Goal: Task Accomplishment & Management: Use online tool/utility

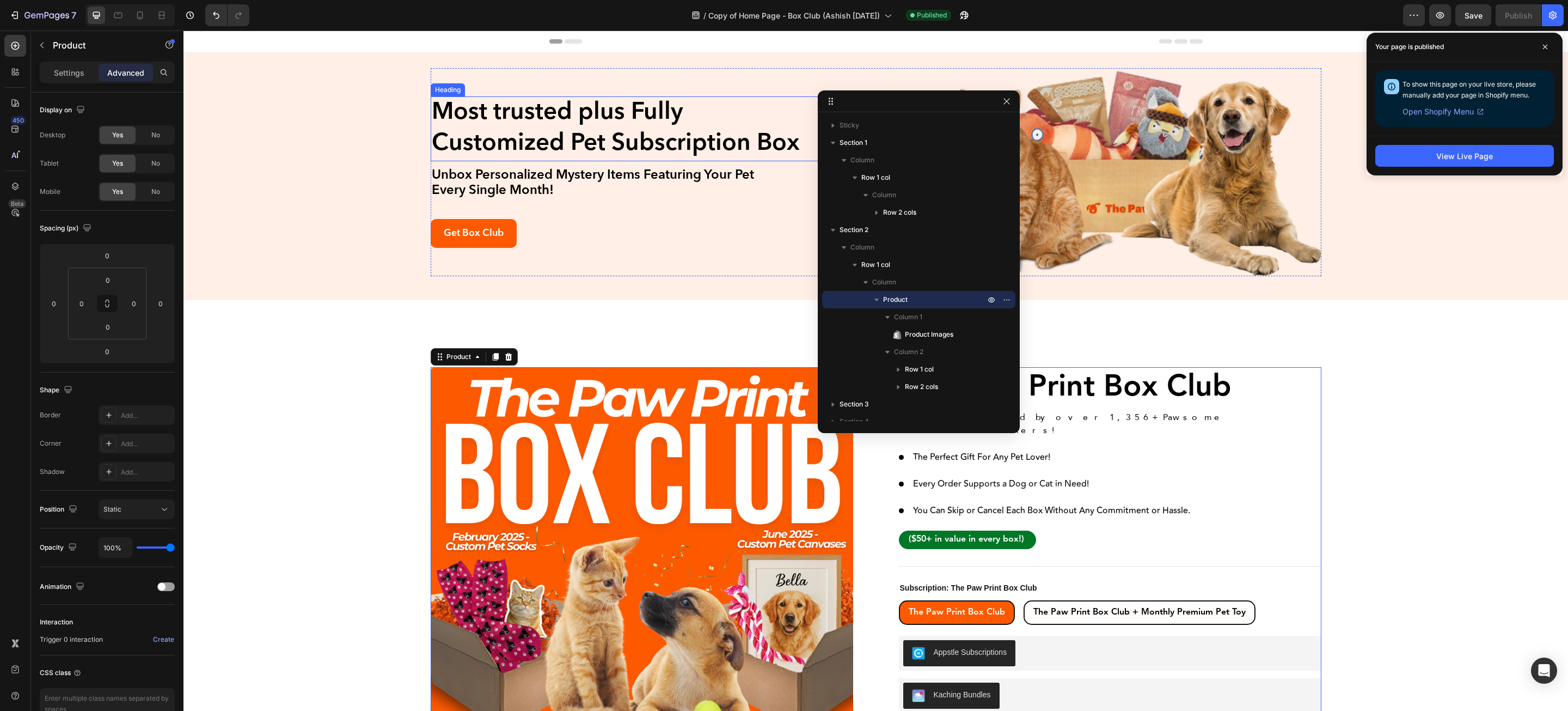
click at [546, 115] on h2 "Most trusted plus Fully Customized Pet Subscription Box" at bounding box center [627, 128] width 392 height 64
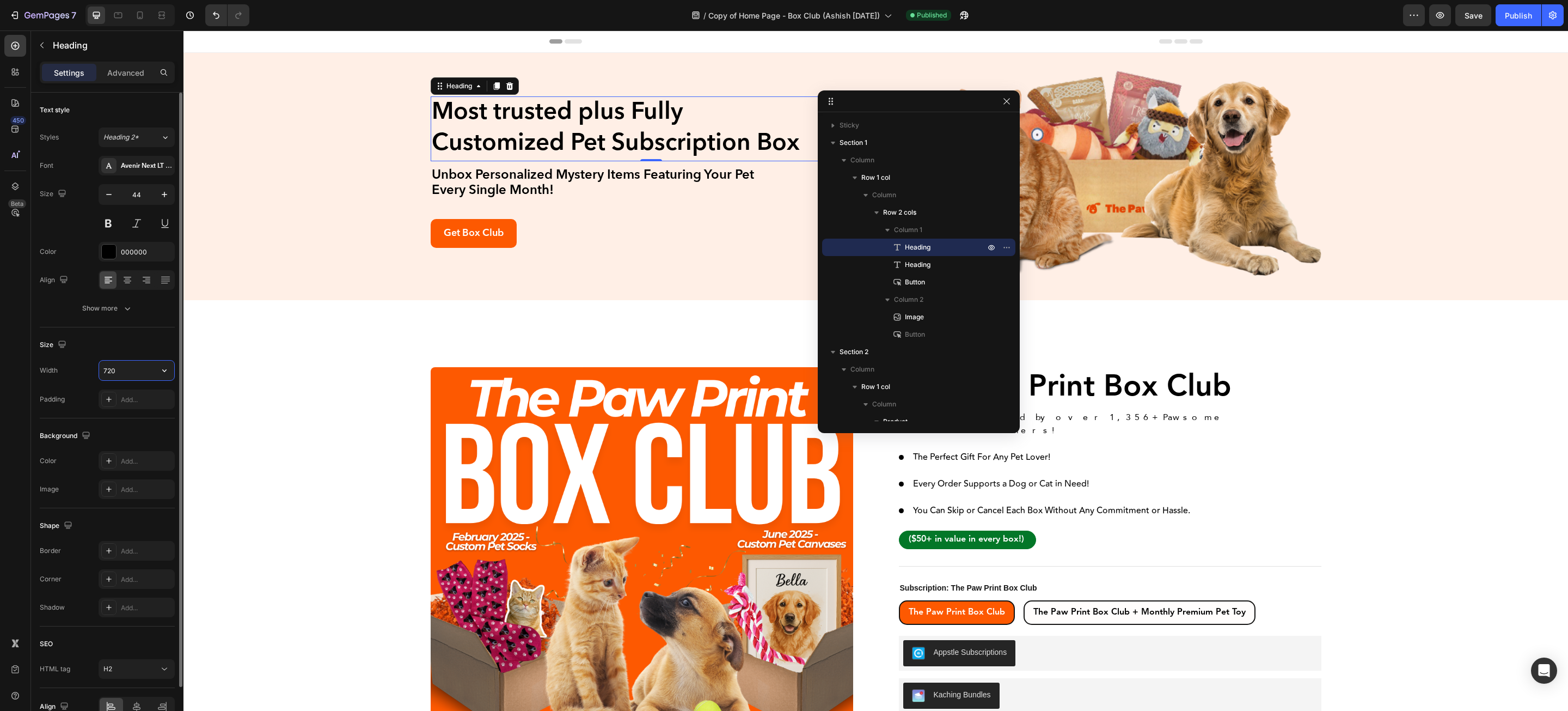
click at [121, 374] on input "720" at bounding box center [136, 370] width 75 height 20
type input "693"
click at [1507, 15] on div "Publish" at bounding box center [1518, 15] width 27 height 12
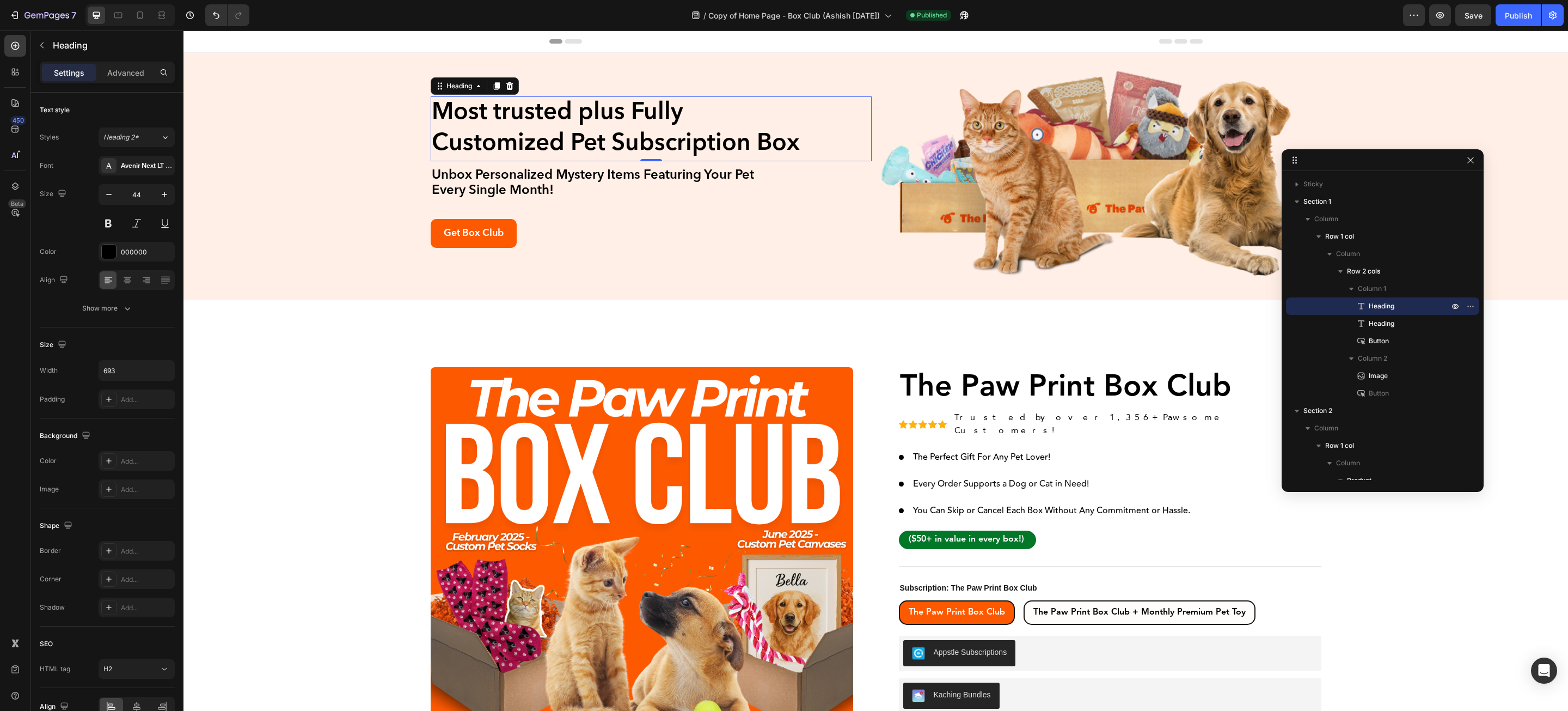
drag, startPoint x: 920, startPoint y: 96, endPoint x: 1394, endPoint y: 159, distance: 478.2
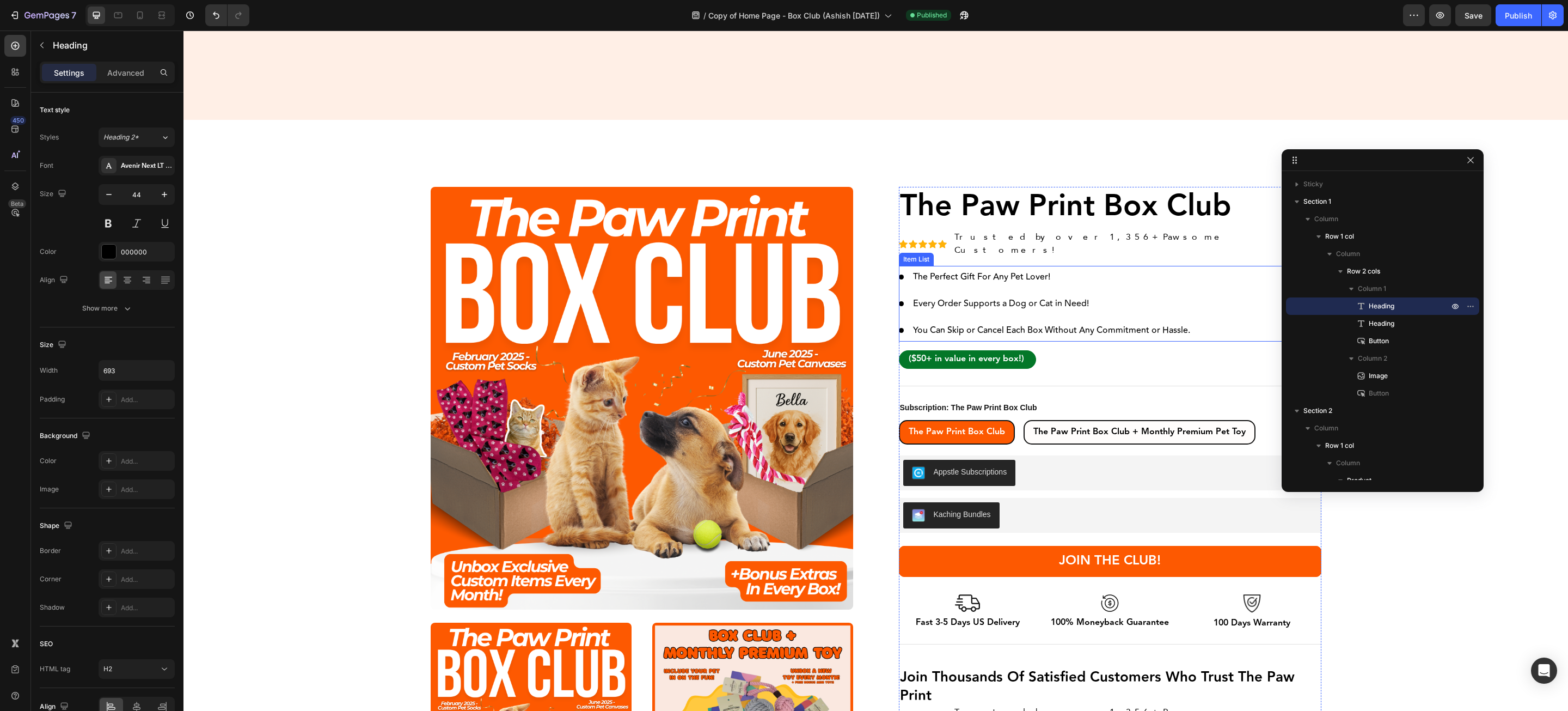
scroll to position [491, 0]
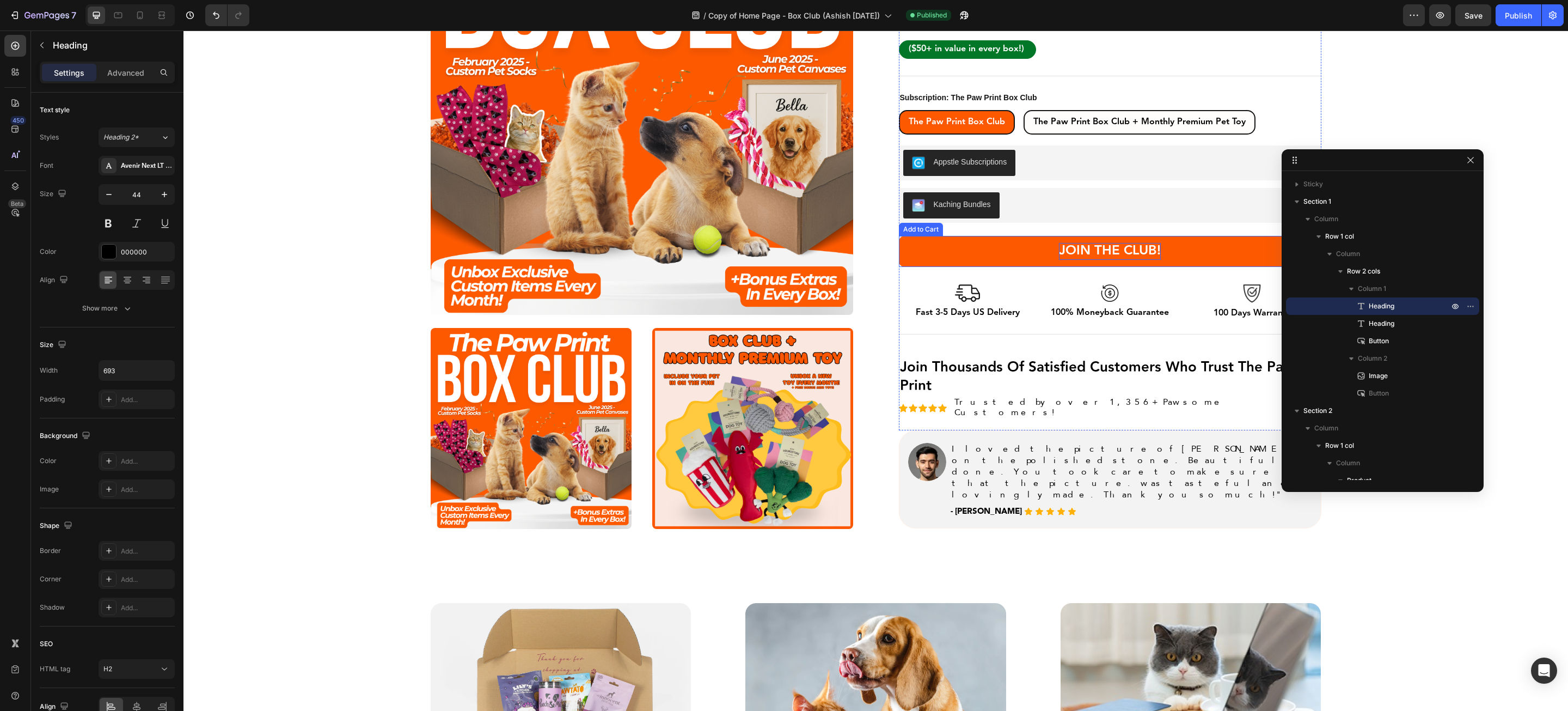
click at [1080, 243] on div "JOIN THE CLUB!" at bounding box center [1110, 251] width 102 height 17
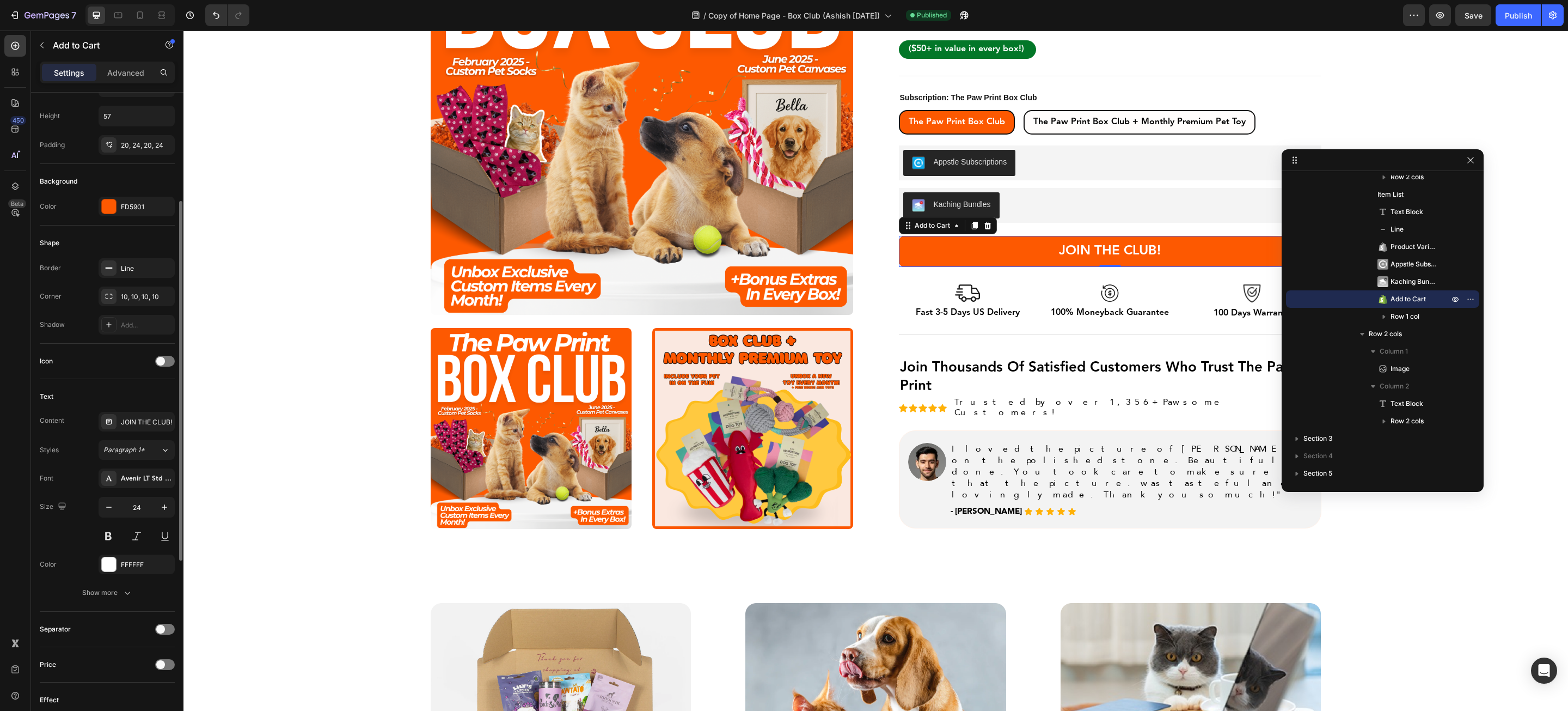
scroll to position [294, 0]
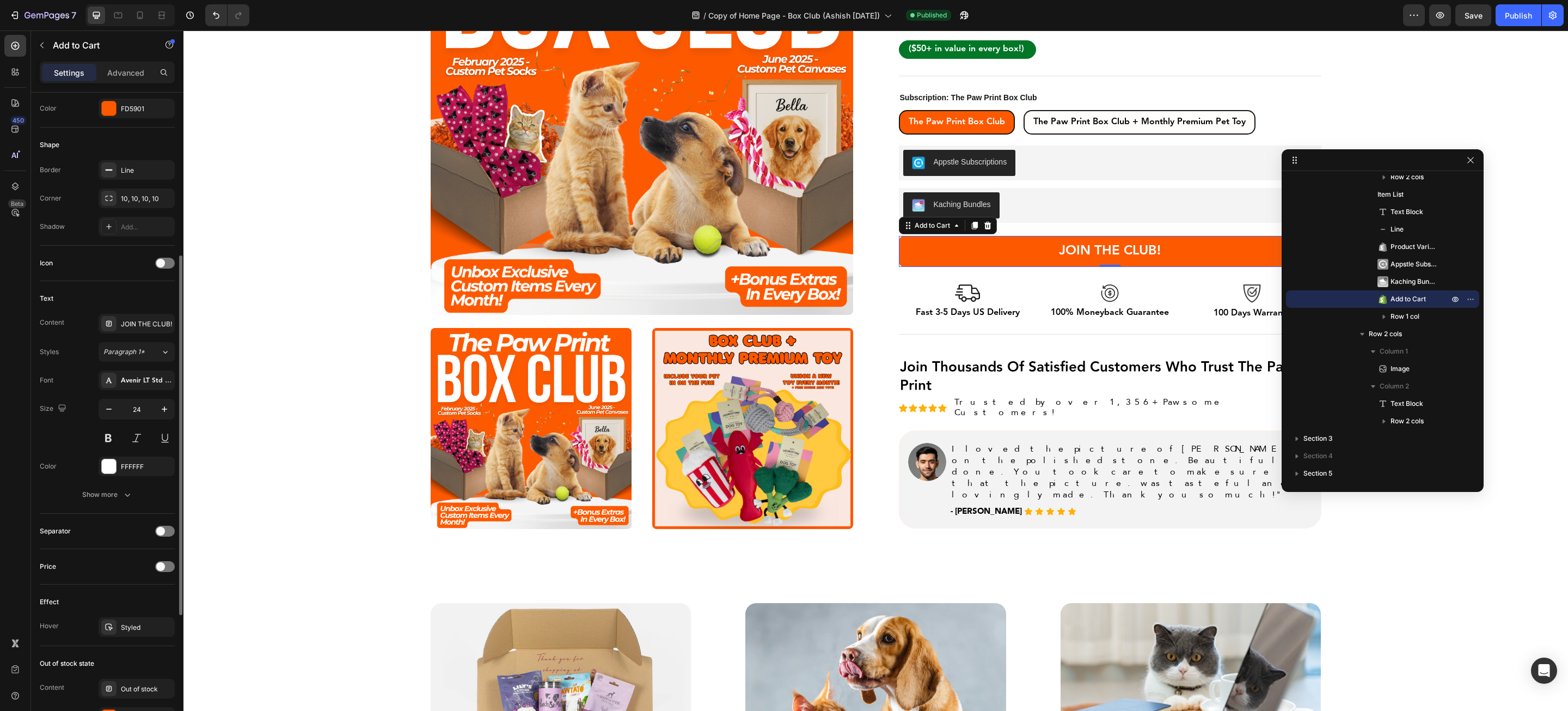
click at [121, 508] on div "Text Content JOIN THE CLUB! Styles Paragraph 1* Font Avenir LT Std 85 Heavy Siz…" at bounding box center [107, 397] width 135 height 233
click at [122, 500] on icon "button" at bounding box center [128, 495] width 11 height 11
click at [128, 587] on span "AA" at bounding box center [128, 581] width 9 height 9
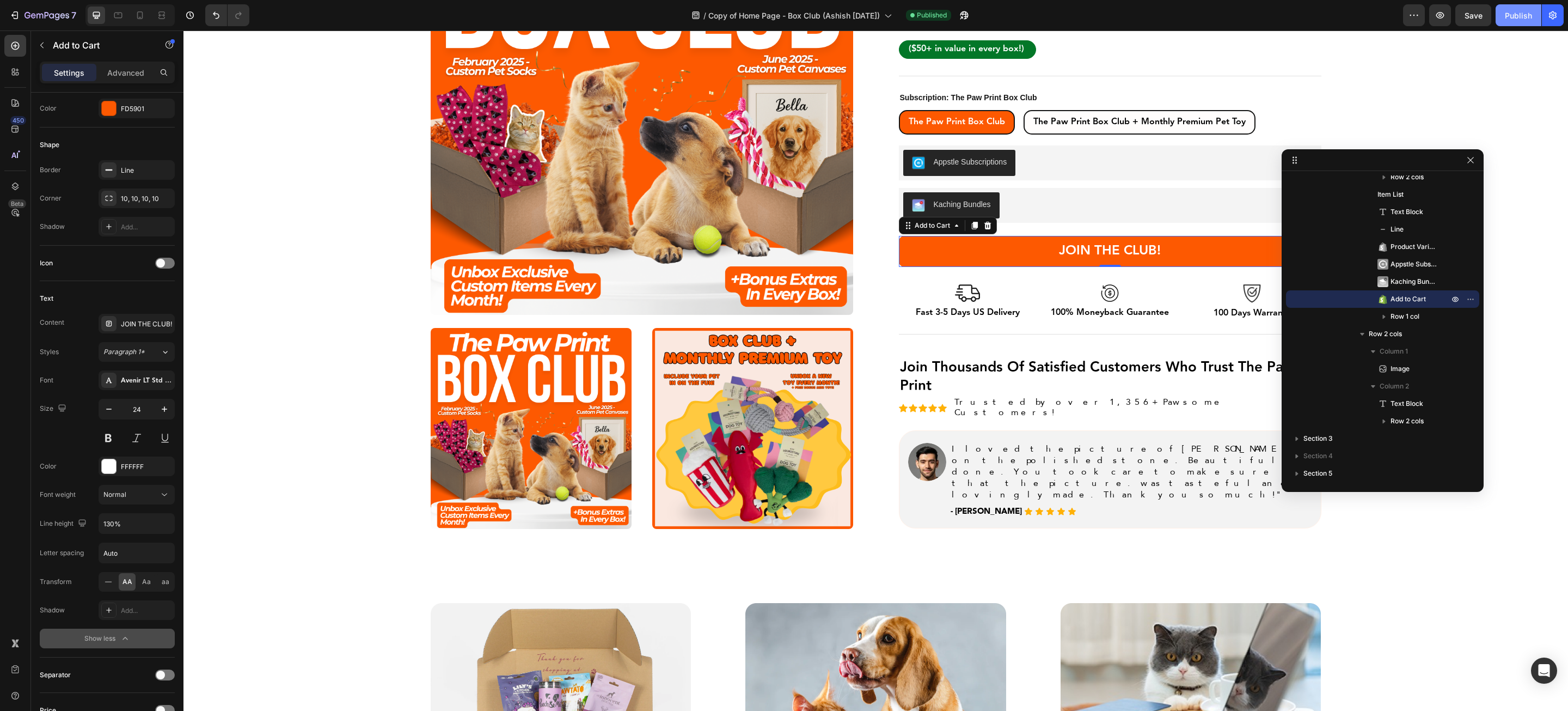
click at [1504, 14] on button "Publish" at bounding box center [1518, 15] width 45 height 22
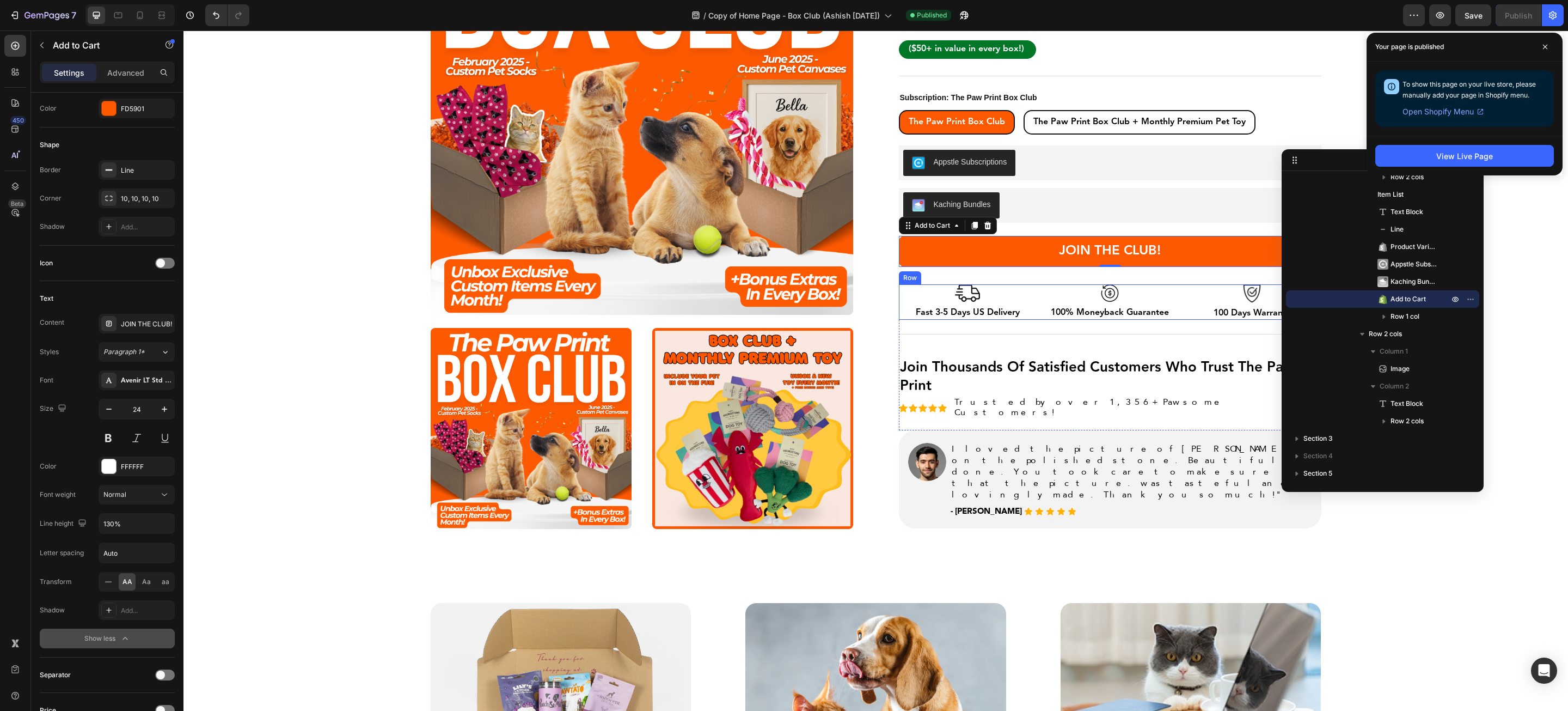
click at [1032, 304] on div "Image Fast 3-5 Days US Delivery Text Block Image 100% Moneyback Guarantee Text …" at bounding box center [1110, 302] width 423 height 35
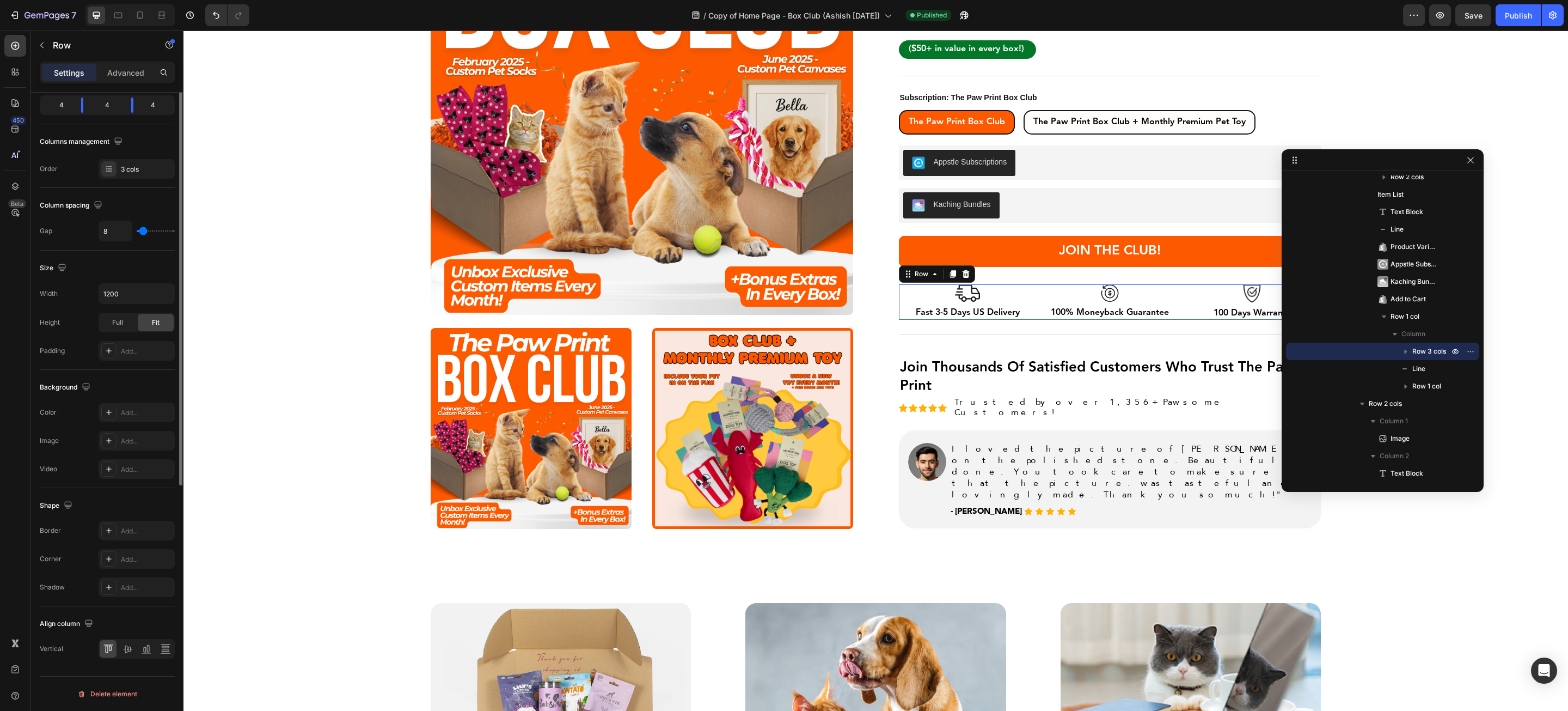
scroll to position [0, 0]
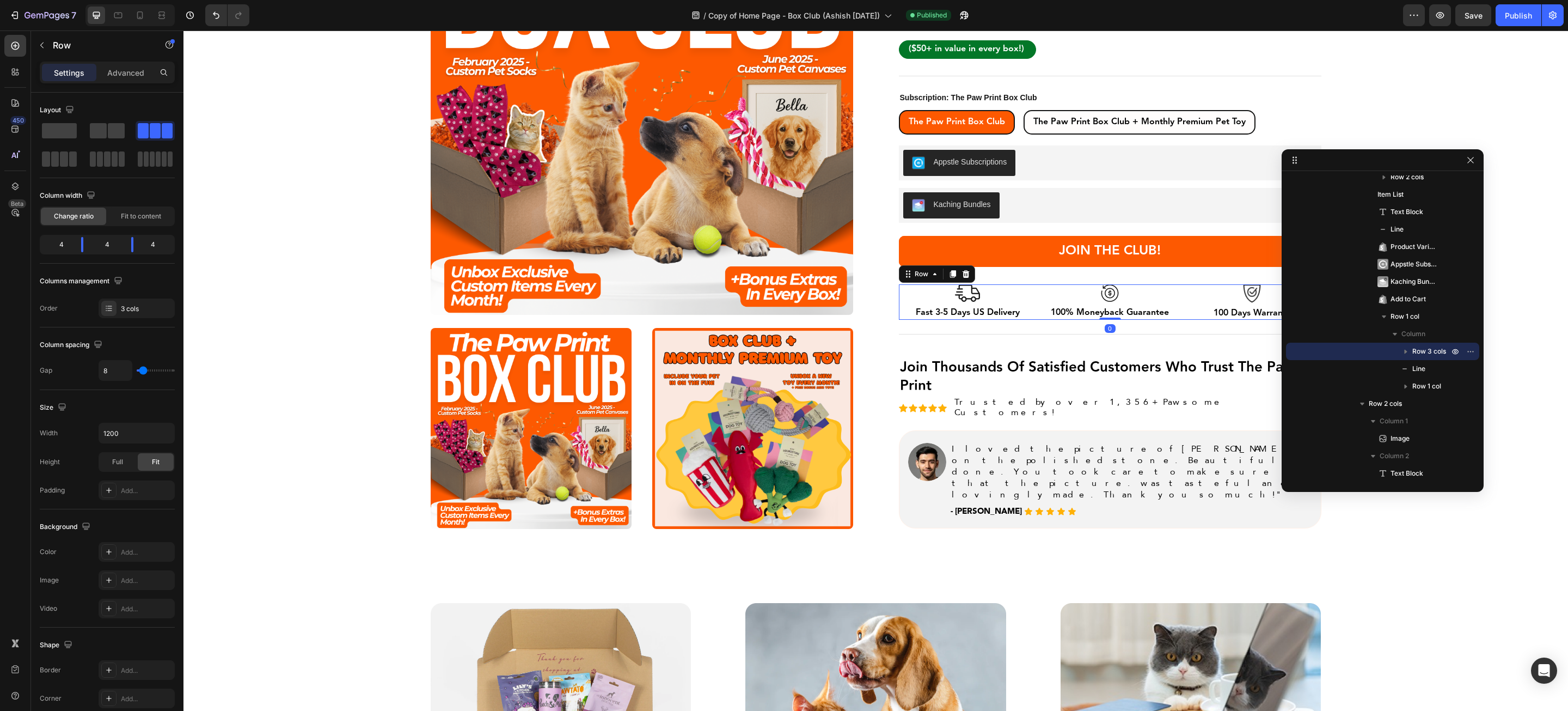
click at [144, 82] on div "Settings Advanced" at bounding box center [107, 73] width 135 height 22
click at [121, 81] on div "Advanced" at bounding box center [125, 73] width 54 height 18
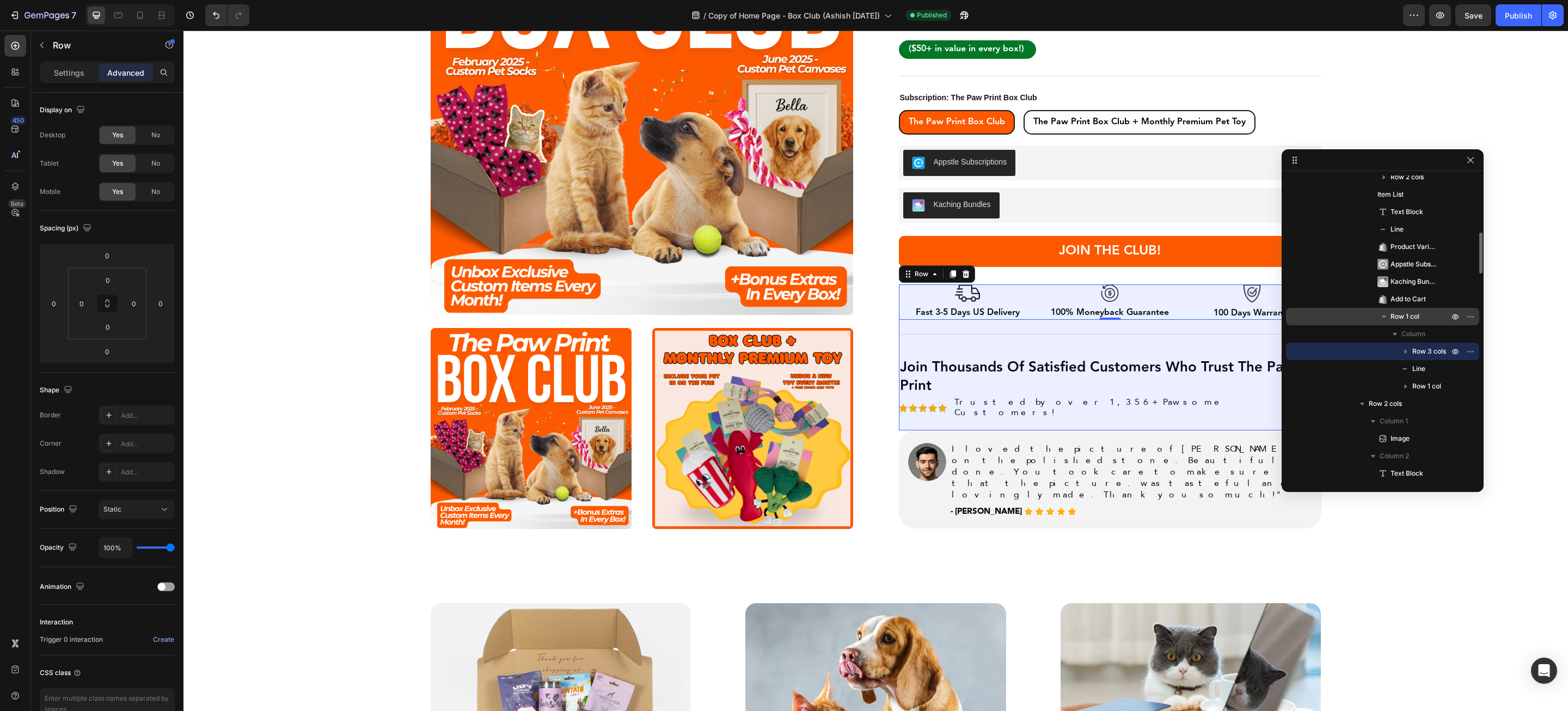
click at [1407, 314] on span "Row 1 col" at bounding box center [1405, 316] width 29 height 11
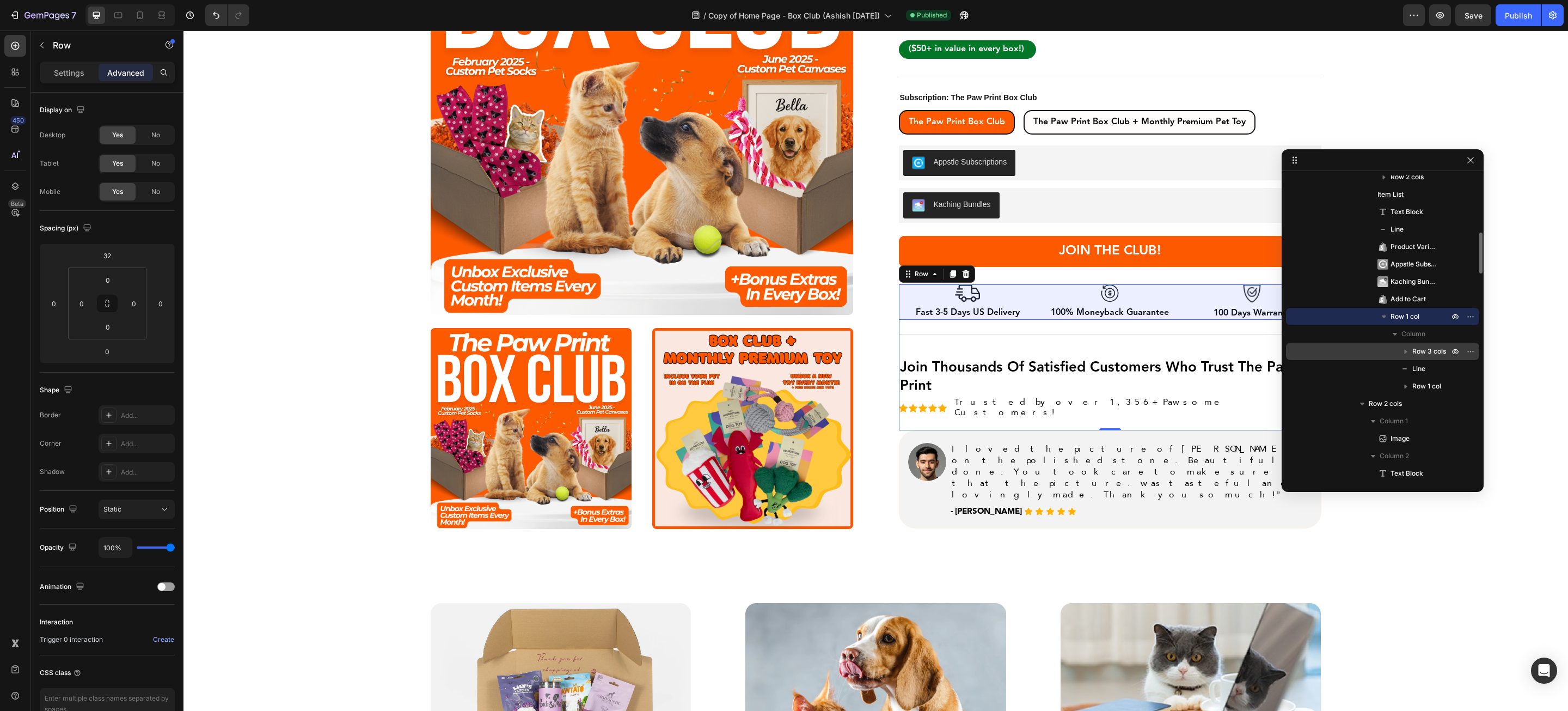
click at [1424, 348] on span "Row 3 cols" at bounding box center [1430, 351] width 34 height 11
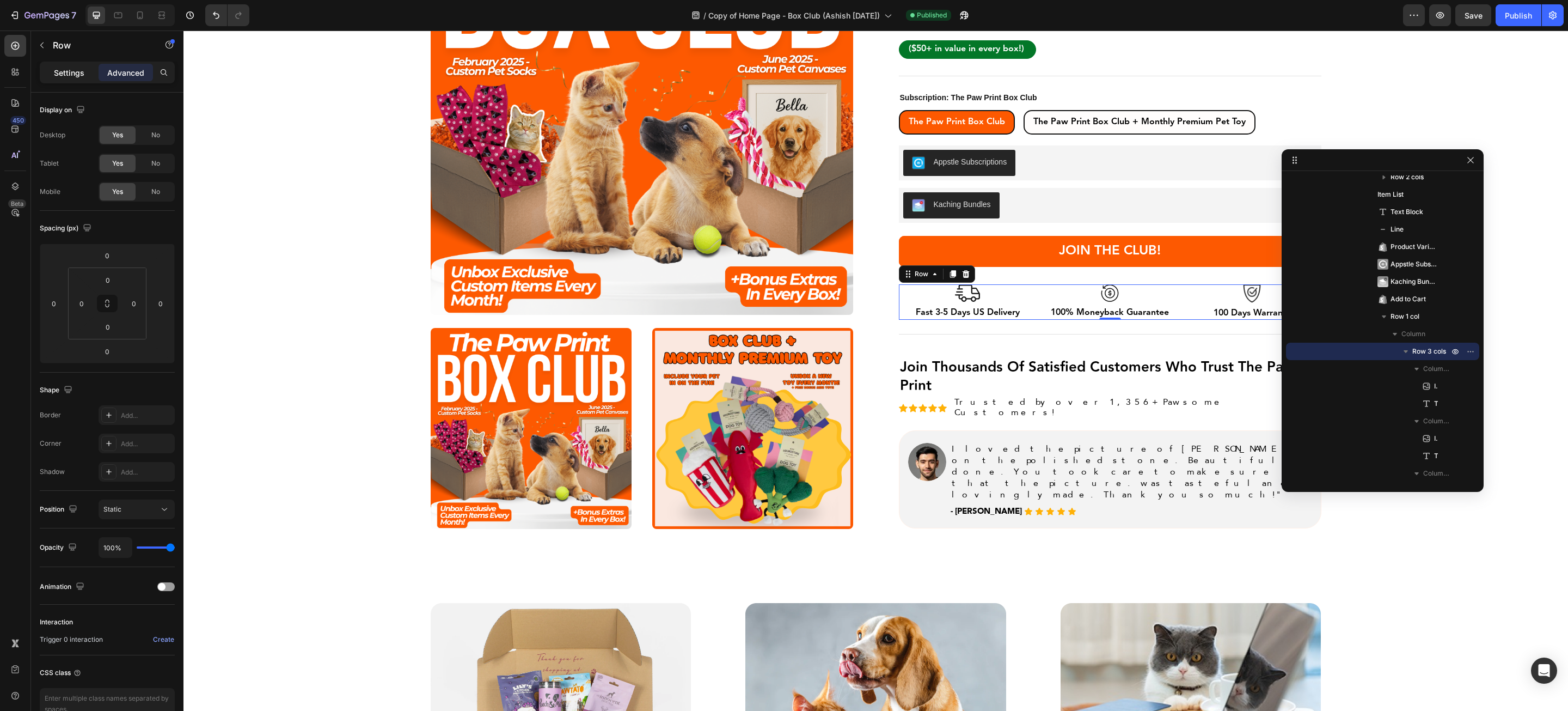
click at [68, 64] on div "Settings" at bounding box center [69, 73] width 54 height 18
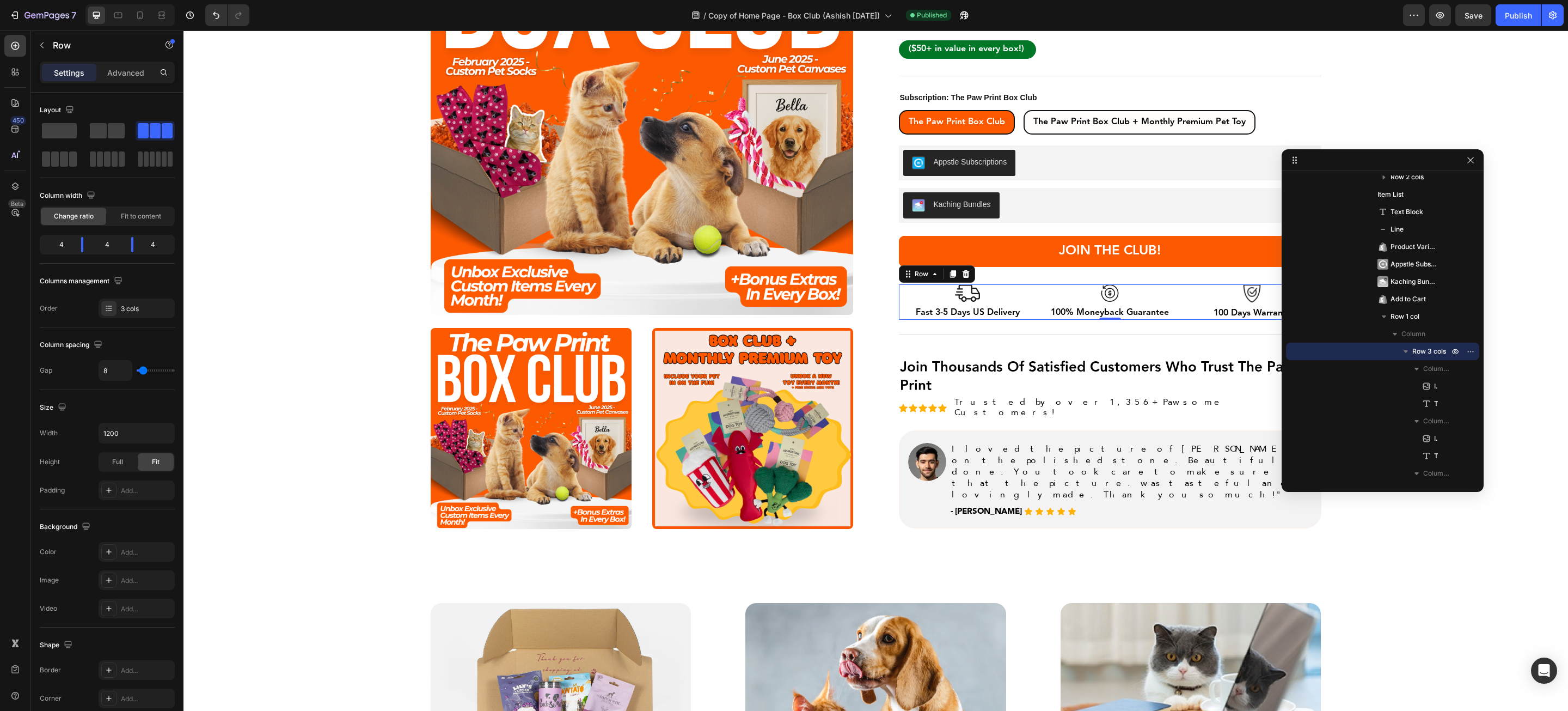
click at [68, 69] on p "Settings" at bounding box center [68, 73] width 31 height 12
click at [120, 431] on input "1200" at bounding box center [136, 433] width 75 height 20
type input "100%"
click at [121, 372] on input "8" at bounding box center [115, 370] width 33 height 20
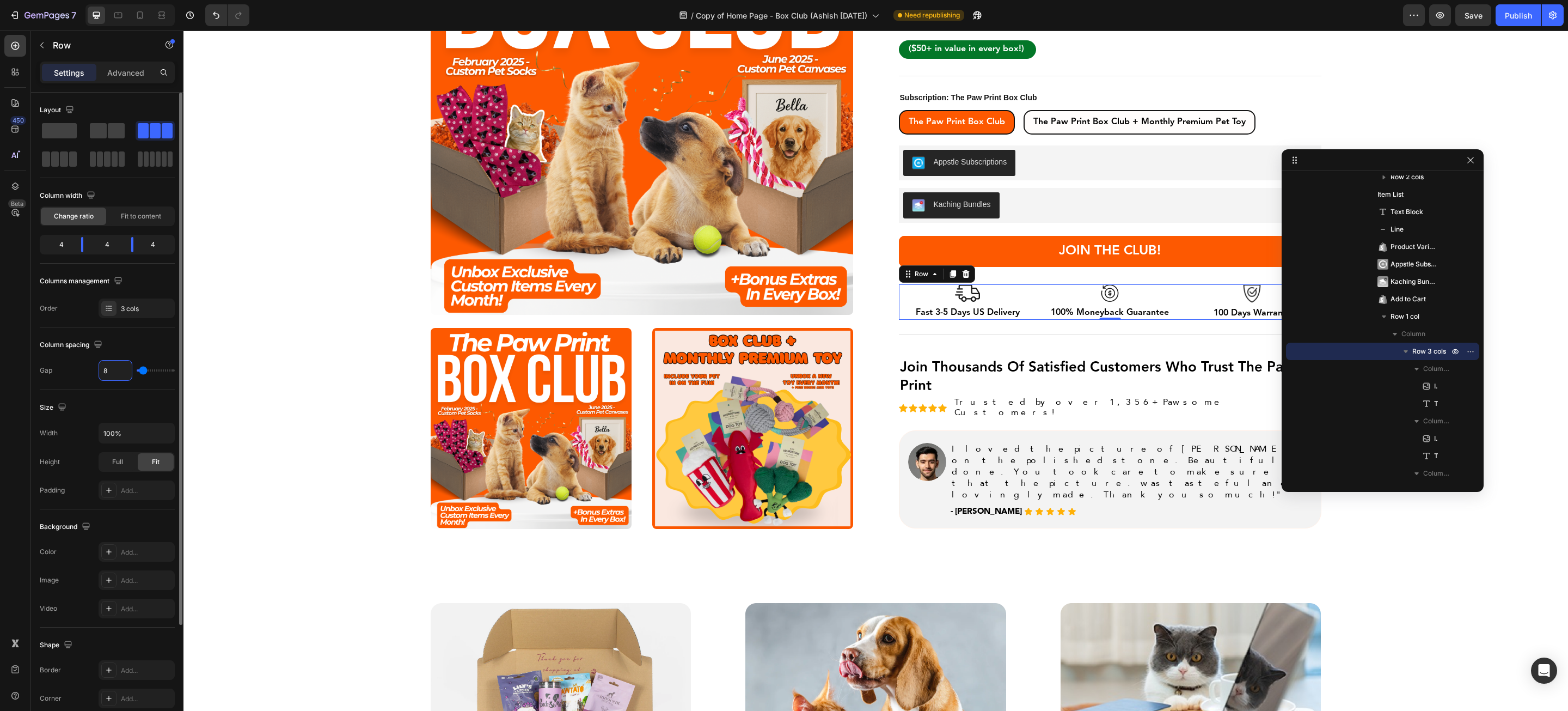
type input "9"
type input "10"
type input "11"
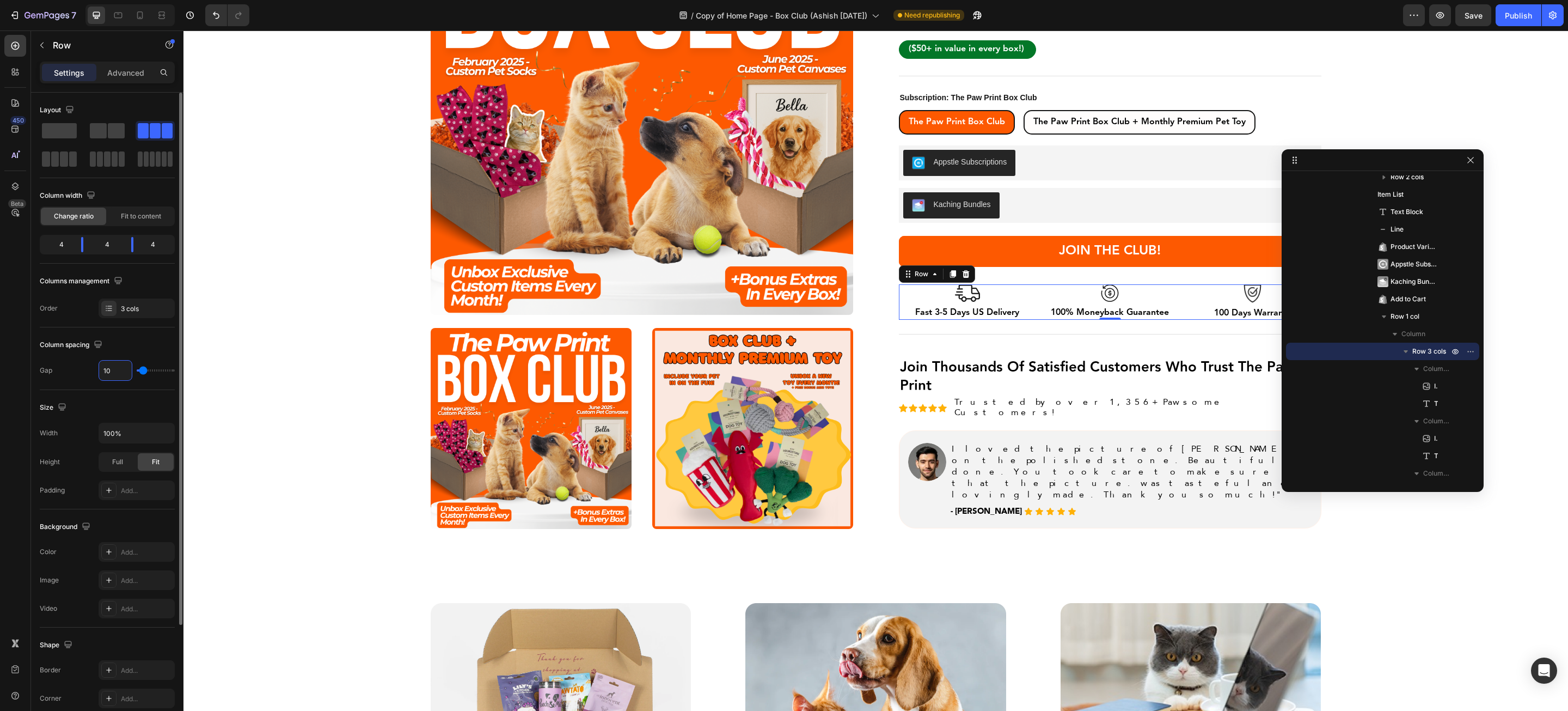
type input "11"
type input "12"
type input "13"
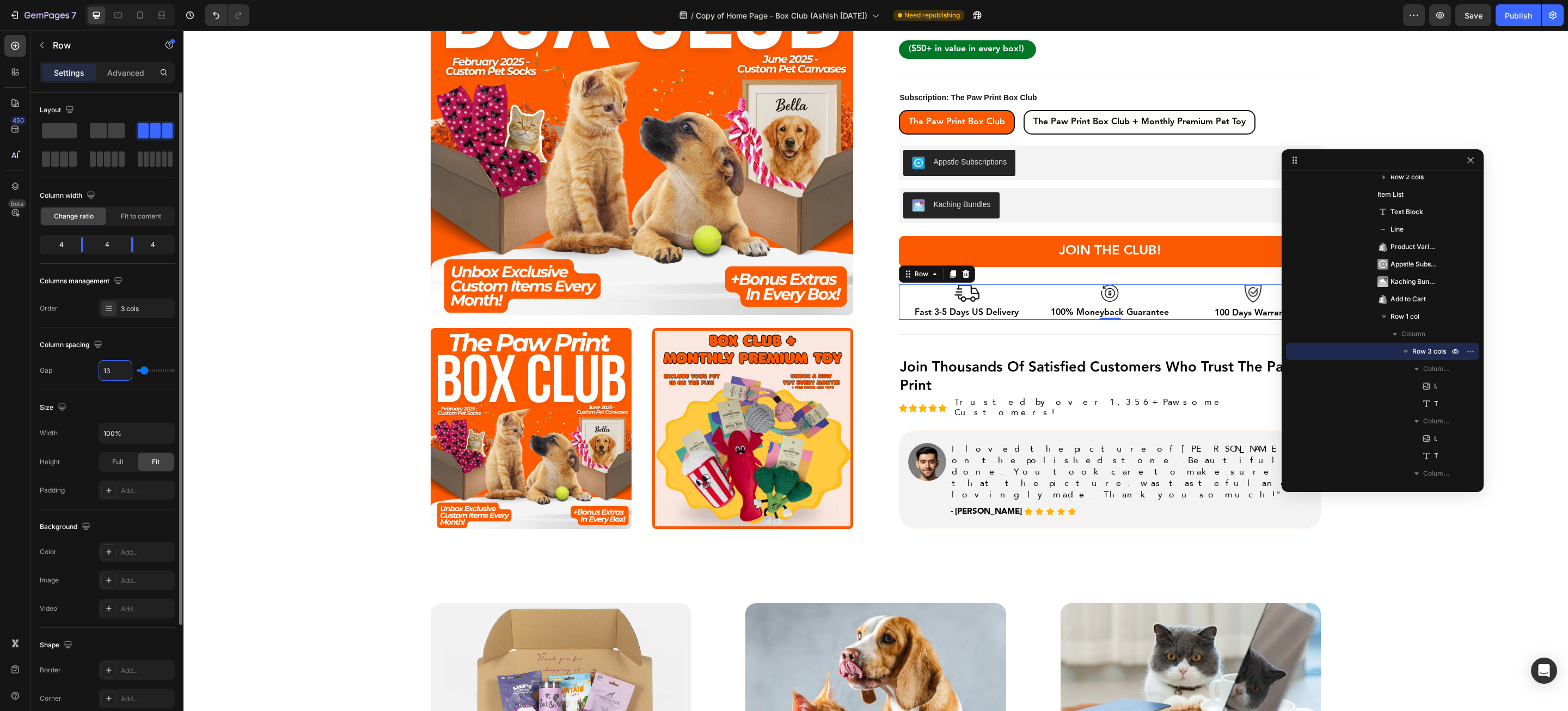
type input "14"
type input "15"
type input "16"
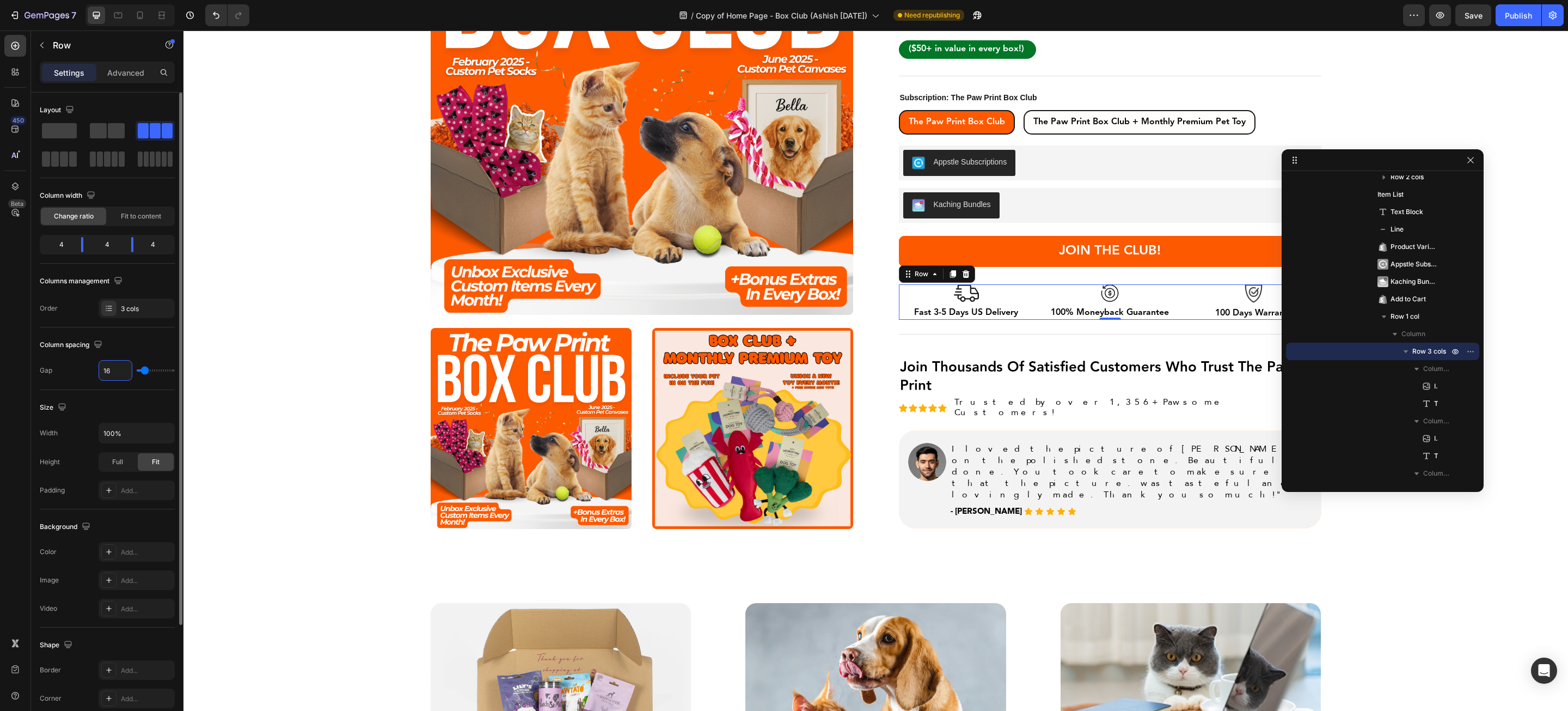
type input "16"
type input "17"
type input "18"
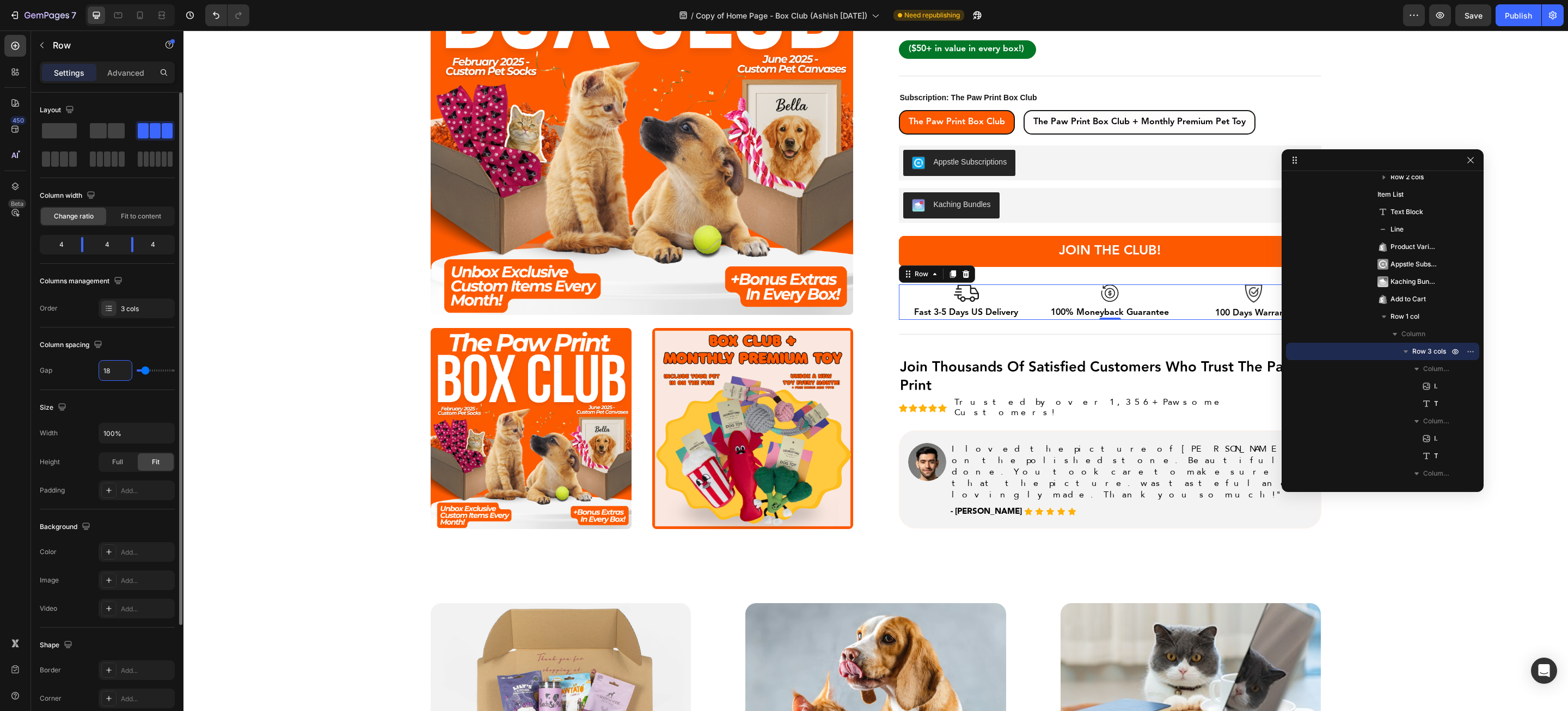
type input "19"
type input "20"
type input "21"
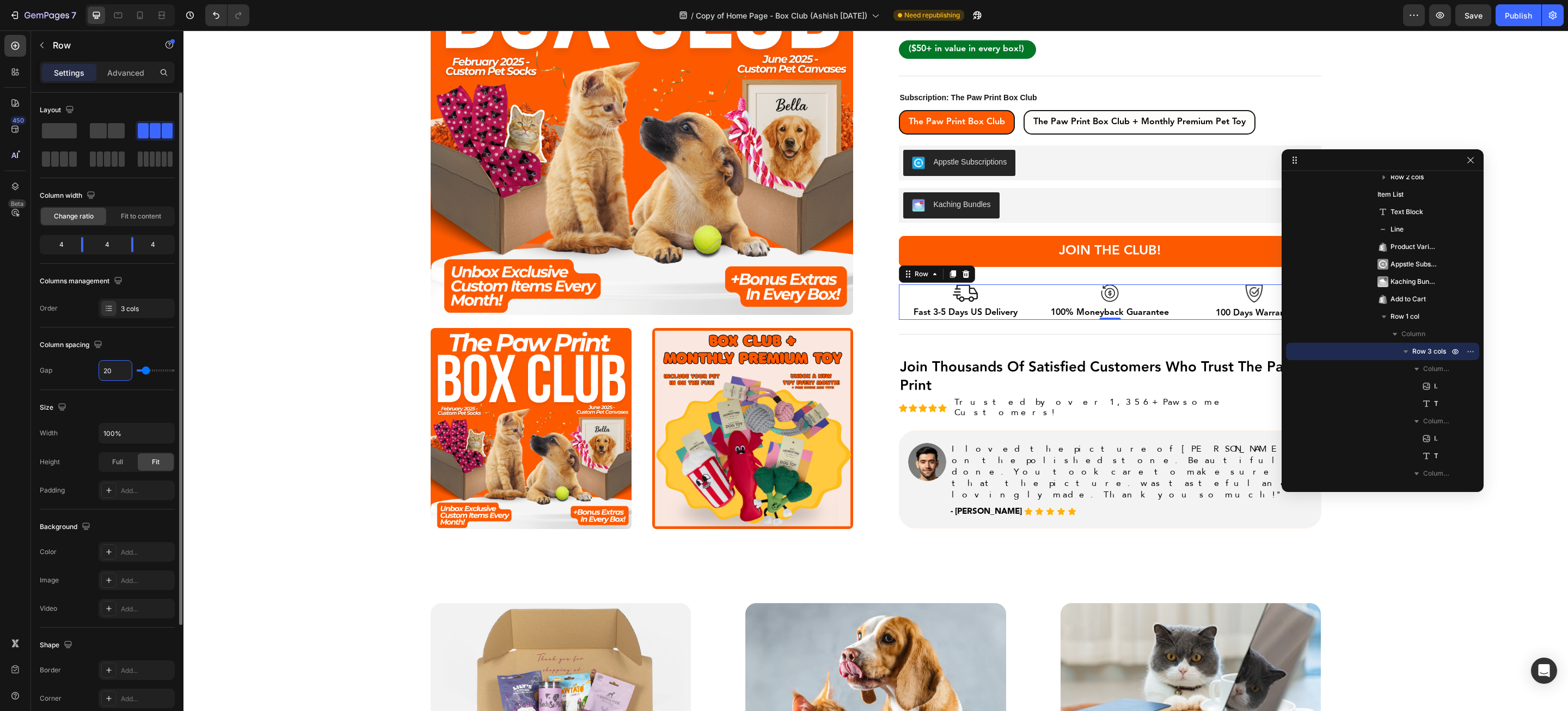
type input "21"
type input "22"
type input "23"
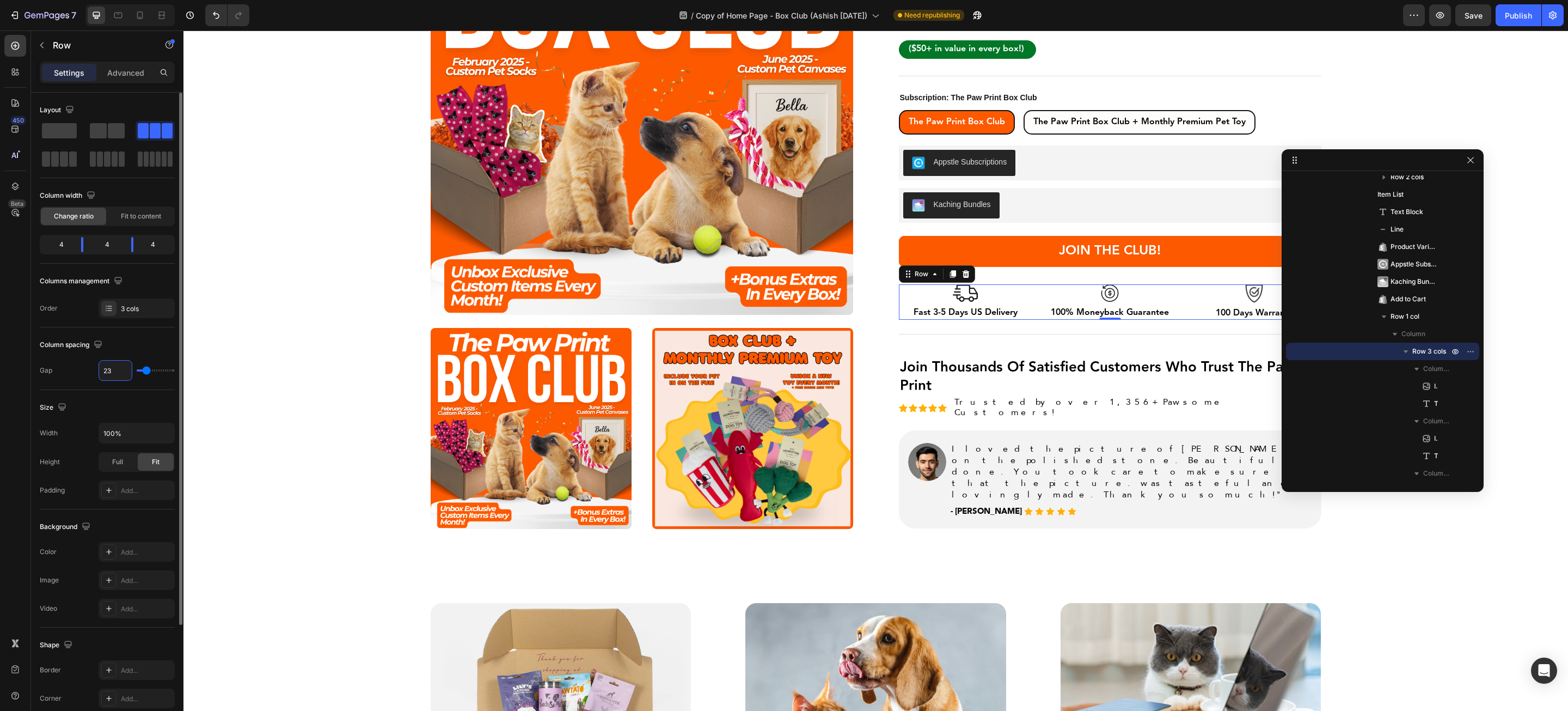
type input "24"
type input "25"
type input "26"
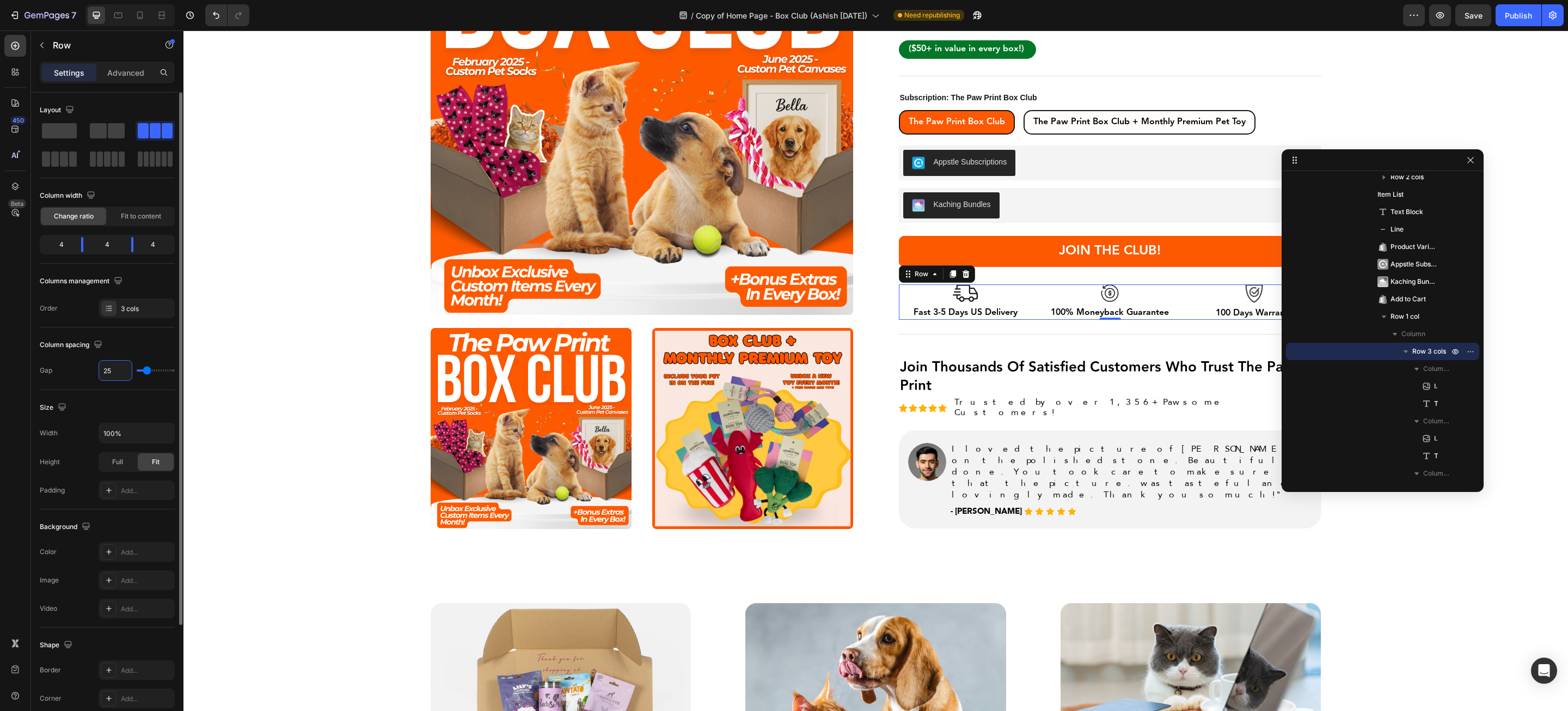
type input "26"
type input "27"
type input "28"
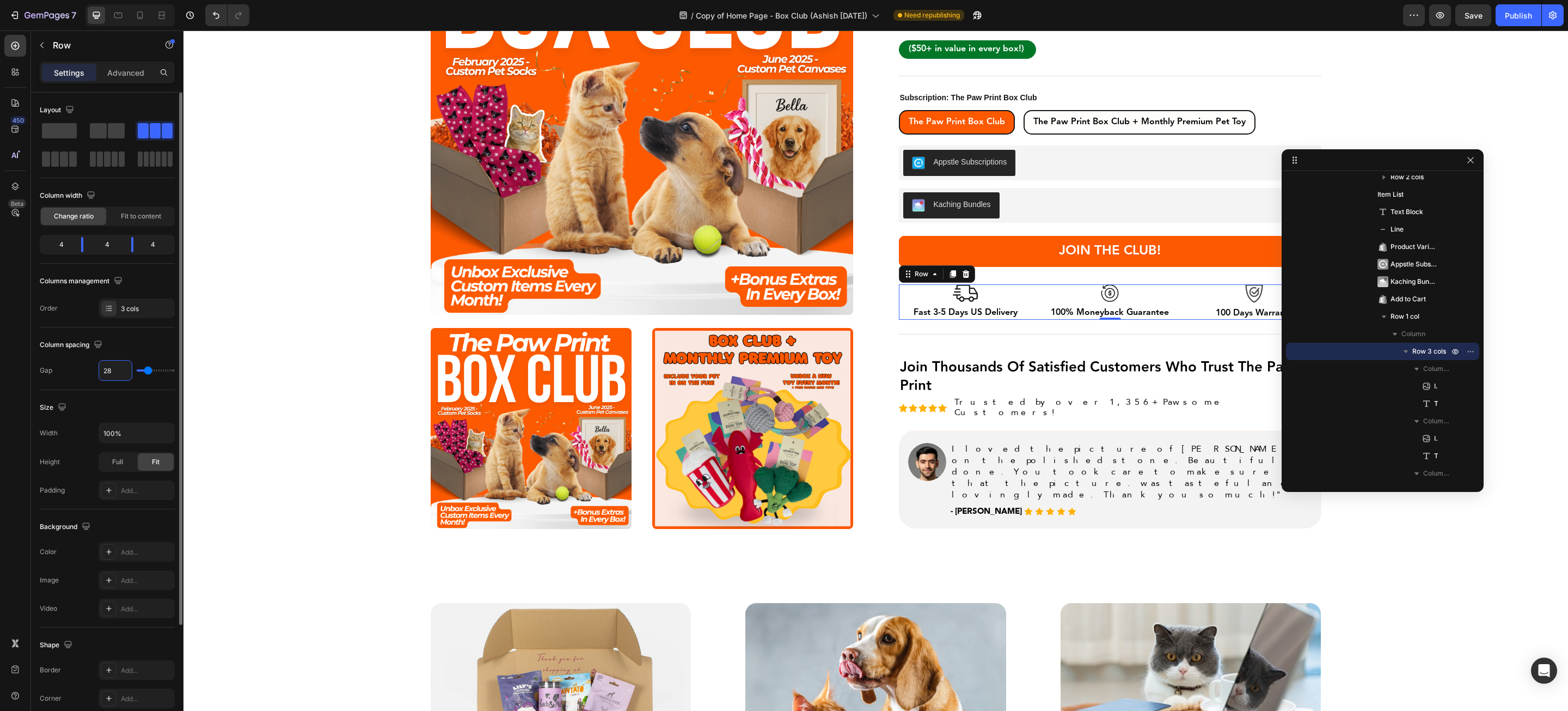
type input "29"
type input "30"
type input "31"
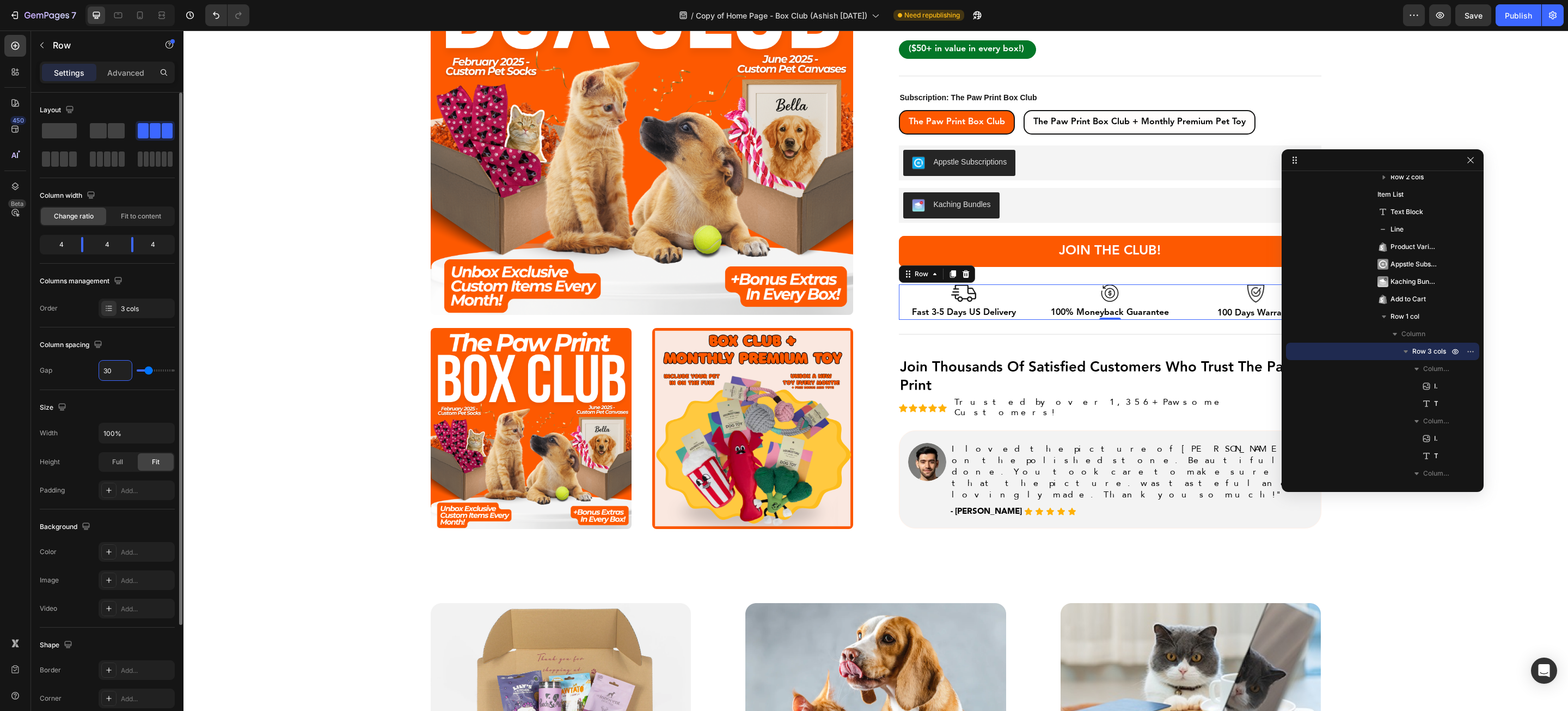
type input "31"
type input "32"
type input "33"
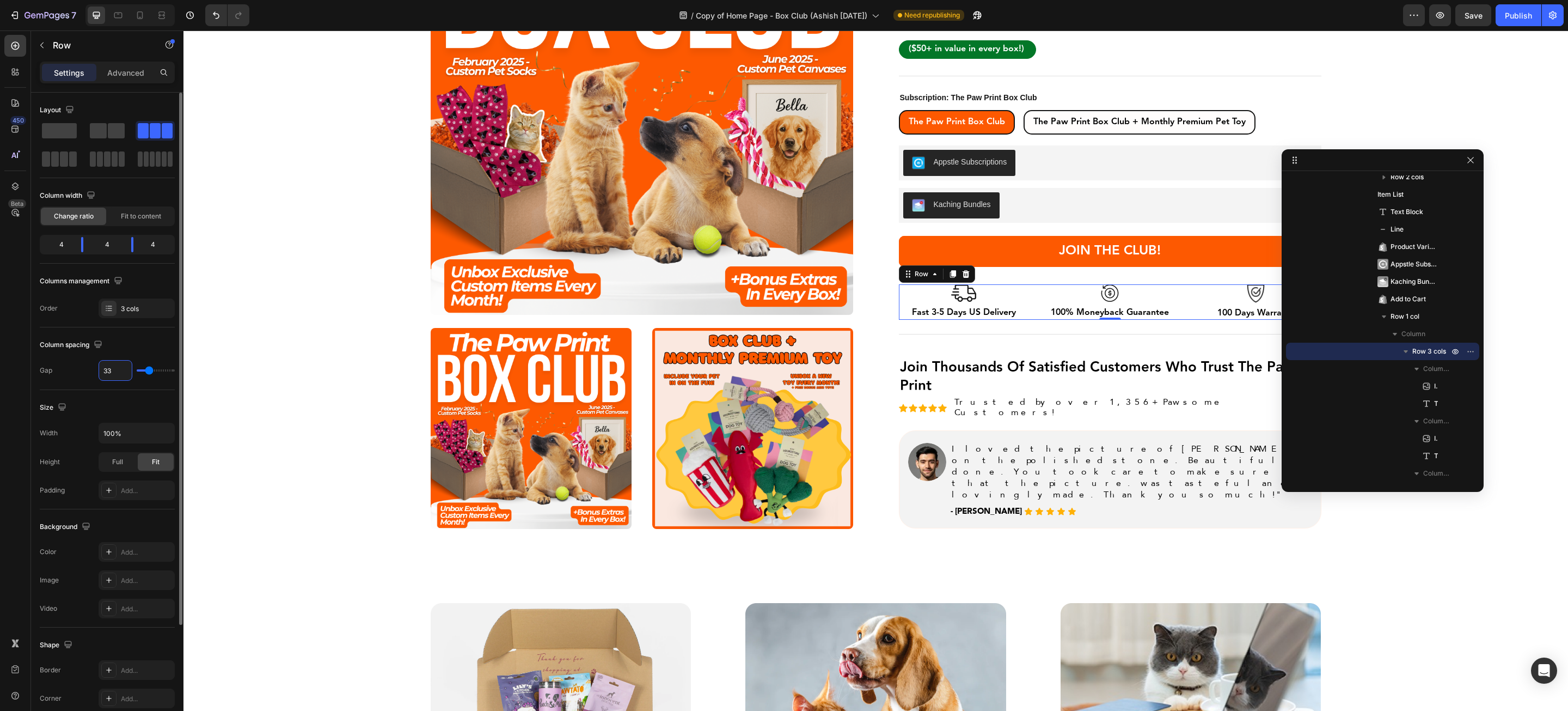
type input "34"
type input "35"
type input "36"
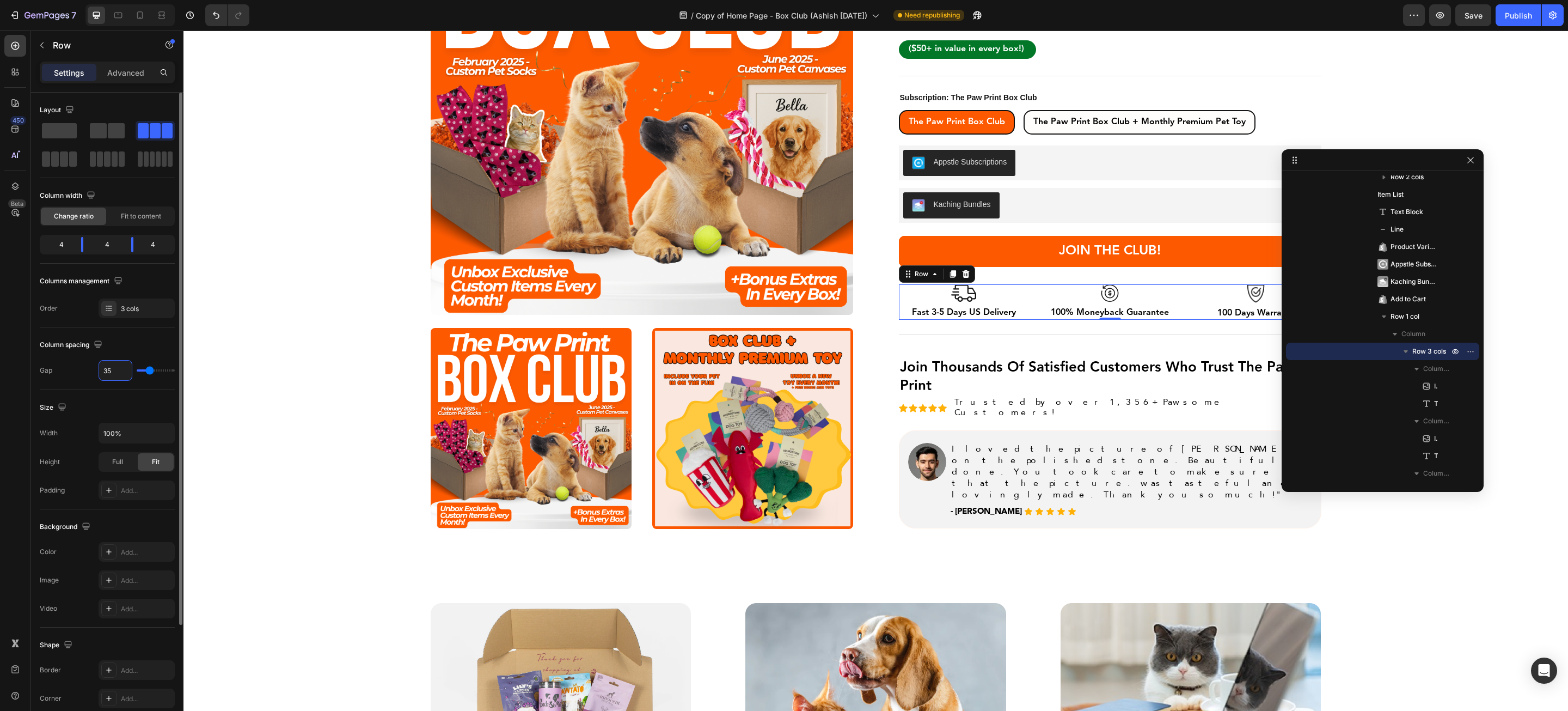
type input "36"
type input "37"
type input "38"
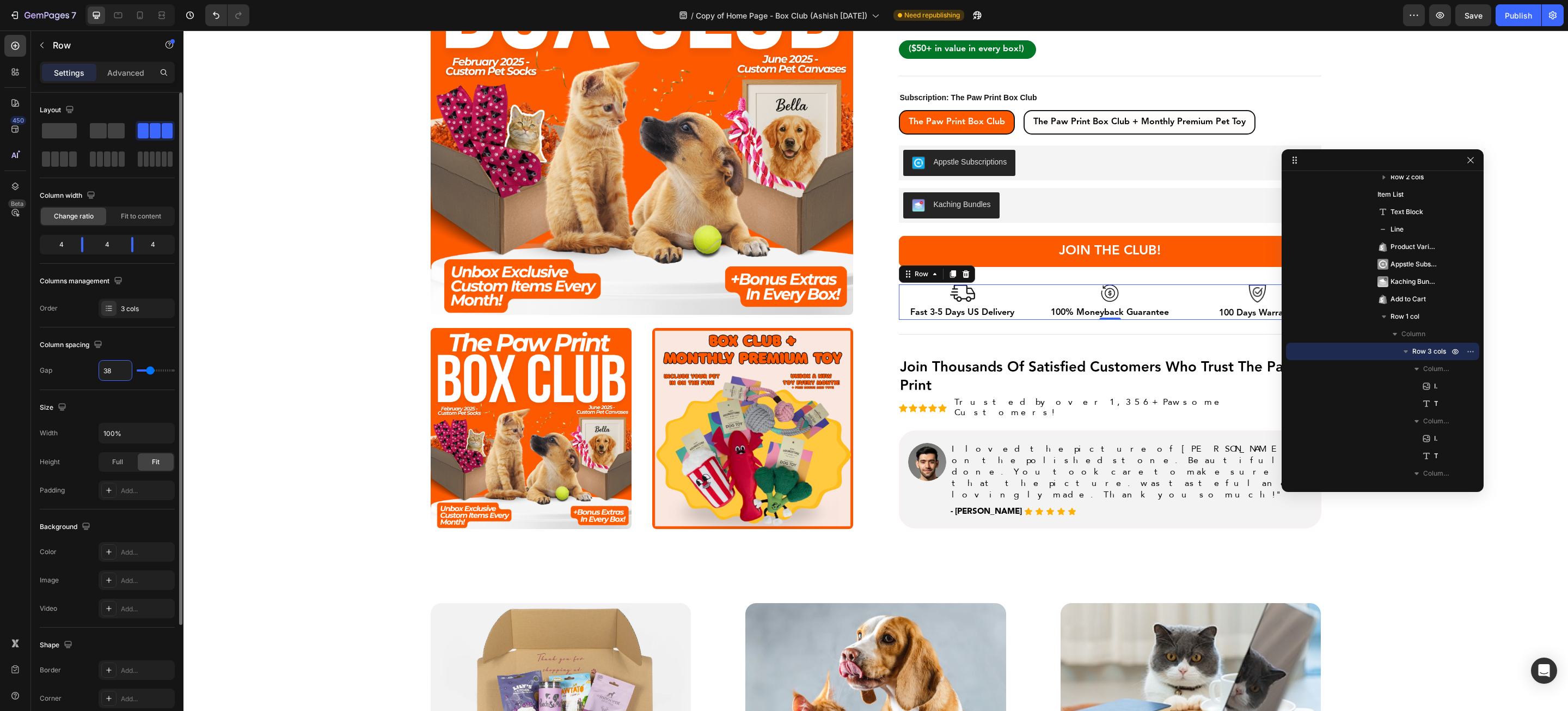
type input "39"
type input "40"
type input "41"
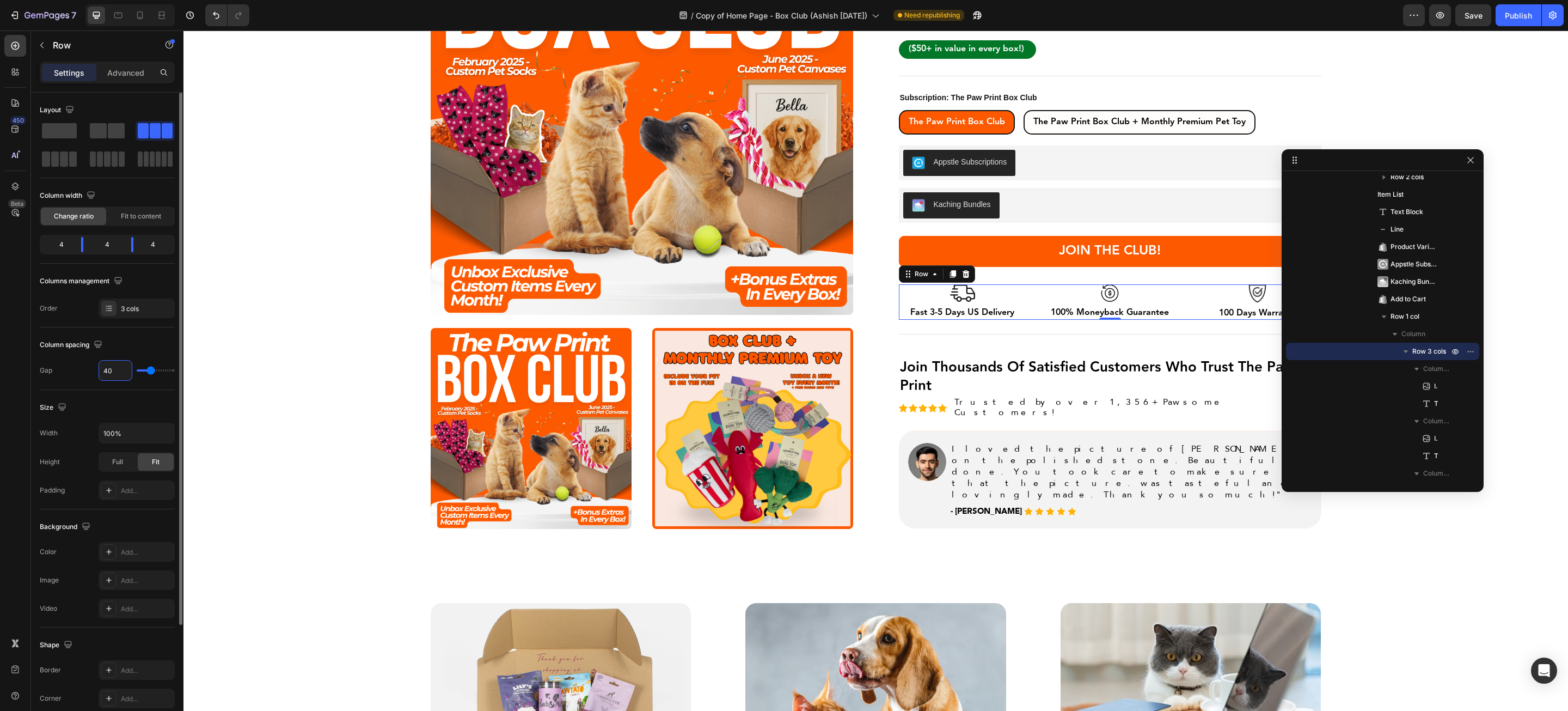
type input "41"
type input "42"
type input "43"
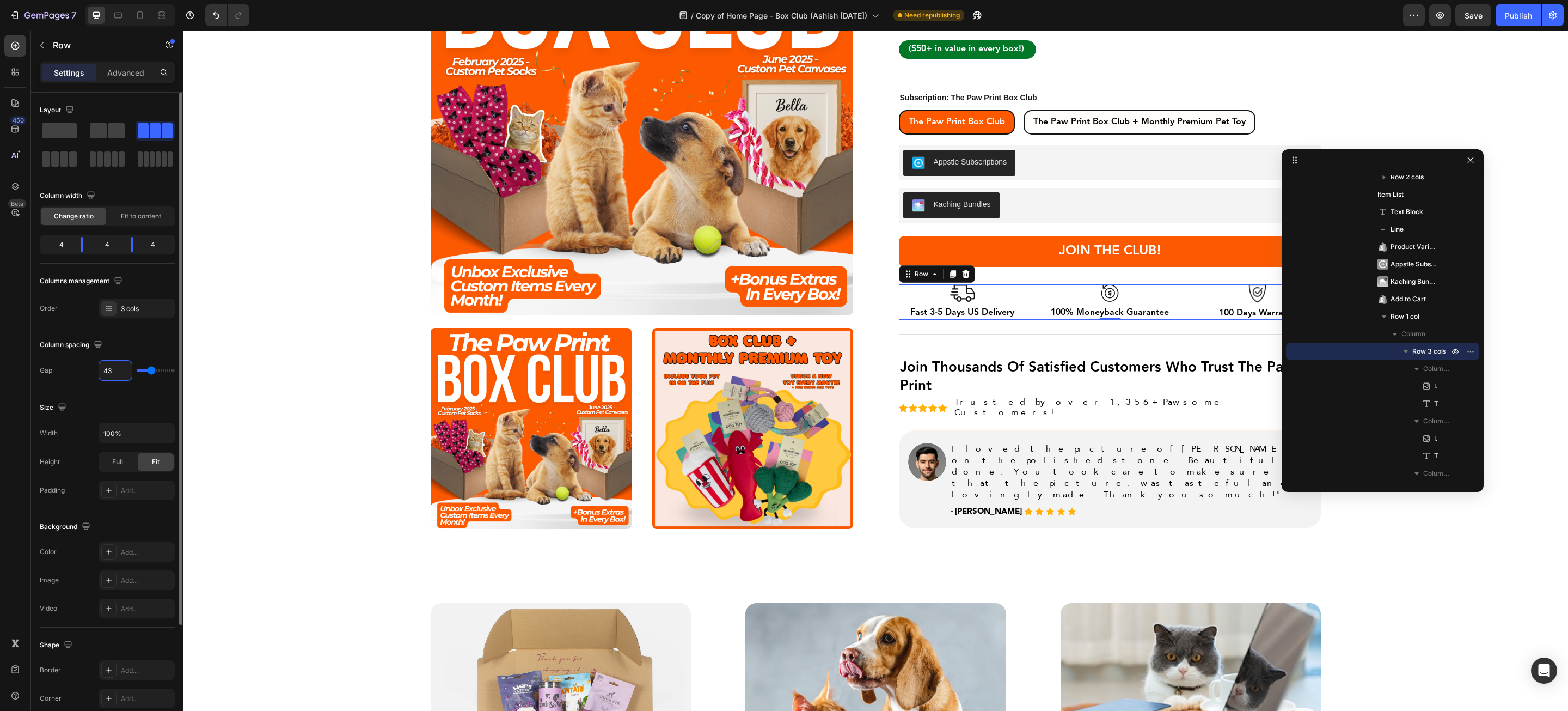
type input "44"
type input "45"
type input "46"
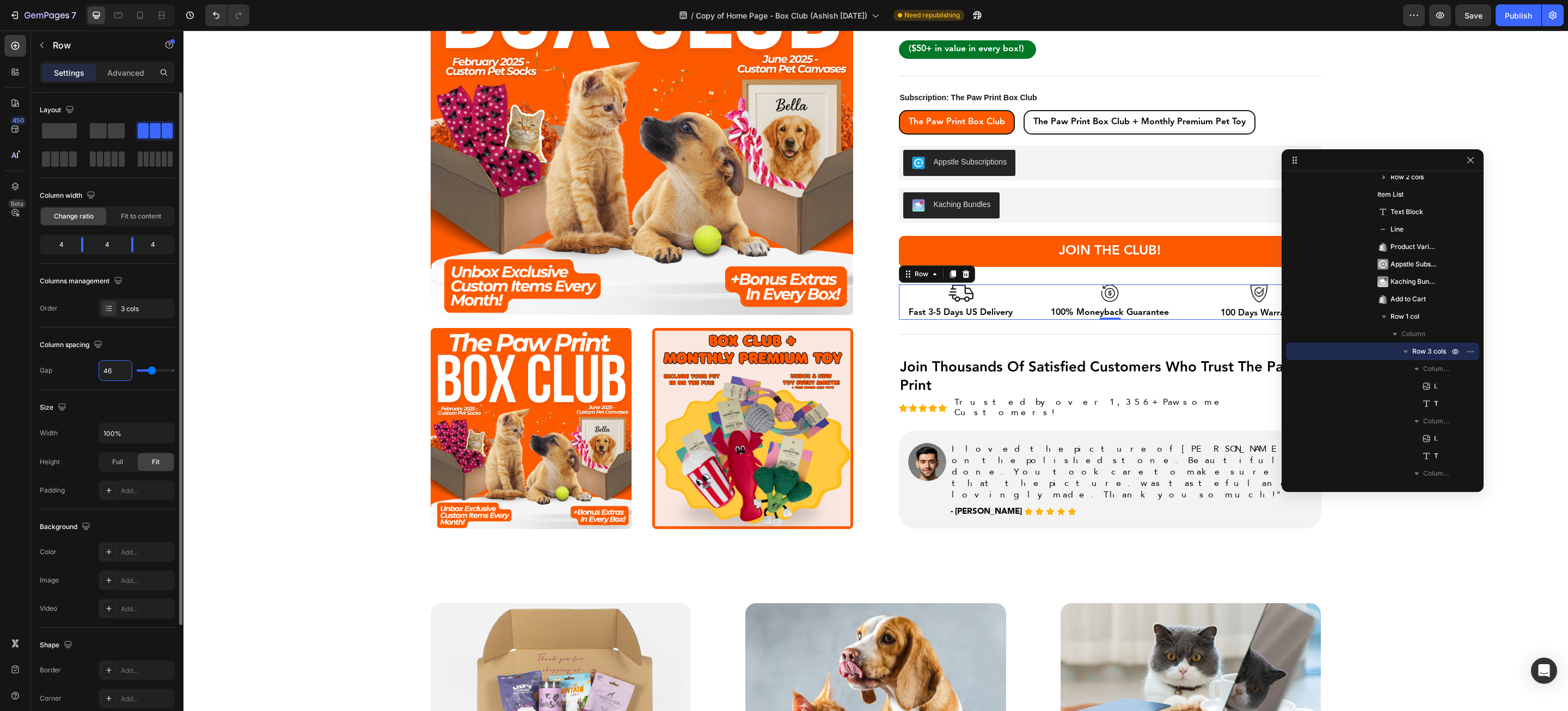
type input "46"
type input "47"
type input "48"
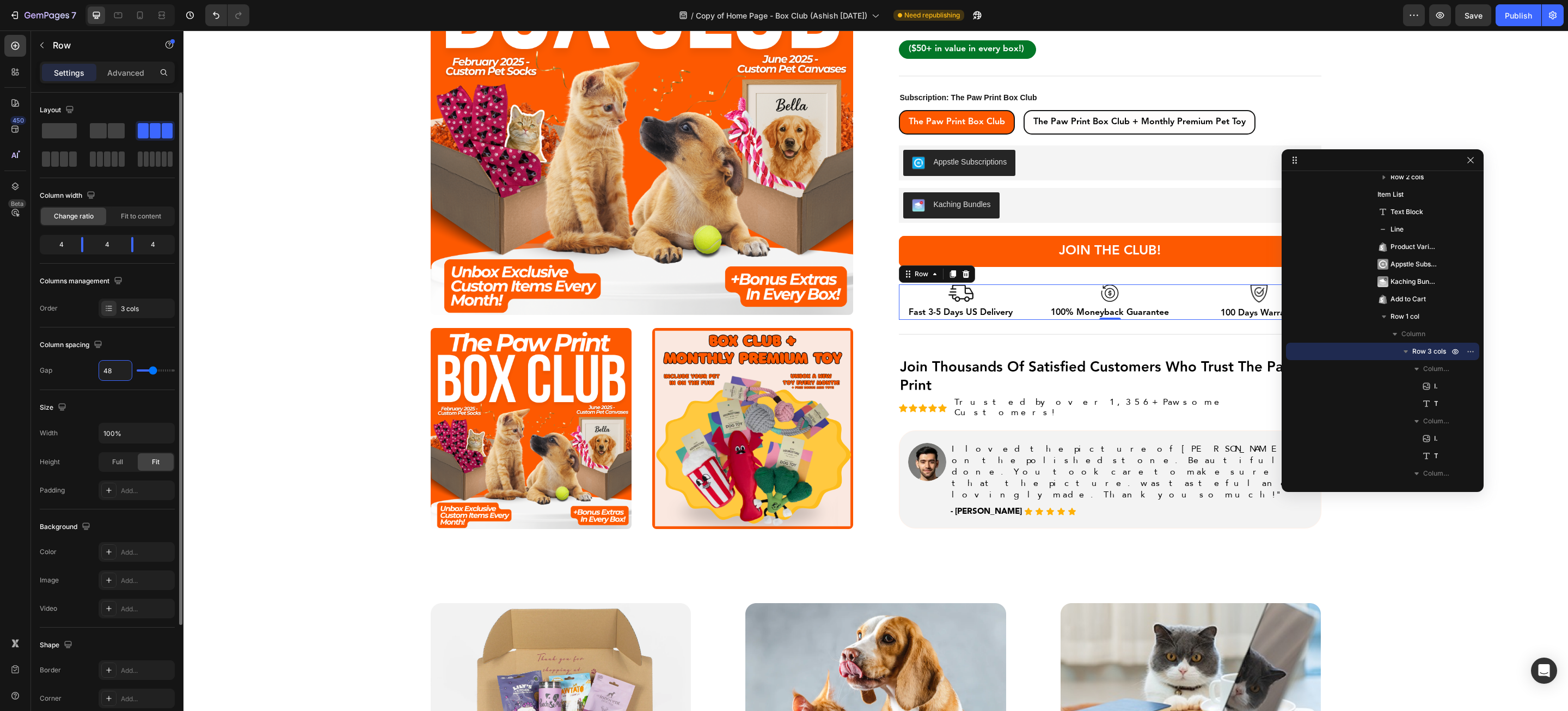
type input "49"
type input "50"
type input "51"
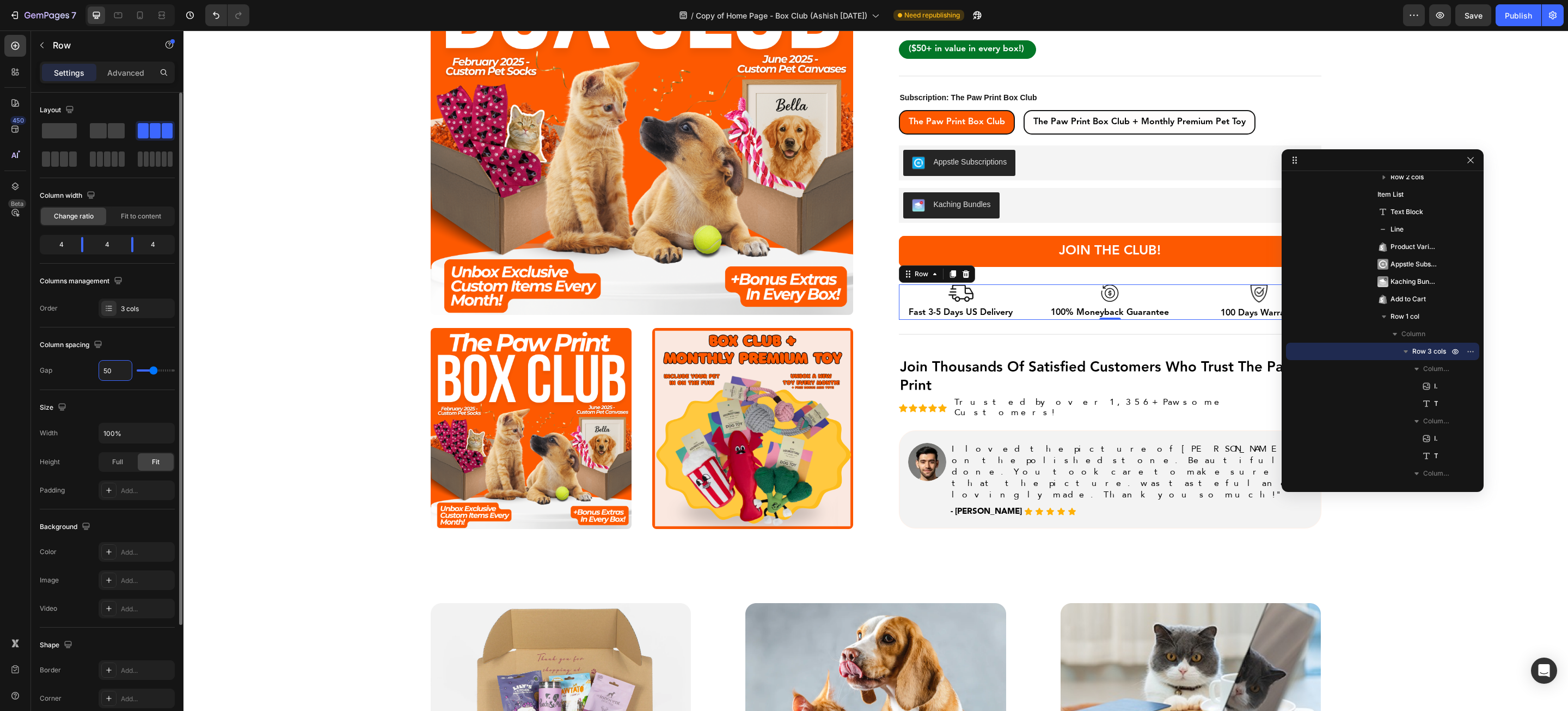
type input "51"
type input "52"
type input "53"
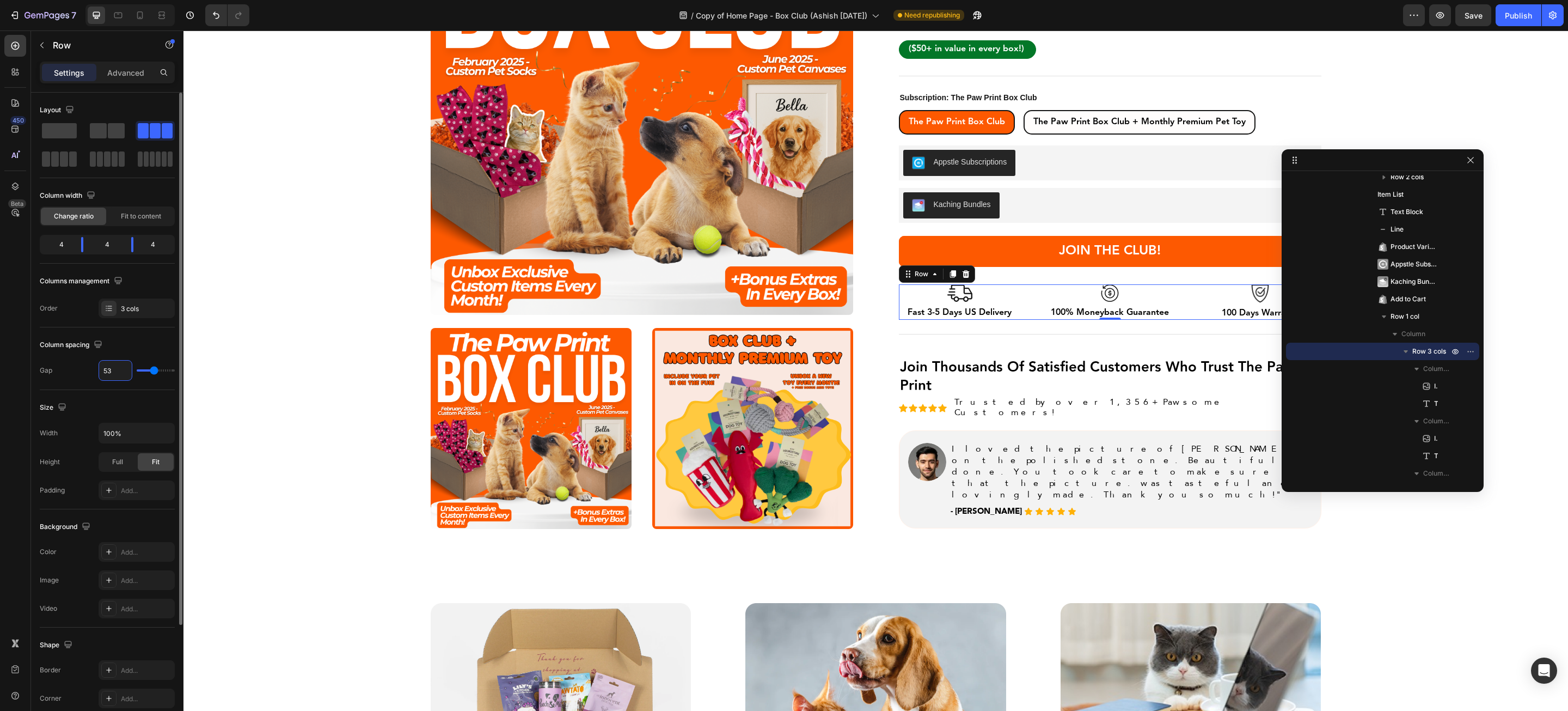
type input "54"
type input "55"
type input "56"
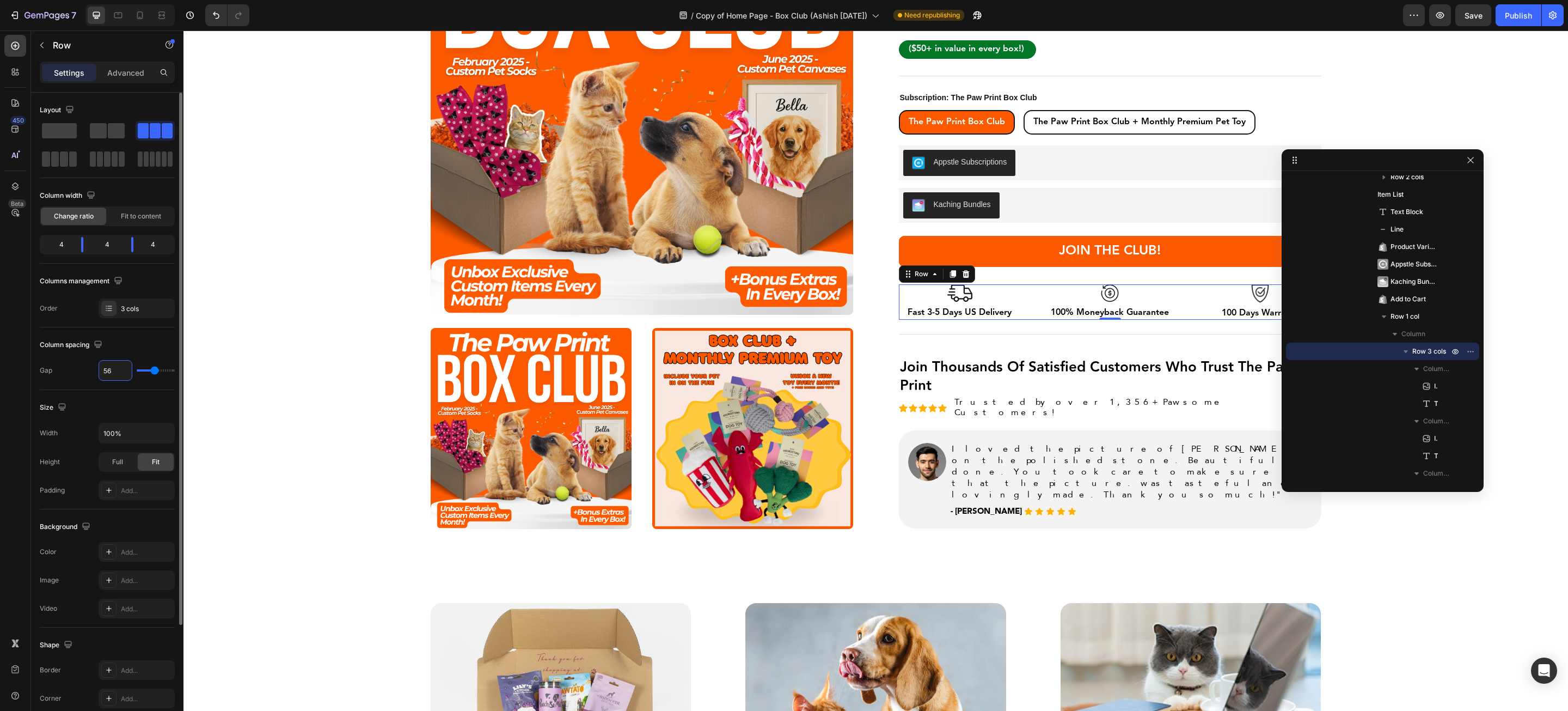
type input "56"
type input "57"
type input "58"
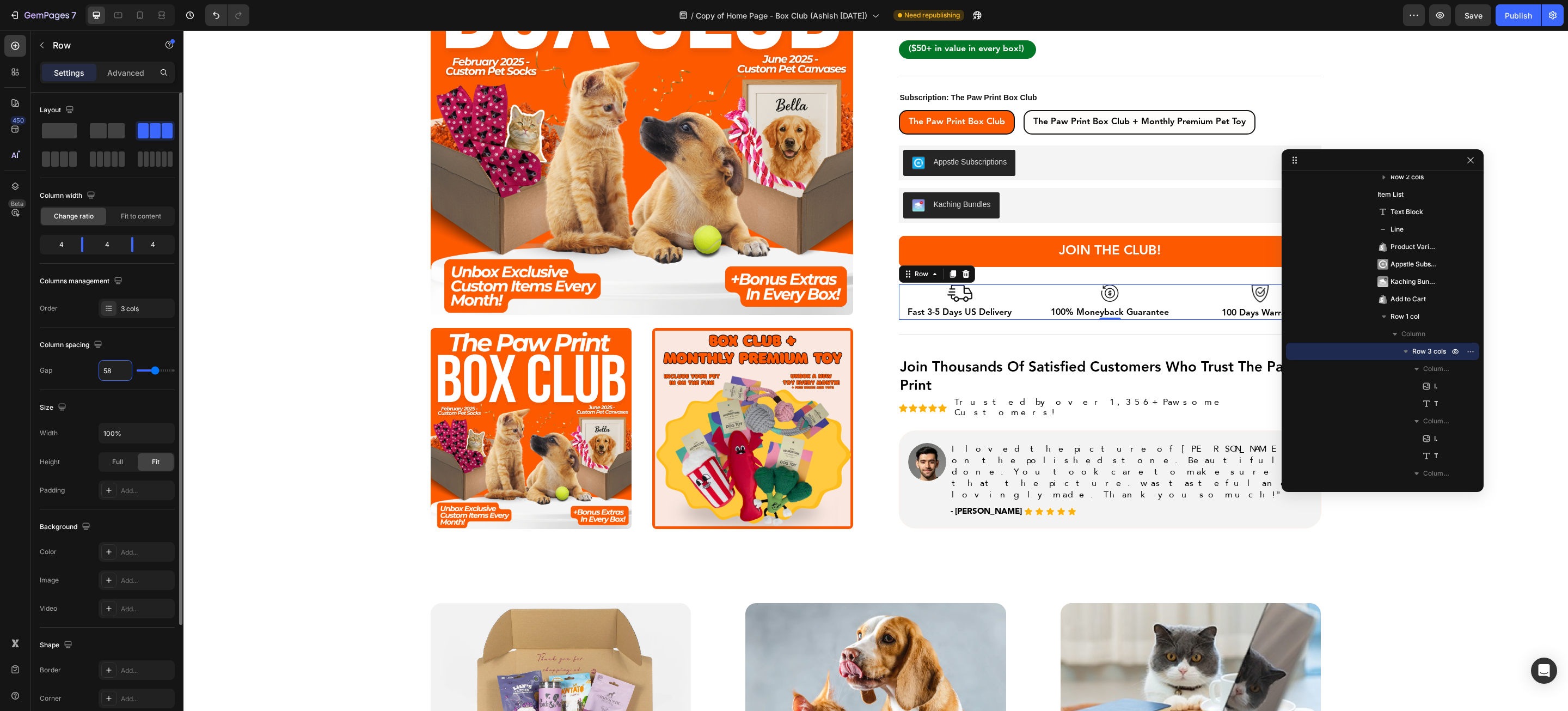
type input "59"
type input "60"
type input "61"
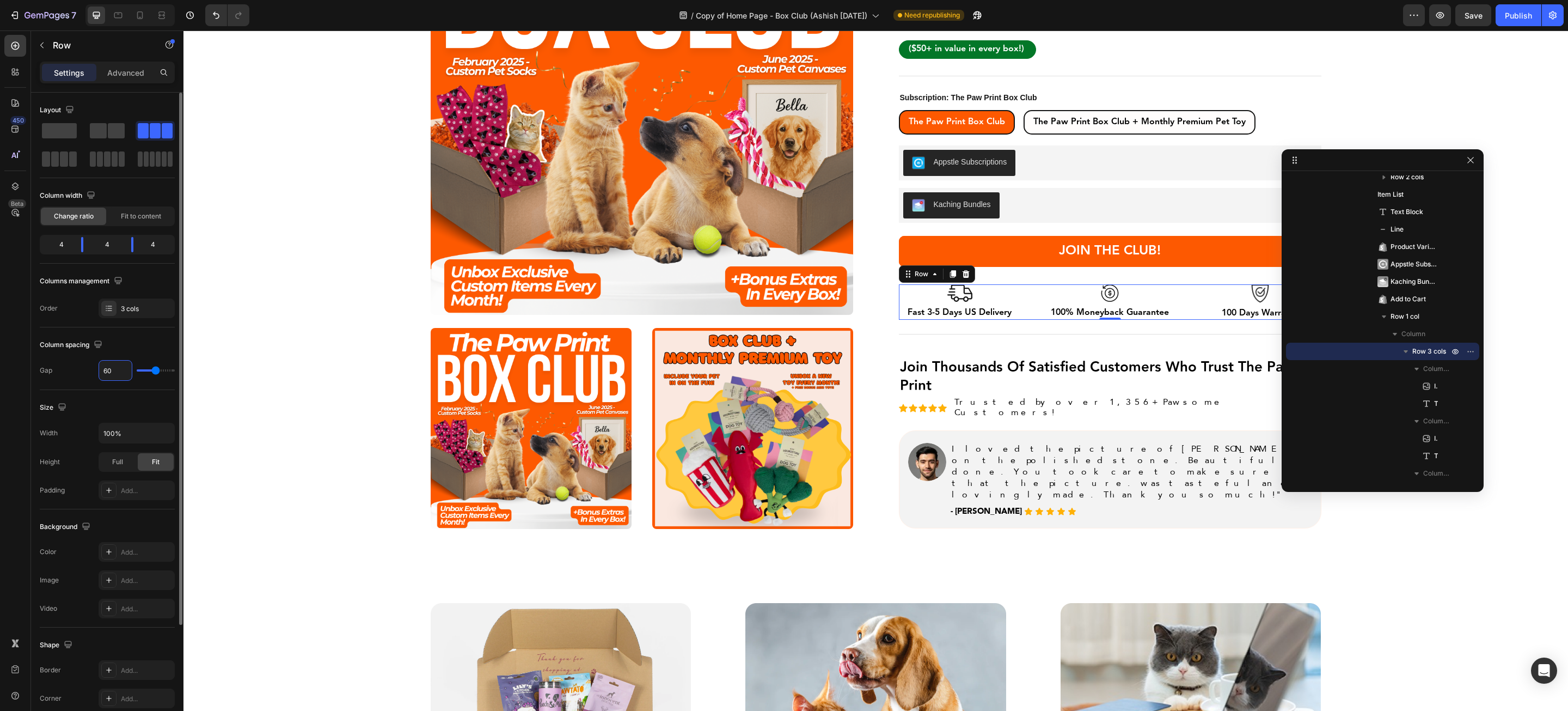
type input "61"
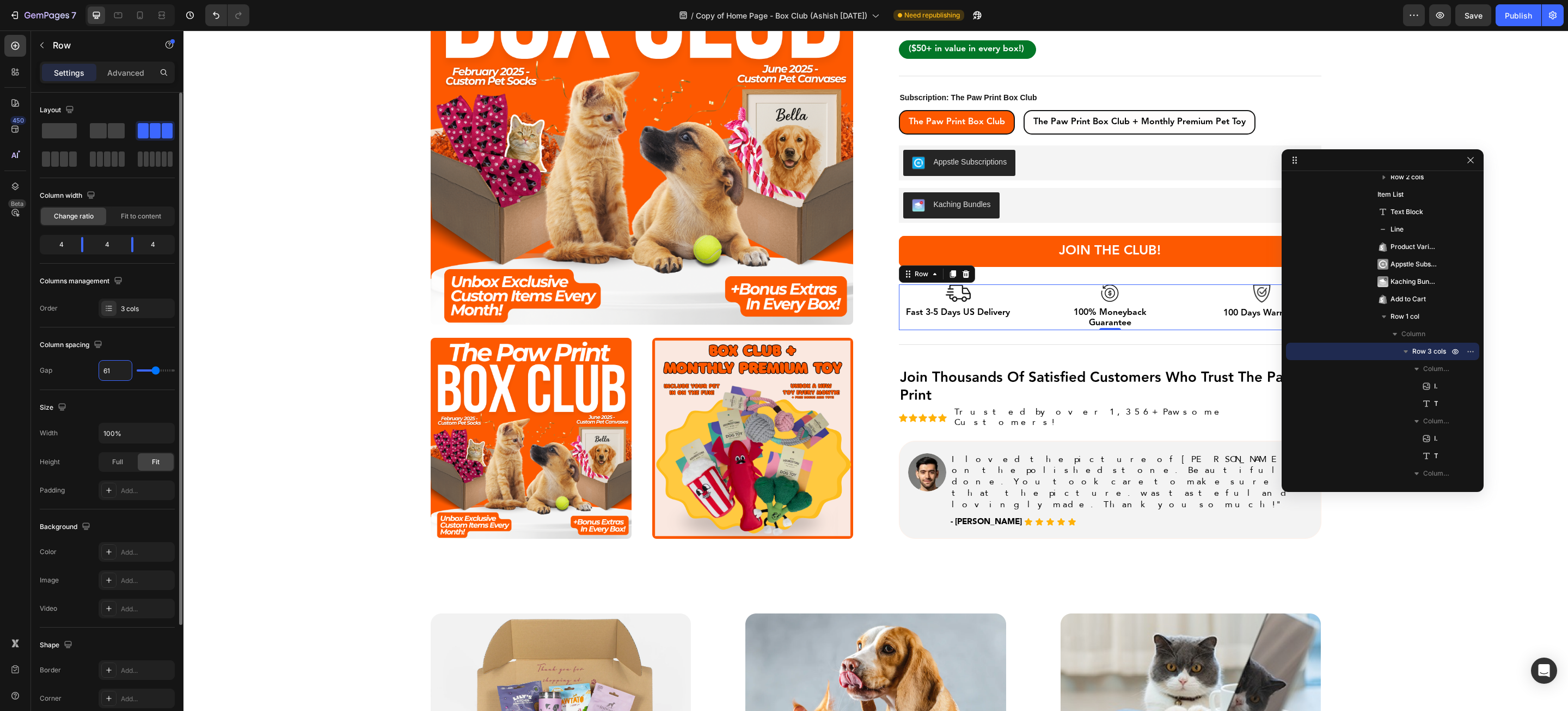
type input "62"
type input "63"
type input "64"
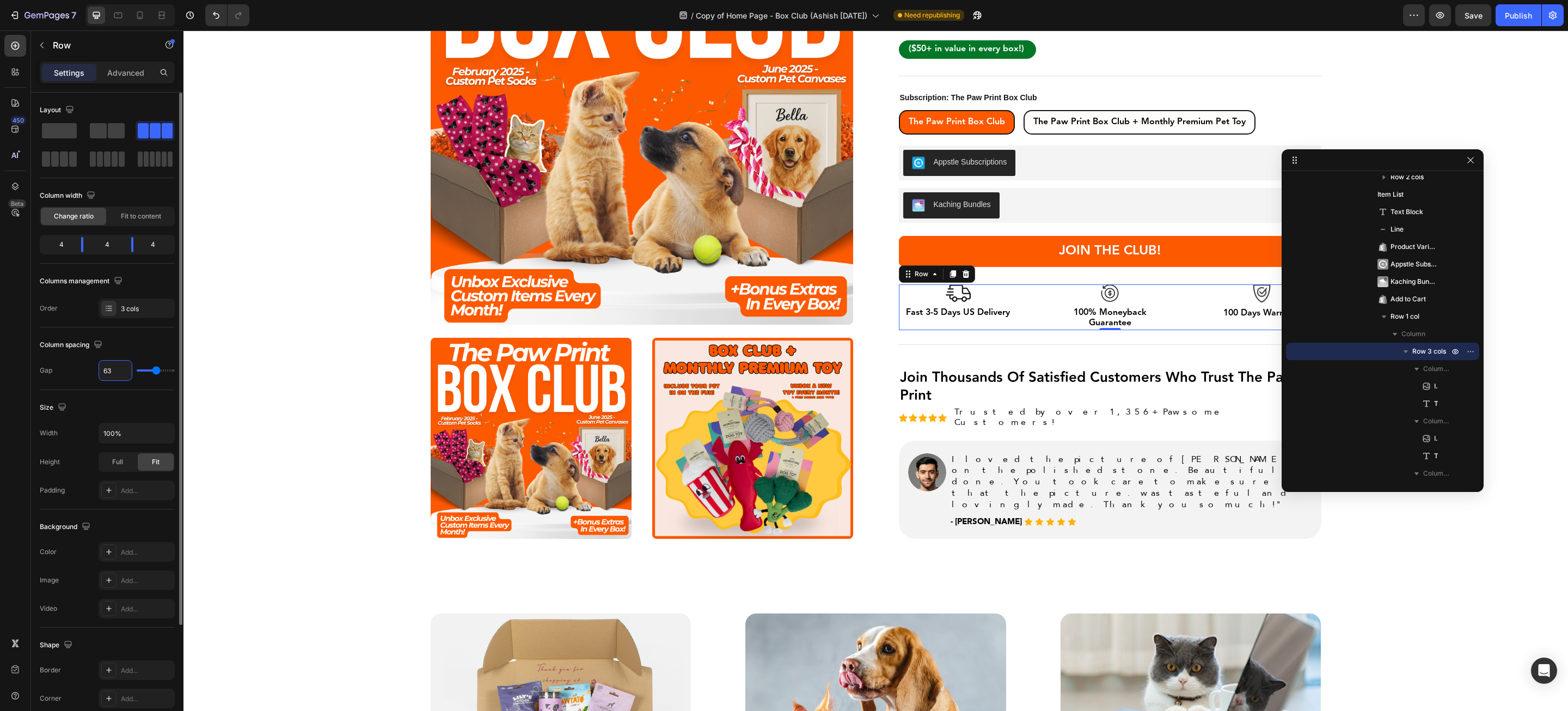
type input "64"
type input "65"
type input "66"
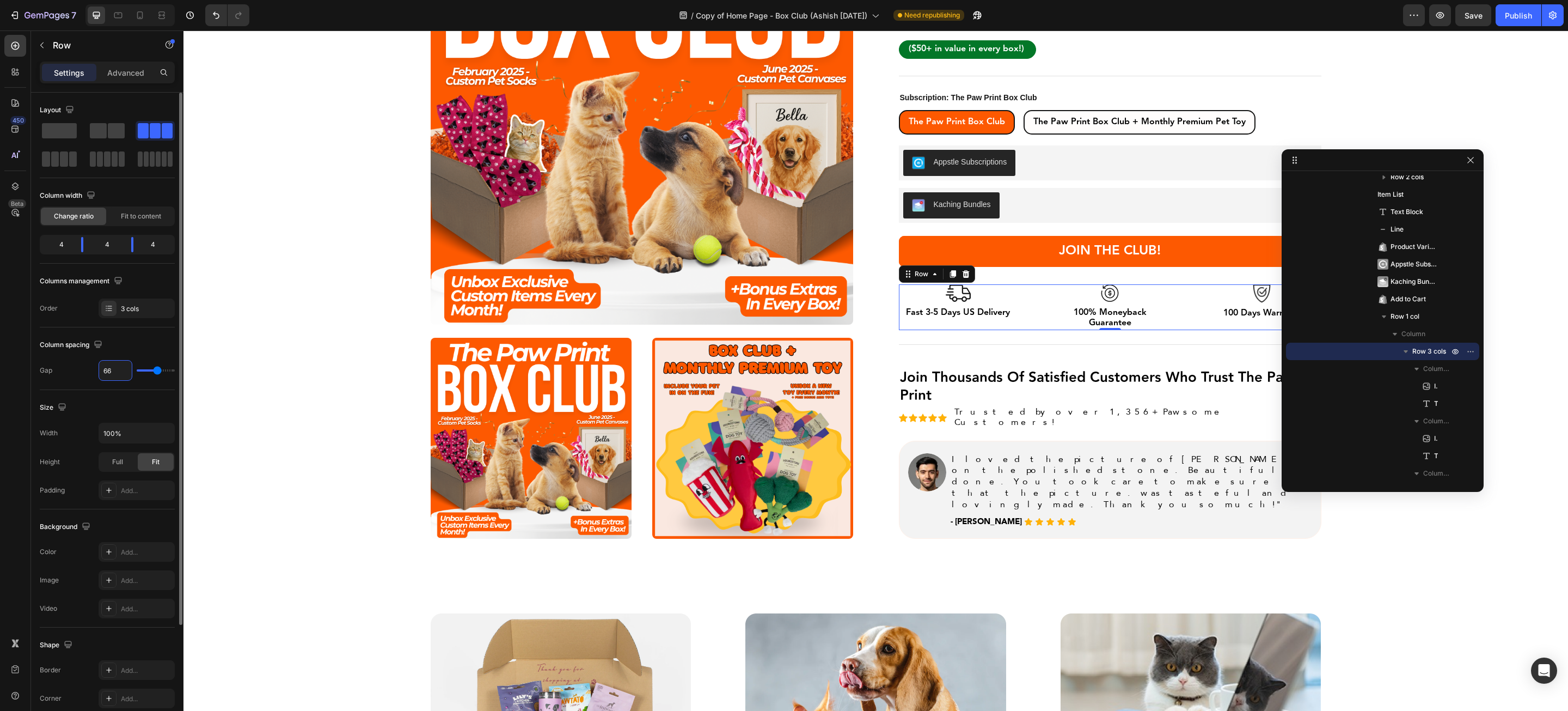
type input "67"
type input "68"
type input "67"
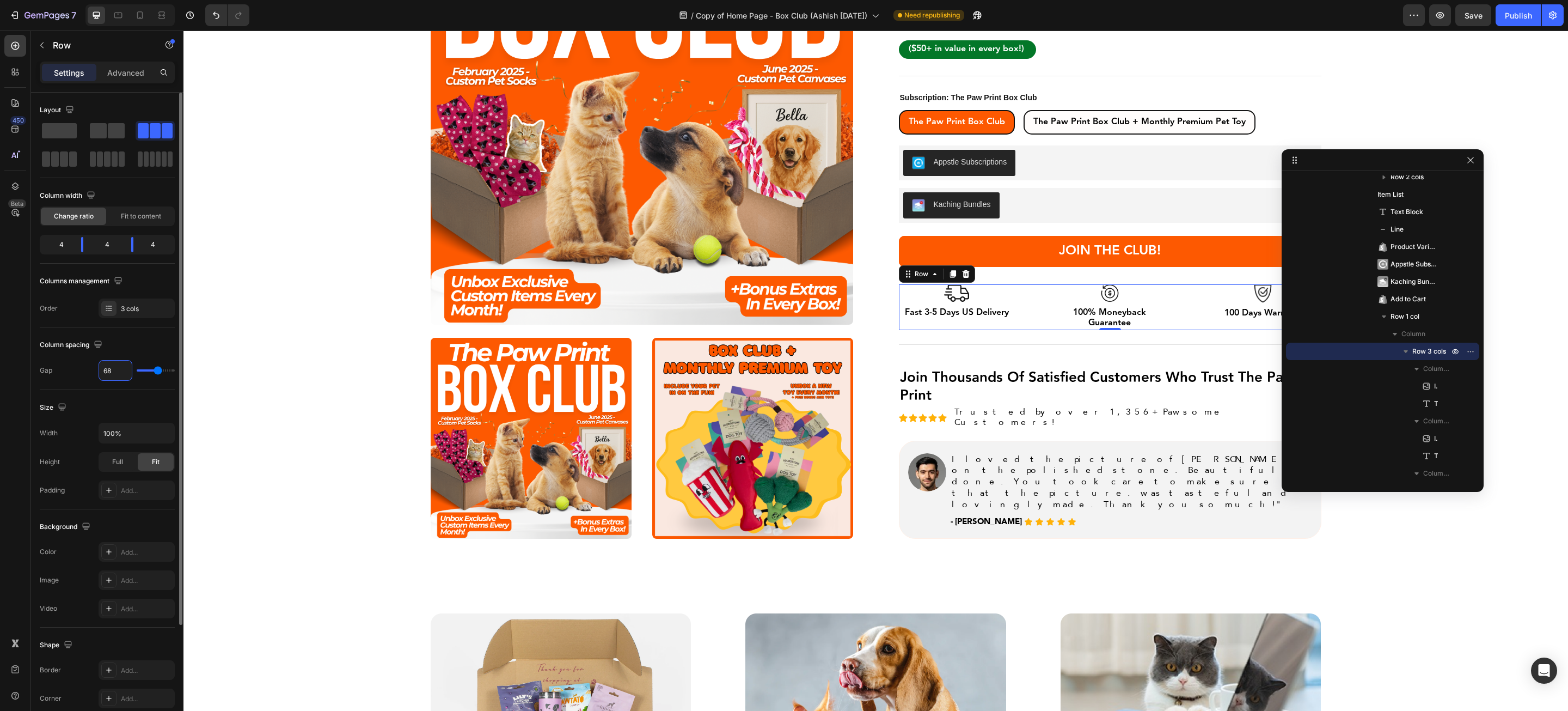
type input "67"
type input "66"
type input "65"
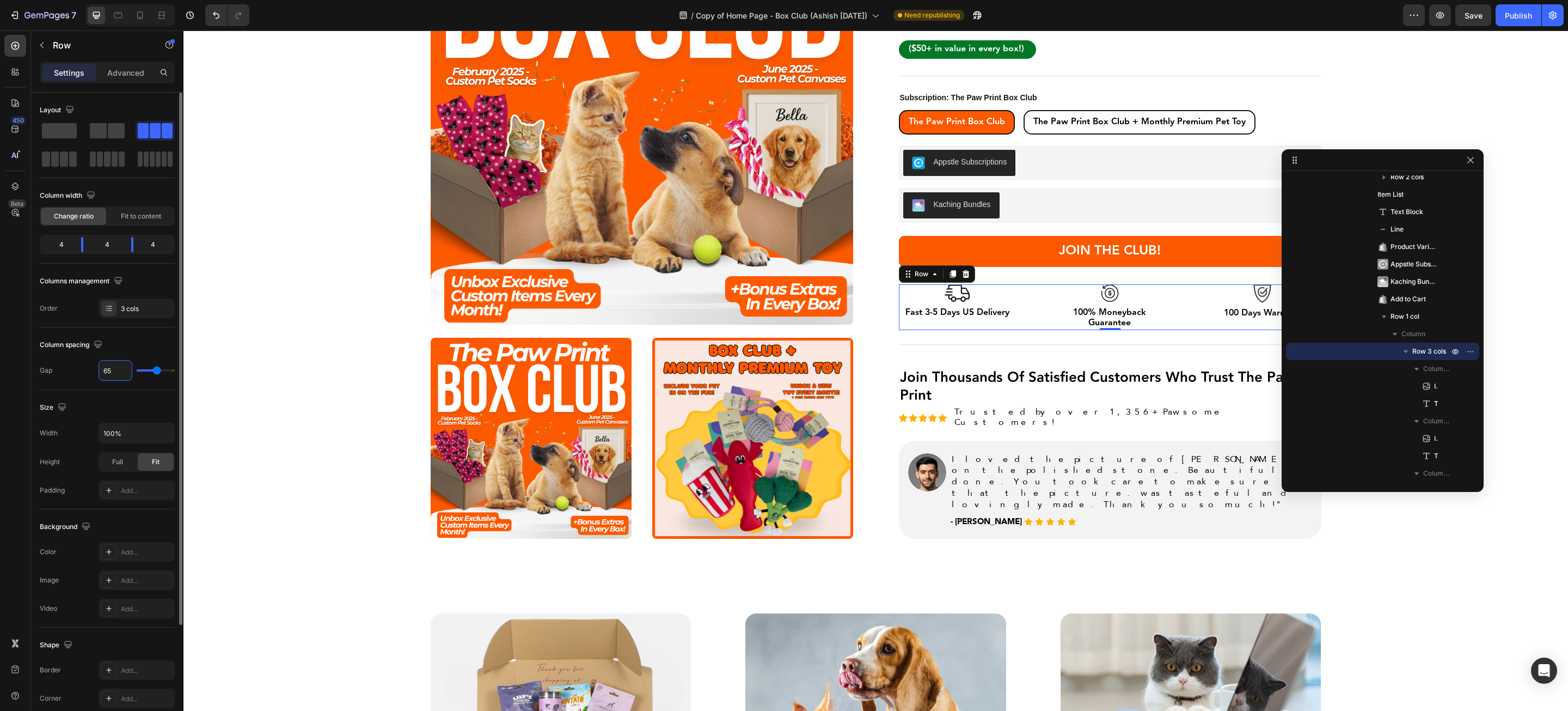
type input "64"
type input "63"
type input "62"
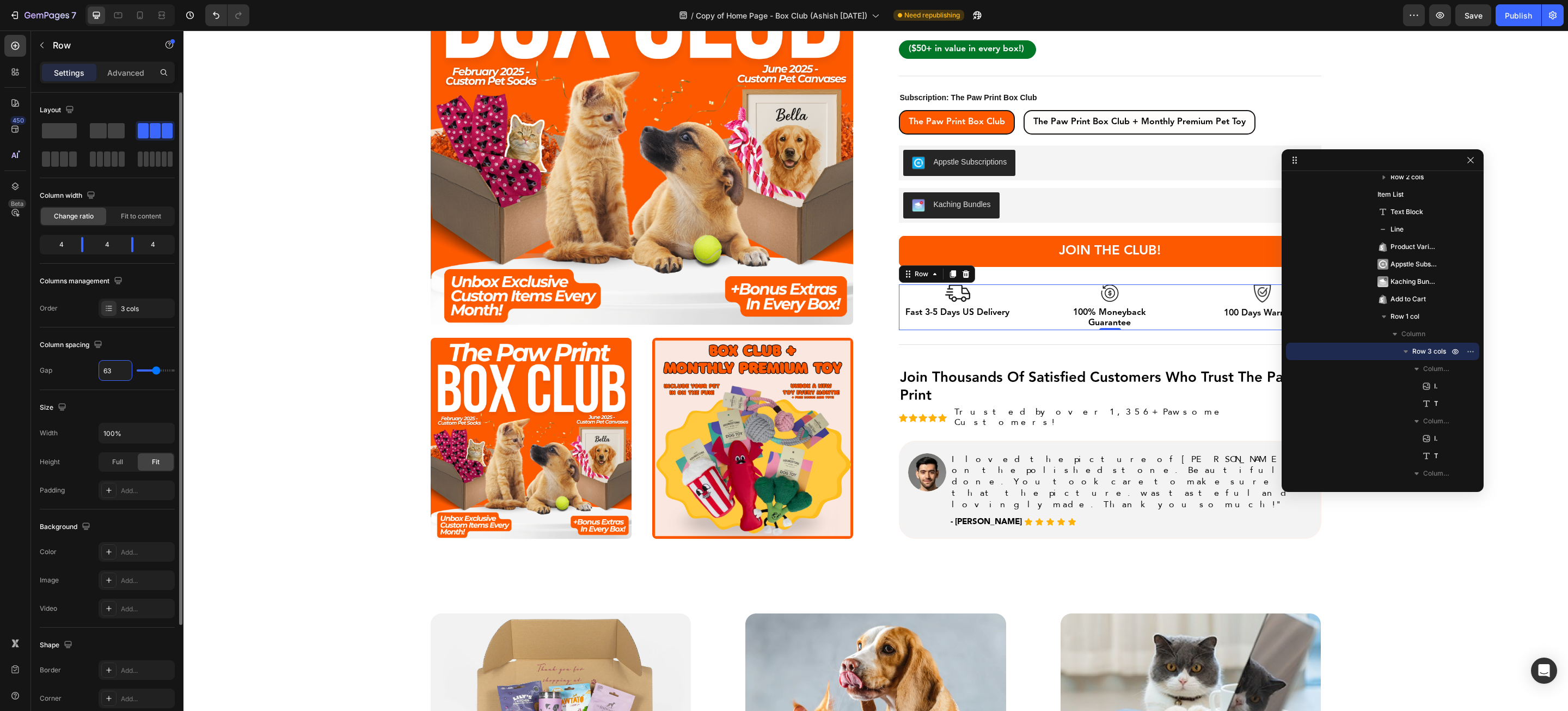
type input "62"
type input "61"
type input "60"
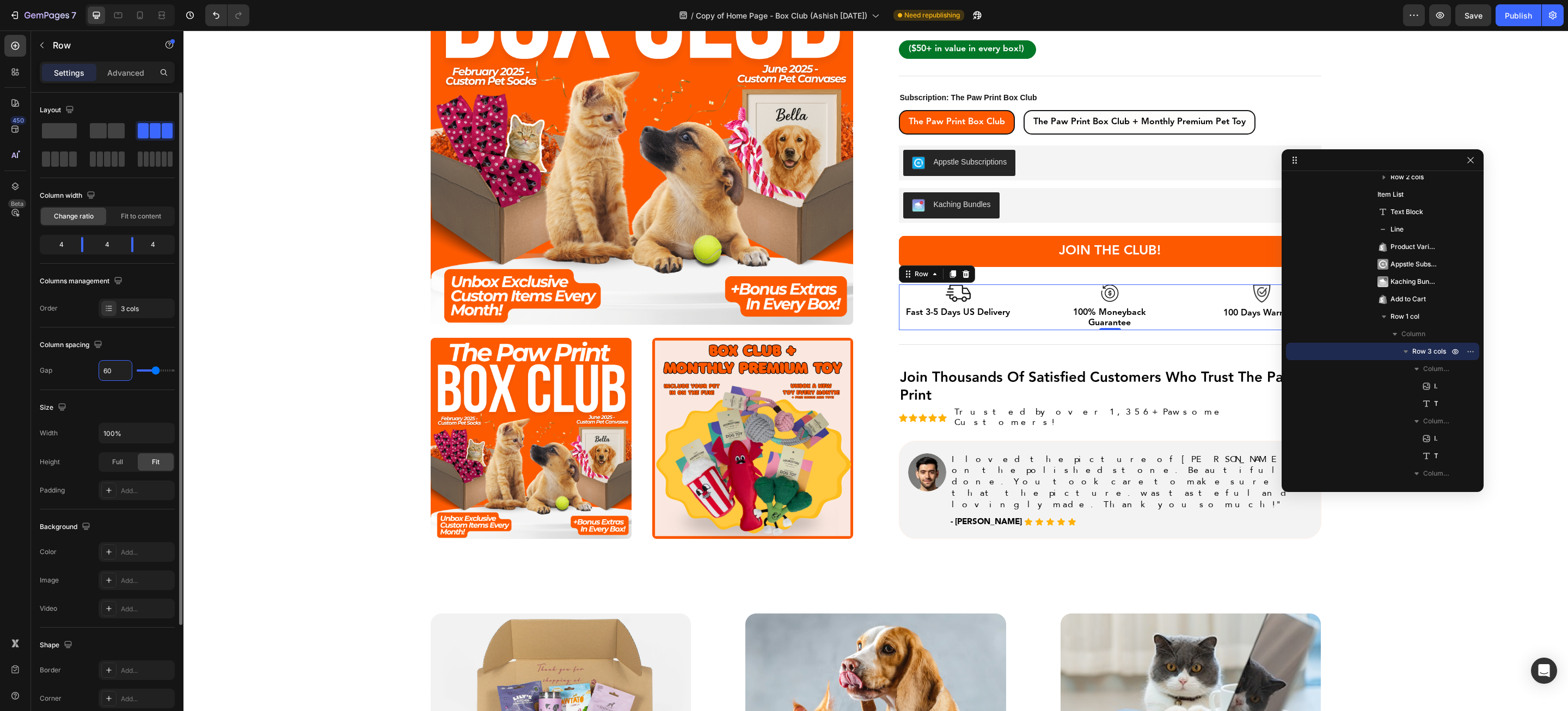
type input "59"
type input "58"
type input "57"
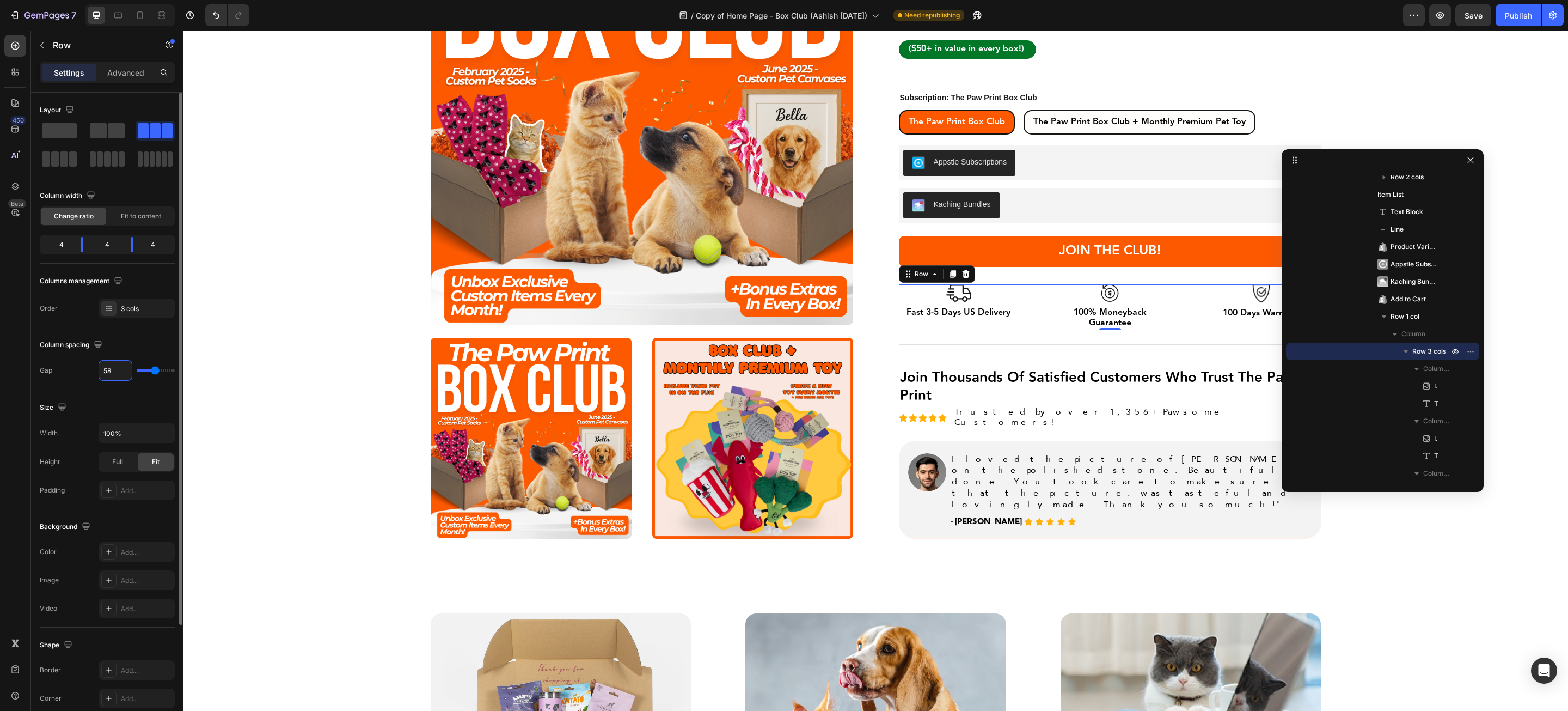
type input "57"
type input "56"
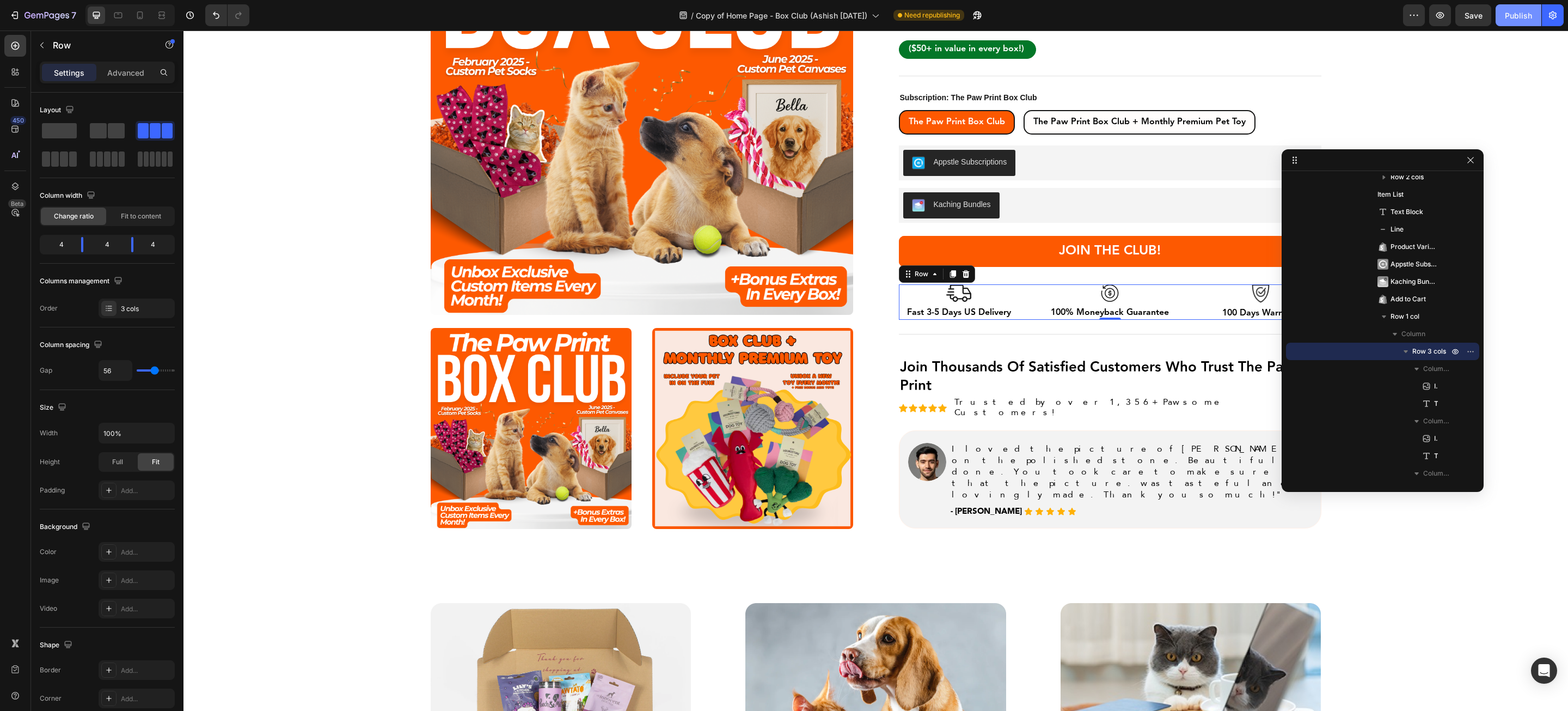
click at [1519, 9] on div "Publish" at bounding box center [1518, 15] width 27 height 12
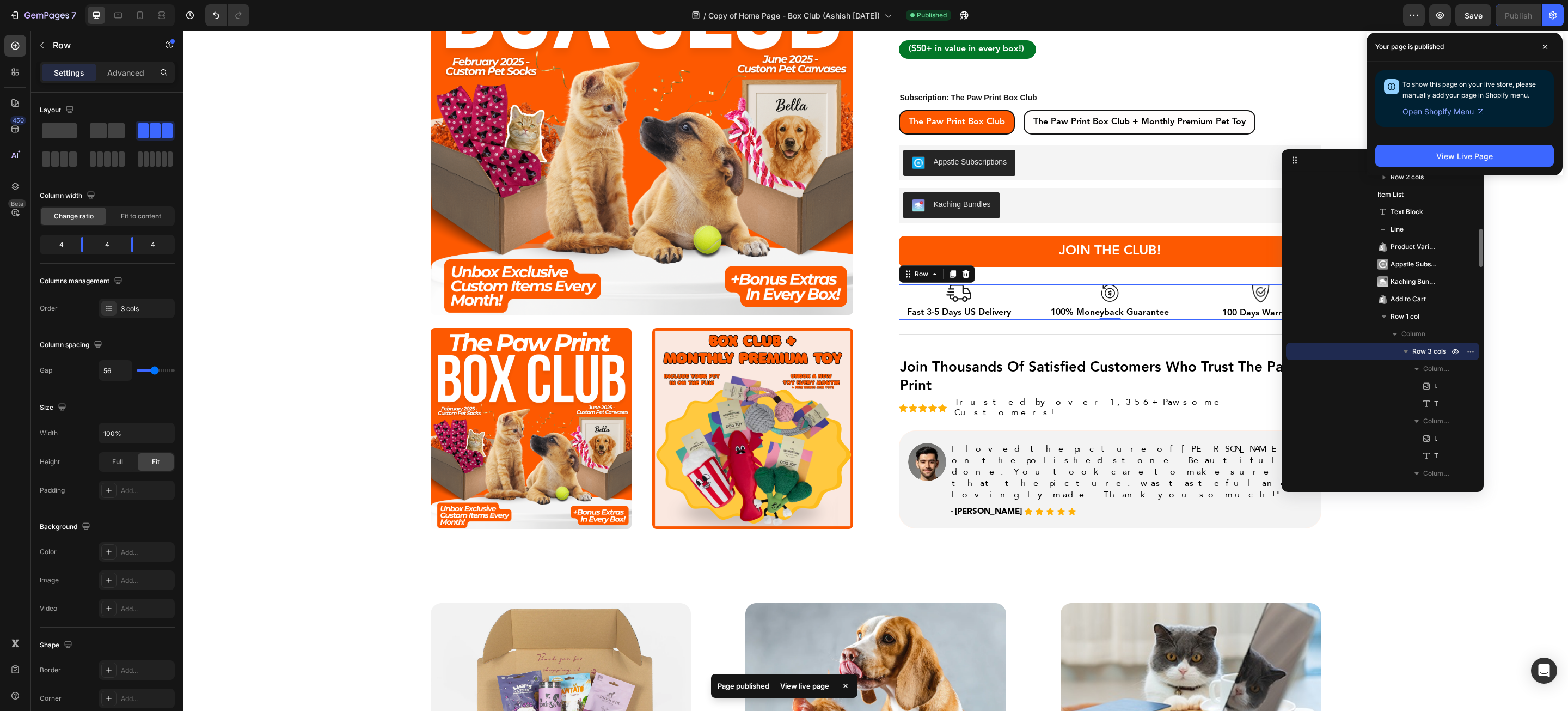
click at [1422, 358] on div "Row 3 cols" at bounding box center [1383, 351] width 184 height 18
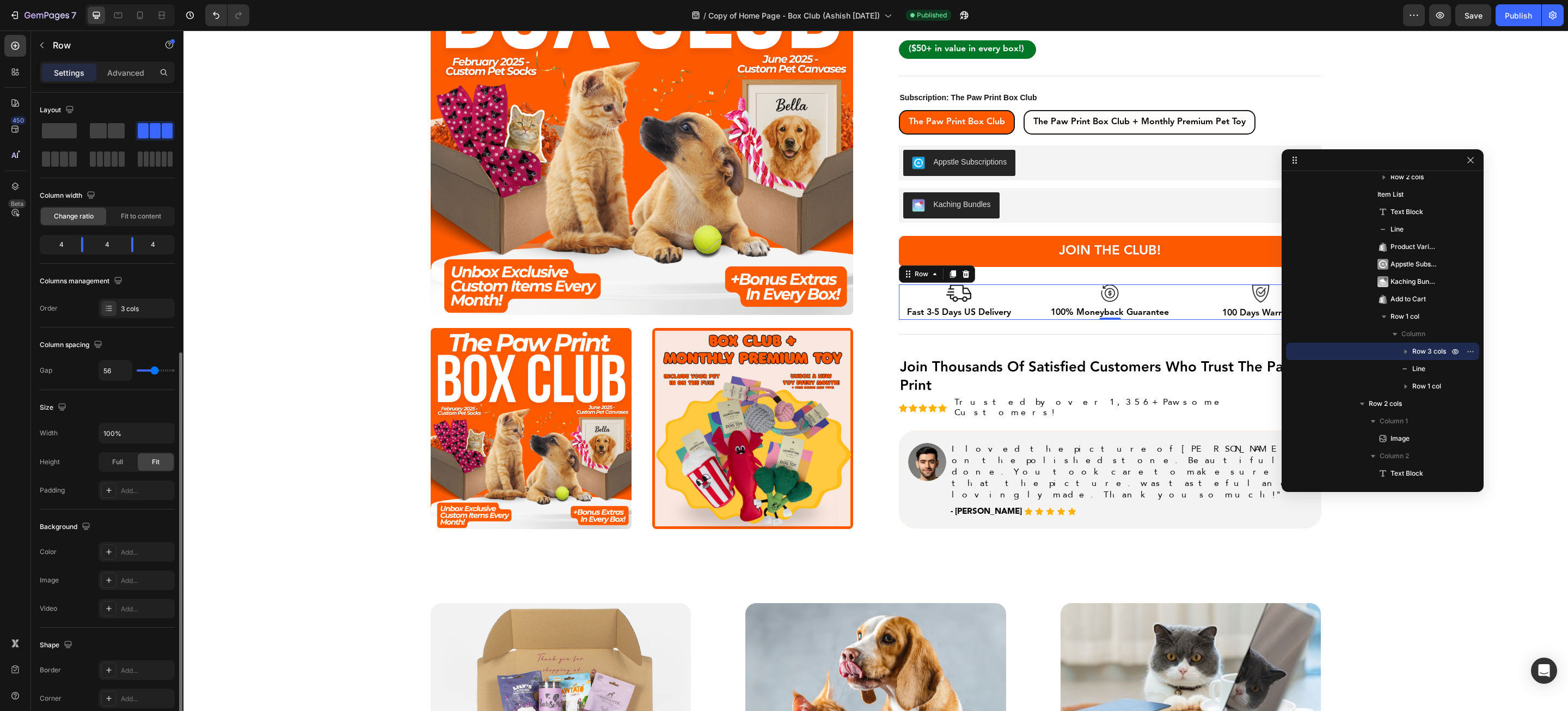
scroll to position [142, 0]
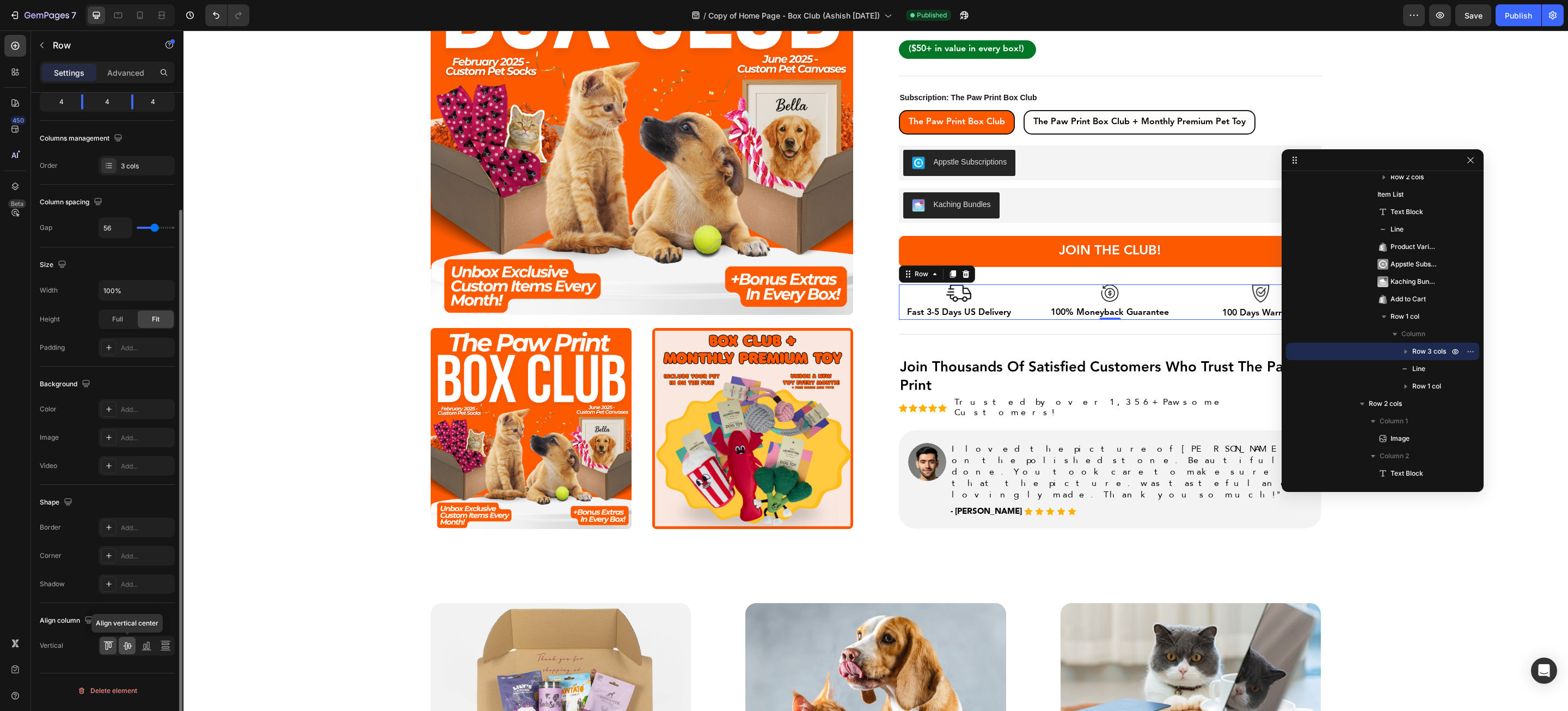
click at [129, 649] on icon at bounding box center [128, 645] width 11 height 11
click at [108, 648] on icon at bounding box center [106, 646] width 3 height 7
click at [1411, 356] on div "Row 3 cols" at bounding box center [1383, 351] width 184 height 18
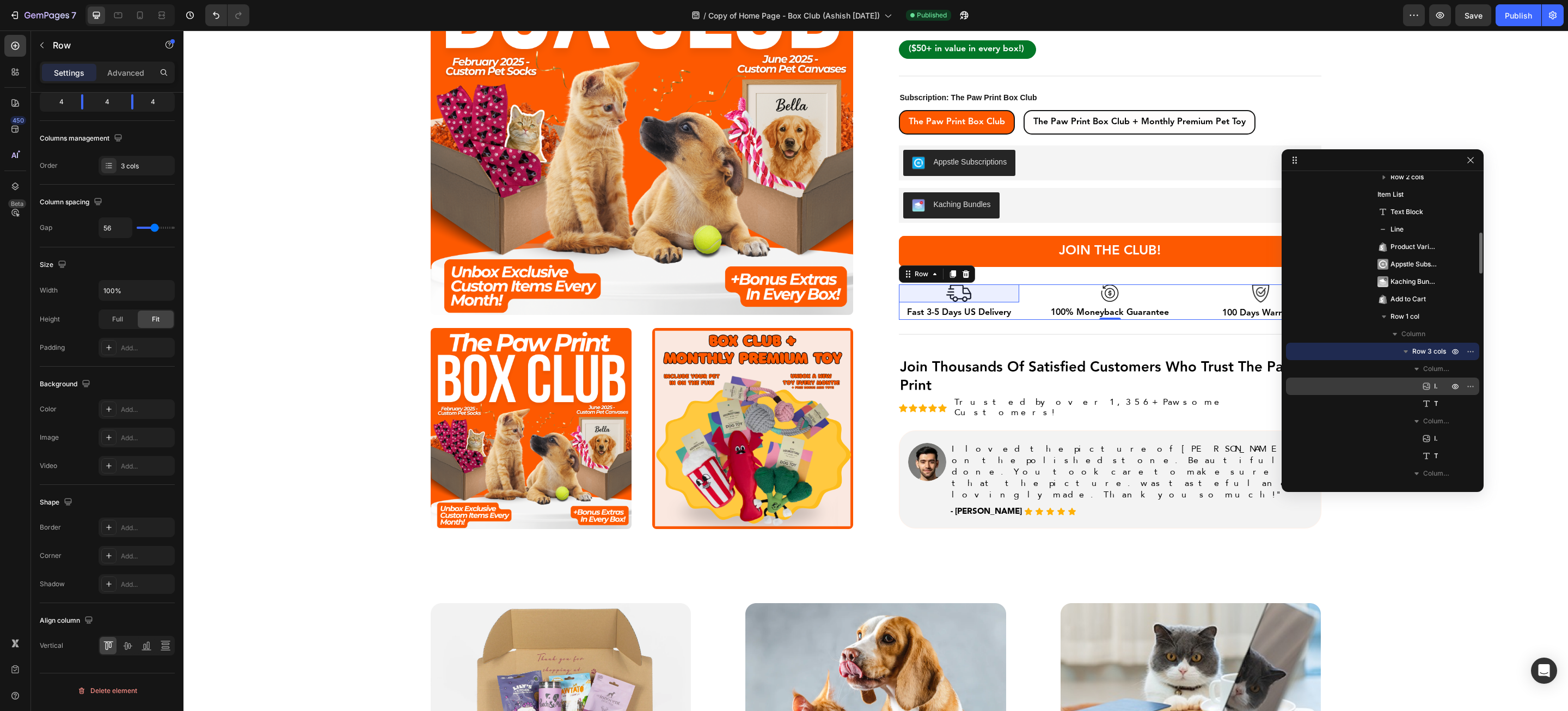
click at [1419, 393] on div "Image" at bounding box center [1383, 386] width 184 height 18
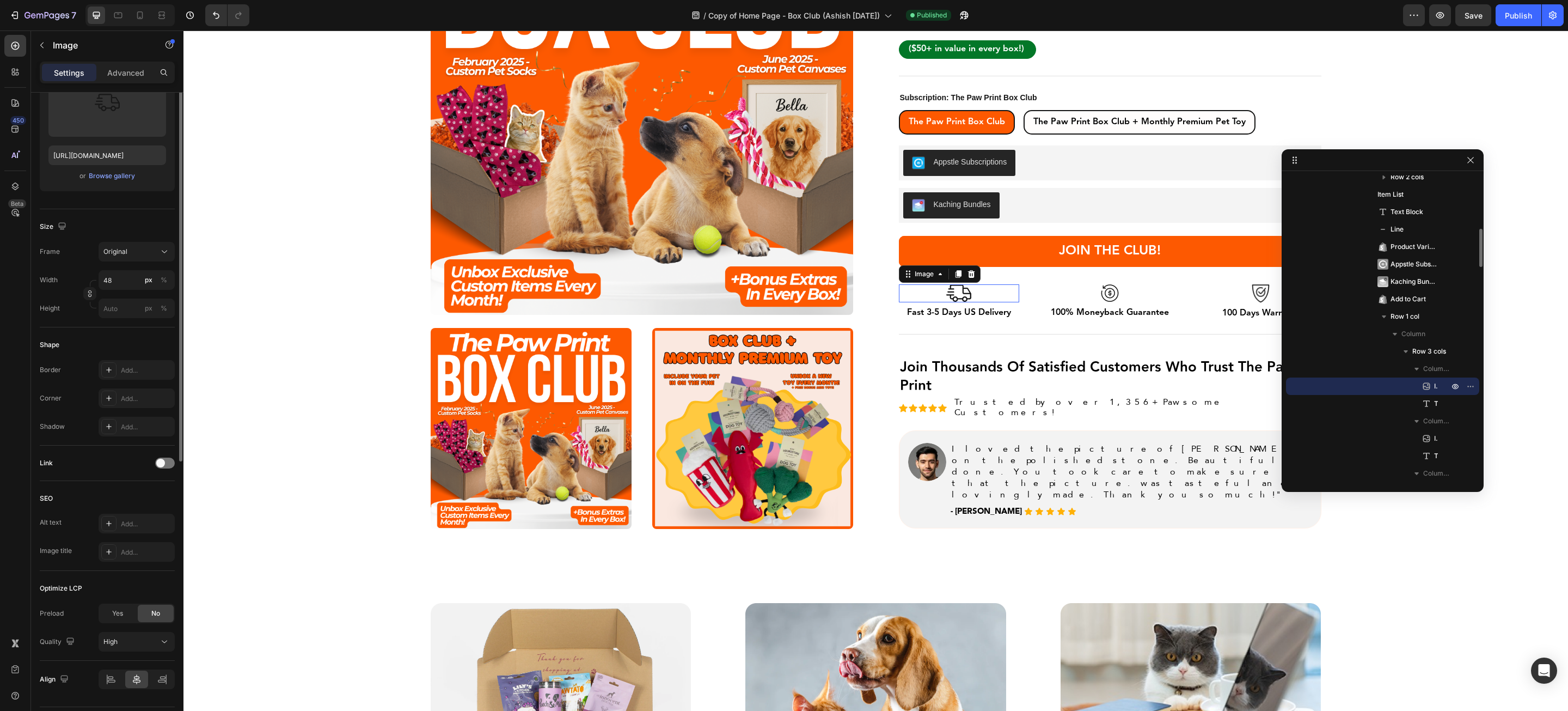
scroll to position [0, 0]
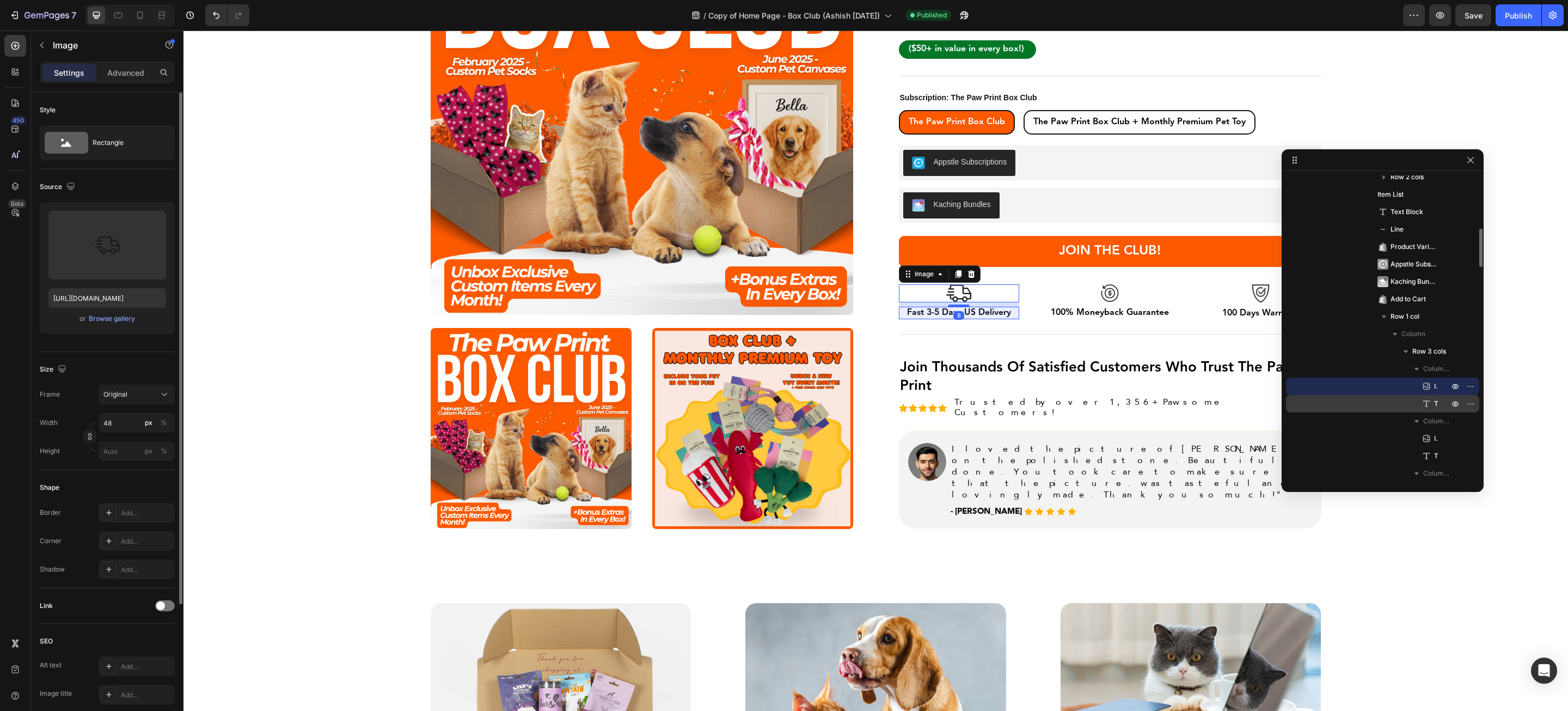
click at [1424, 406] on icon at bounding box center [1427, 404] width 11 height 11
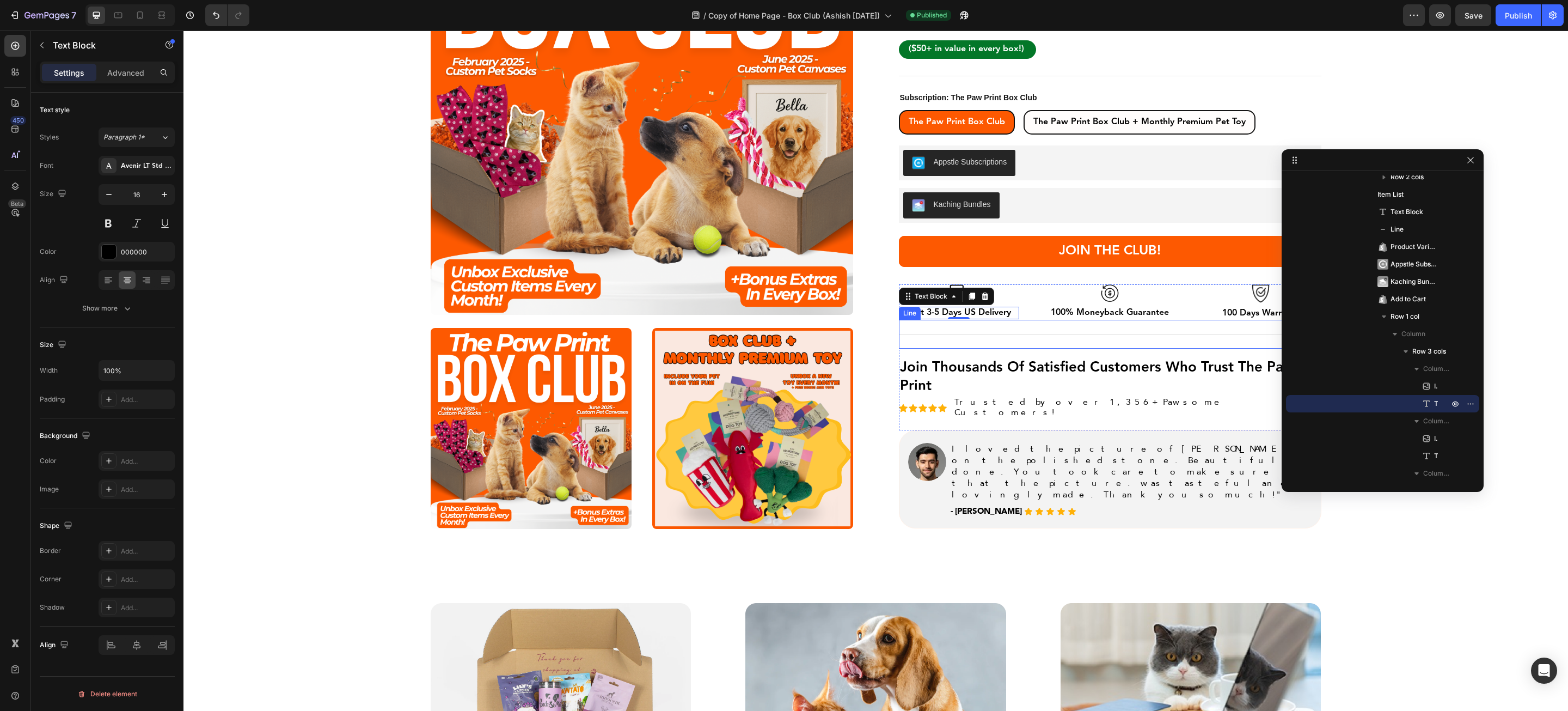
click at [1036, 327] on div "Title Line" at bounding box center [1110, 334] width 423 height 29
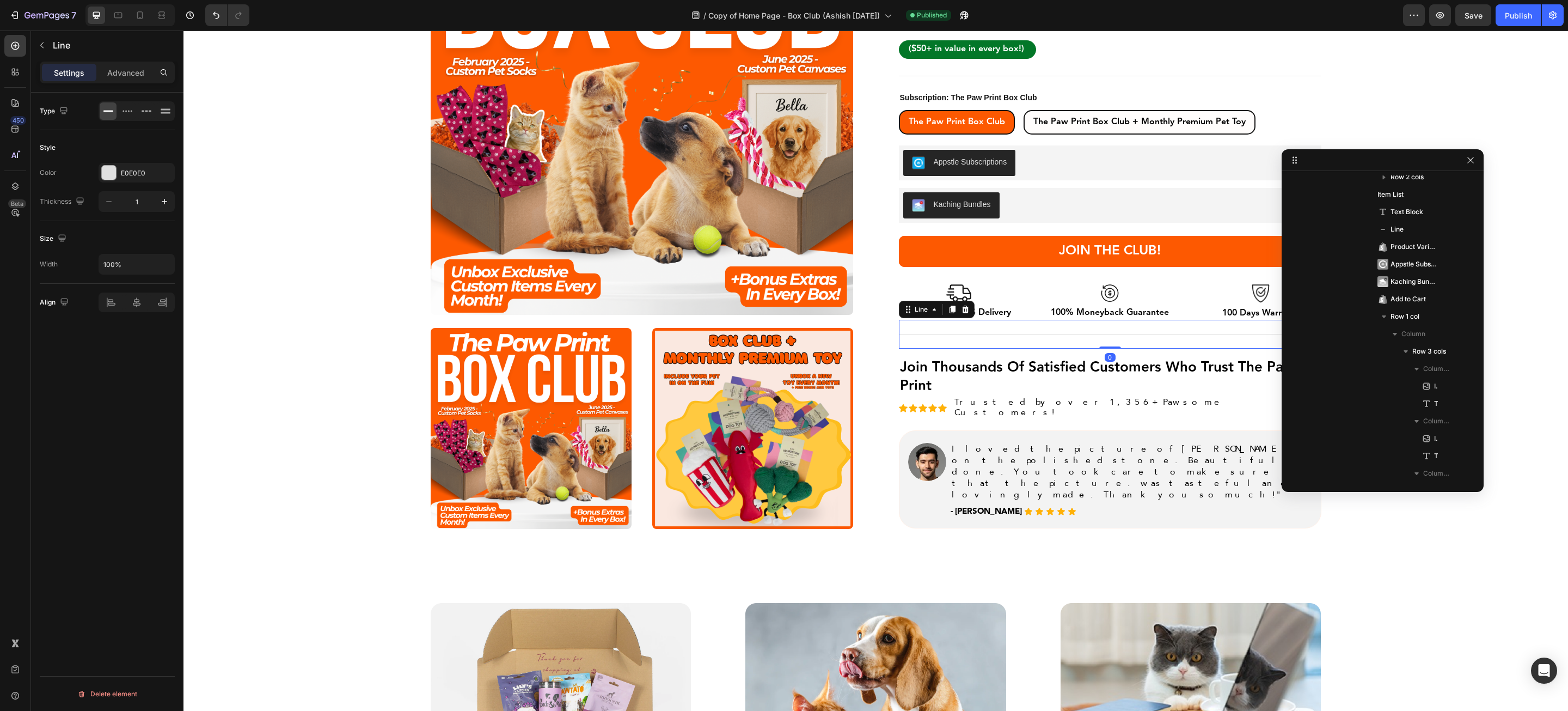
scroll to position [652, 0]
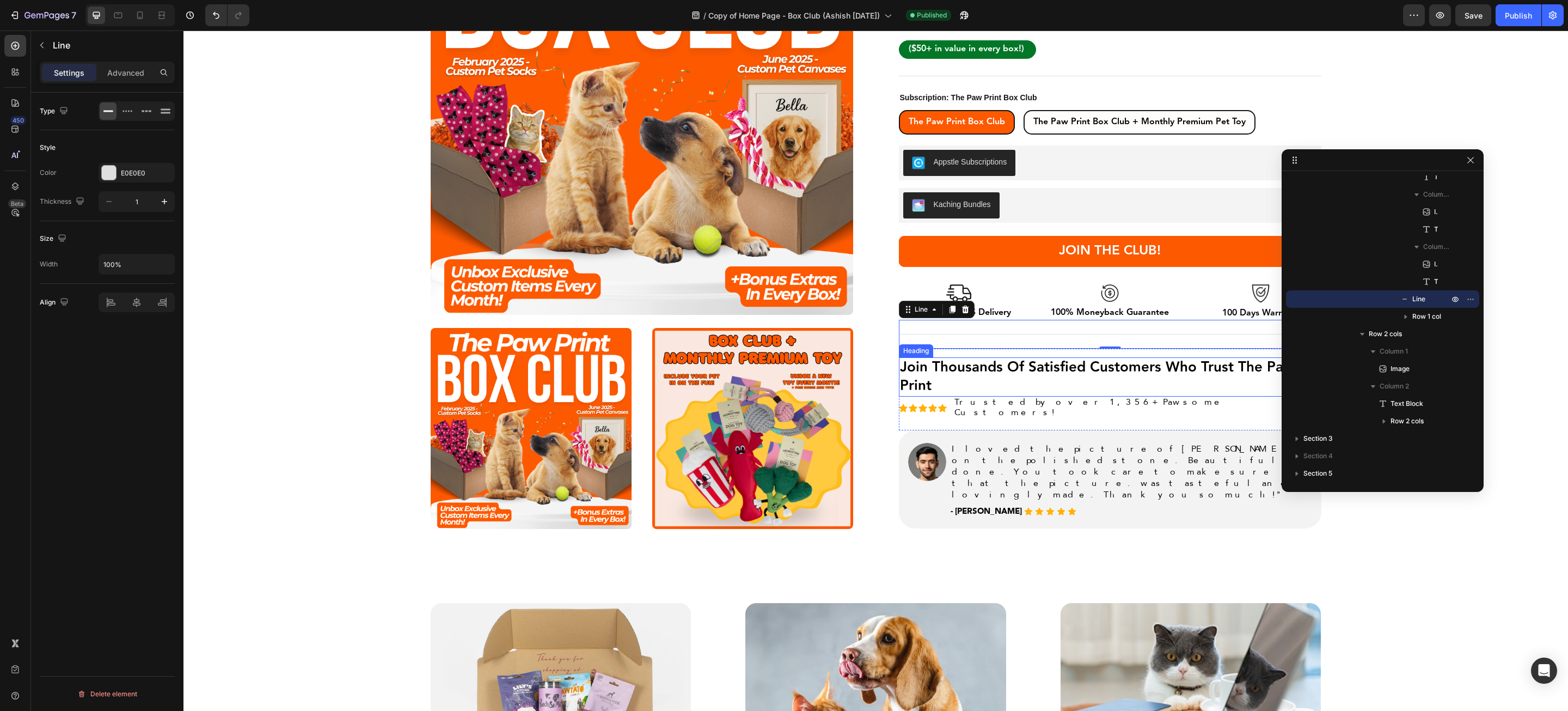
click at [999, 362] on h2 "join thousands of satisfied customers who trust the paw print" at bounding box center [1110, 377] width 423 height 39
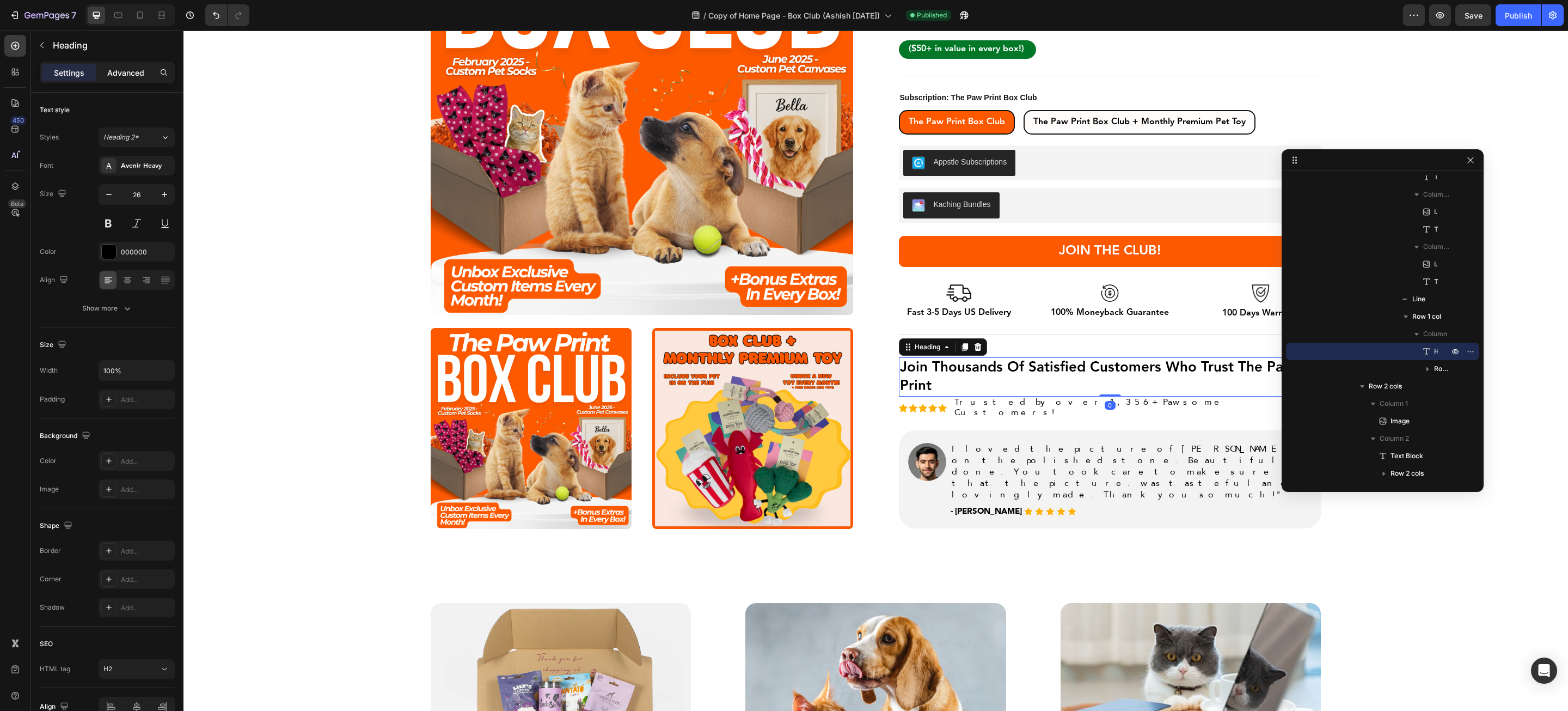
click at [141, 79] on div "Advanced" at bounding box center [125, 73] width 54 height 18
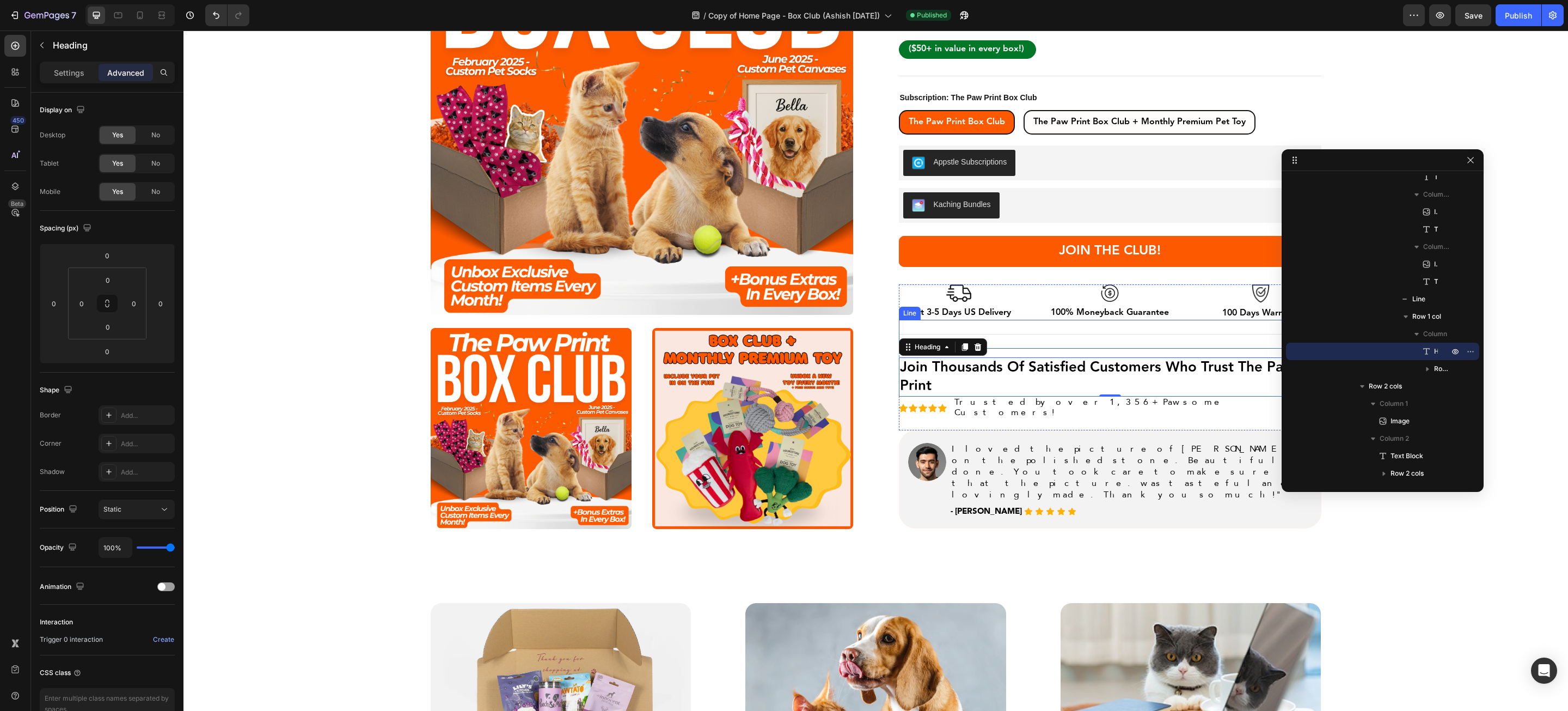
click at [1040, 332] on div "Title Line" at bounding box center [1110, 334] width 423 height 29
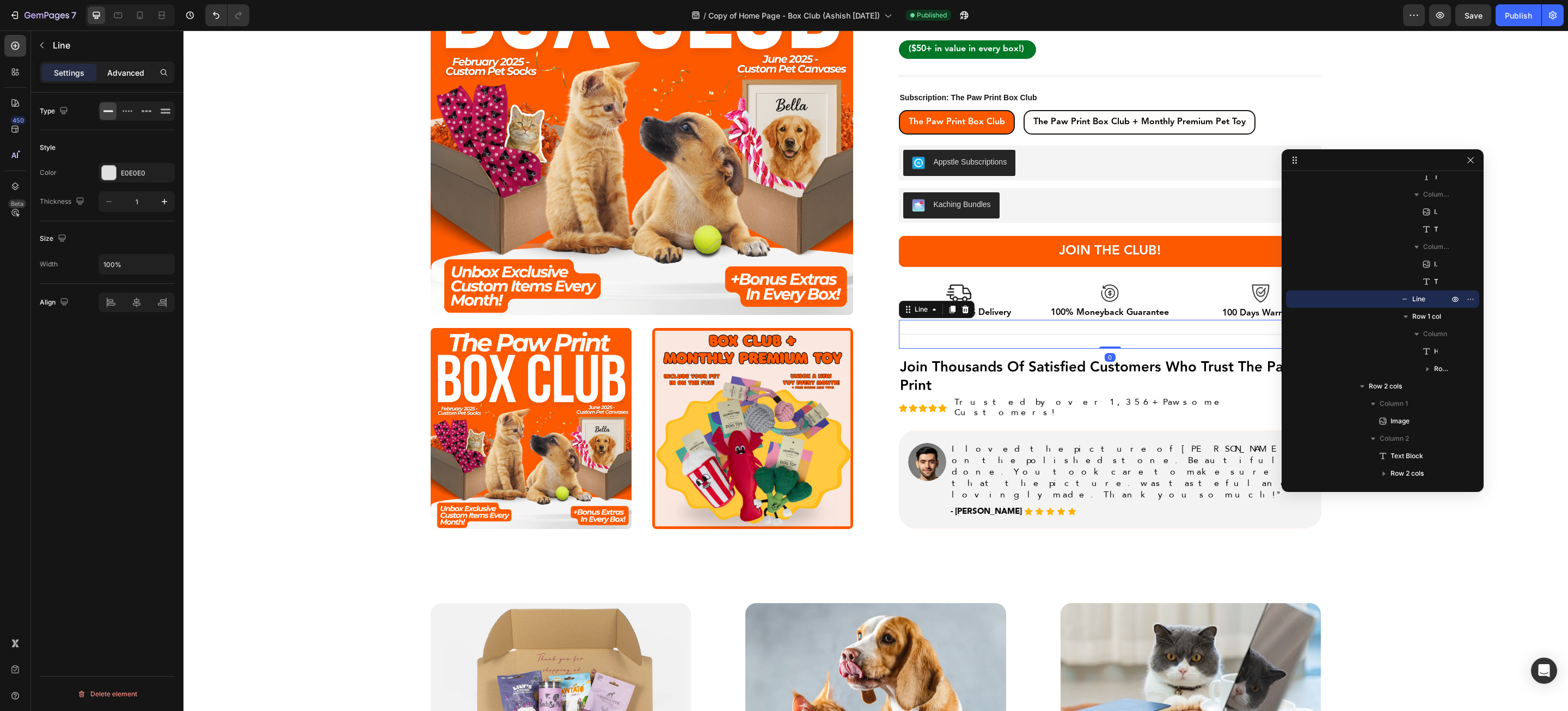
click at [126, 67] on p "Advanced" at bounding box center [125, 73] width 37 height 12
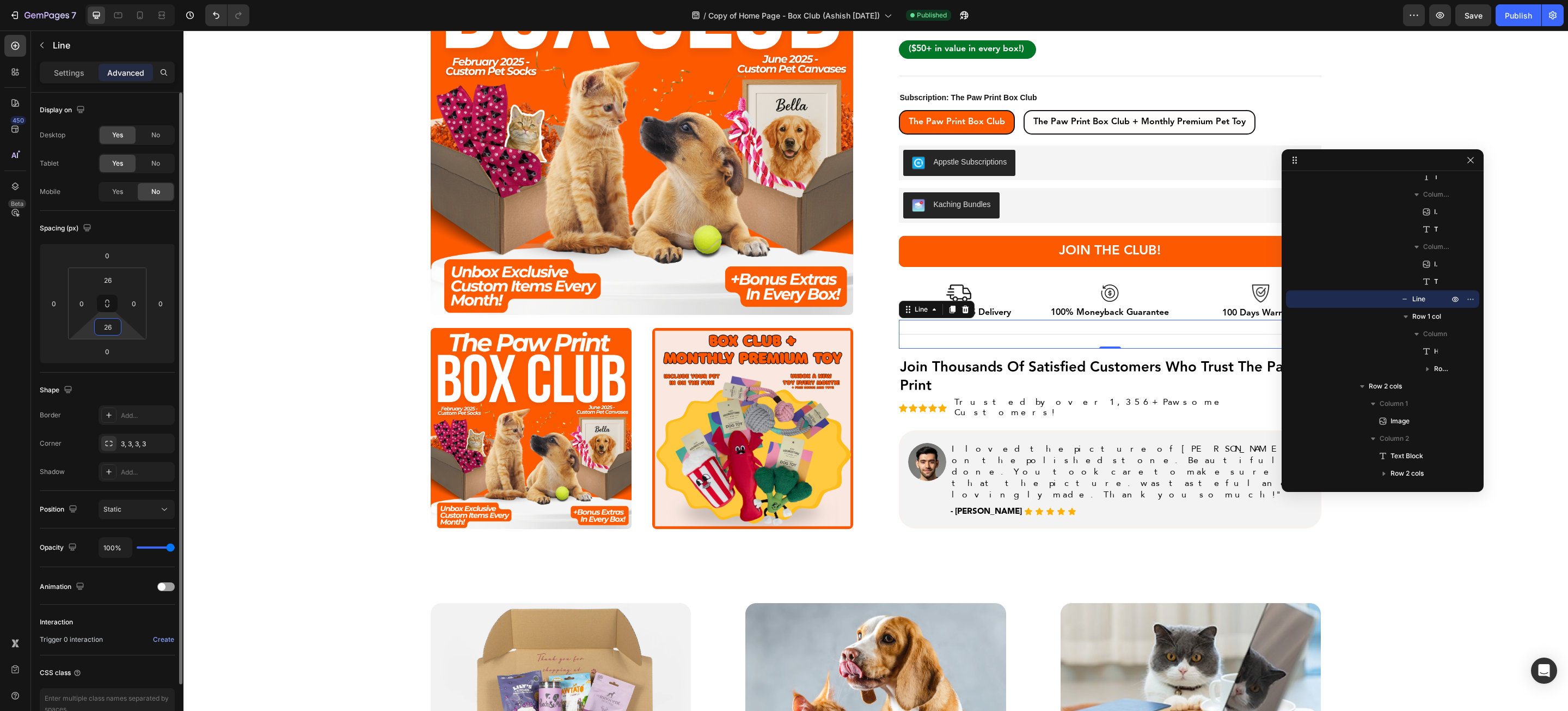
click at [113, 322] on input "26" at bounding box center [108, 327] width 22 height 16
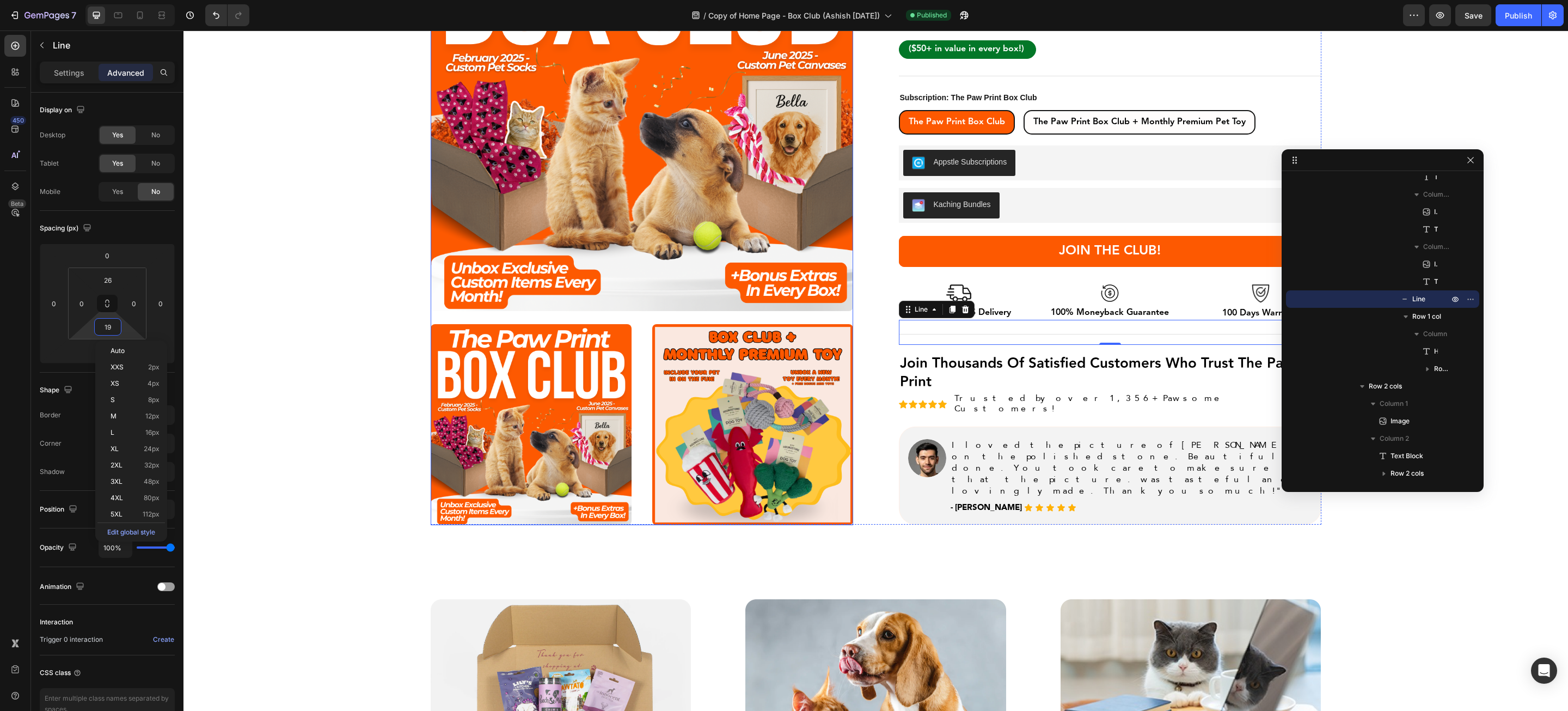
type input "20"
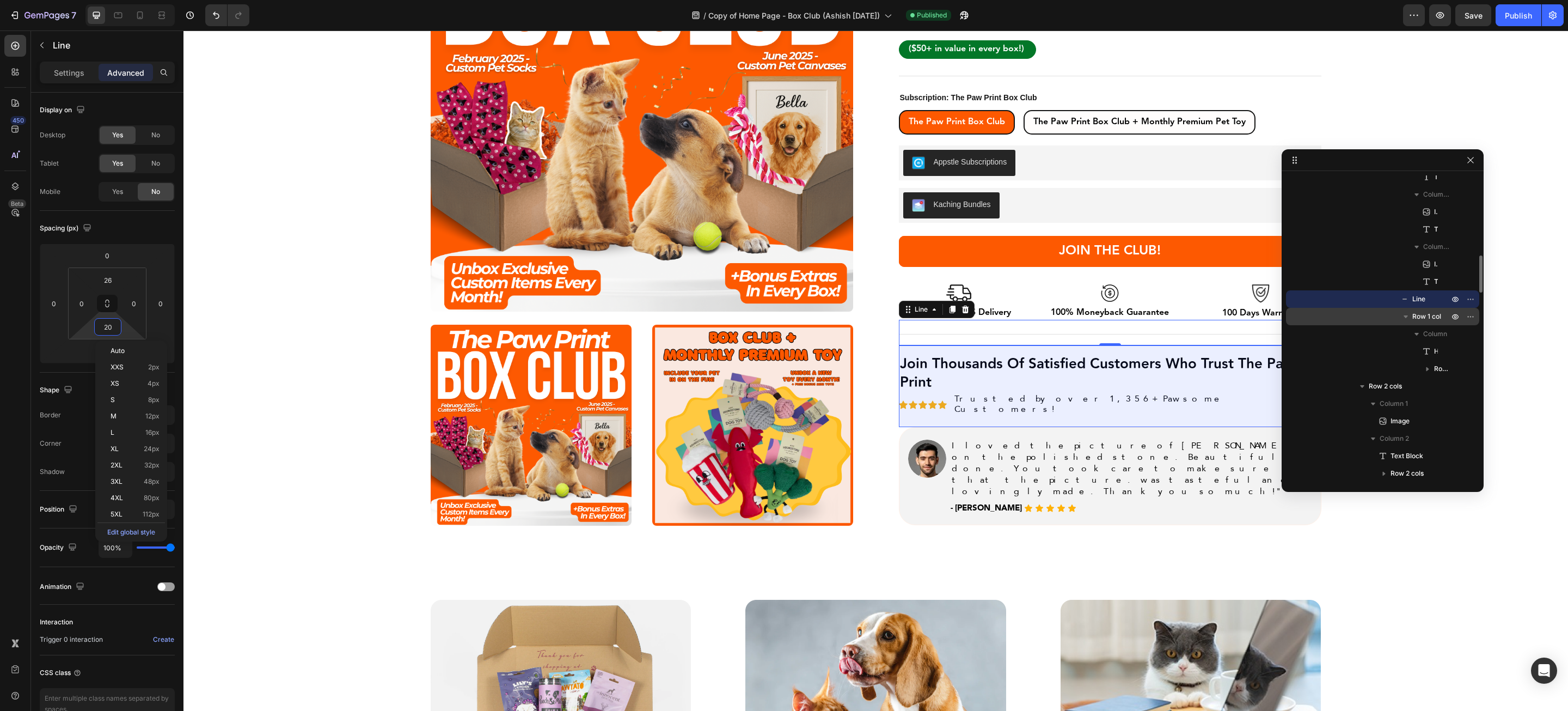
click at [1422, 313] on span "Row 1 col" at bounding box center [1427, 316] width 29 height 11
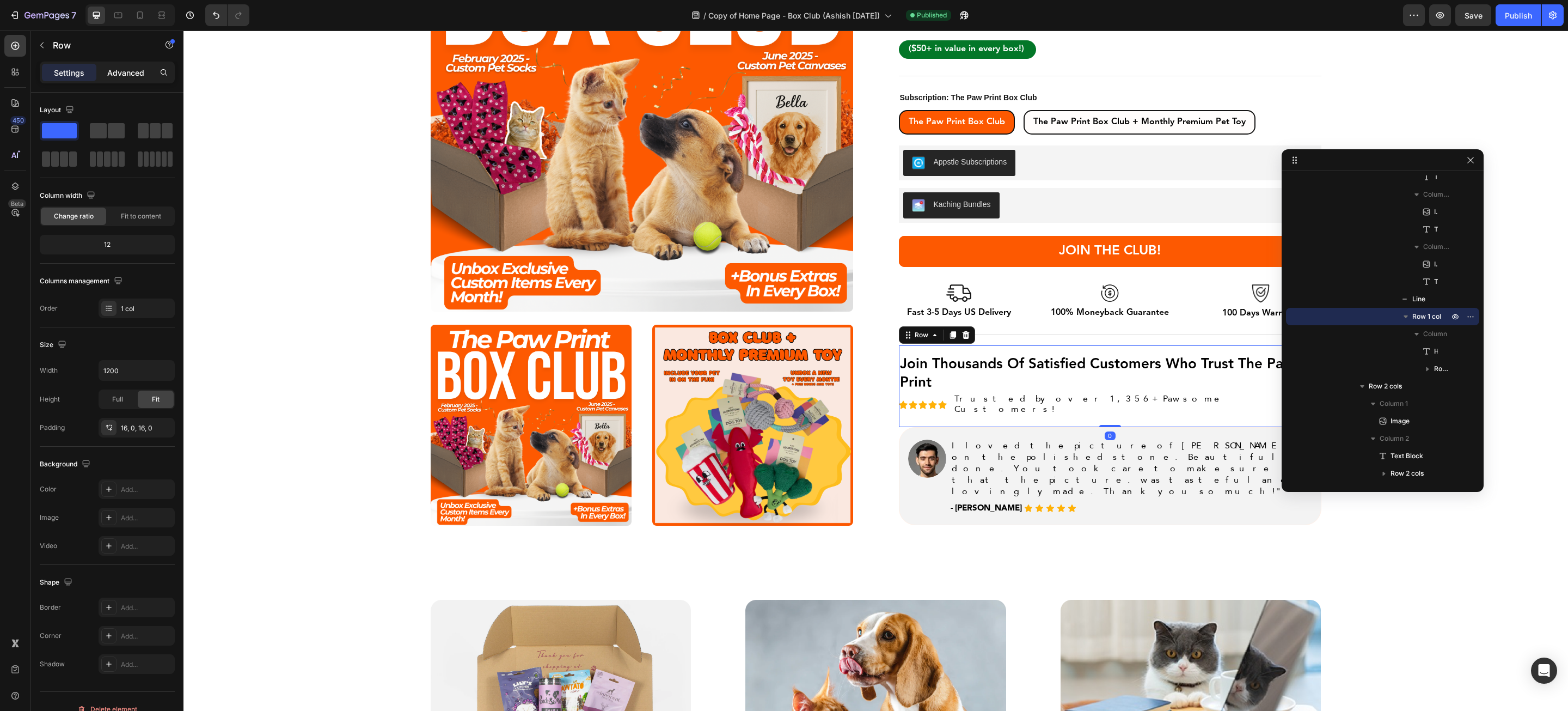
click at [133, 72] on p "Advanced" at bounding box center [125, 73] width 37 height 12
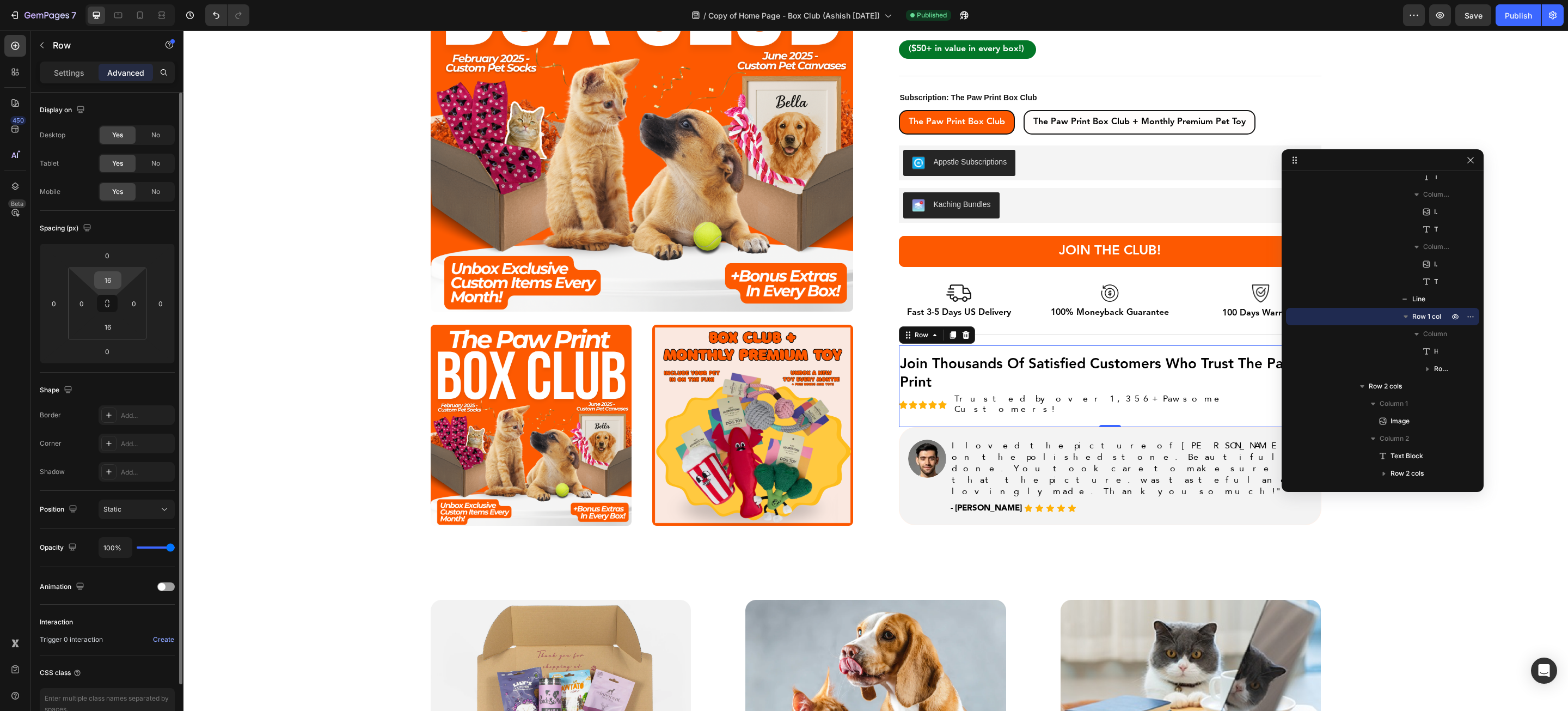
click at [109, 275] on input "16" at bounding box center [108, 280] width 22 height 16
type input "0"
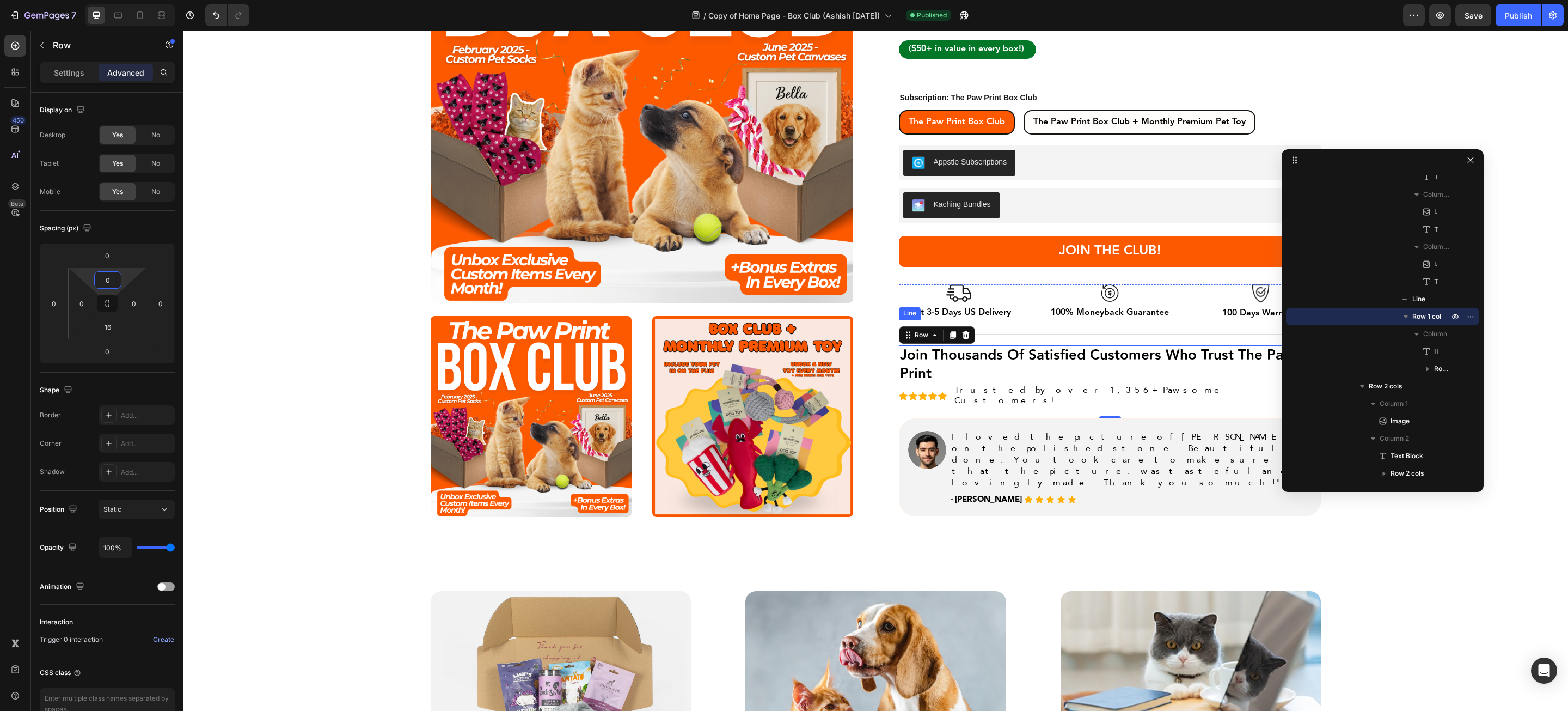
click at [1011, 328] on div "Title Line" at bounding box center [1110, 332] width 423 height 26
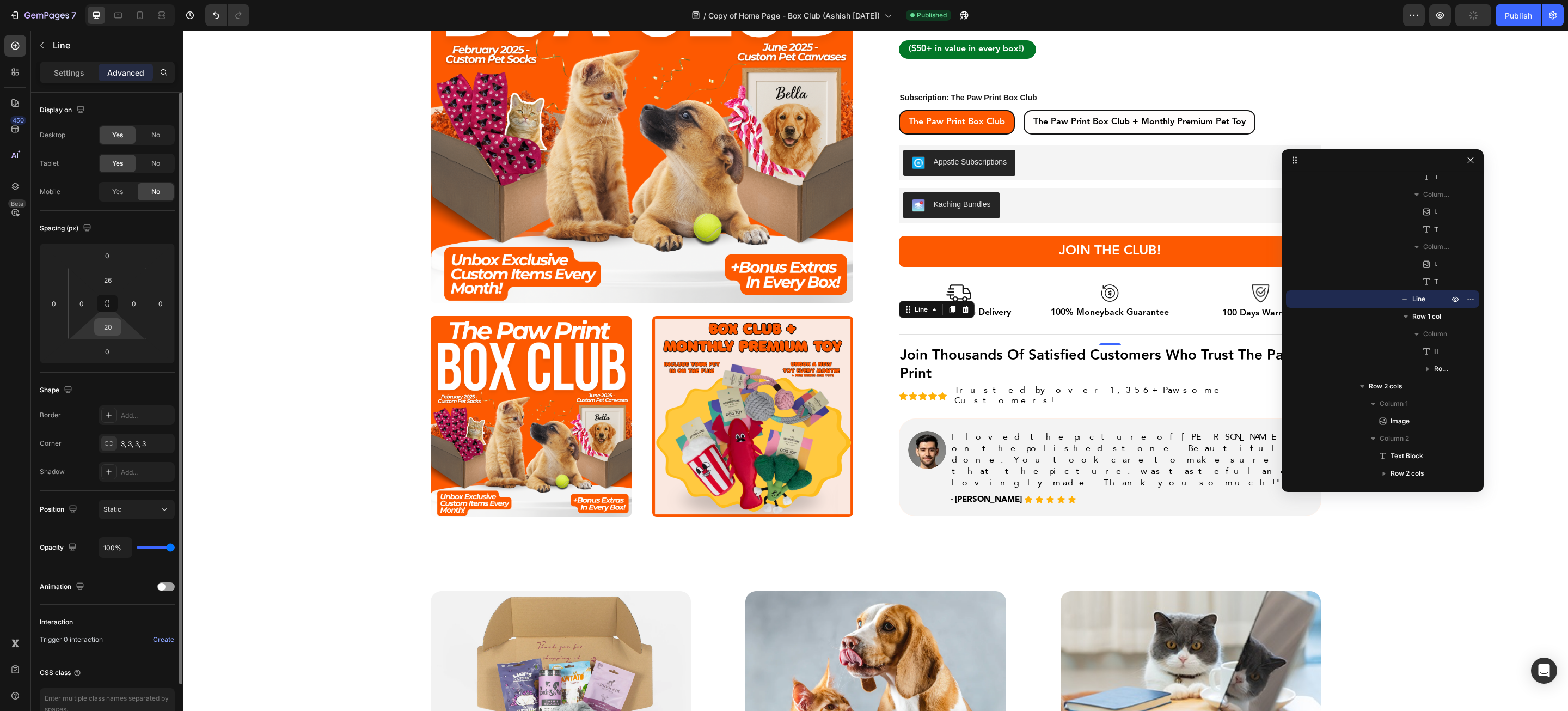
click at [104, 318] on div "20" at bounding box center [108, 327] width 27 height 18
click at [108, 330] on input "20" at bounding box center [108, 327] width 22 height 16
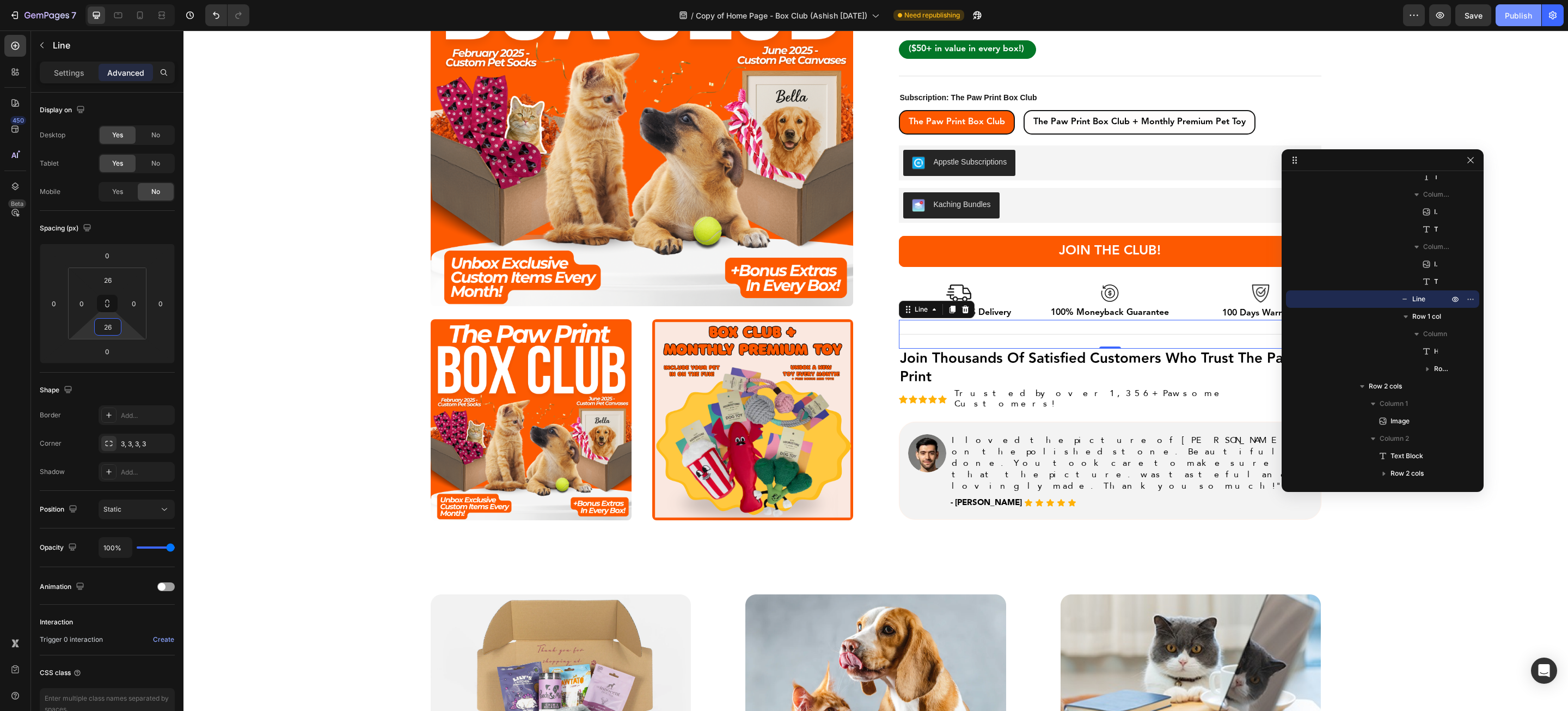
type input "26"
click at [1523, 9] on div "Publish" at bounding box center [1518, 15] width 27 height 12
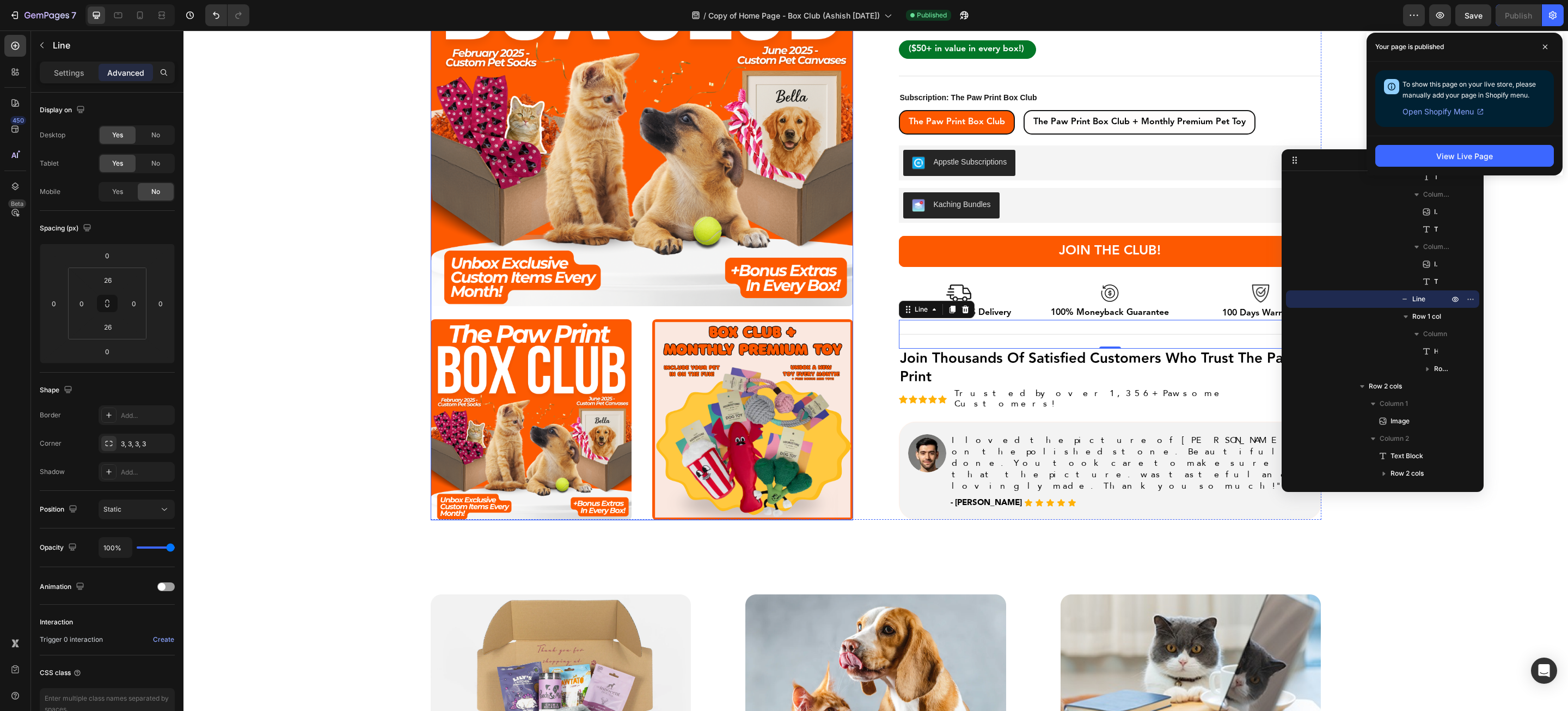
click at [582, 374] on img at bounding box center [531, 419] width 201 height 201
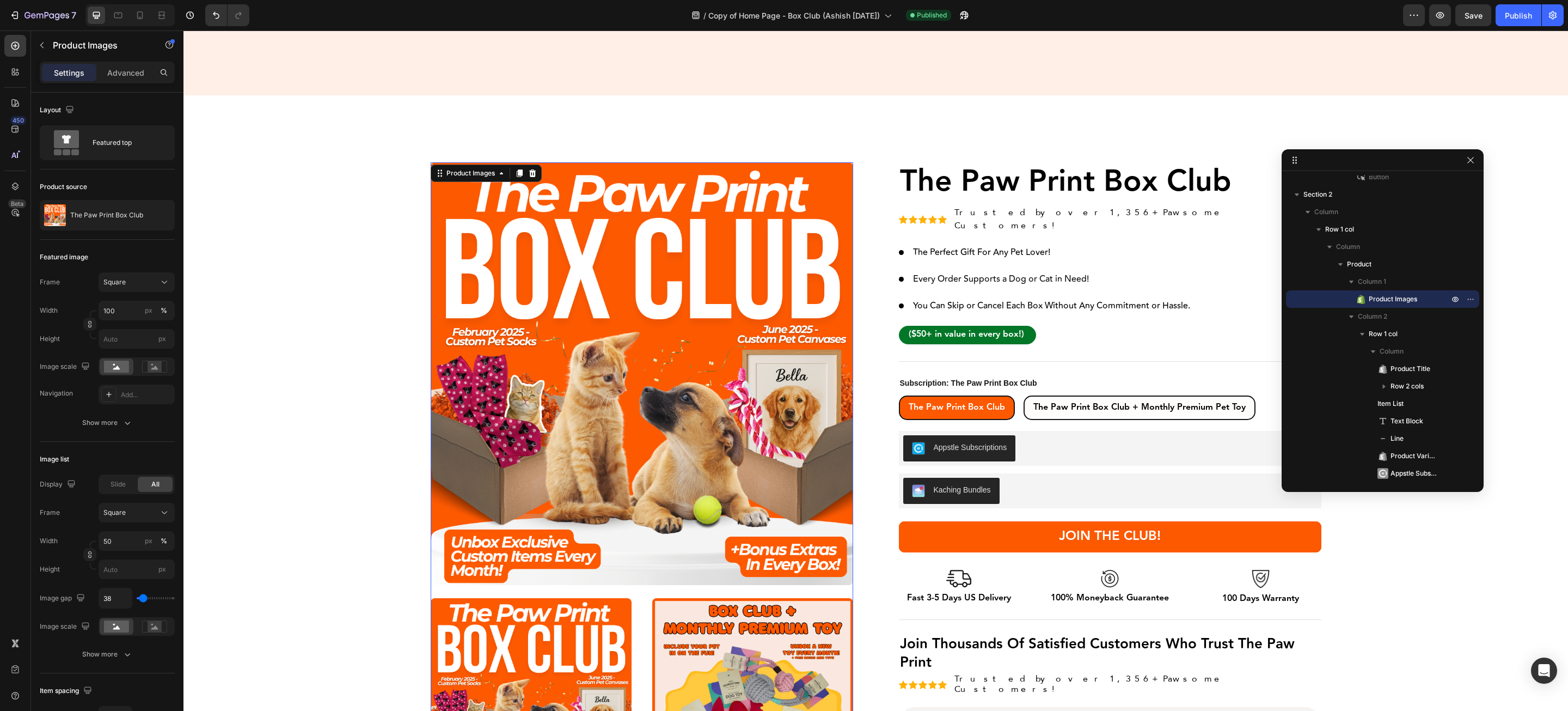
scroll to position [294, 0]
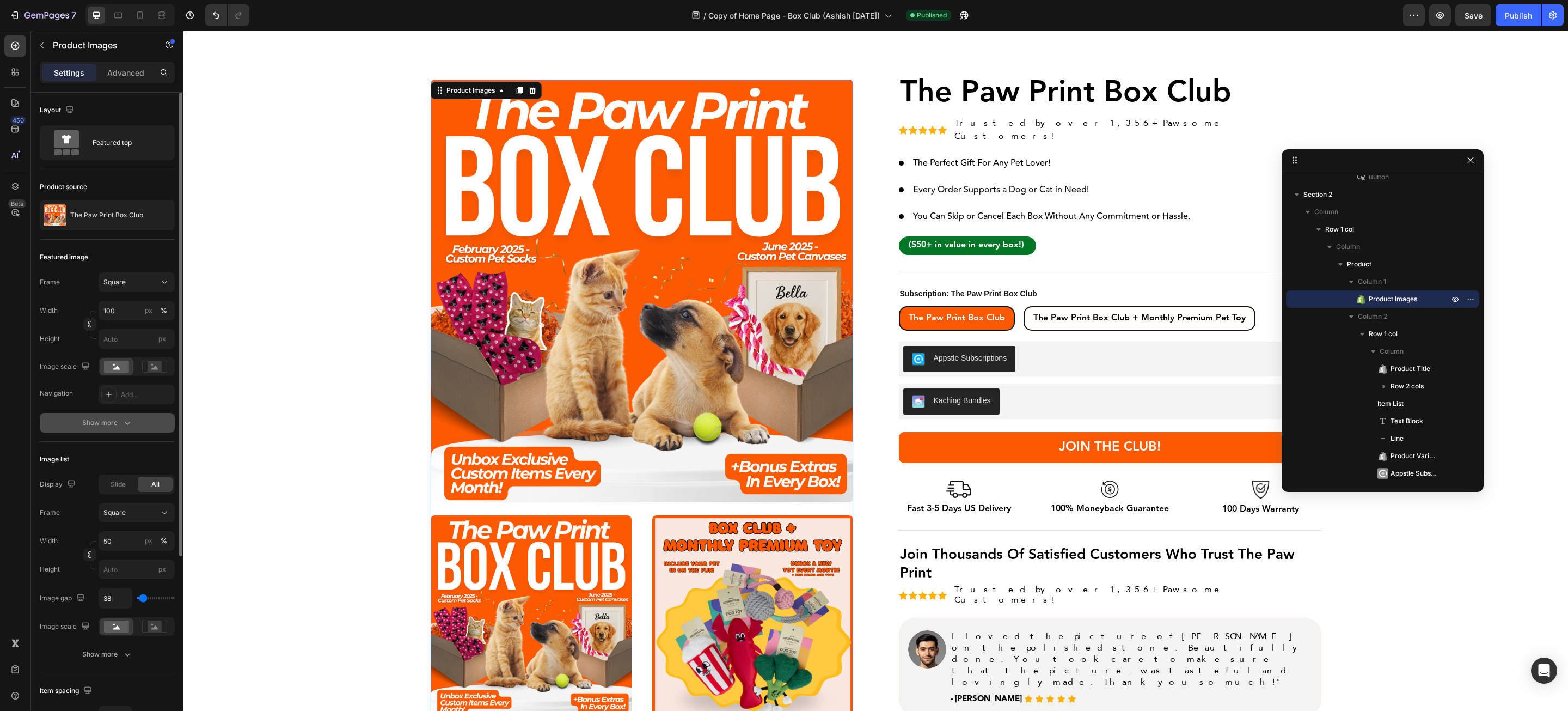
click at [132, 428] on icon "button" at bounding box center [128, 423] width 11 height 11
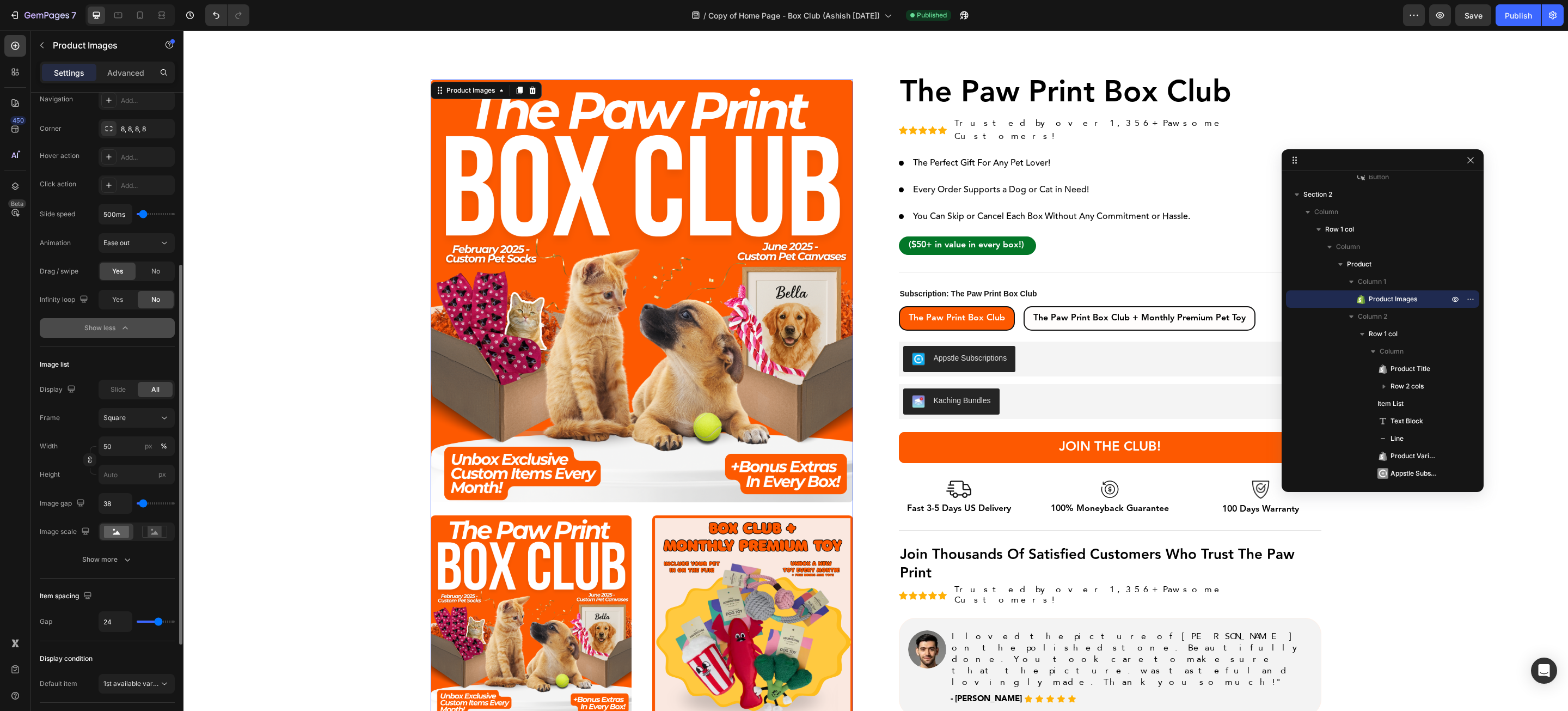
scroll to position [460, 0]
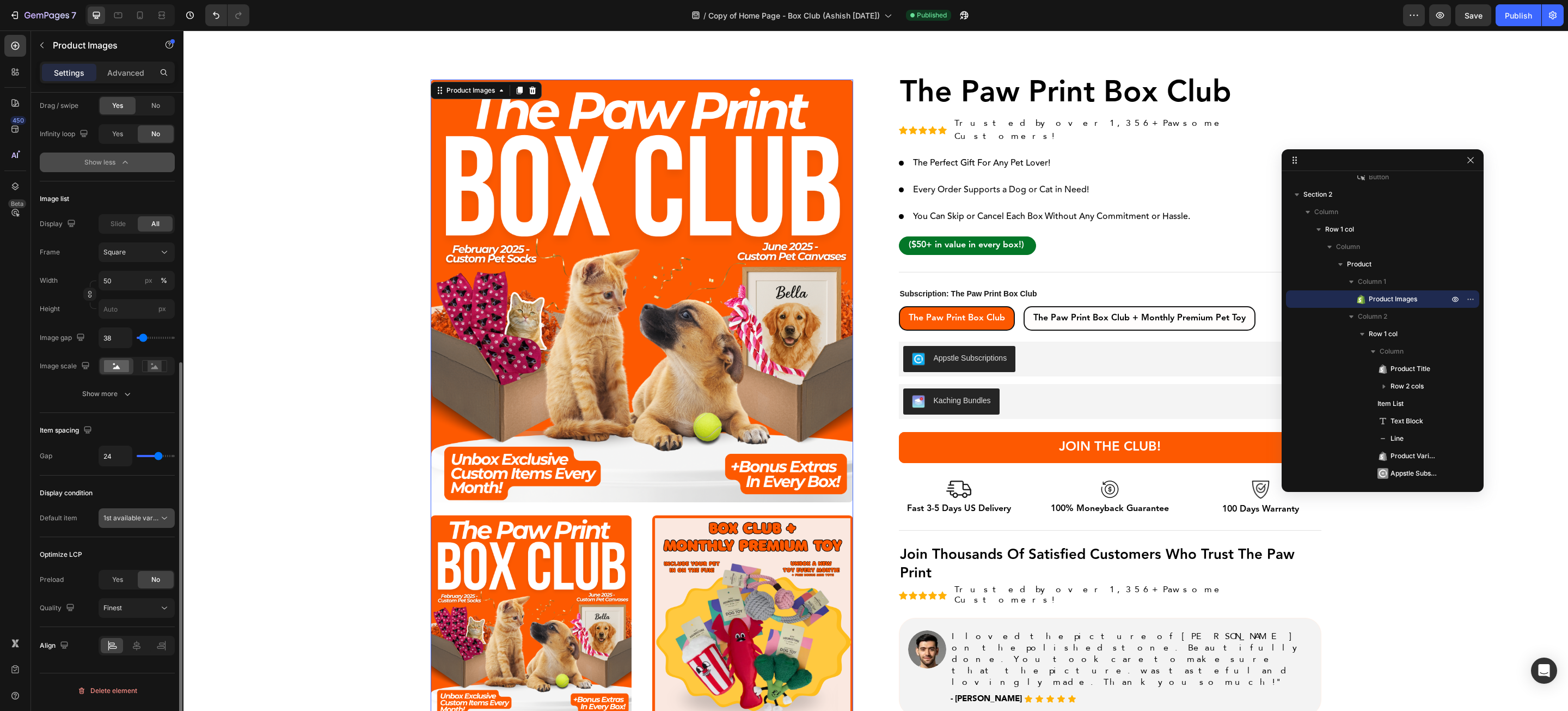
click at [148, 515] on div "1st available variant" at bounding box center [137, 518] width 66 height 11
click at [104, 73] on div "Advanced" at bounding box center [125, 73] width 54 height 18
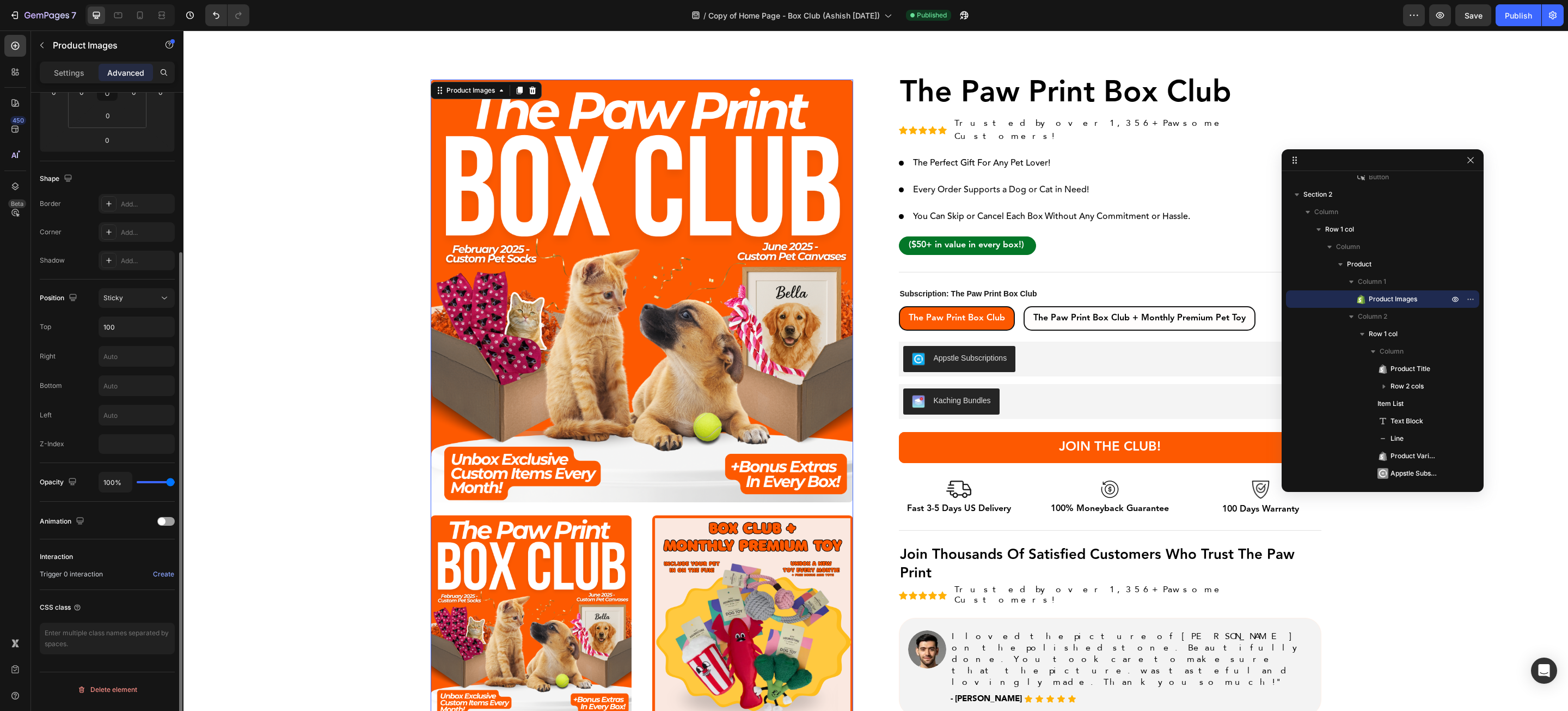
scroll to position [212, 0]
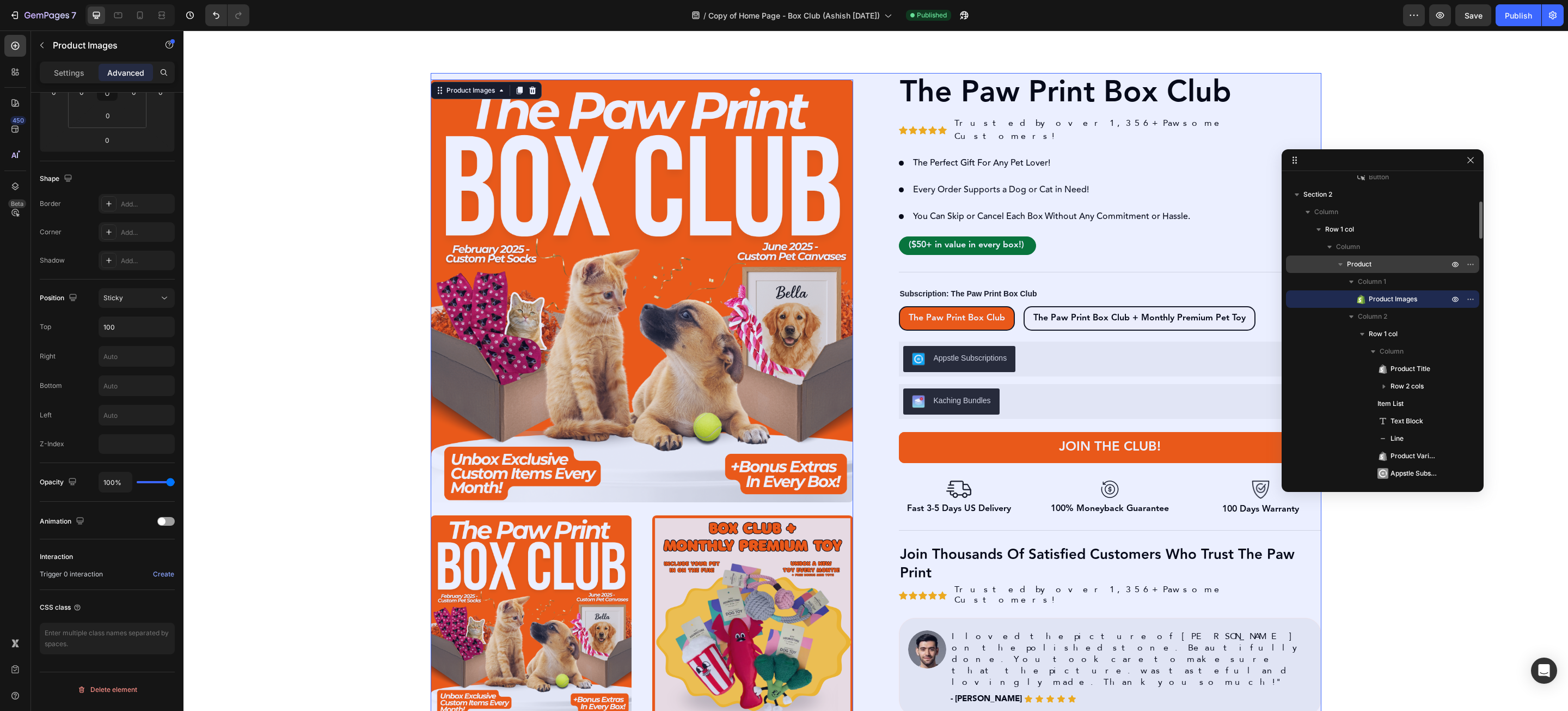
click at [1367, 269] on span "Product" at bounding box center [1359, 264] width 24 height 11
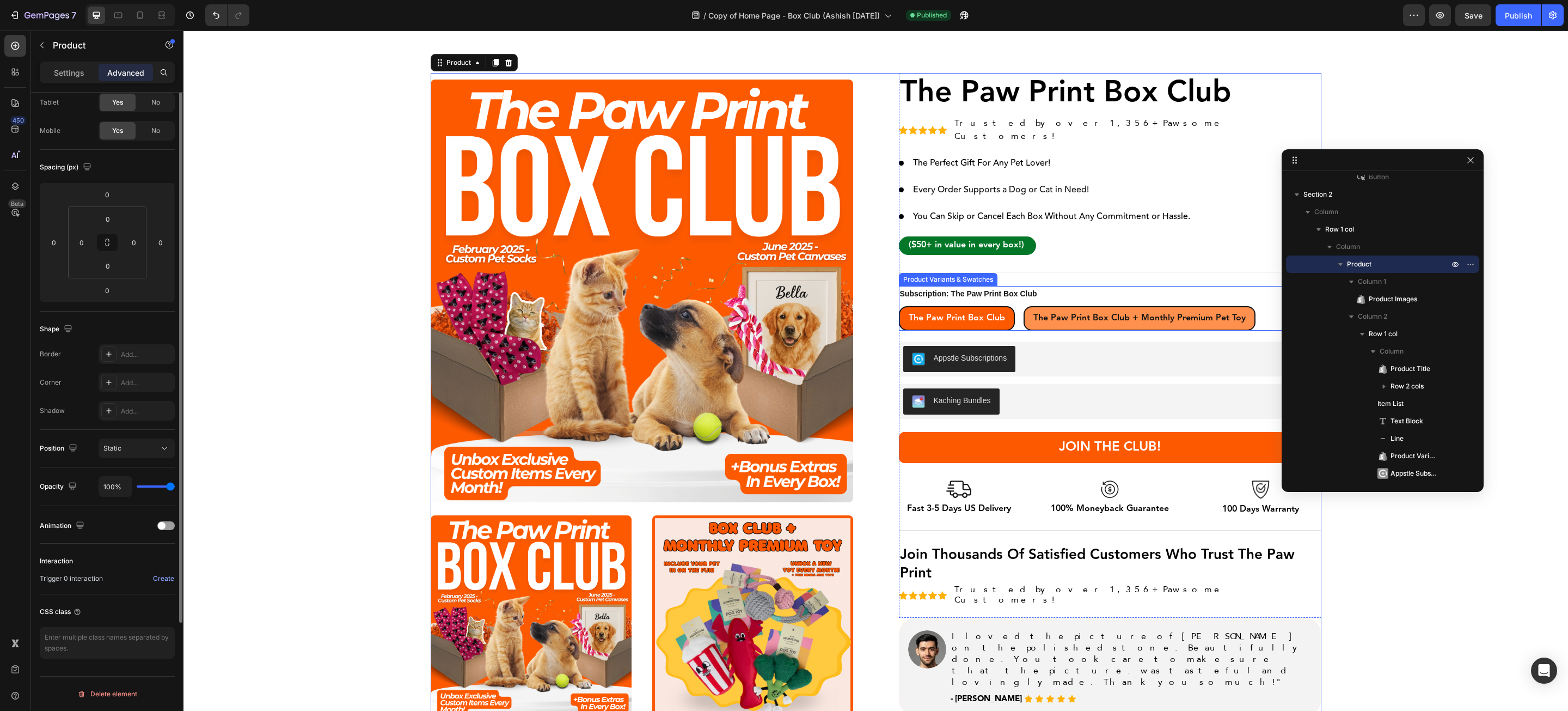
scroll to position [0, 0]
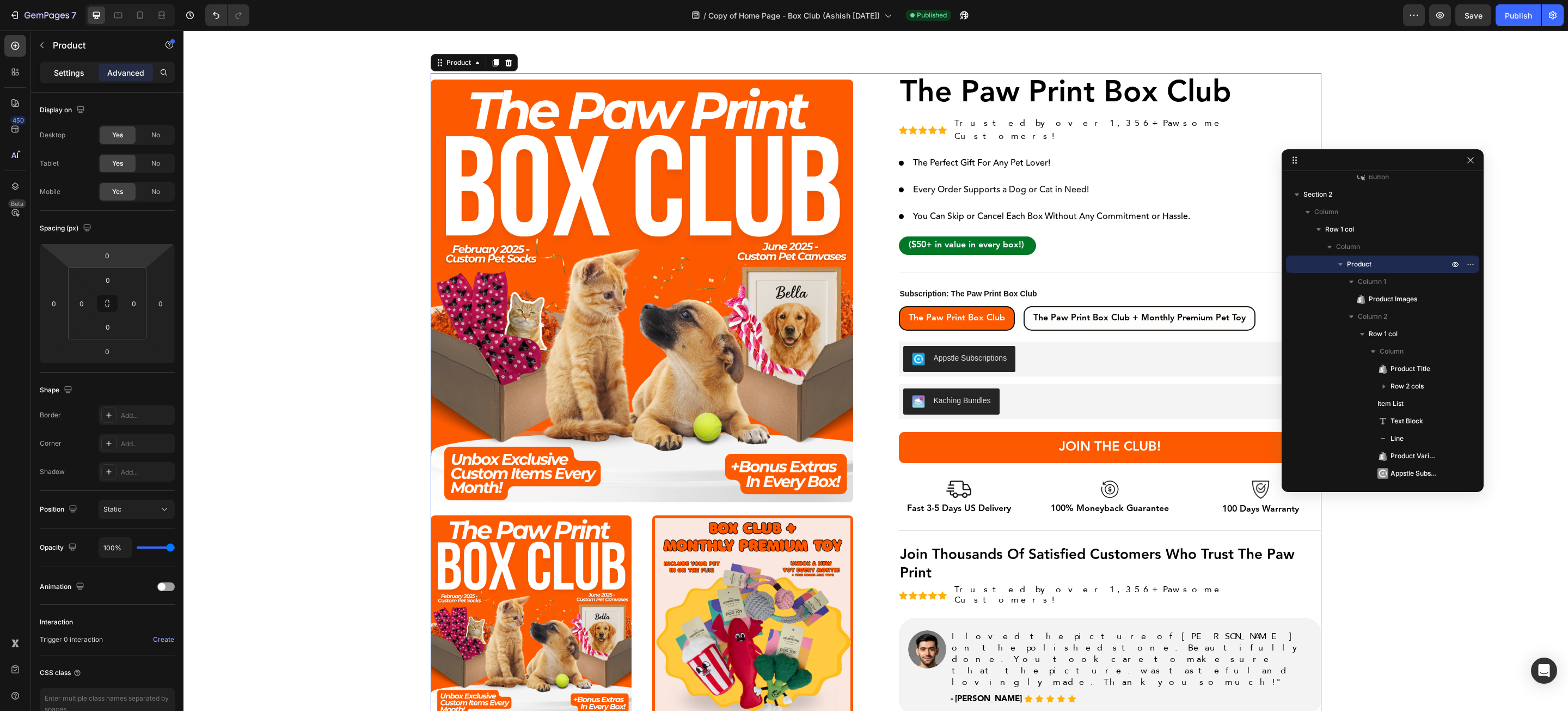
click at [87, 72] on div "Settings" at bounding box center [69, 73] width 54 height 18
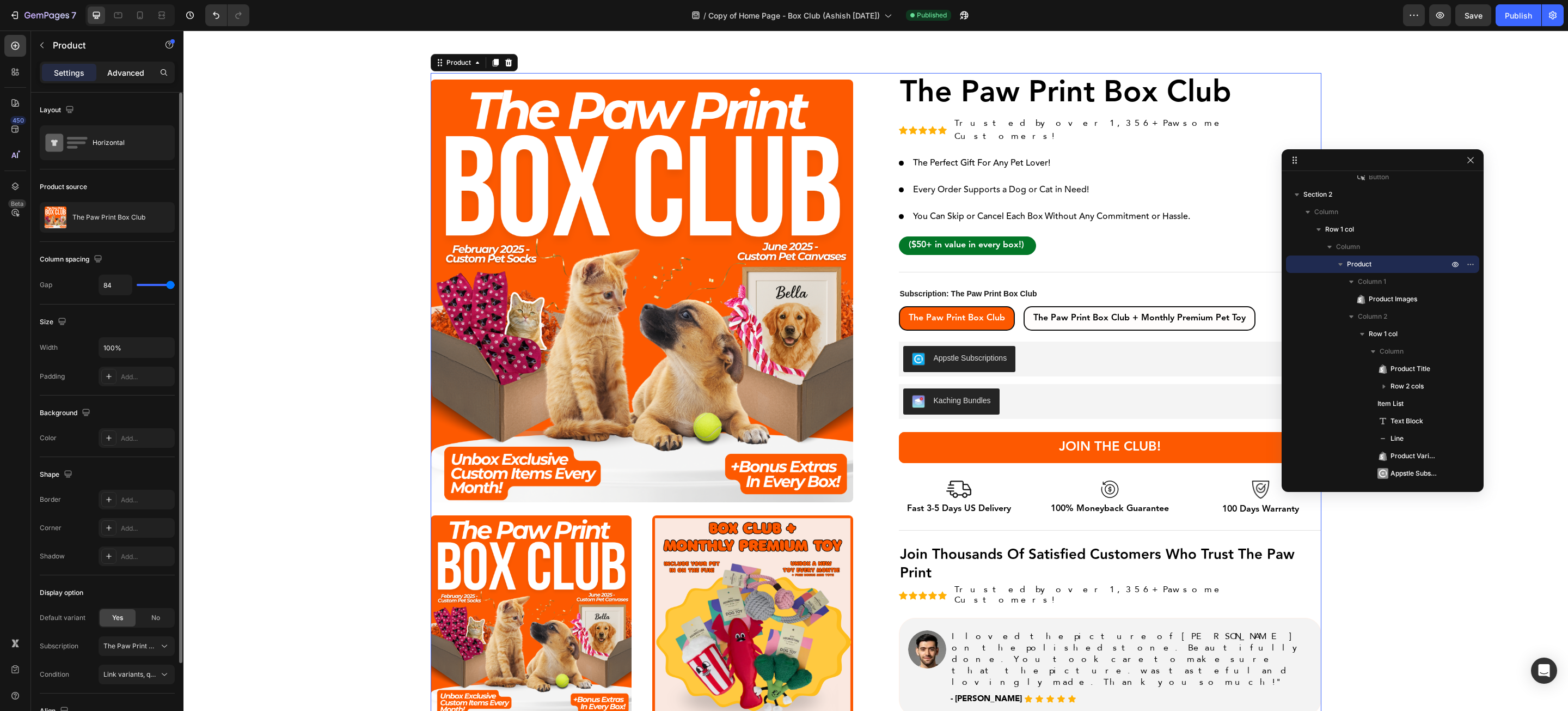
click at [117, 74] on p "Advanced" at bounding box center [125, 73] width 37 height 12
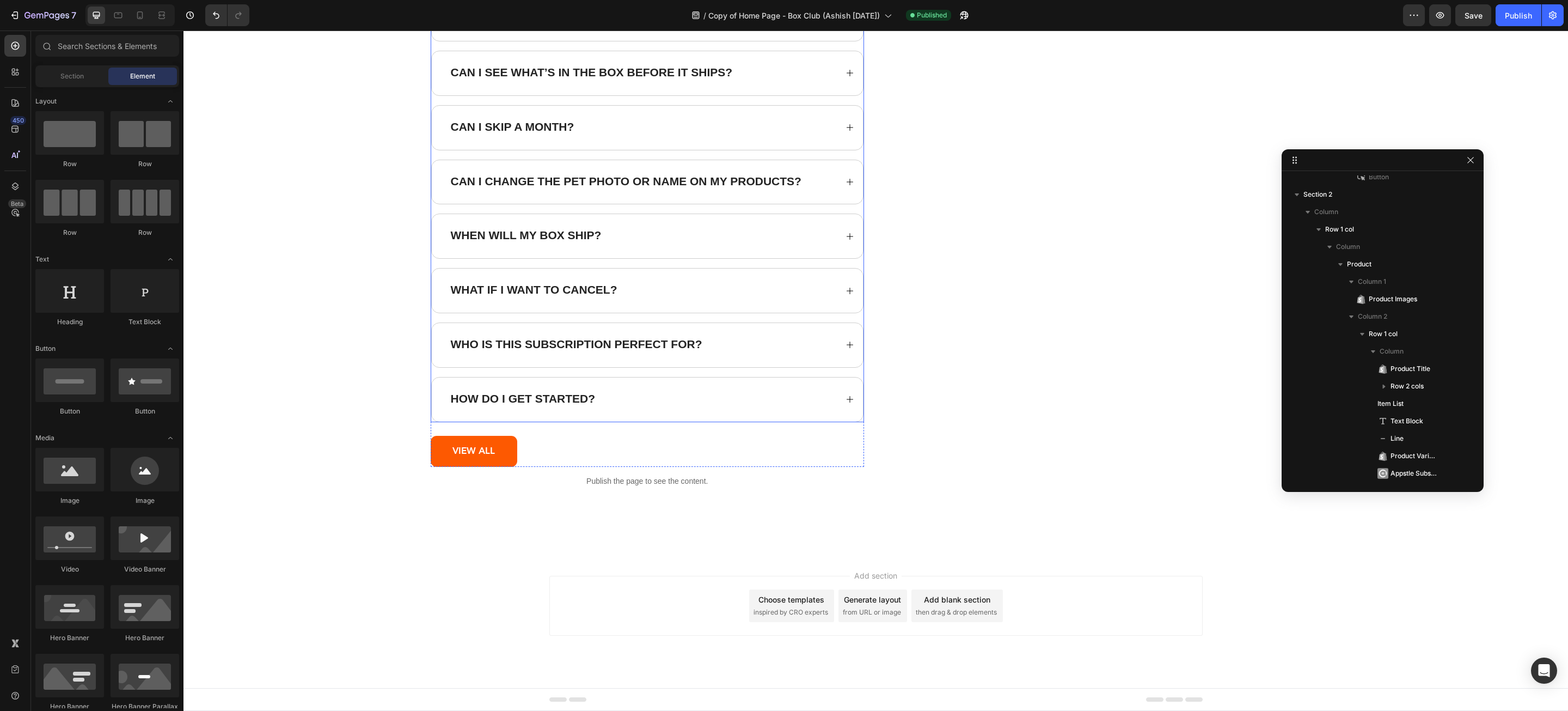
scroll to position [13360, 0]
click at [593, 481] on p "Publish the page to see the content." at bounding box center [648, 481] width 434 height 12
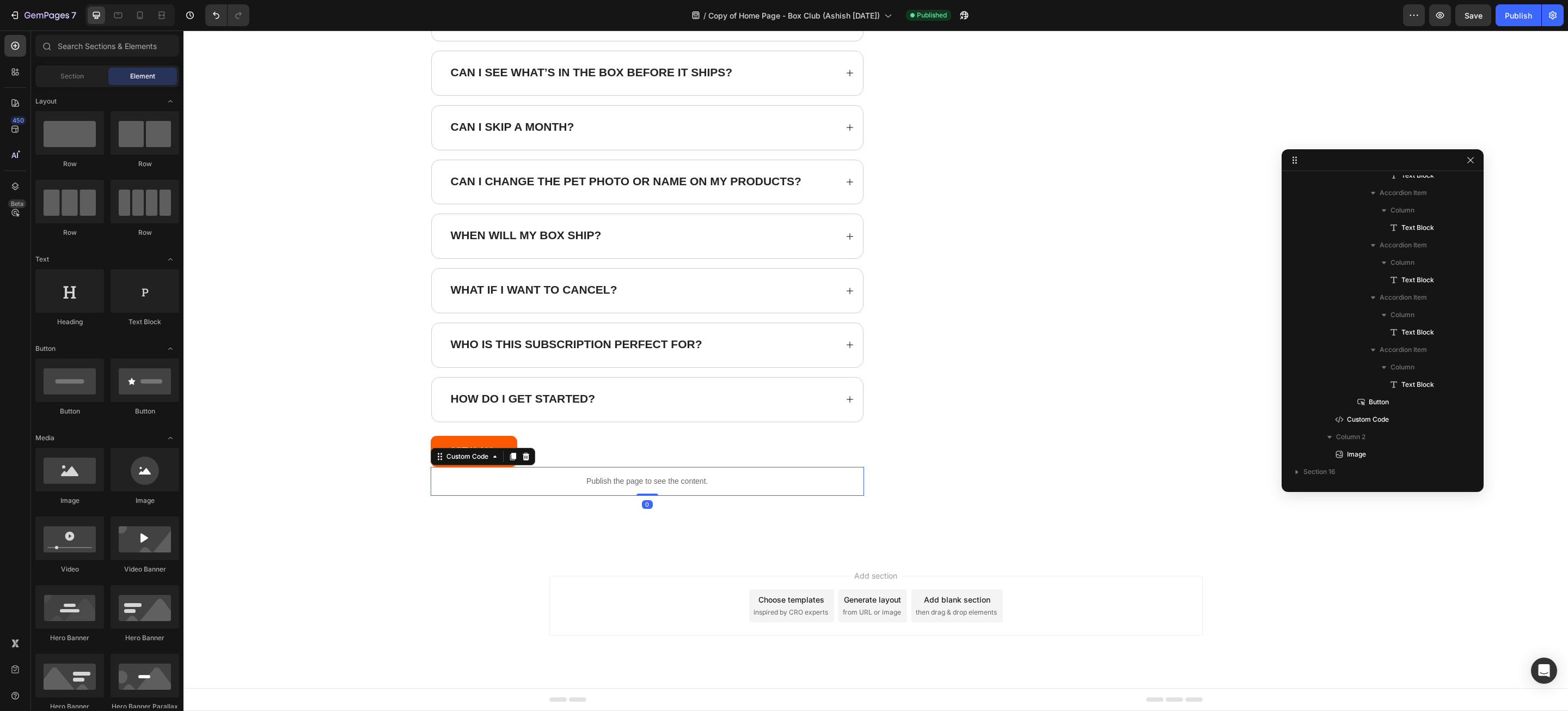
click at [593, 481] on p "Publish the page to see the content." at bounding box center [648, 481] width 434 height 12
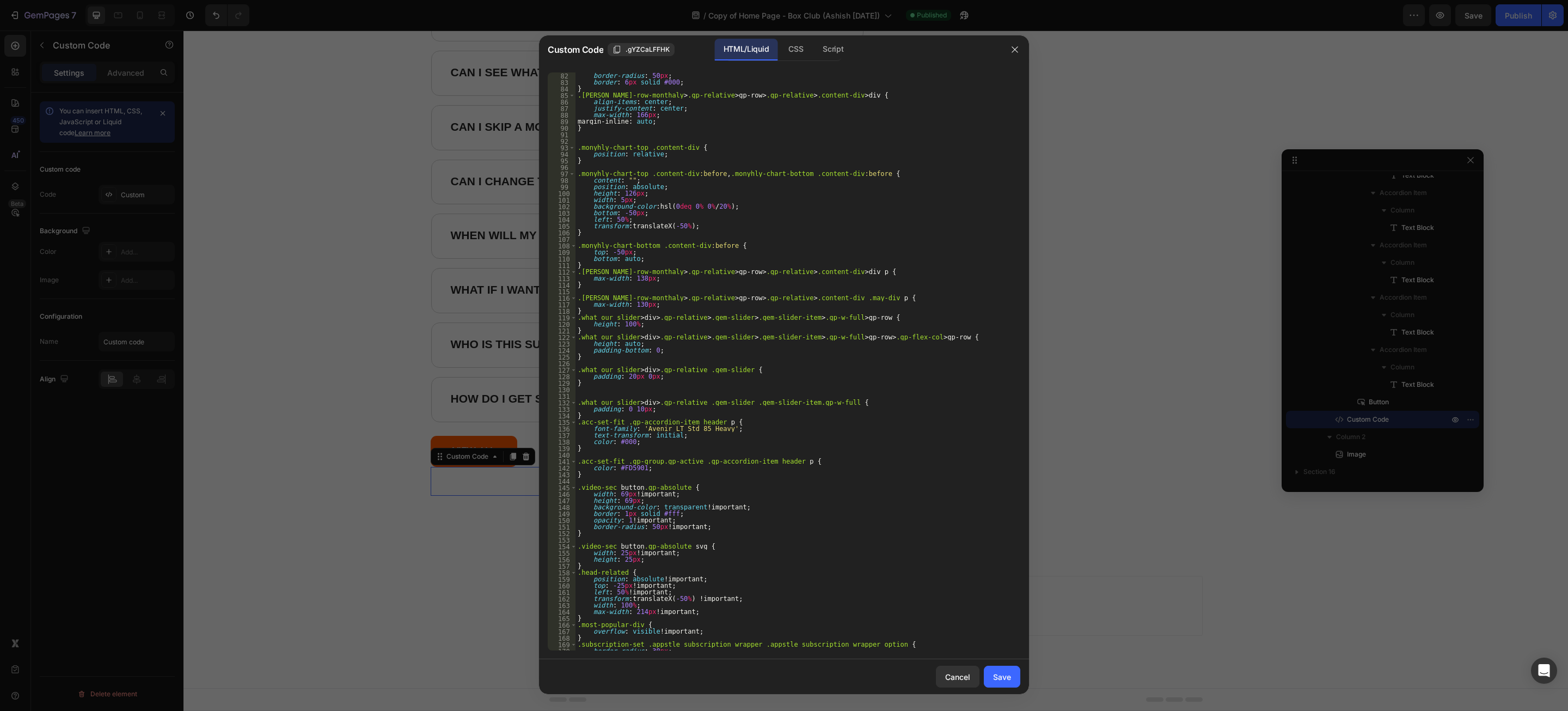
scroll to position [588, 0]
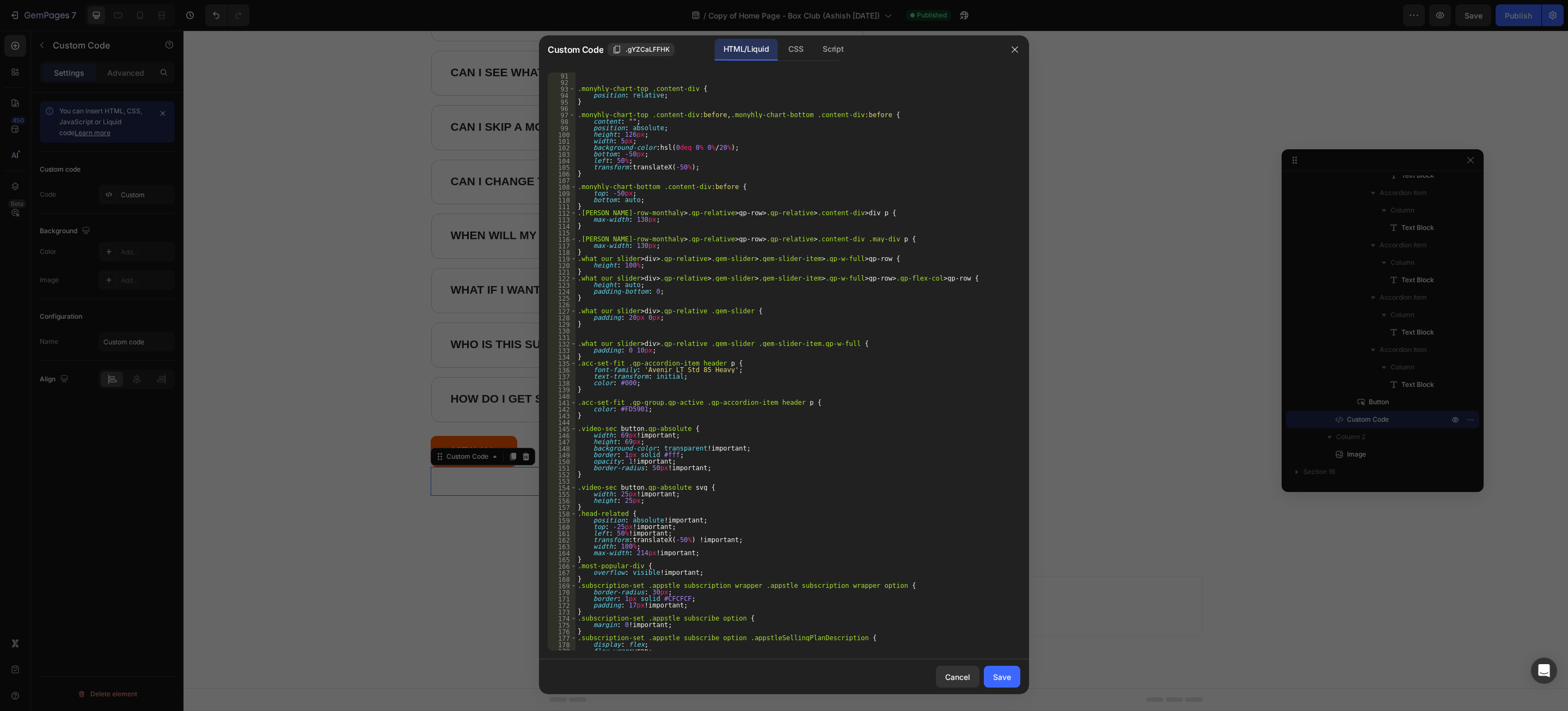
type textarea "}"
click at [681, 356] on div "} .monyhly-chart-top .content-div { position : relative ; } .monyhly-chart-top …" at bounding box center [792, 361] width 433 height 591
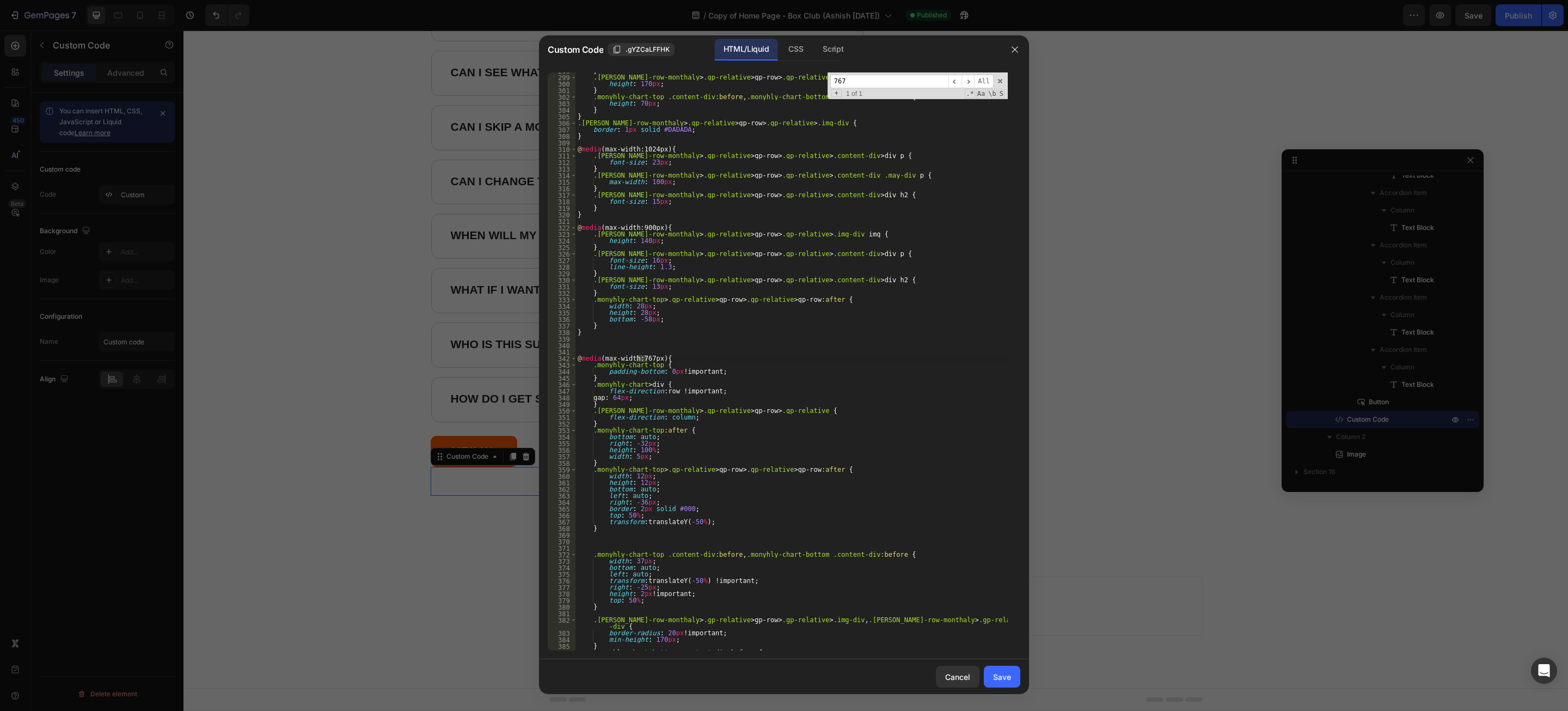
type input "767"
type textarea "@media (max-width:767px){"
click at [665, 361] on div "} .[PERSON_NAME]-row-monthaly > .gp-relative > gp-row > .gp-relative > .img-div…" at bounding box center [792, 363] width 433 height 591
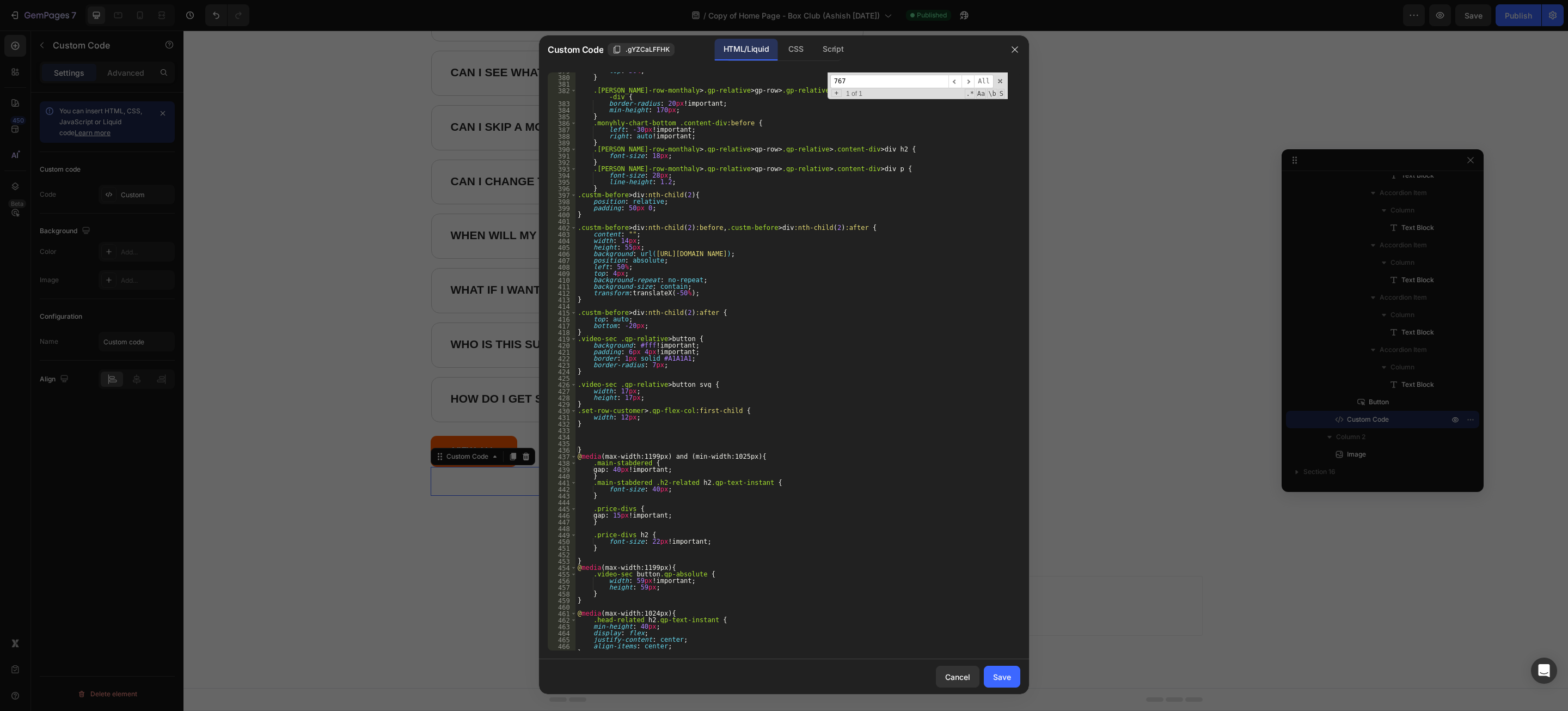
scroll to position [2476, 0]
click at [597, 442] on div "top : 50 % ; } .[PERSON_NAME]-row-monthaly > .gp-relative > gp-row > .gp-relati…" at bounding box center [792, 363] width 433 height 591
click at [592, 433] on div "top : 50 % ; } .[PERSON_NAME]-row-monthaly > .gp-relative > gp-row > .gp-relati…" at bounding box center [792, 363] width 433 height 591
paste textarea "}"
type textarea "}"
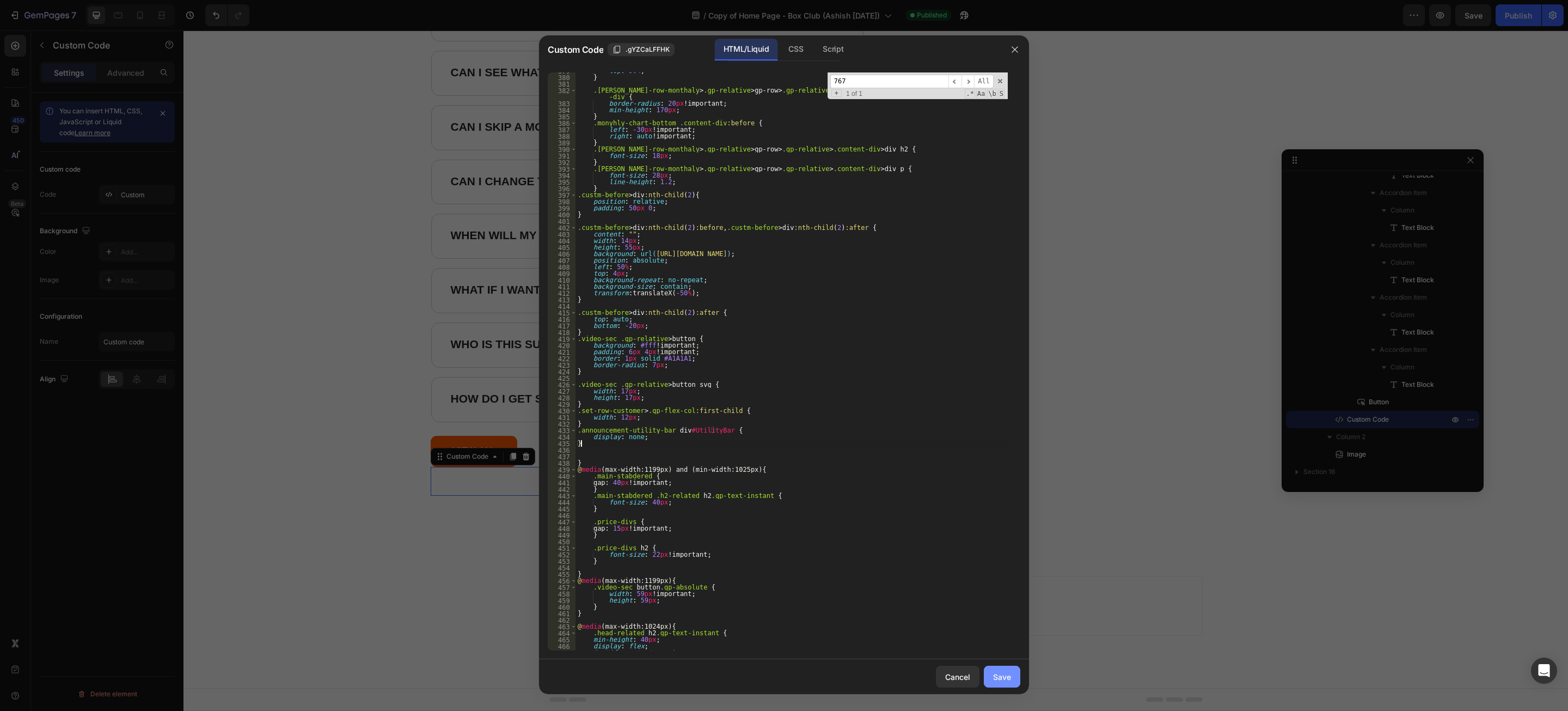
click at [995, 676] on div "Save" at bounding box center [1002, 676] width 18 height 12
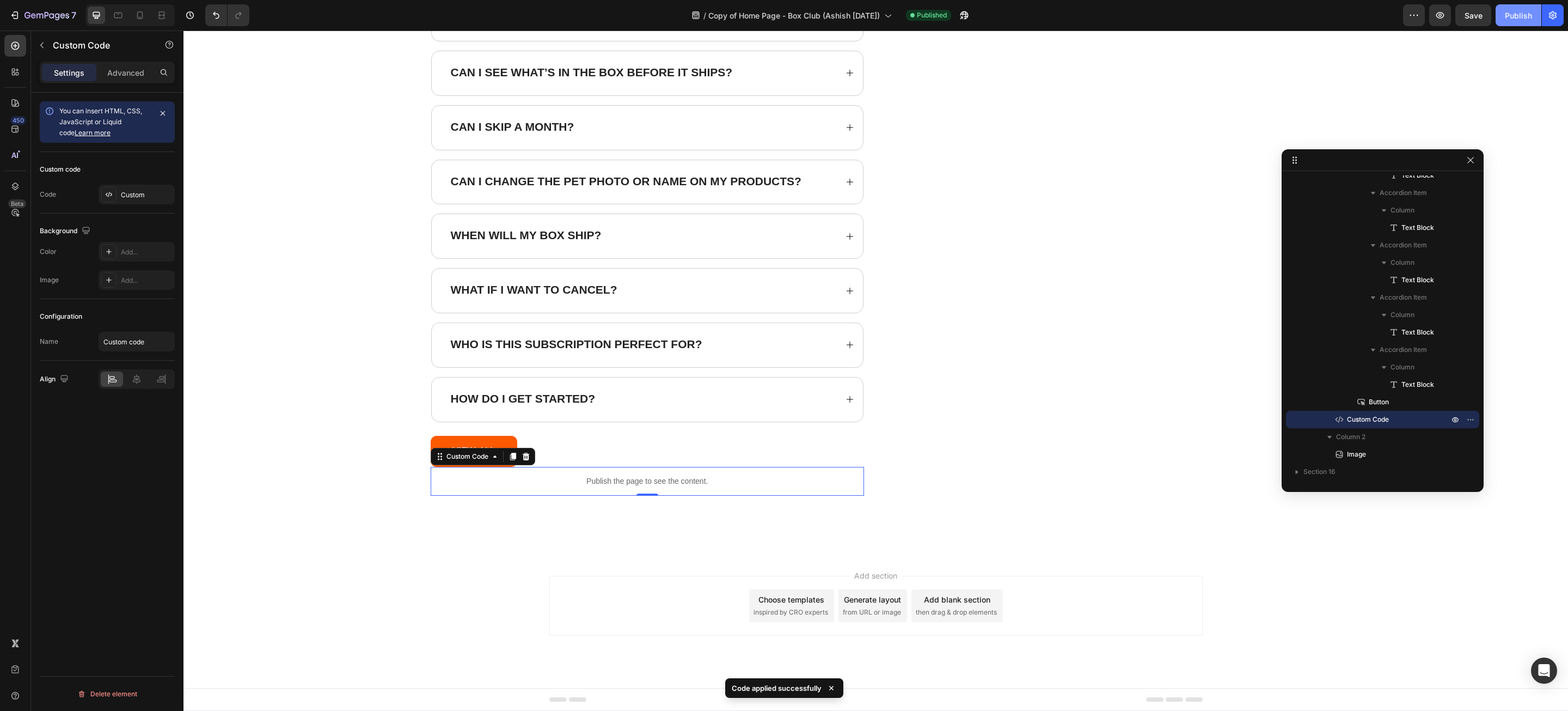
click at [1513, 18] on div "Publish" at bounding box center [1518, 15] width 27 height 12
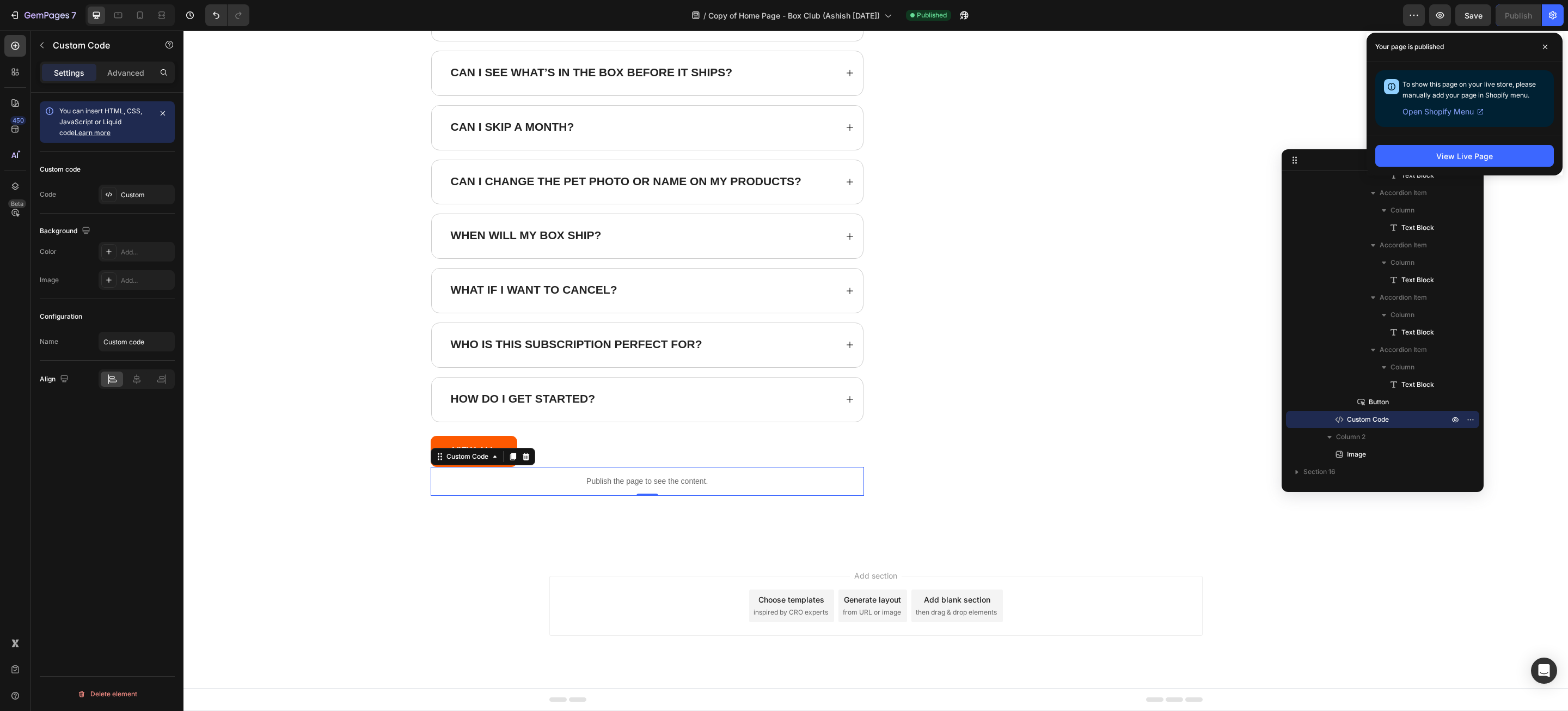
click at [626, 476] on p "Publish the page to see the content." at bounding box center [648, 481] width 434 height 12
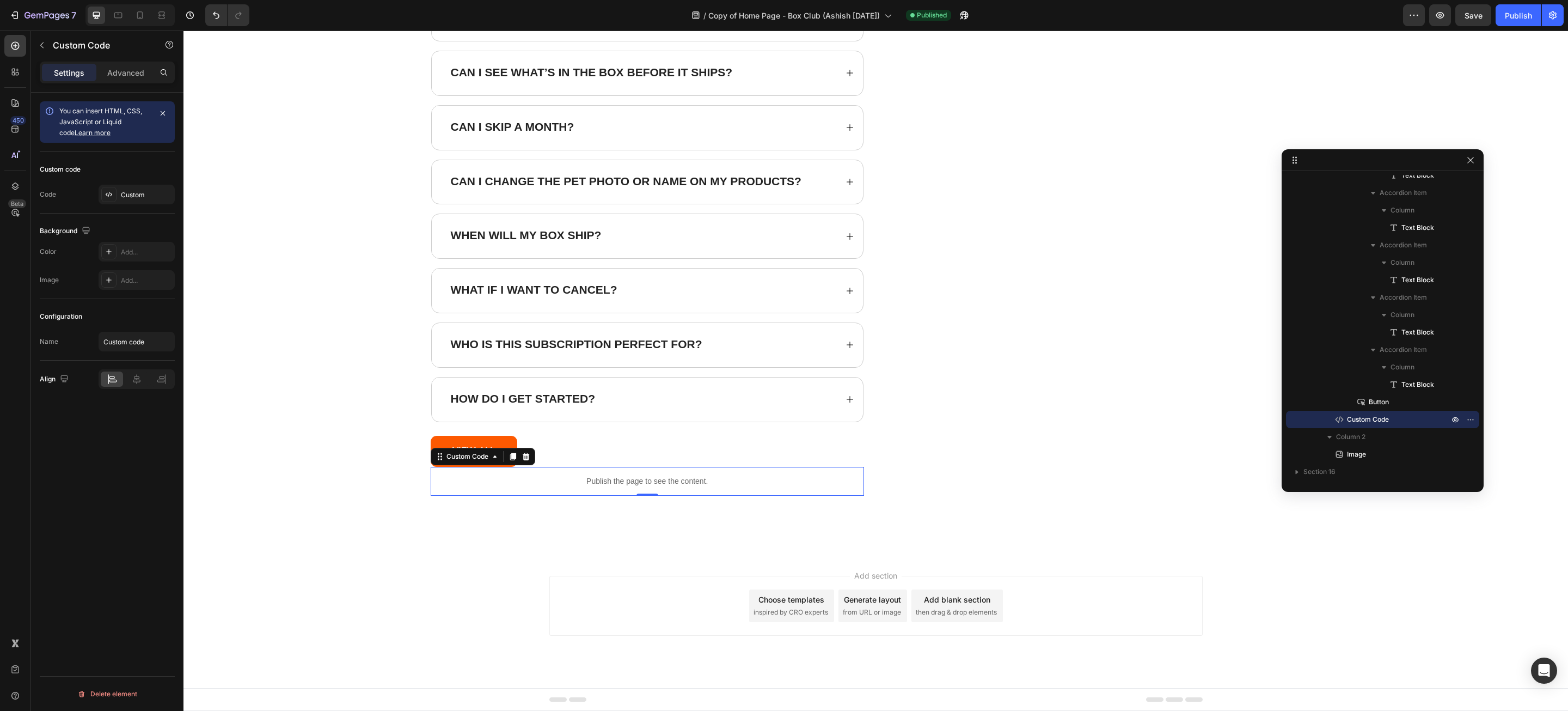
click at [626, 476] on p "Publish the page to see the content." at bounding box center [648, 481] width 434 height 12
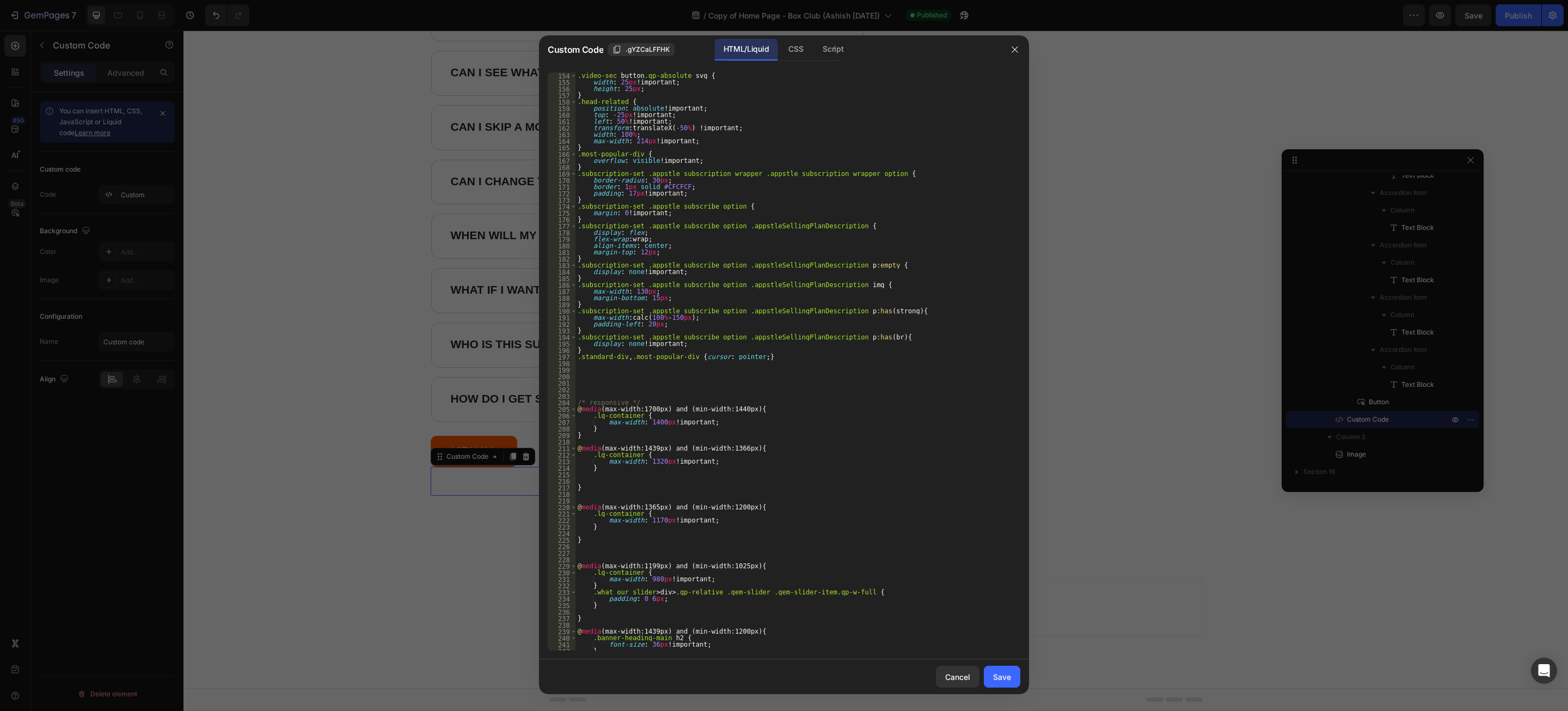
scroll to position [1235, 0]
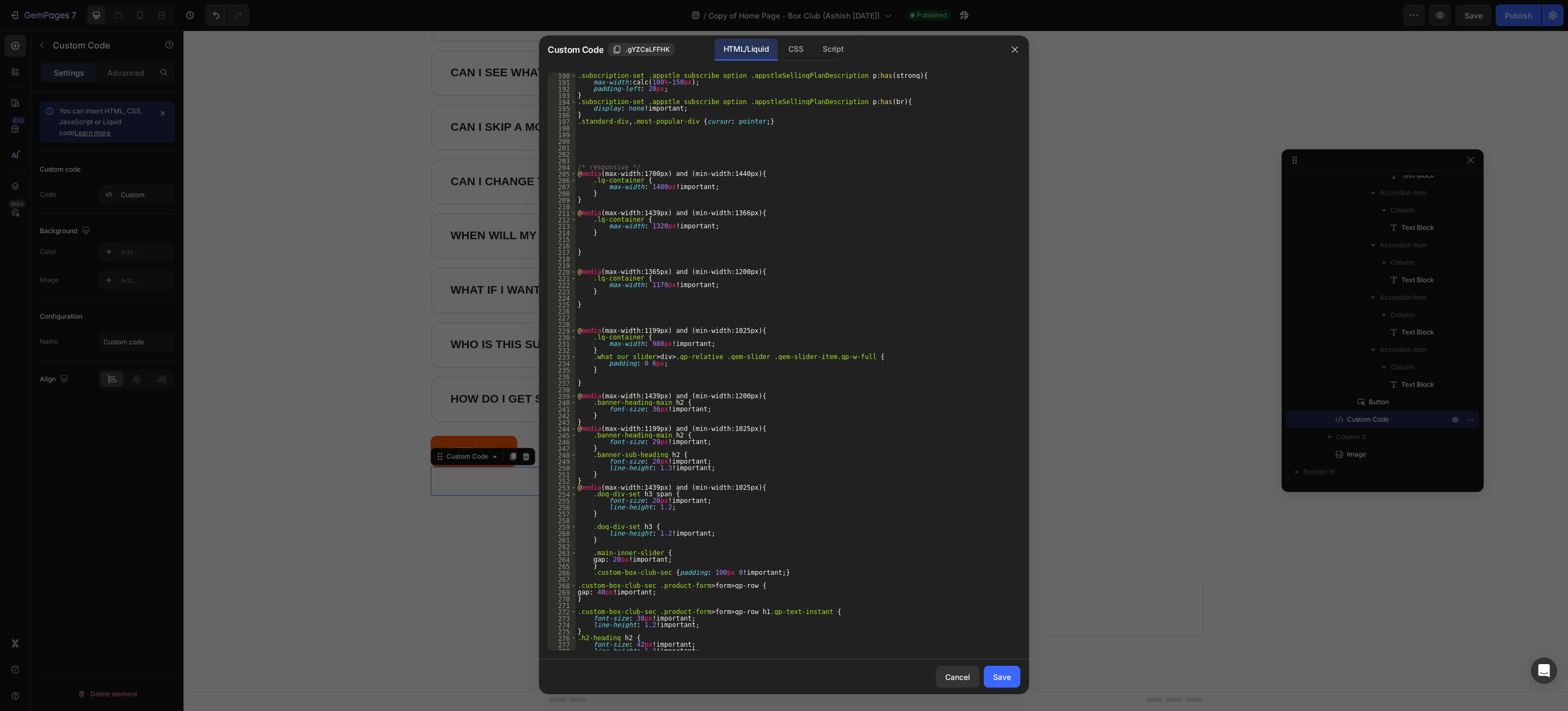
type textarea "@media (max-width:1439px) and (min-width:1200px){"
click at [718, 398] on div "} .subscription-set .appstle_subscribe_option .appstleSellingPlanDescription p …" at bounding box center [792, 361] width 433 height 591
drag, startPoint x: 874, startPoint y: 79, endPoint x: 977, endPoint y: 82, distance: 103.0
click at [977, 82] on div ".announcement-utility-bar div#UtilityBar { display: none; } ​ ​ All" at bounding box center [912, 81] width 163 height 14
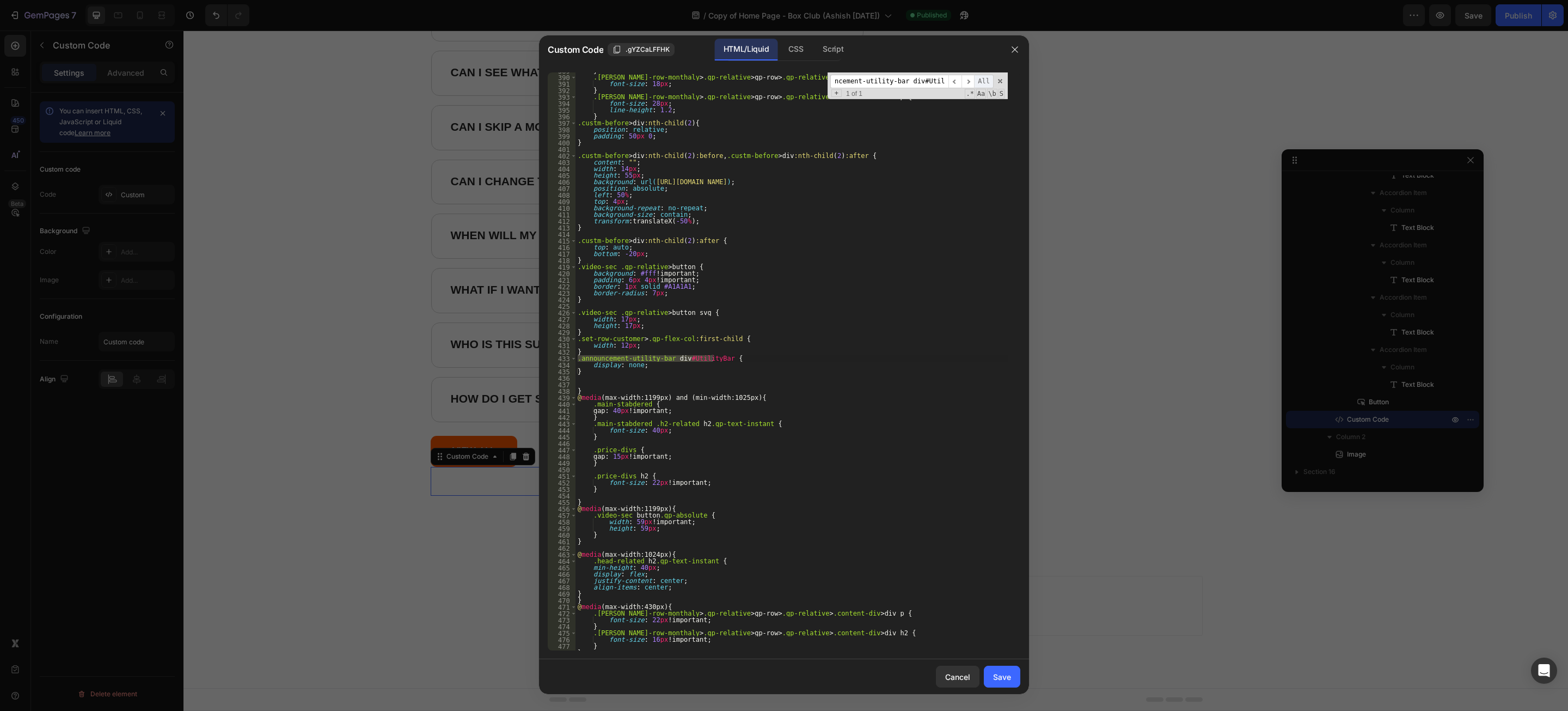
scroll to position [2548, 0]
type input ".announcement-utility-bar div#UtilityBar"
click at [633, 368] on div "} .[PERSON_NAME]-row-monthaly > .gp-relative > gp-row > .gp-relative > .content…" at bounding box center [792, 363] width 433 height 591
type textarea "display: none !important;"
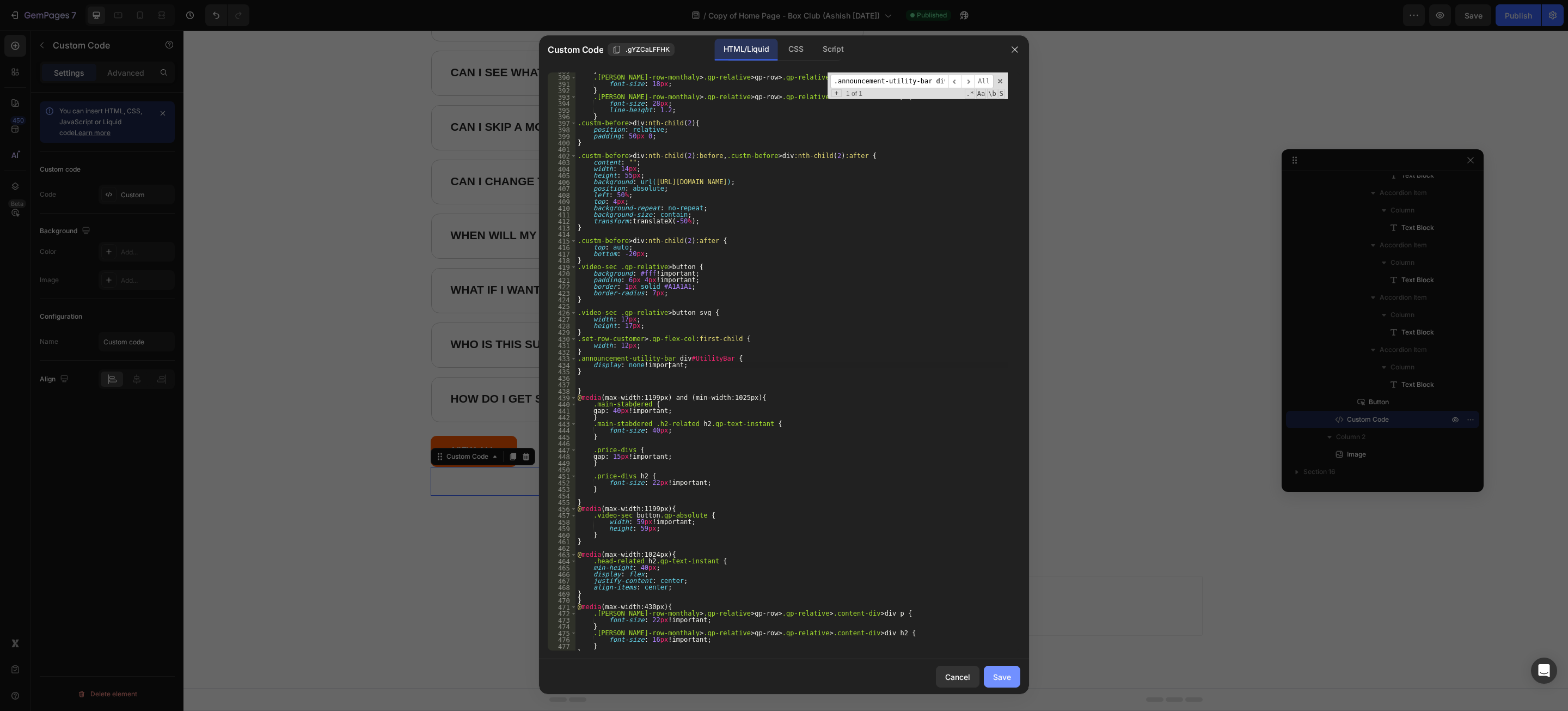
click at [994, 674] on div "Save" at bounding box center [1002, 676] width 18 height 12
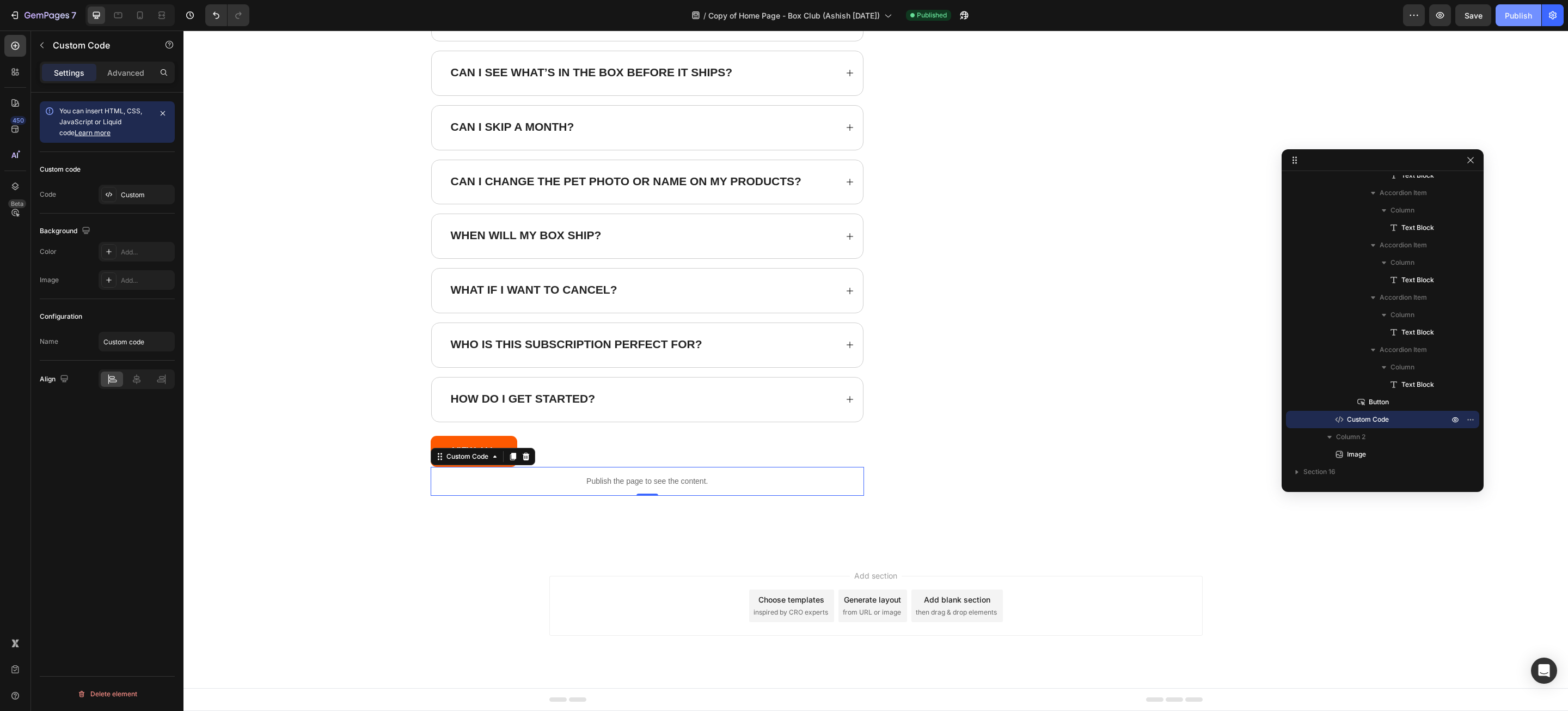
click at [1502, 18] on button "Publish" at bounding box center [1518, 15] width 45 height 22
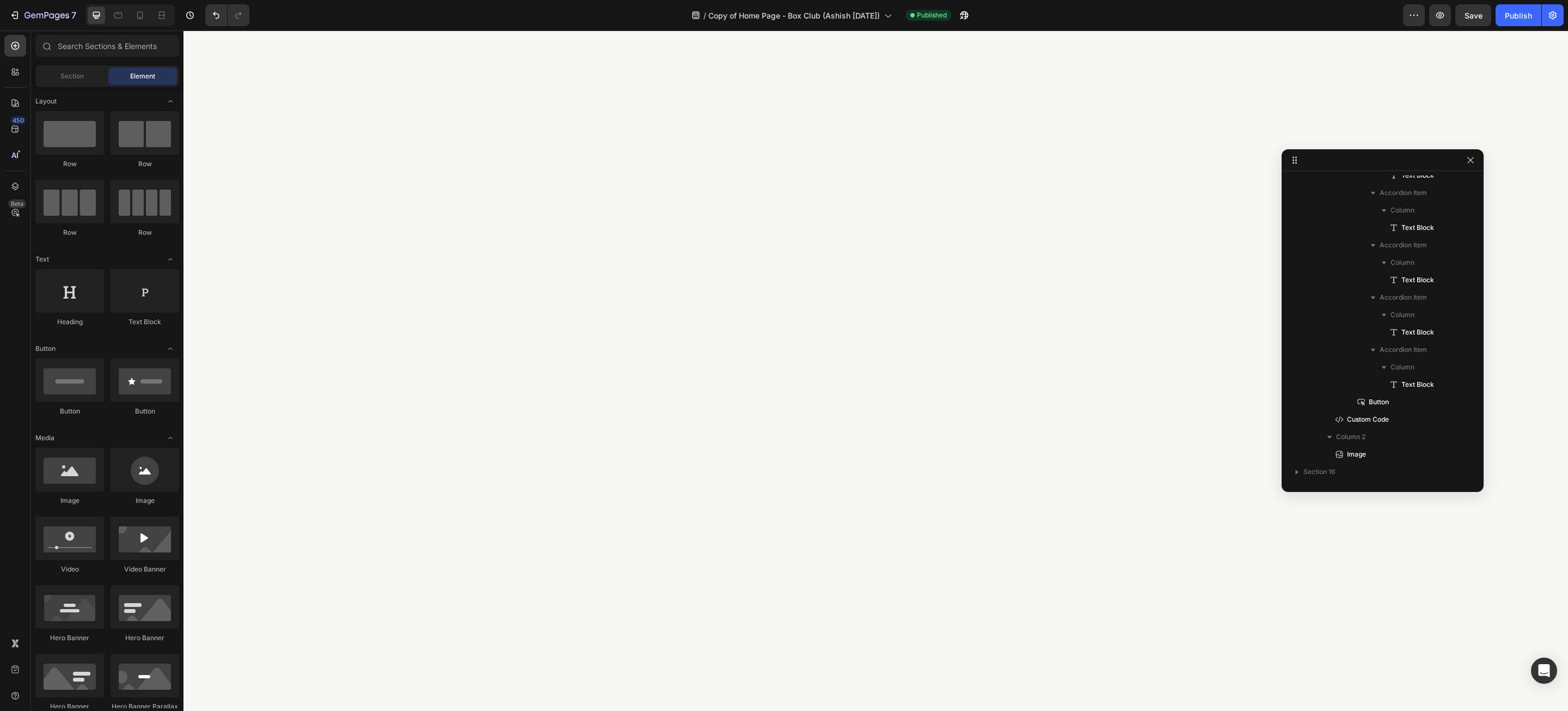
scroll to position [13360, 0]
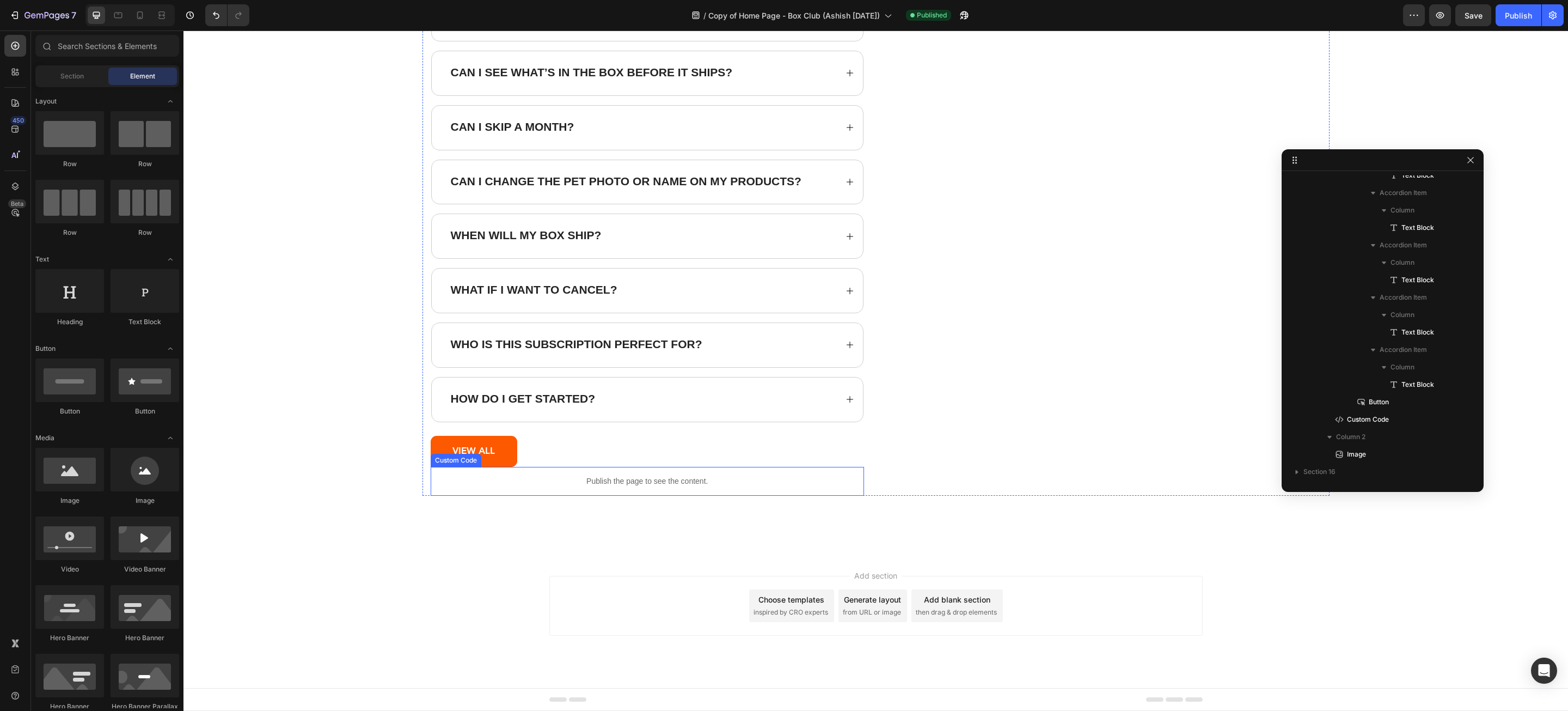
click at [597, 482] on p "Publish the page to see the content." at bounding box center [648, 481] width 434 height 12
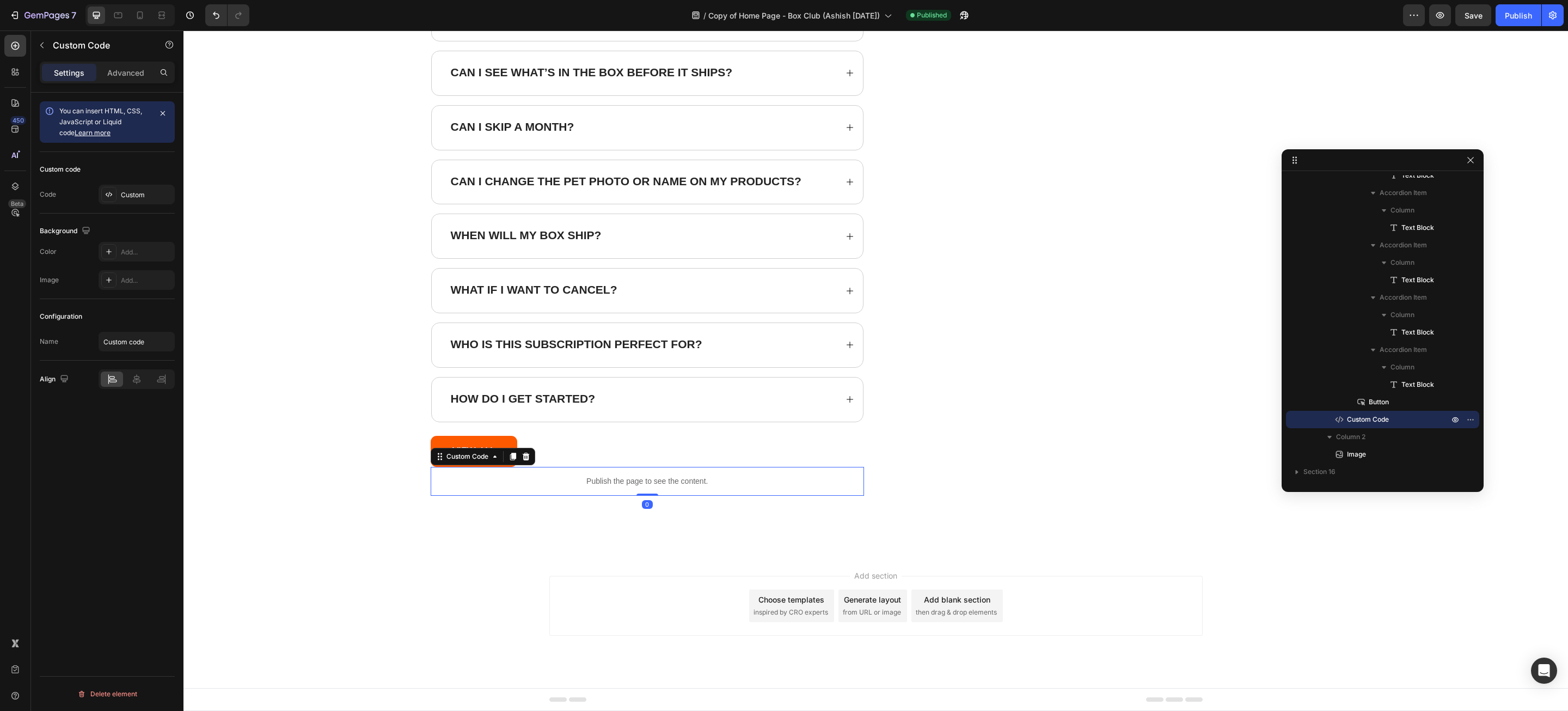
click at [597, 482] on p "Publish the page to see the content." at bounding box center [648, 481] width 434 height 12
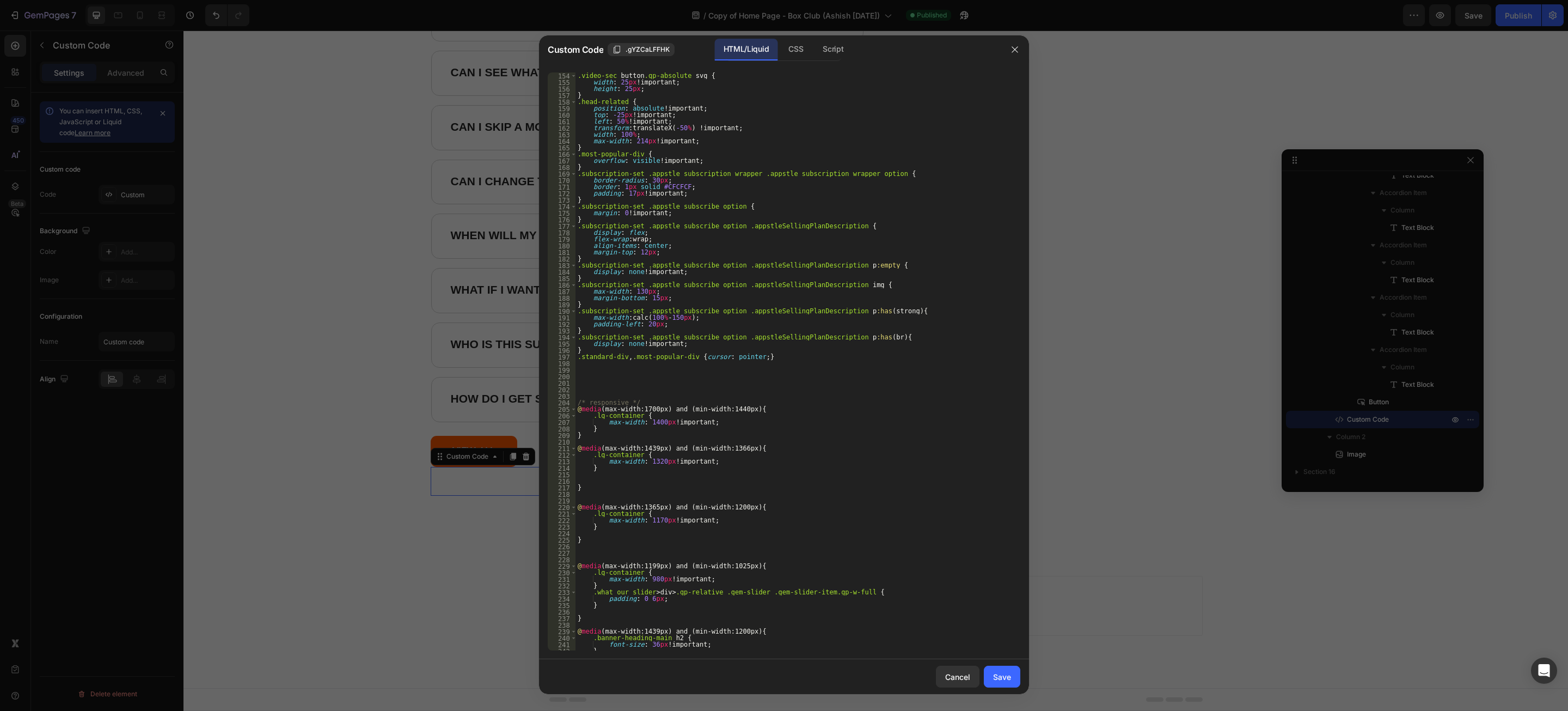
scroll to position [1000, 0]
click at [735, 398] on div ".video-sec button .gp-absolute svg { width : 25 px !important ; height : 25 px …" at bounding box center [792, 361] width 433 height 591
type input "Needs new copy all throughout with grammatical errors fixed and uppercase first…"
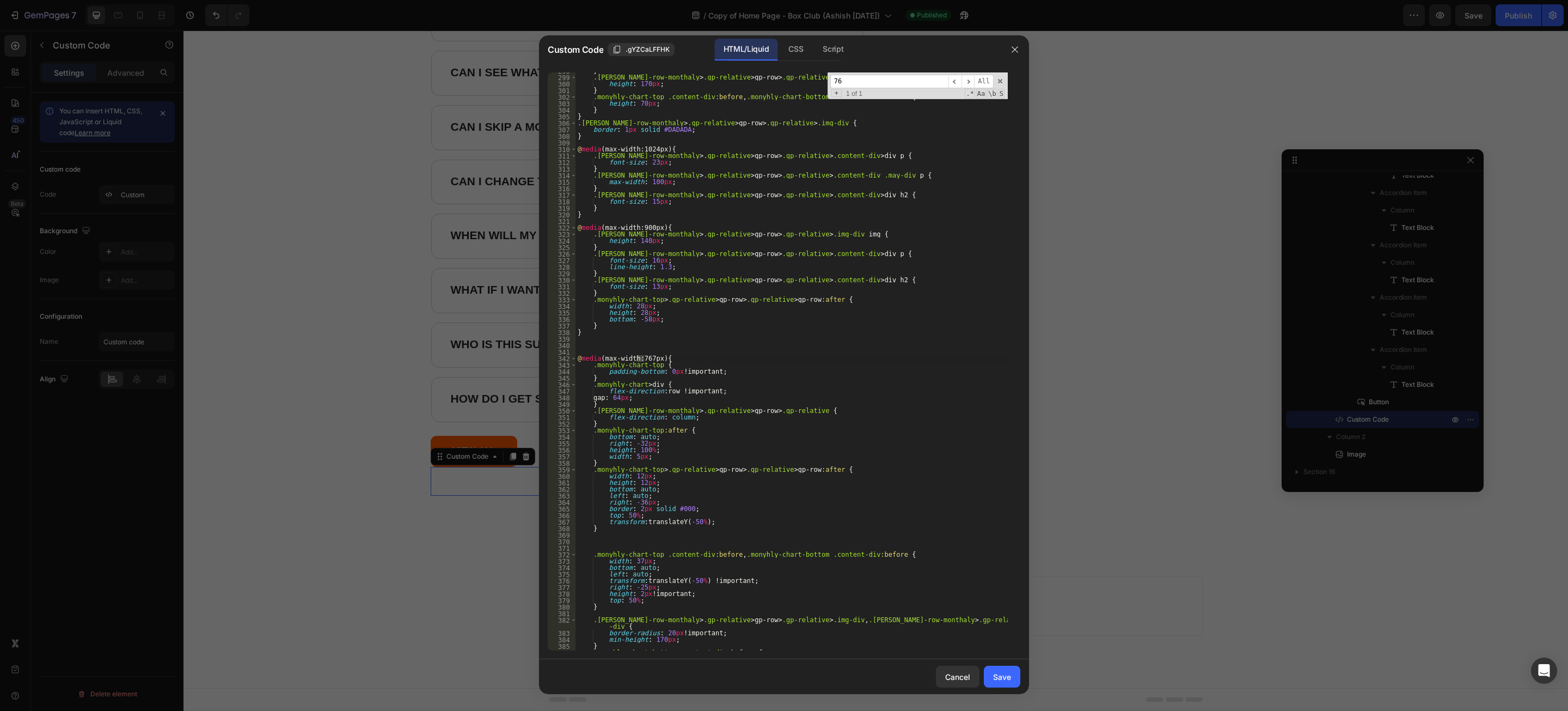
scroll to position [1946, 0]
type input "767"
click at [673, 358] on div "} .[PERSON_NAME]-row-monthaly > .gp-relative > gp-row > .gp-relative > .img-div…" at bounding box center [792, 363] width 433 height 591
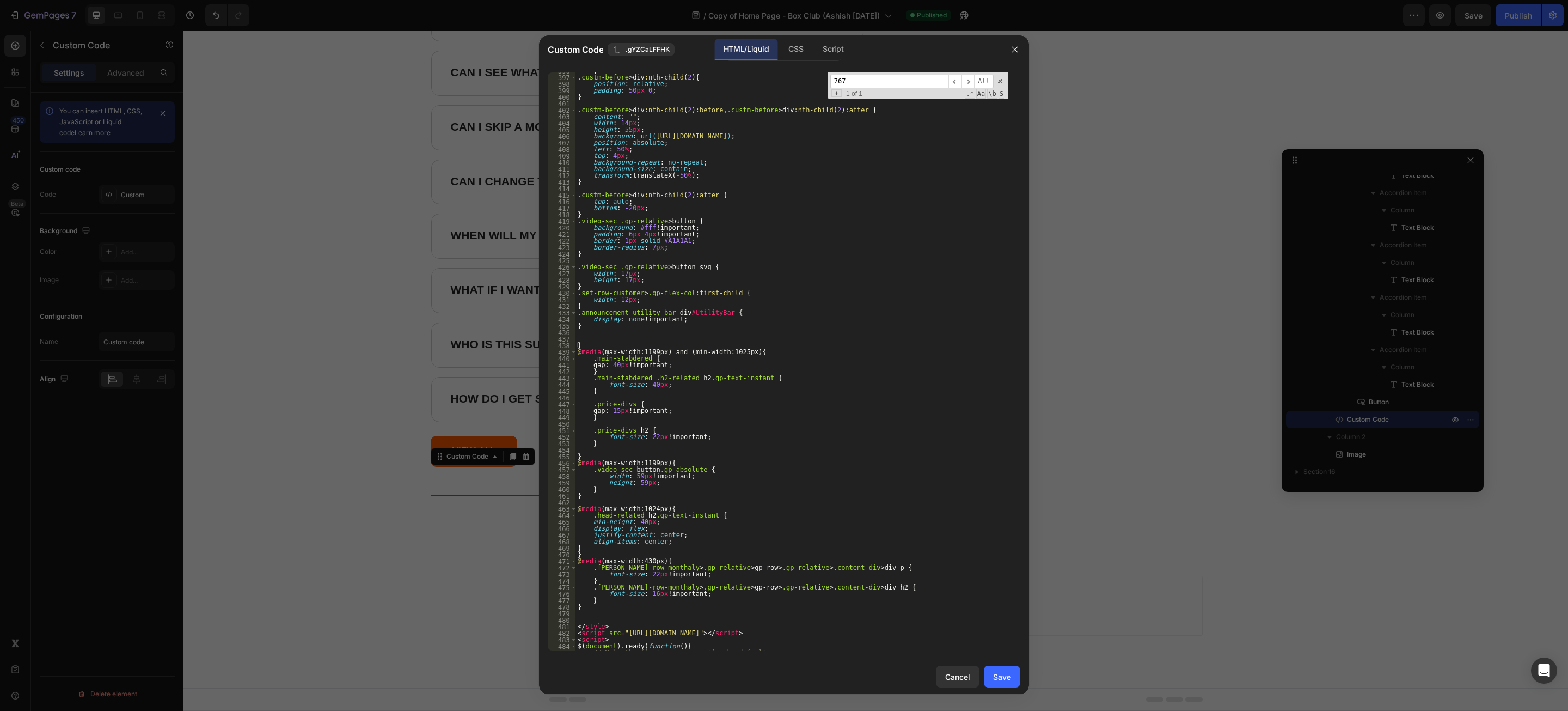
scroll to position [2535, 0]
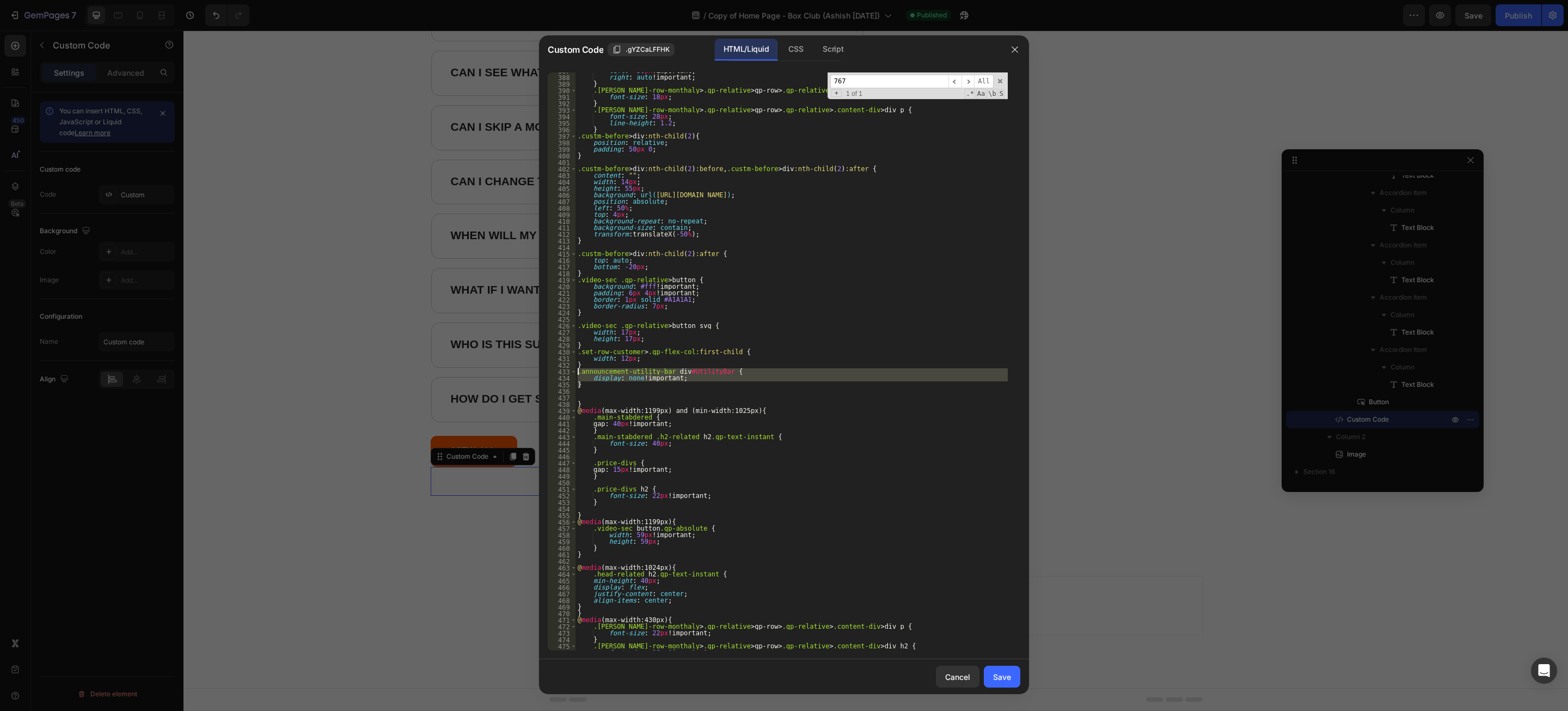
drag, startPoint x: 585, startPoint y: 384, endPoint x: 576, endPoint y: 373, distance: 14.2
click at [576, 373] on div "left : -30 px !important ; right : auto !important ; } .[PERSON_NAME]-row-month…" at bounding box center [792, 363] width 433 height 591
type textarea ".announcement-utility-bar div#UtilityBar { display: none !important;"
drag, startPoint x: 1013, startPoint y: 673, endPoint x: 1011, endPoint y: 657, distance: 16.1
click at [1013, 673] on button "Save" at bounding box center [1002, 676] width 37 height 22
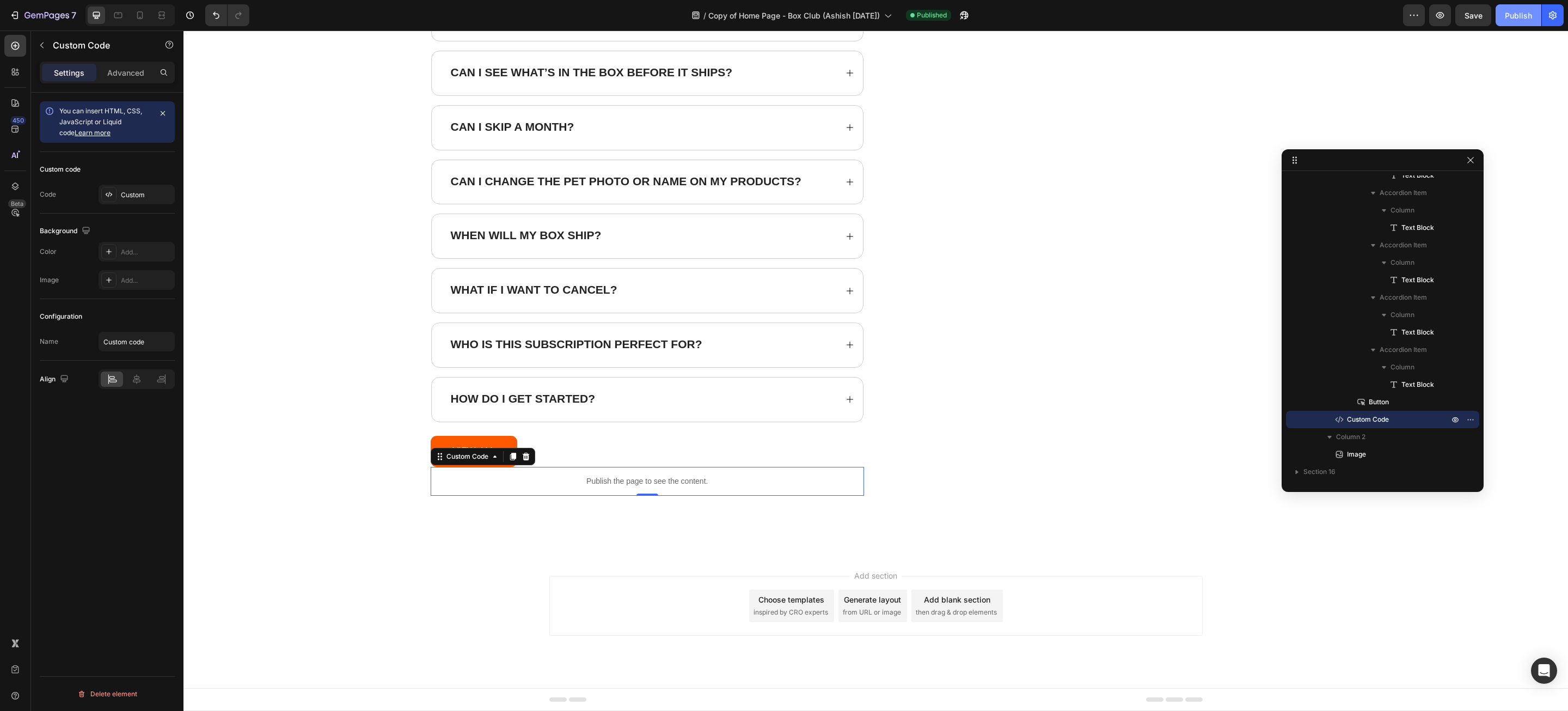
click at [1527, 17] on div "Publish" at bounding box center [1518, 15] width 27 height 12
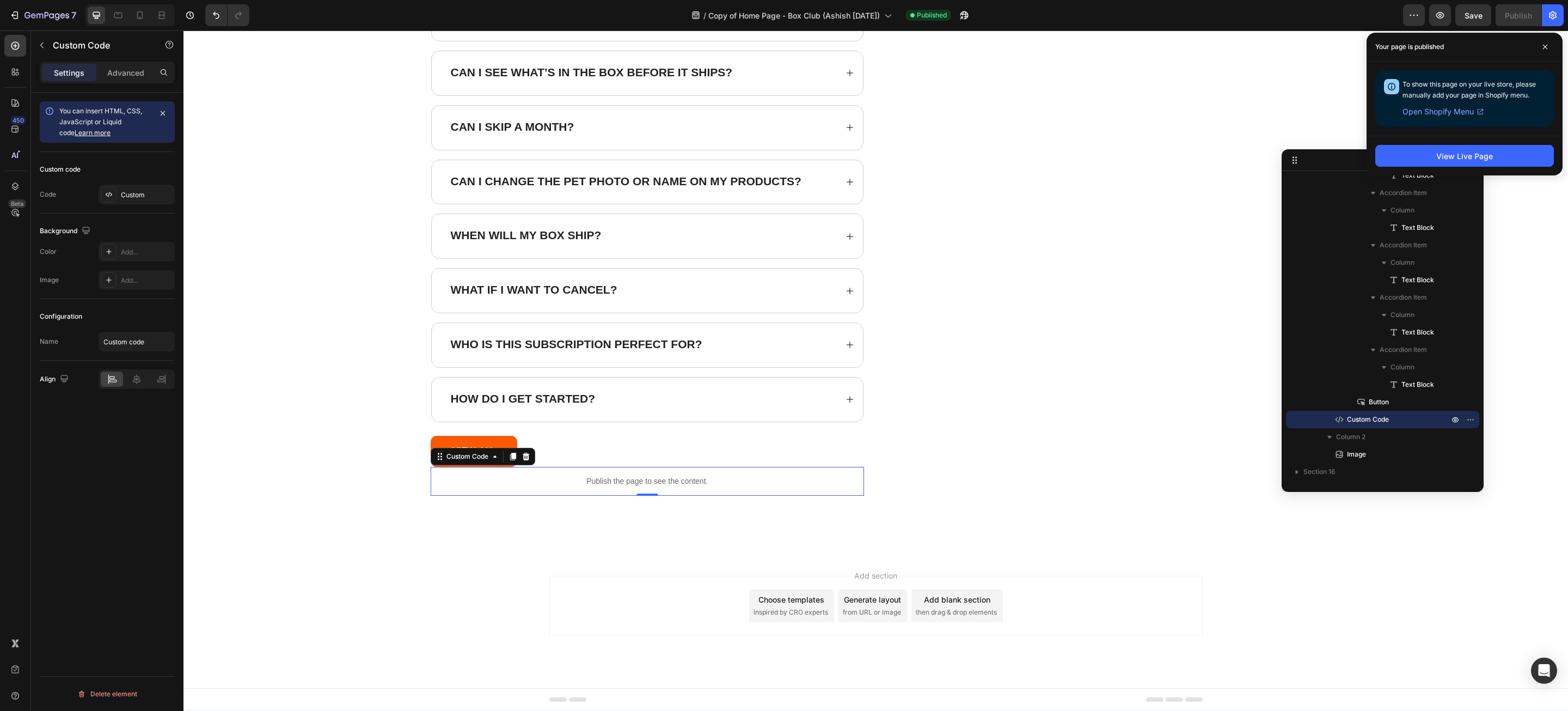
click at [686, 472] on div "Publish the page to see the content." at bounding box center [648, 481] width 434 height 29
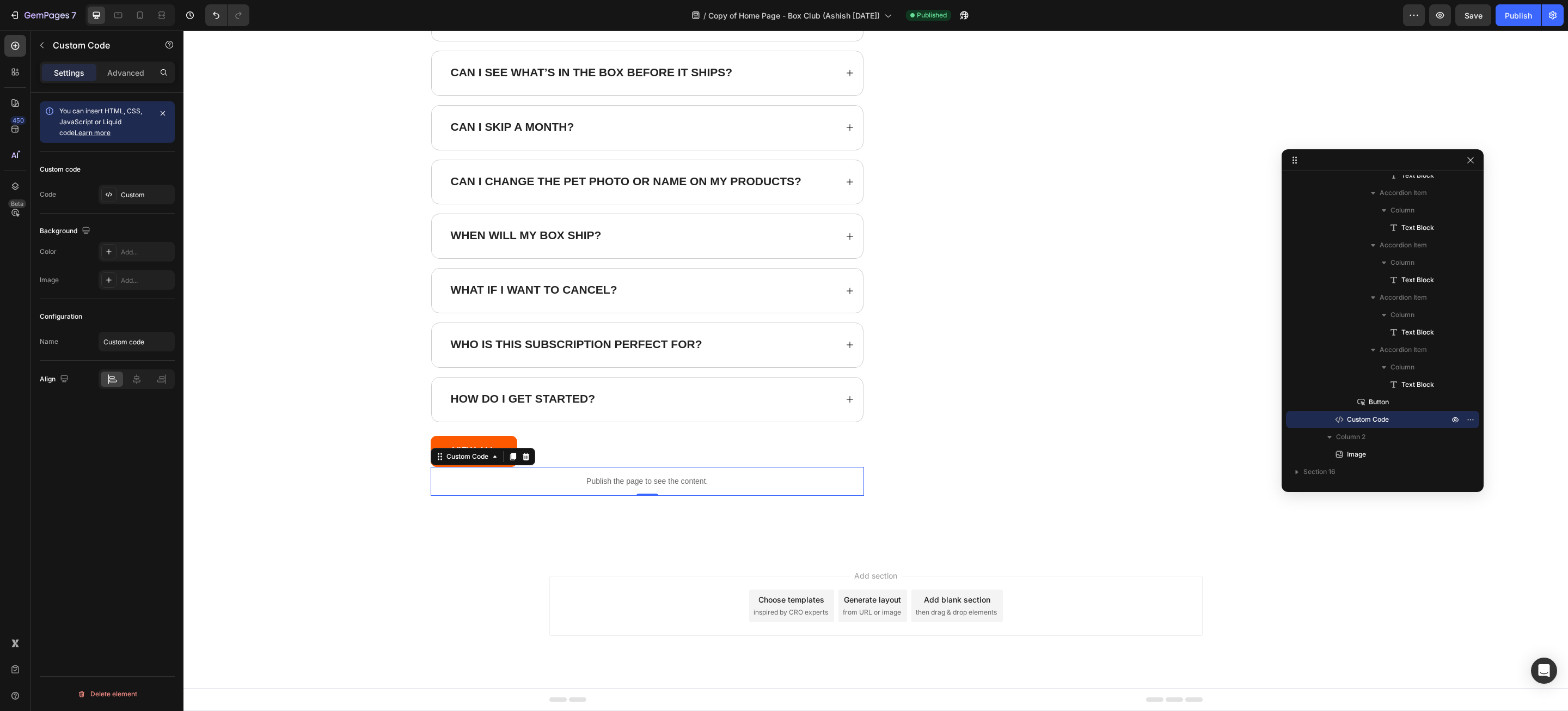
click at [686, 472] on div "Publish the page to see the content." at bounding box center [648, 481] width 434 height 29
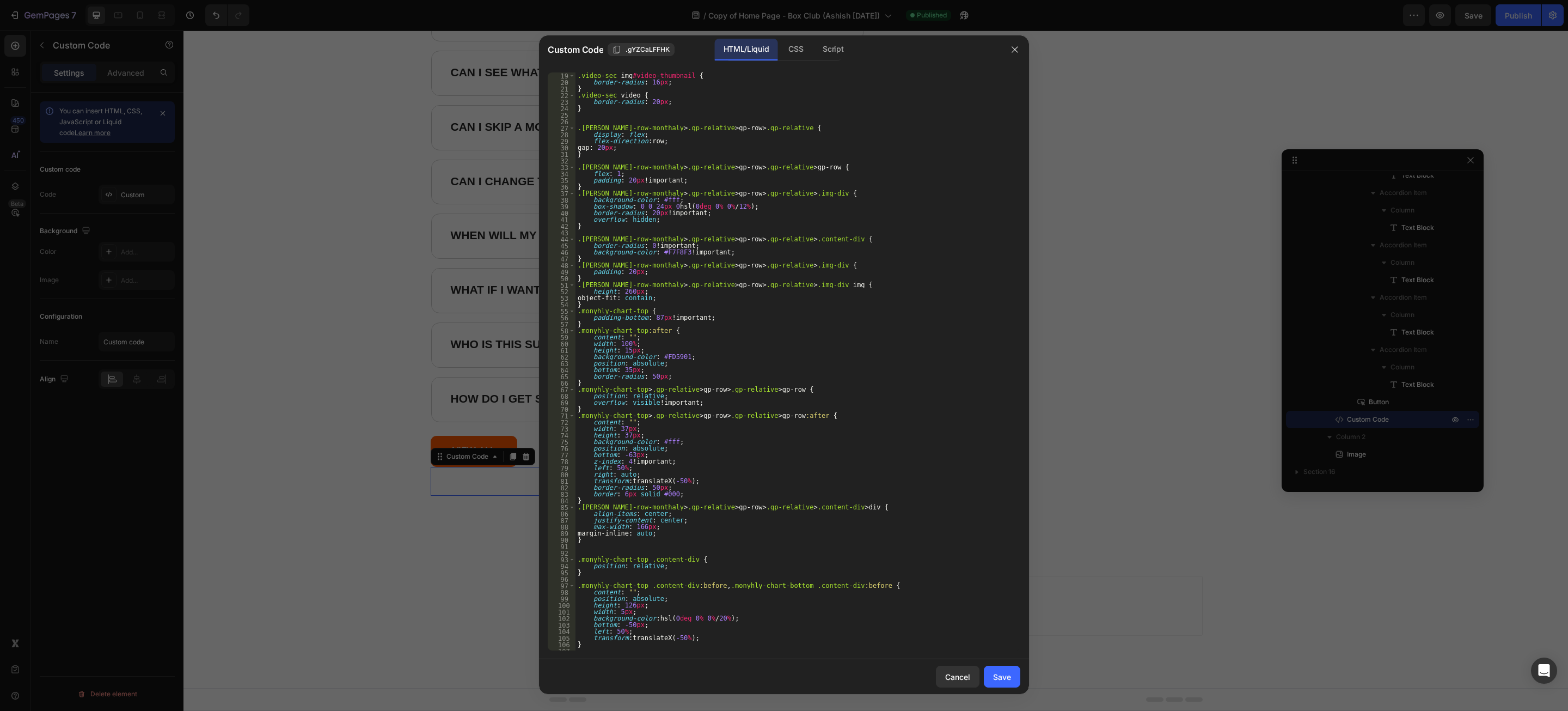
scroll to position [176, 0]
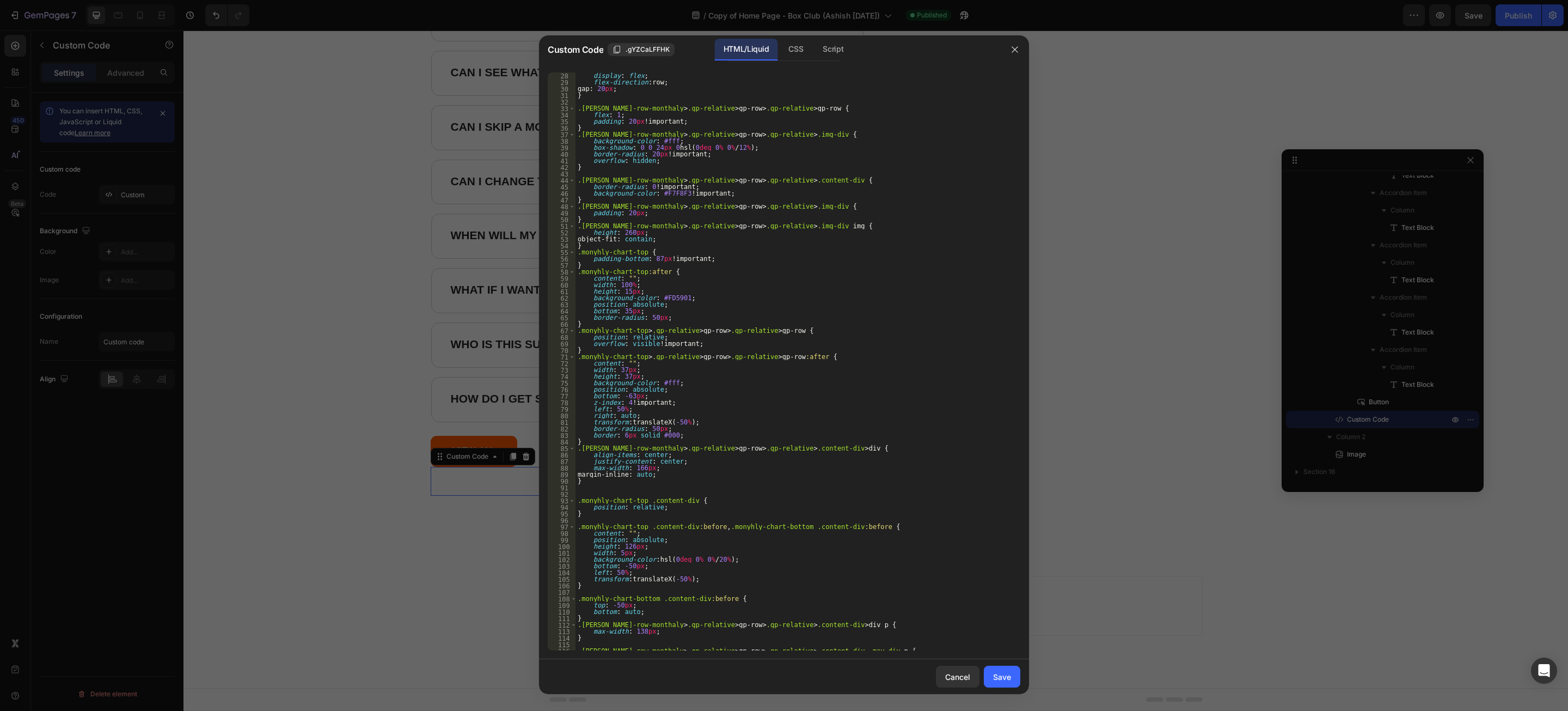
type textarea "z-index: 4 !important;"
click at [718, 402] on div ".[PERSON_NAME]-row-monthaly > .gp-relative > gp-row > .gp-relative { display : …" at bounding box center [792, 361] width 433 height 591
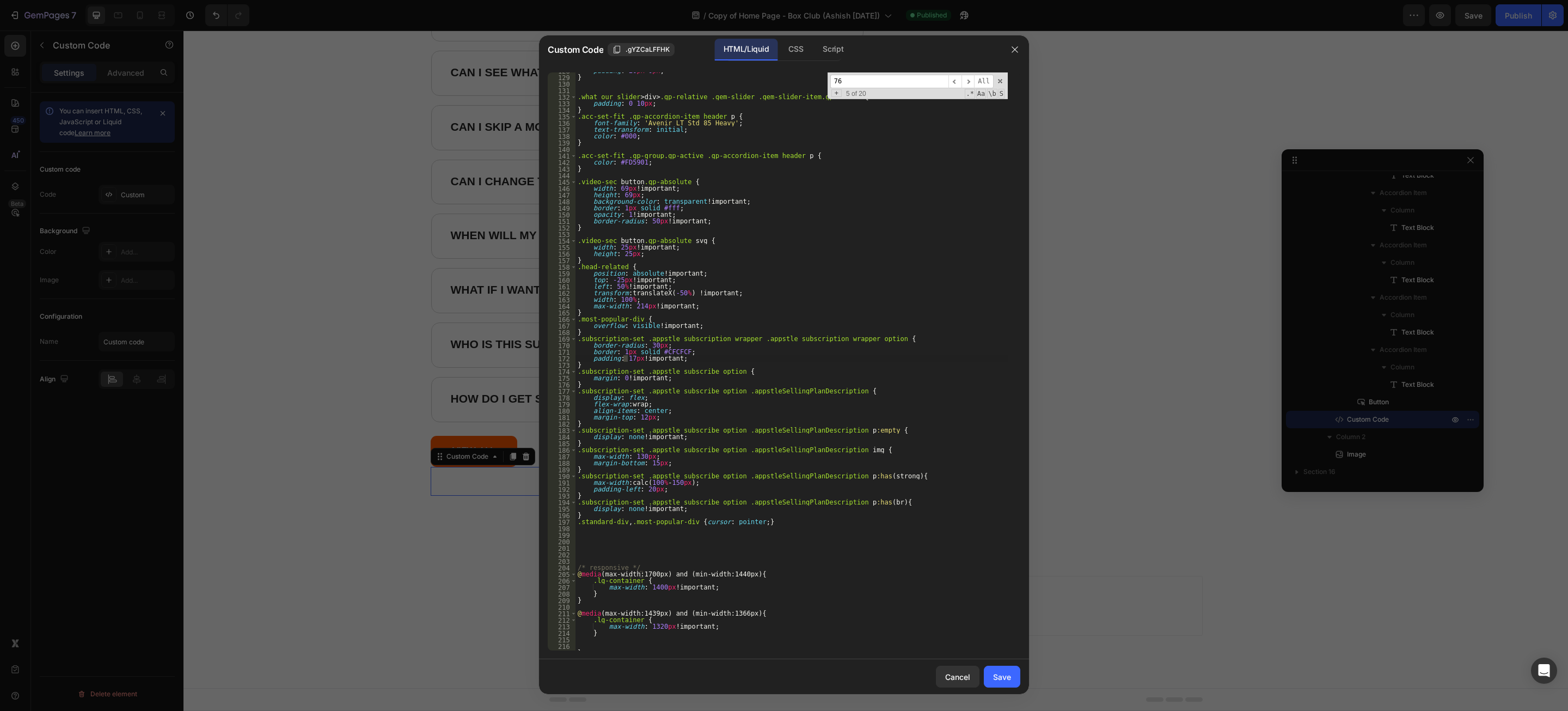
scroll to position [1946, 0]
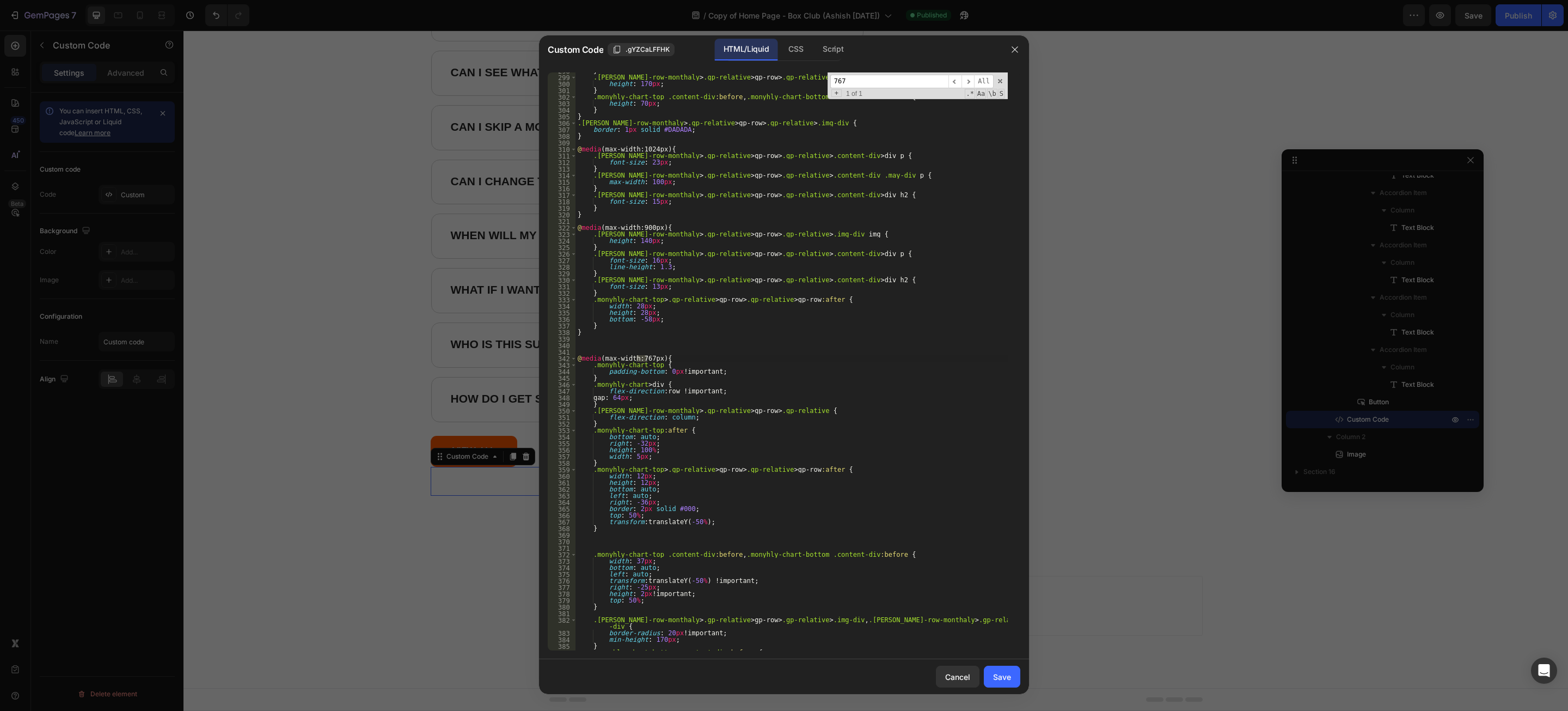
type input "767"
type textarea "@media (max-width:767px){"
click at [665, 356] on div "} .[PERSON_NAME]-row-monthaly > .gp-relative > gp-row > .gp-relative > .img-div…" at bounding box center [792, 363] width 433 height 591
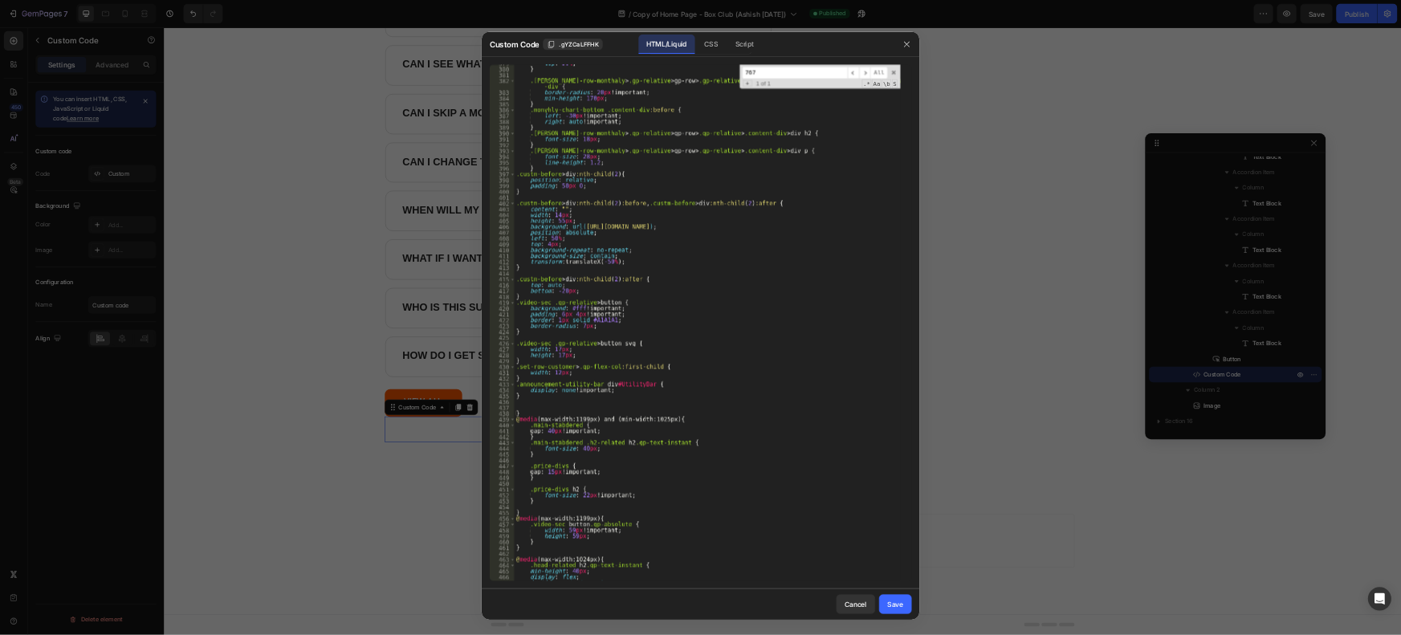
scroll to position [3823, 0]
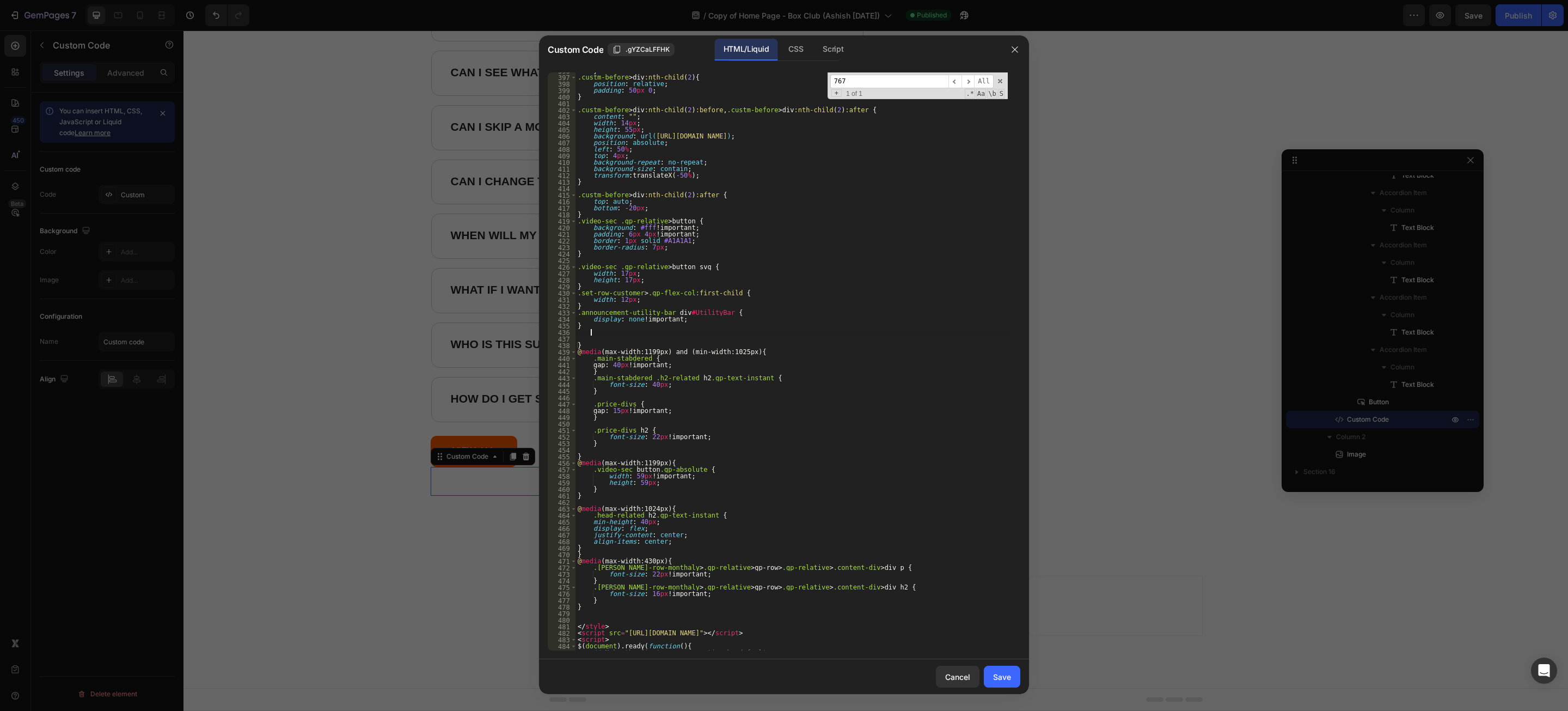
click at [590, 329] on div "} .custm-before > div :nth-child ( 2 ) { position : relative ; padding : 50 px …" at bounding box center [792, 363] width 433 height 591
drag, startPoint x: 590, startPoint y: 329, endPoint x: 567, endPoint y: 315, distance: 26.9
click at [567, 315] on div "396 397 398 399 400 401 402 403 404 405 406 407 408 409 410 411 412 413 414 415…" at bounding box center [784, 362] width 473 height 578
paste textarea "}"
type textarea "}"
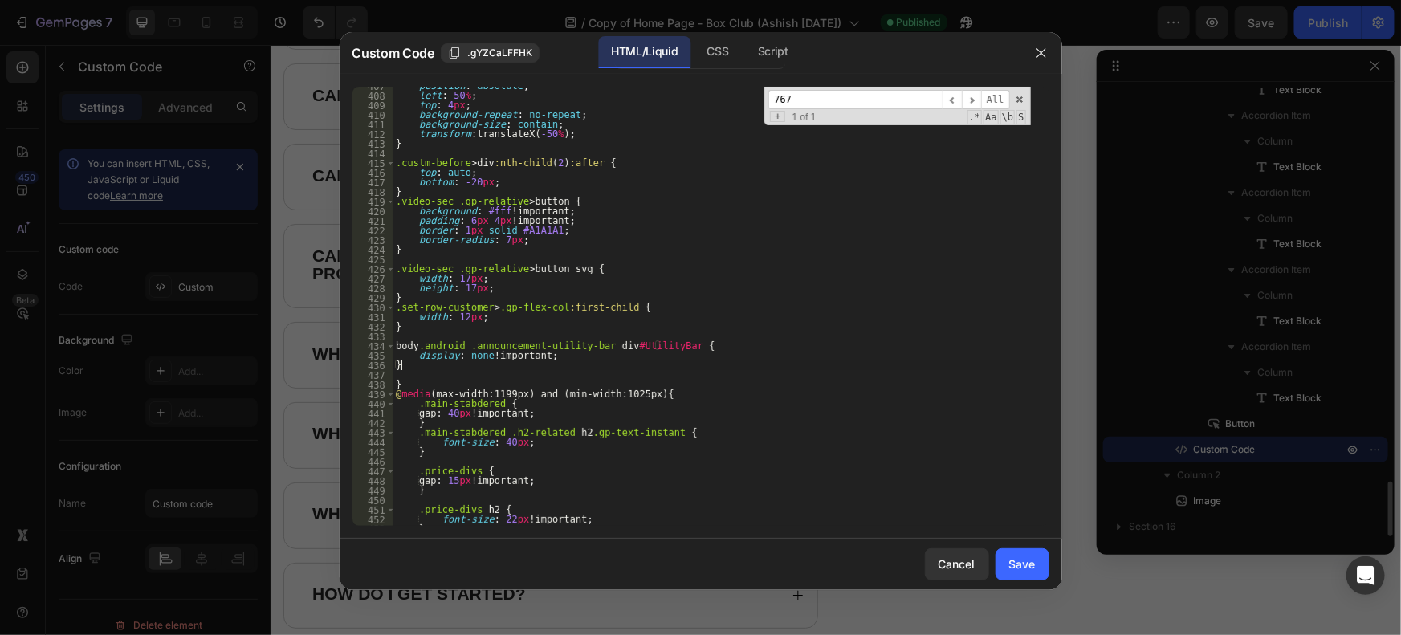
scroll to position [3926, 0]
click at [1020, 568] on div "Save" at bounding box center [1022, 564] width 26 height 17
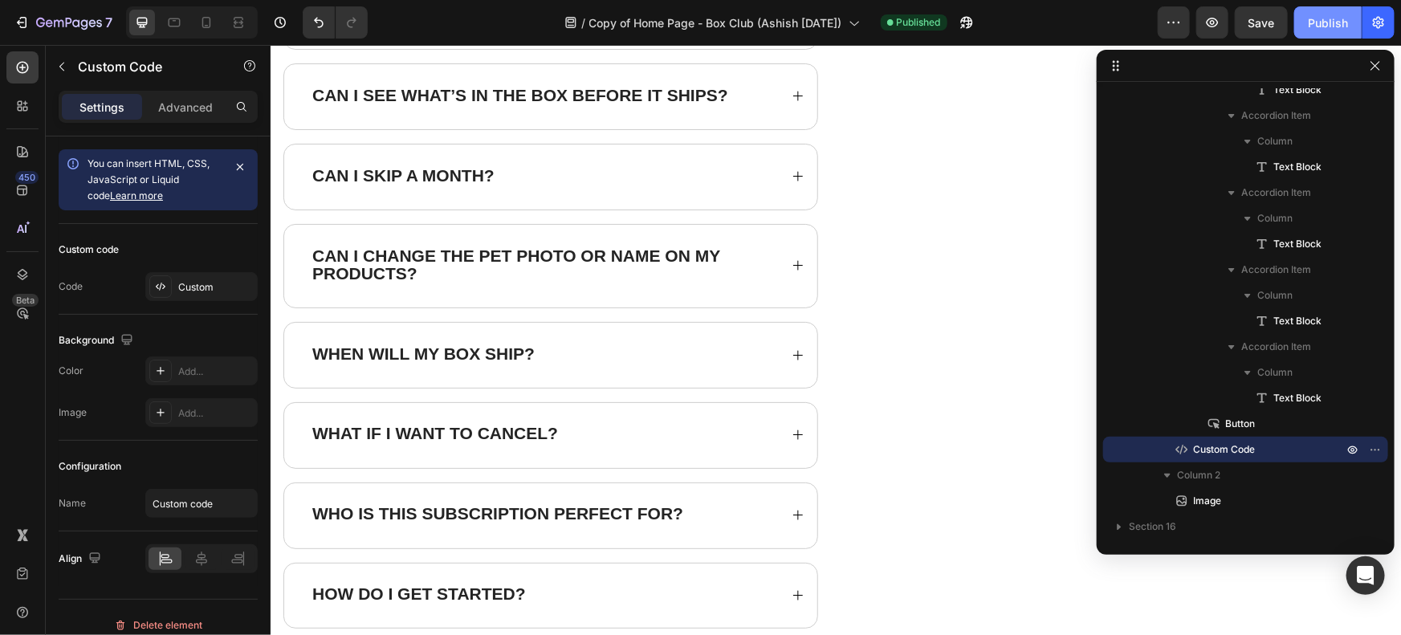
click at [1310, 25] on div "Publish" at bounding box center [1328, 22] width 40 height 17
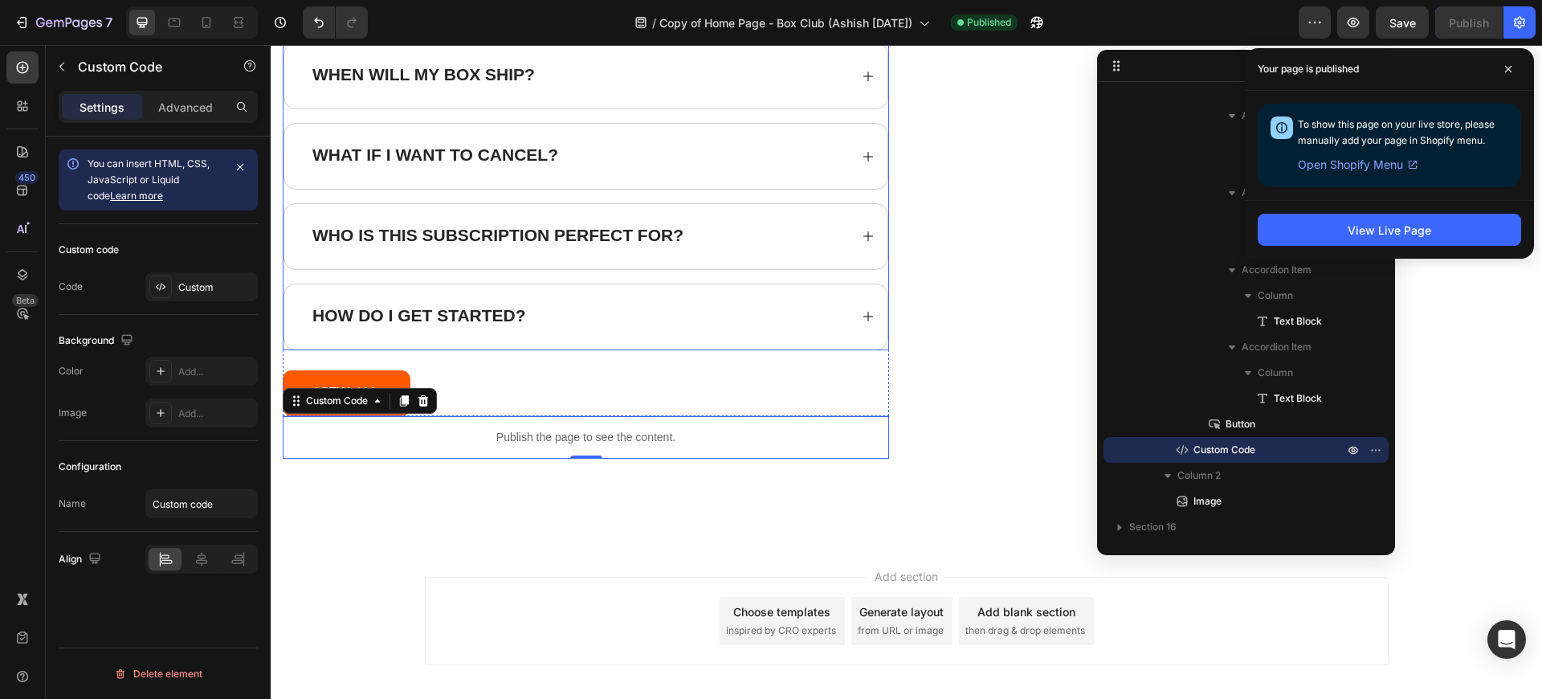
scroll to position [19996, 0]
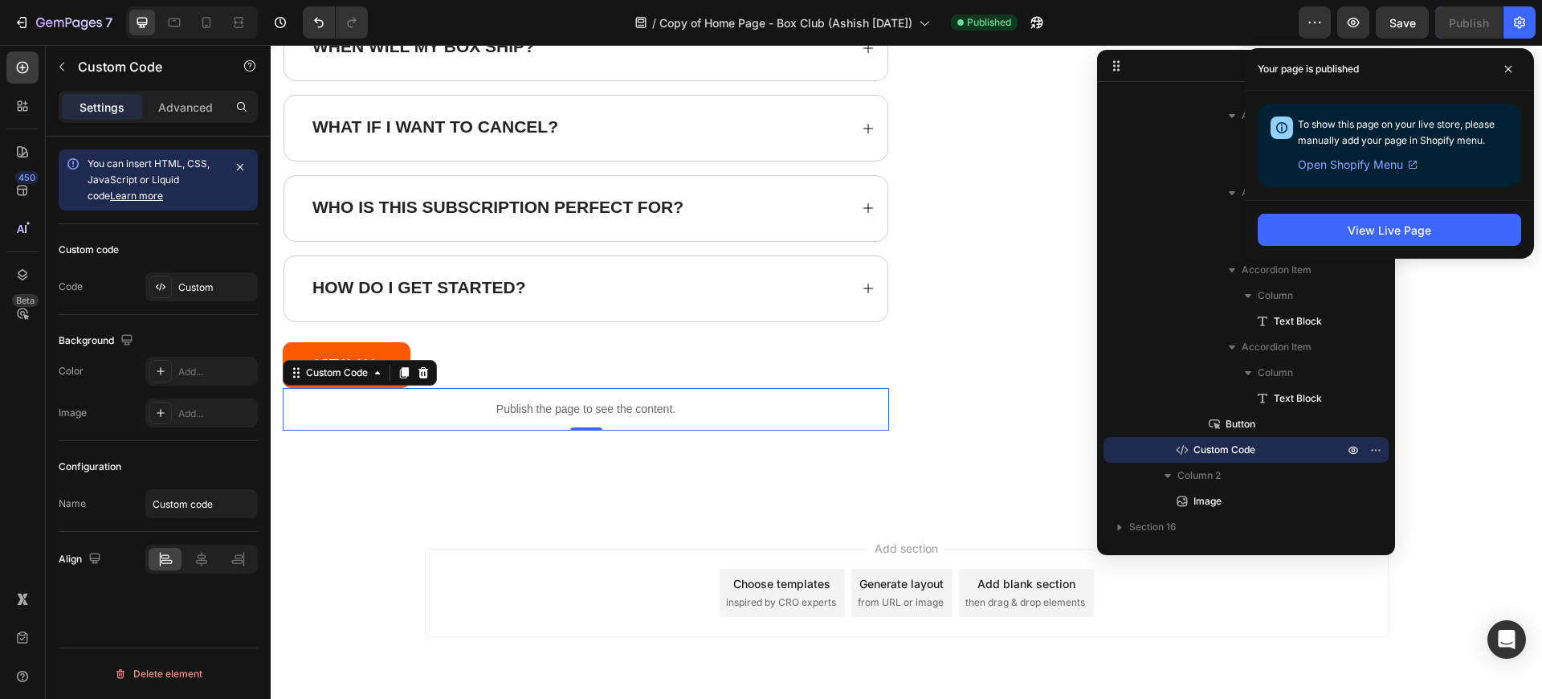
click at [540, 405] on p "Publish the page to see the content." at bounding box center [586, 409] width 606 height 17
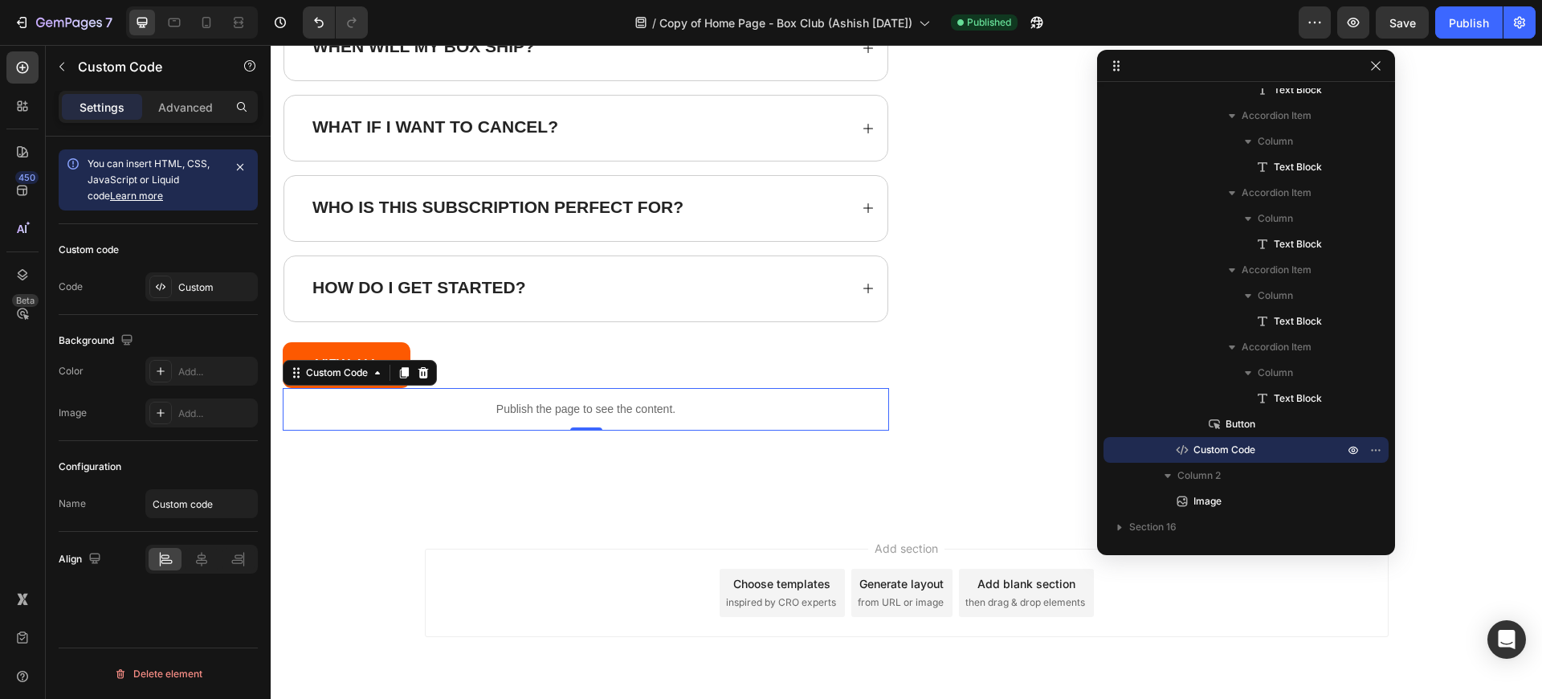
click at [540, 405] on p "Publish the page to see the content." at bounding box center [586, 409] width 606 height 17
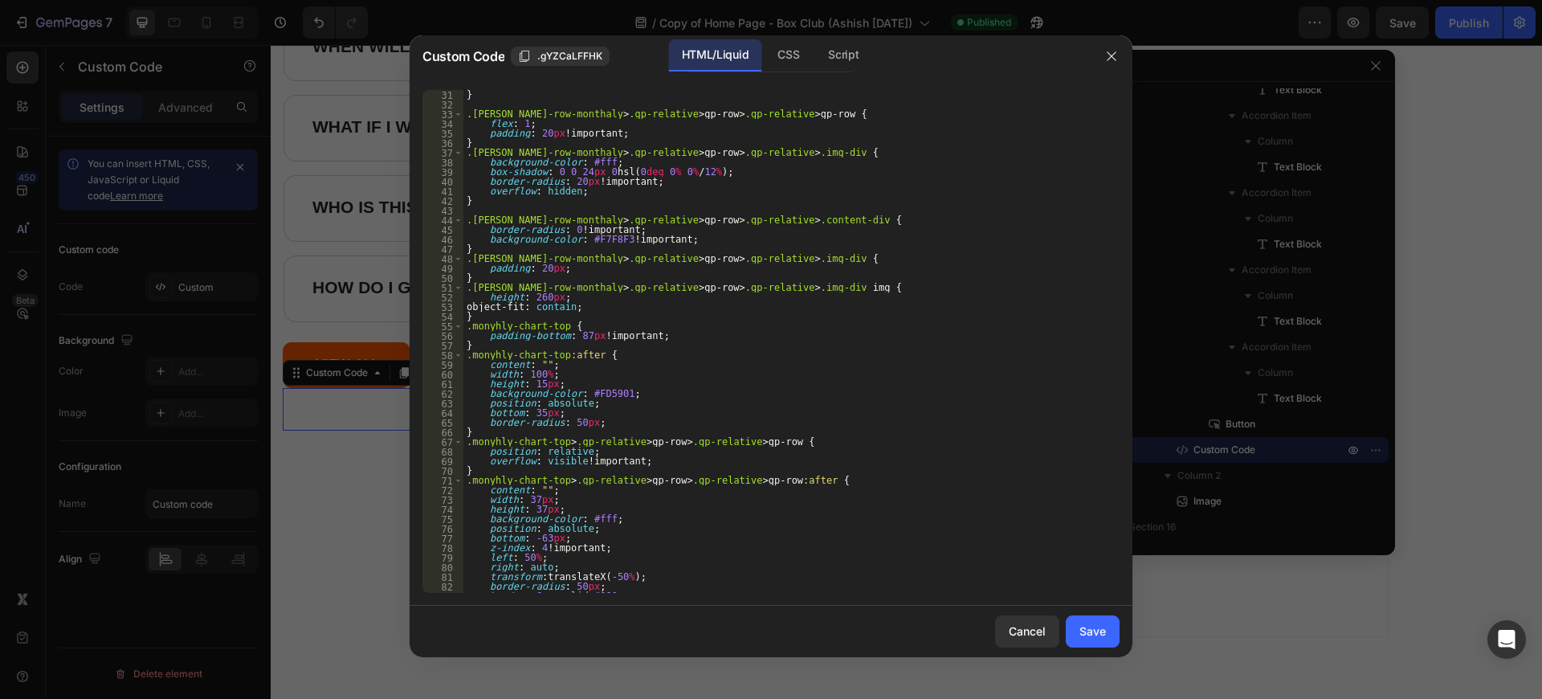
scroll to position [578, 0]
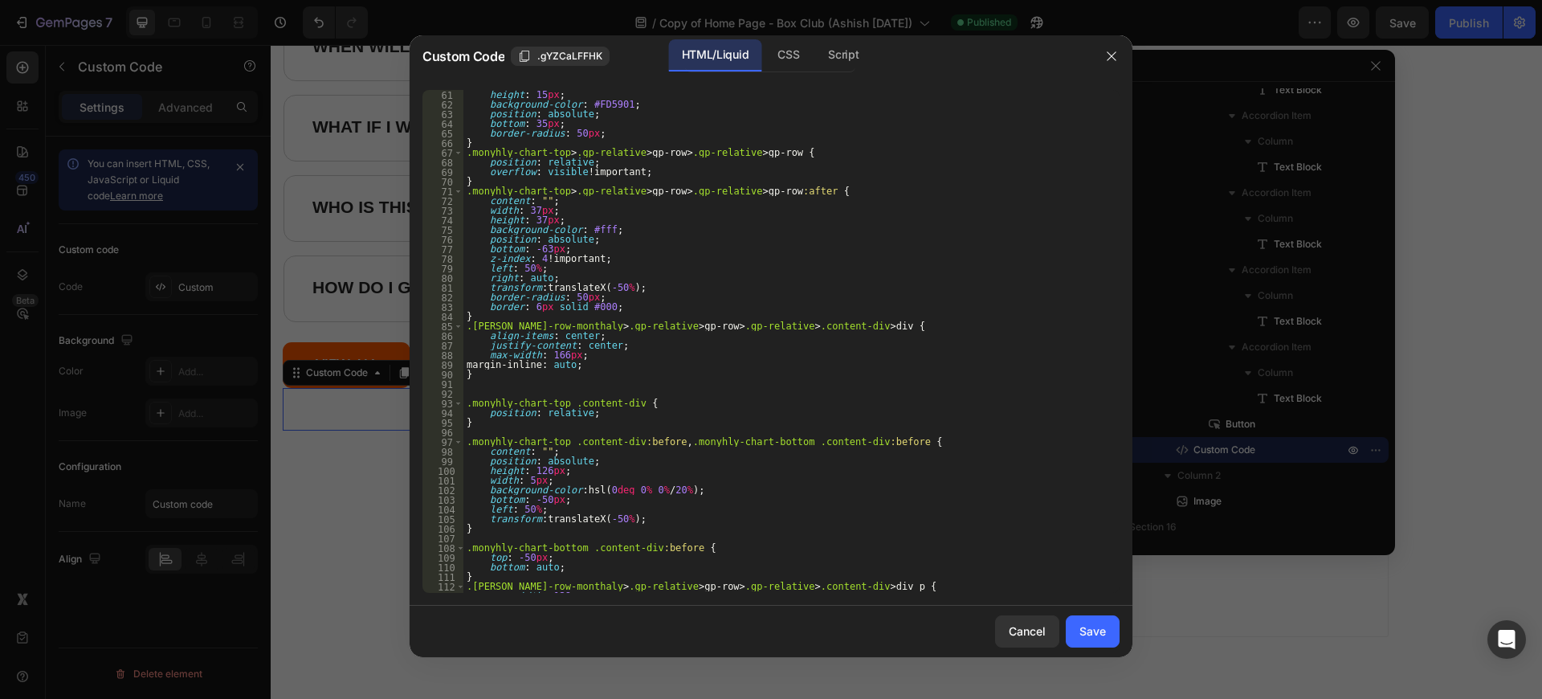
type textarea "position: relative;"
click at [662, 411] on div "height : 15 px ; background-color : #FD5901 ; position : absolute ; bottom : 35…" at bounding box center [785, 351] width 644 height 522
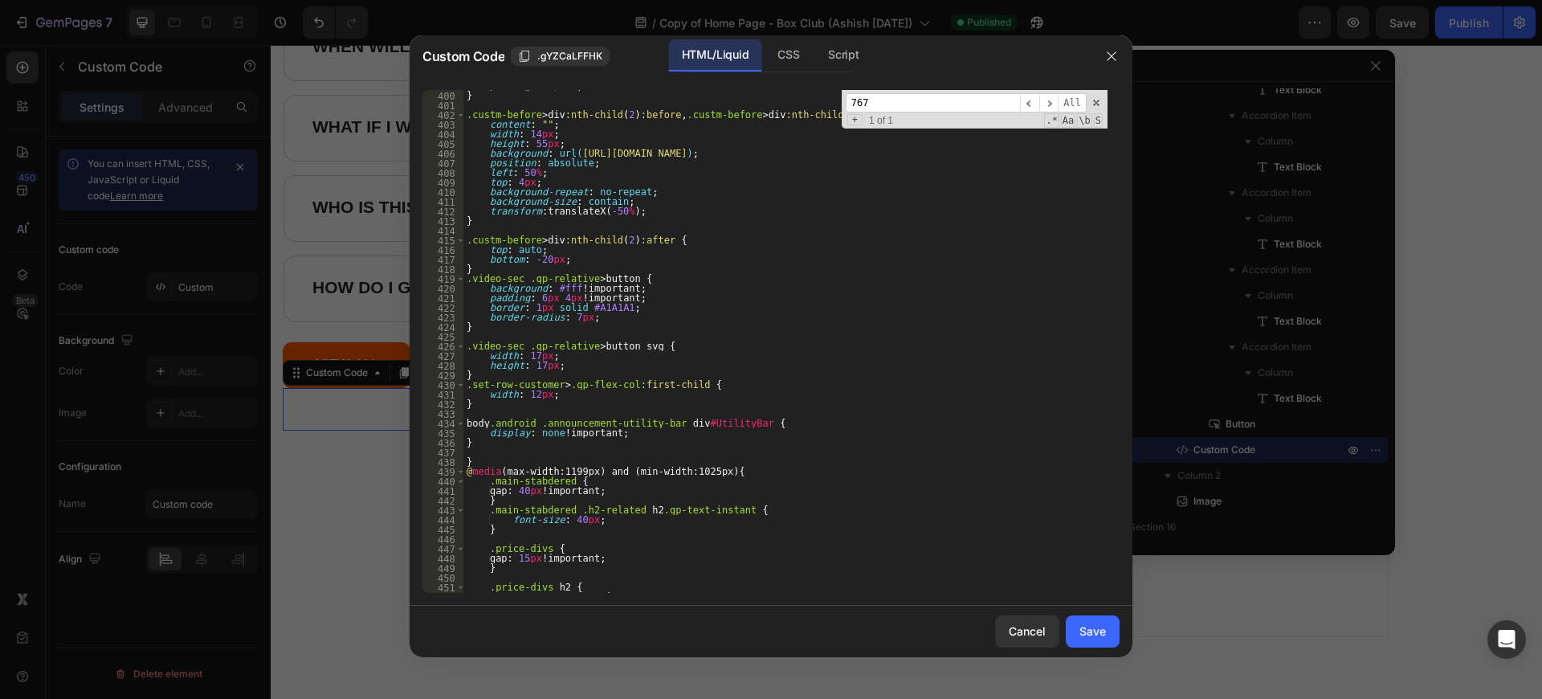
scroll to position [3853, 0]
type input "767"
type textarea "[DOMAIN_NAME] .announcement-utility-bar div#UtilityBar {"
drag, startPoint x: 464, startPoint y: 426, endPoint x: 719, endPoint y: 423, distance: 255.3
click at [719, 423] on div "padding : 50 px 0 ; } .custm-before > div :nth-child ( 2 ) :before , .custm-bef…" at bounding box center [785, 342] width 644 height 522
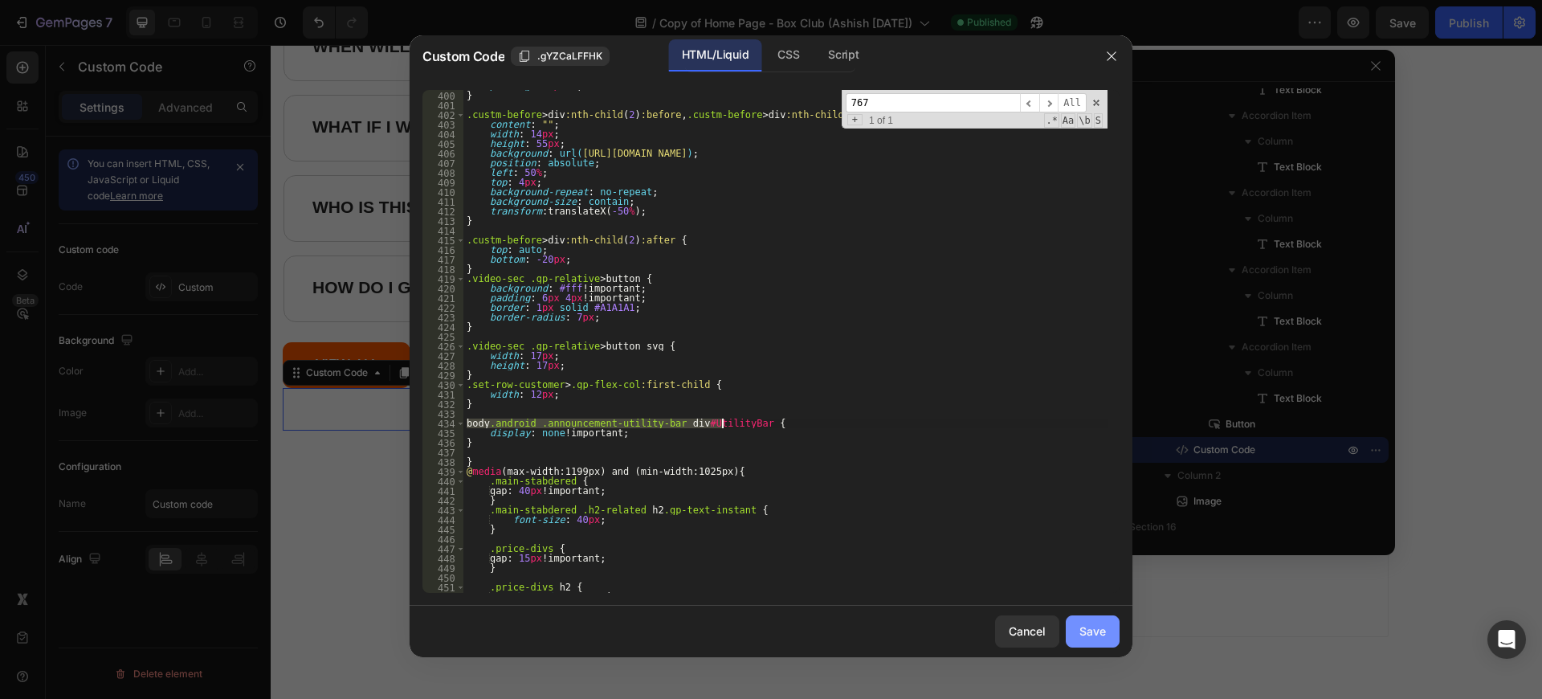
click at [1082, 643] on button "Save" at bounding box center [1092, 631] width 54 height 32
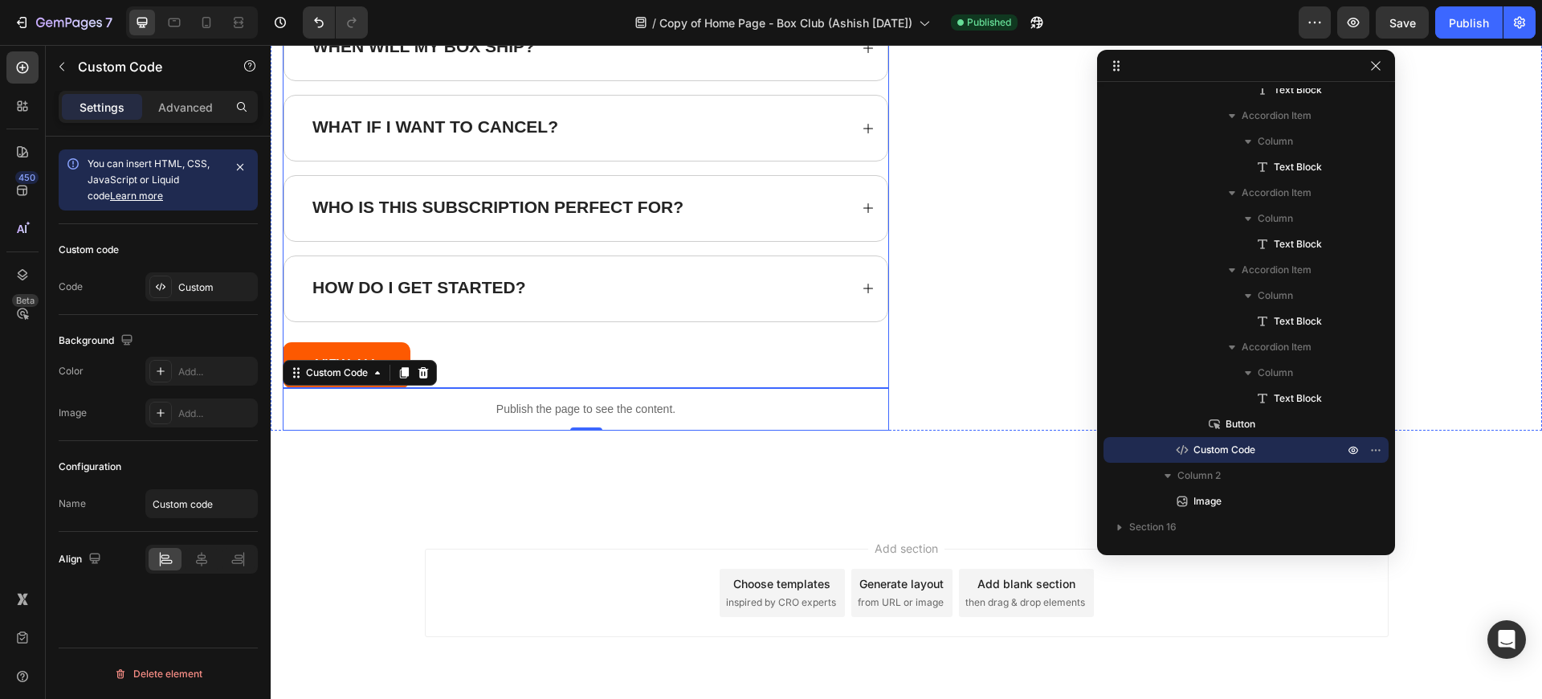
scroll to position [19611, 0]
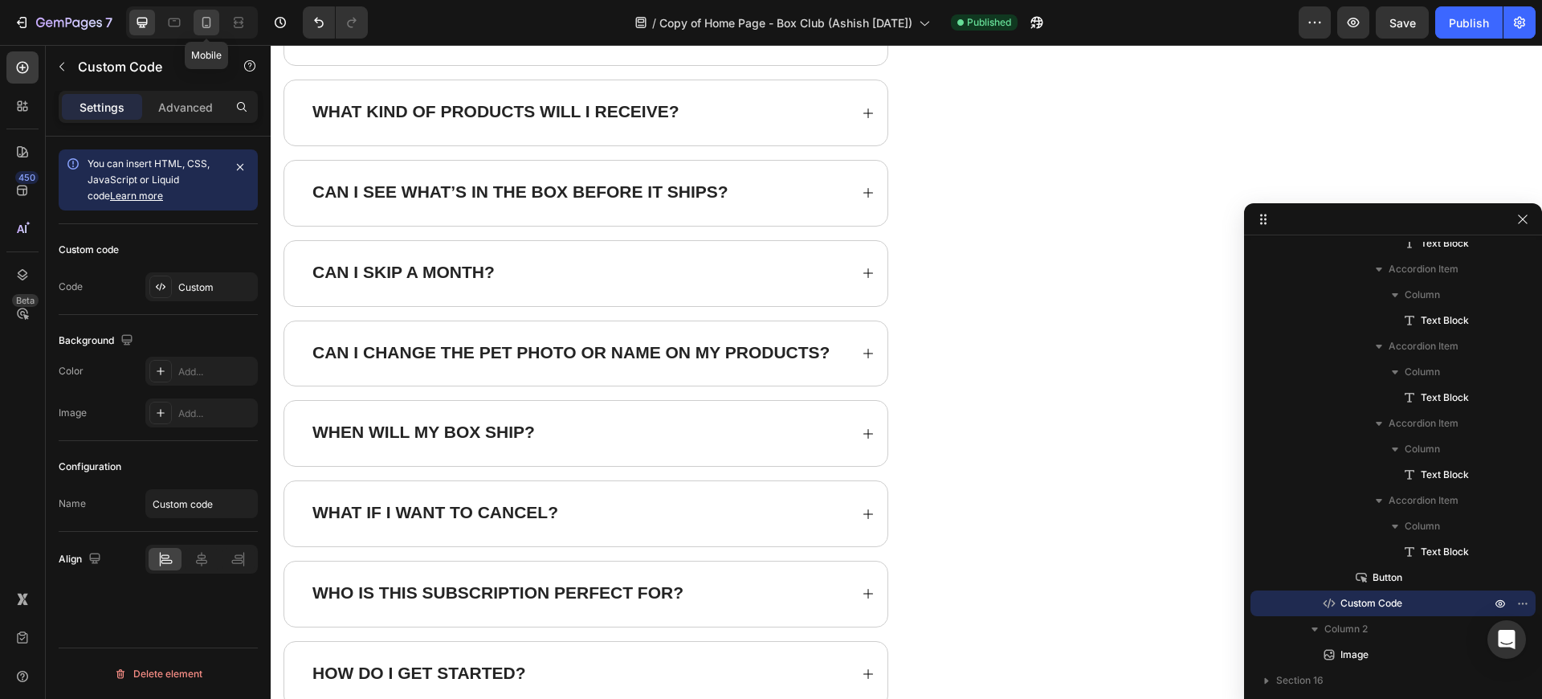
click at [216, 17] on div at bounding box center [207, 23] width 26 height 26
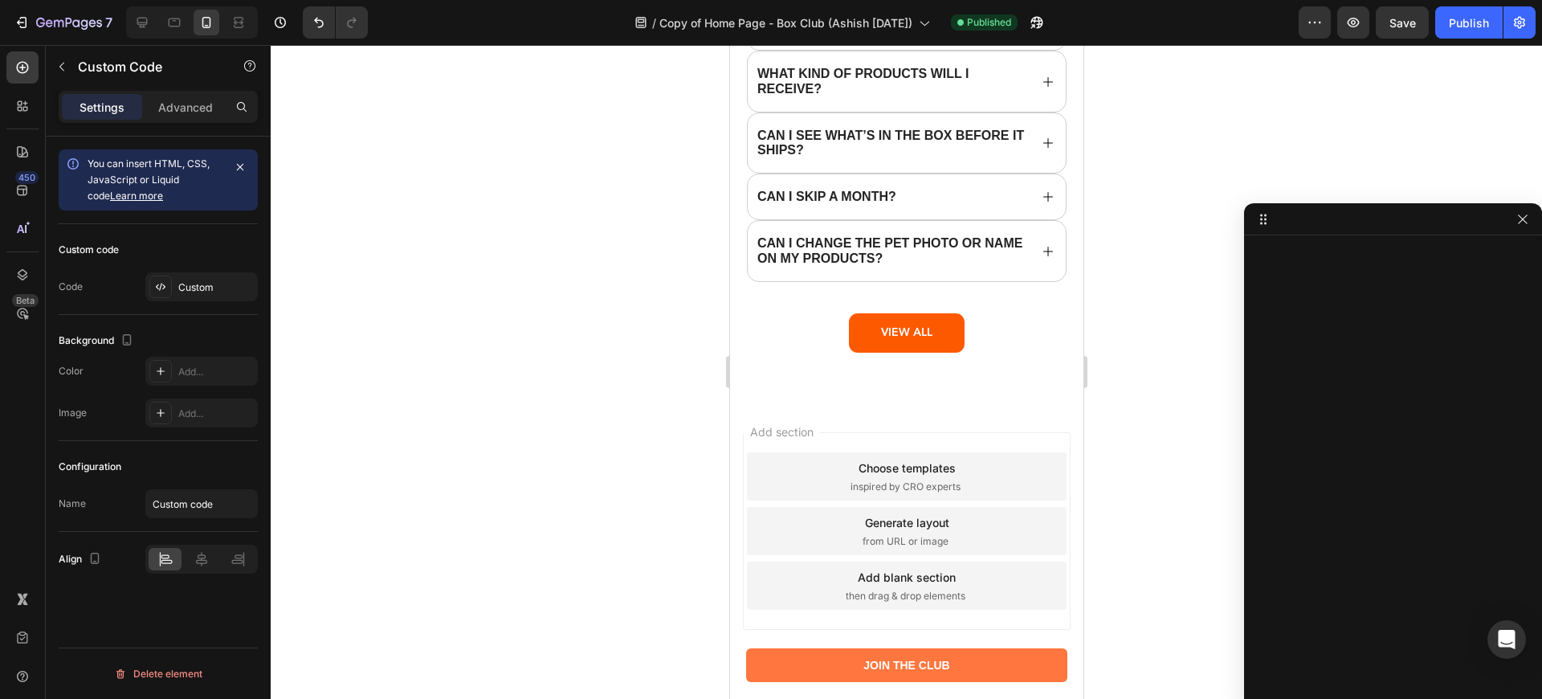
scroll to position [19927, 0]
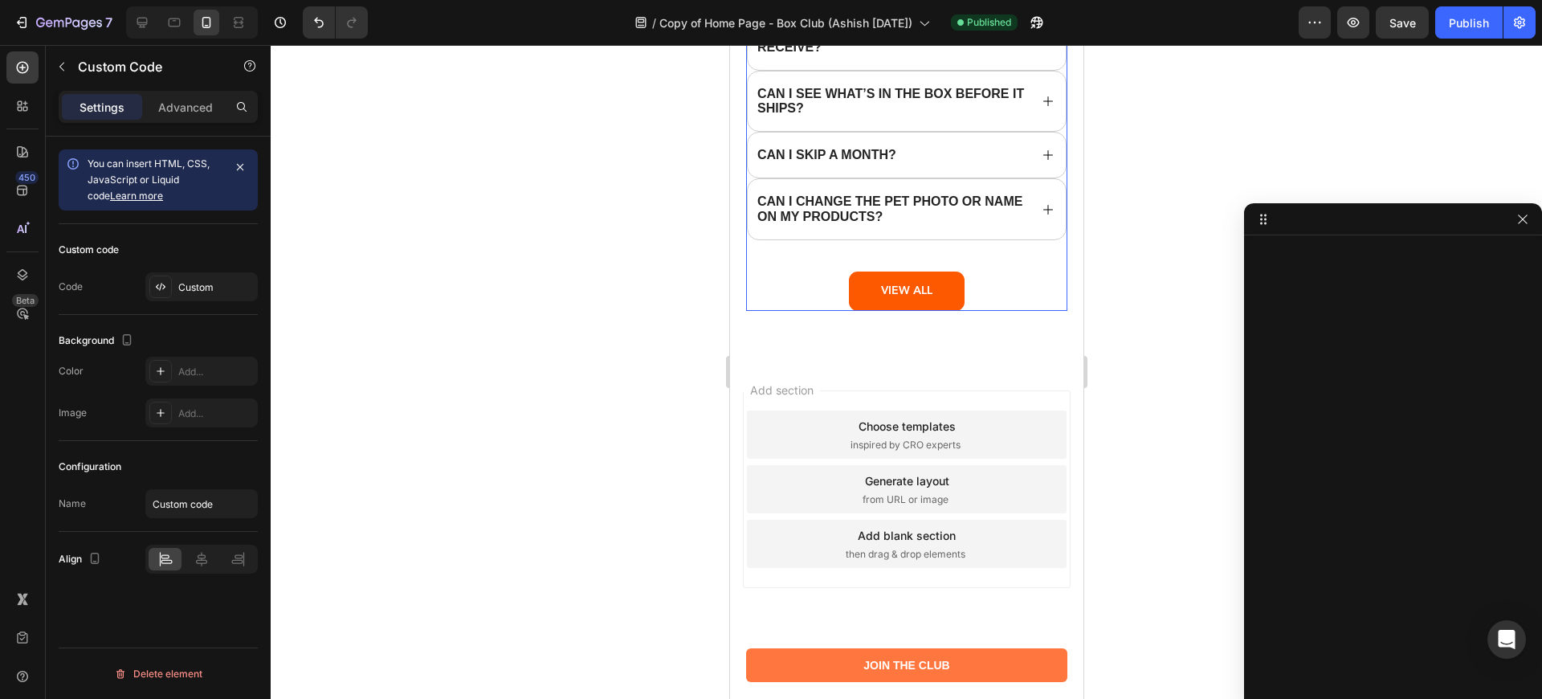
click at [990, 298] on div "What is The Paw Print Box Club? The Paw Print Box Club is a monthly subscriptio…" at bounding box center [905, 60] width 321 height 501
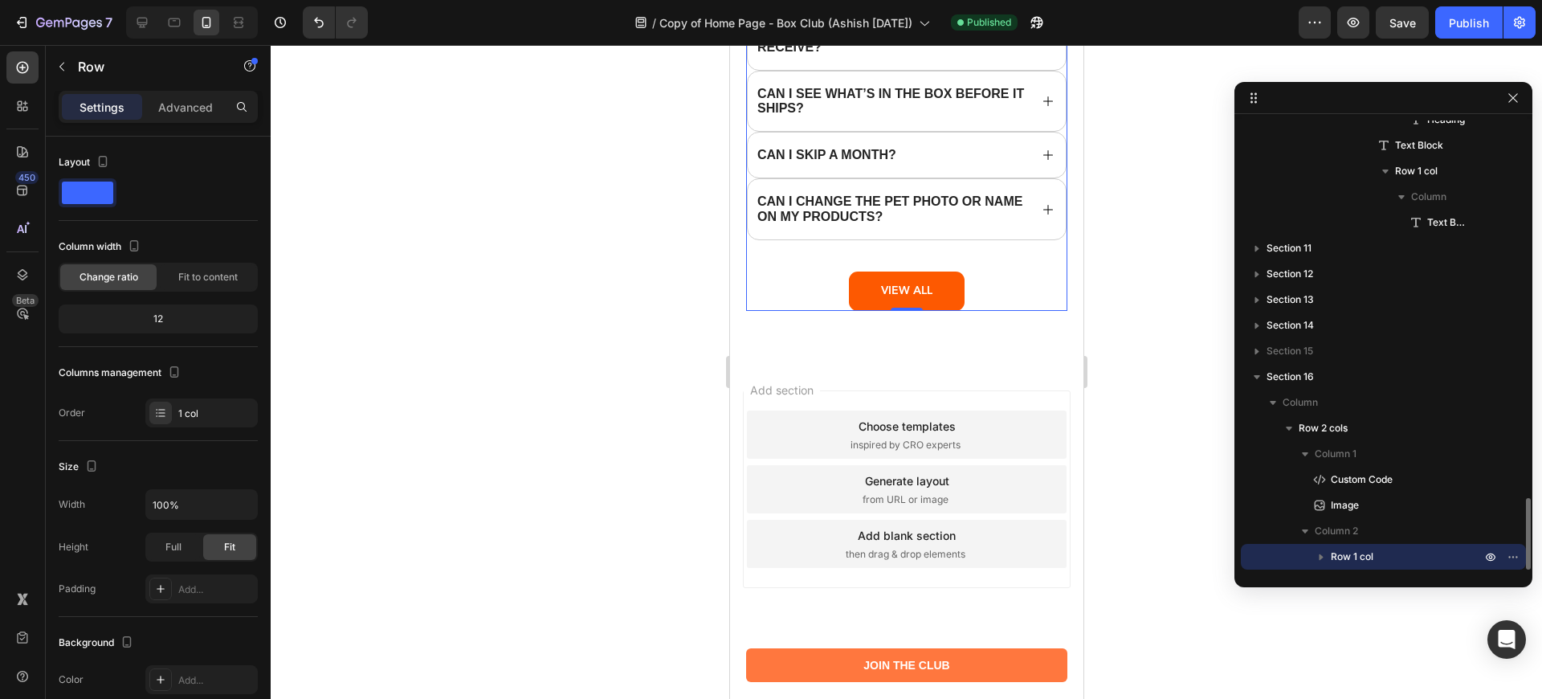
click at [1326, 550] on icon "button" at bounding box center [1321, 556] width 16 height 16
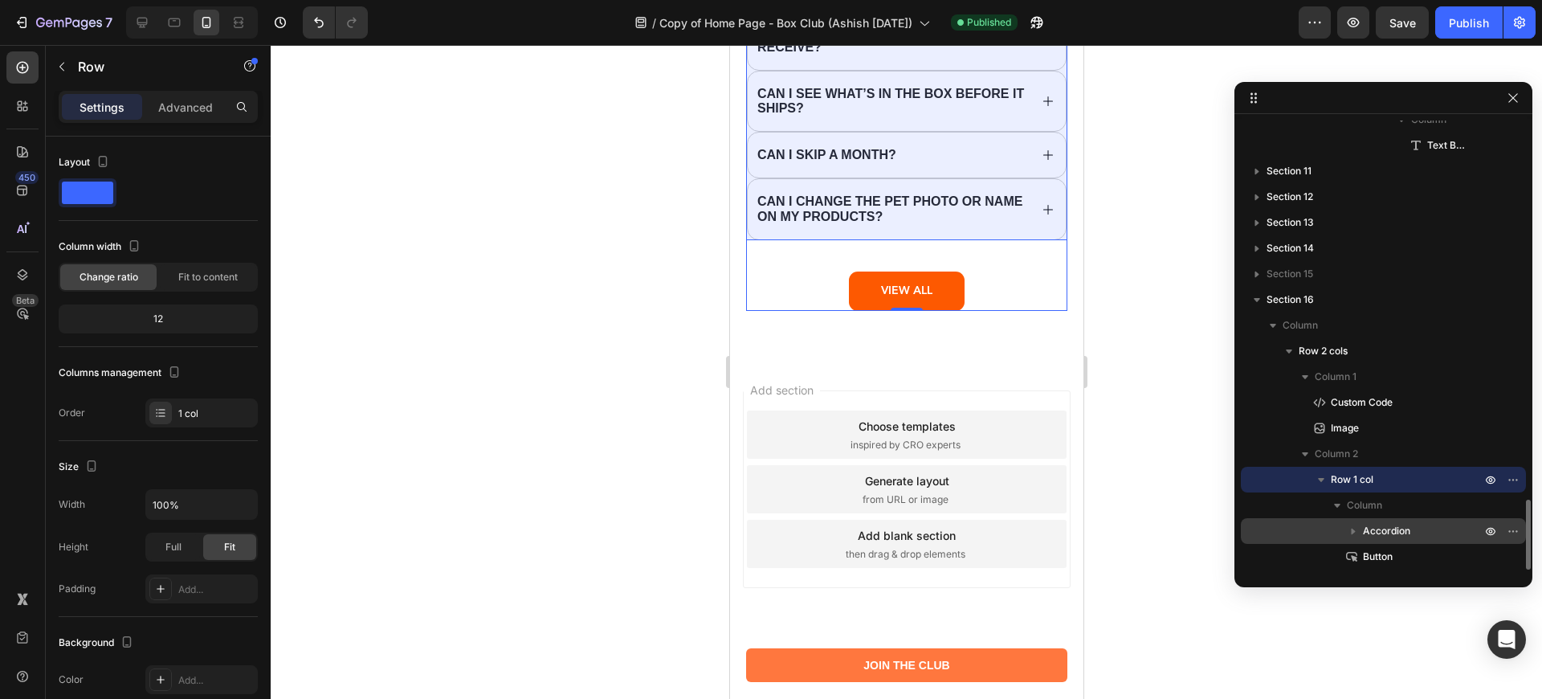
click at [1381, 533] on span "Accordion" at bounding box center [1386, 531] width 47 height 16
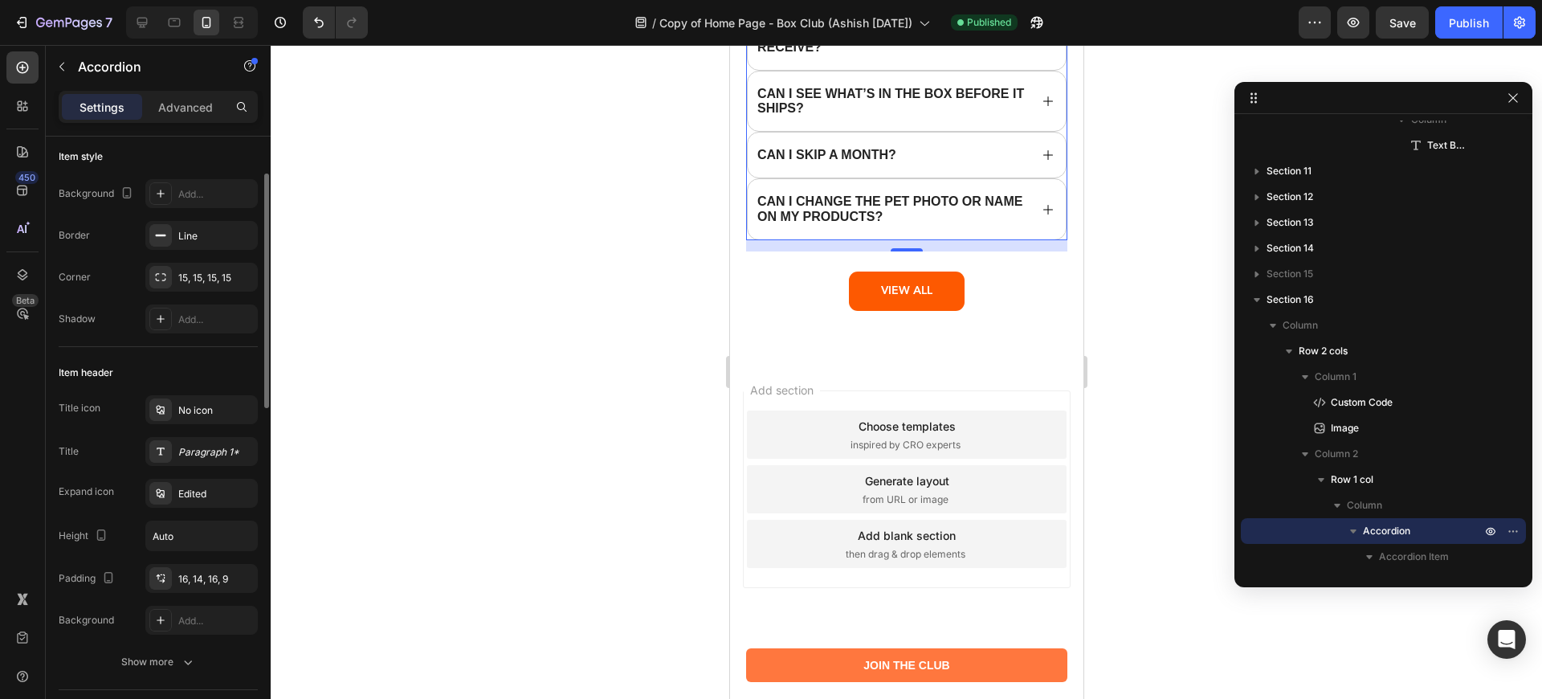
scroll to position [289, 0]
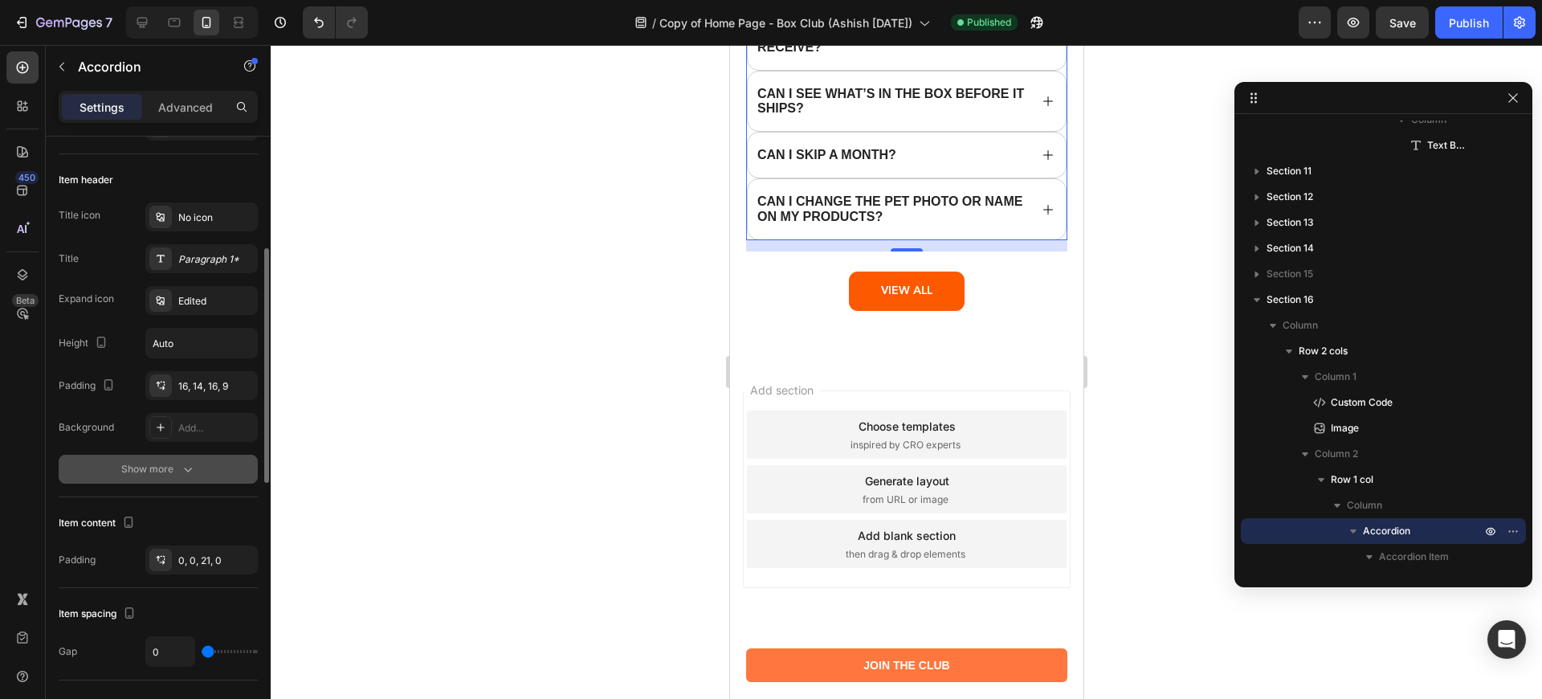
click at [186, 462] on icon "button" at bounding box center [188, 469] width 16 height 16
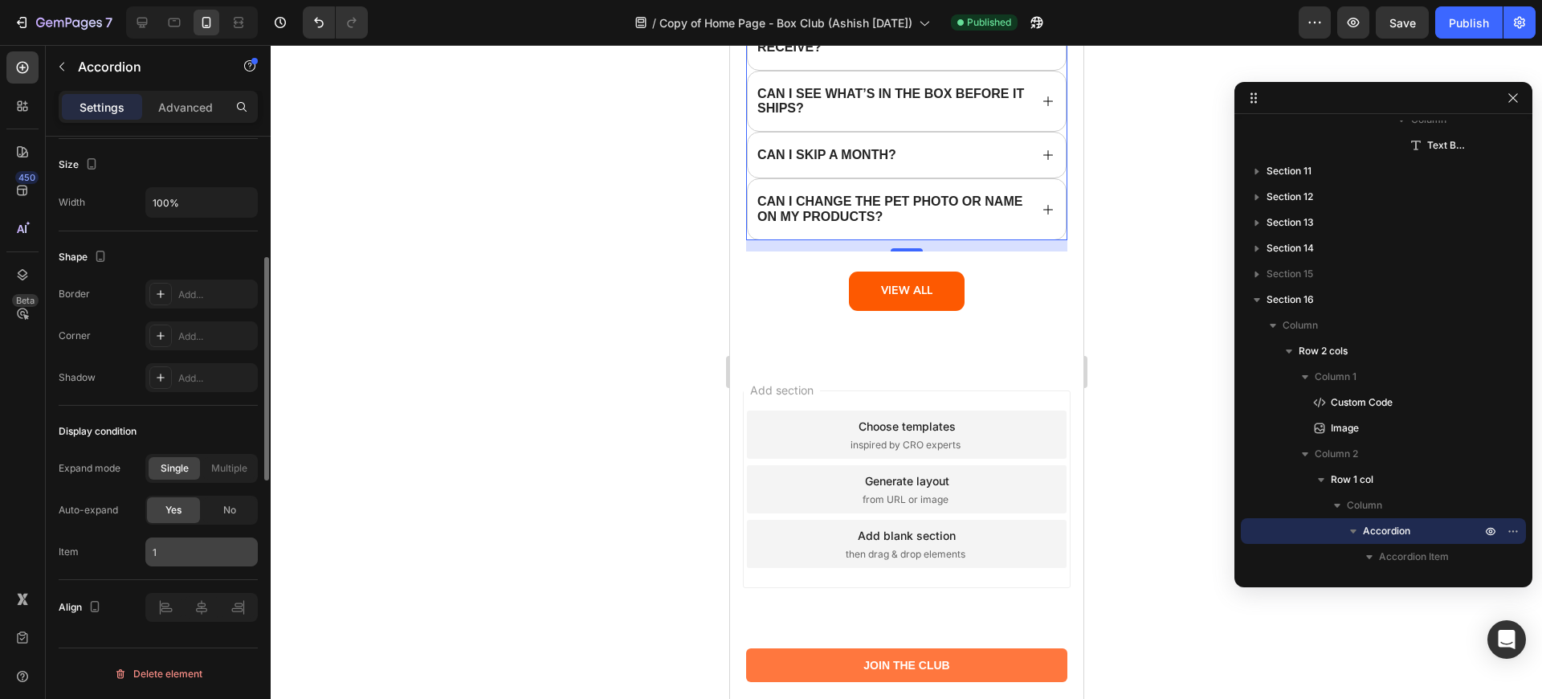
scroll to position [661, 0]
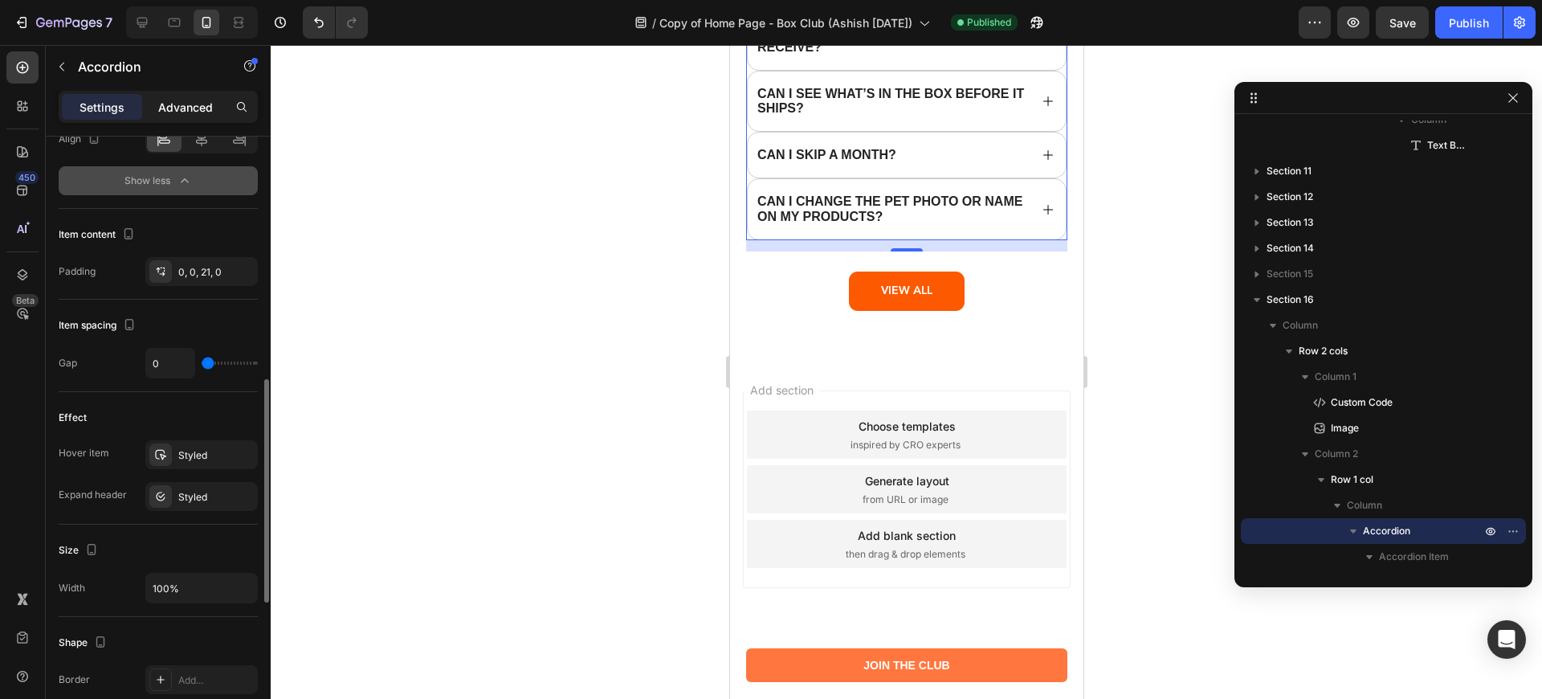
click at [188, 99] on p "Advanced" at bounding box center [185, 107] width 55 height 17
type input "100%"
type input "100"
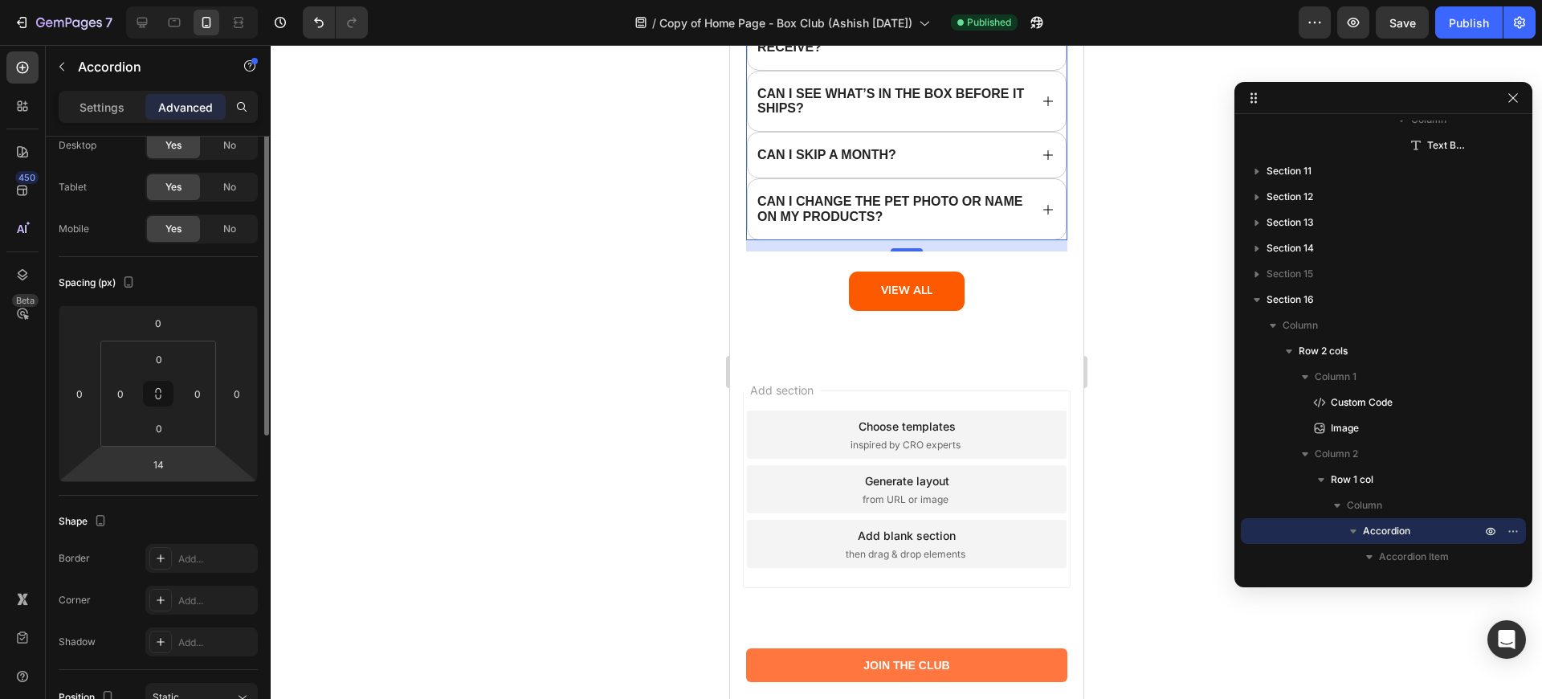
scroll to position [0, 0]
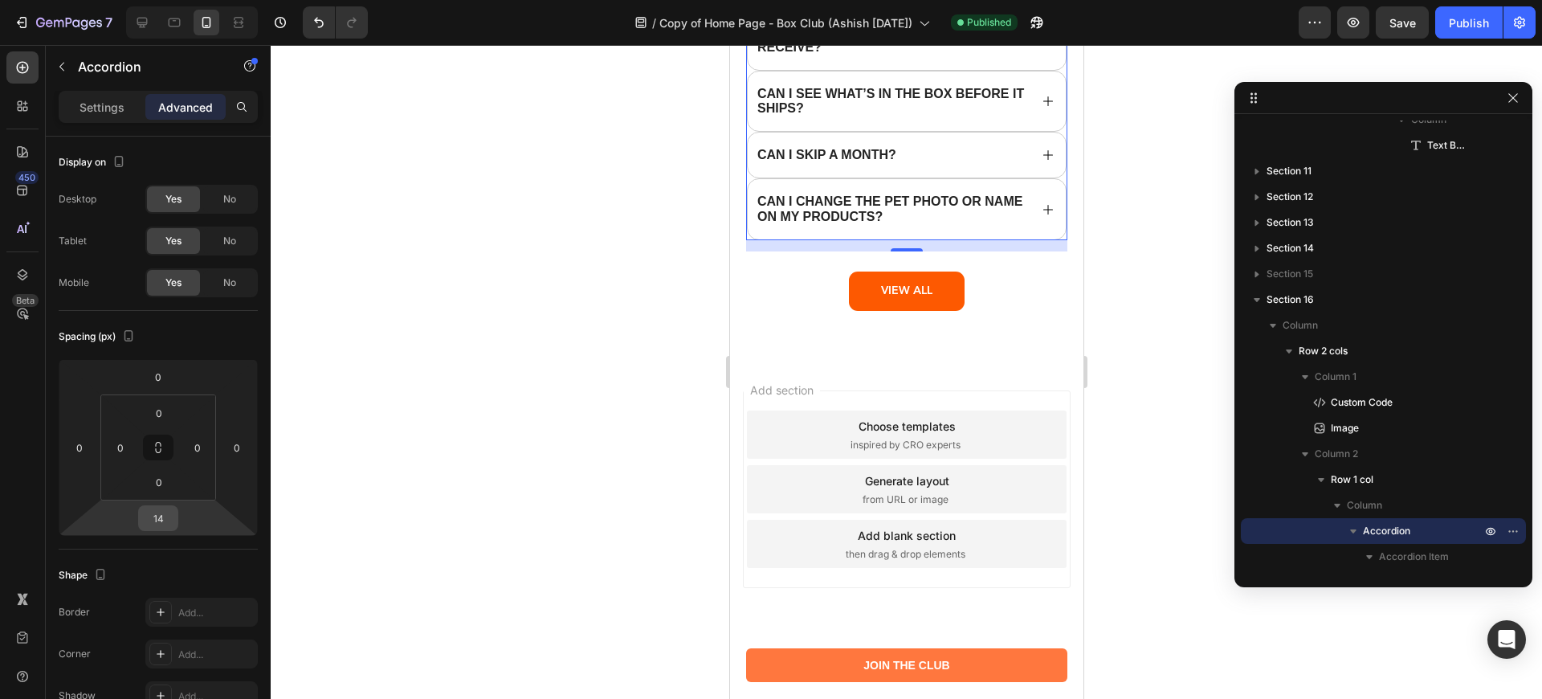
click at [154, 528] on input "14" at bounding box center [158, 518] width 32 height 24
type input "1"
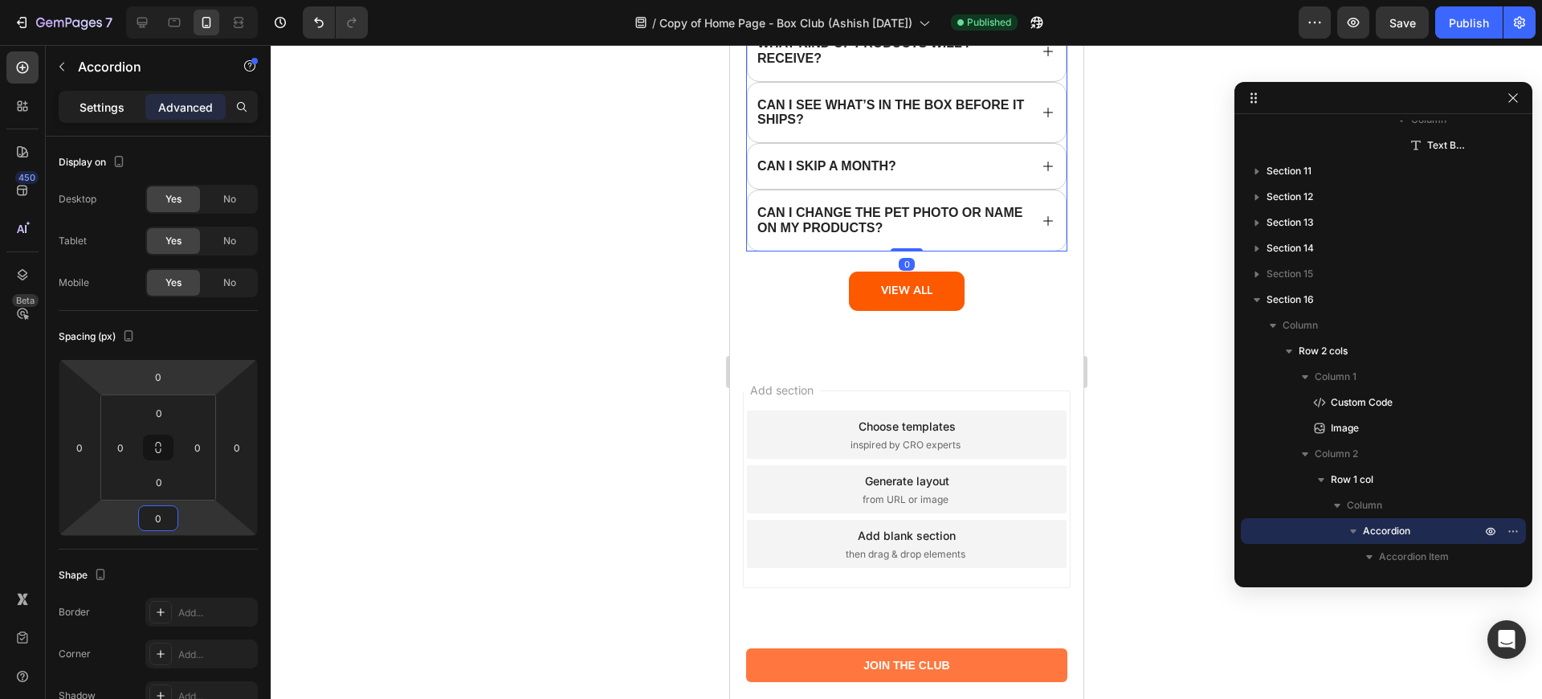
click at [116, 96] on div "Settings" at bounding box center [102, 107] width 80 height 26
type input "0"
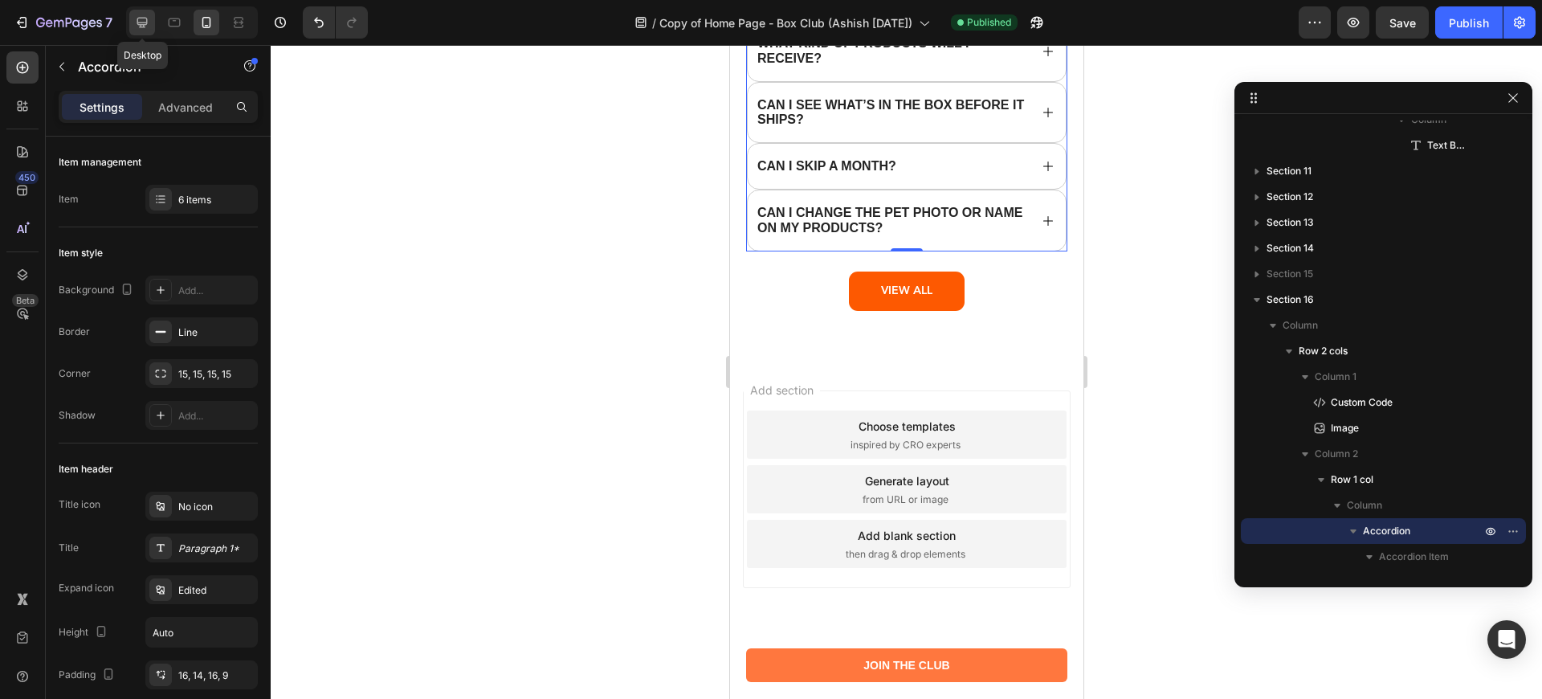
click at [144, 18] on icon at bounding box center [142, 23] width 10 height 10
type input "17"
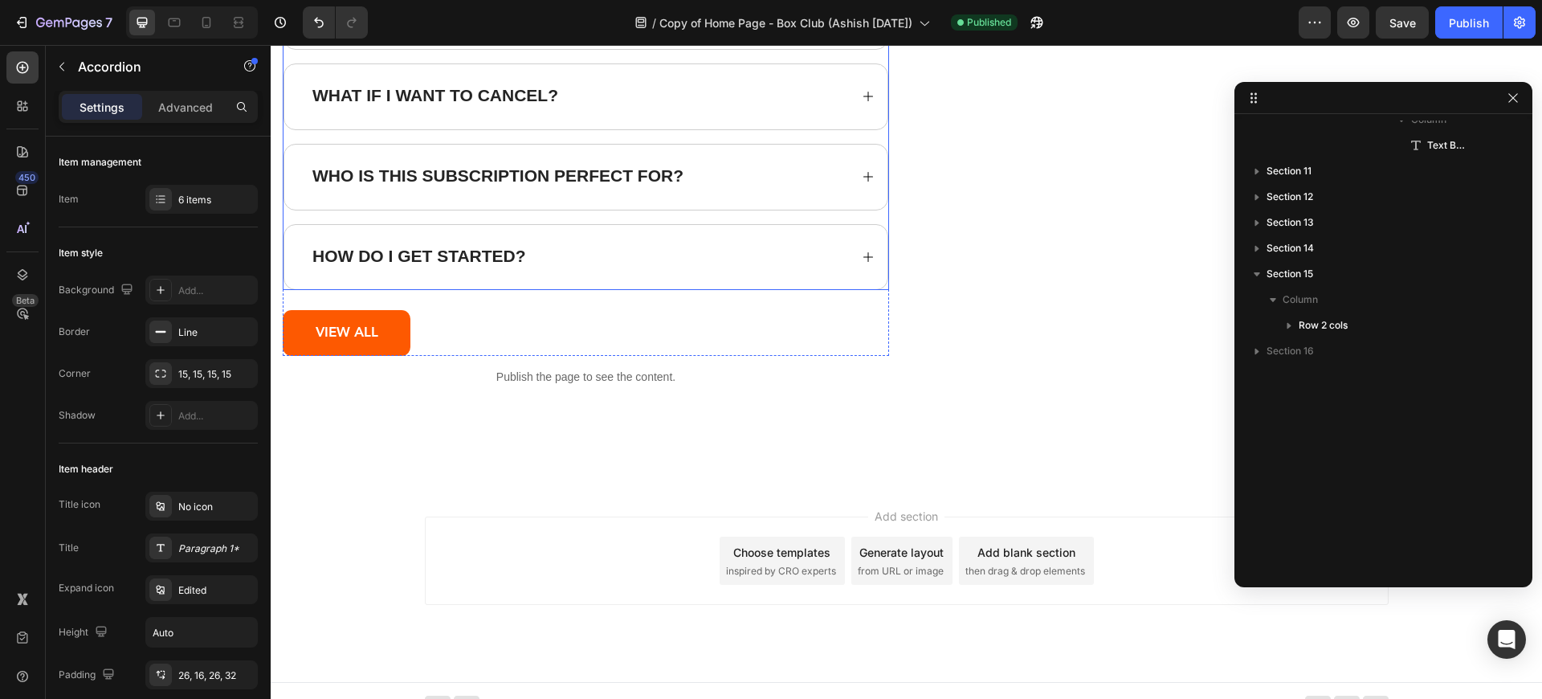
scroll to position [19892, 0]
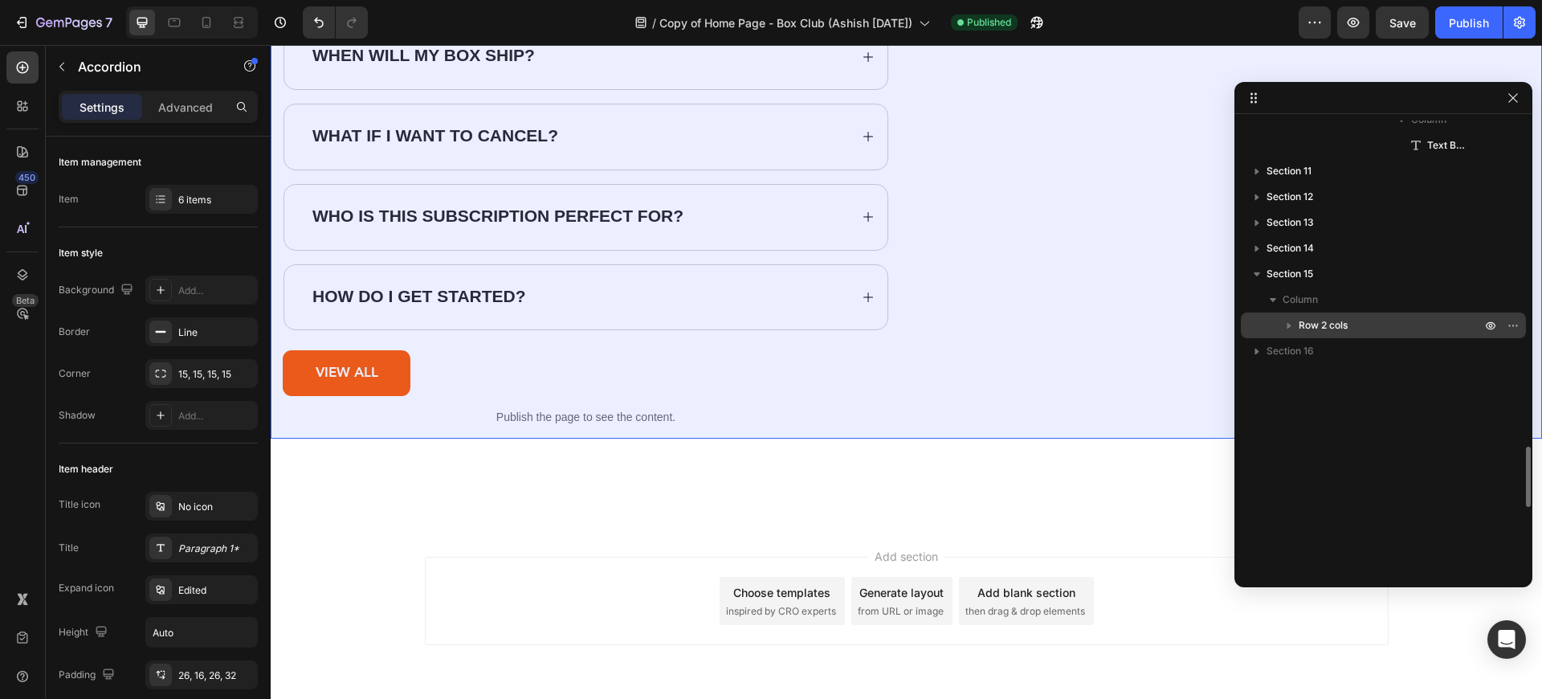
click at [1285, 326] on icon "button" at bounding box center [1289, 325] width 16 height 16
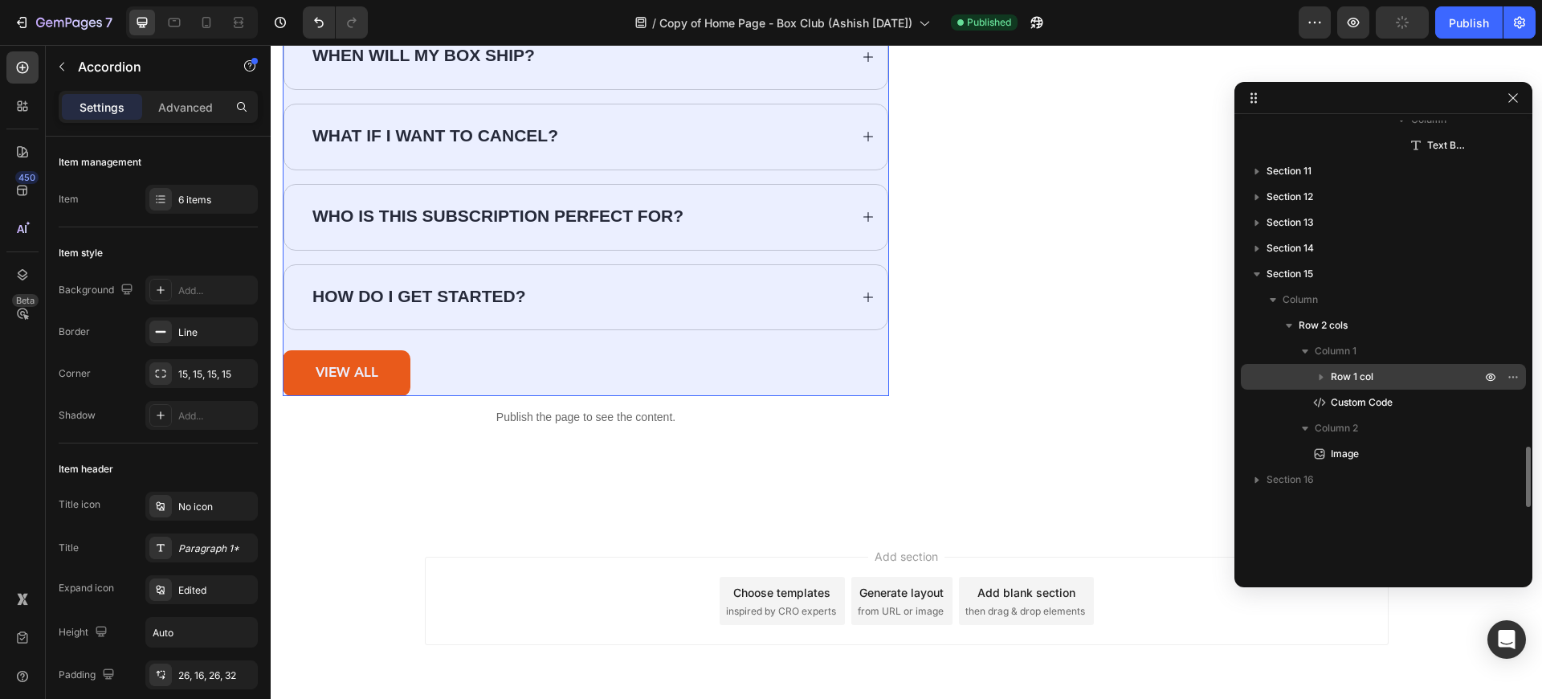
click at [1322, 379] on icon "button" at bounding box center [1321, 377] width 16 height 16
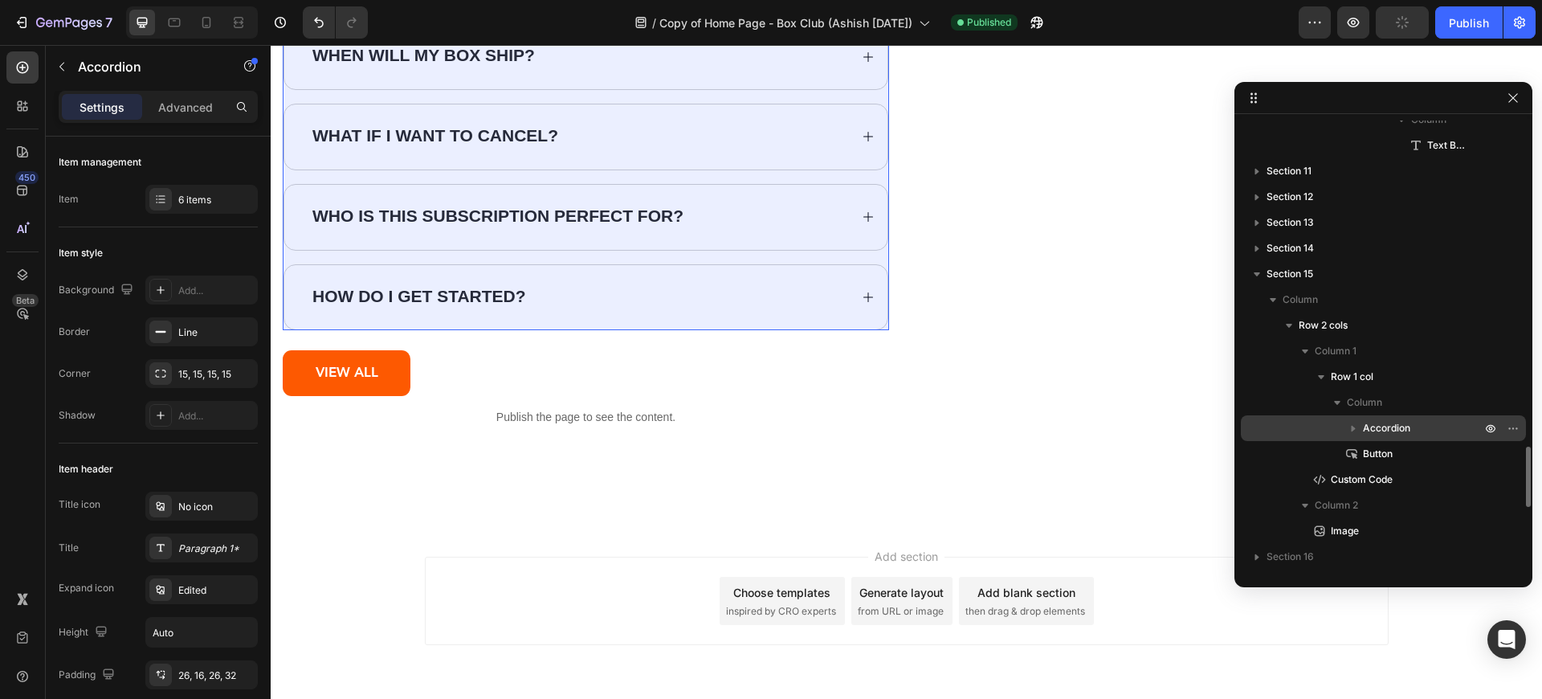
click at [1362, 425] on button "button" at bounding box center [1352, 427] width 19 height 19
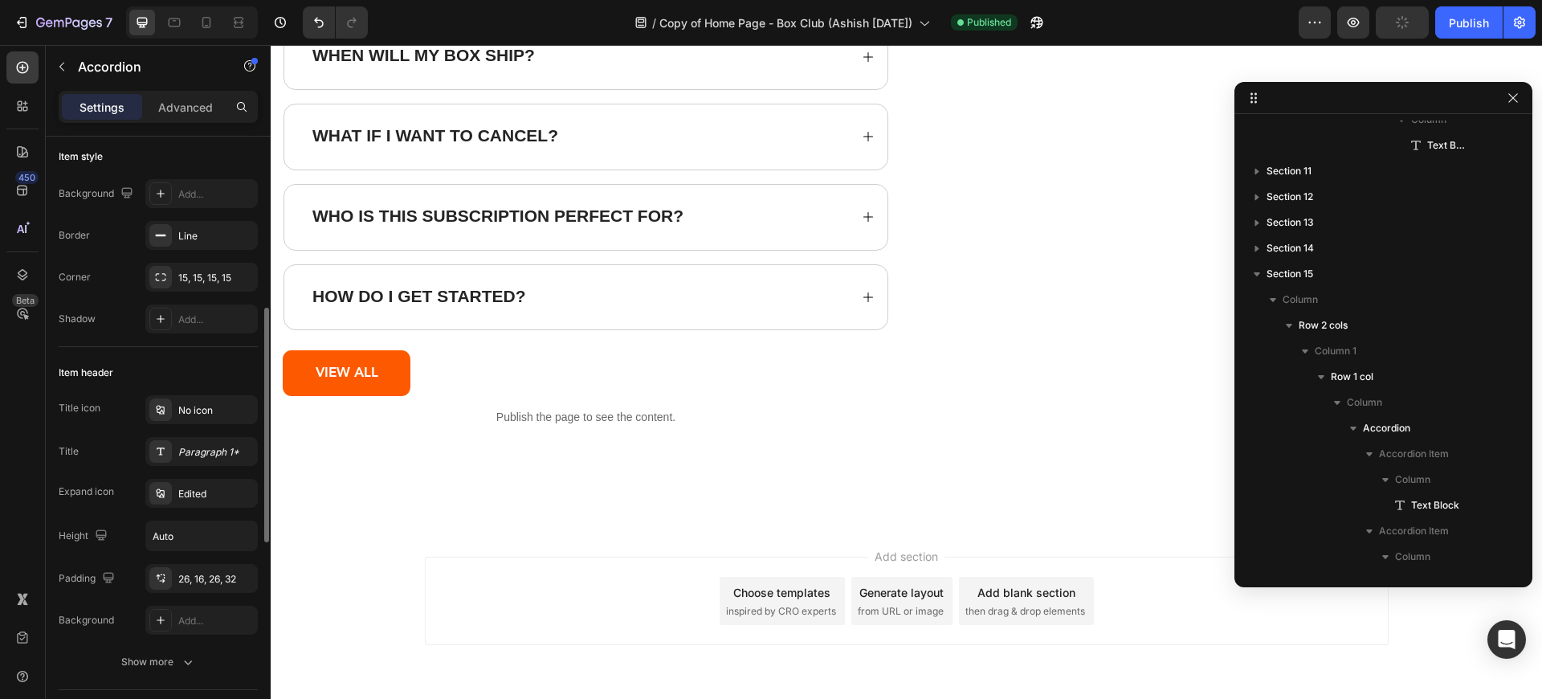
scroll to position [193, 0]
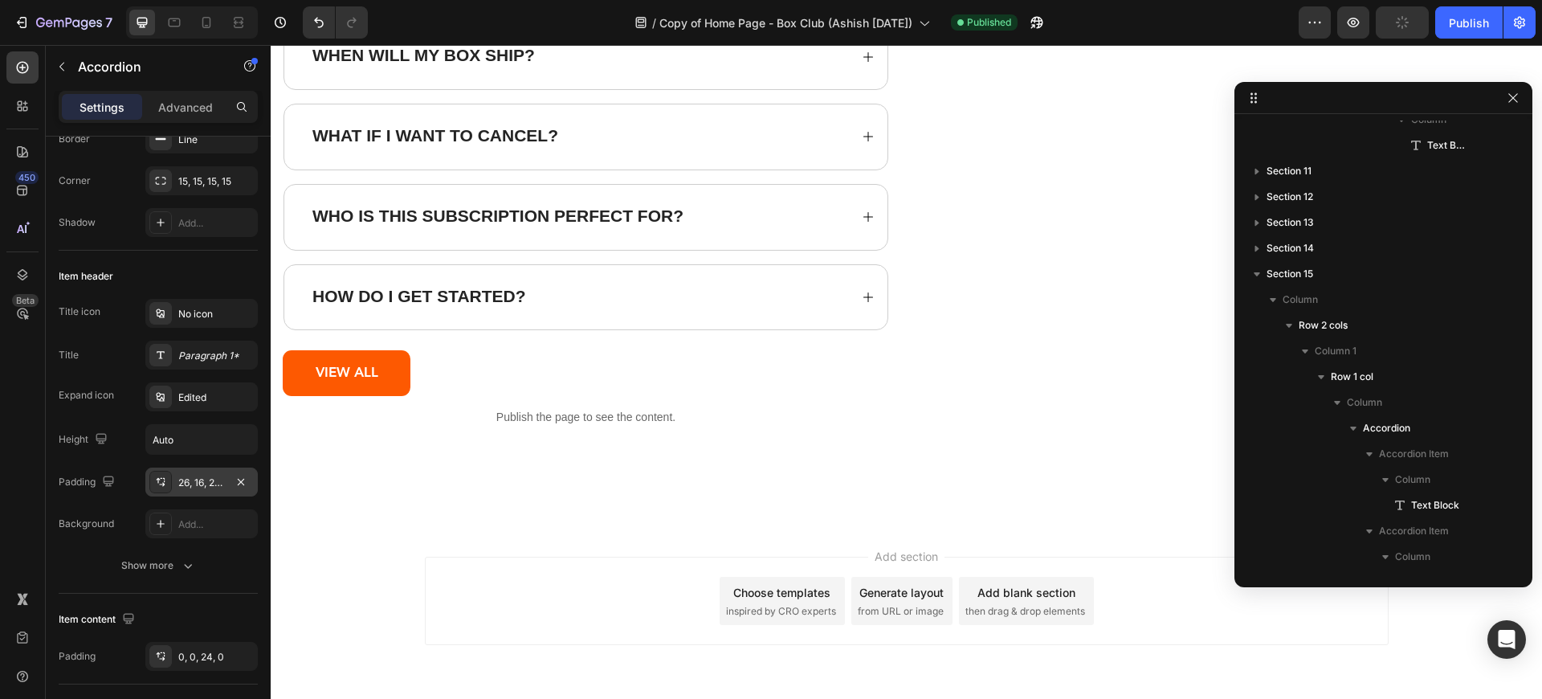
click at [194, 483] on div "26, 16, 26, 32" at bounding box center [201, 482] width 47 height 14
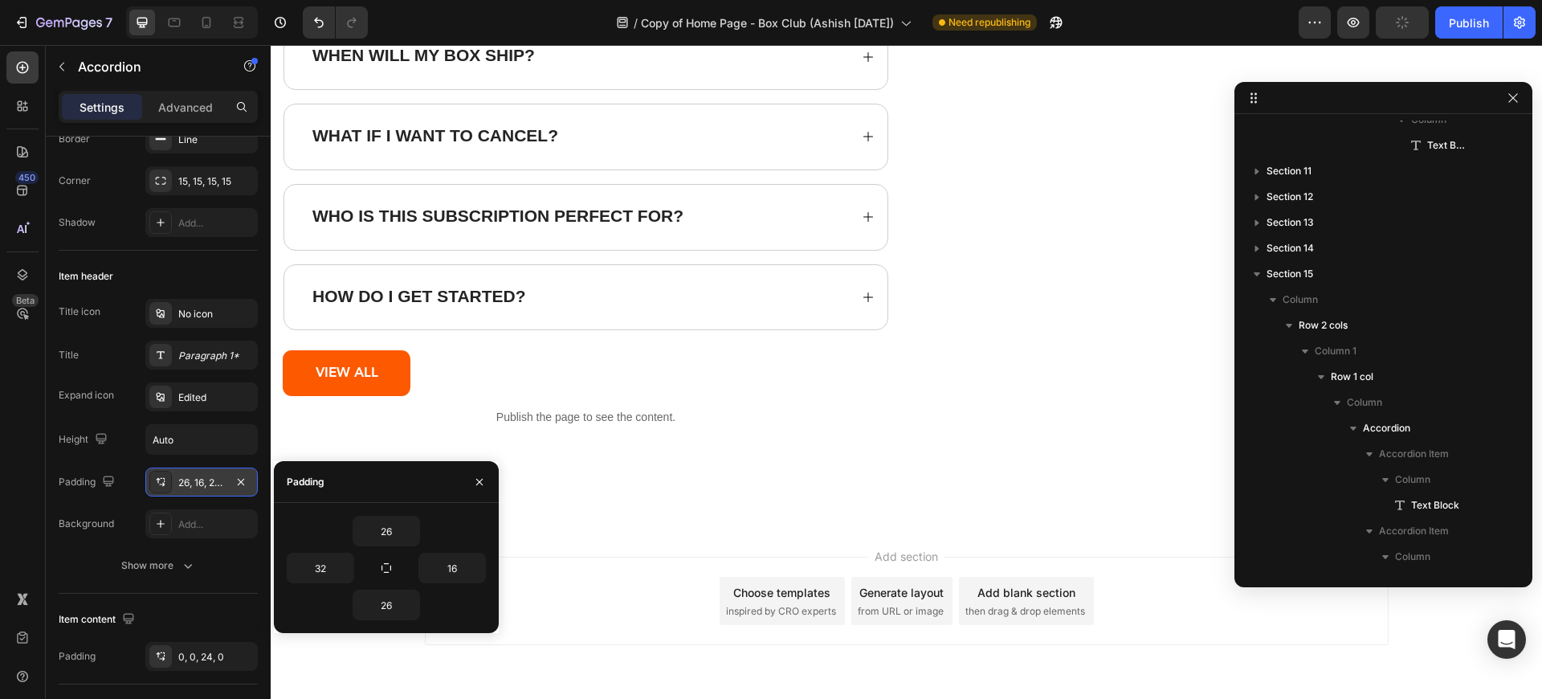
click at [194, 483] on div "26, 16, 26, 32" at bounding box center [201, 482] width 47 height 14
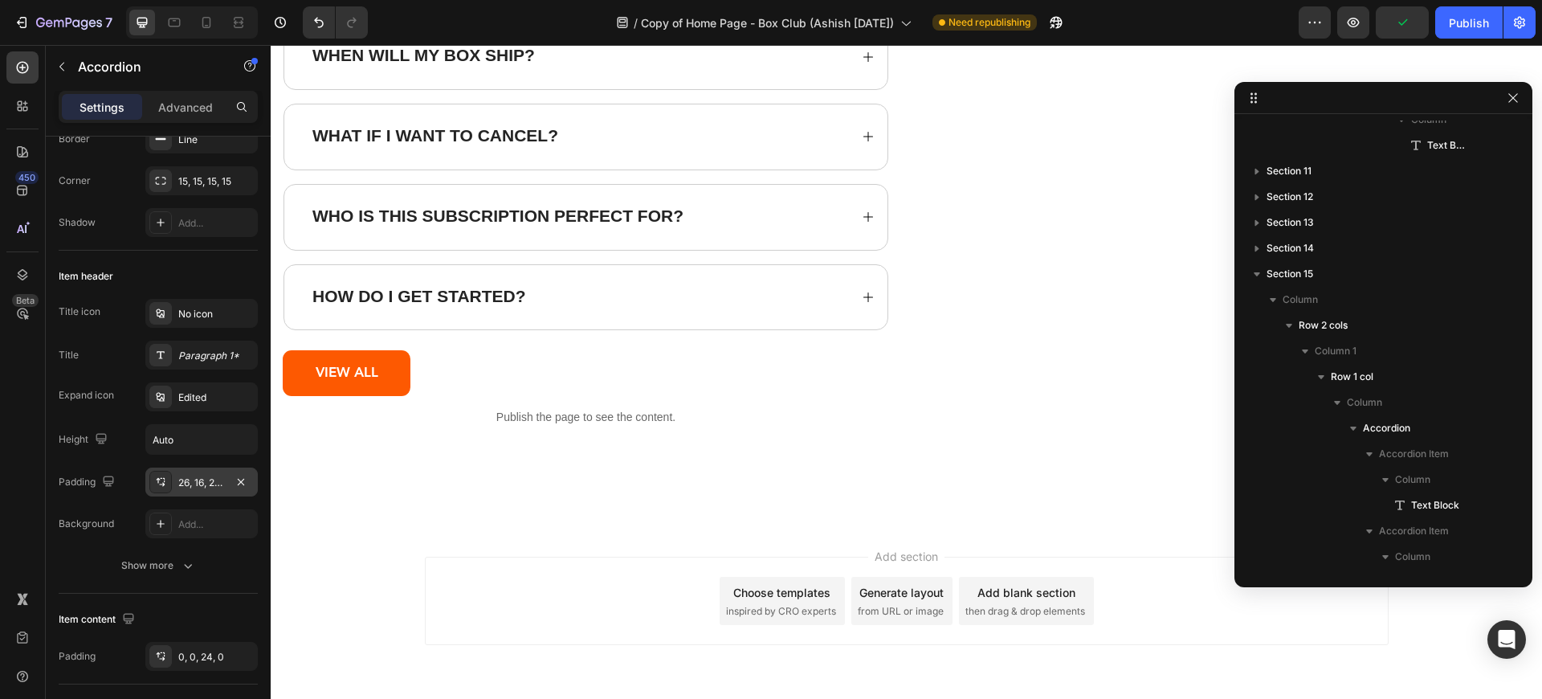
scroll to position [289, 0]
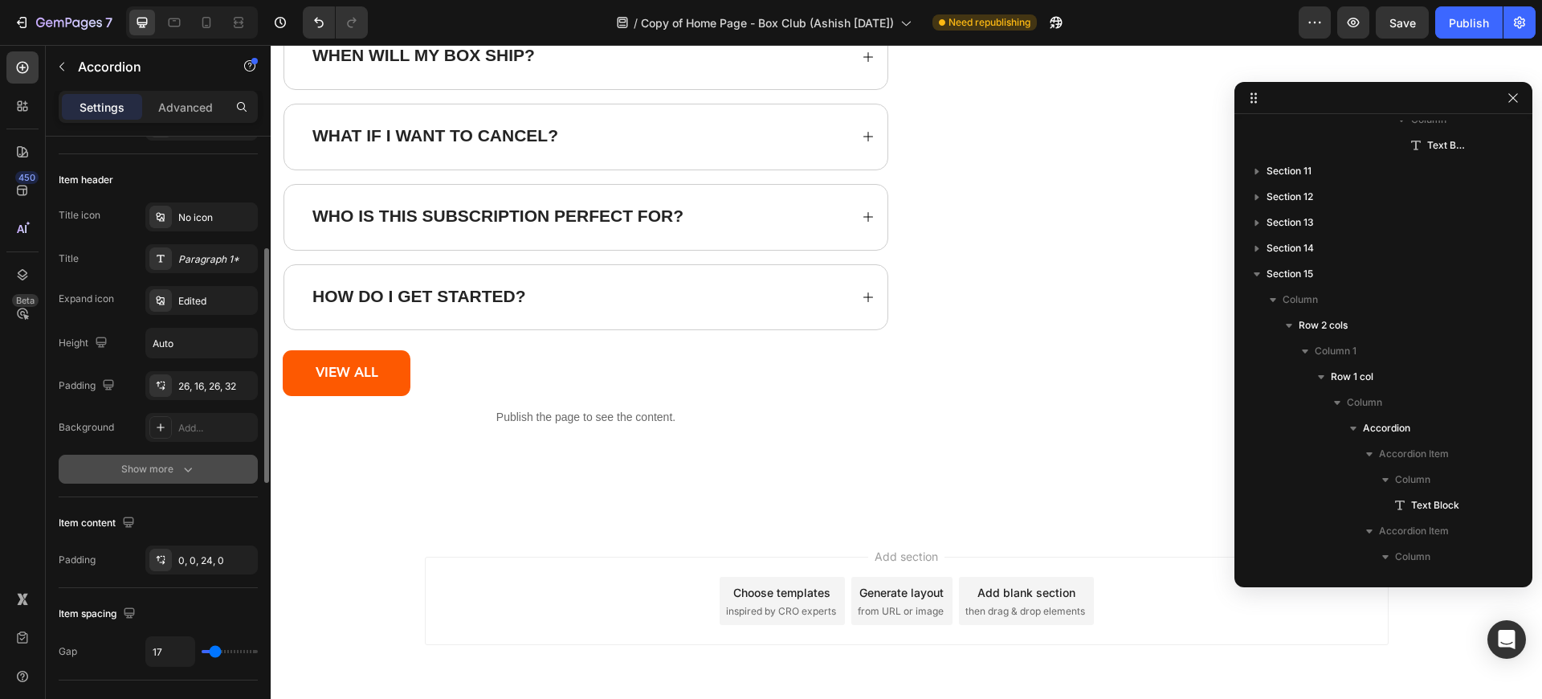
click at [183, 466] on icon "button" at bounding box center [188, 469] width 16 height 16
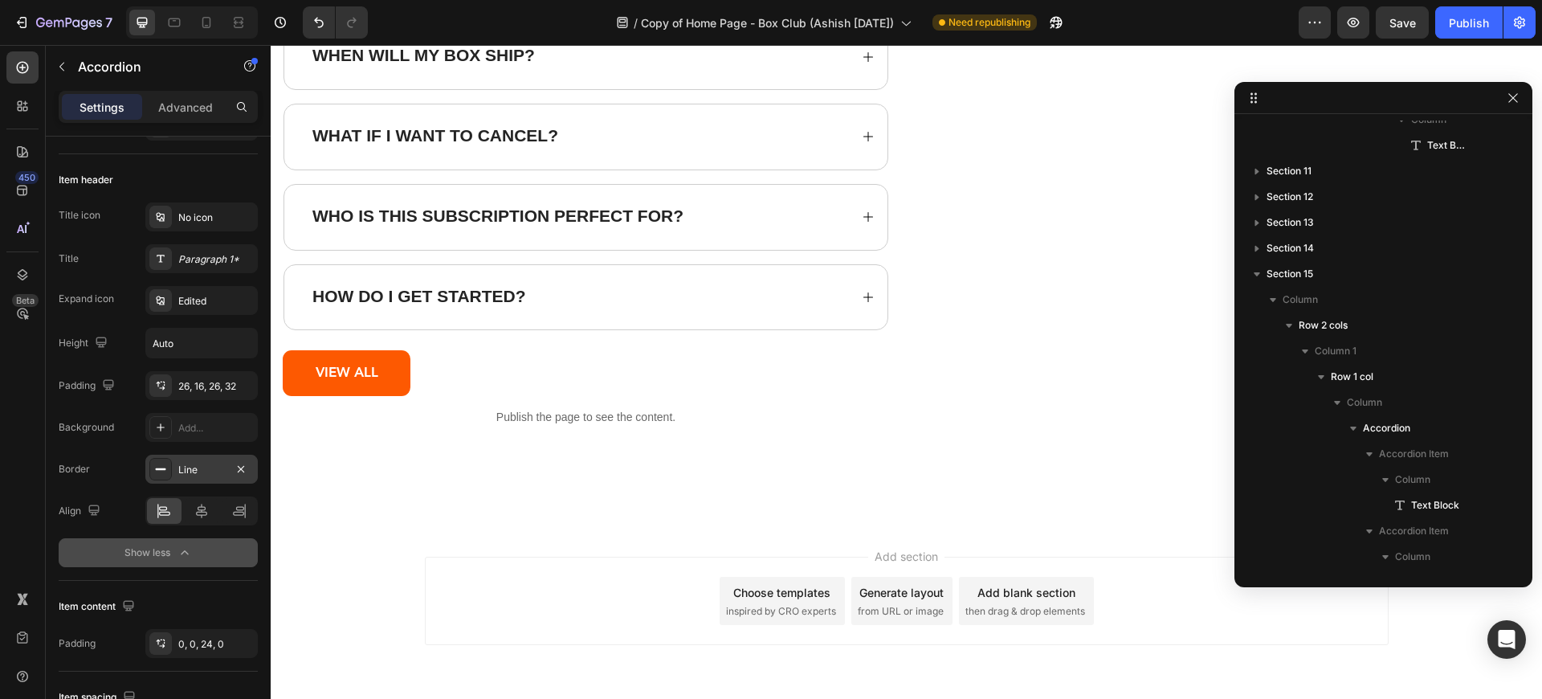
click at [191, 480] on div "Line" at bounding box center [201, 468] width 112 height 29
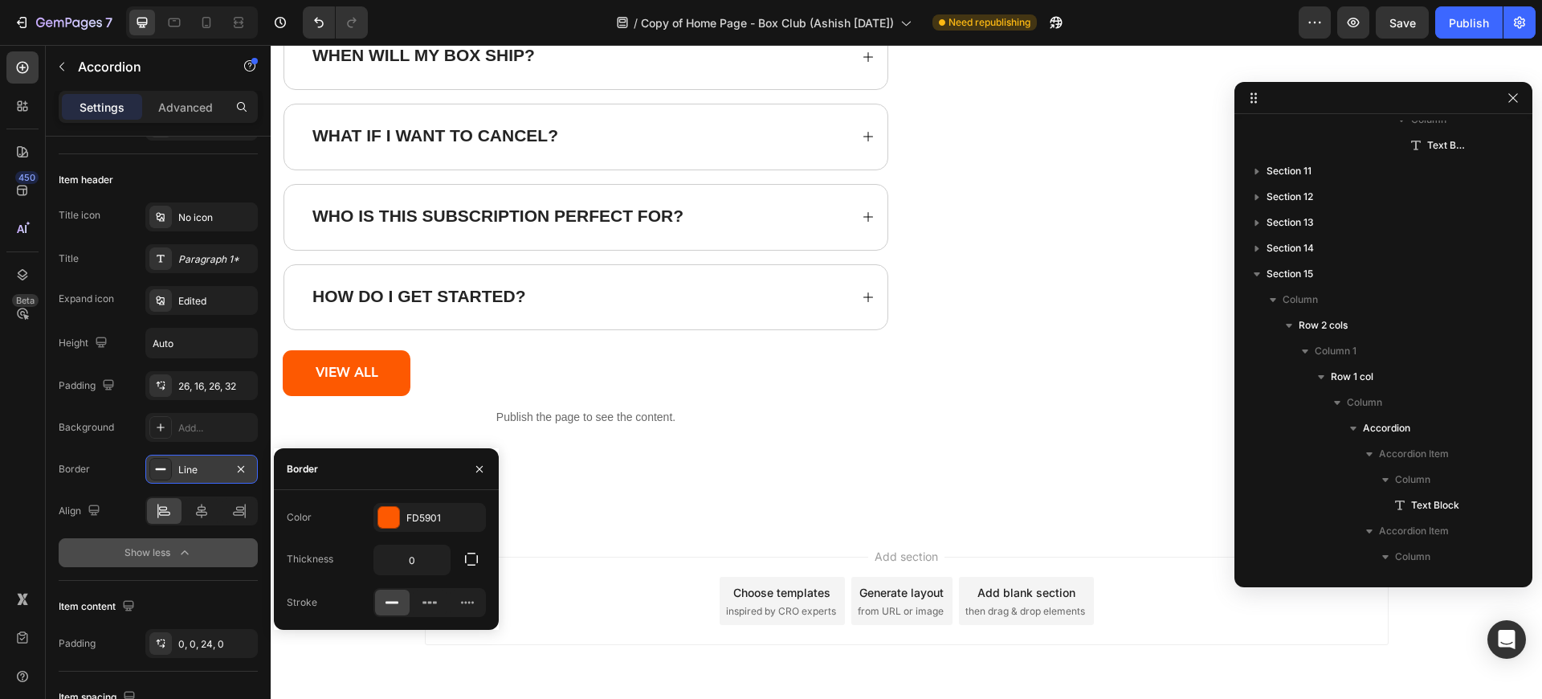
click at [191, 480] on div "Line" at bounding box center [201, 468] width 112 height 29
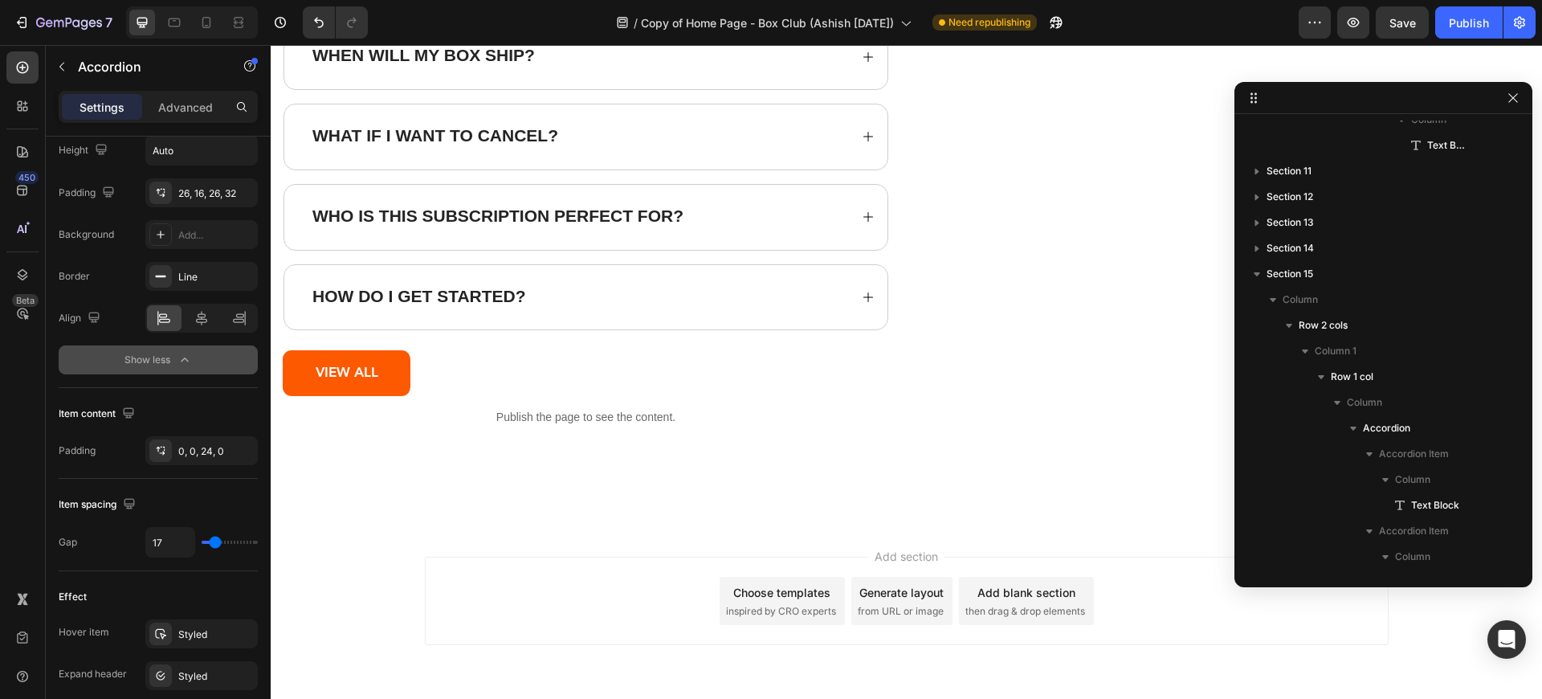
scroll to position [0, 0]
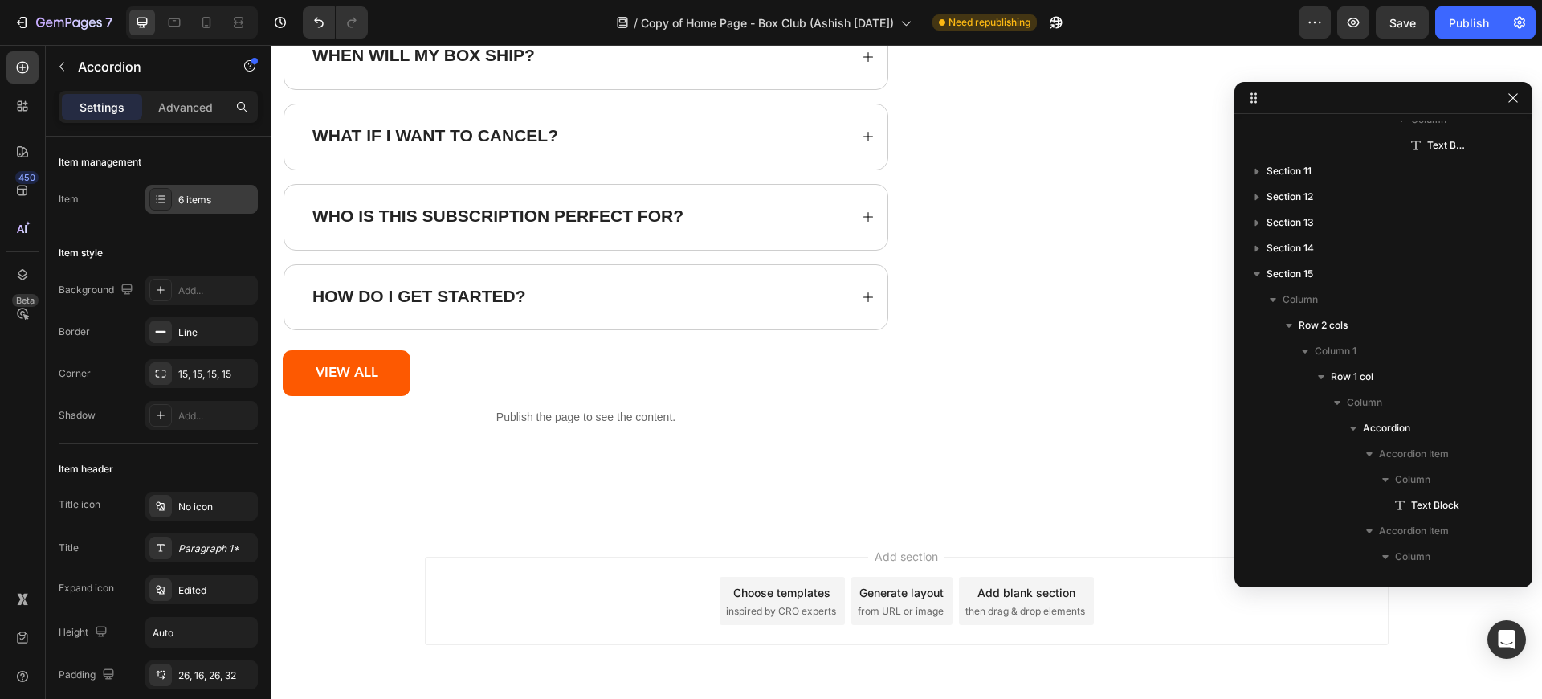
click at [194, 199] on div "6 items" at bounding box center [215, 200] width 75 height 14
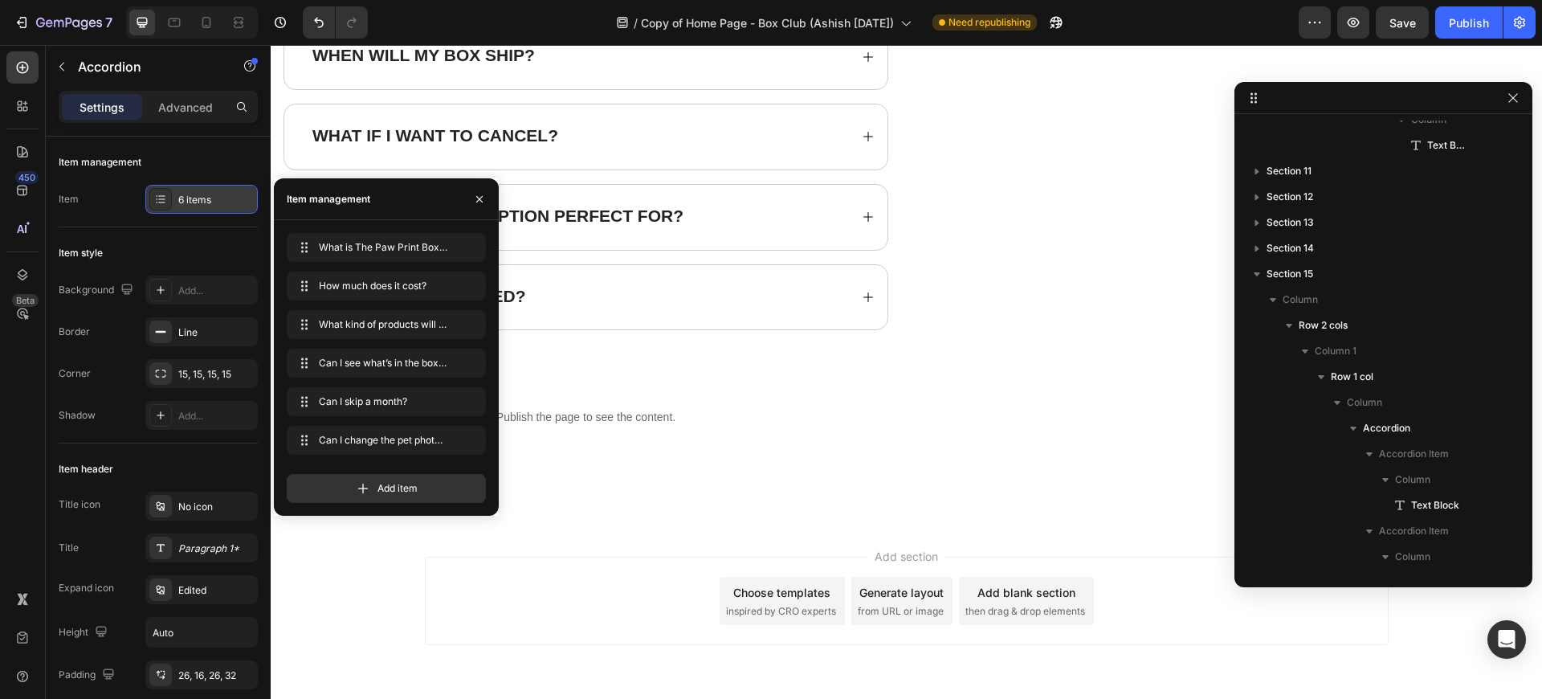
click at [194, 199] on div "6 items" at bounding box center [215, 200] width 75 height 14
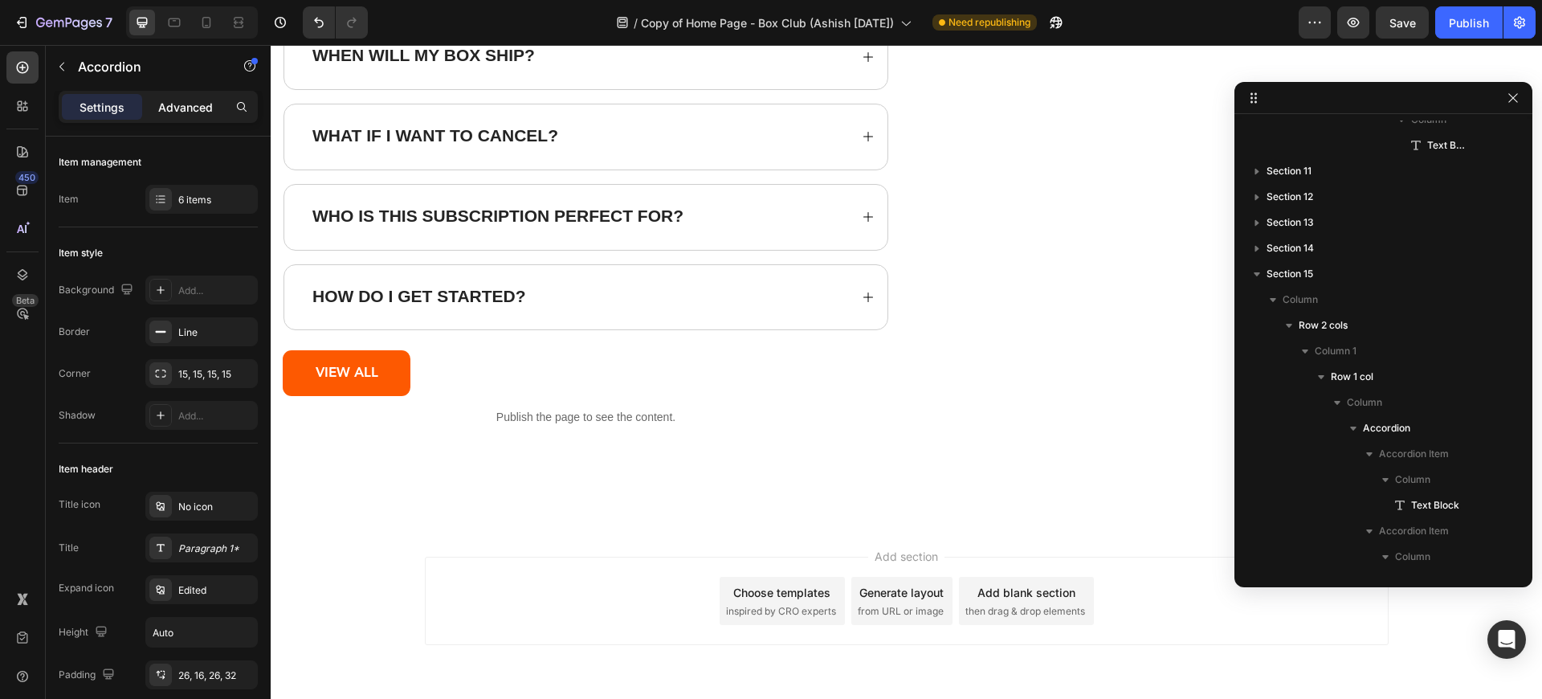
click at [180, 104] on p "Advanced" at bounding box center [185, 107] width 55 height 17
type input "100%"
type input "100"
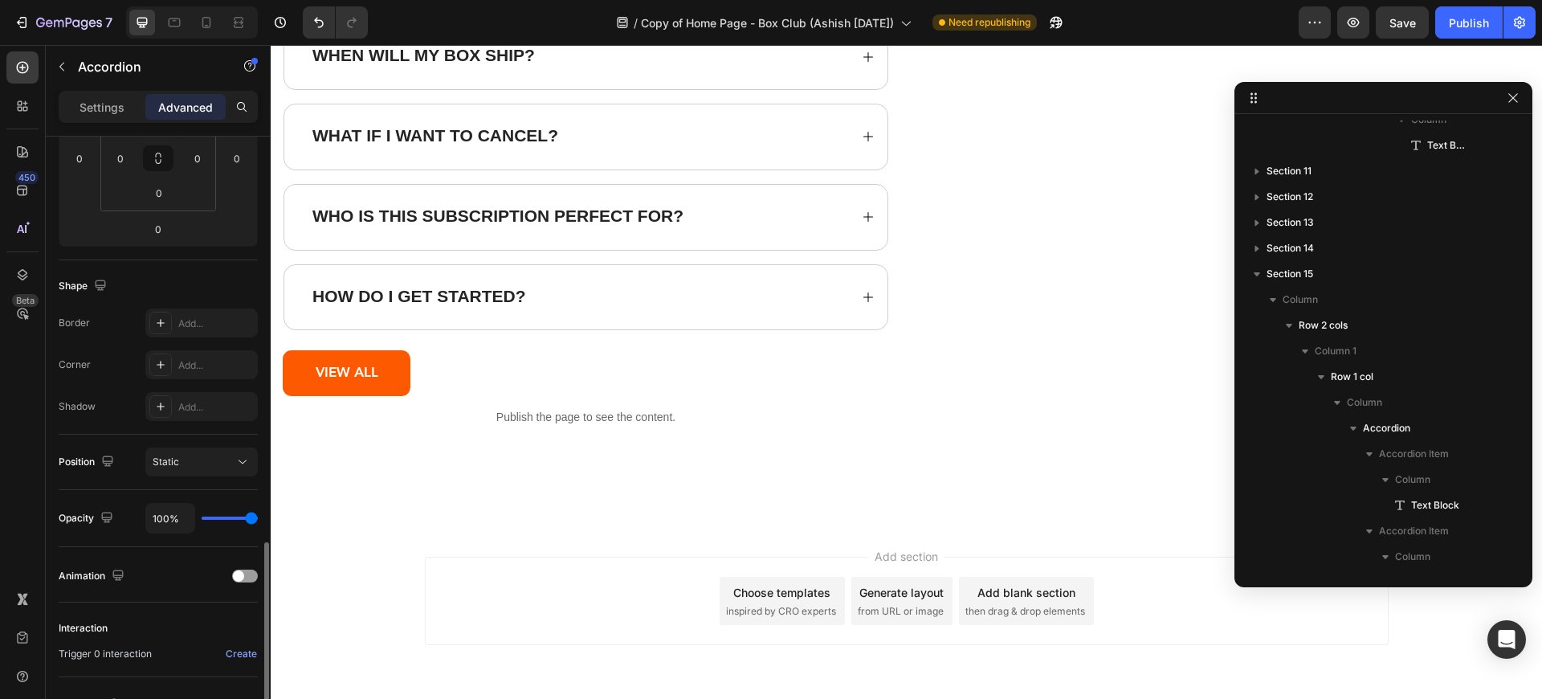
scroll to position [439, 0]
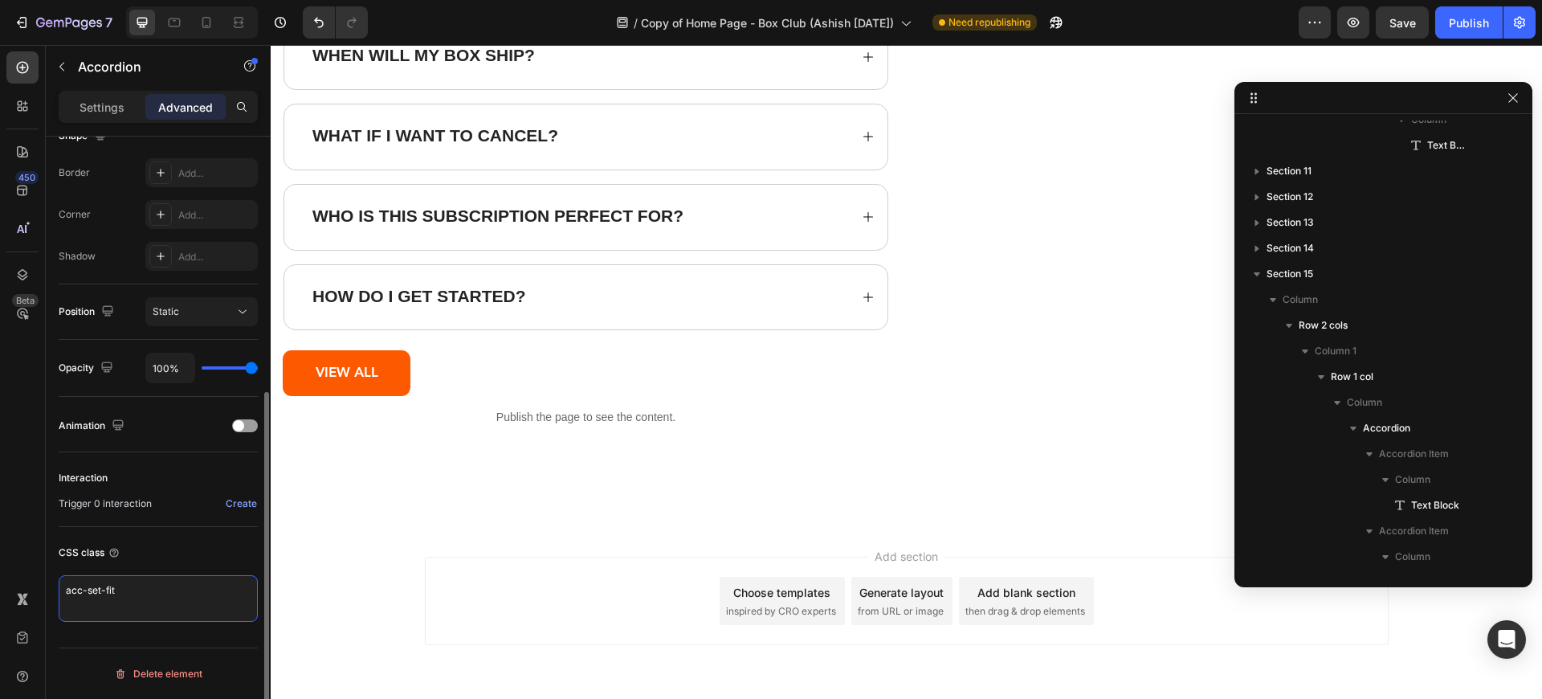
drag, startPoint x: 150, startPoint y: 588, endPoint x: 67, endPoint y: 587, distance: 82.7
click at [67, 587] on textarea "acc-set-fit" at bounding box center [158, 598] width 199 height 47
click at [519, 279] on div "How do I get started?" at bounding box center [585, 297] width 603 height 65
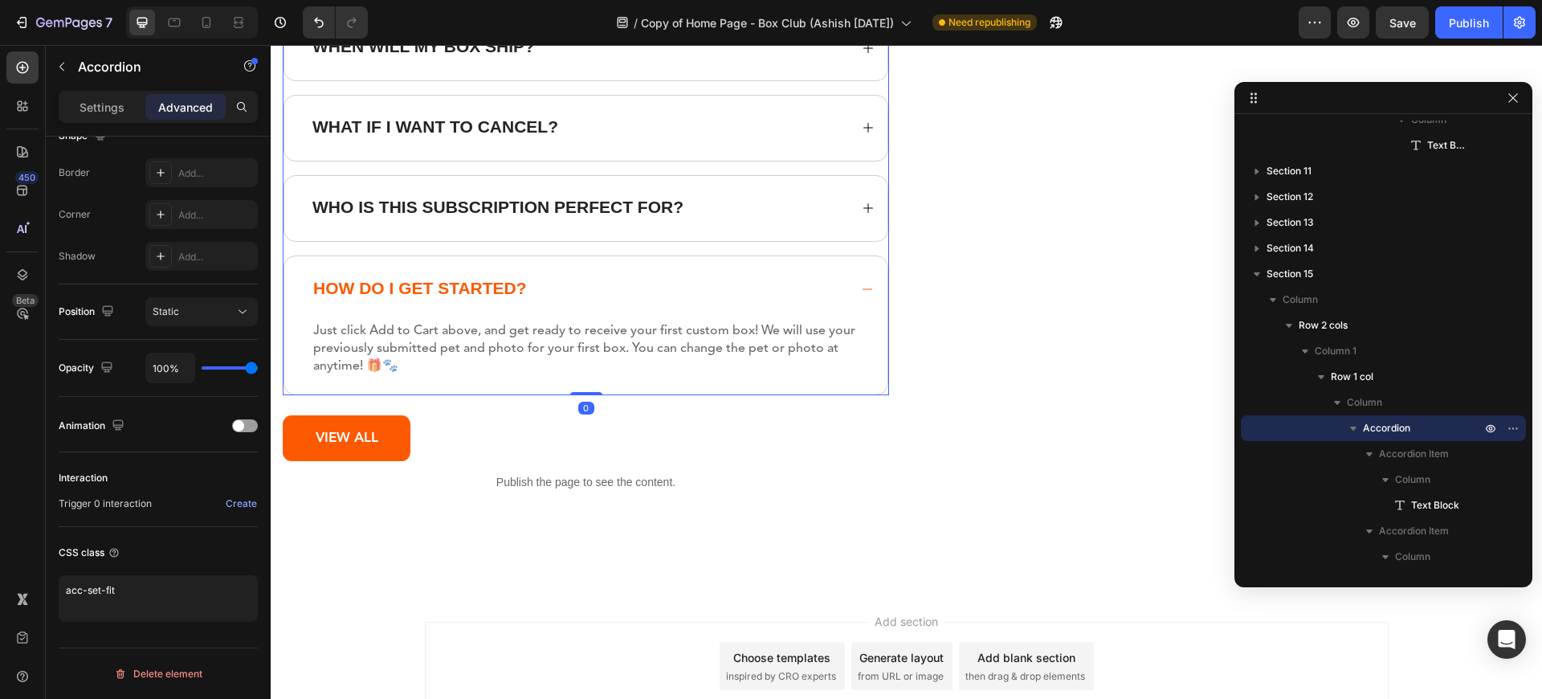
scroll to position [19800, 0]
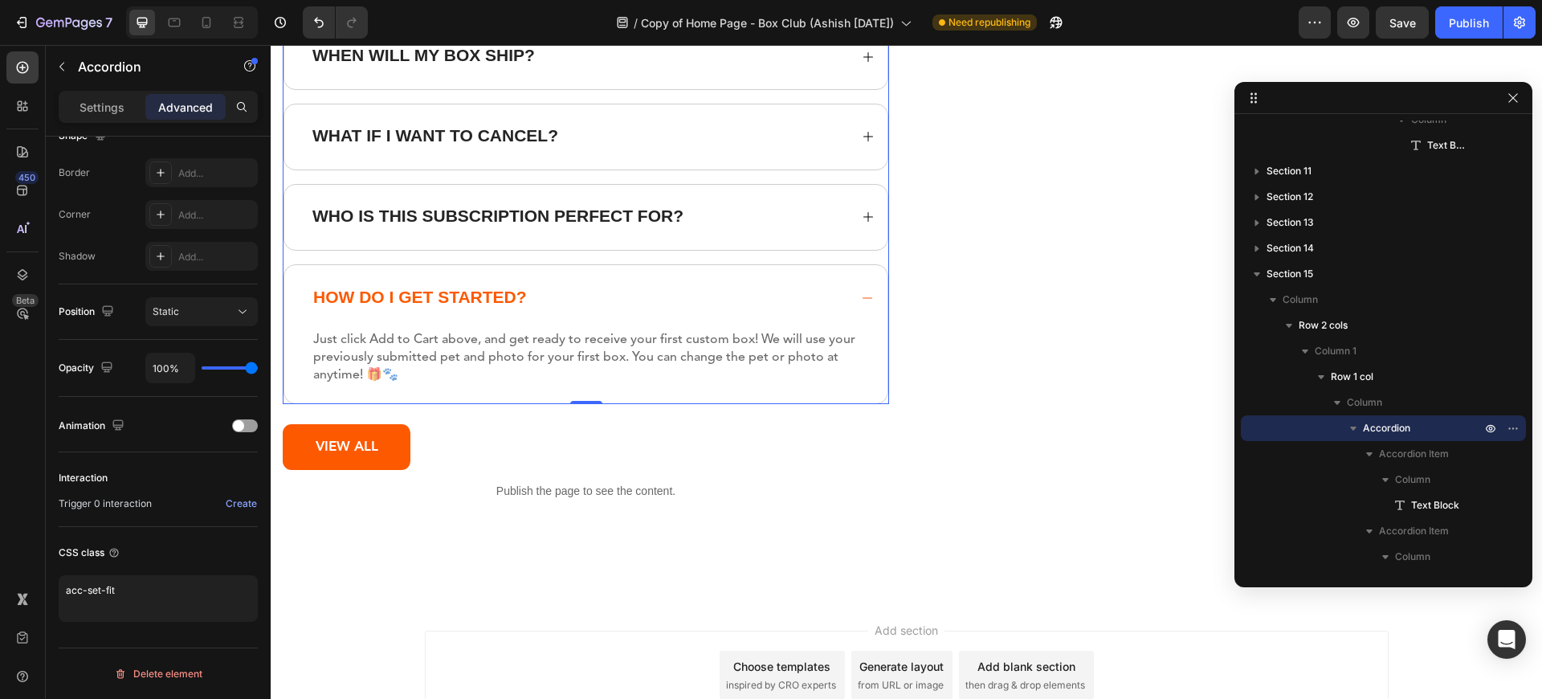
click at [112, 132] on div "Settings Advanced" at bounding box center [158, 114] width 225 height 46
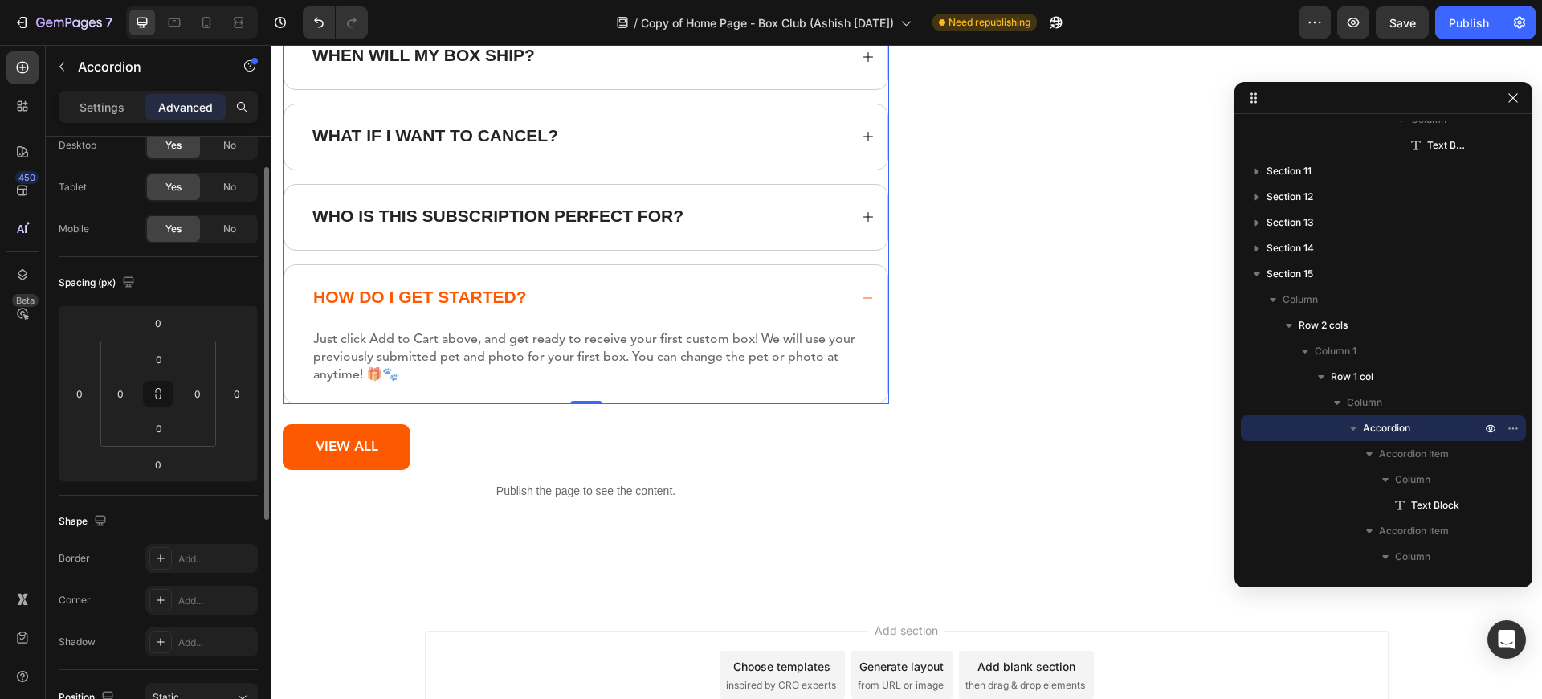
scroll to position [0, 0]
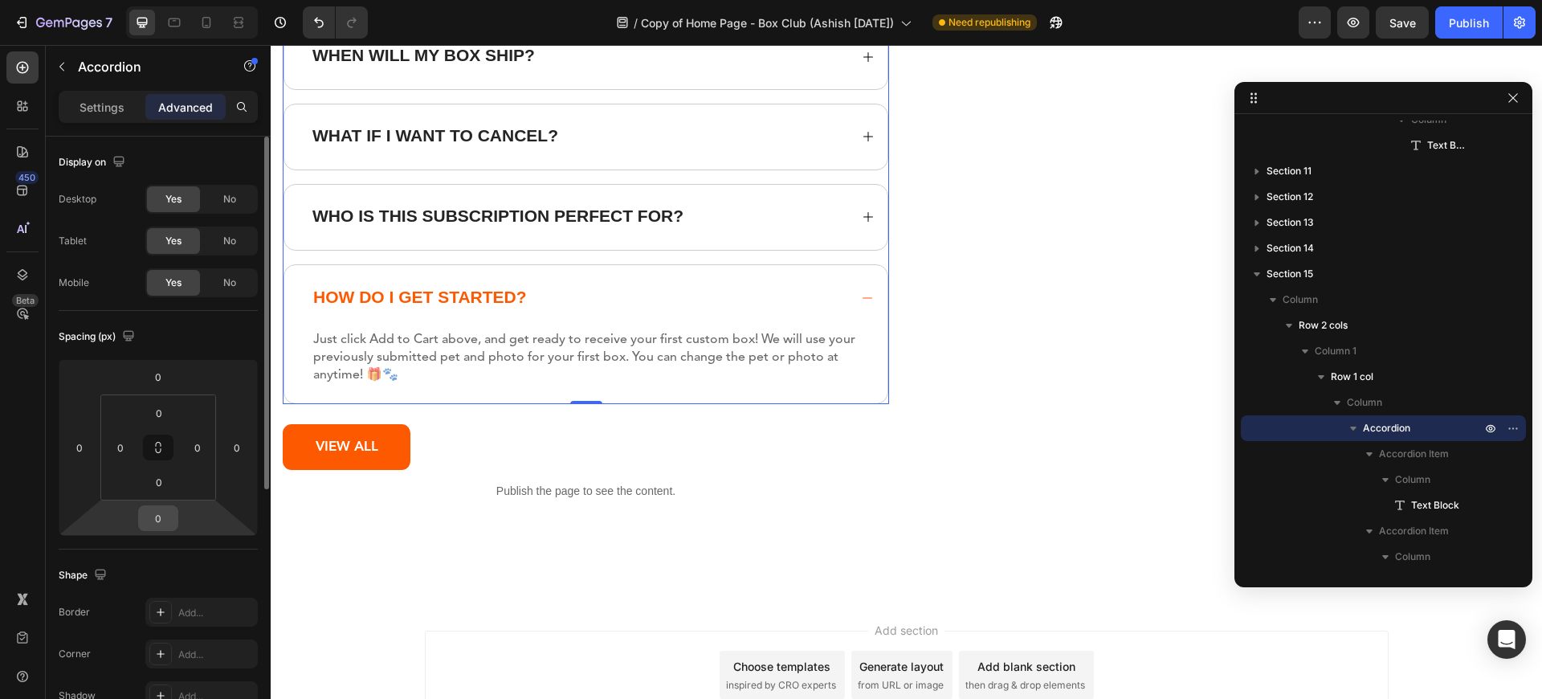
click at [157, 521] on input "0" at bounding box center [158, 518] width 32 height 24
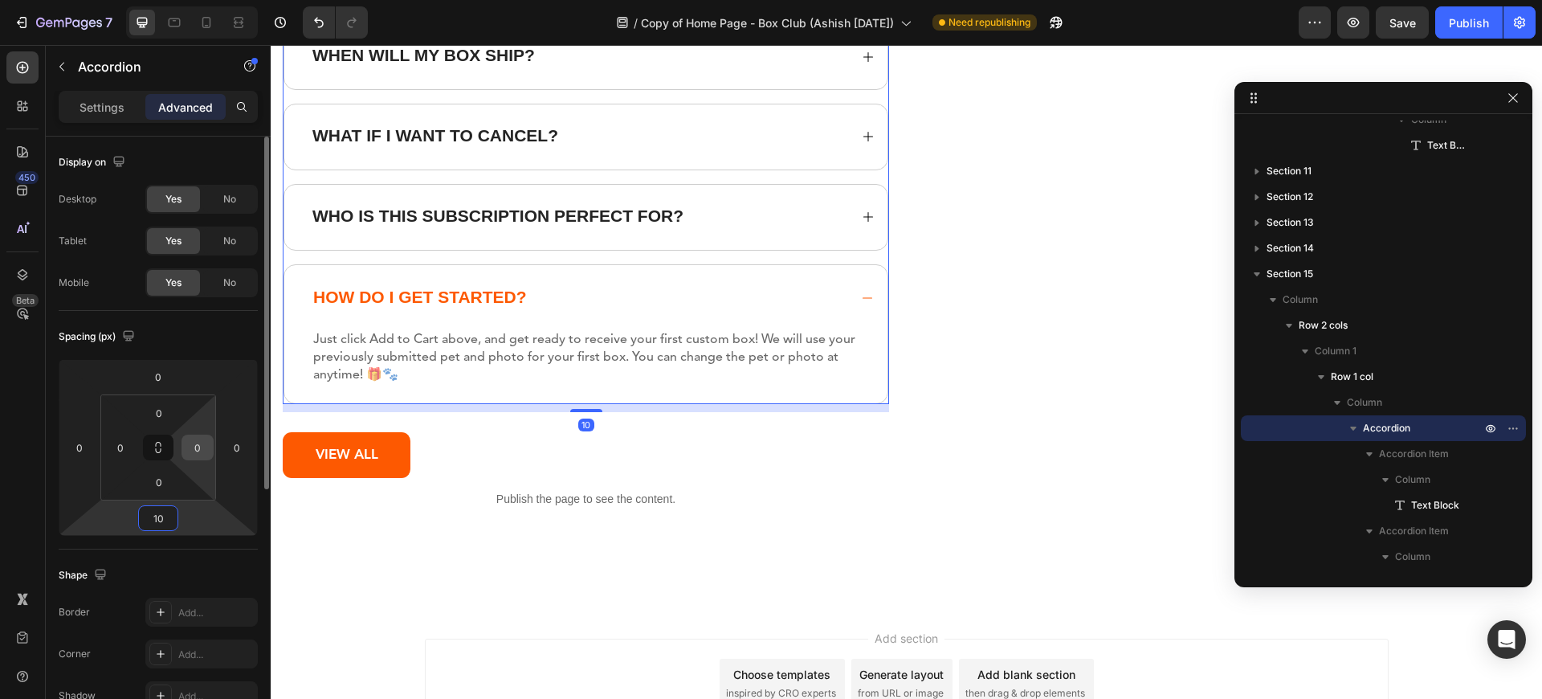
type input "1"
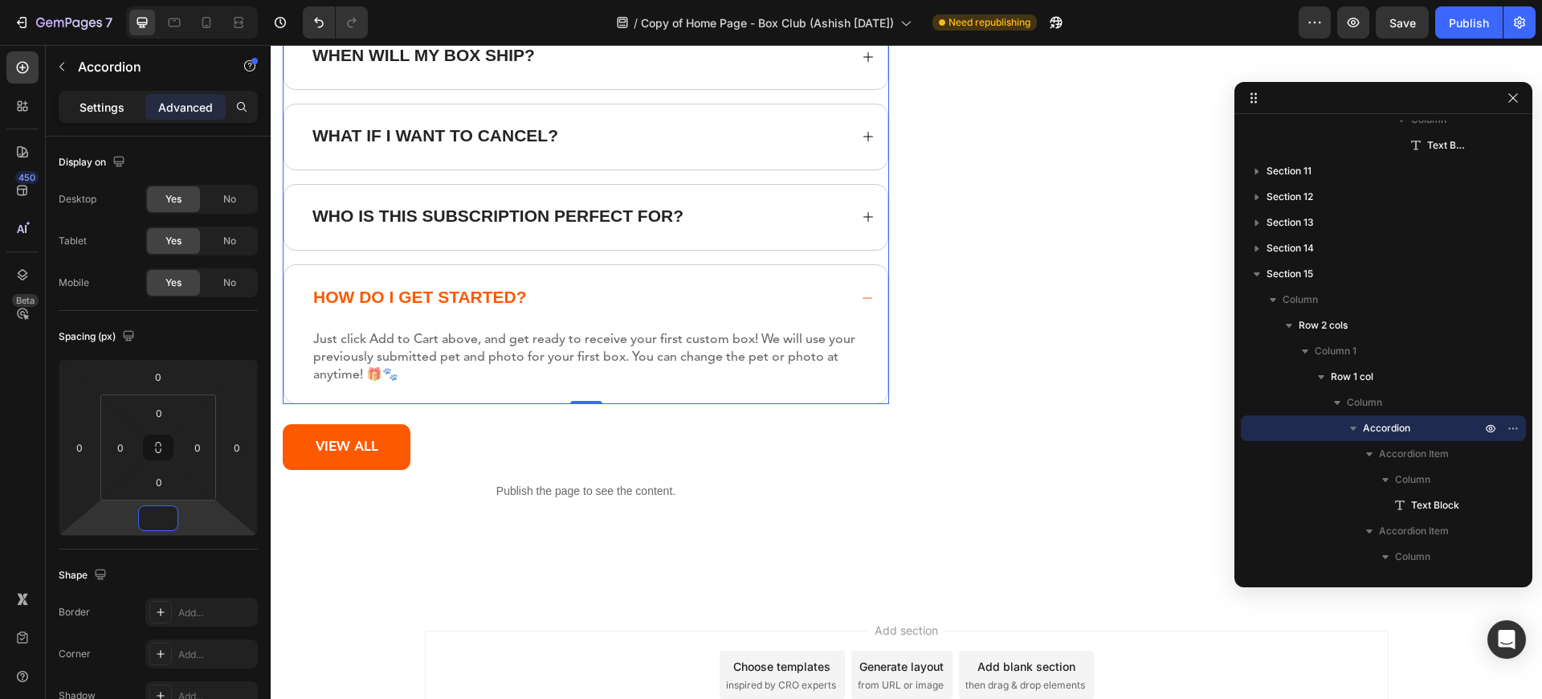
click at [84, 114] on p "Settings" at bounding box center [101, 107] width 45 height 17
type input "17"
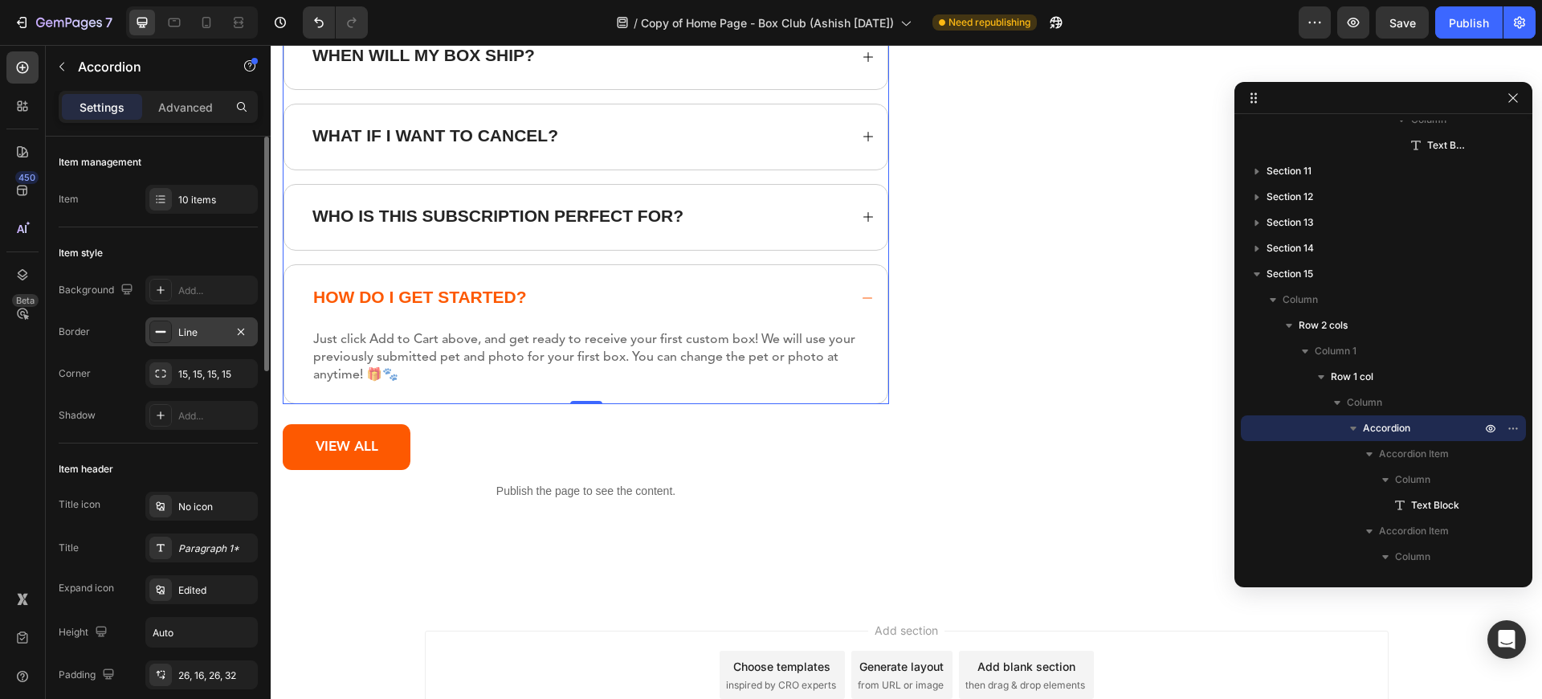
scroll to position [193, 0]
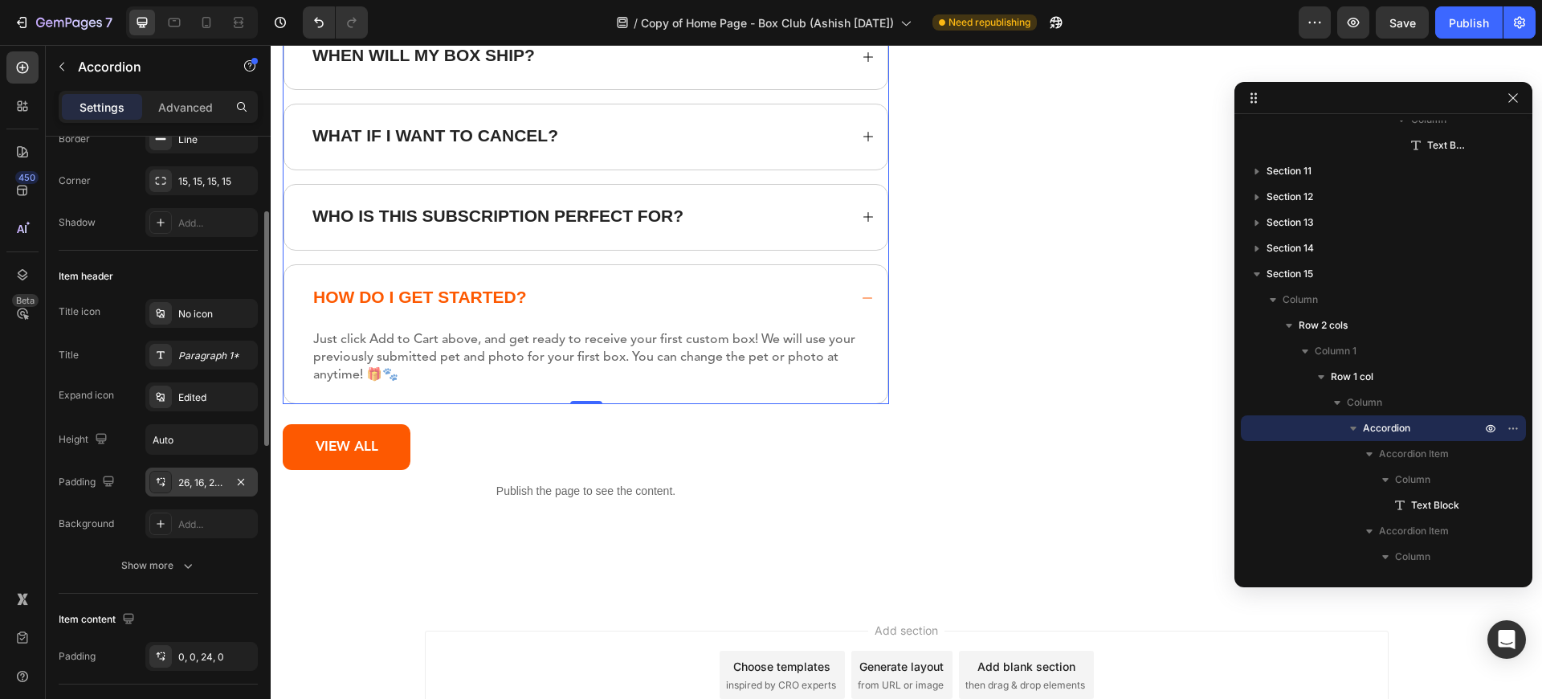
click at [216, 478] on div "26, 16, 26, 32" at bounding box center [201, 482] width 47 height 14
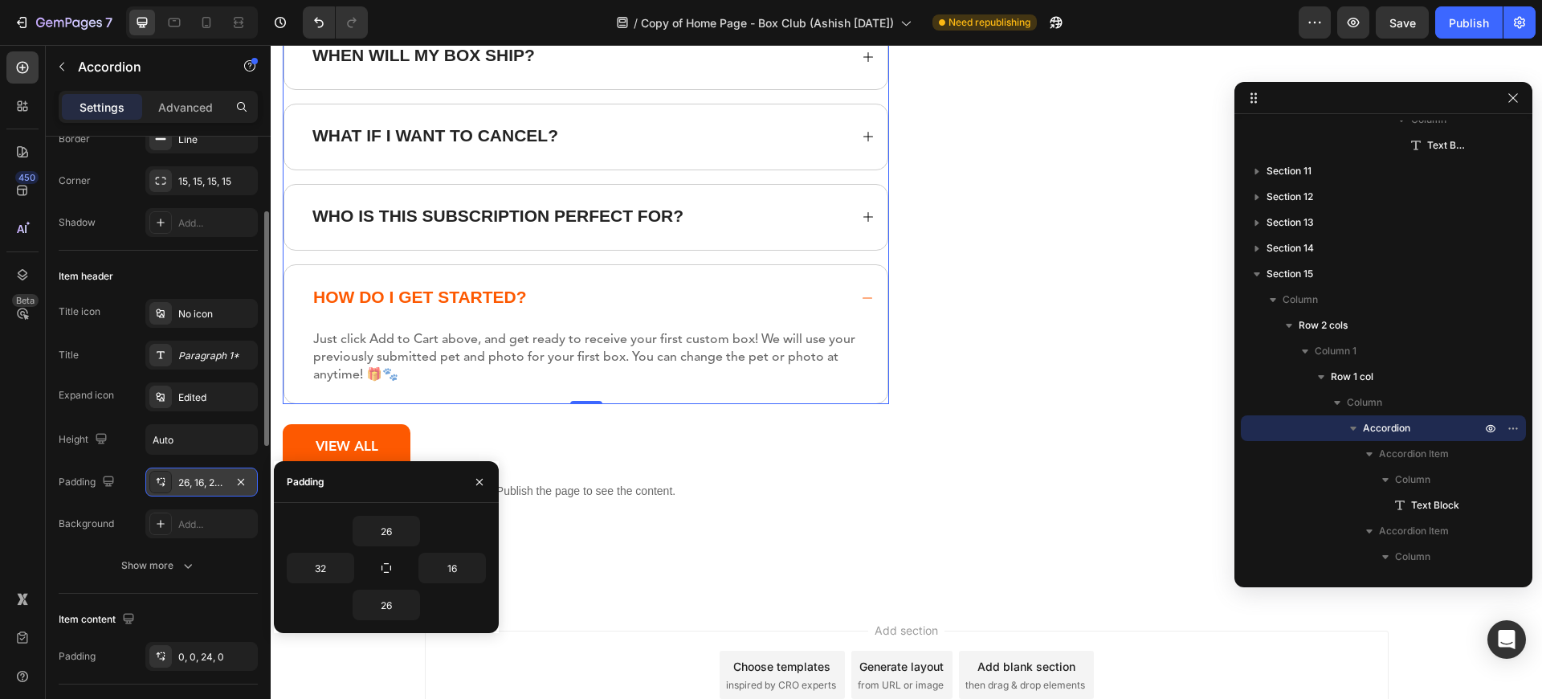
click at [210, 482] on div "26, 16, 26, 32" at bounding box center [201, 482] width 47 height 14
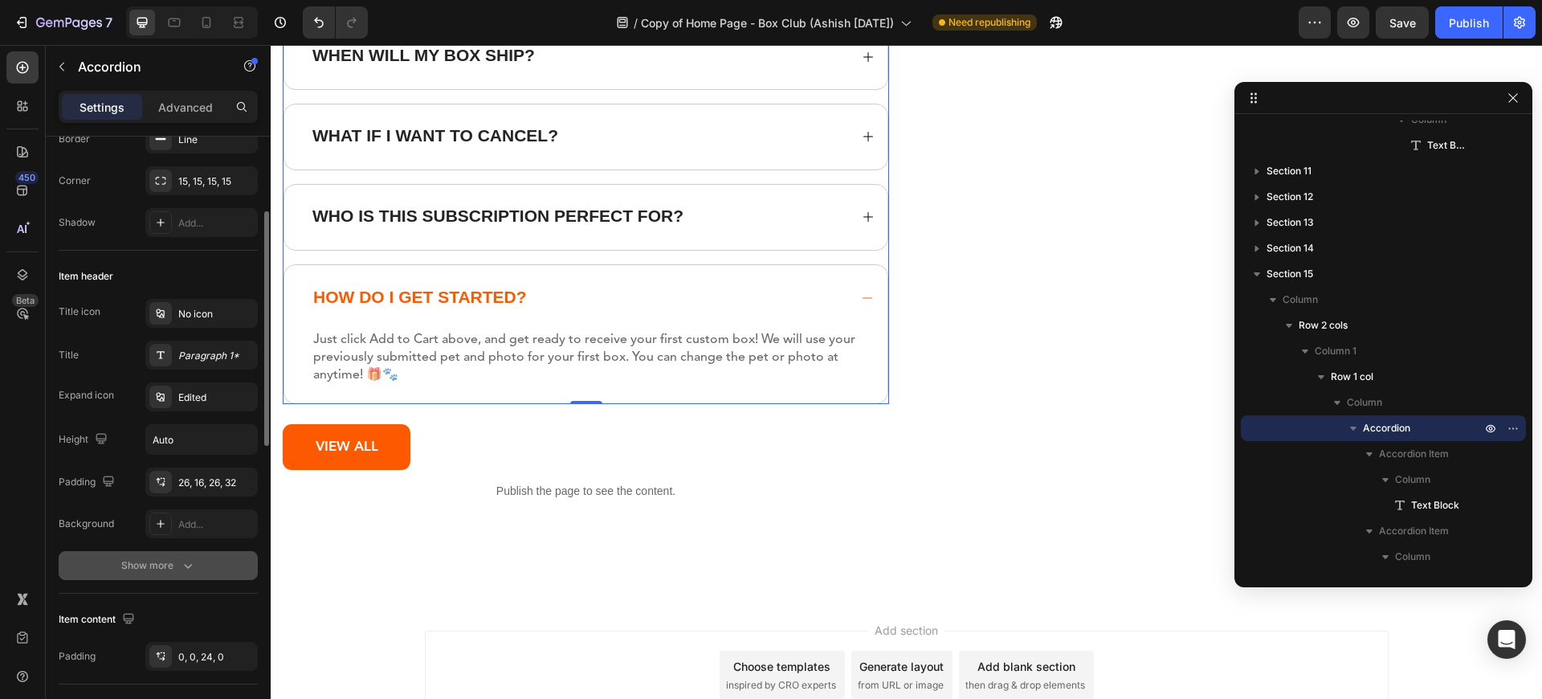
click at [181, 563] on icon "button" at bounding box center [188, 565] width 16 height 16
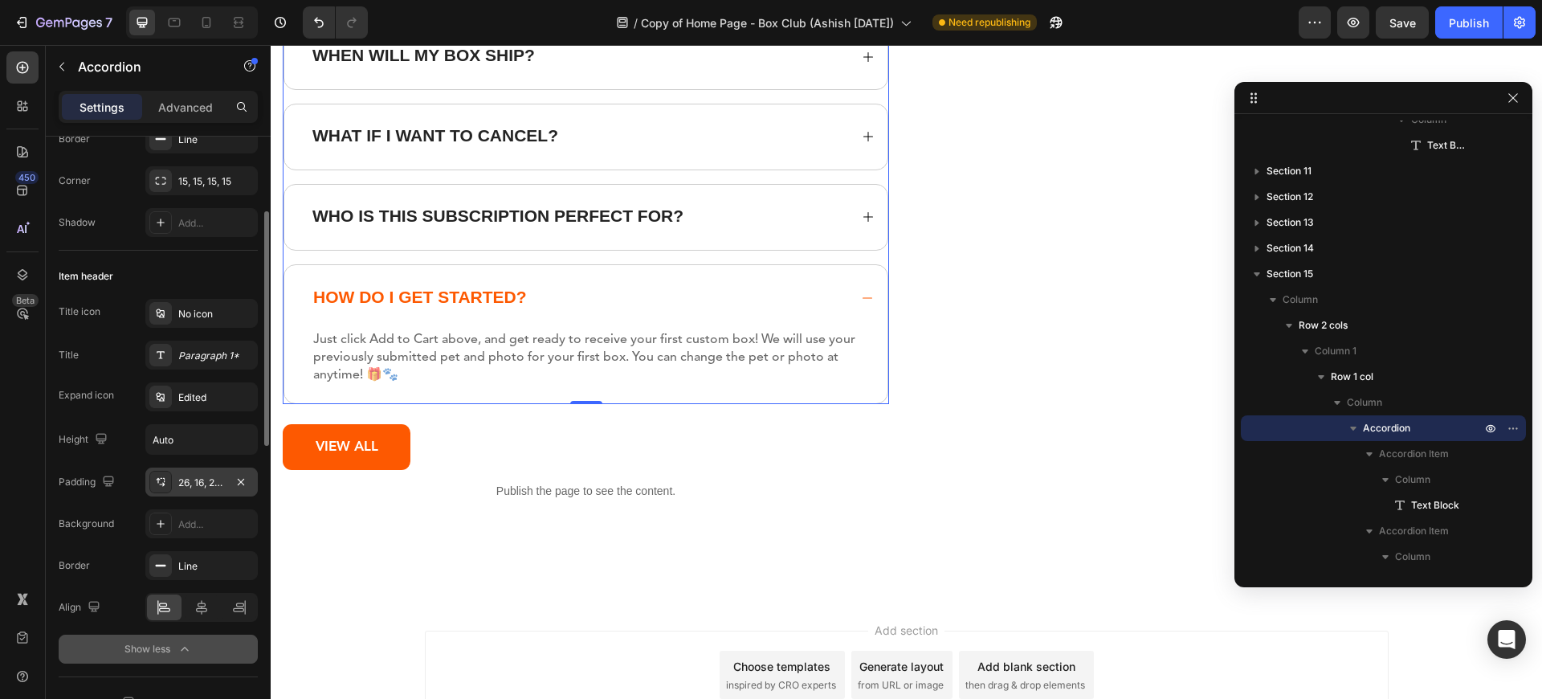
scroll to position [385, 0]
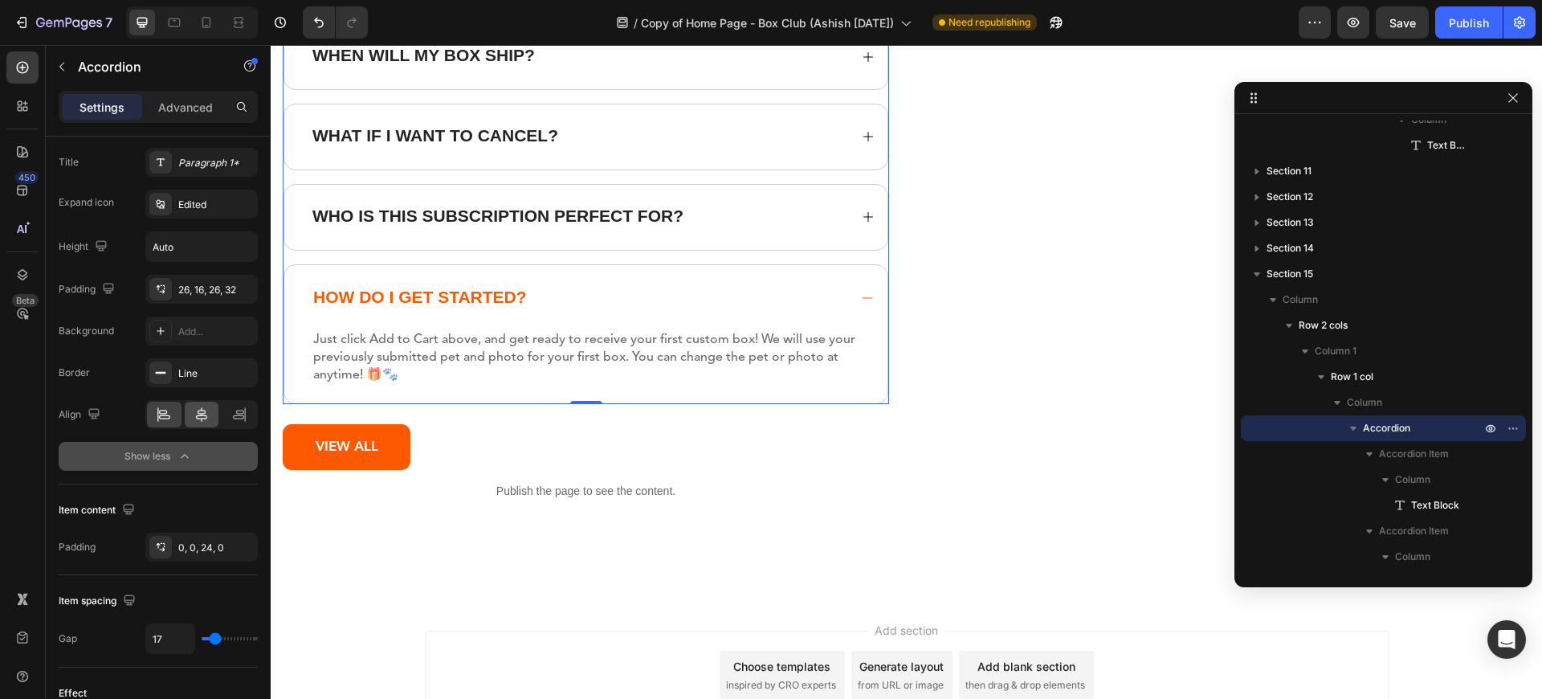
click at [202, 411] on icon at bounding box center [202, 414] width 16 height 16
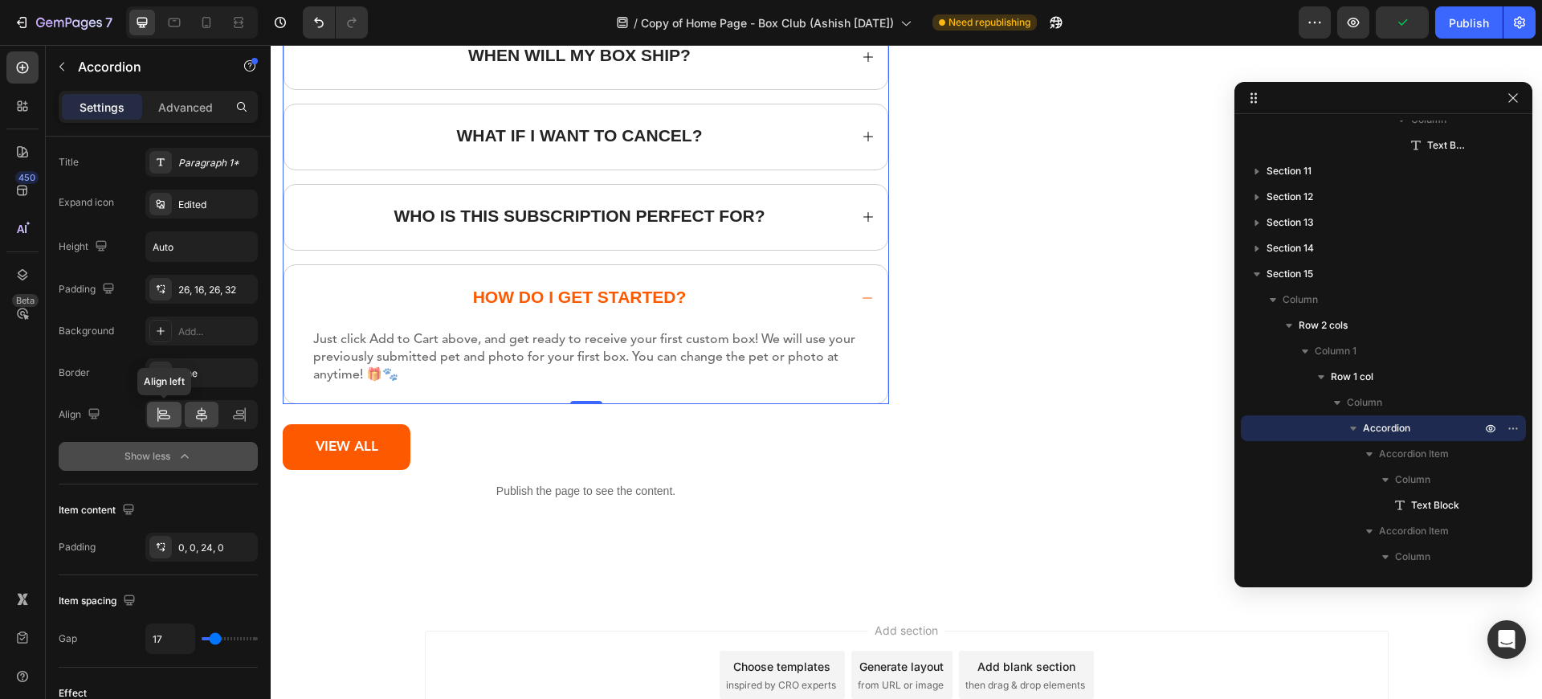
click at [163, 415] on icon at bounding box center [164, 417] width 11 height 4
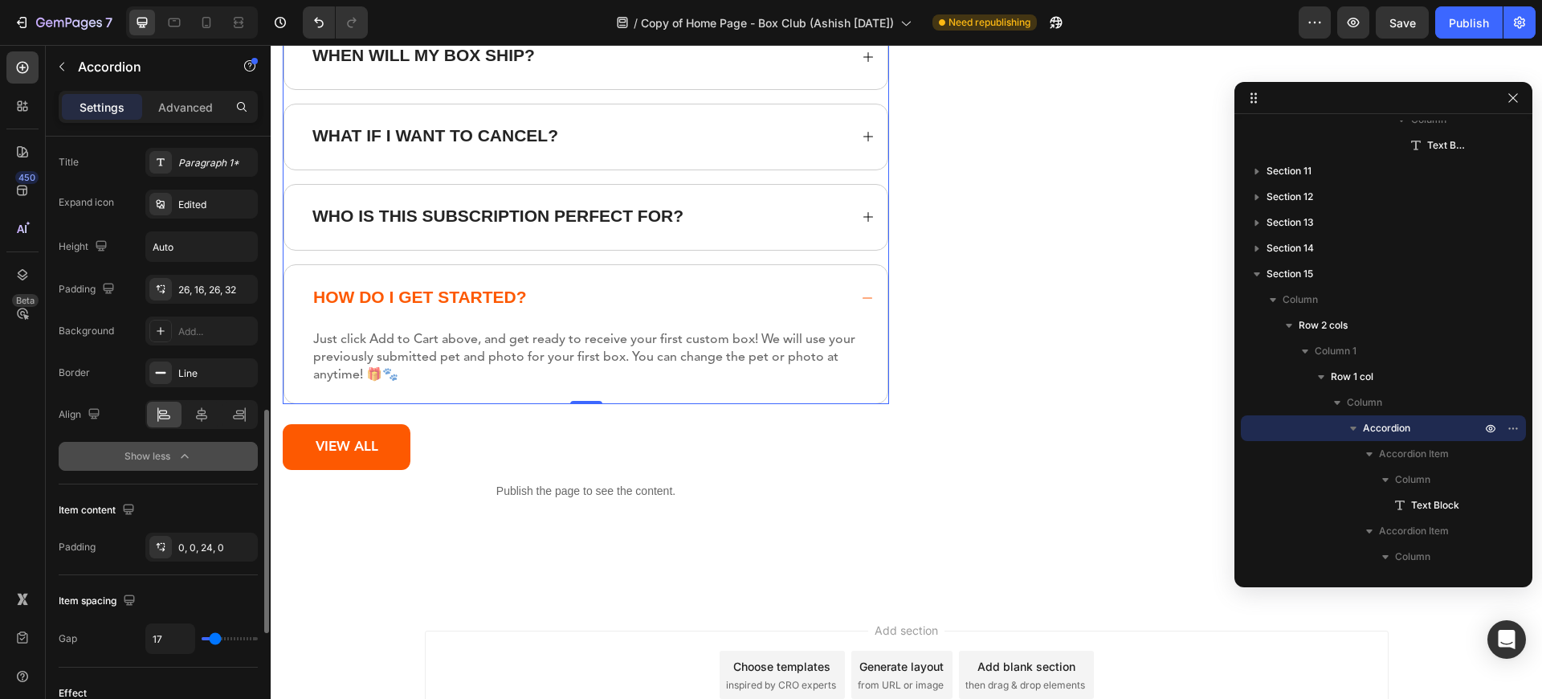
scroll to position [578, 0]
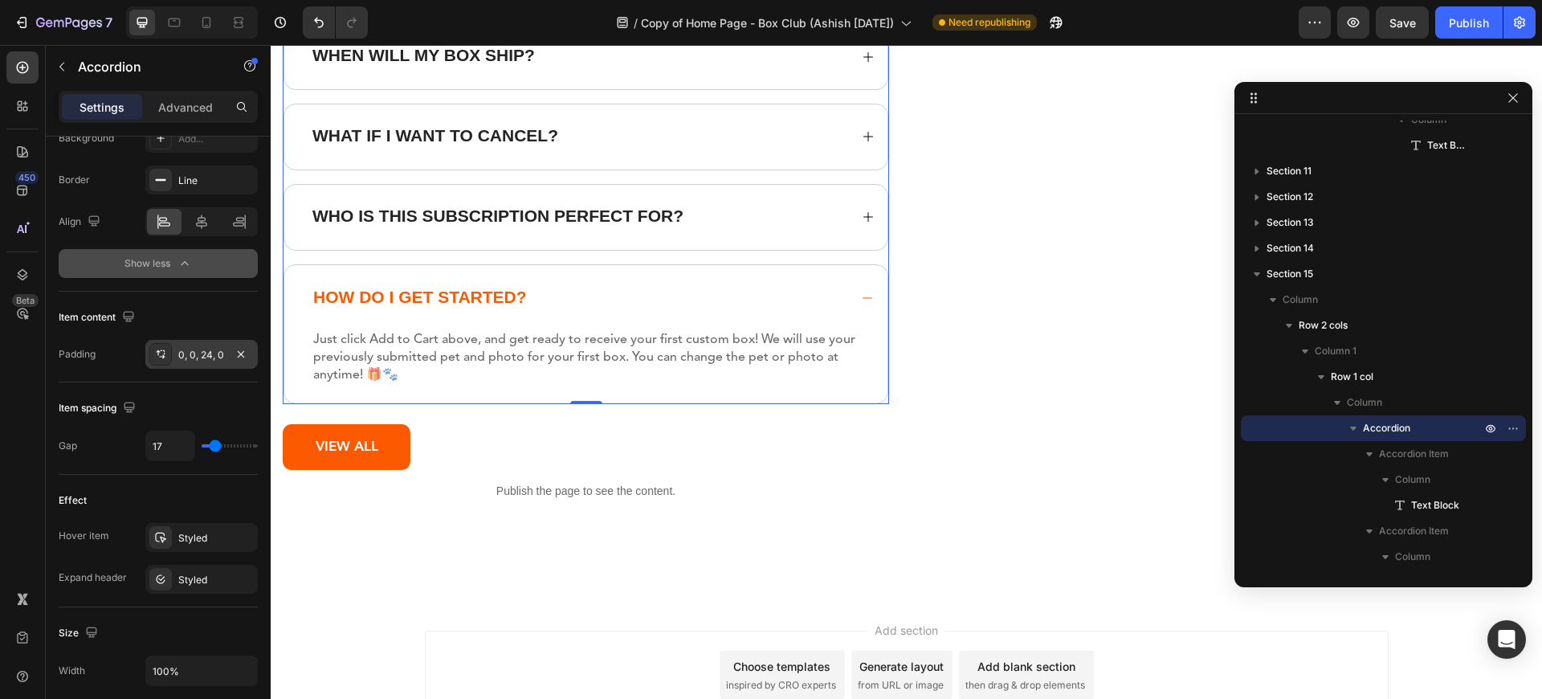
click at [207, 363] on div "0, 0, 24, 0" at bounding box center [201, 354] width 112 height 29
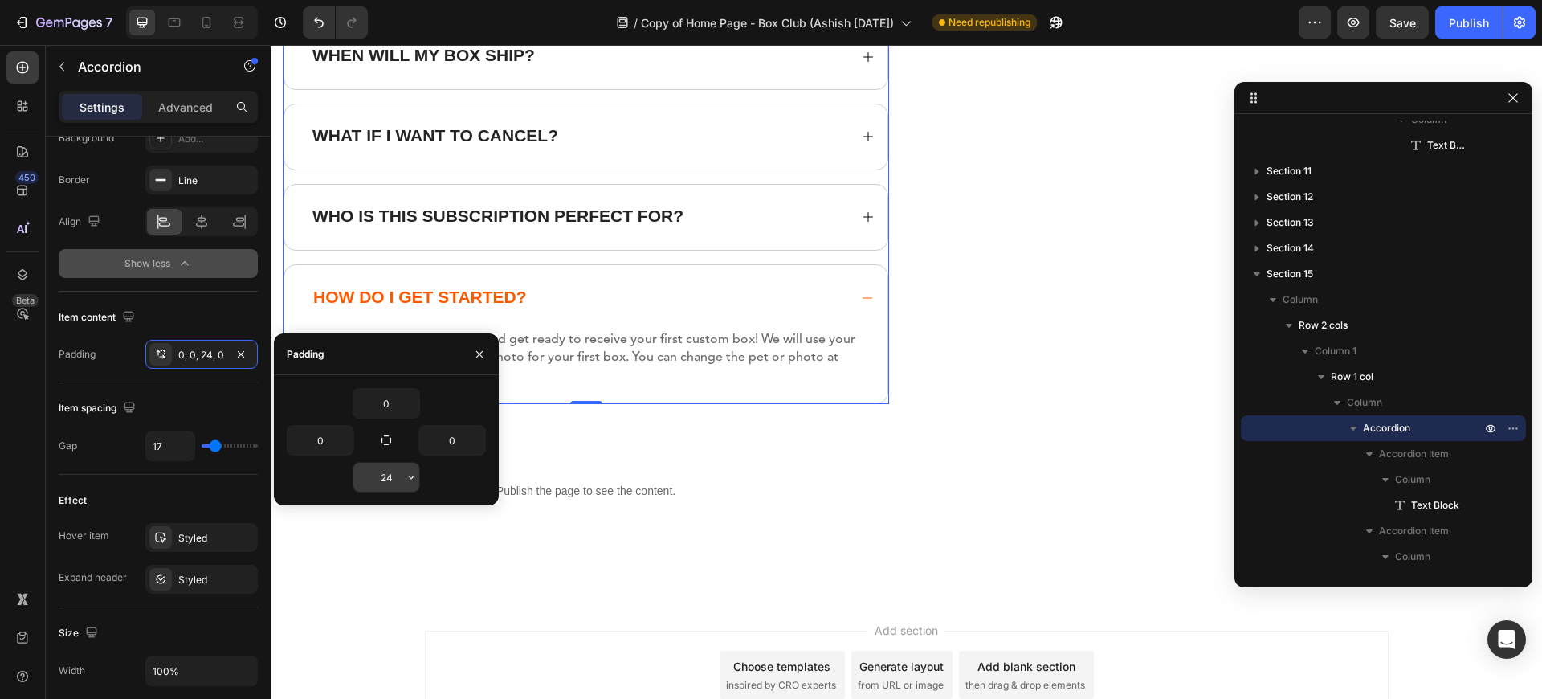
click at [0, 0] on input "24" at bounding box center [0, 0] width 0 height 0
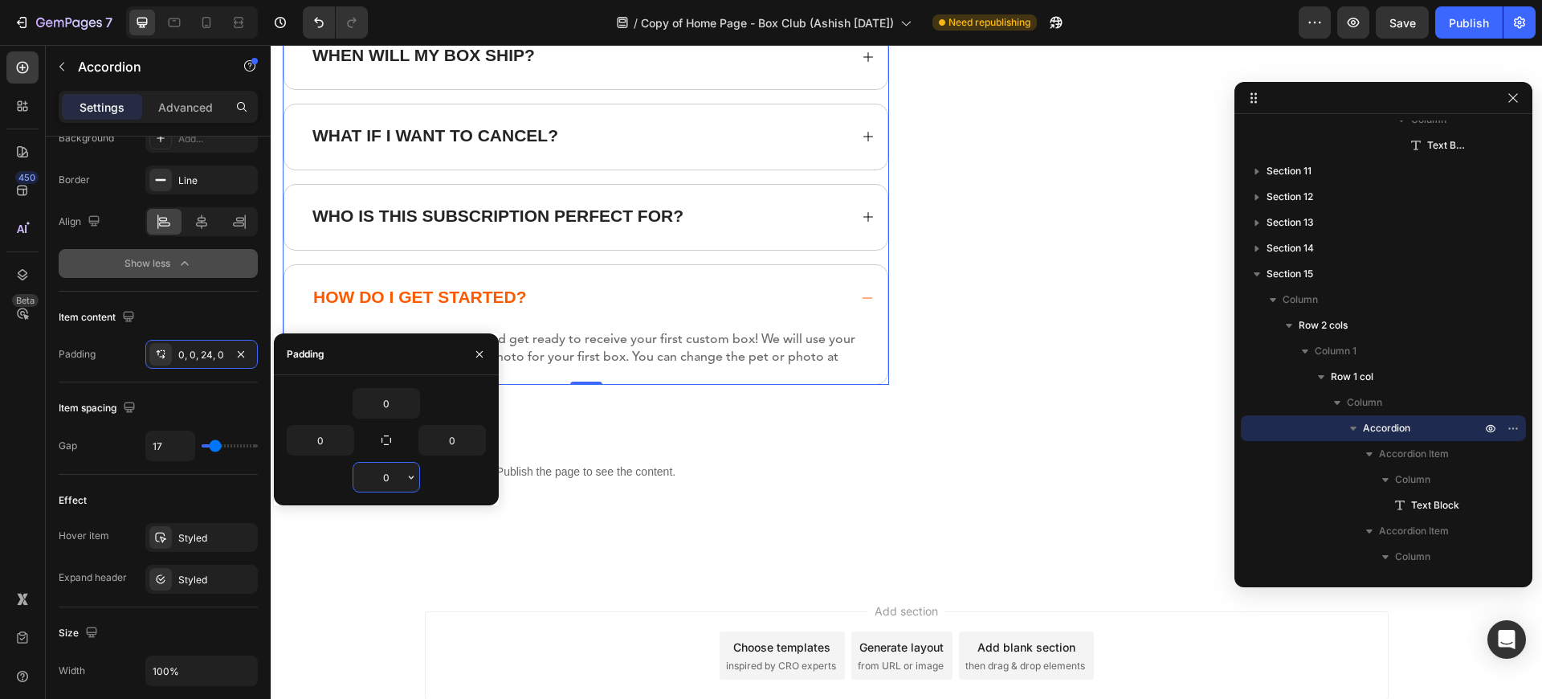
type input "24"
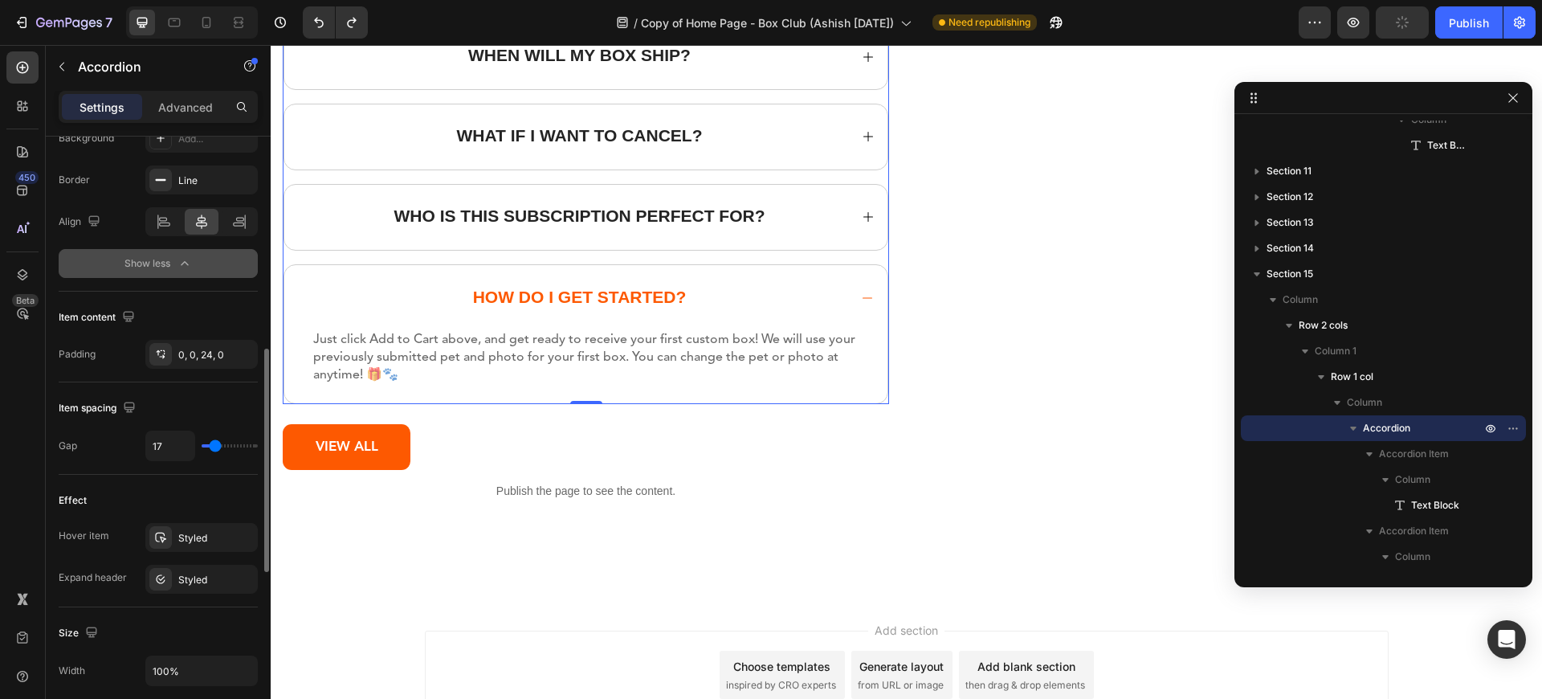
click at [200, 305] on div "Item content" at bounding box center [158, 317] width 199 height 26
click at [170, 228] on icon at bounding box center [164, 222] width 16 height 16
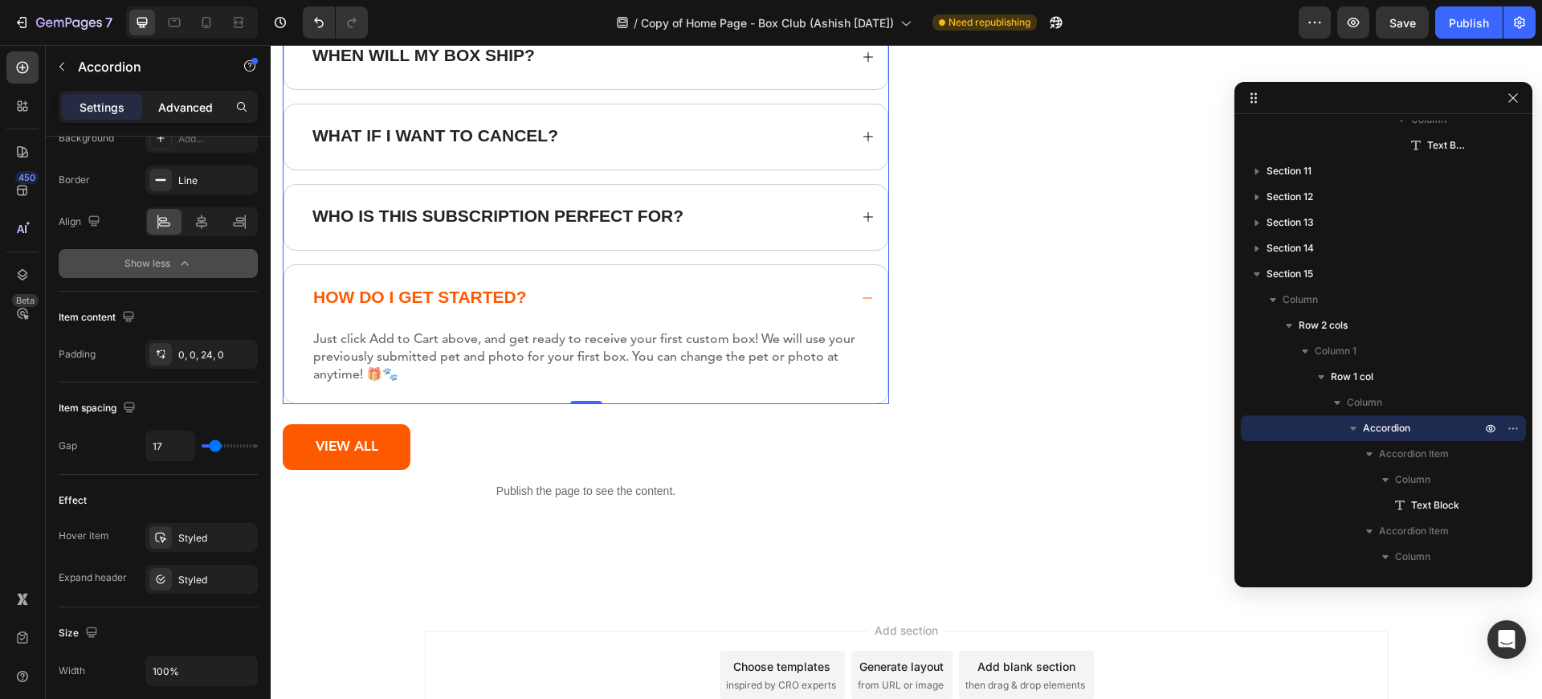
click at [163, 113] on p "Advanced" at bounding box center [185, 107] width 55 height 17
type input "100%"
type input "100"
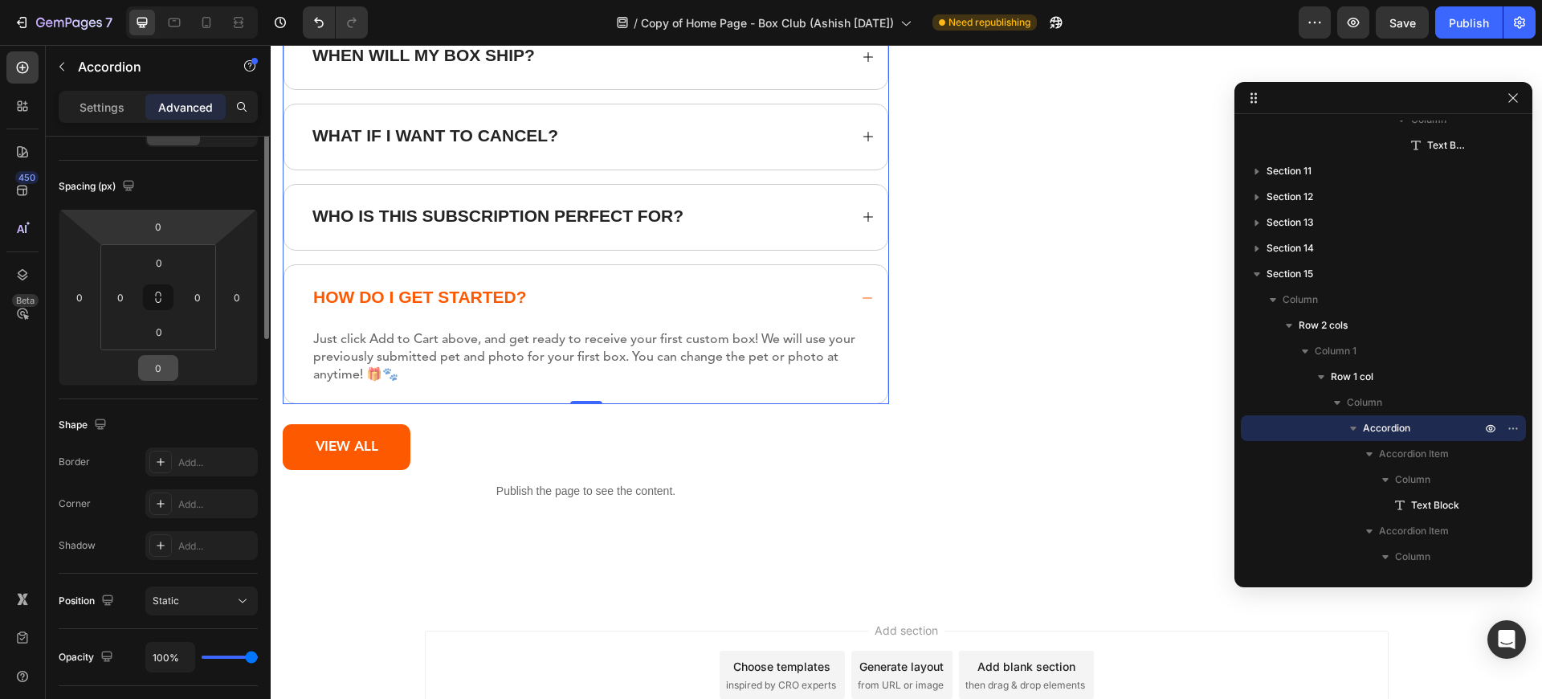
scroll to position [0, 0]
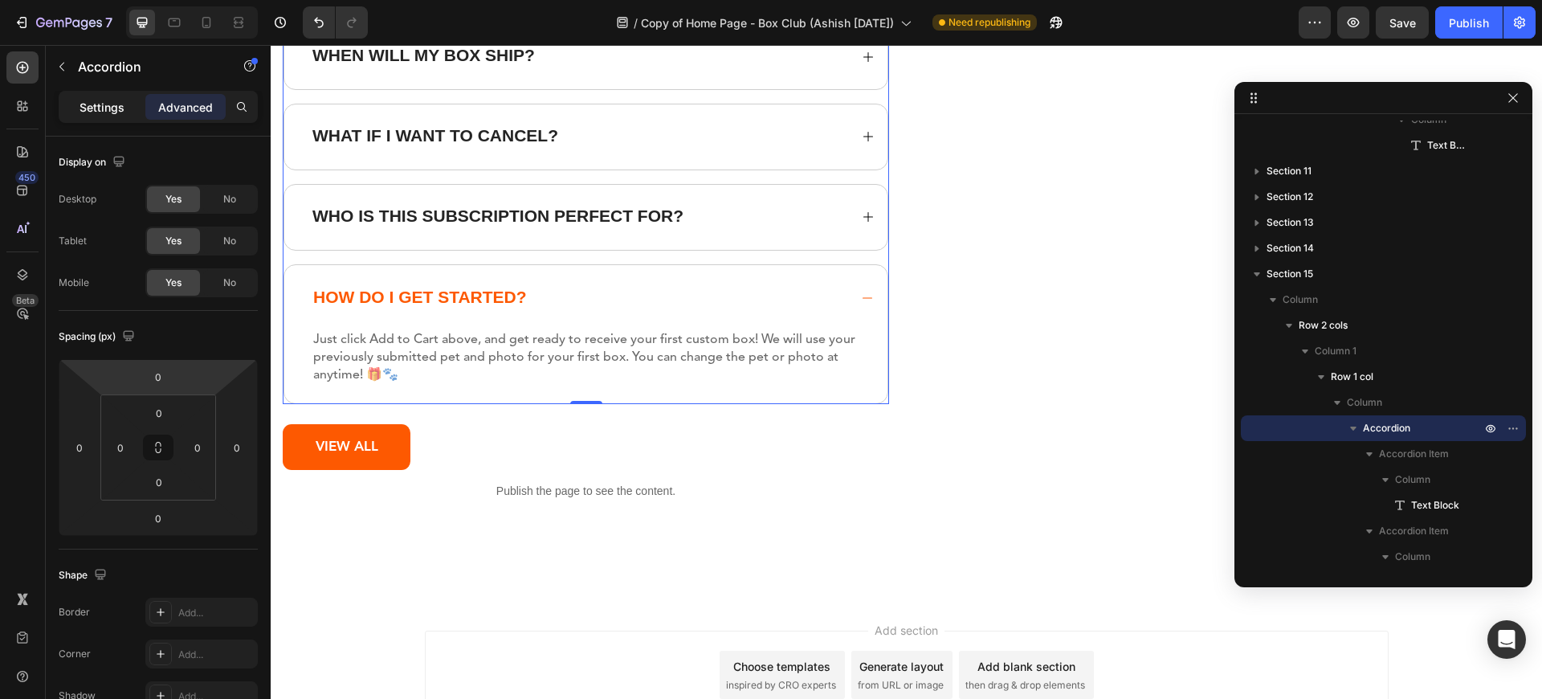
click at [112, 100] on p "Settings" at bounding box center [101, 107] width 45 height 17
type input "17"
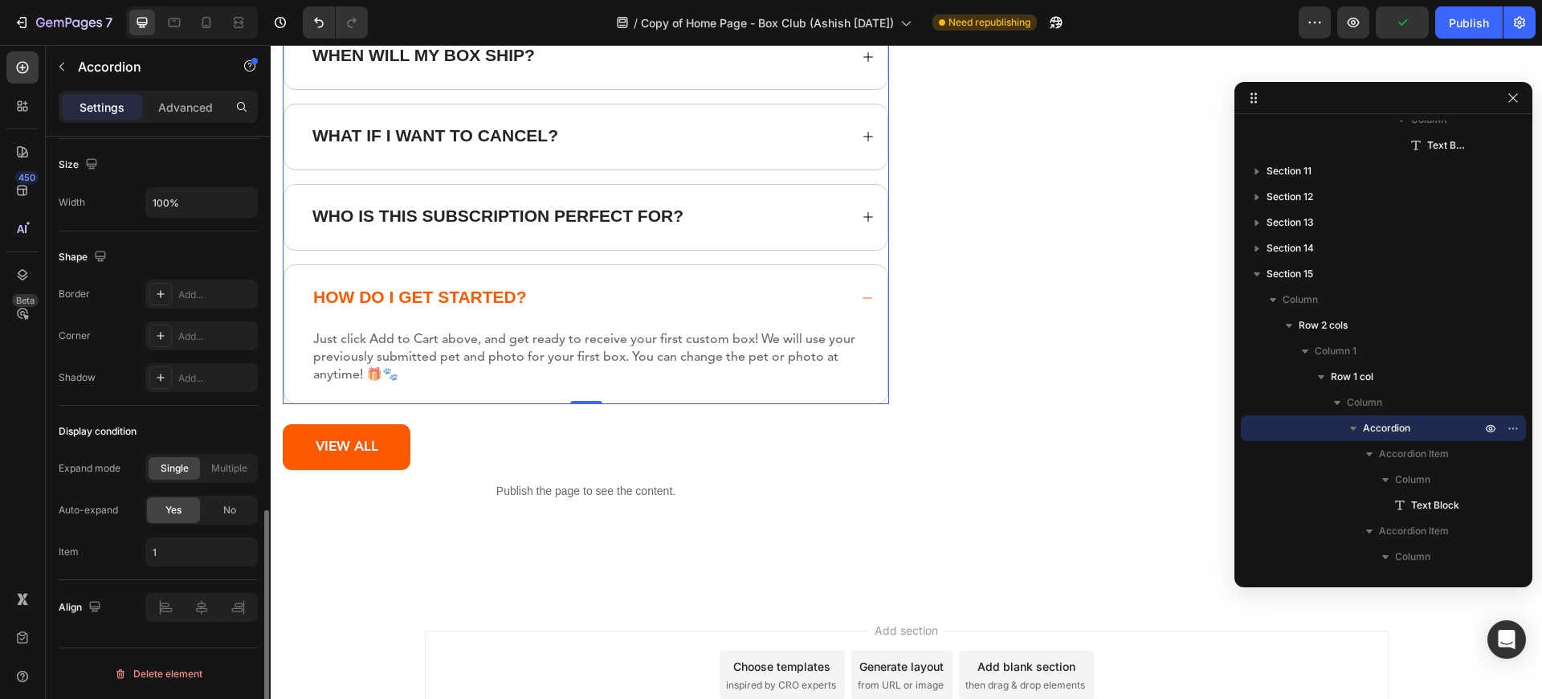
scroll to position [577, 0]
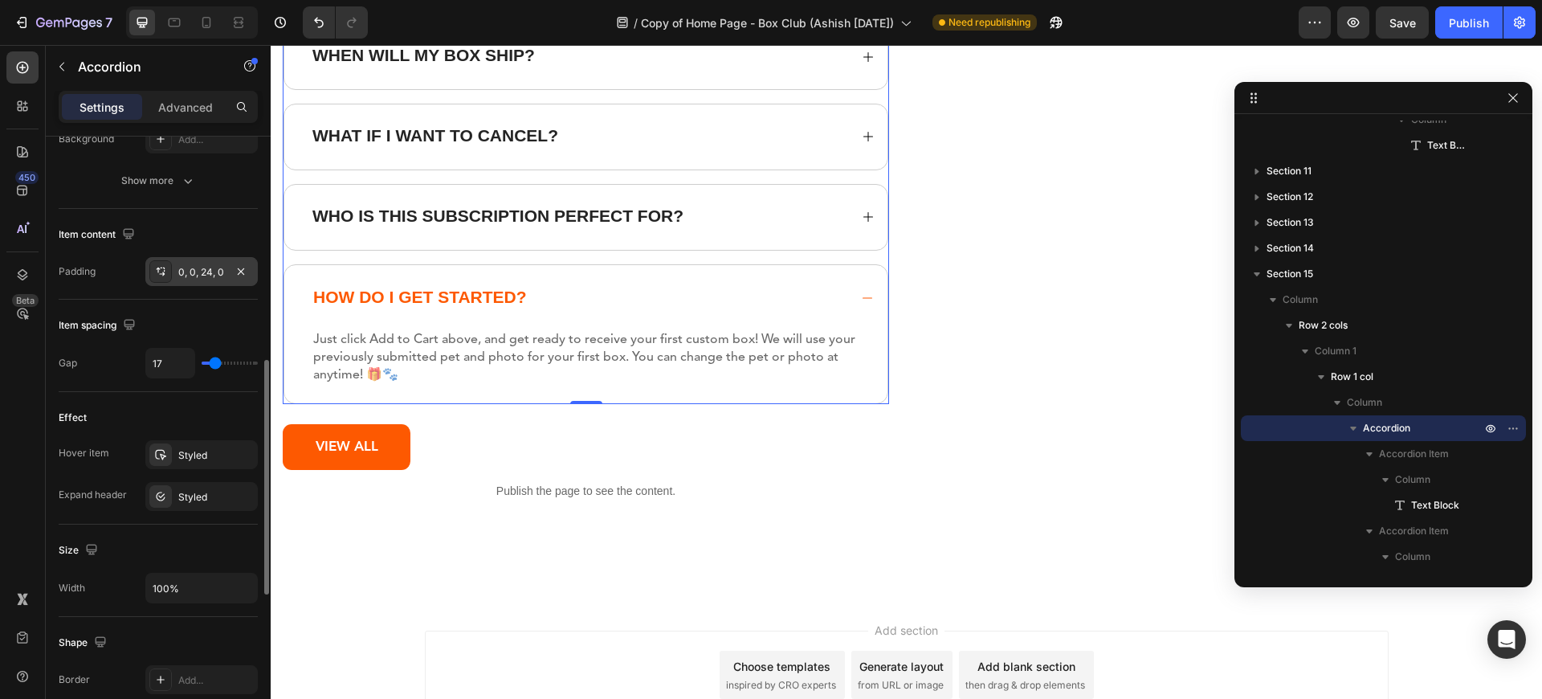
click at [193, 284] on div "0, 0, 24, 0" at bounding box center [201, 271] width 112 height 29
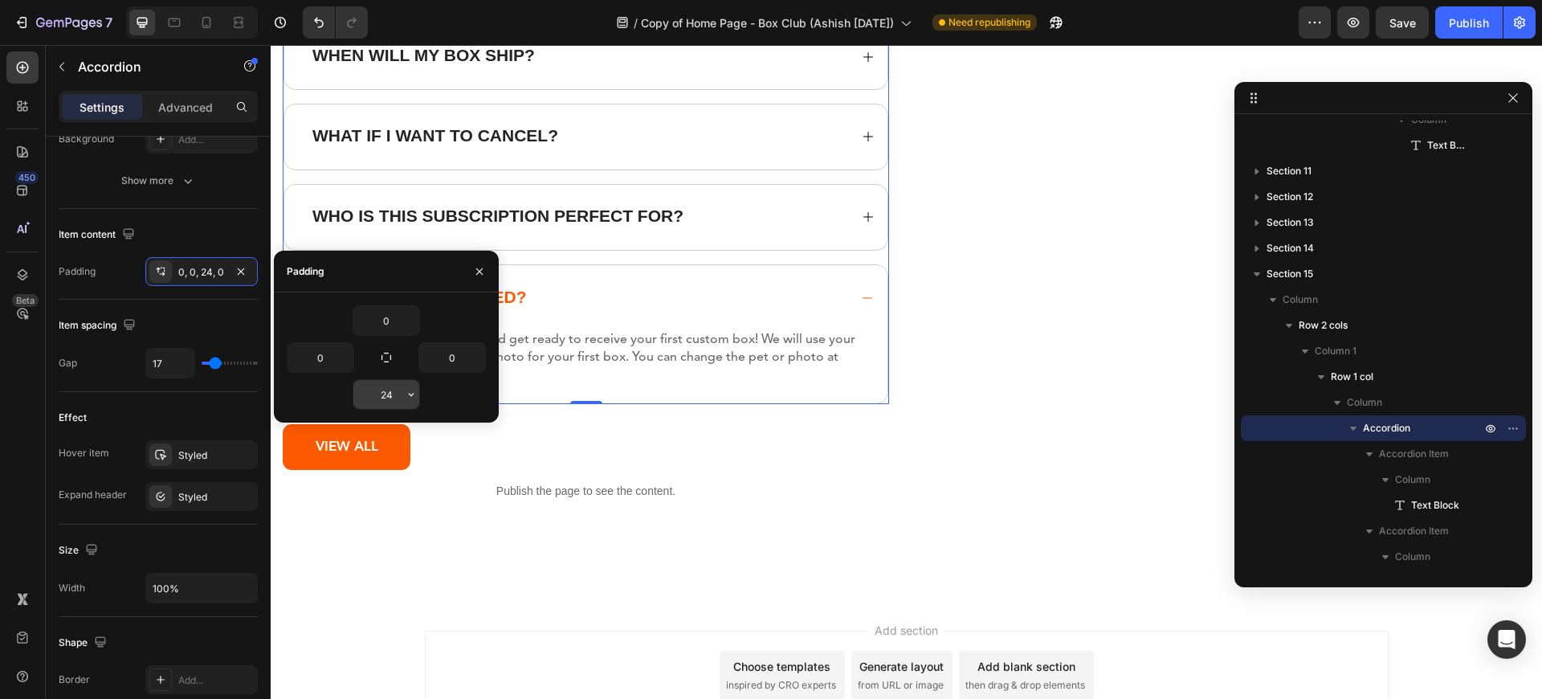
click at [376, 397] on input "24" at bounding box center [386, 394] width 66 height 29
drag, startPoint x: 377, startPoint y: 279, endPoint x: 381, endPoint y: 304, distance: 25.4
click at [381, 304] on div "Padding 0 0 0 24" at bounding box center [386, 337] width 225 height 172
click at [396, 387] on input "24" at bounding box center [386, 394] width 66 height 29
type input "24"
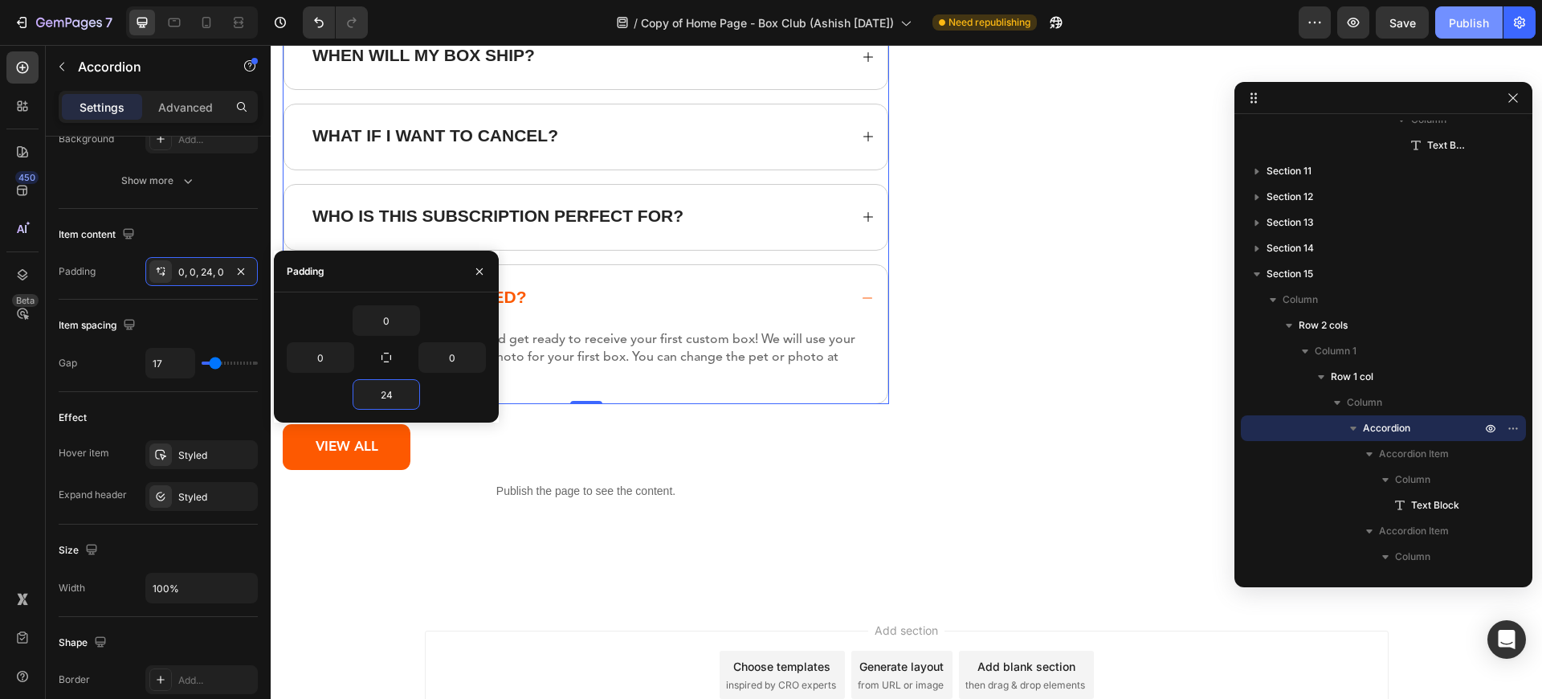
click at [1470, 30] on div "Publish" at bounding box center [1468, 22] width 40 height 17
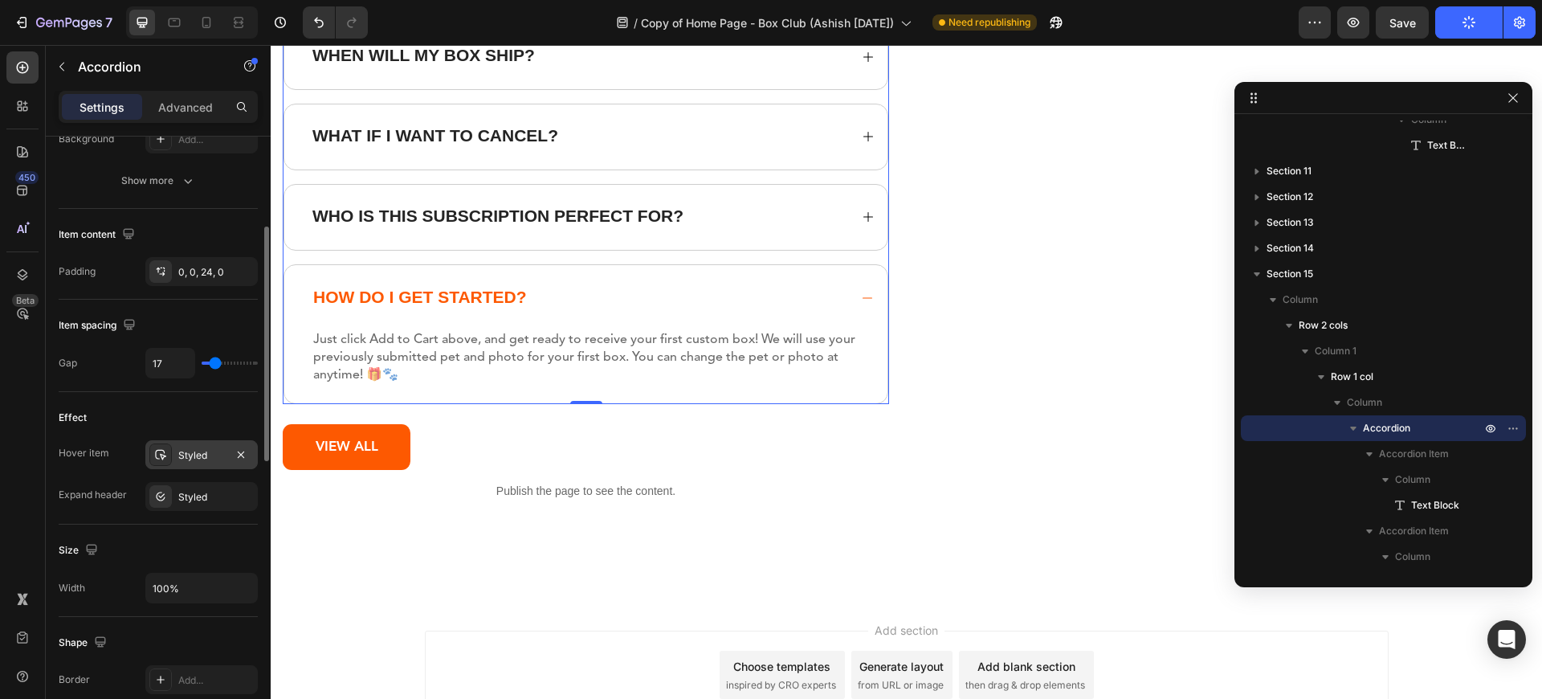
scroll to position [481, 0]
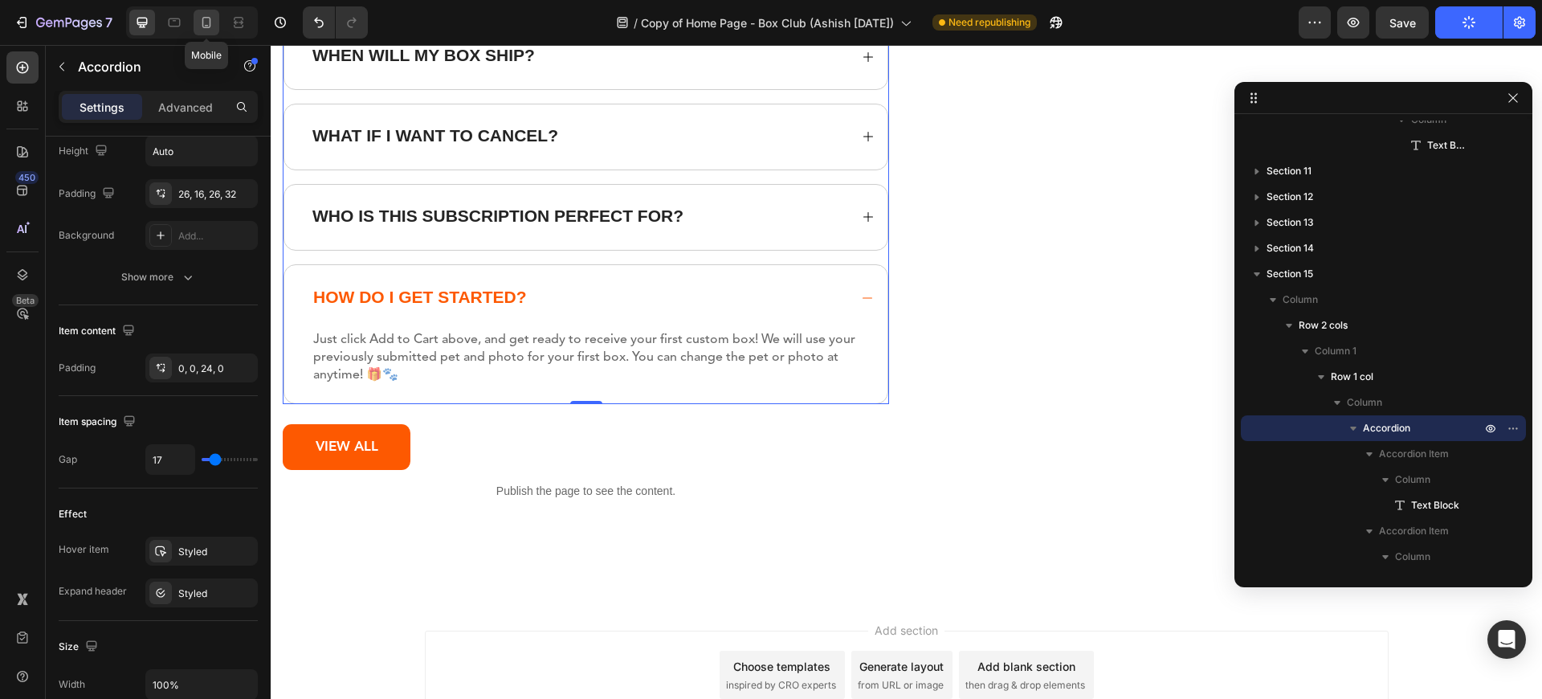
click at [202, 27] on icon at bounding box center [206, 22] width 16 height 16
type input "0"
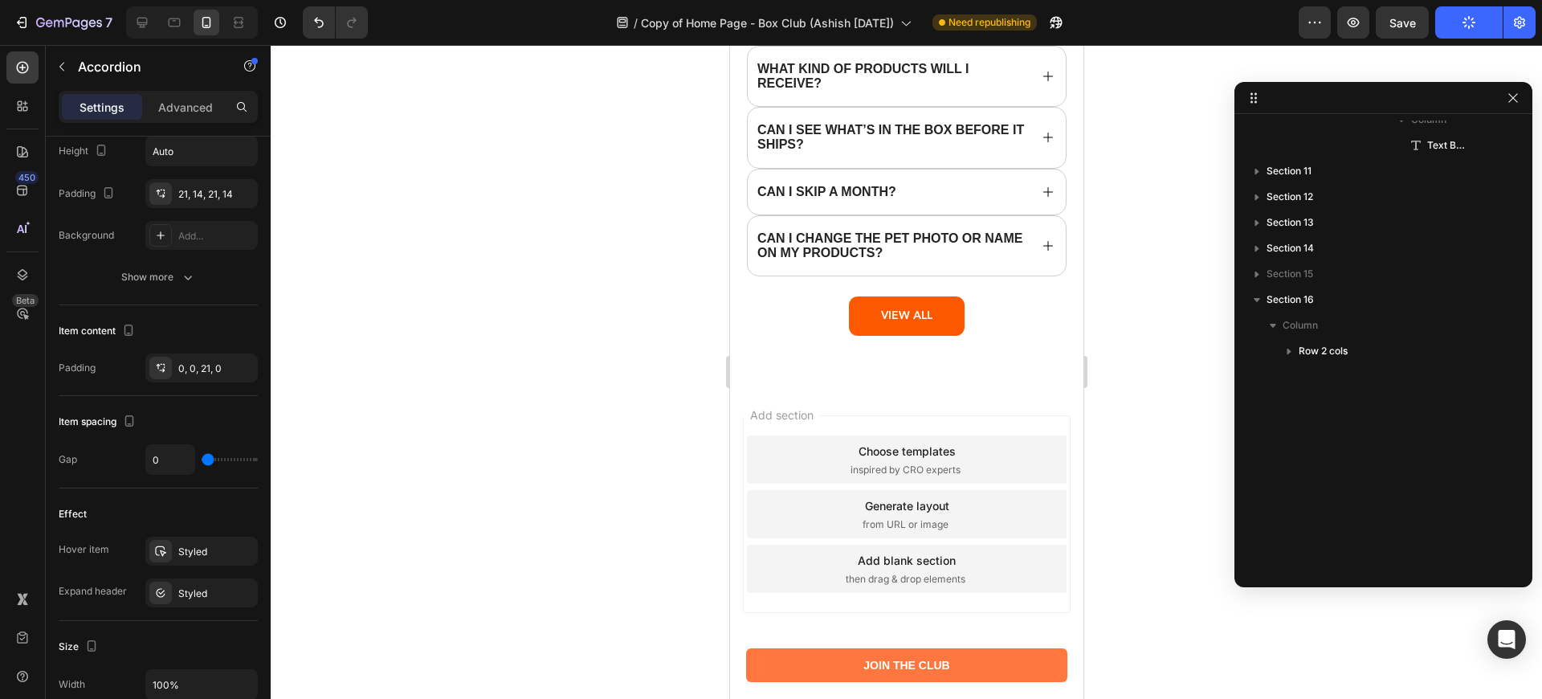
scroll to position [19888, 0]
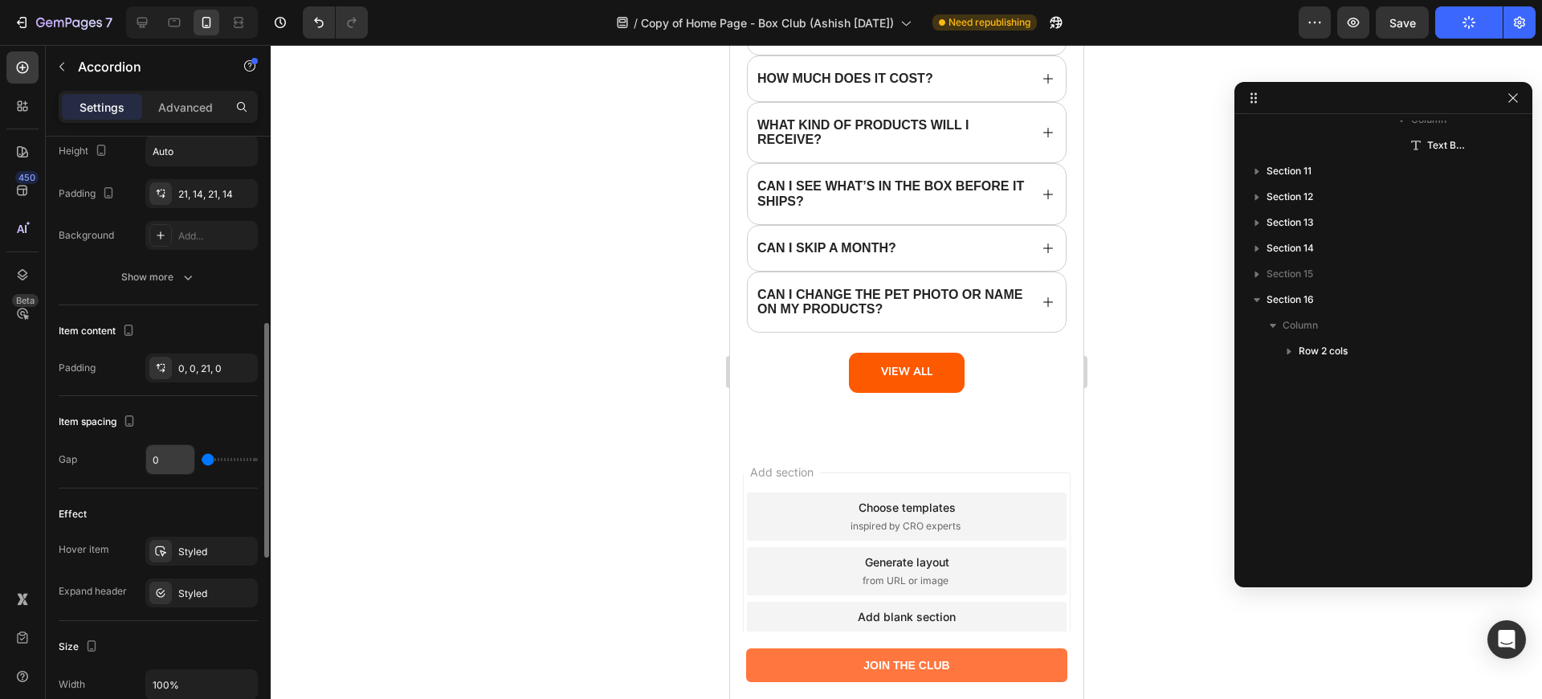
click at [175, 460] on input "0" at bounding box center [170, 459] width 48 height 29
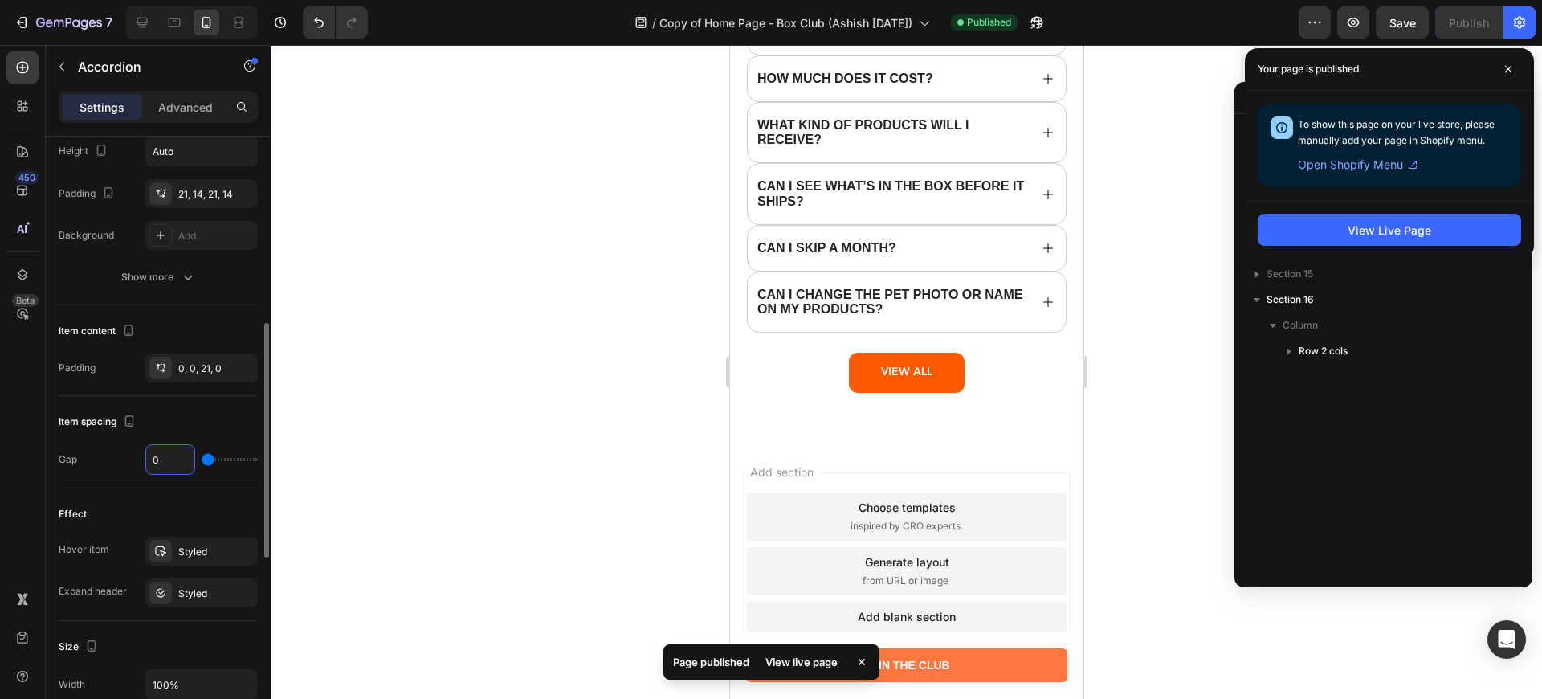
type input "1"
type input "2"
type input "3"
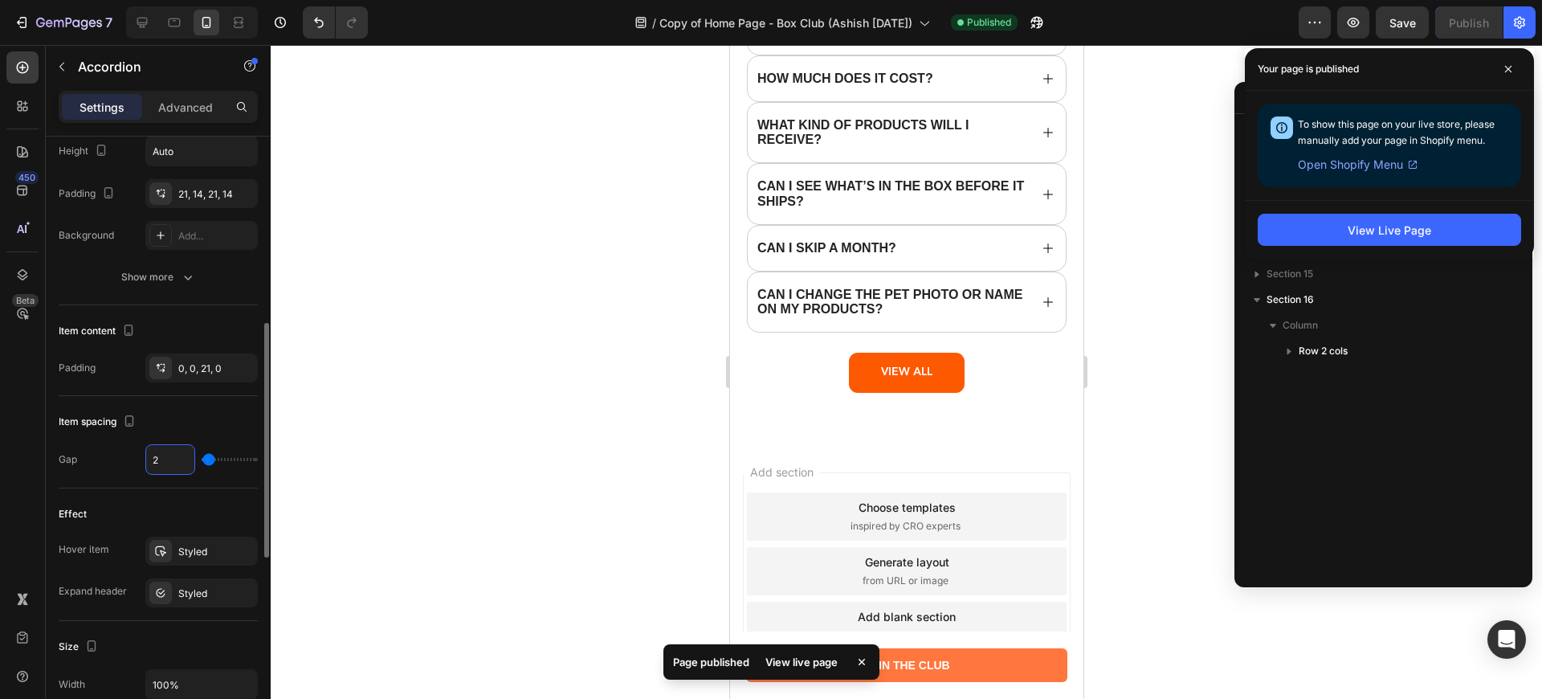
type input "3"
type input "4"
type input "5"
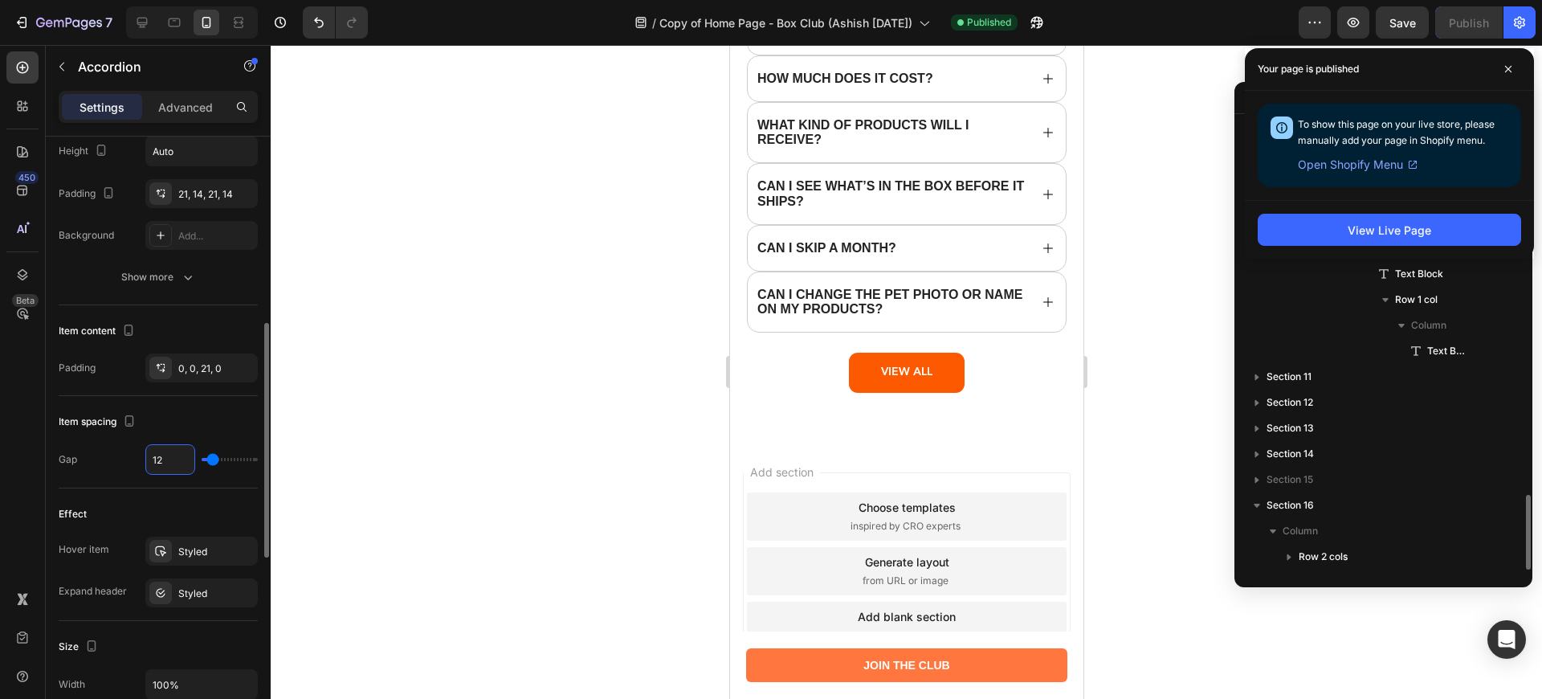
scroll to position [2223, 0]
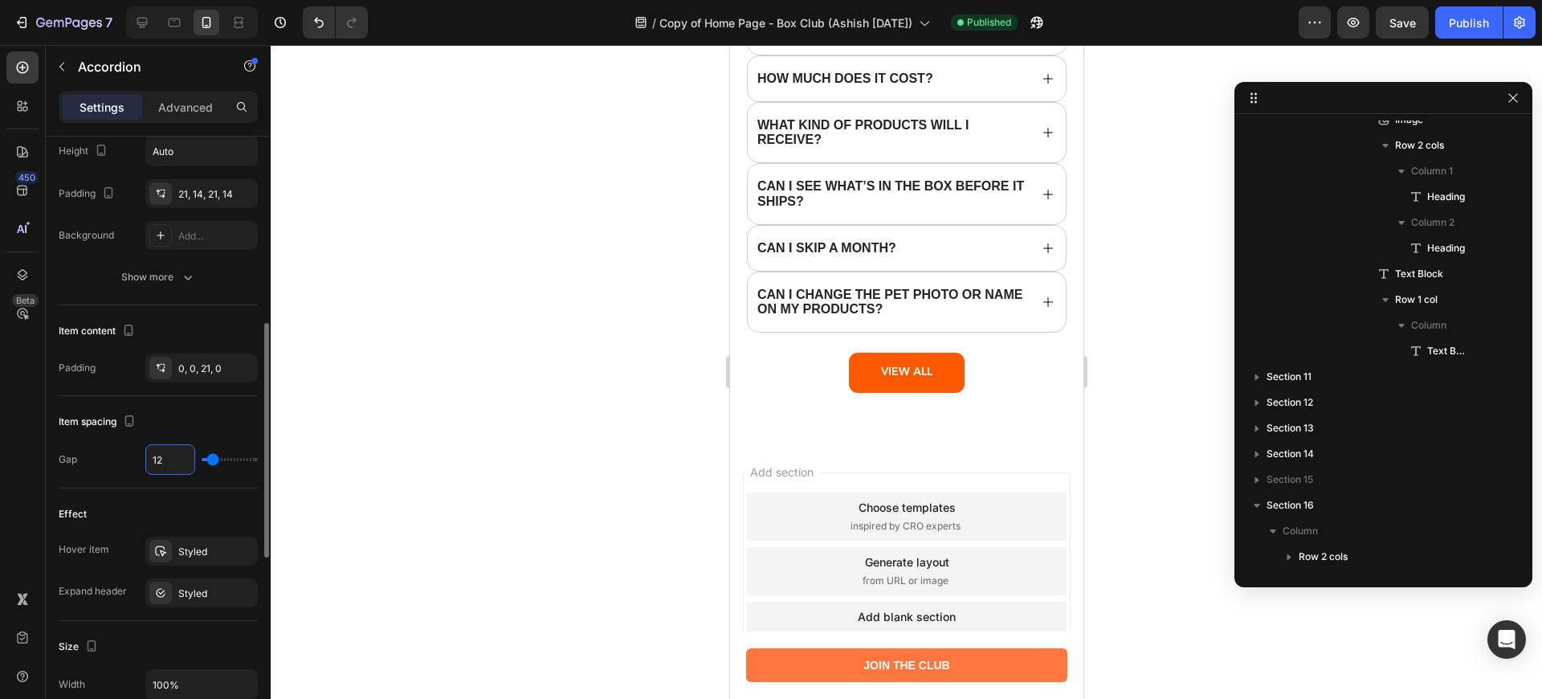
drag, startPoint x: 172, startPoint y: 460, endPoint x: 131, endPoint y: 452, distance: 41.7
click at [131, 452] on div "Gap 12" at bounding box center [158, 459] width 199 height 31
click at [1462, 16] on div "Publish" at bounding box center [1468, 22] width 40 height 17
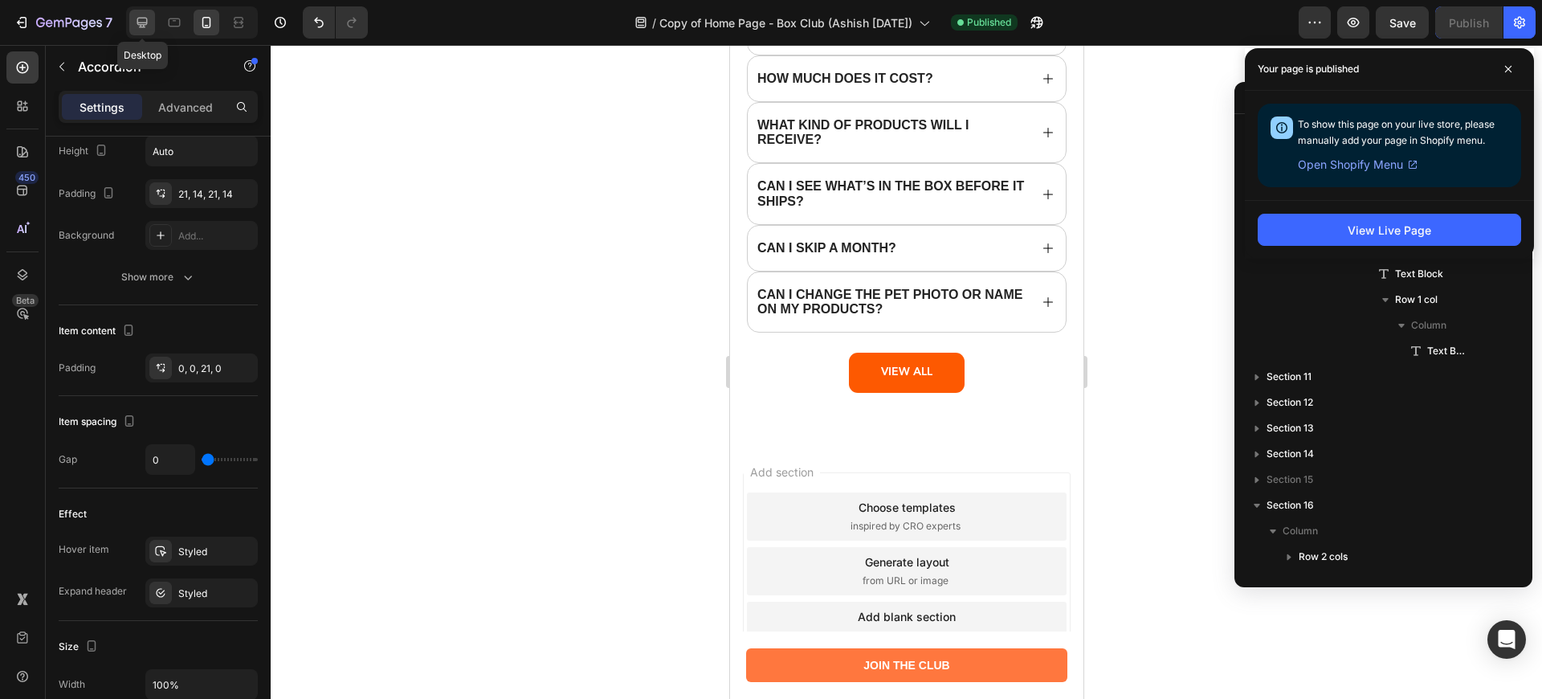
click at [142, 29] on icon at bounding box center [142, 22] width 16 height 16
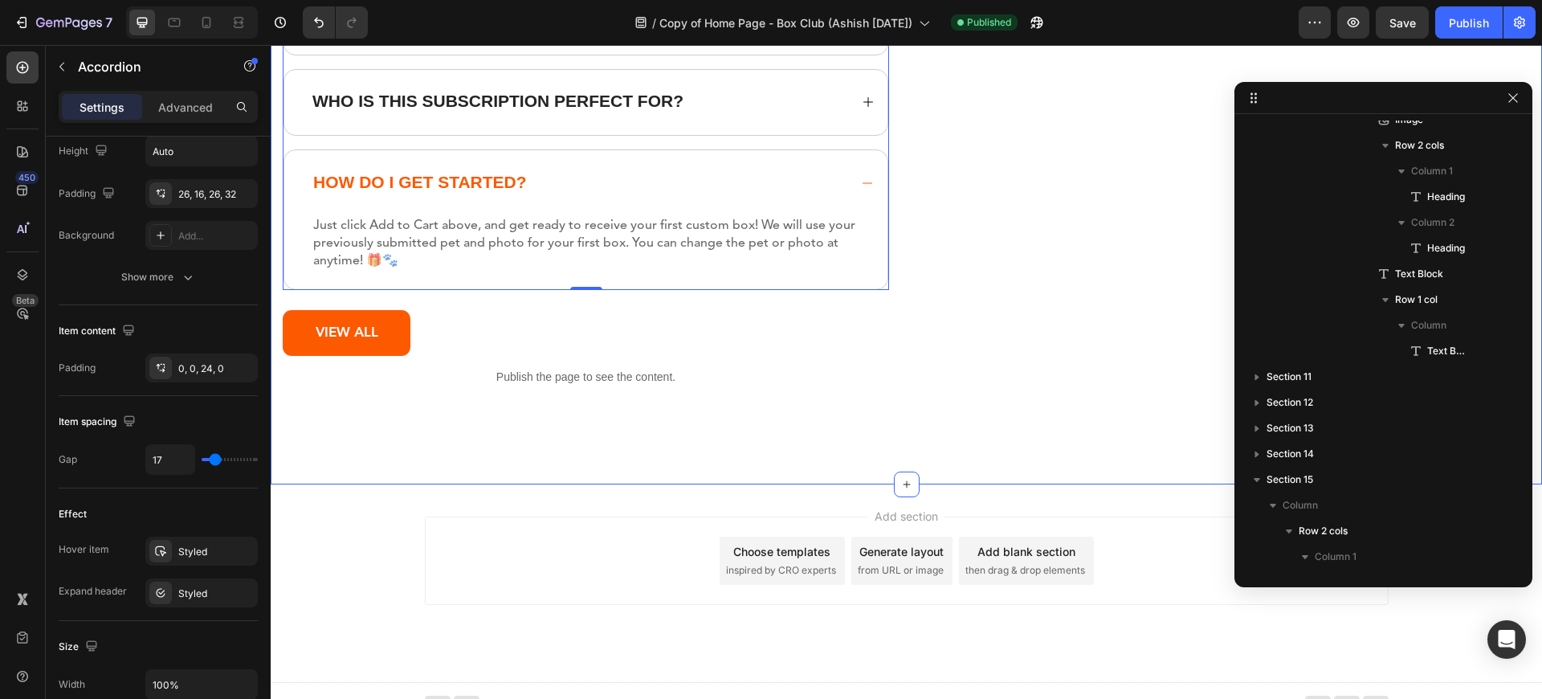
scroll to position [19971, 0]
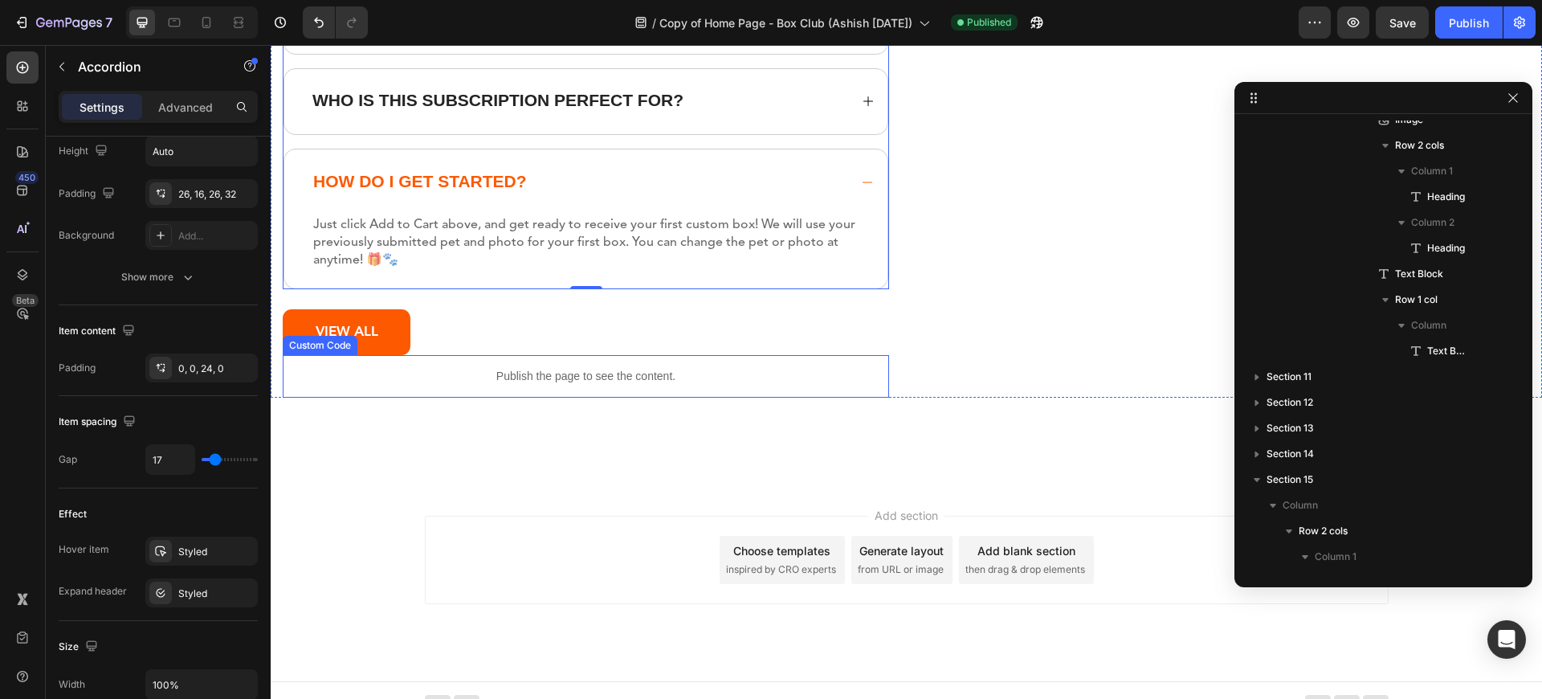
click at [596, 371] on p "Publish the page to see the content." at bounding box center [586, 376] width 606 height 17
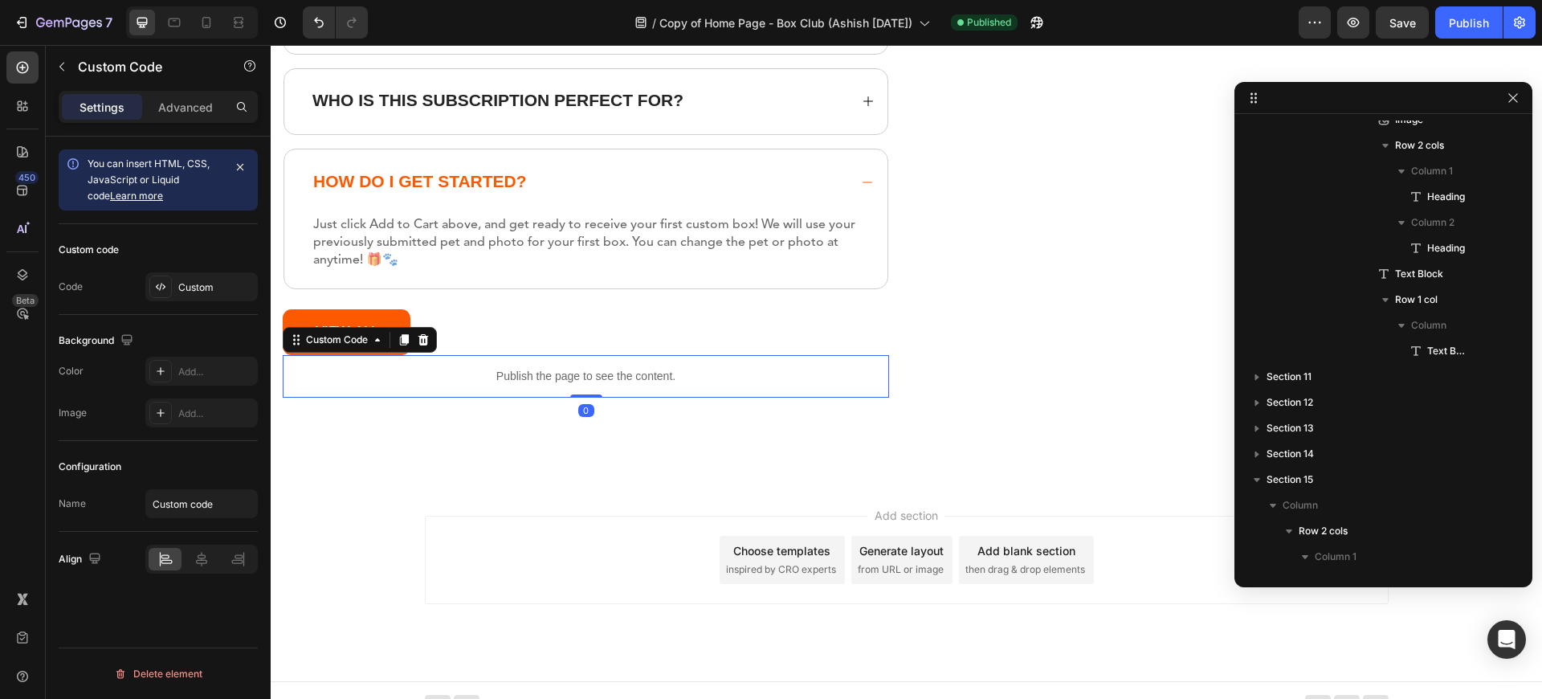
scroll to position [0, 0]
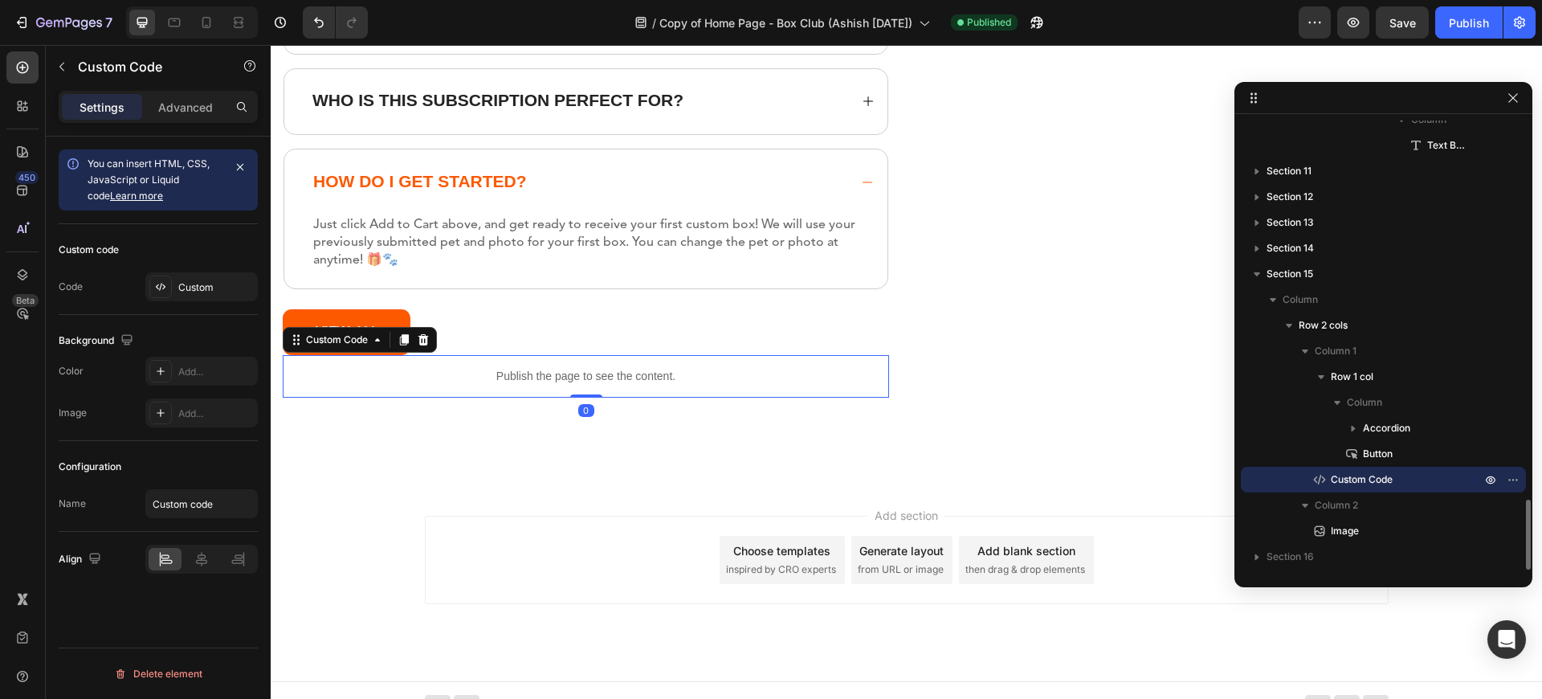
click at [596, 371] on p "Publish the page to see the content." at bounding box center [586, 376] width 606 height 17
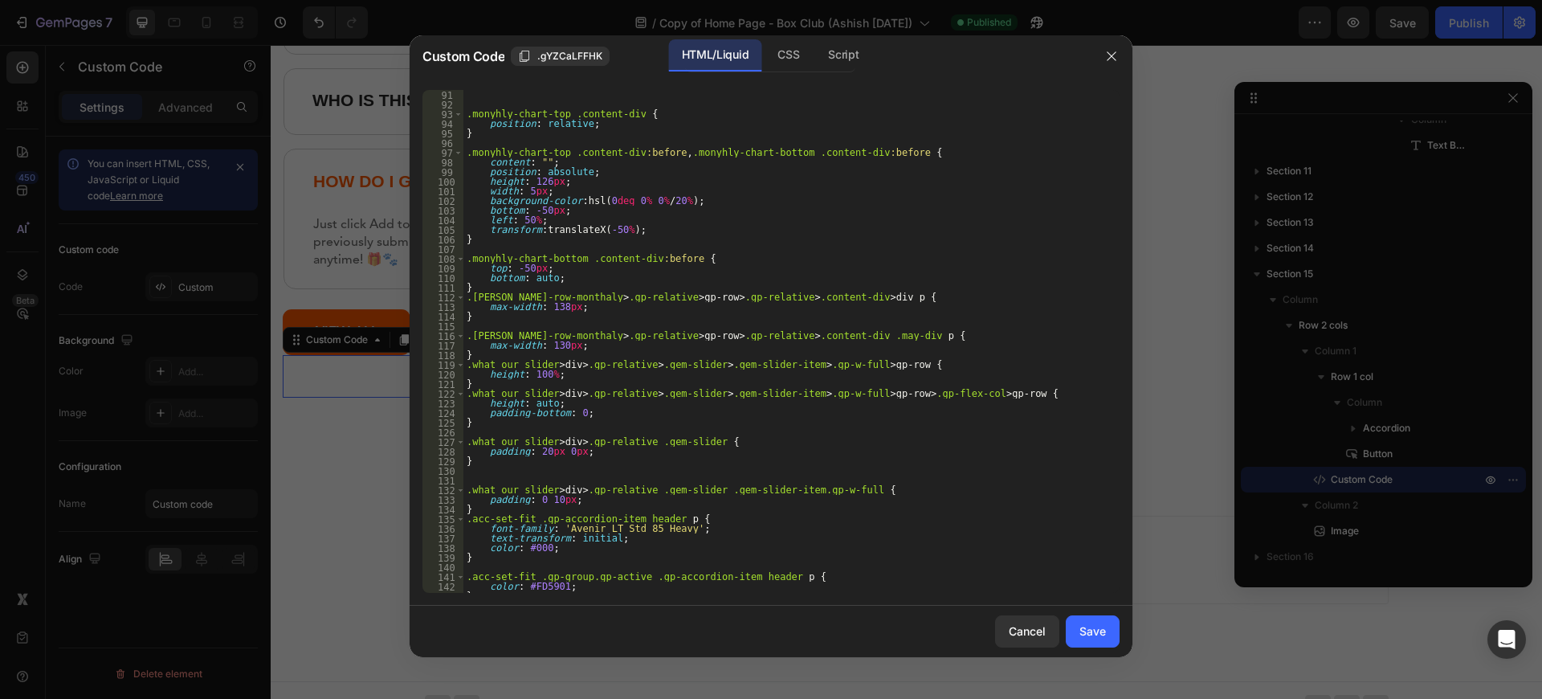
scroll to position [1214, 0]
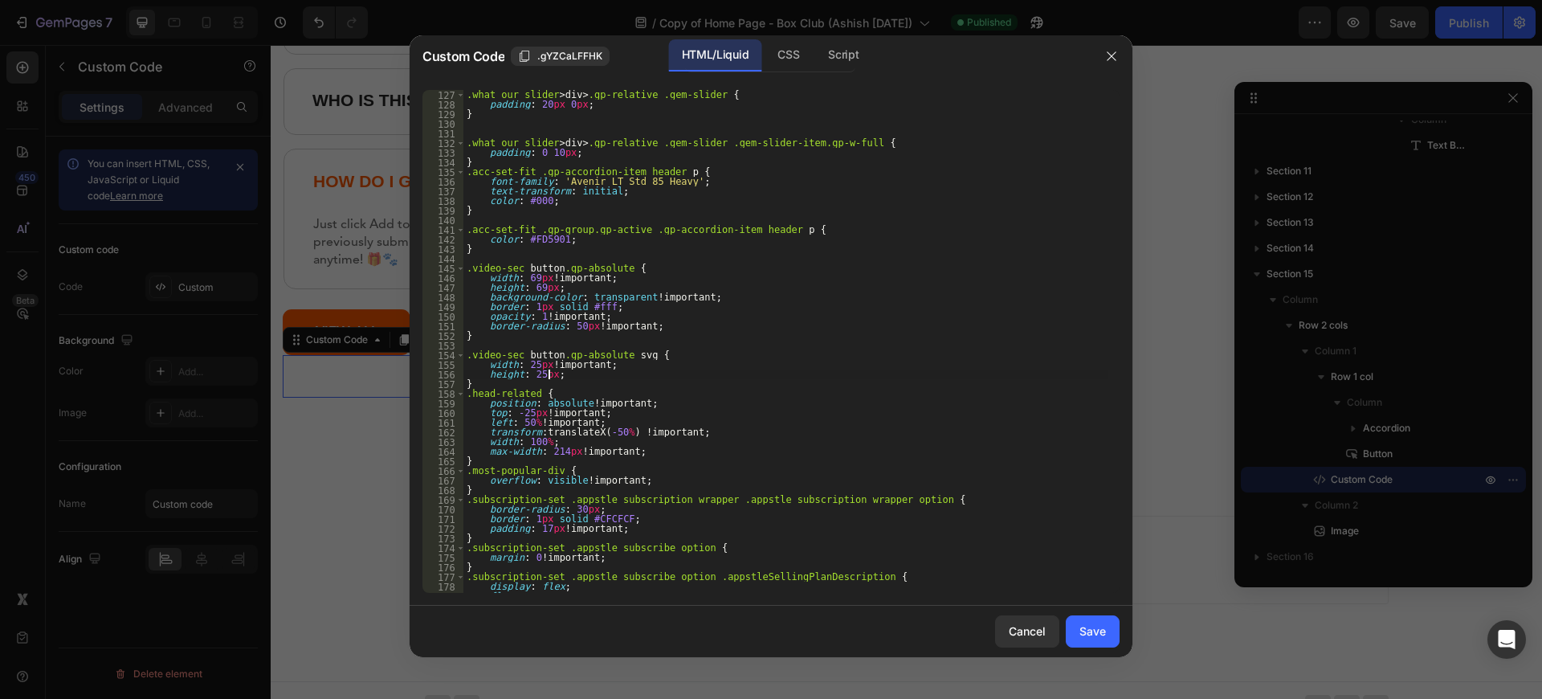
click at [596, 371] on div ".what_our_slider > div > .gp-relative .gem-slider { padding : 20 px 0 px ; } .w…" at bounding box center [785, 351] width 644 height 522
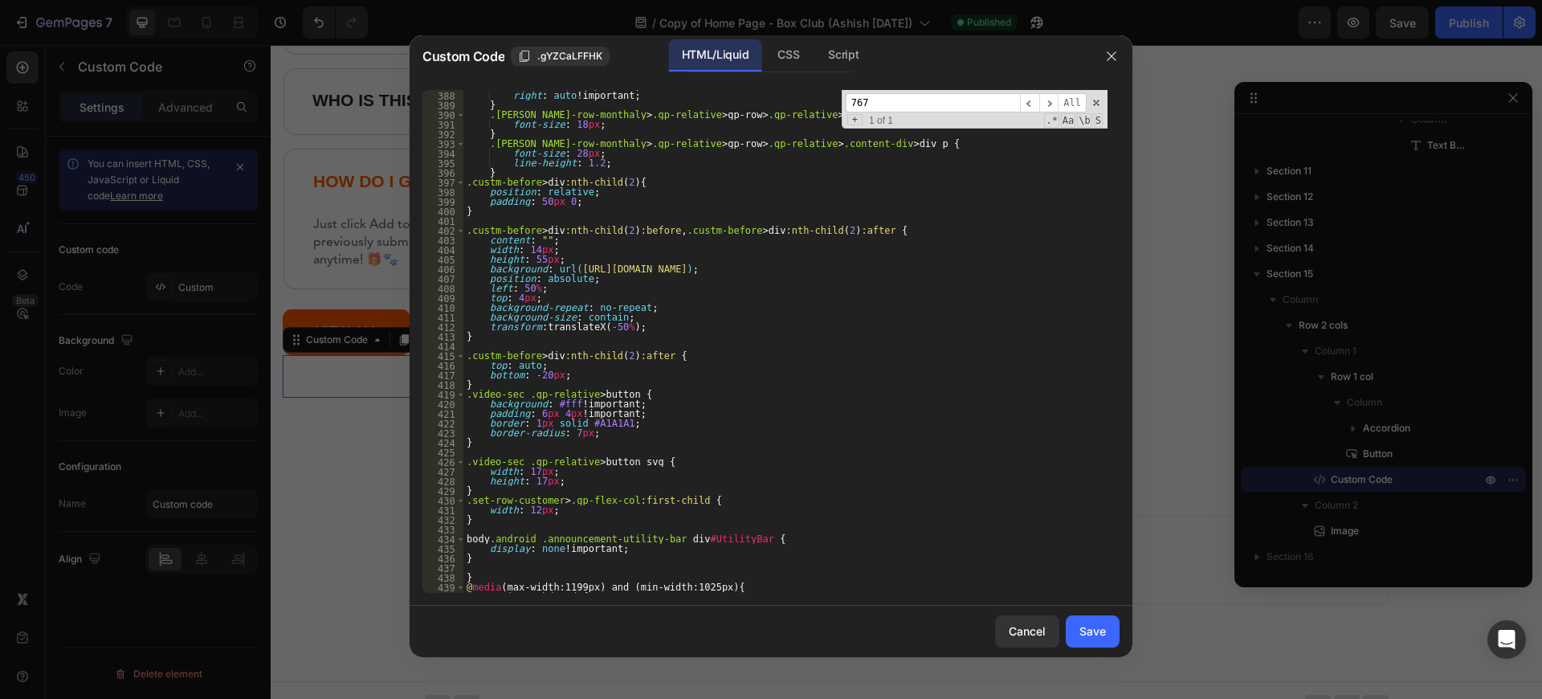
scroll to position [3795, 0]
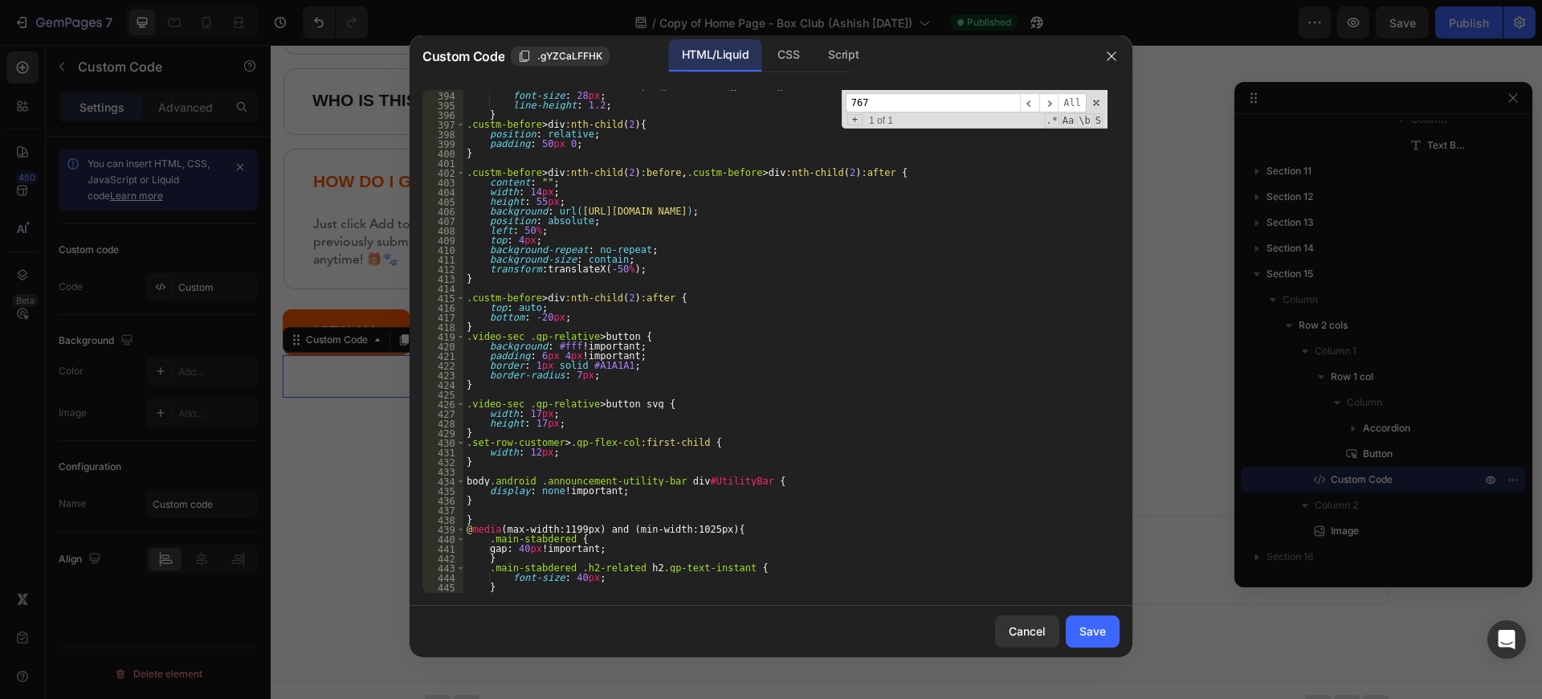
click at [487, 502] on div ".[PERSON_NAME]-row-monthaly > .gp-relative > gp-row > .gp-relative > .content-d…" at bounding box center [785, 342] width 644 height 522
paste textarea
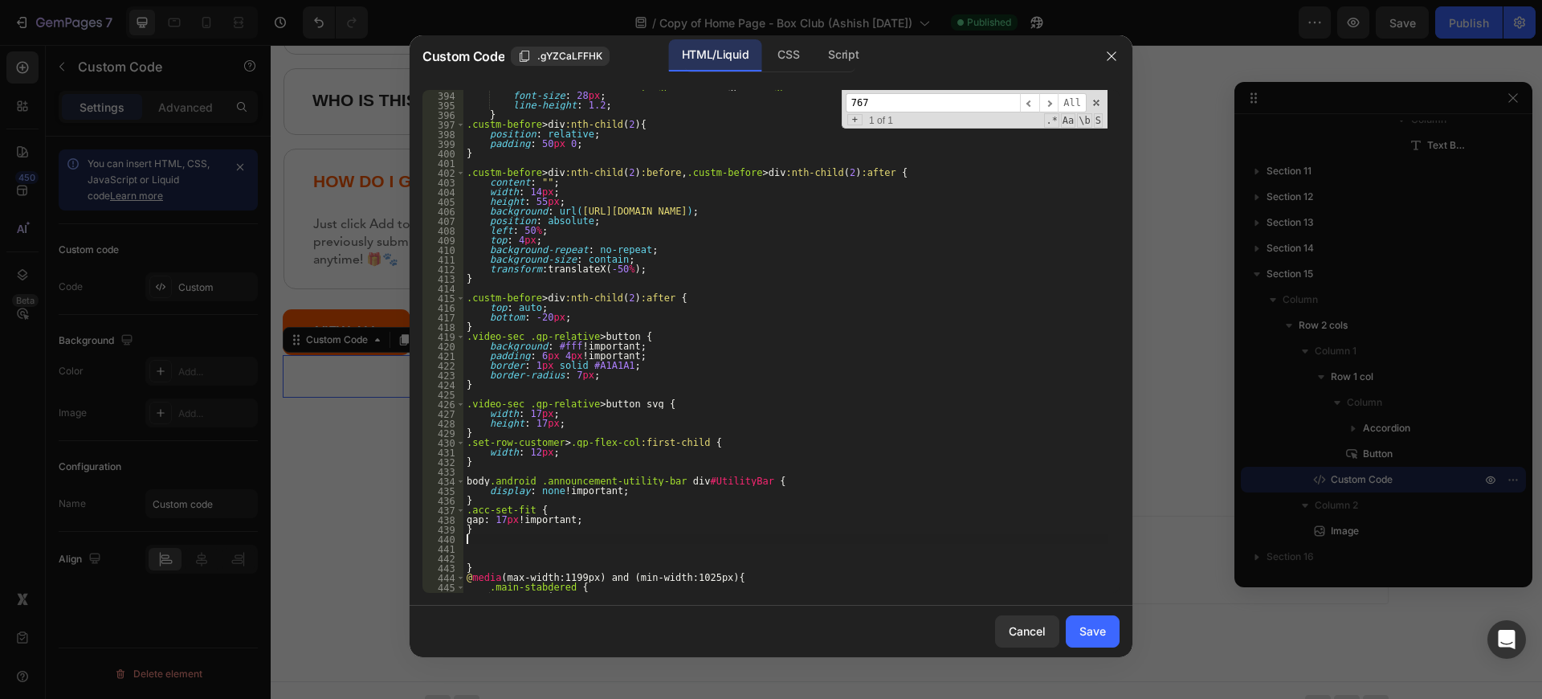
drag, startPoint x: 1073, startPoint y: 626, endPoint x: 1351, endPoint y: 6, distance: 680.3
click at [1074, 625] on button "Save" at bounding box center [1092, 631] width 54 height 32
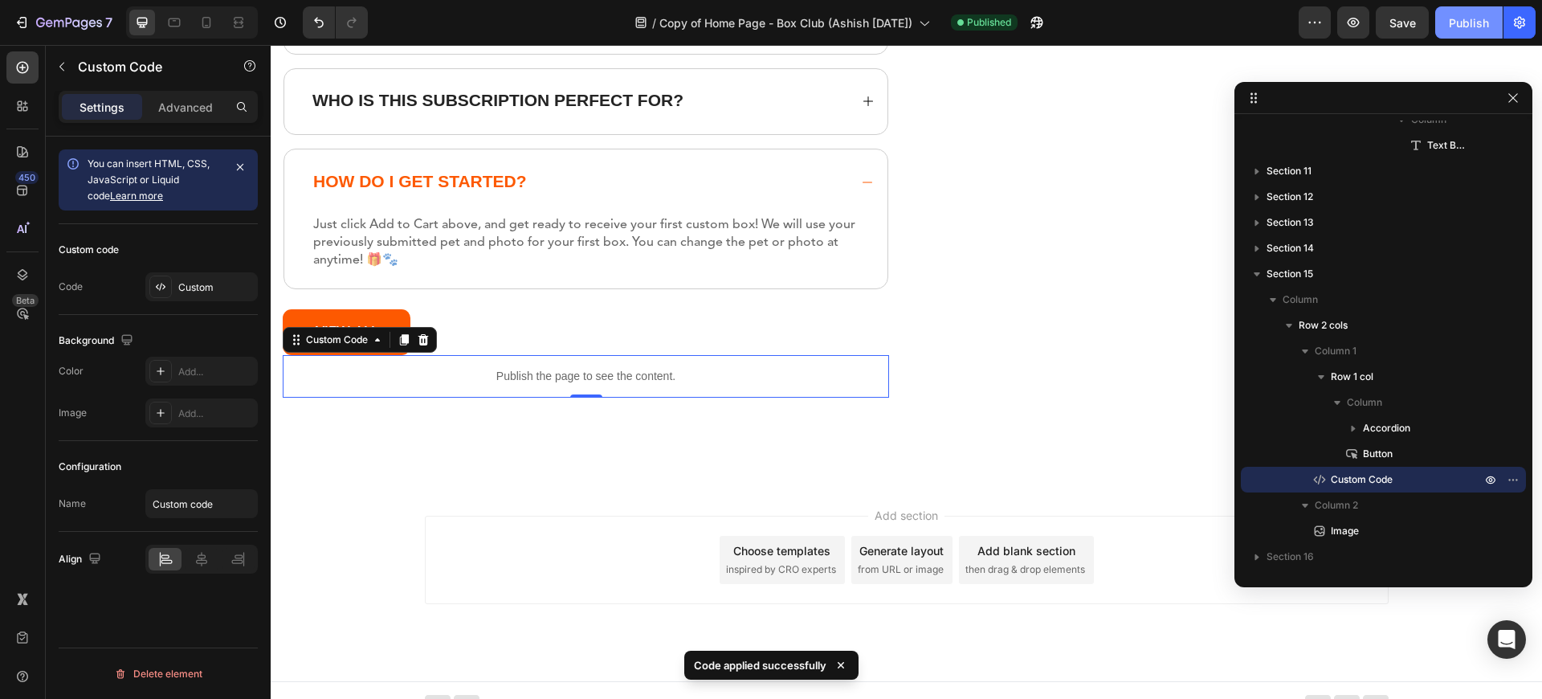
click at [1438, 32] on button "Publish" at bounding box center [1468, 22] width 67 height 32
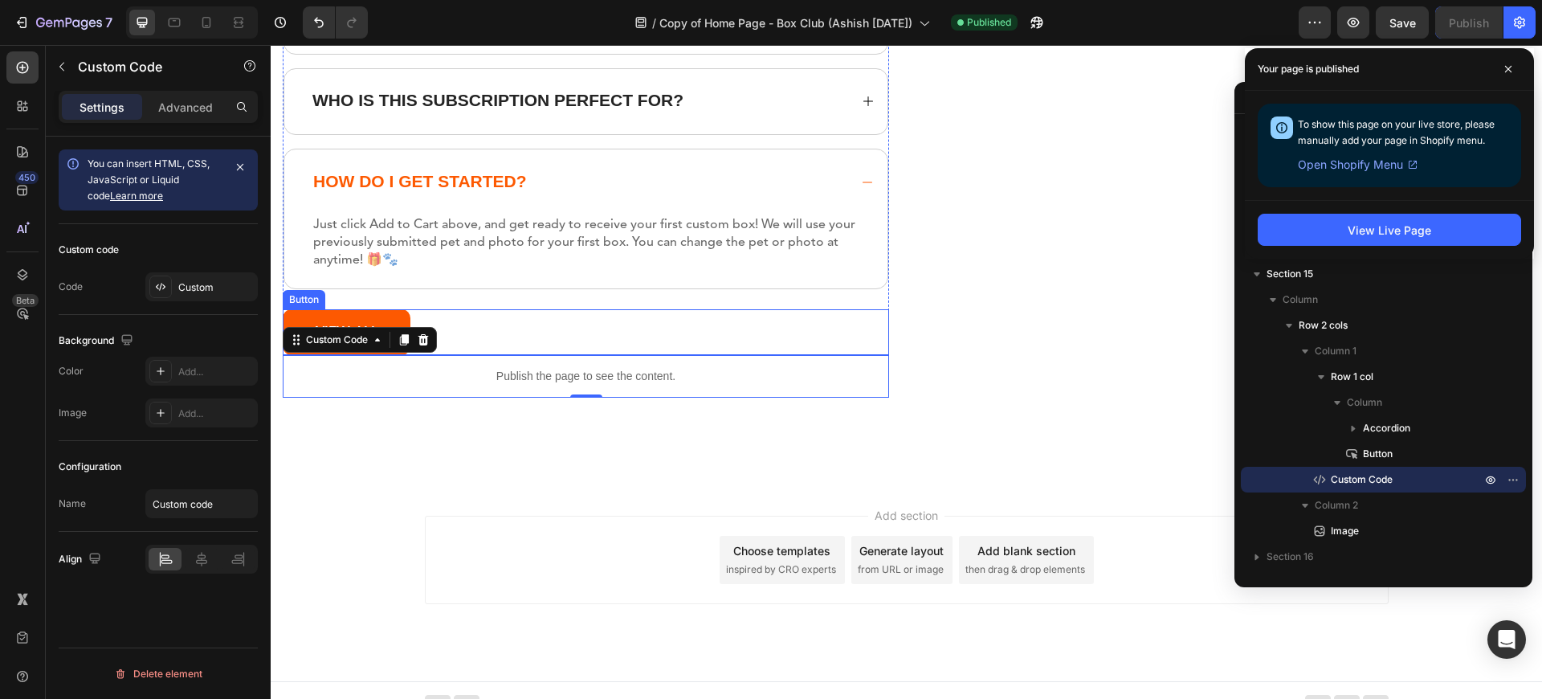
scroll to position [19586, 0]
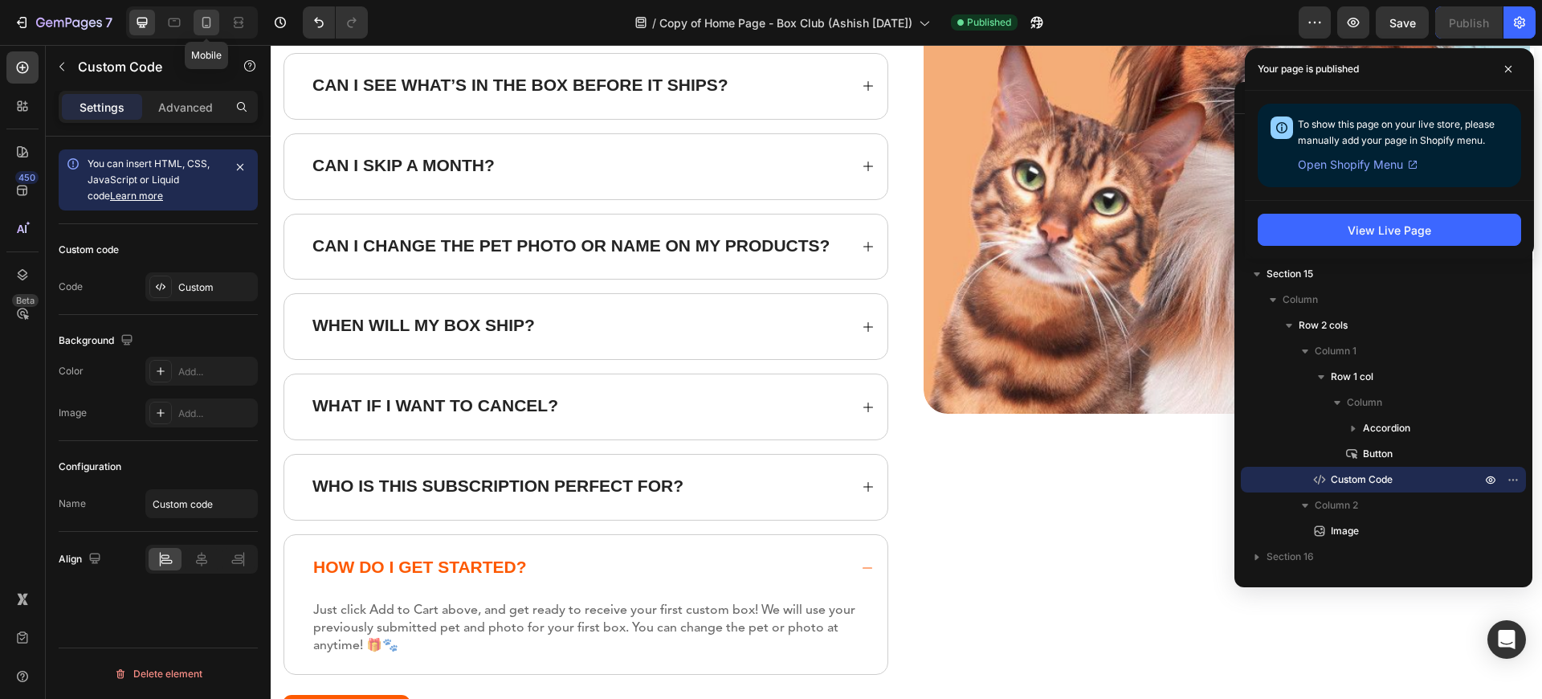
click at [218, 28] on div at bounding box center [207, 23] width 26 height 26
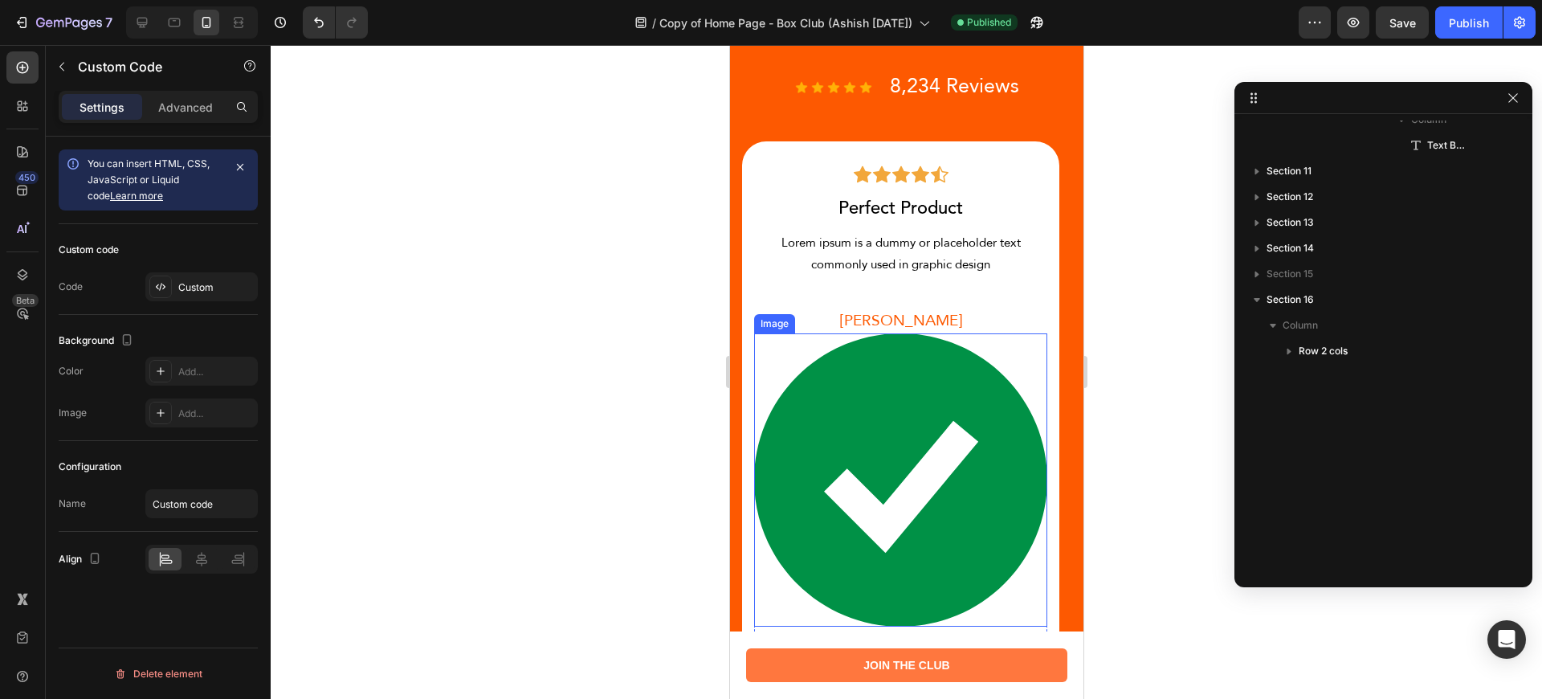
scroll to position [6151, 0]
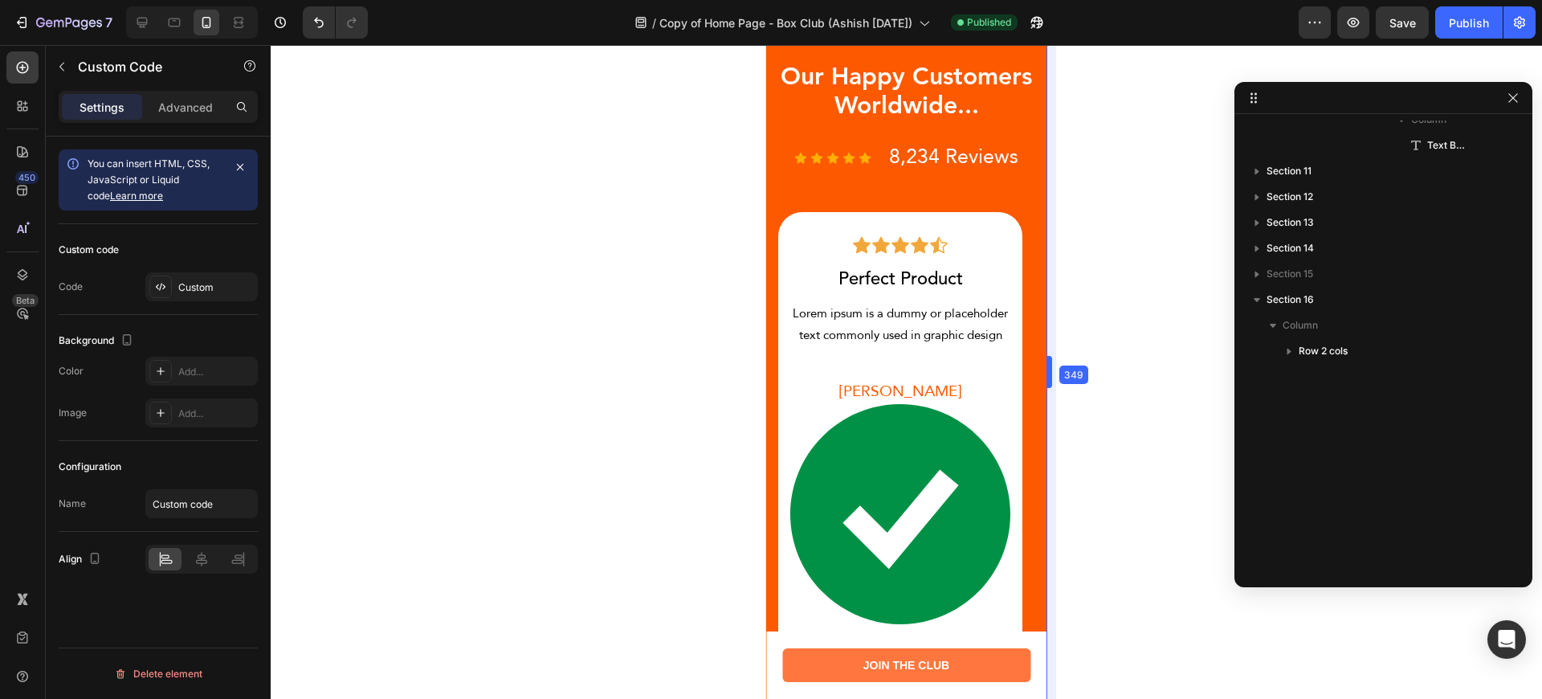
drag, startPoint x: 1084, startPoint y: 328, endPoint x: 1011, endPoint y: 328, distance: 73.1
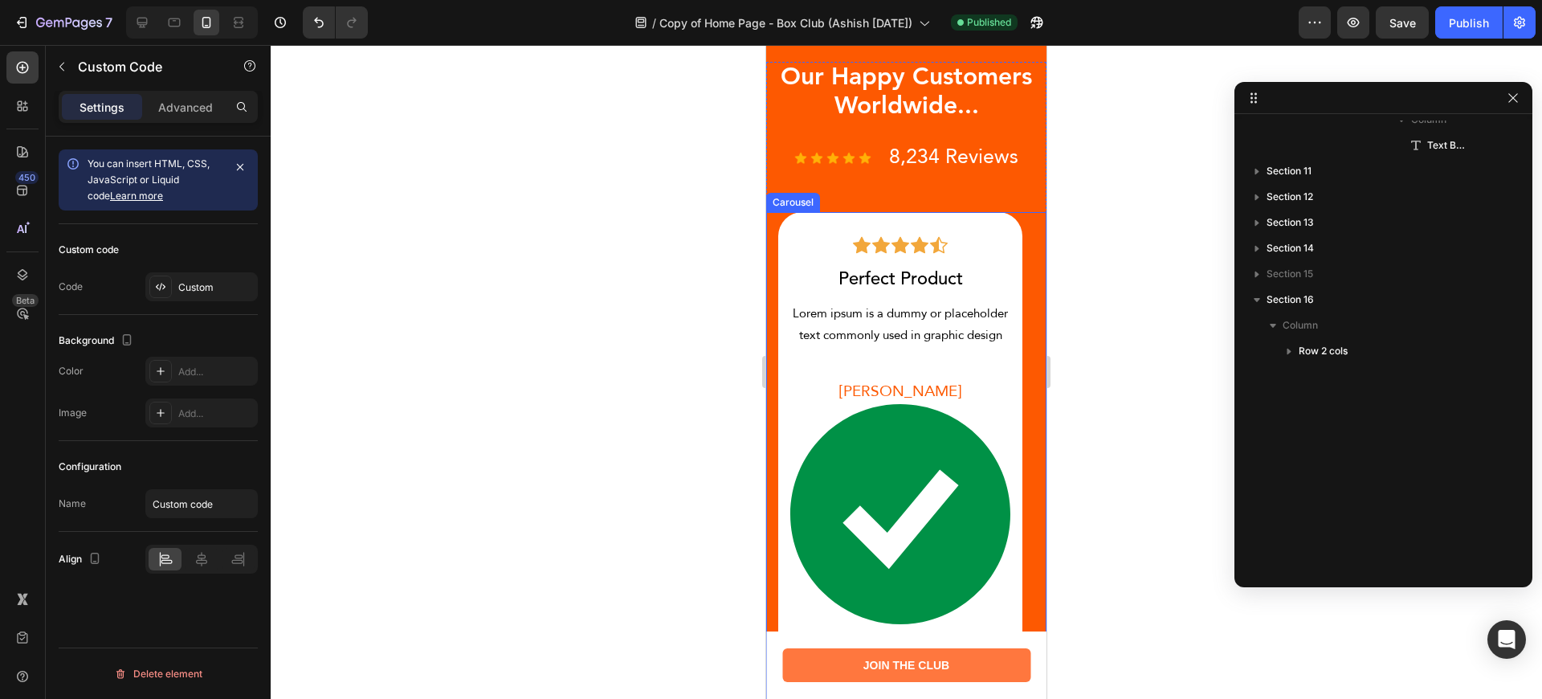
click at [1017, 216] on div "Icon Icon Icon Icon Icon Row Perfect Product Text block Row Lorem ipsum is a du…" at bounding box center [900, 472] width 244 height 520
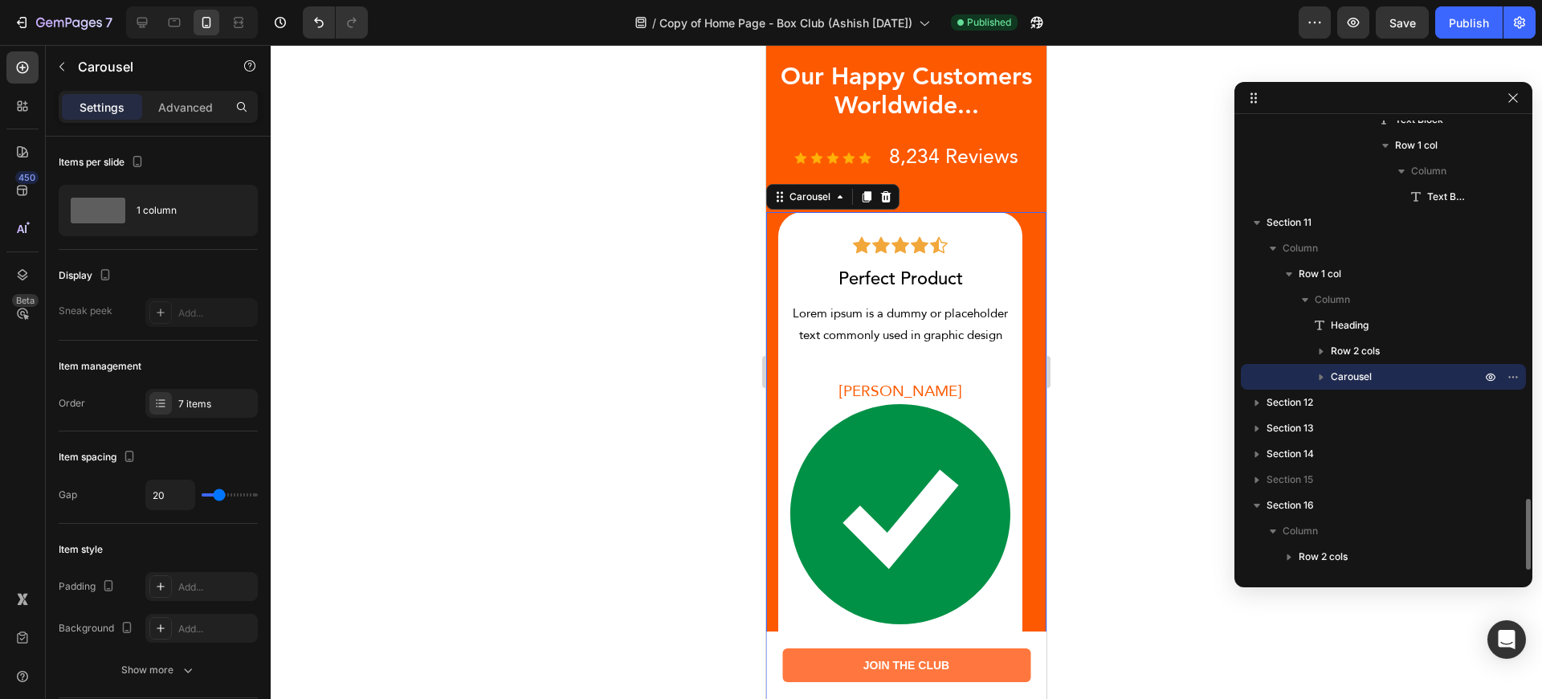
scroll to position [2377, 0]
click at [161, 494] on input "20" at bounding box center [170, 494] width 48 height 29
click at [1456, 25] on div "Publish" at bounding box center [1468, 22] width 40 height 17
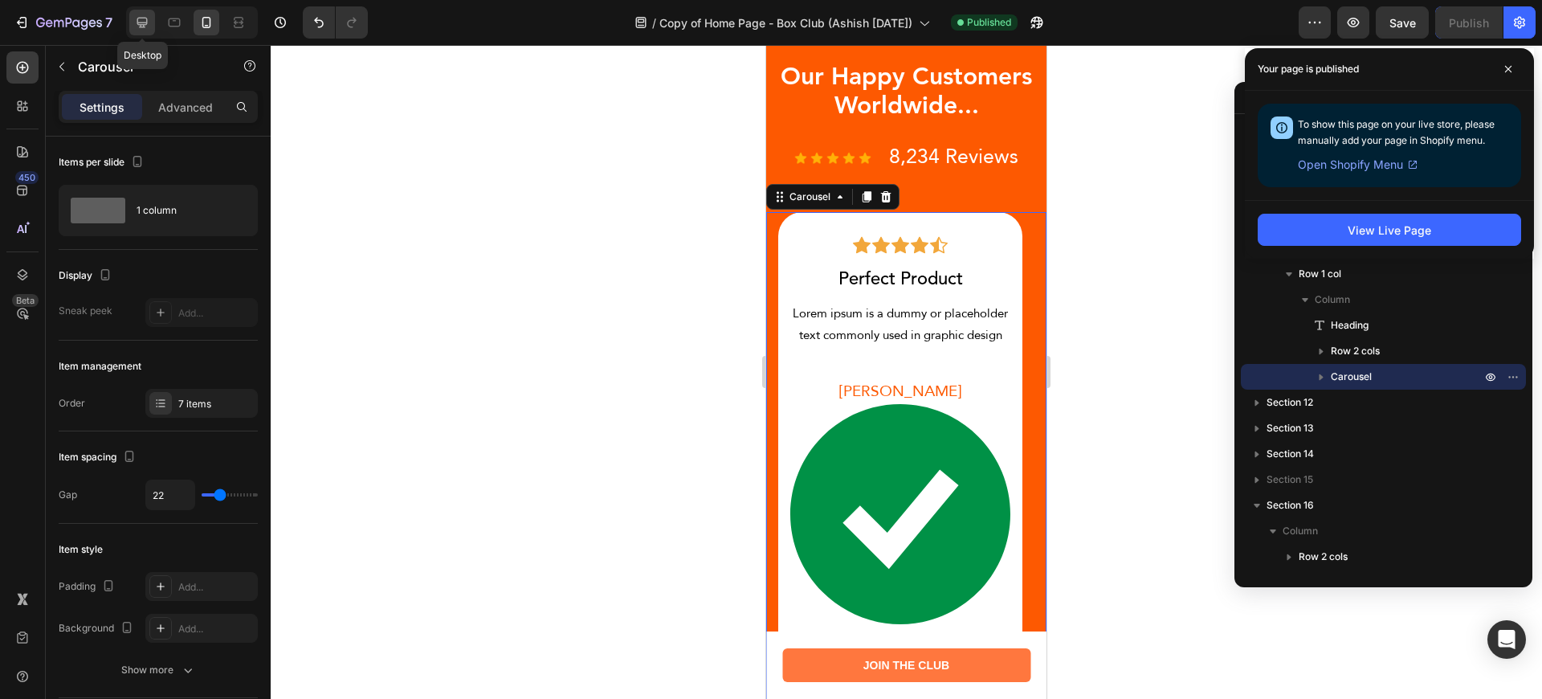
click at [147, 26] on icon at bounding box center [142, 22] width 16 height 16
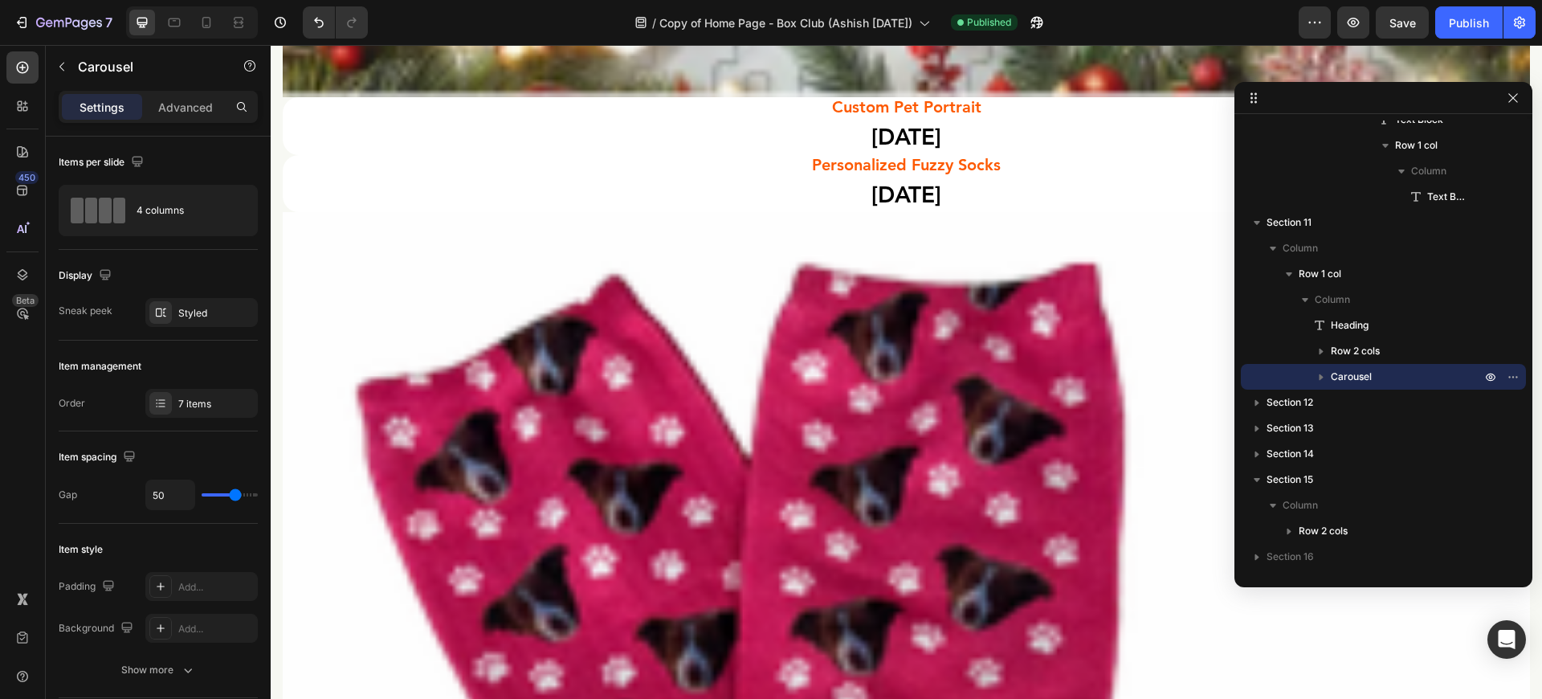
scroll to position [12431, 0]
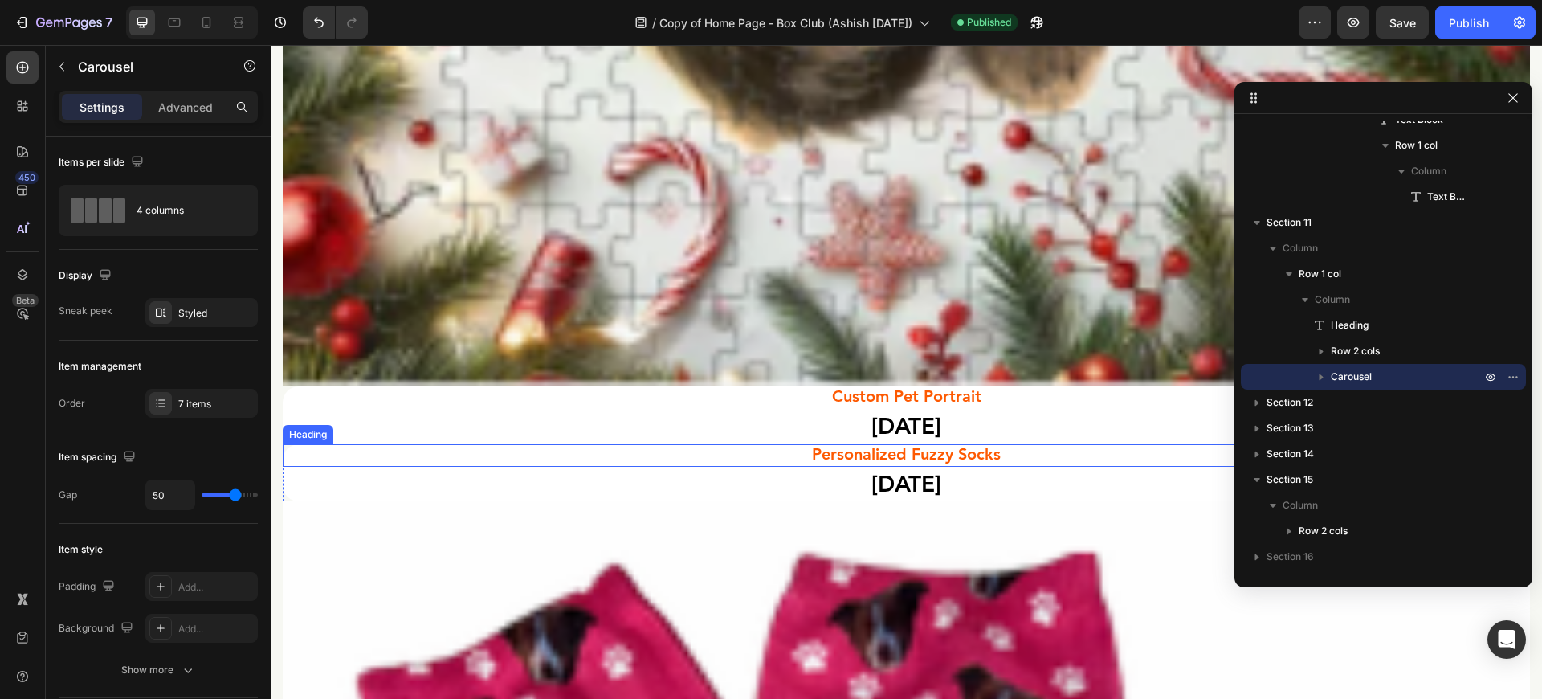
click at [902, 444] on h2 "Personalized Fuzzy Socks" at bounding box center [906, 455] width 1247 height 22
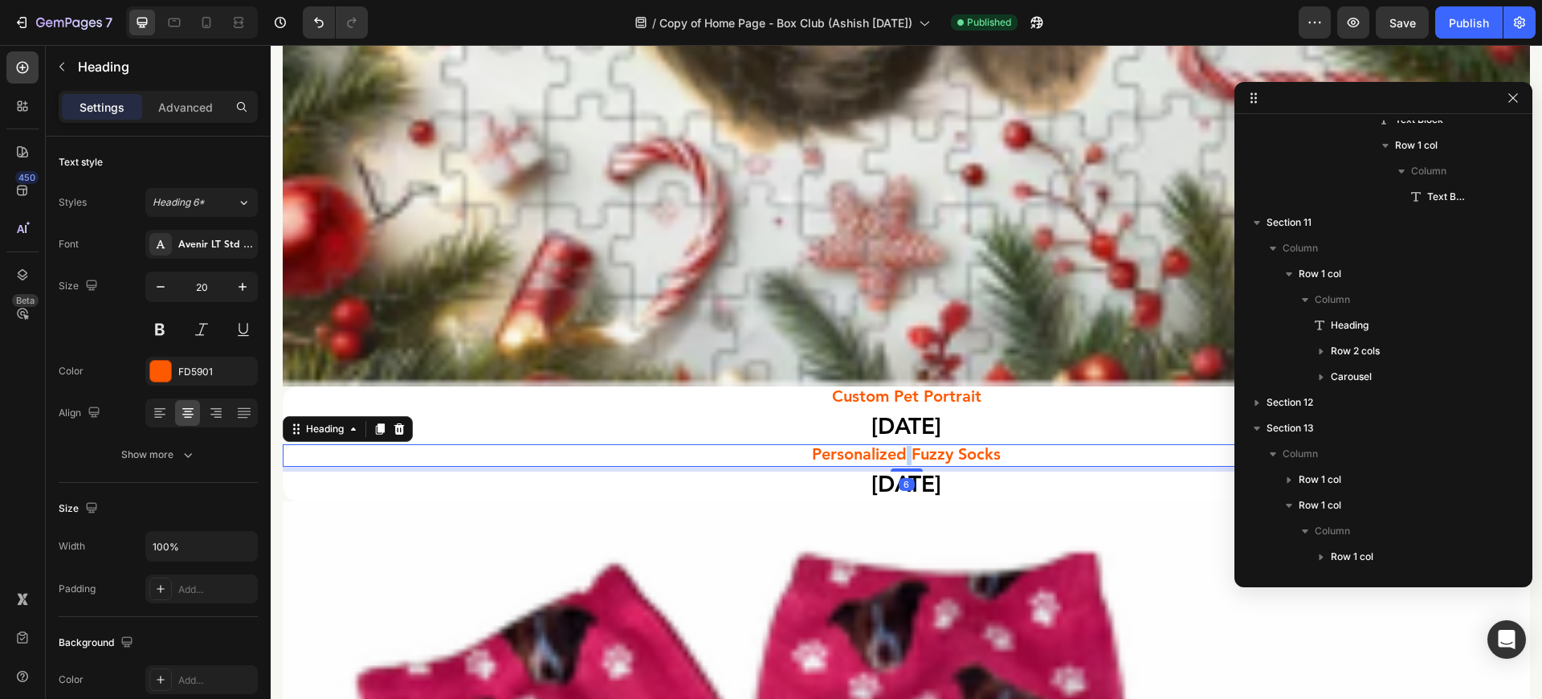
scroll to position [2812, 0]
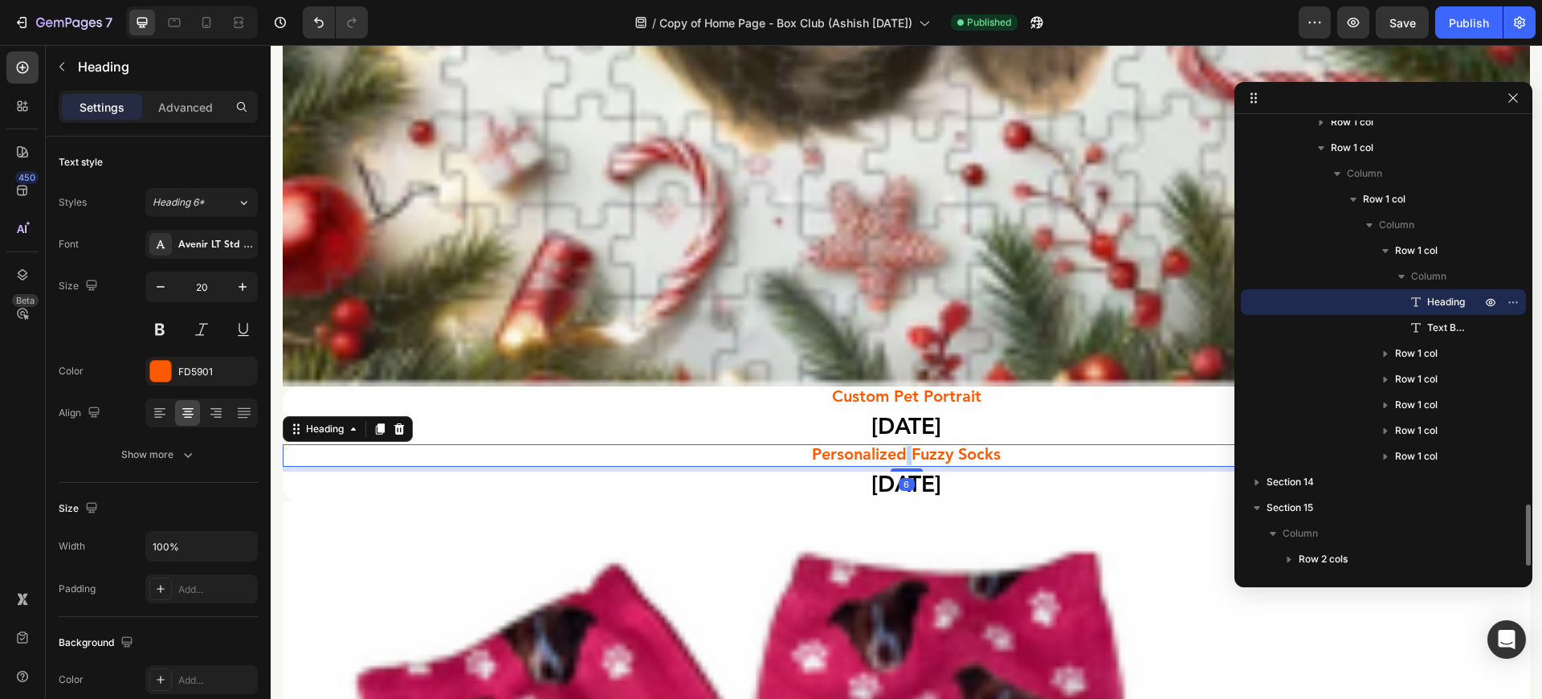
click at [902, 444] on h2 "Personalized Fuzzy Socks" at bounding box center [906, 455] width 1247 height 22
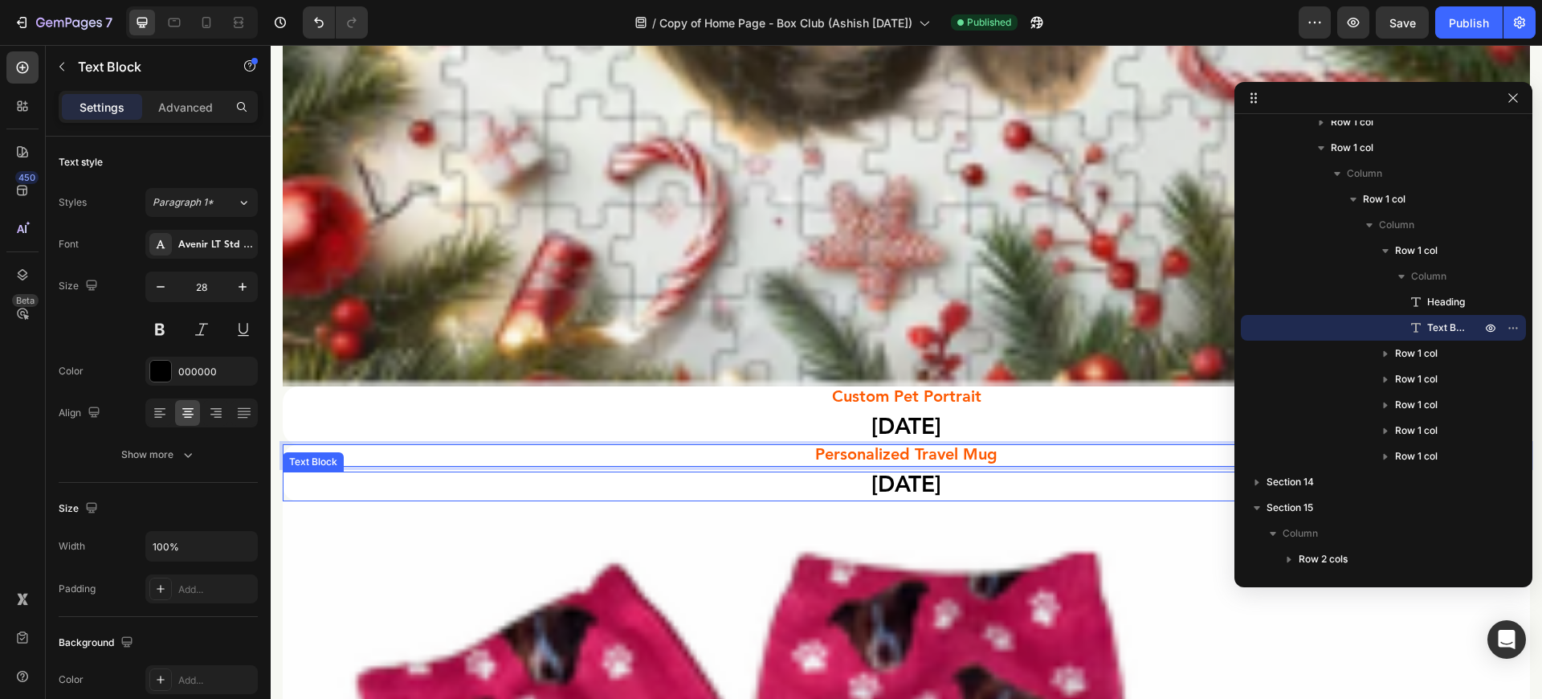
click at [879, 473] on p "[DATE]" at bounding box center [906, 486] width 1244 height 27
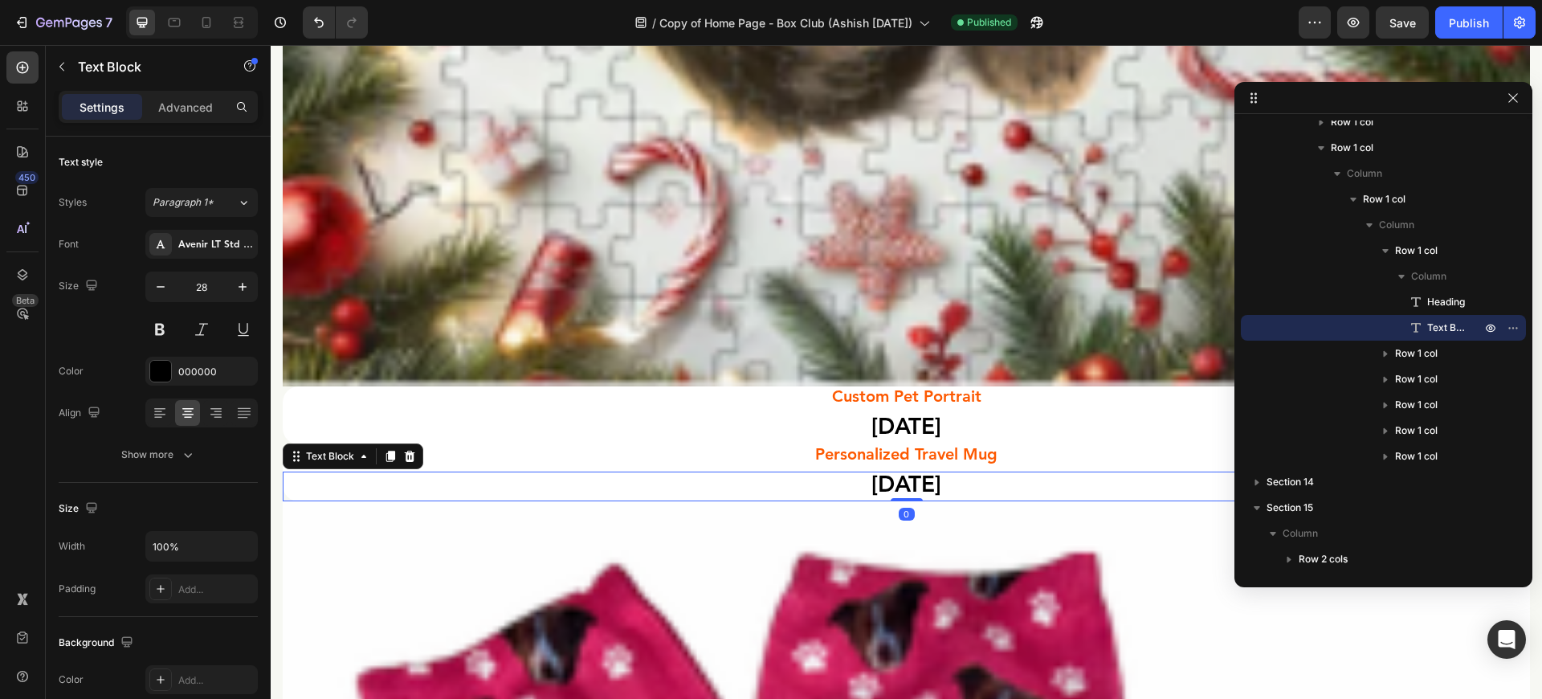
click at [879, 473] on p "[DATE]" at bounding box center [906, 486] width 1244 height 27
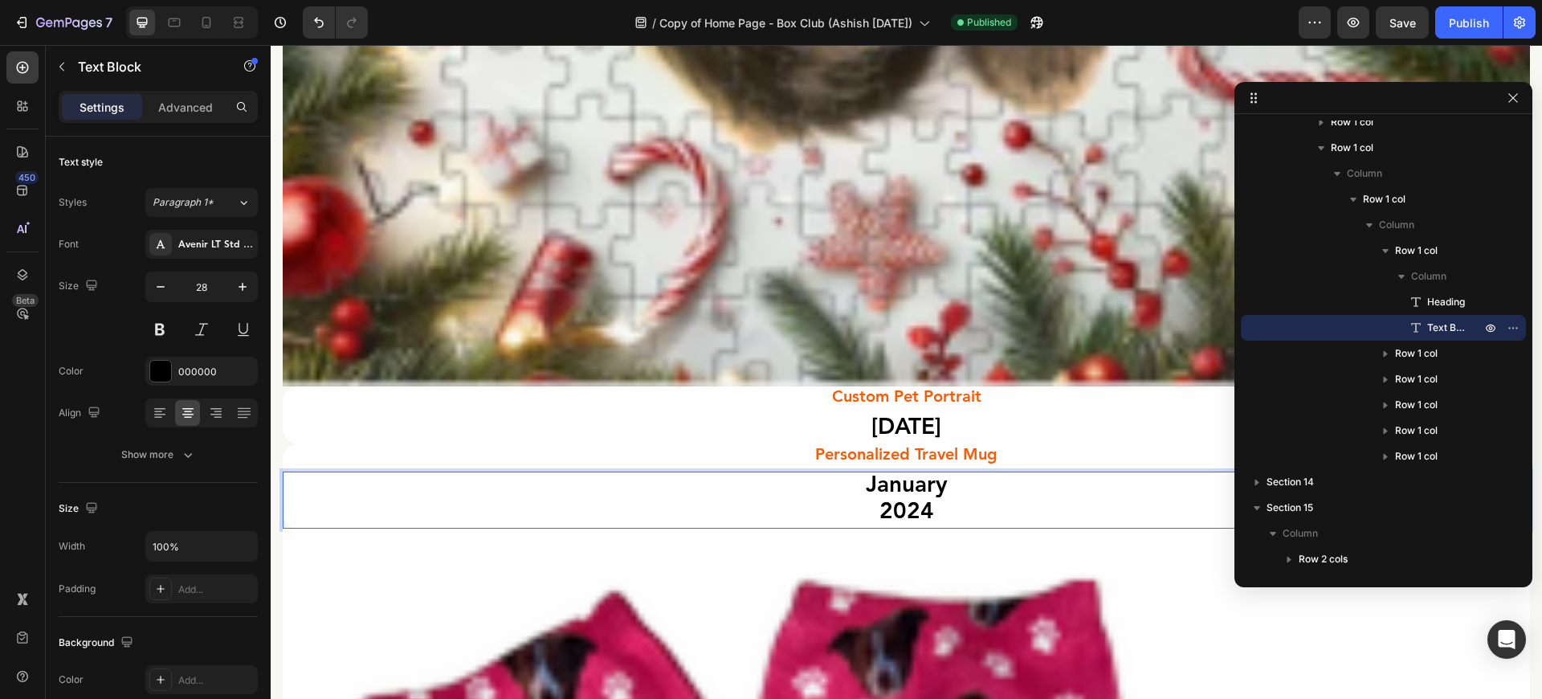
click at [874, 473] on p "[DATE]" at bounding box center [906, 500] width 1244 height 54
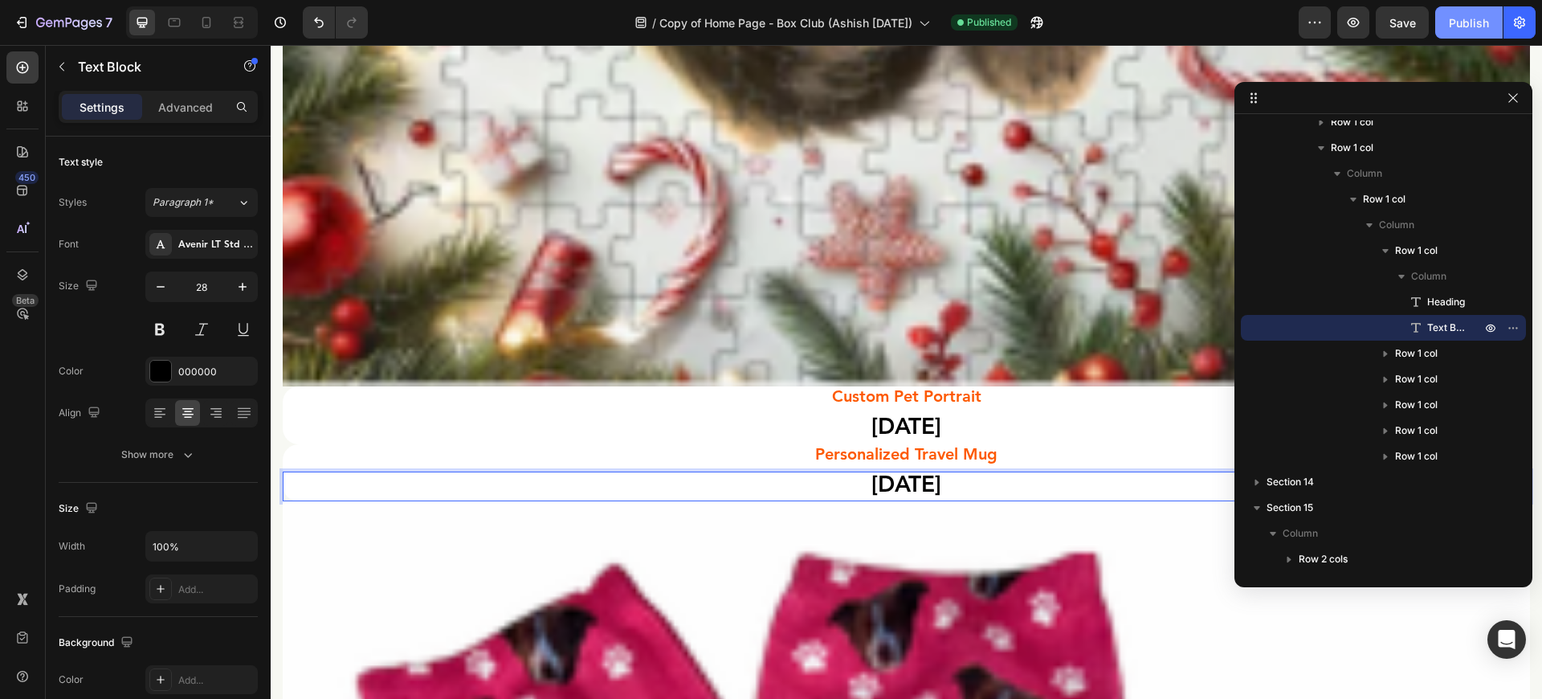
click at [1455, 26] on div "Publish" at bounding box center [1468, 22] width 40 height 17
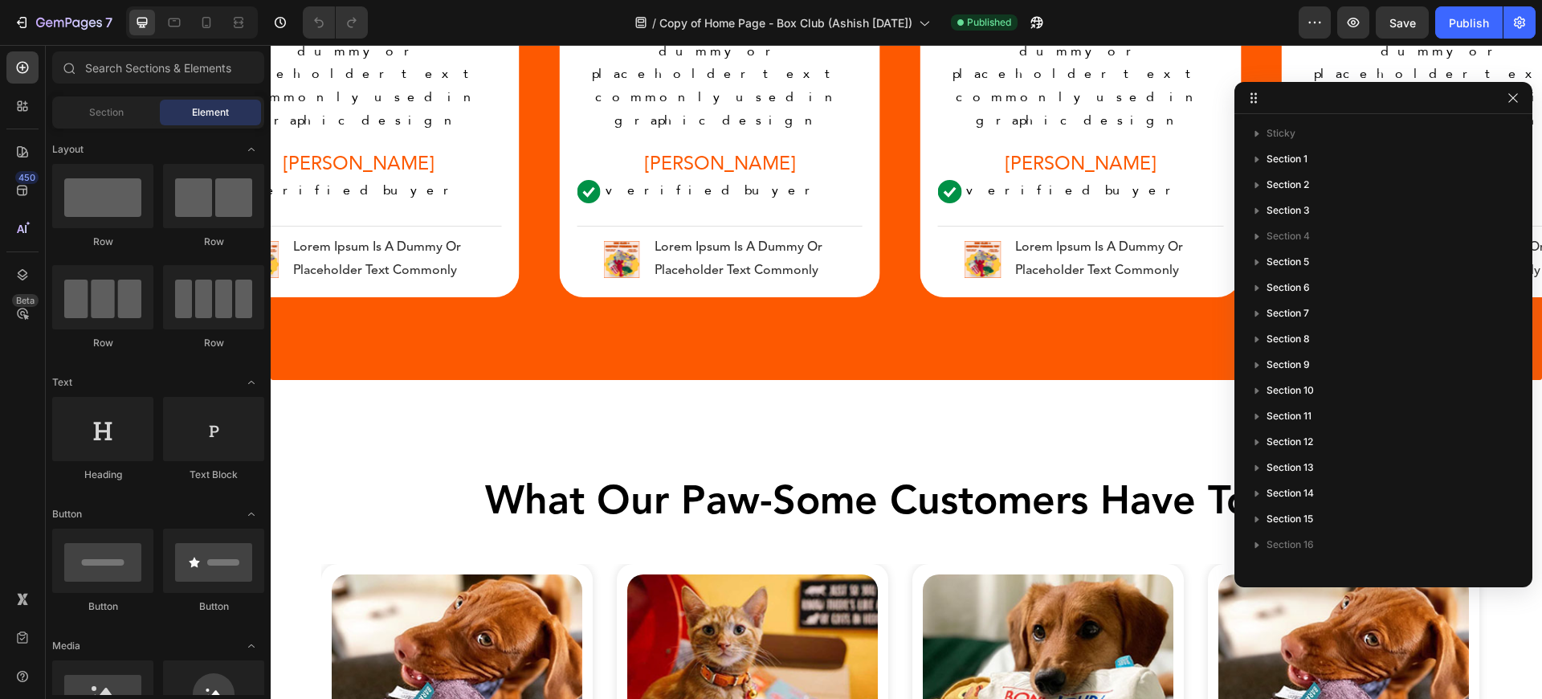
scroll to position [4685, 0]
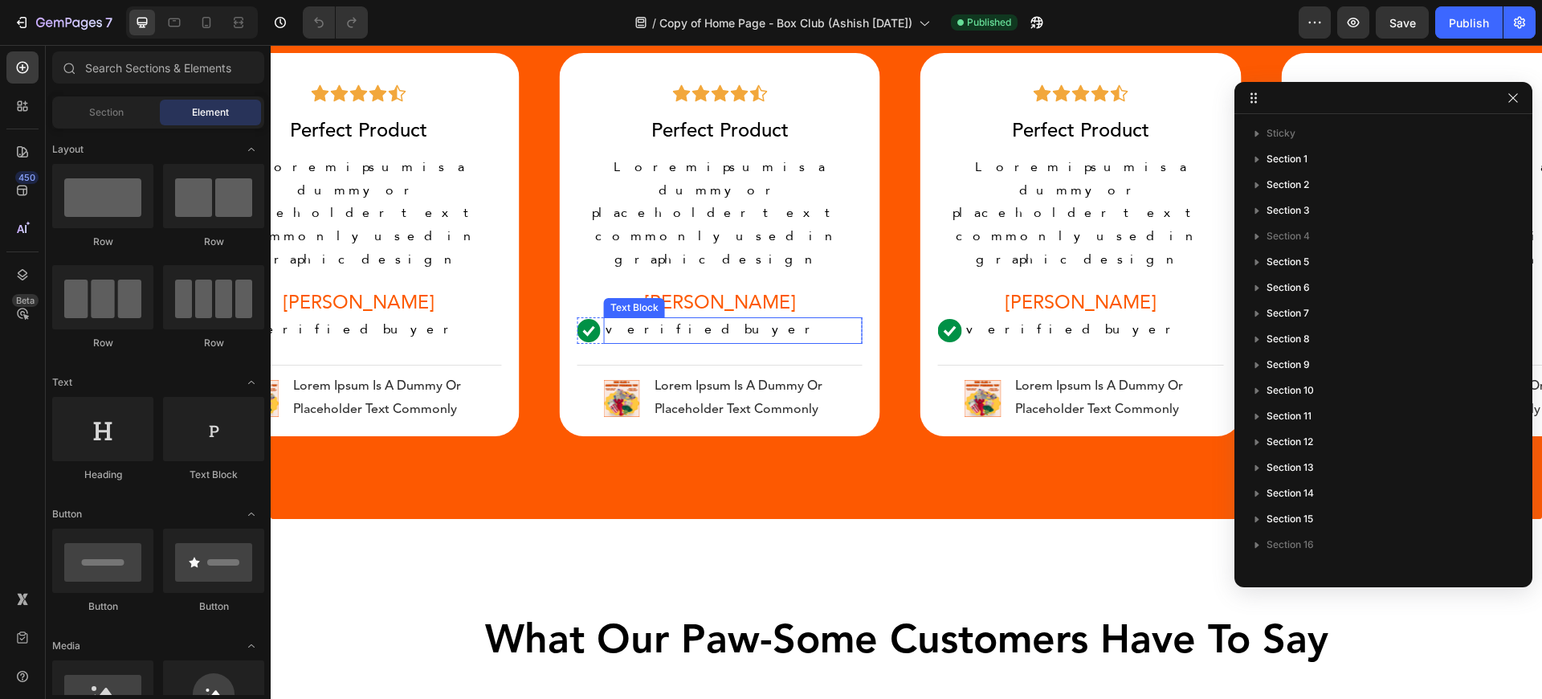
click at [650, 319] on p "verified buyer" at bounding box center [732, 330] width 255 height 23
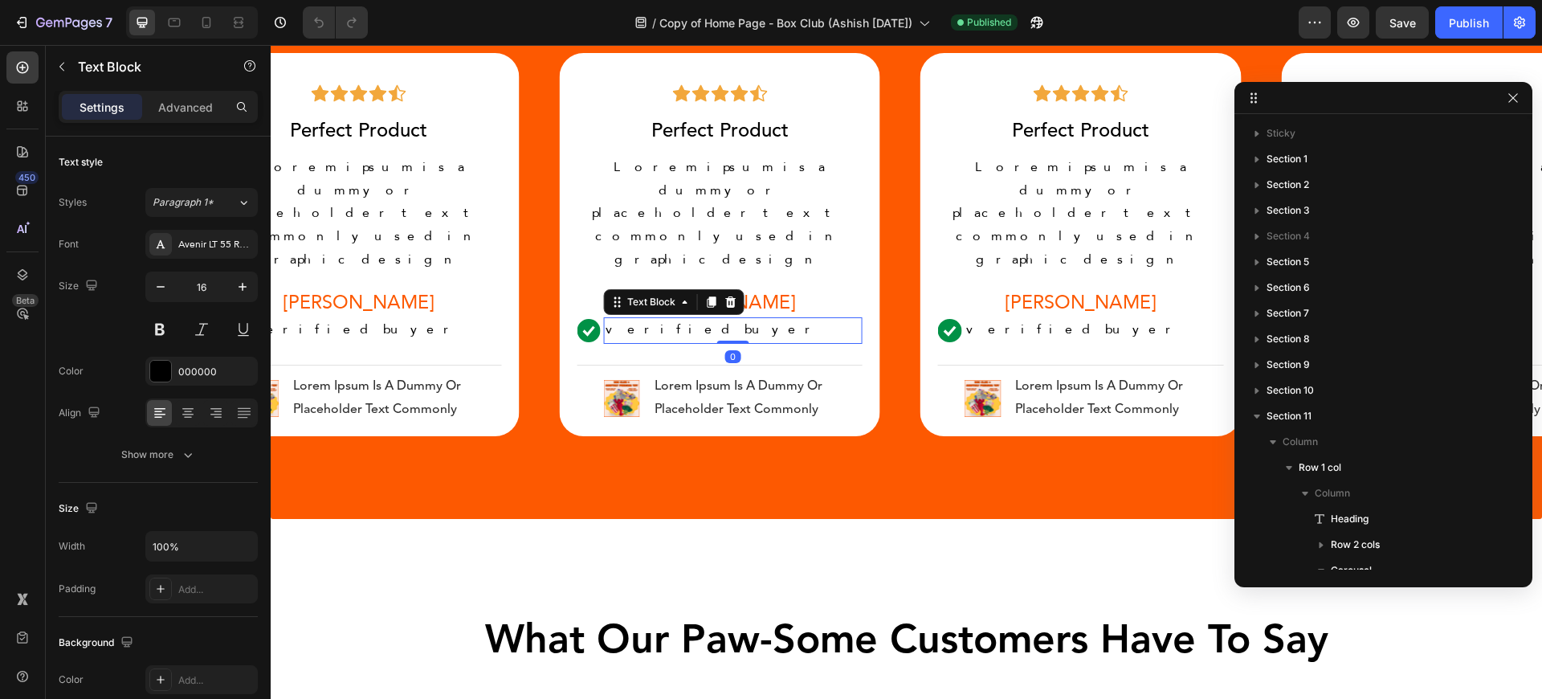
scroll to position [551, 0]
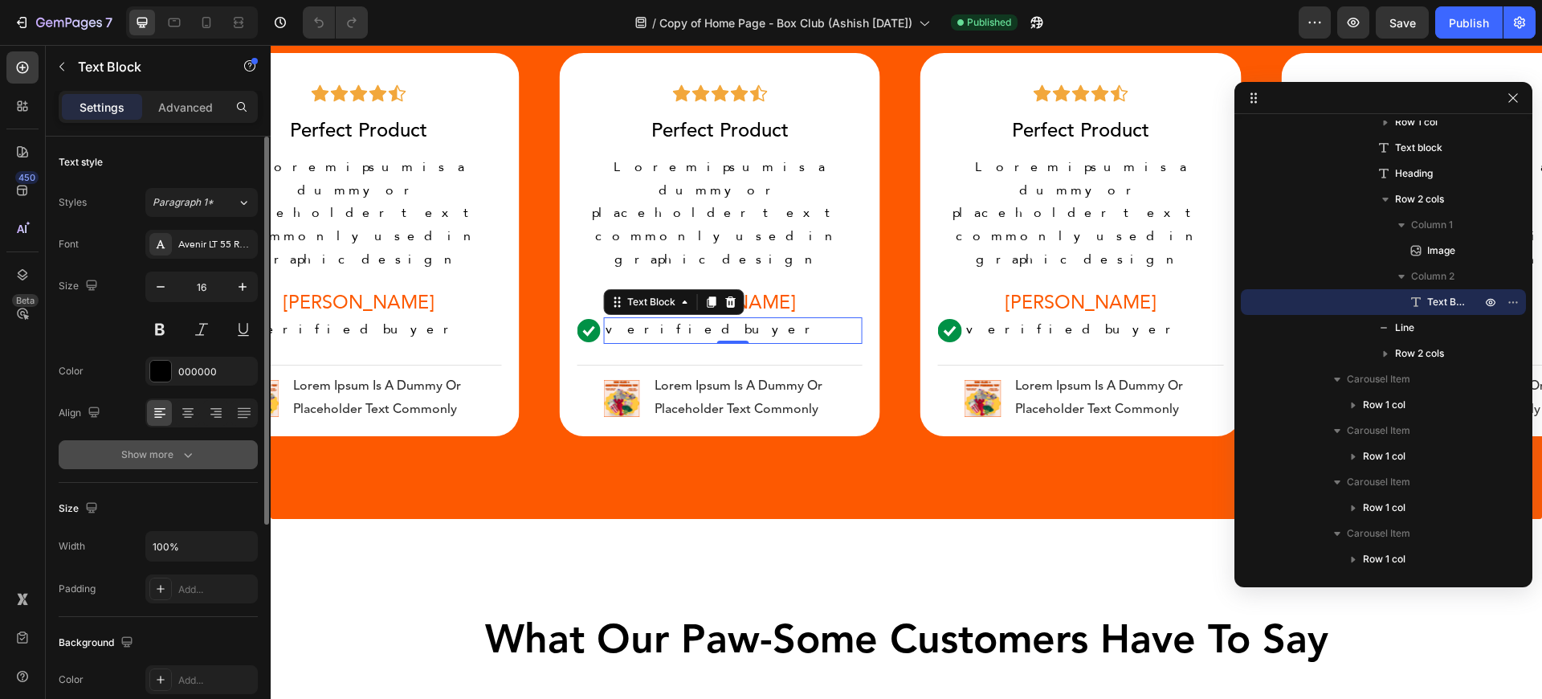
click at [190, 460] on icon "button" at bounding box center [188, 454] width 16 height 16
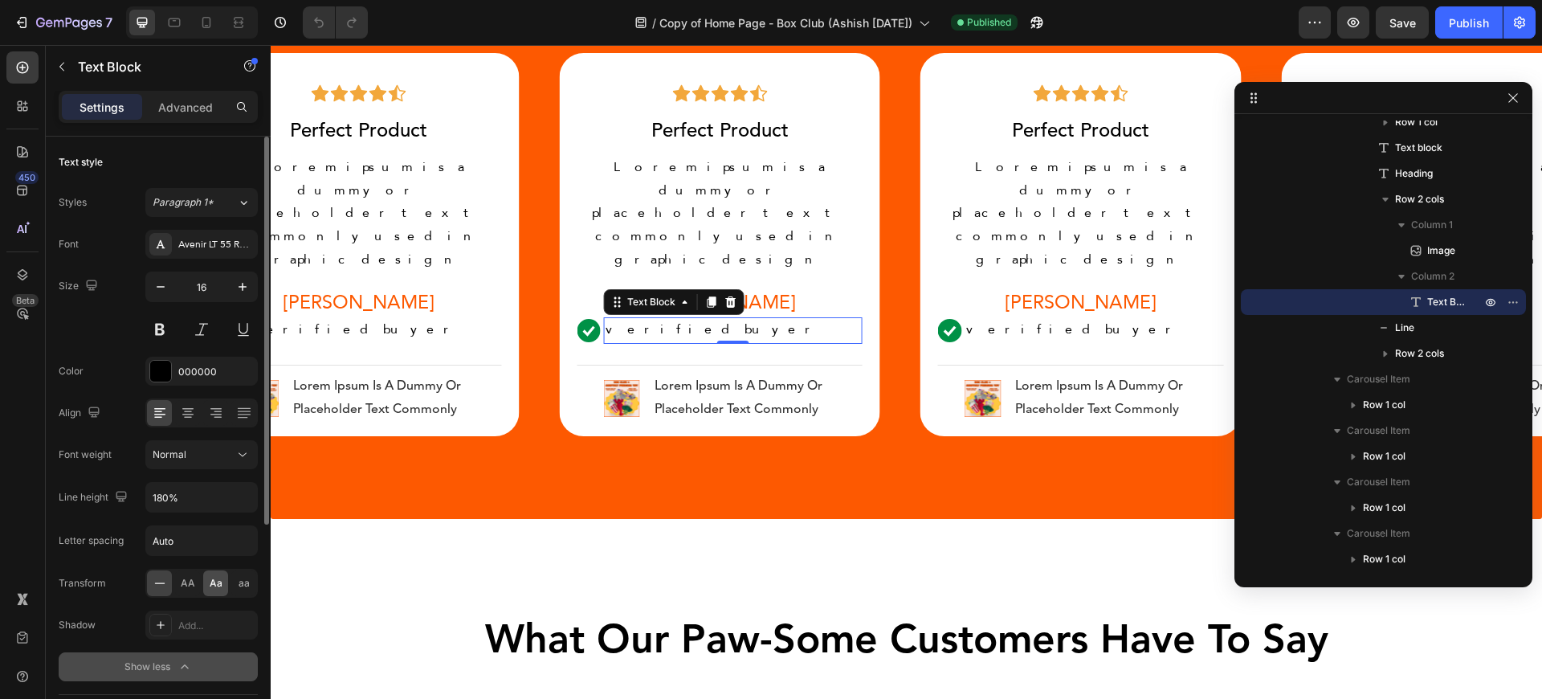
click at [213, 588] on span "Aa" at bounding box center [216, 583] width 13 height 14
click at [338, 319] on p "verified buyer" at bounding box center [371, 330] width 255 height 23
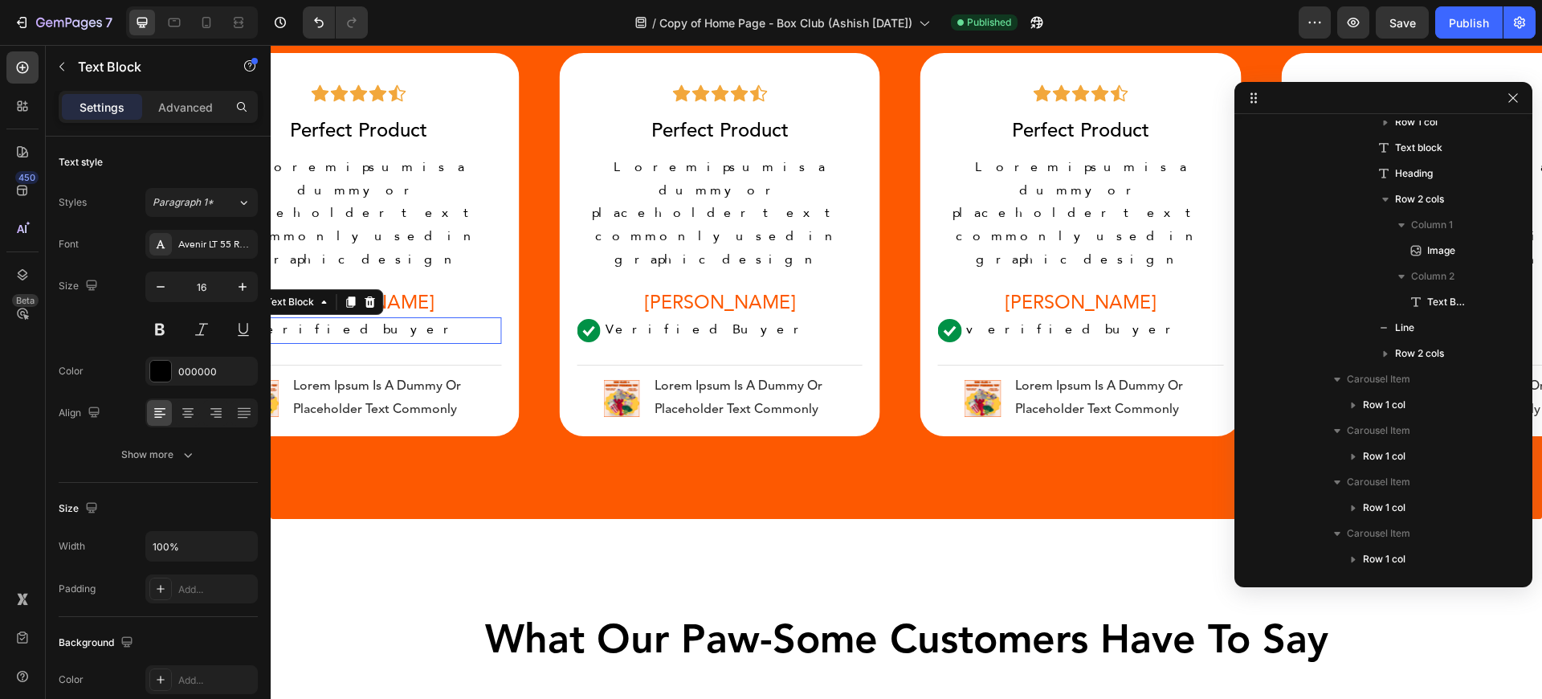
scroll to position [1067, 0]
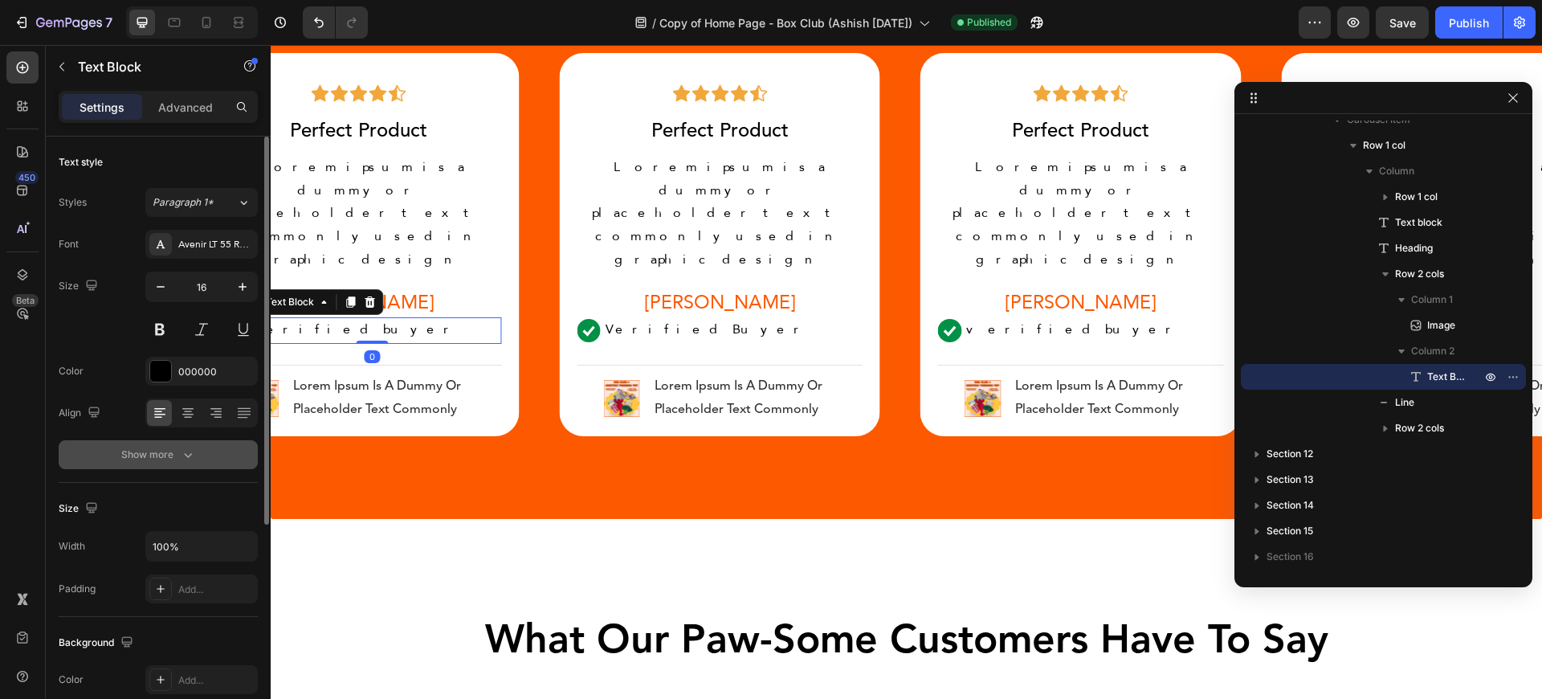
click at [186, 441] on button "Show more" at bounding box center [158, 454] width 199 height 29
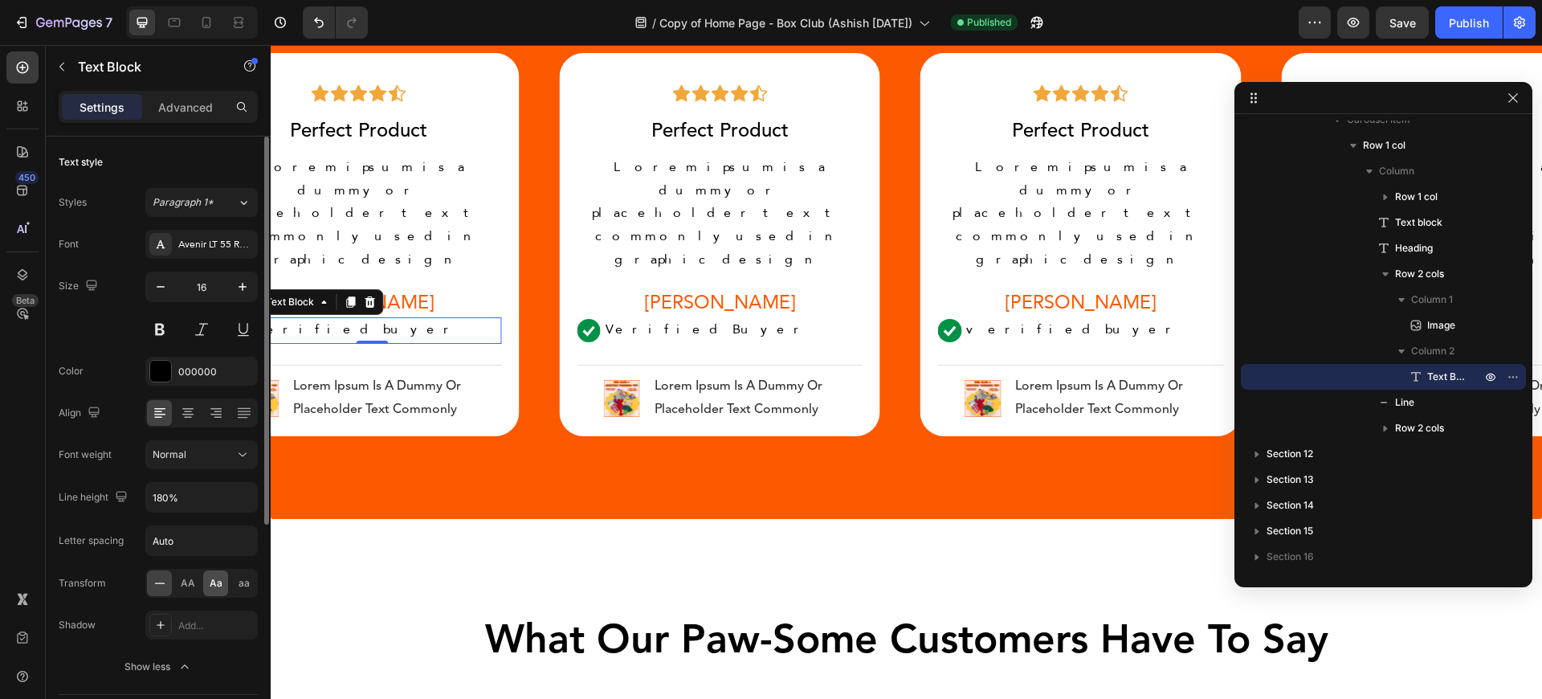
click at [215, 586] on span "Aa" at bounding box center [216, 583] width 13 height 14
click at [1055, 319] on p "verified buyer" at bounding box center [1093, 330] width 255 height 23
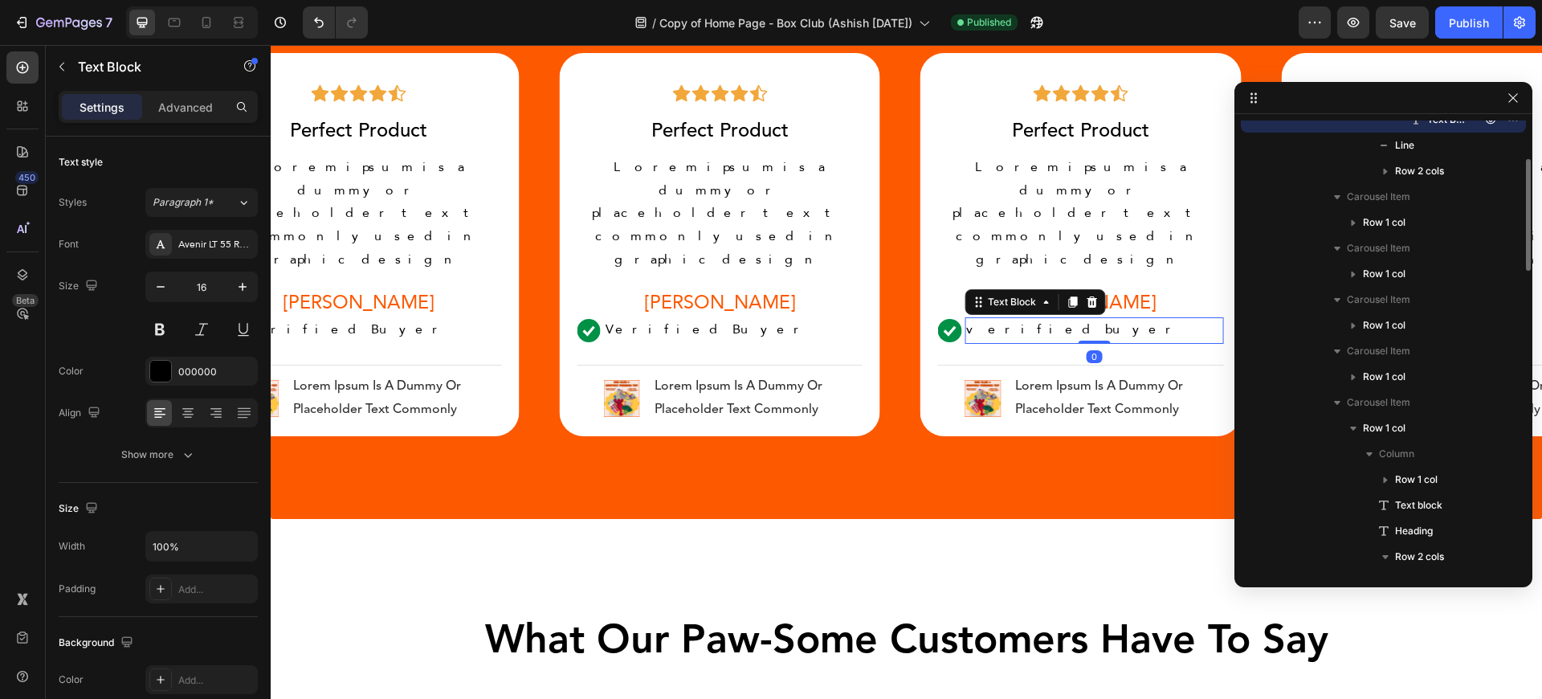
scroll to position [885, 0]
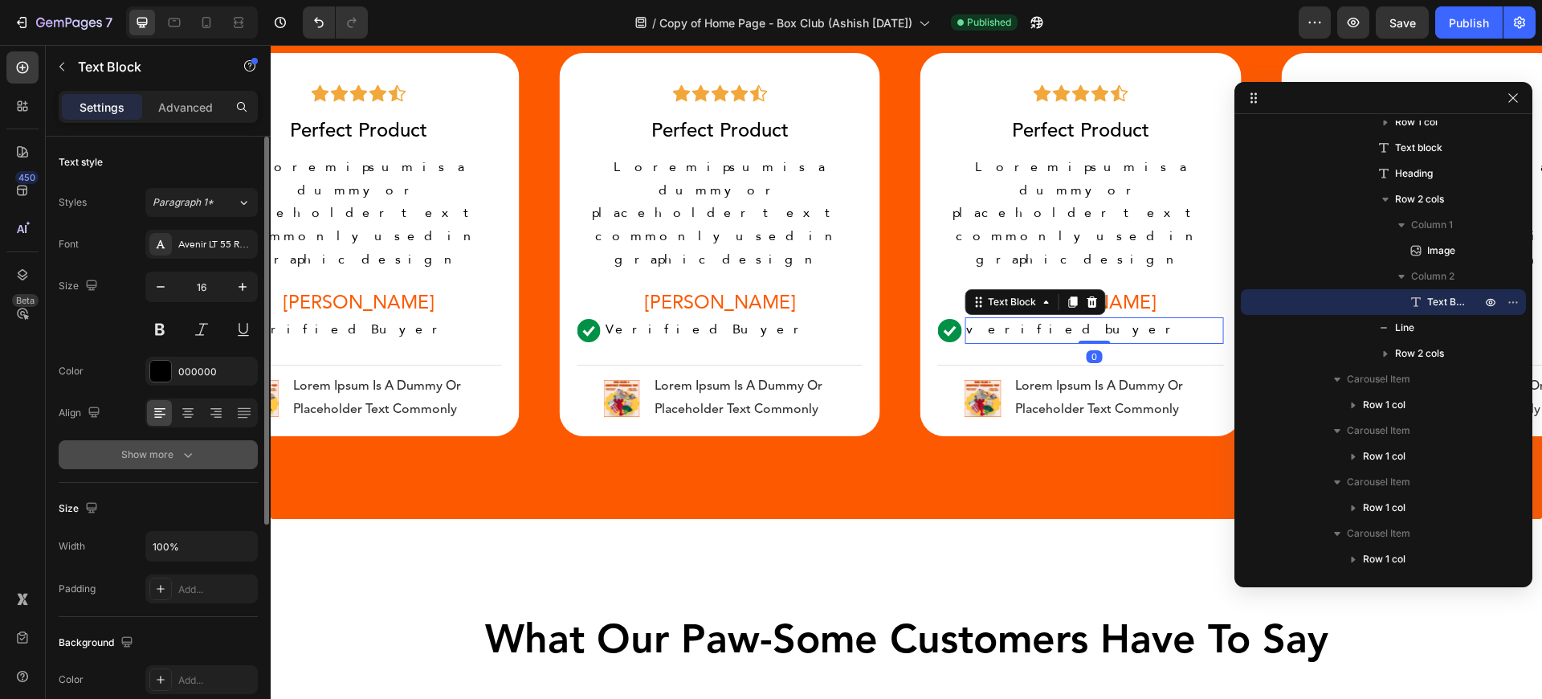
click at [177, 456] on div "Show more" at bounding box center [158, 454] width 75 height 16
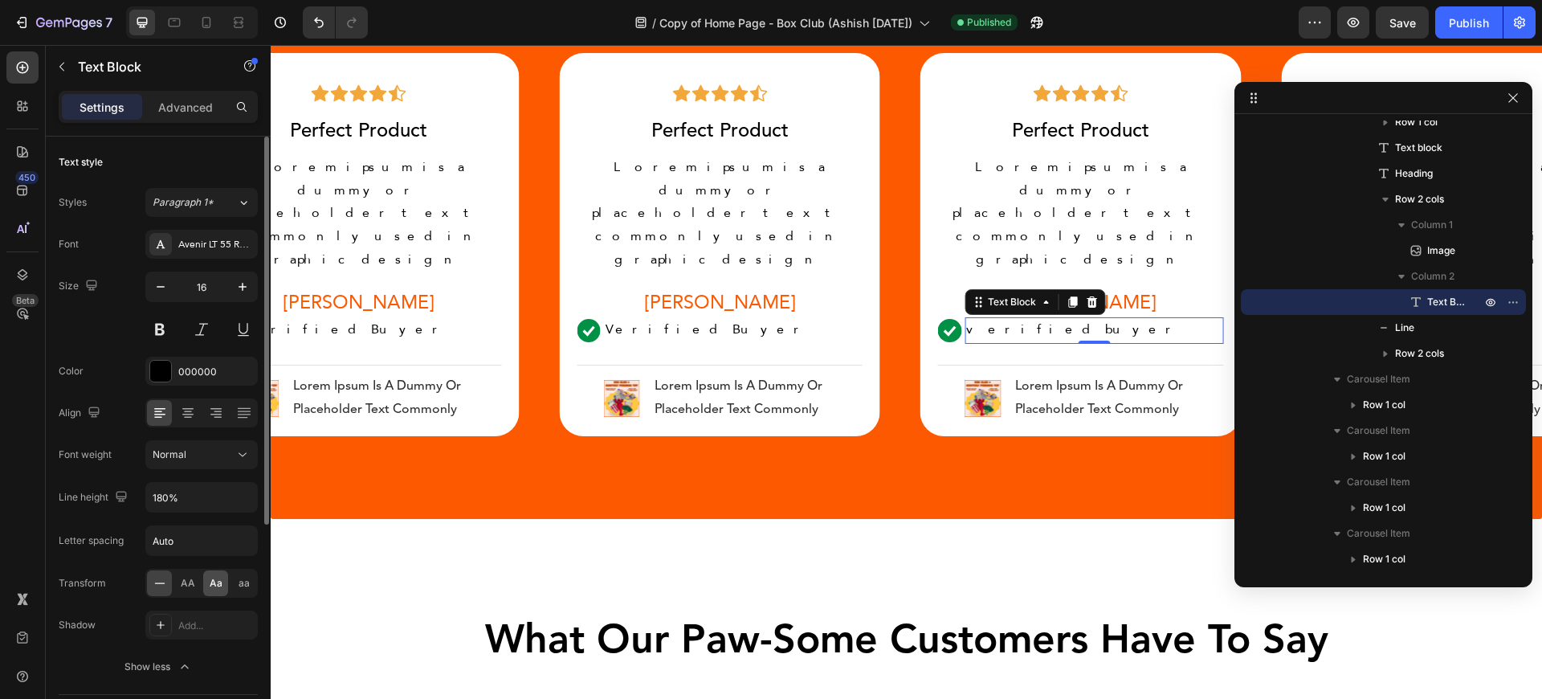
click at [214, 591] on div "Aa" at bounding box center [215, 583] width 25 height 26
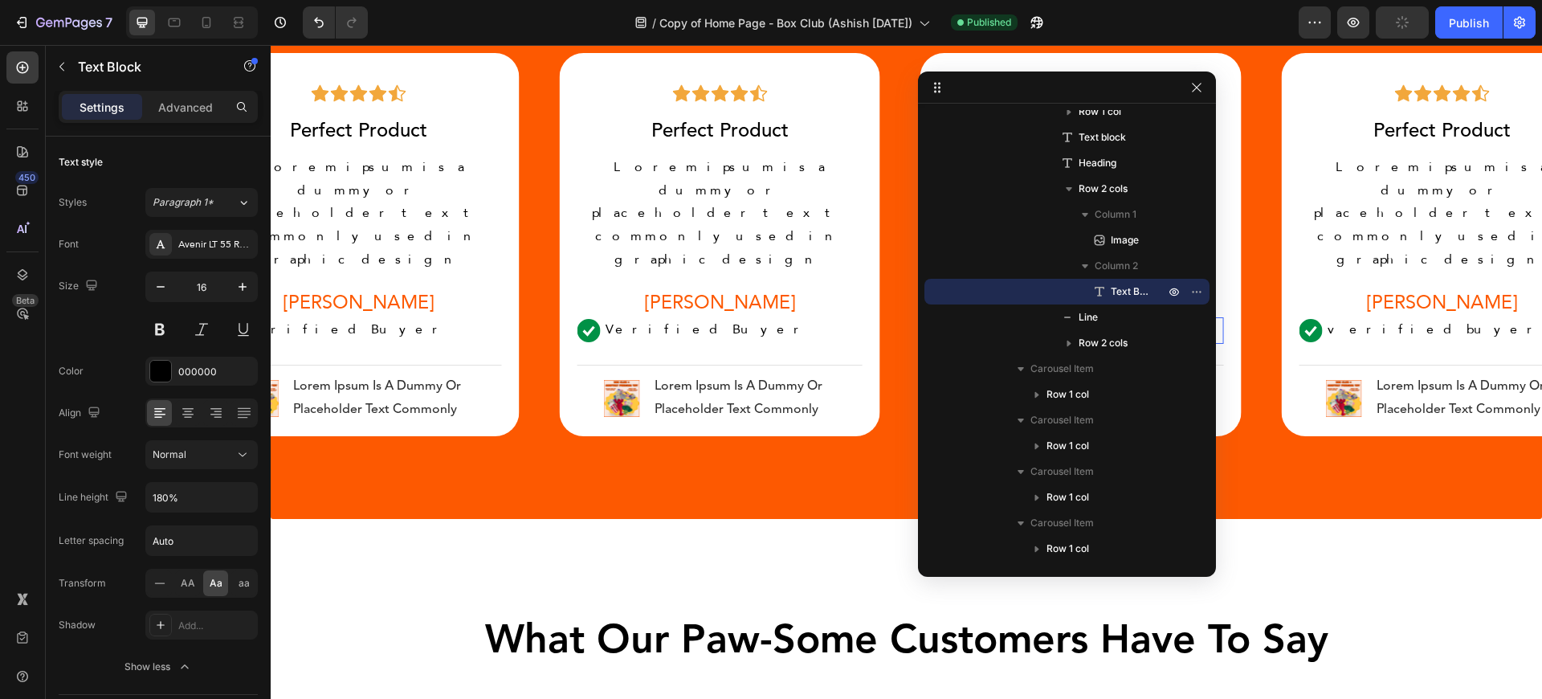
drag, startPoint x: 1277, startPoint y: 111, endPoint x: 827, endPoint y: 75, distance: 451.9
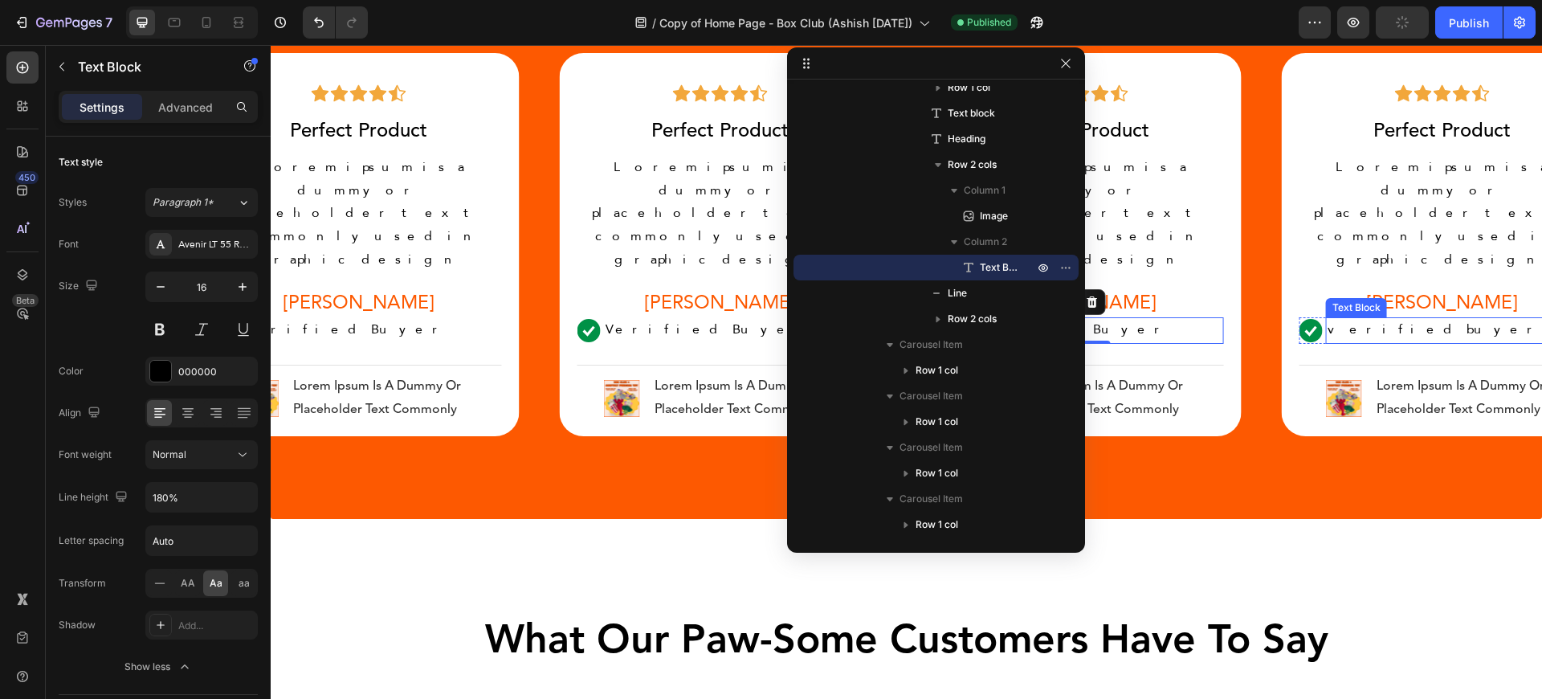
click at [1416, 319] on p "verified buyer" at bounding box center [1454, 330] width 255 height 23
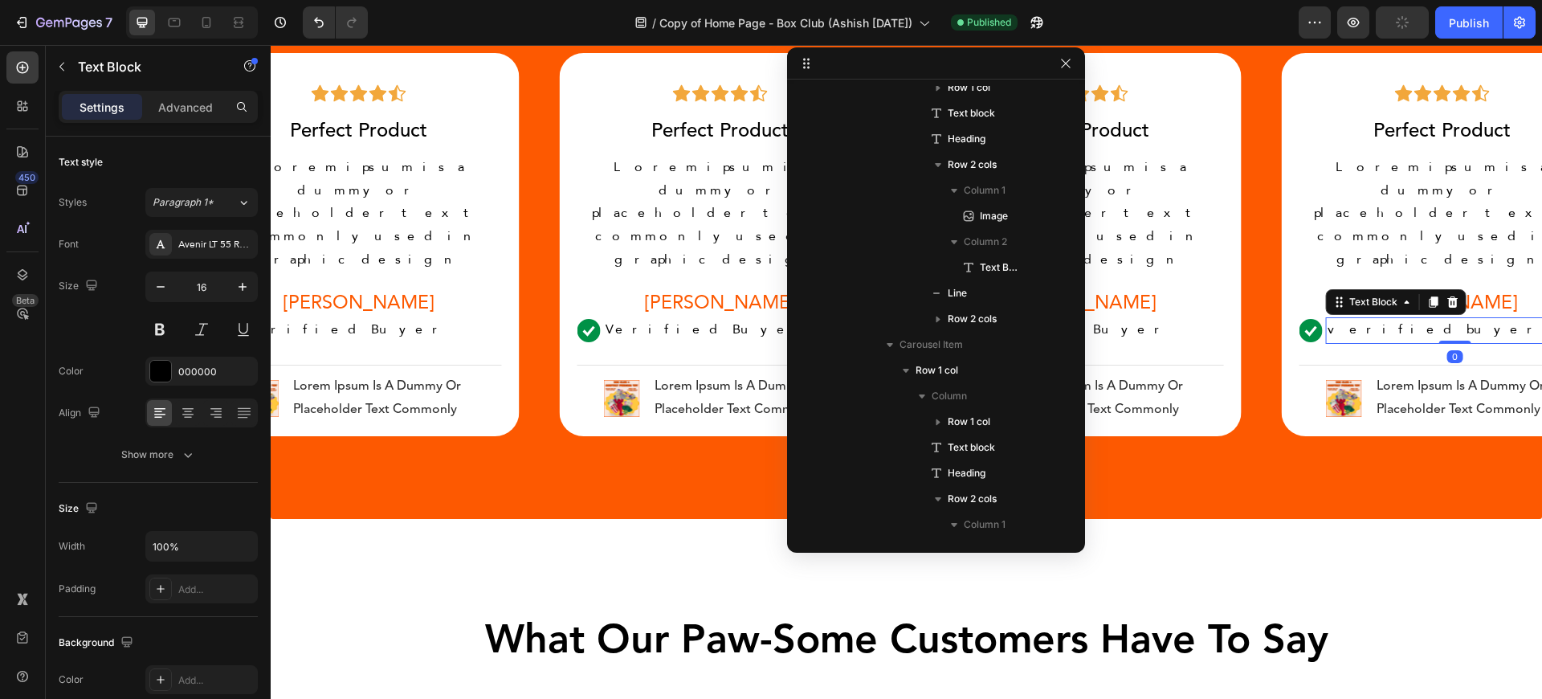
scroll to position [1219, 0]
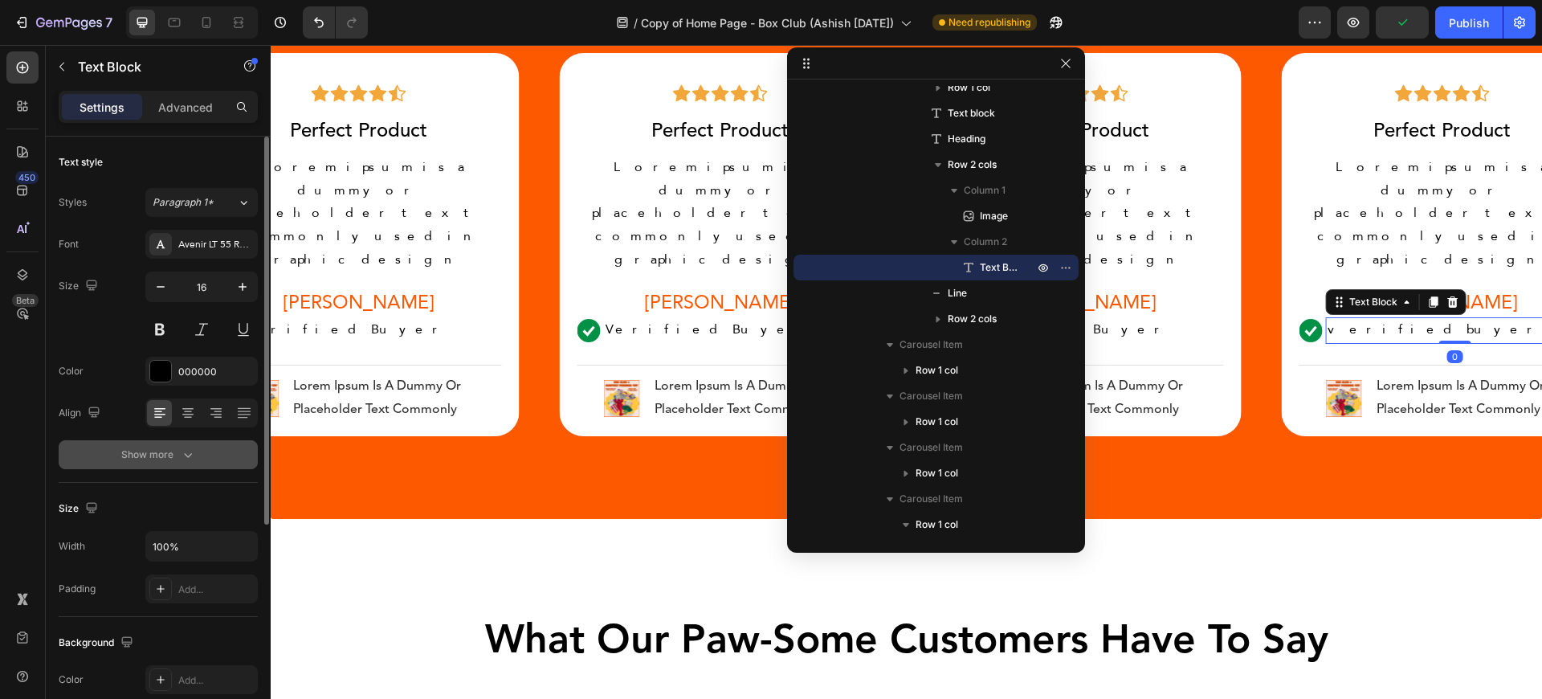
click at [189, 450] on icon "button" at bounding box center [188, 454] width 16 height 16
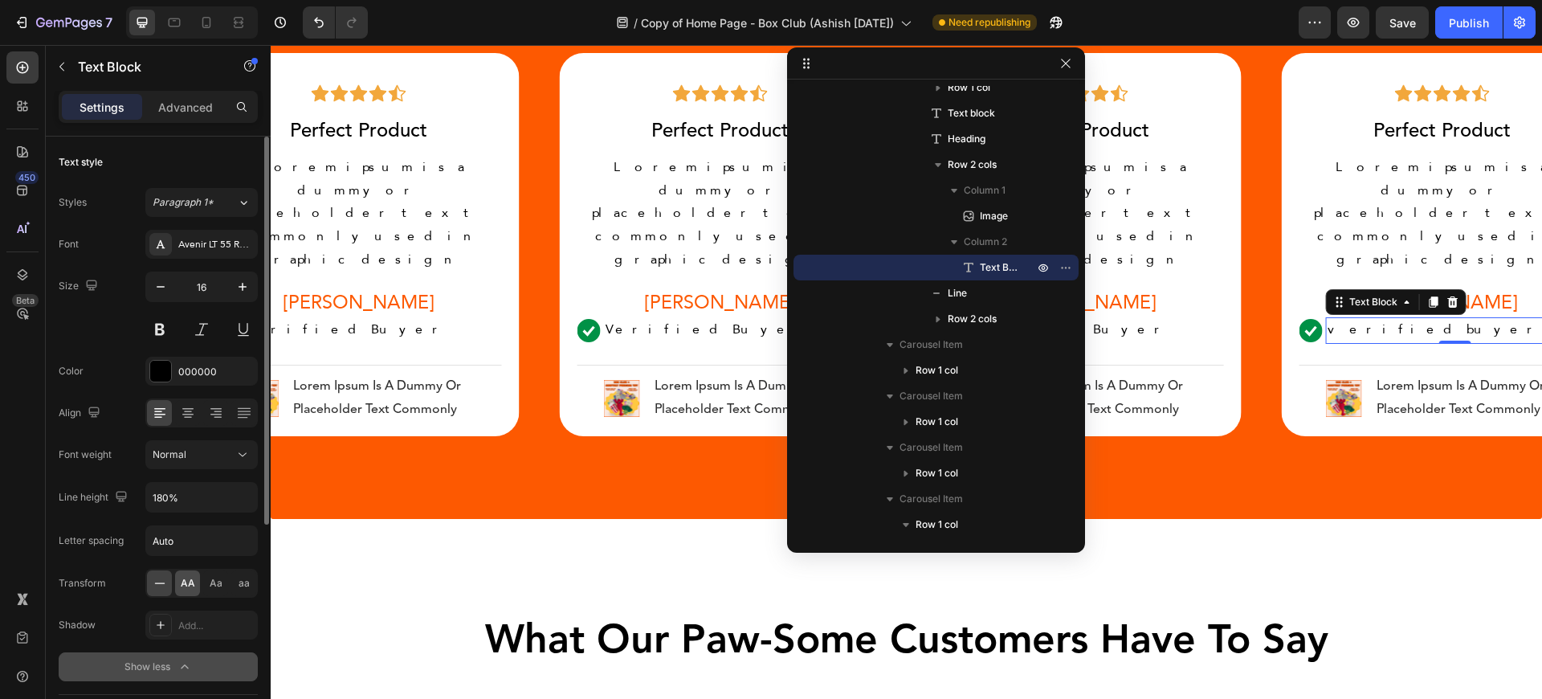
click at [187, 581] on span "AA" at bounding box center [188, 583] width 14 height 14
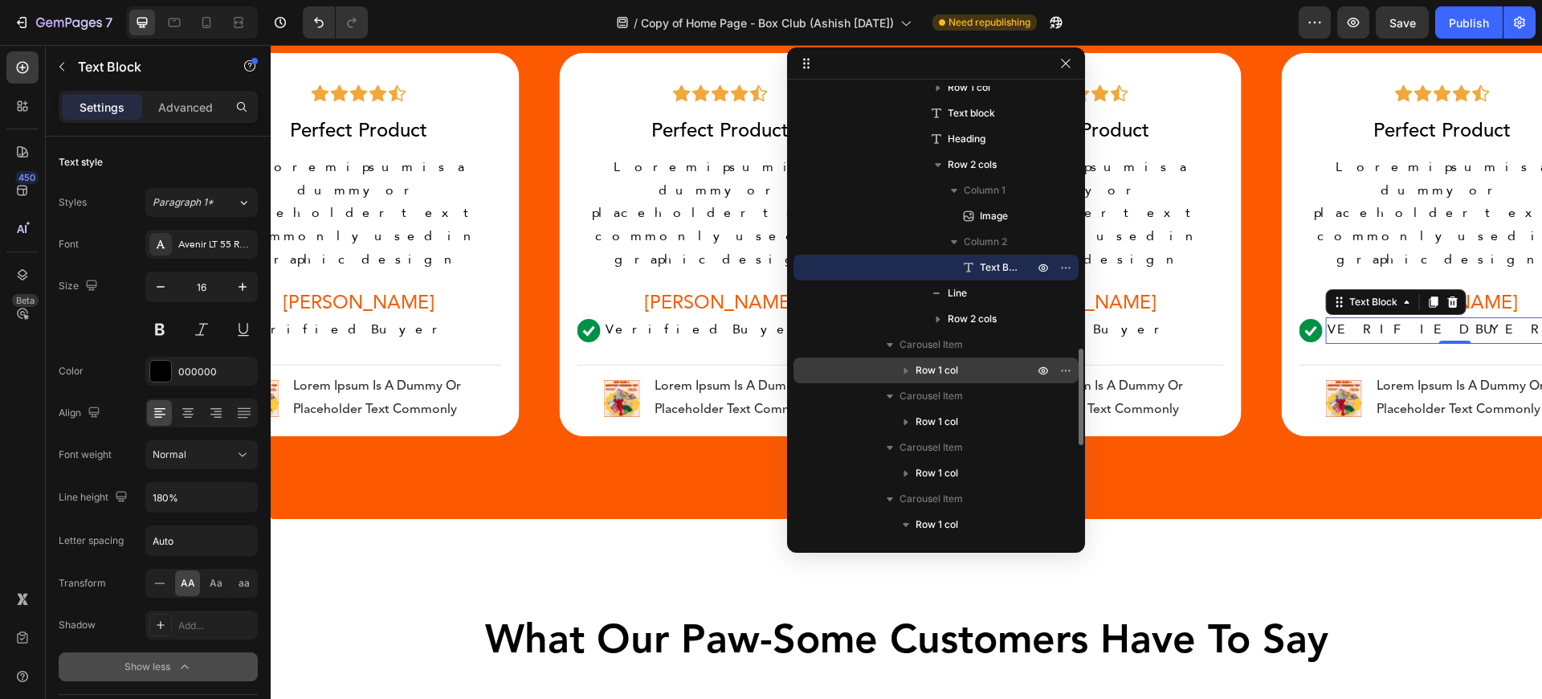
click at [901, 372] on icon "button" at bounding box center [906, 370] width 16 height 16
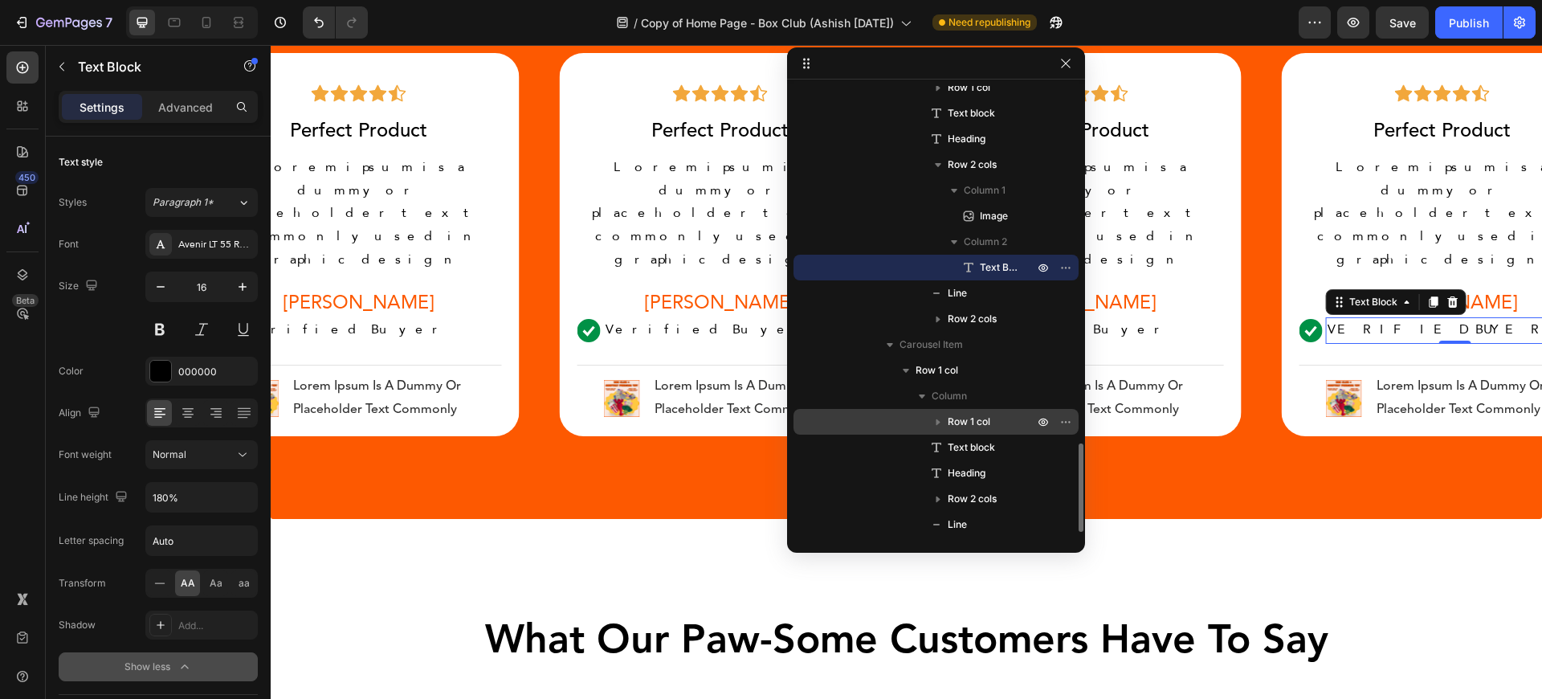
scroll to position [1315, 0]
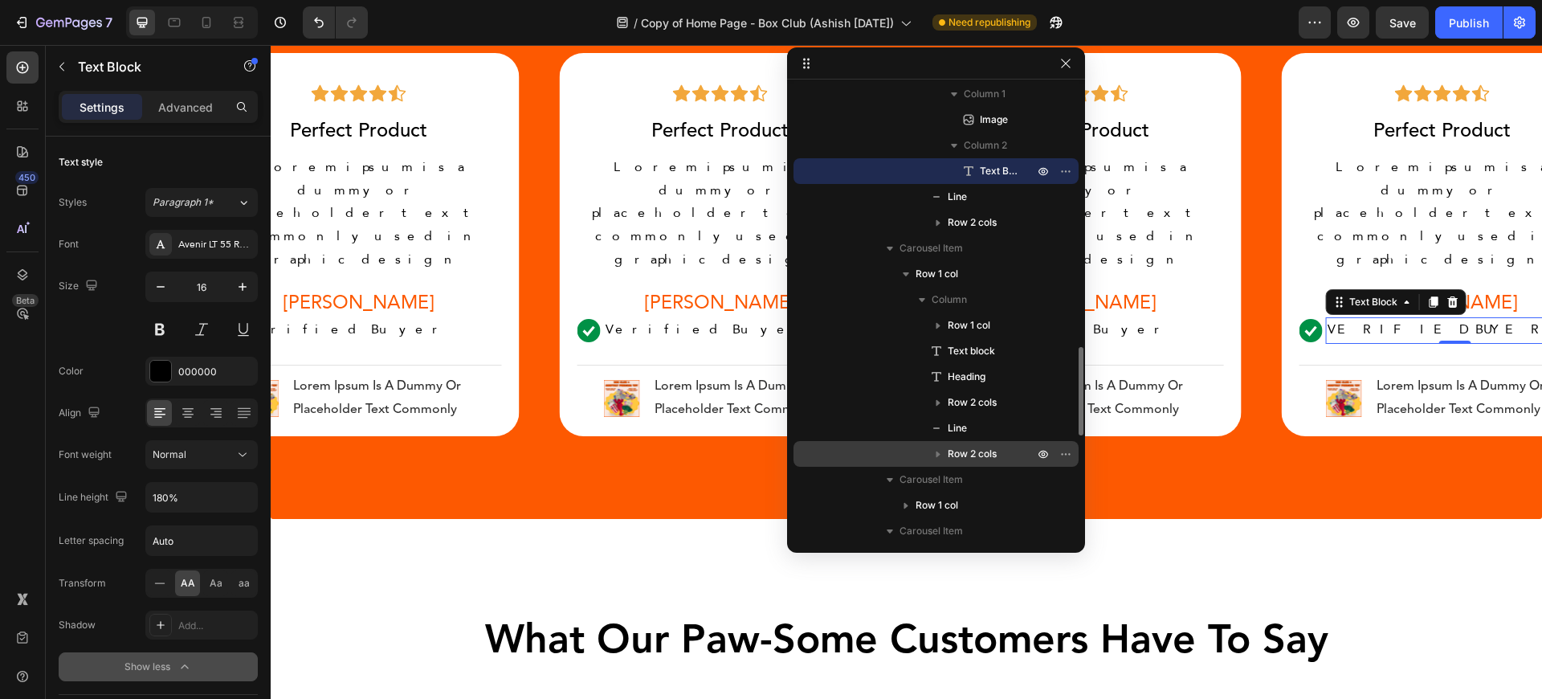
click at [934, 458] on icon "button" at bounding box center [938, 454] width 16 height 16
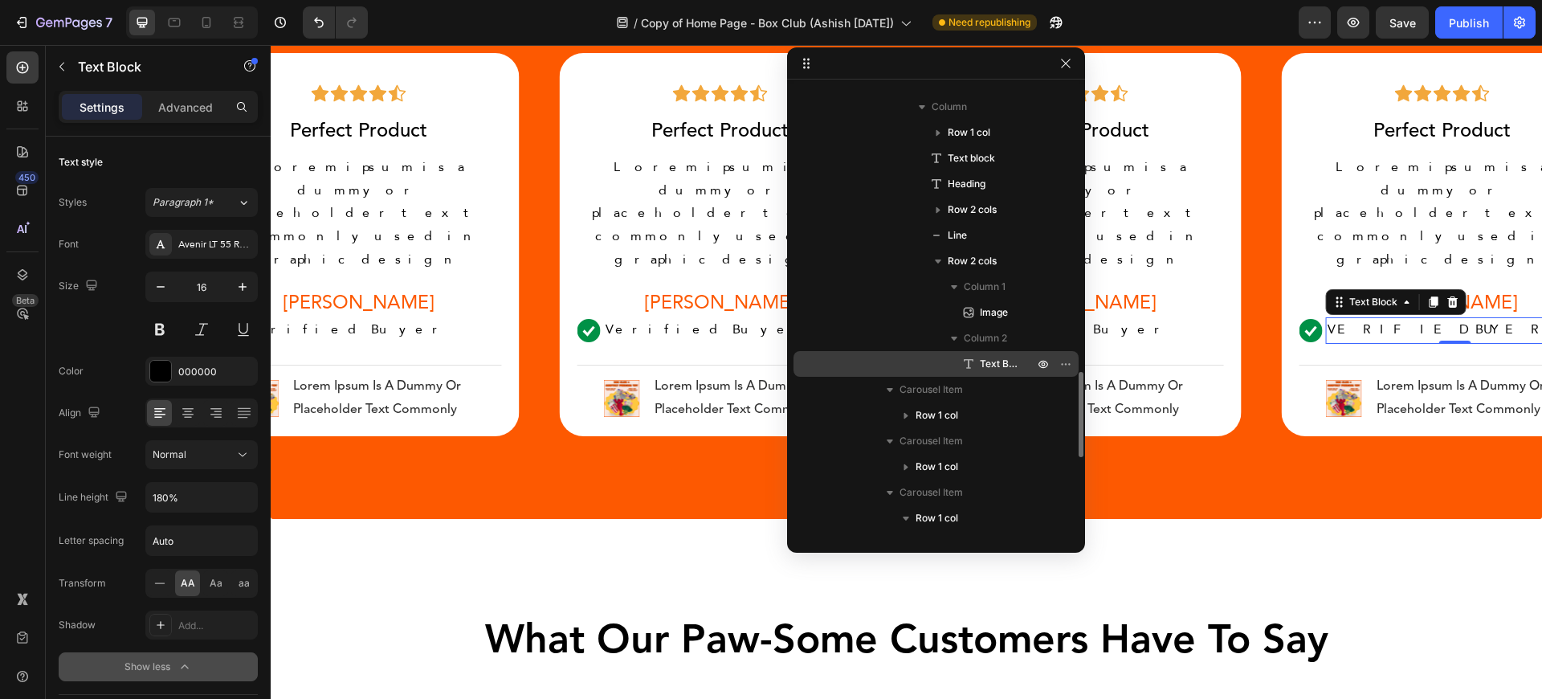
click at [988, 368] on span "Text Block" at bounding box center [999, 364] width 38 height 16
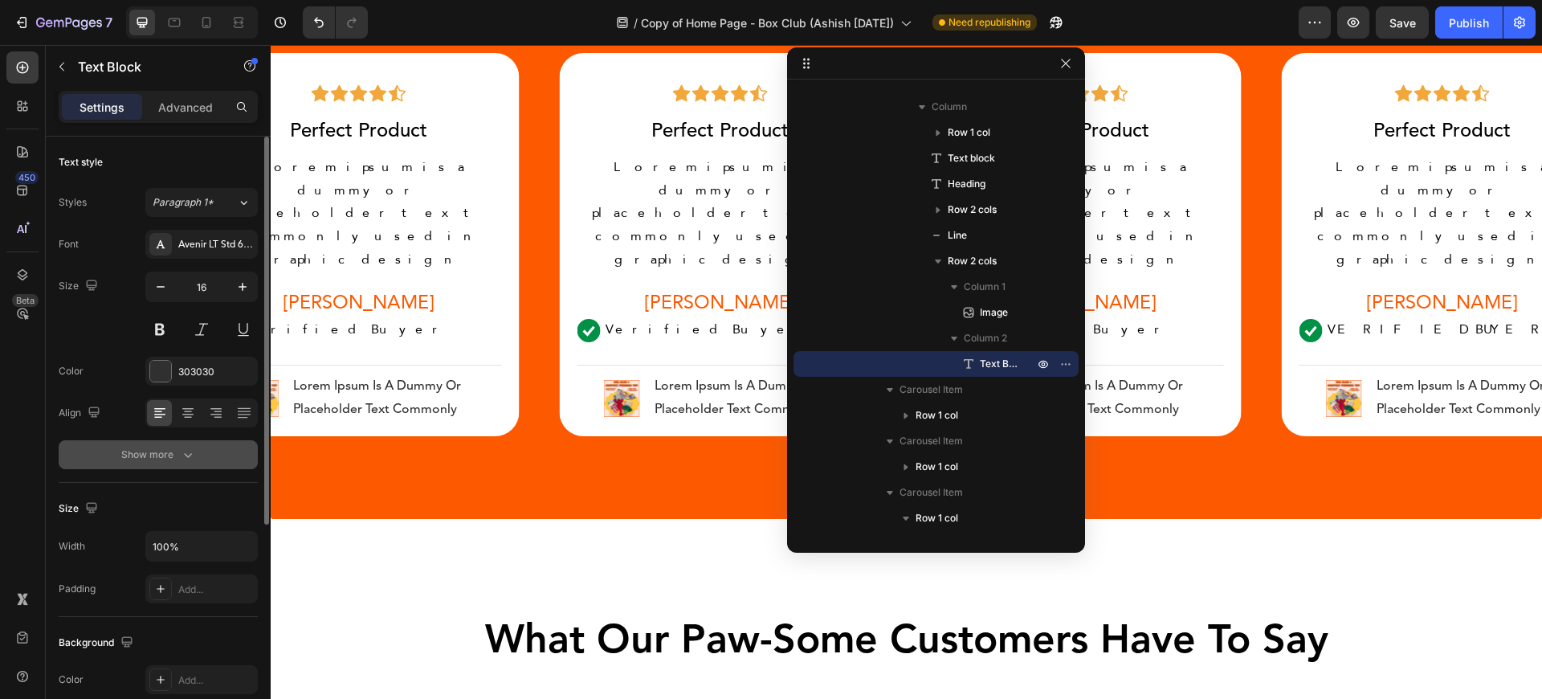
click at [185, 452] on icon "button" at bounding box center [188, 454] width 16 height 16
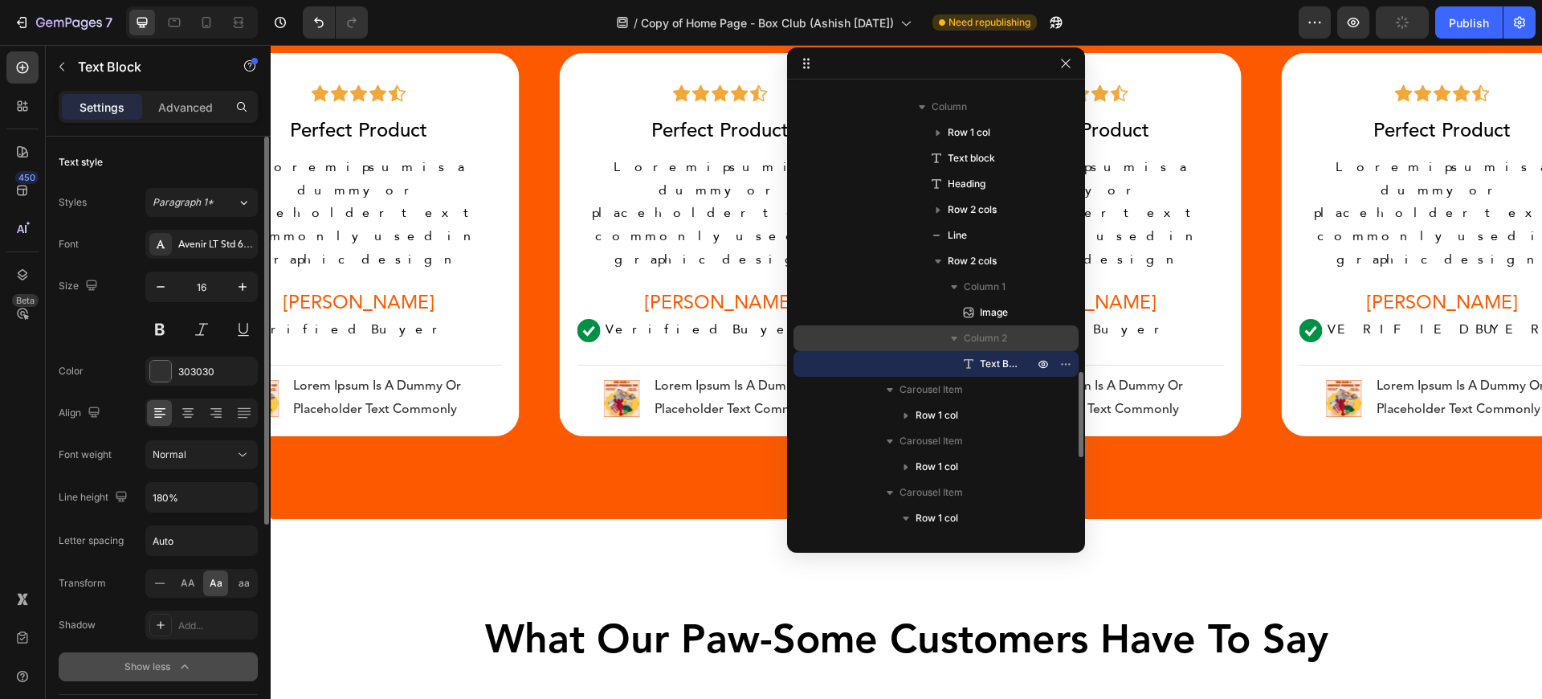
scroll to position [1604, 0]
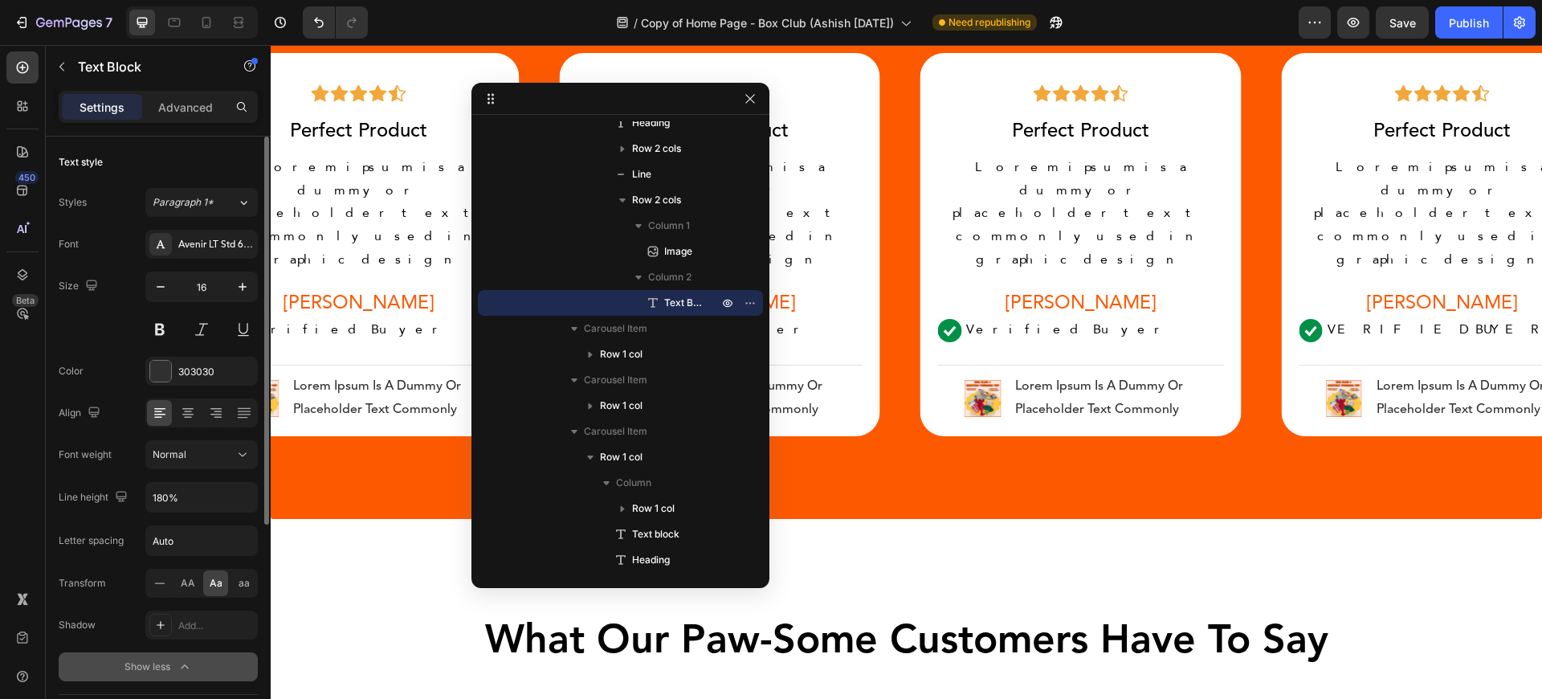
drag, startPoint x: 917, startPoint y: 70, endPoint x: 545, endPoint y: 113, distance: 374.3
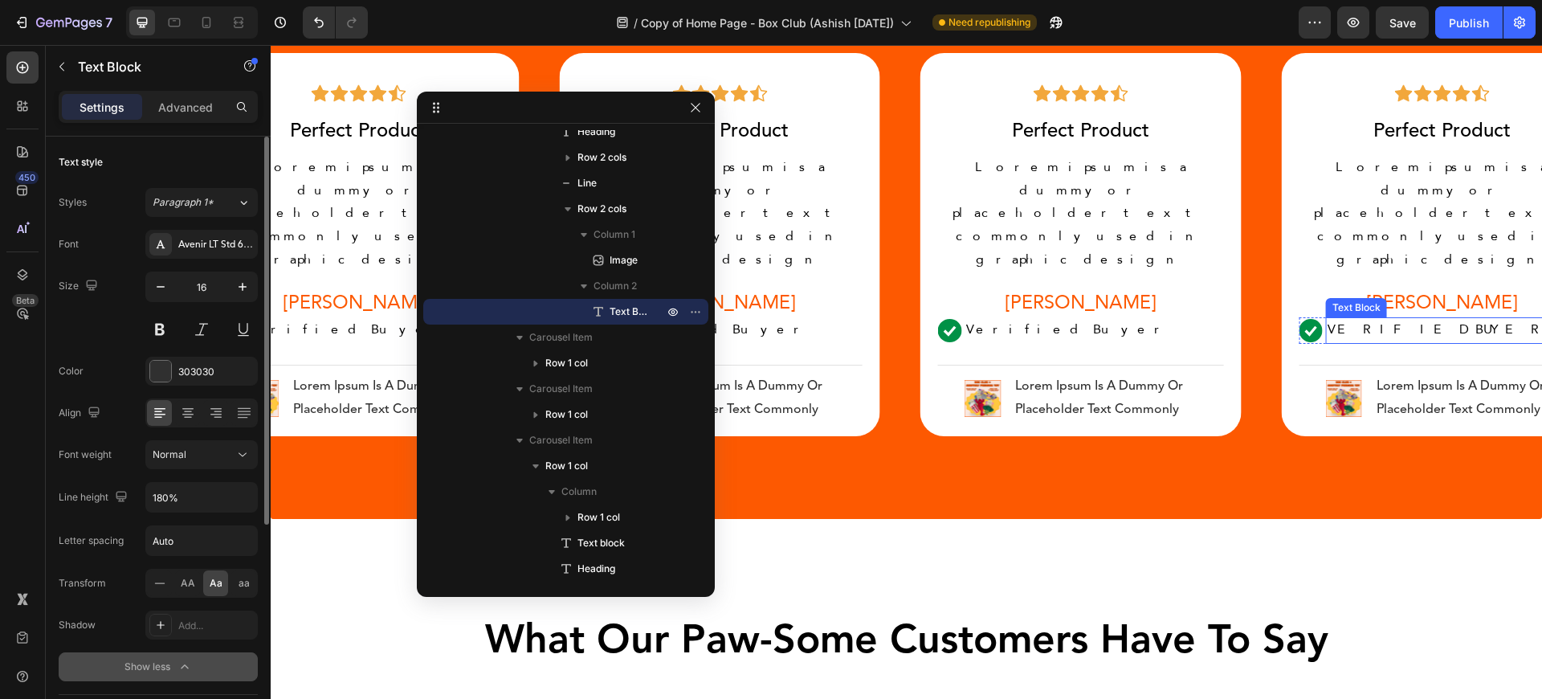
click at [1356, 319] on p "verified buyer" at bounding box center [1454, 330] width 255 height 23
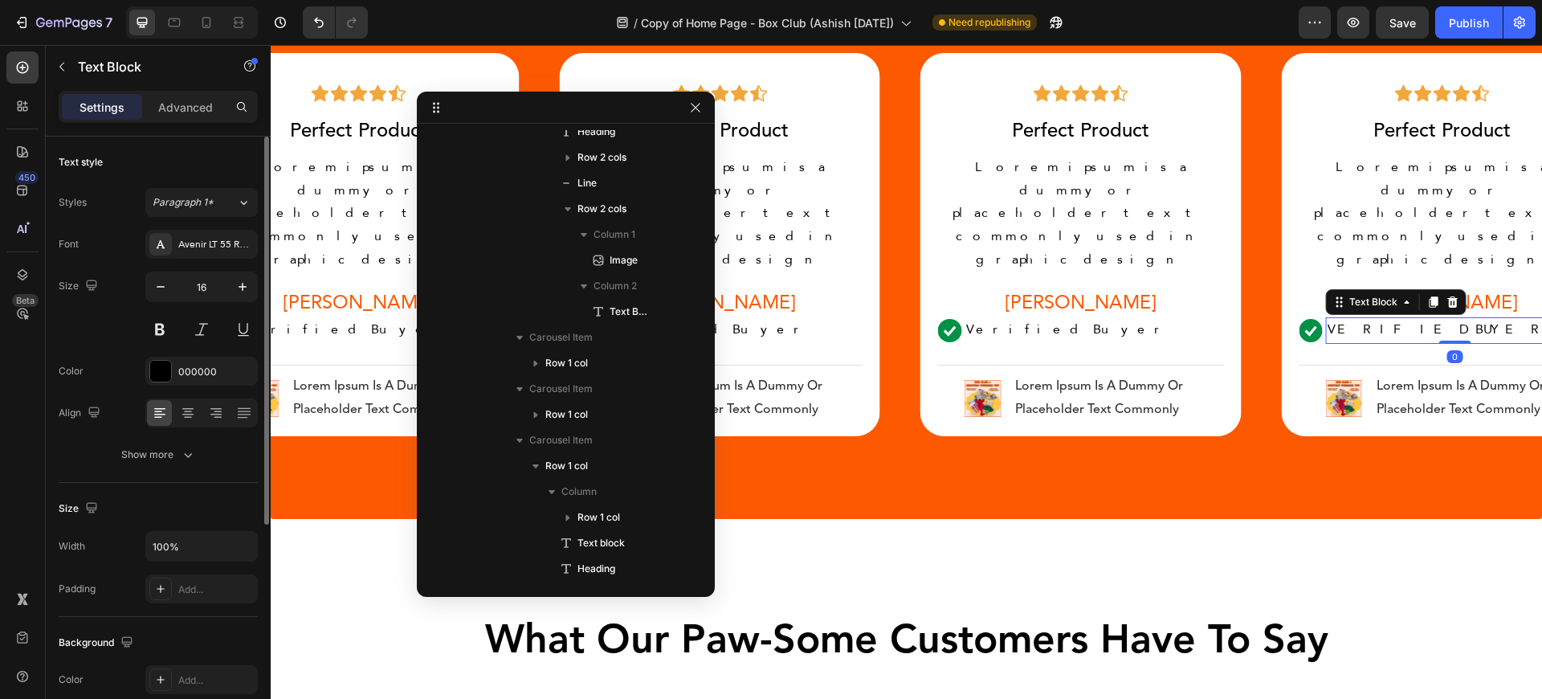
scroll to position [1219, 0]
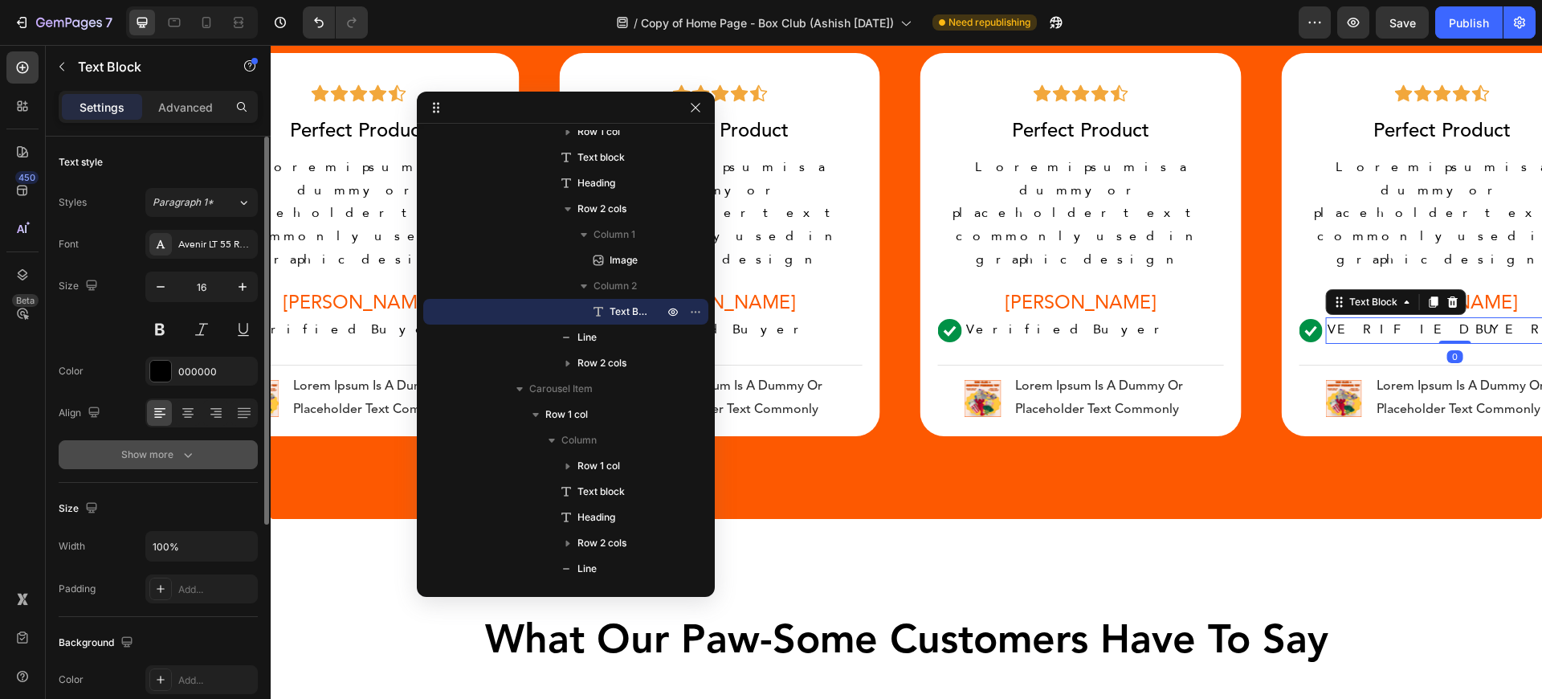
click at [188, 447] on icon "button" at bounding box center [188, 454] width 16 height 16
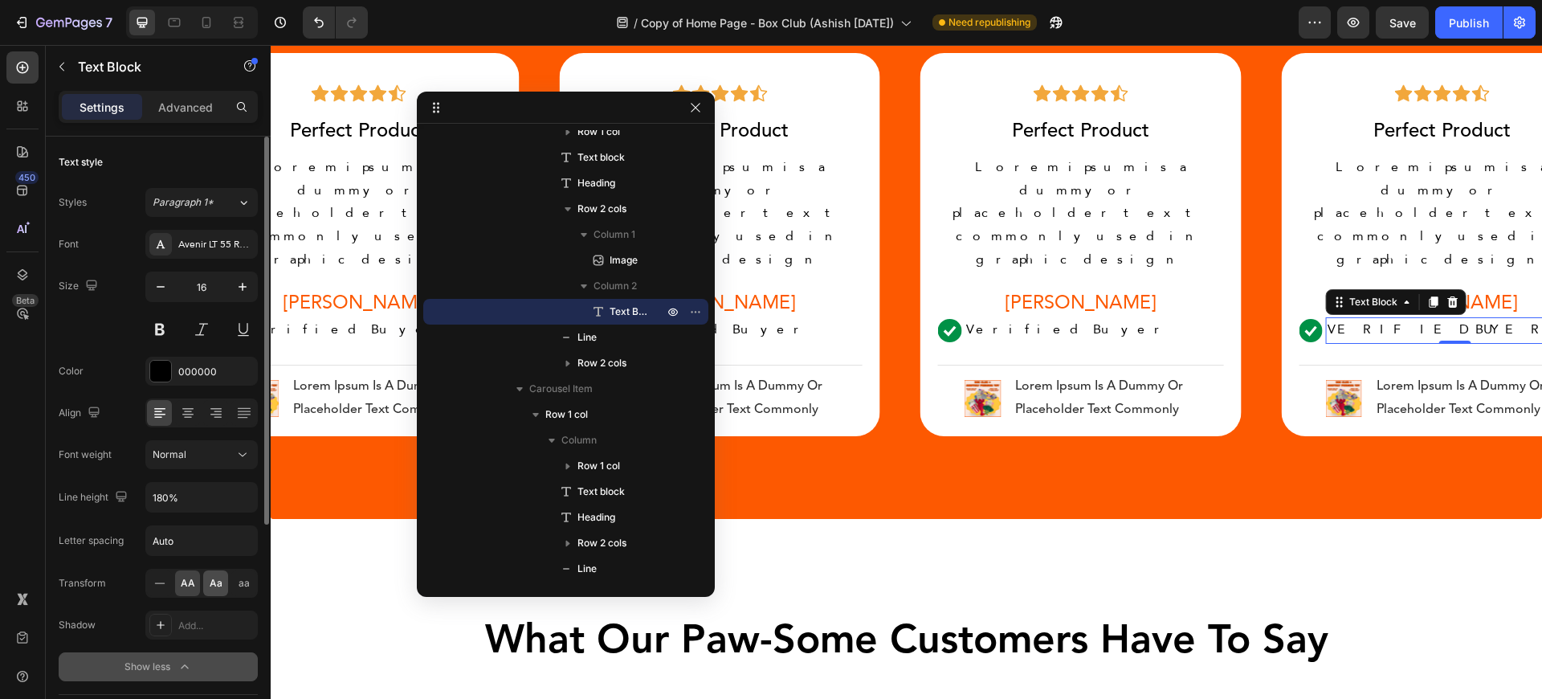
click at [214, 585] on span "Aa" at bounding box center [216, 583] width 13 height 14
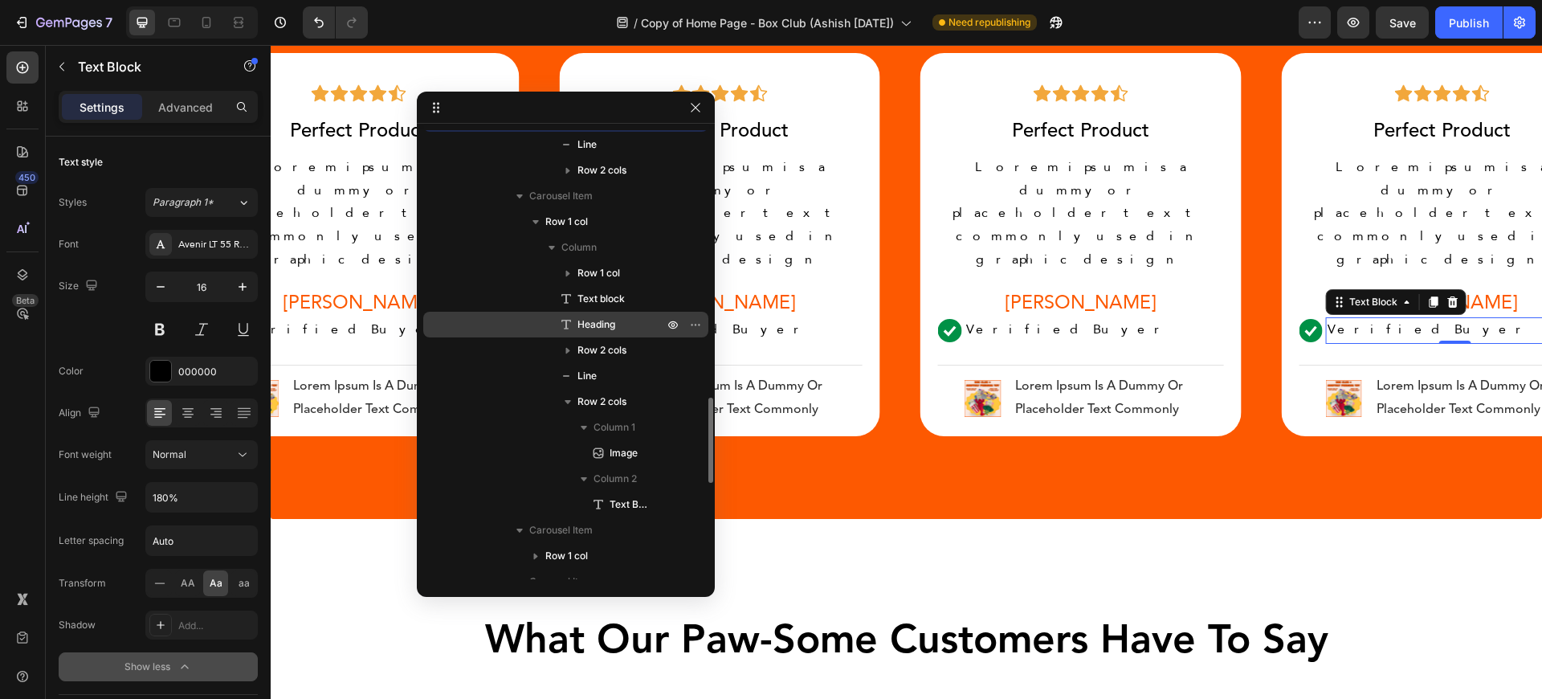
scroll to position [1508, 0]
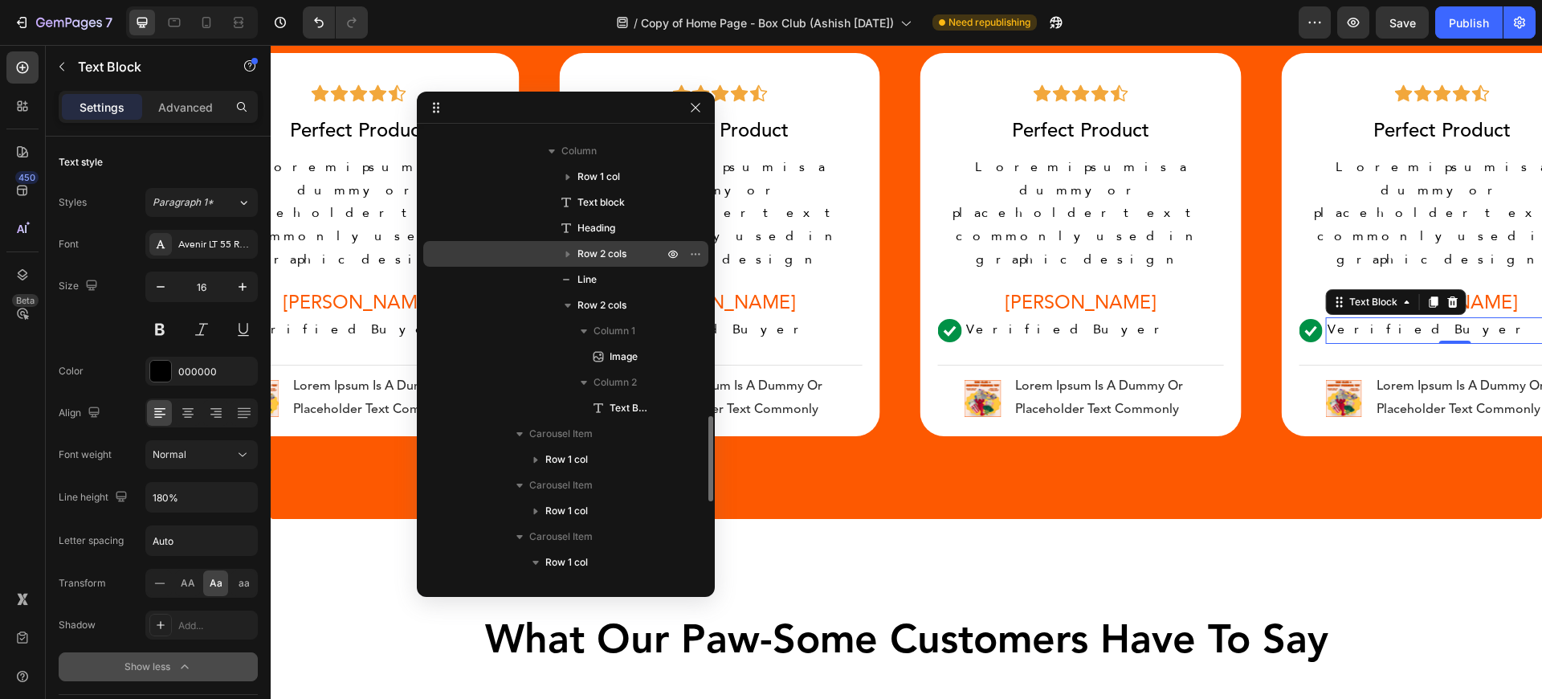
click at [567, 261] on icon "button" at bounding box center [568, 254] width 16 height 16
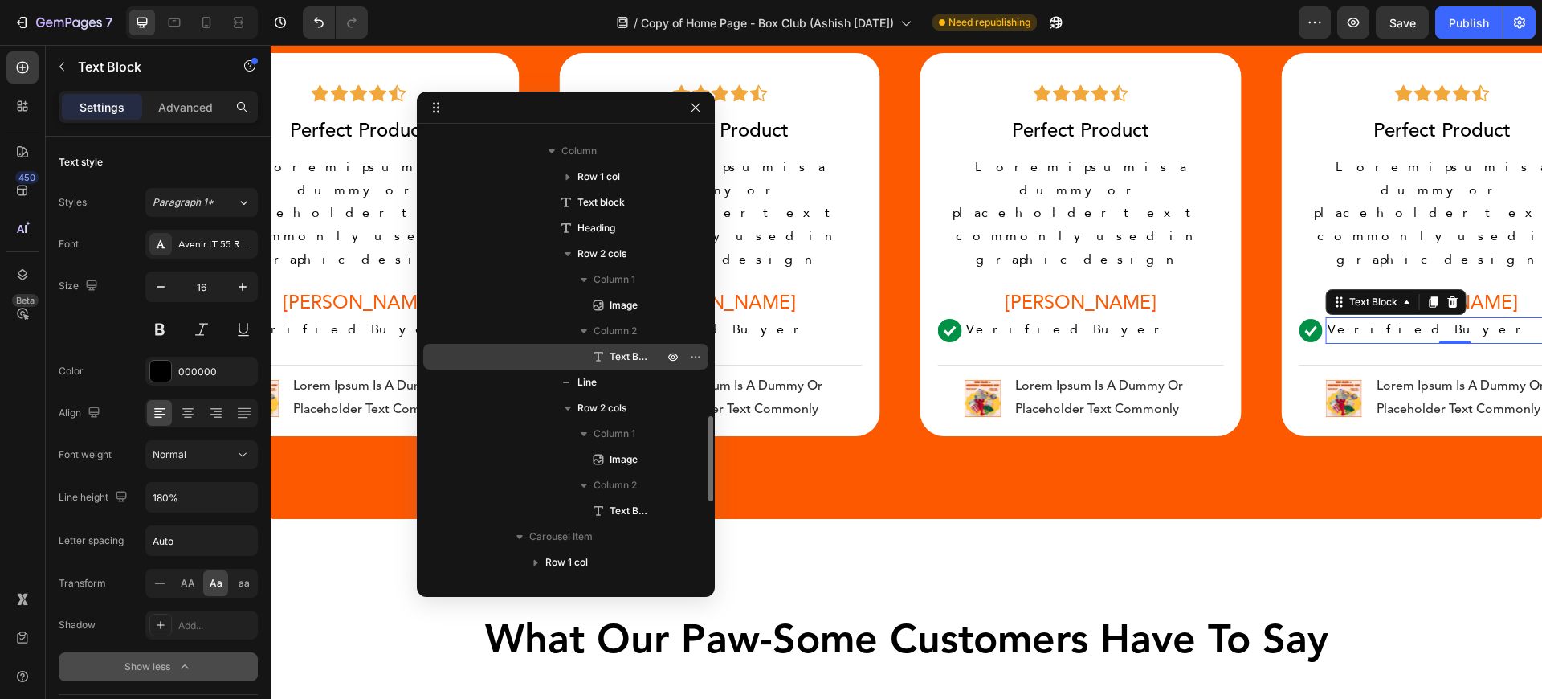
click at [594, 359] on icon at bounding box center [598, 356] width 16 height 16
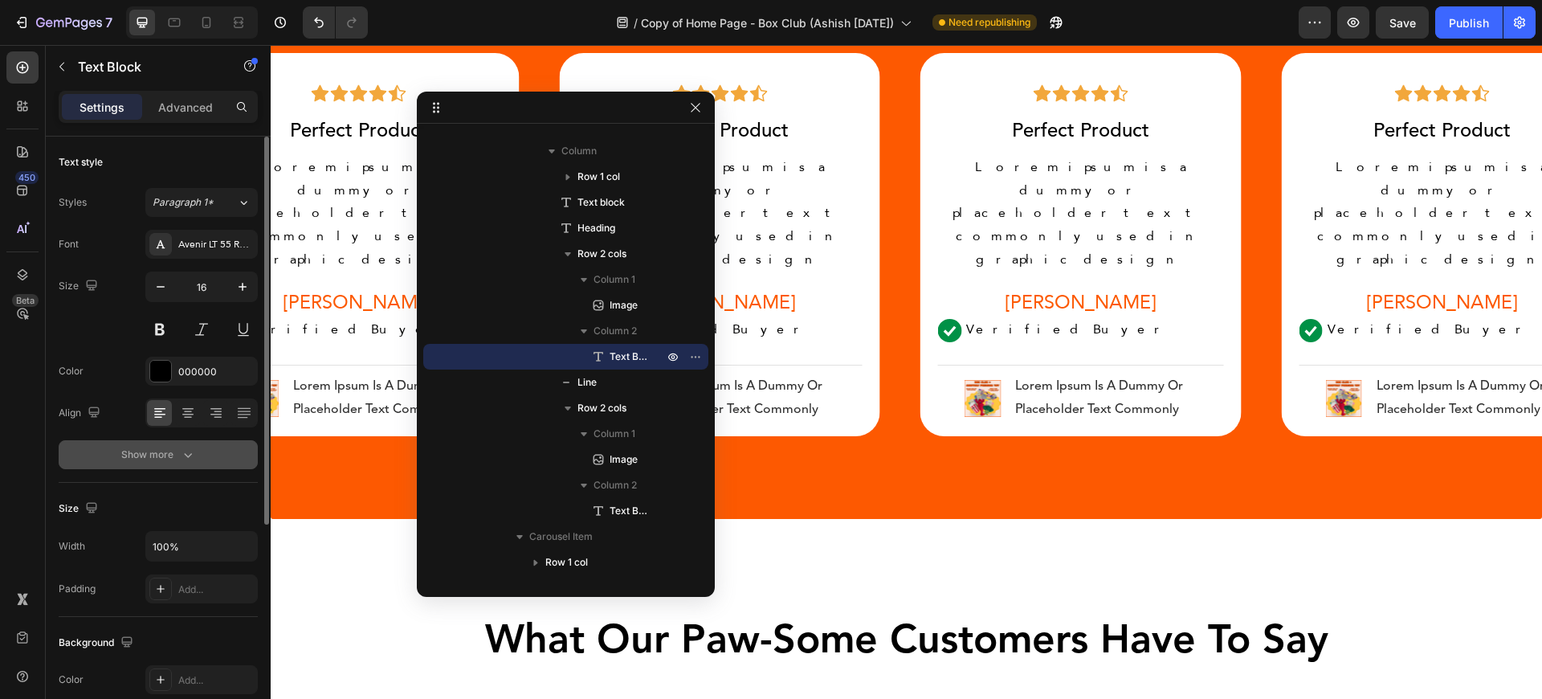
click at [193, 458] on icon "button" at bounding box center [188, 454] width 16 height 16
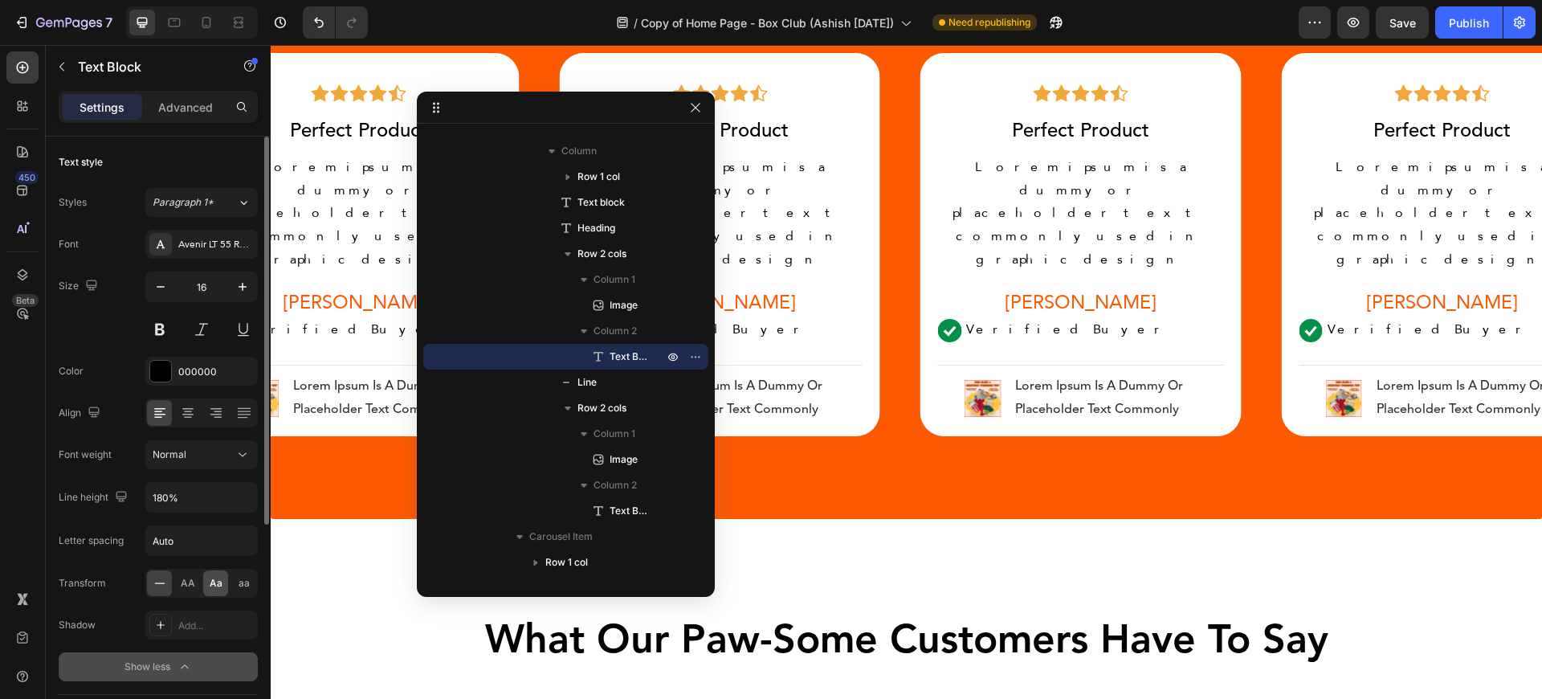
click at [211, 586] on span "Aa" at bounding box center [216, 583] width 13 height 14
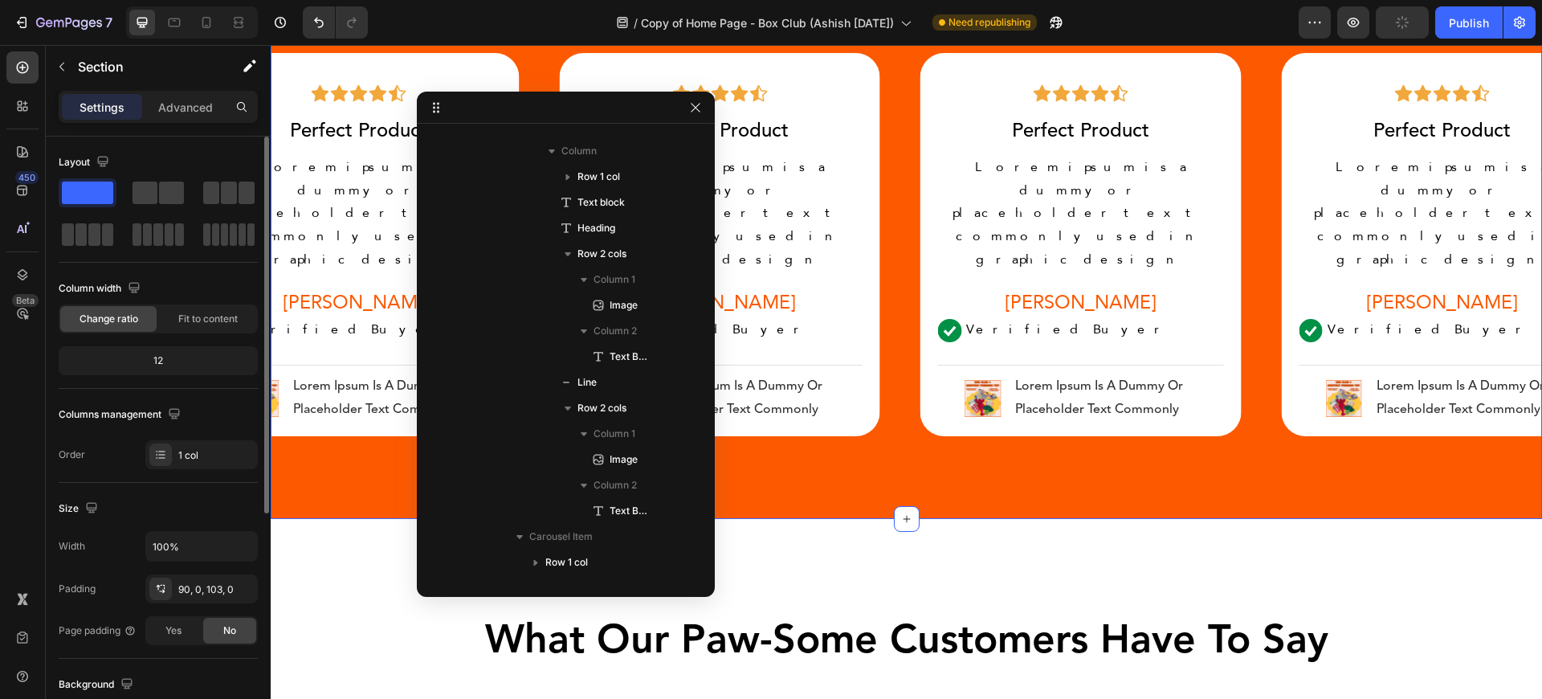
scroll to position [114, 0]
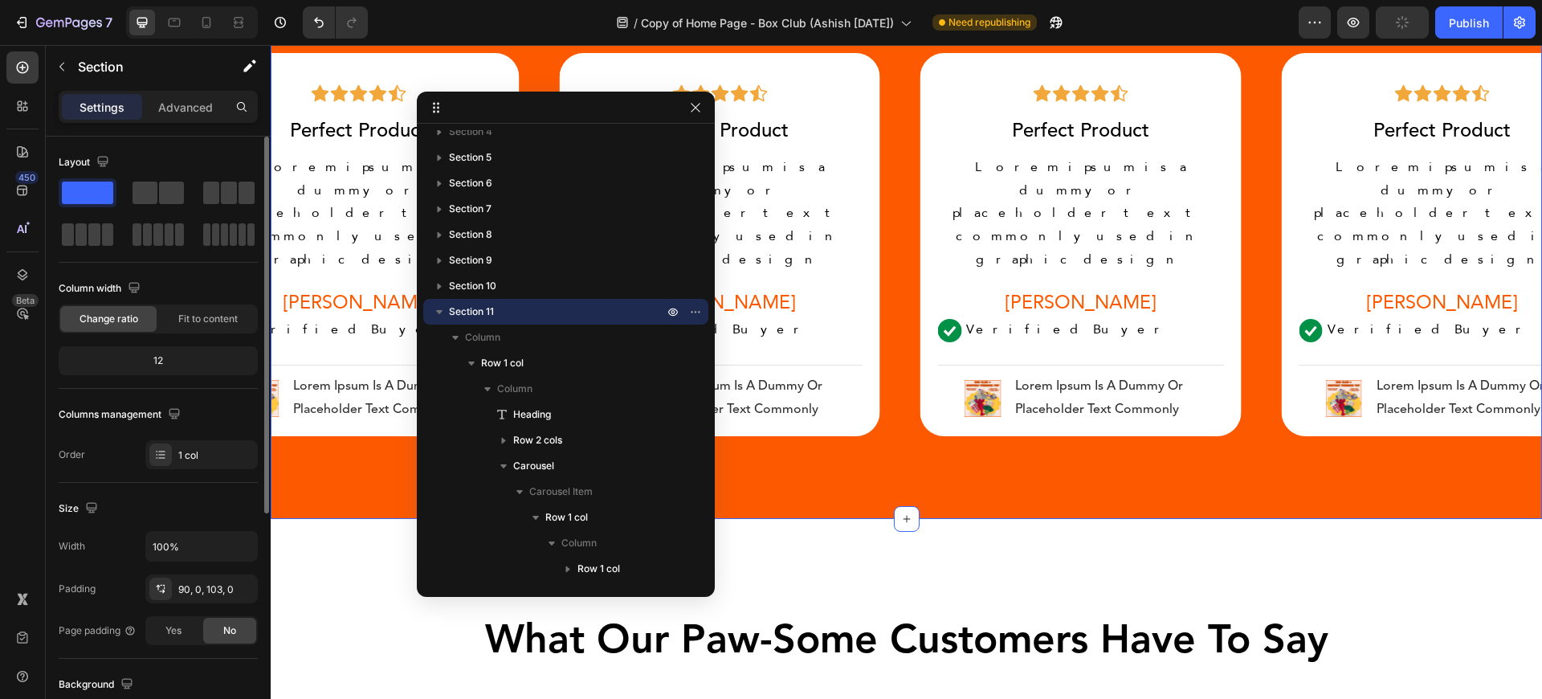
click at [159, 15] on div at bounding box center [192, 22] width 132 height 32
click at [172, 18] on icon at bounding box center [174, 22] width 16 height 16
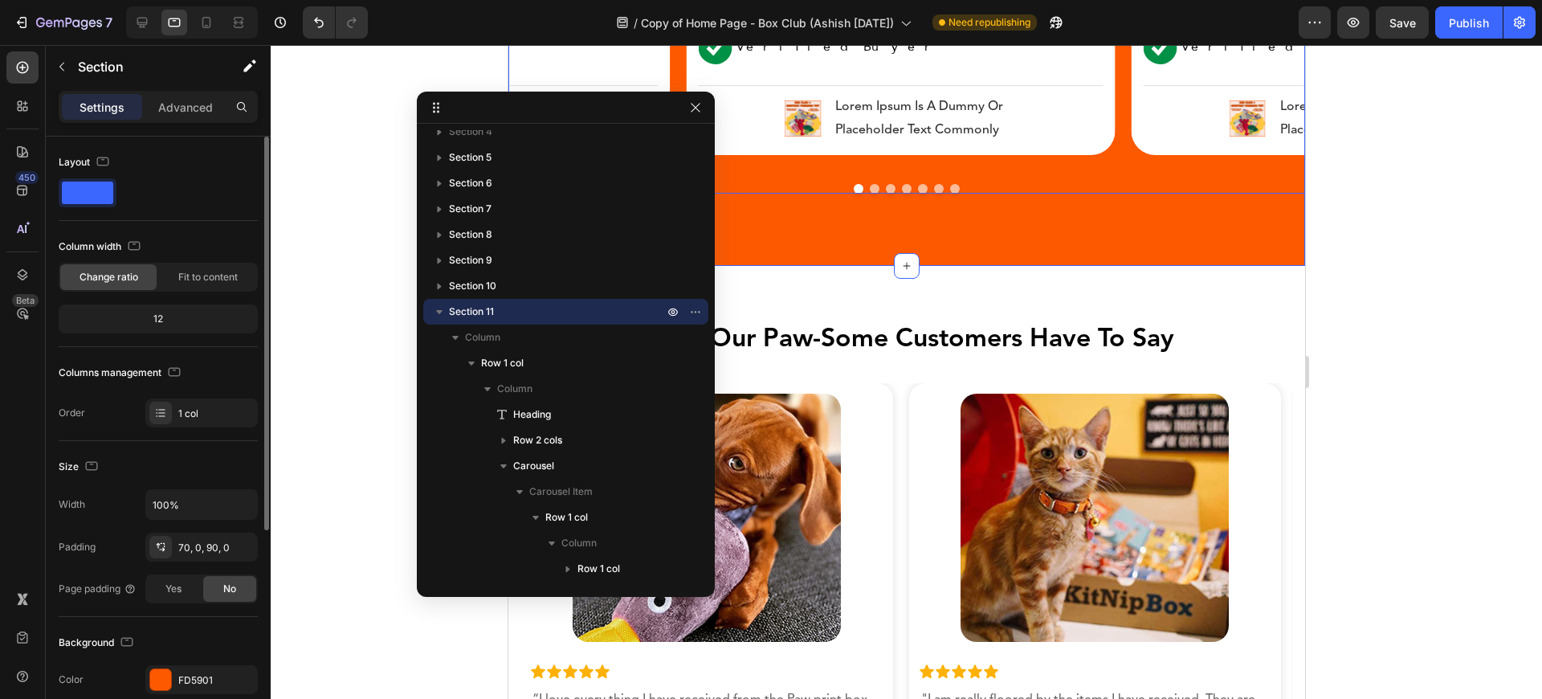
scroll to position [4145, 0]
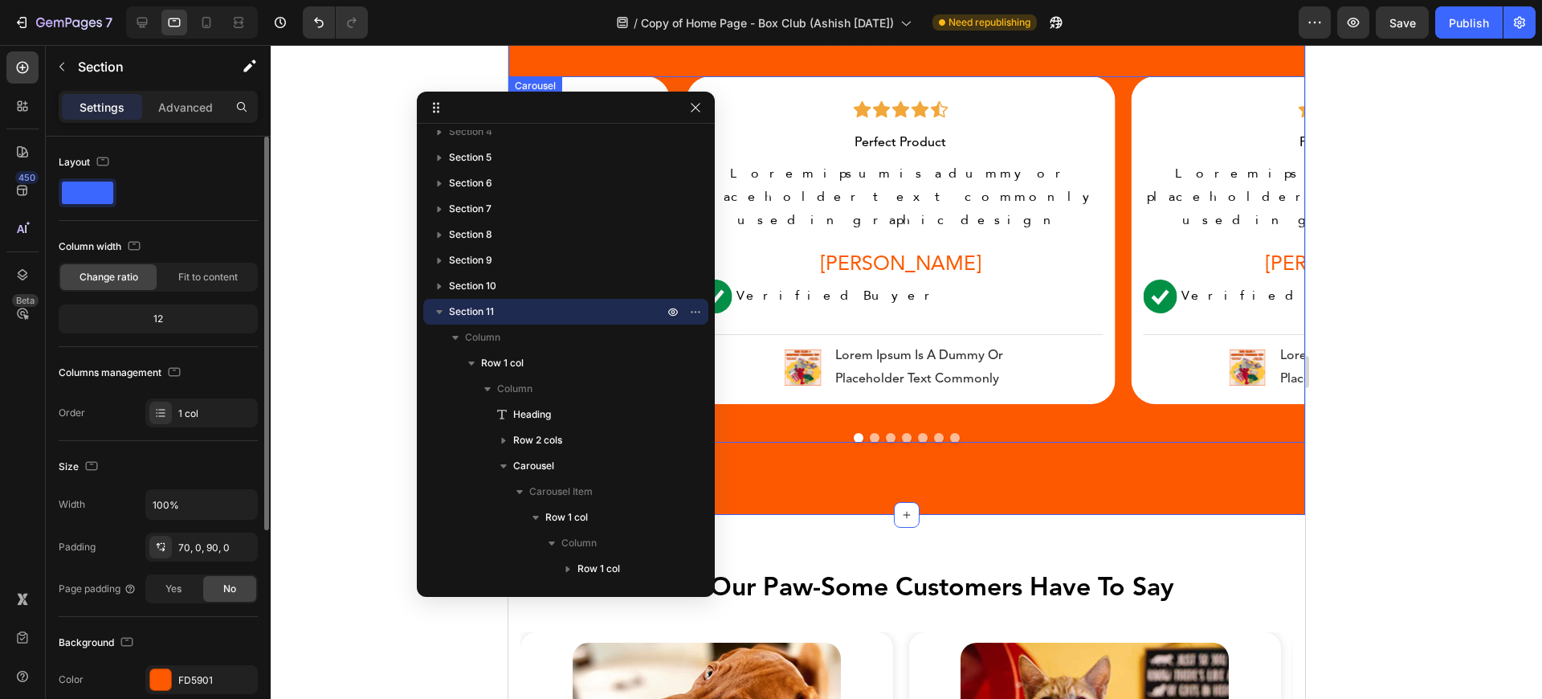
click at [870, 433] on button "Dot" at bounding box center [874, 438] width 10 height 10
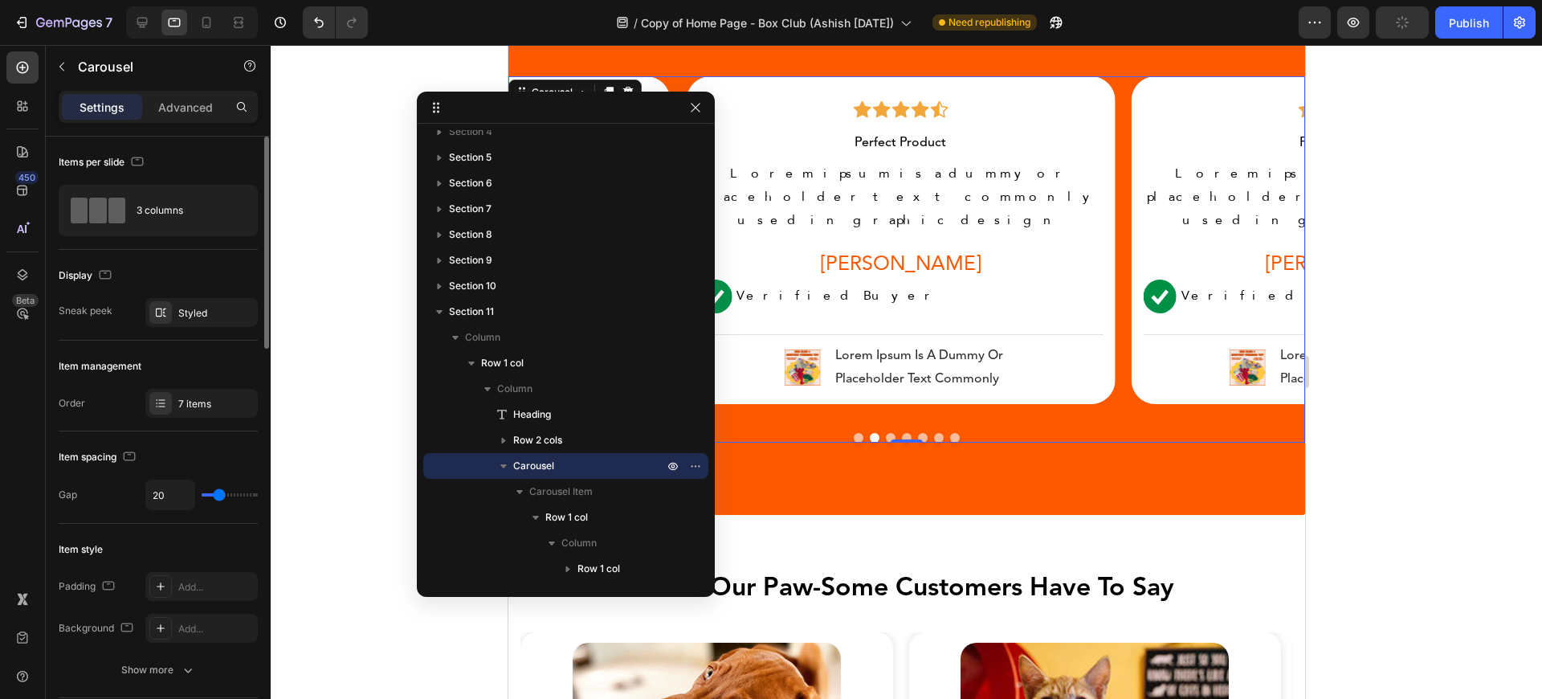
click at [885, 433] on button "Dot" at bounding box center [890, 438] width 10 height 10
click at [897, 409] on div "Icon Icon Icon Icon Icon Row Perfect Product Text block Row Lorem ipsum is a du…" at bounding box center [905, 259] width 796 height 366
click at [901, 433] on button "Dot" at bounding box center [906, 438] width 10 height 10
click at [1216, 285] on p "verified buyer" at bounding box center [1362, 296] width 365 height 23
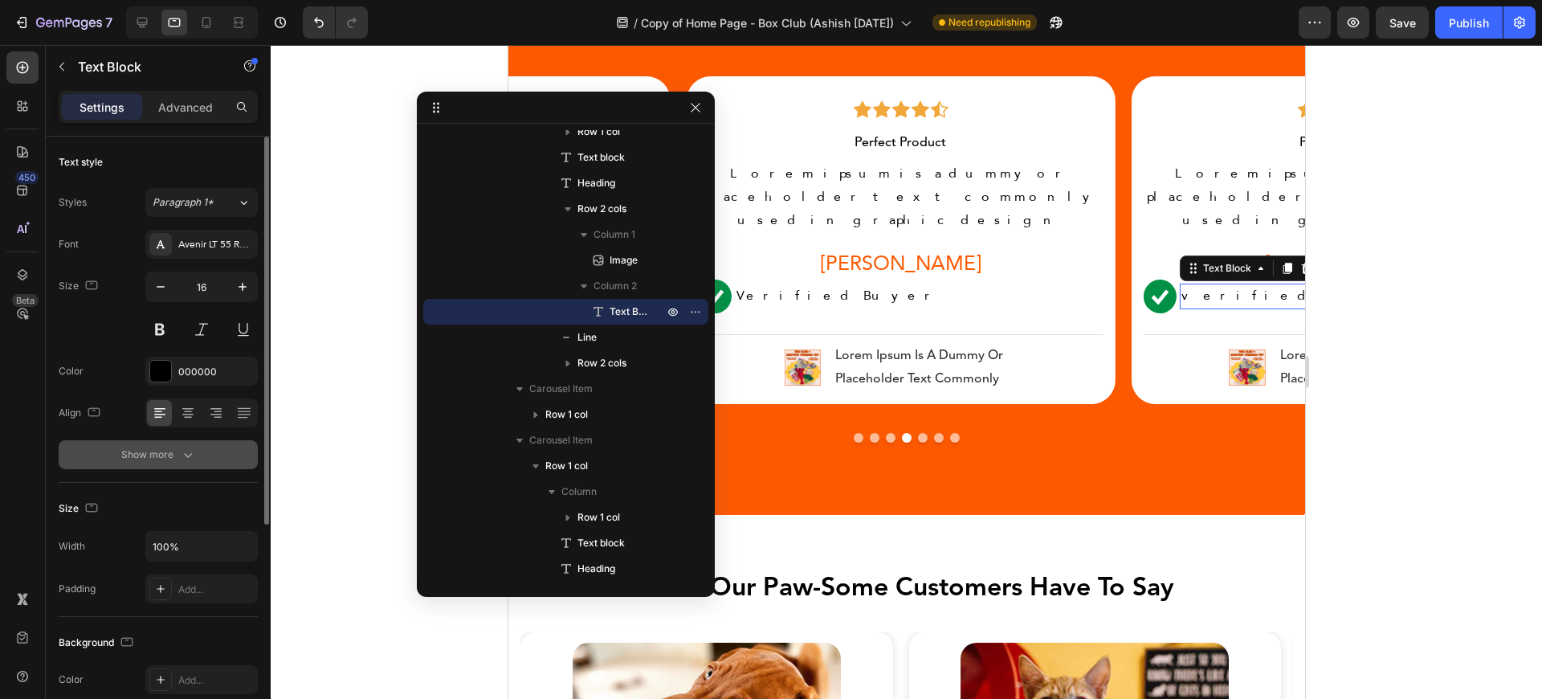
click at [216, 446] on button "Show more" at bounding box center [158, 454] width 199 height 29
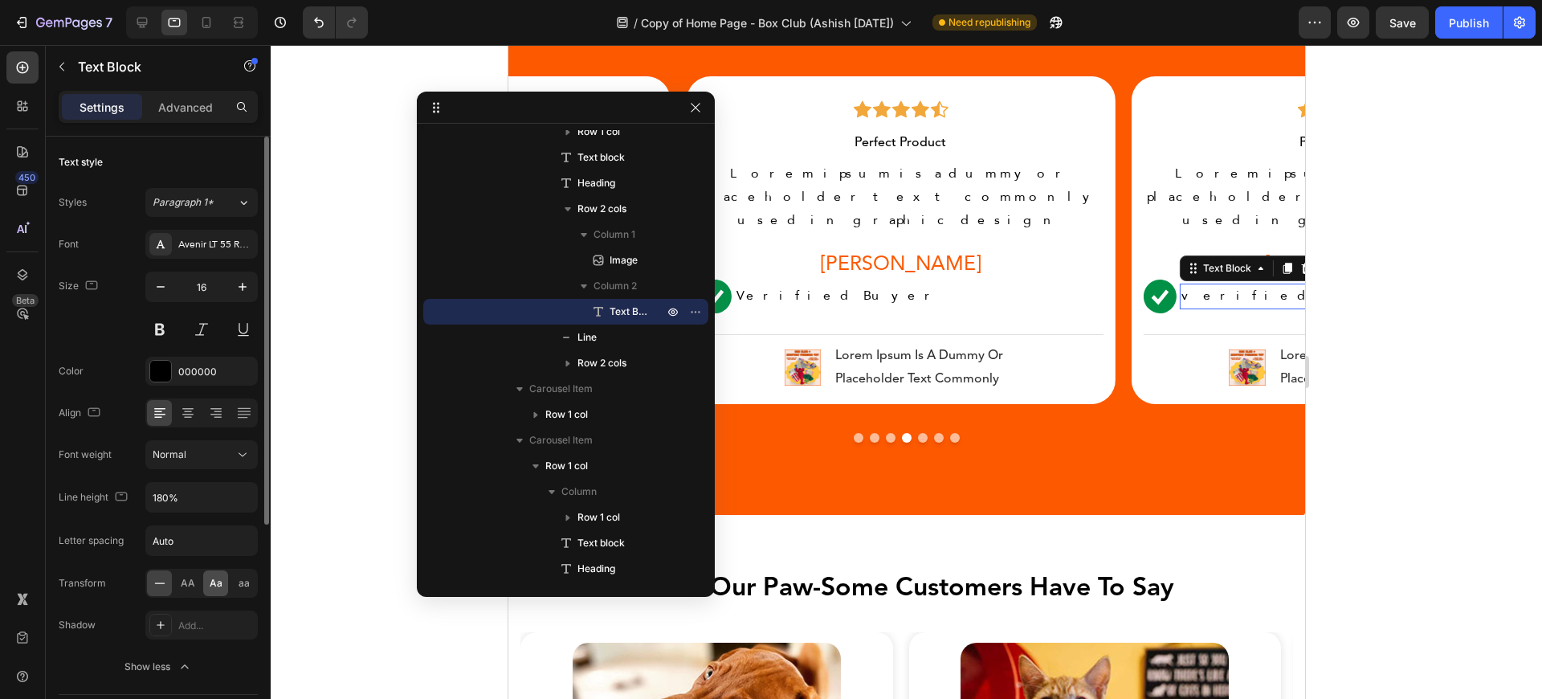
click at [214, 572] on div "Aa" at bounding box center [215, 583] width 25 height 26
click at [923, 433] on div at bounding box center [905, 438] width 796 height 10
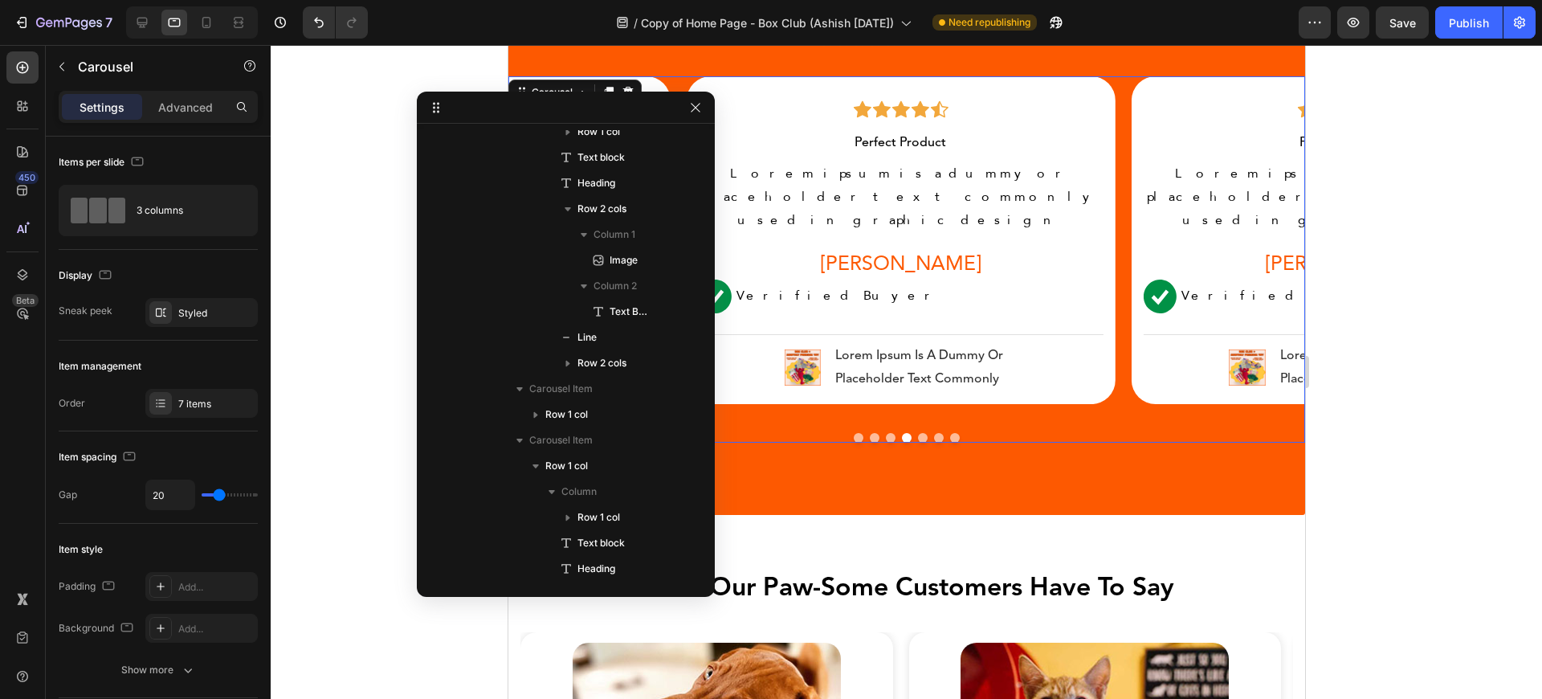
scroll to position [268, 0]
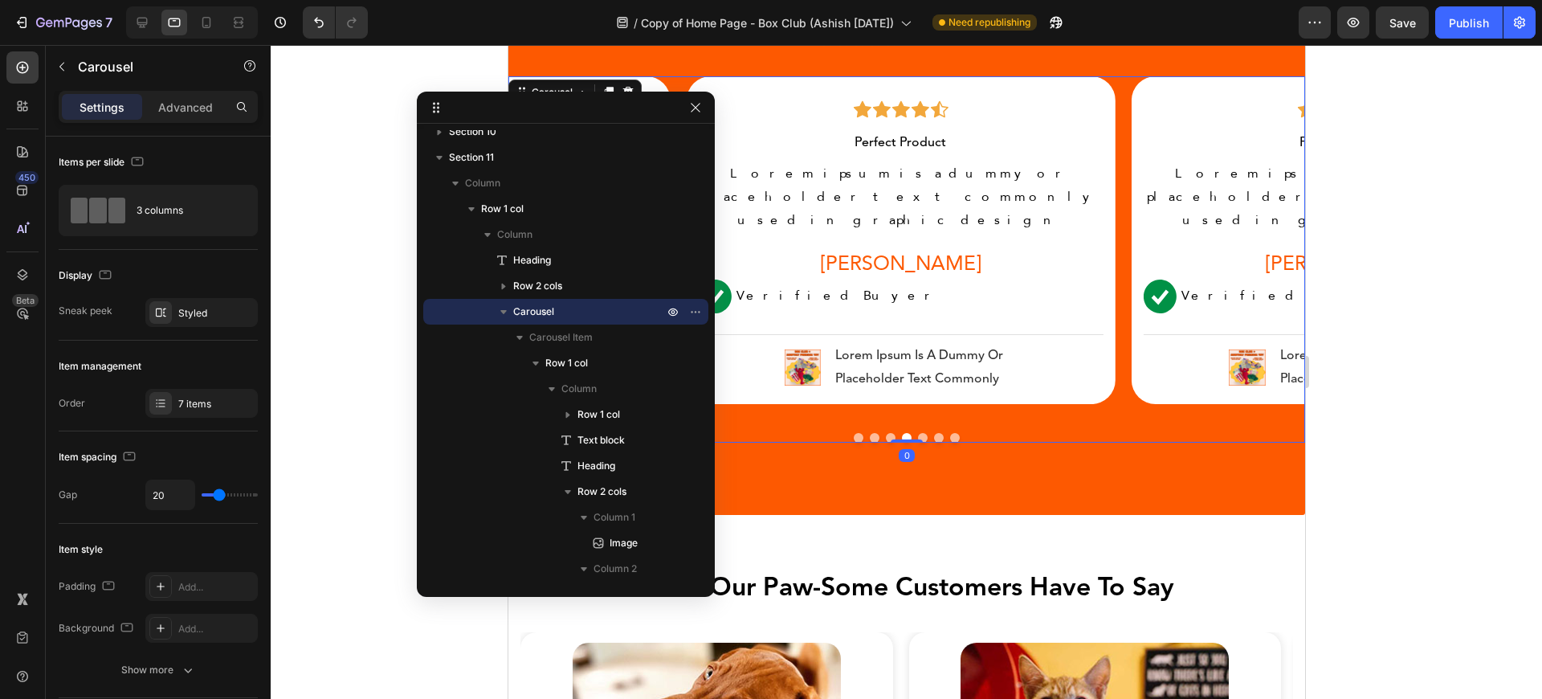
click at [917, 433] on button "Dot" at bounding box center [922, 438] width 10 height 10
click at [1188, 285] on p "verified buyer" at bounding box center [1362, 296] width 365 height 23
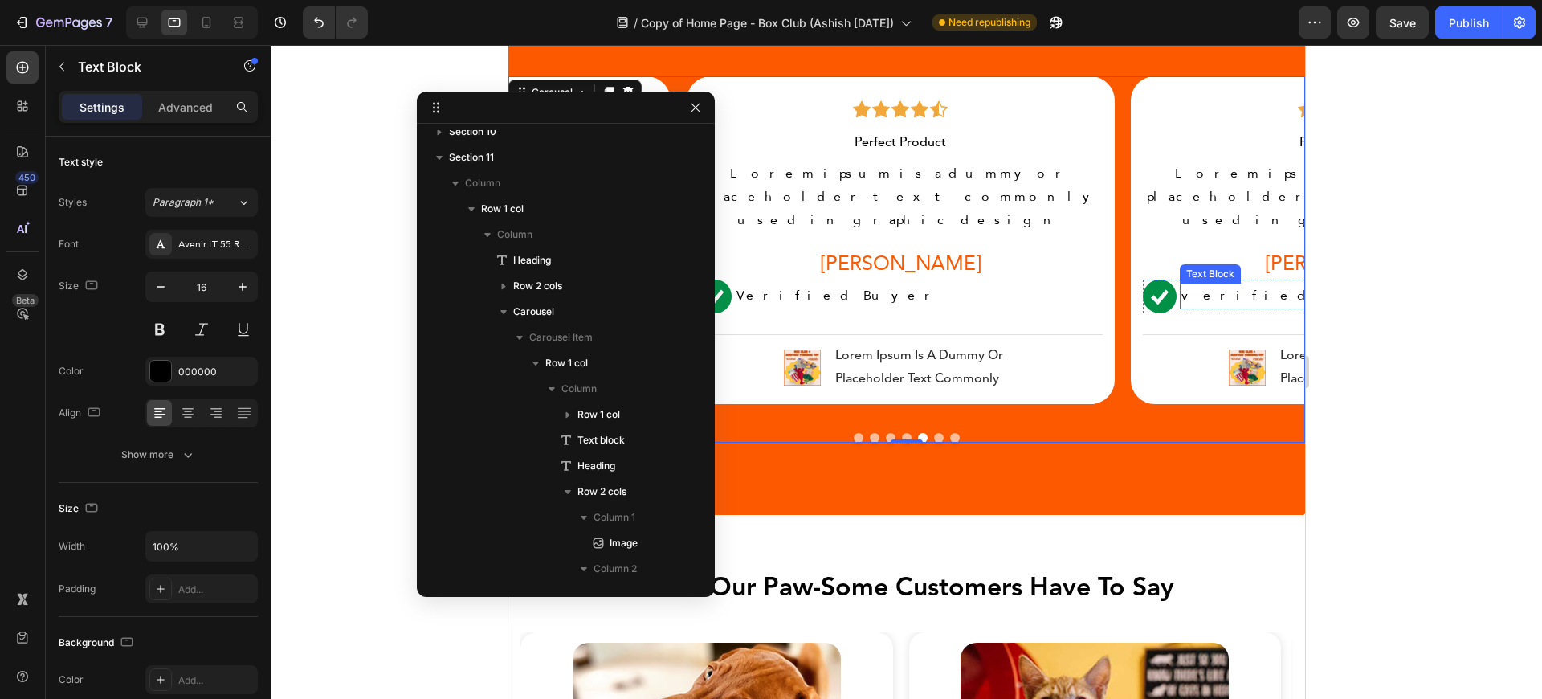
scroll to position [2324, 0]
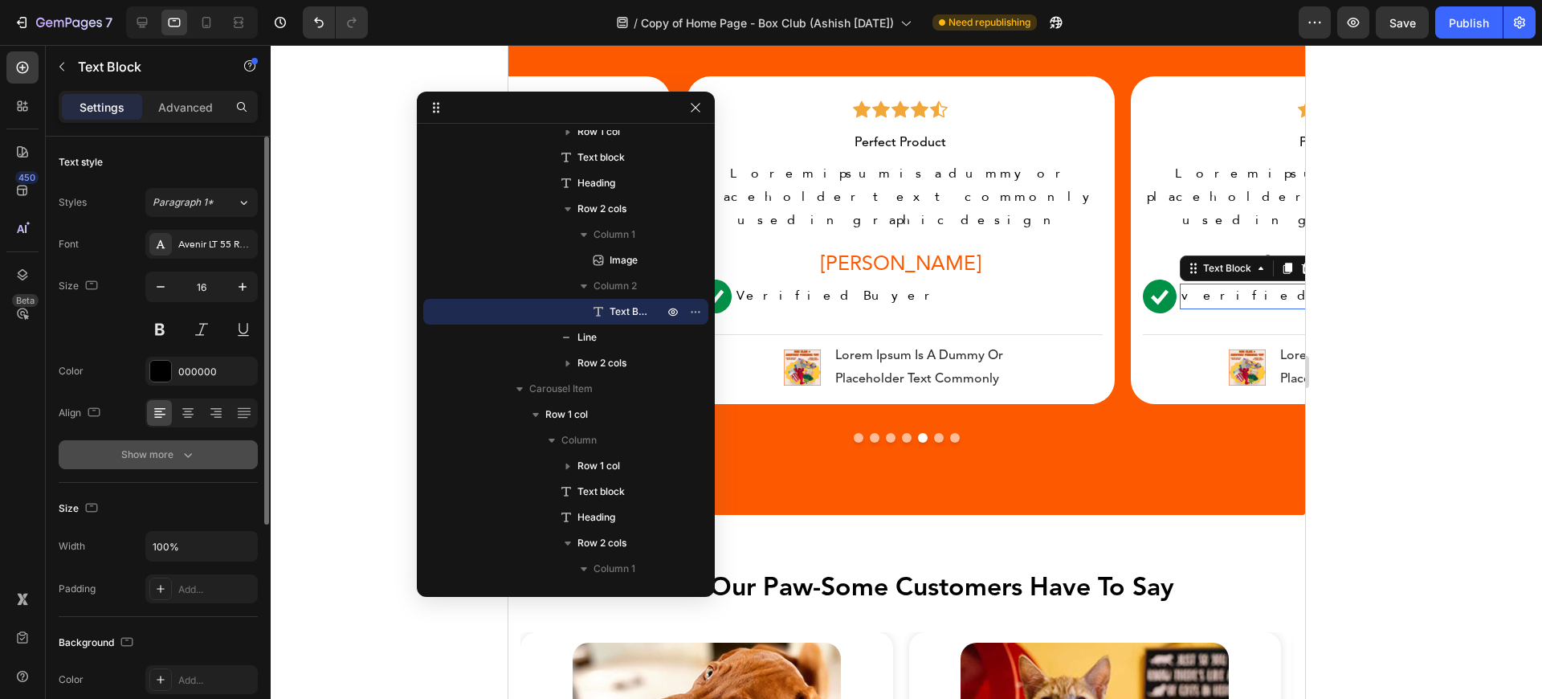
click at [186, 463] on button "Show more" at bounding box center [158, 454] width 199 height 29
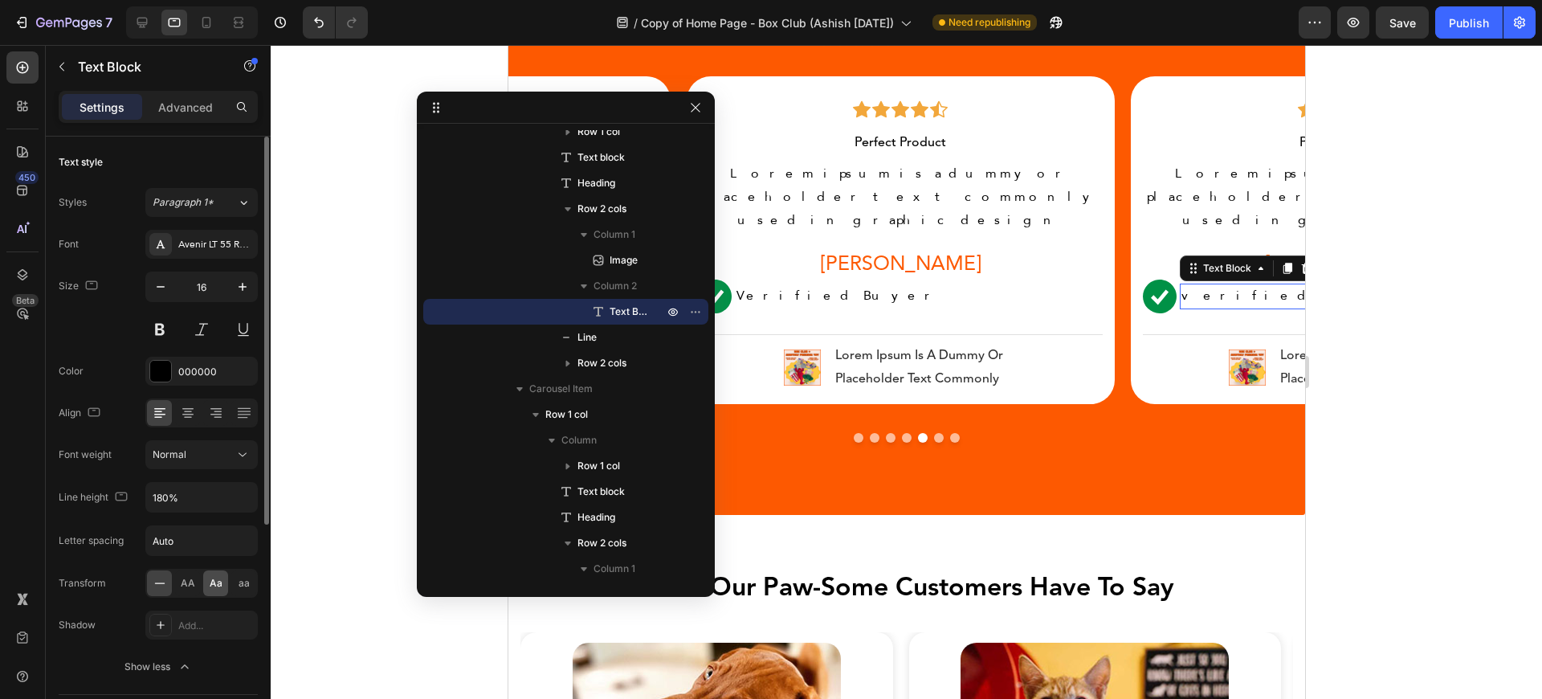
click at [212, 589] on span "Aa" at bounding box center [216, 583] width 13 height 14
click at [933, 433] on button "Dot" at bounding box center [938, 438] width 10 height 10
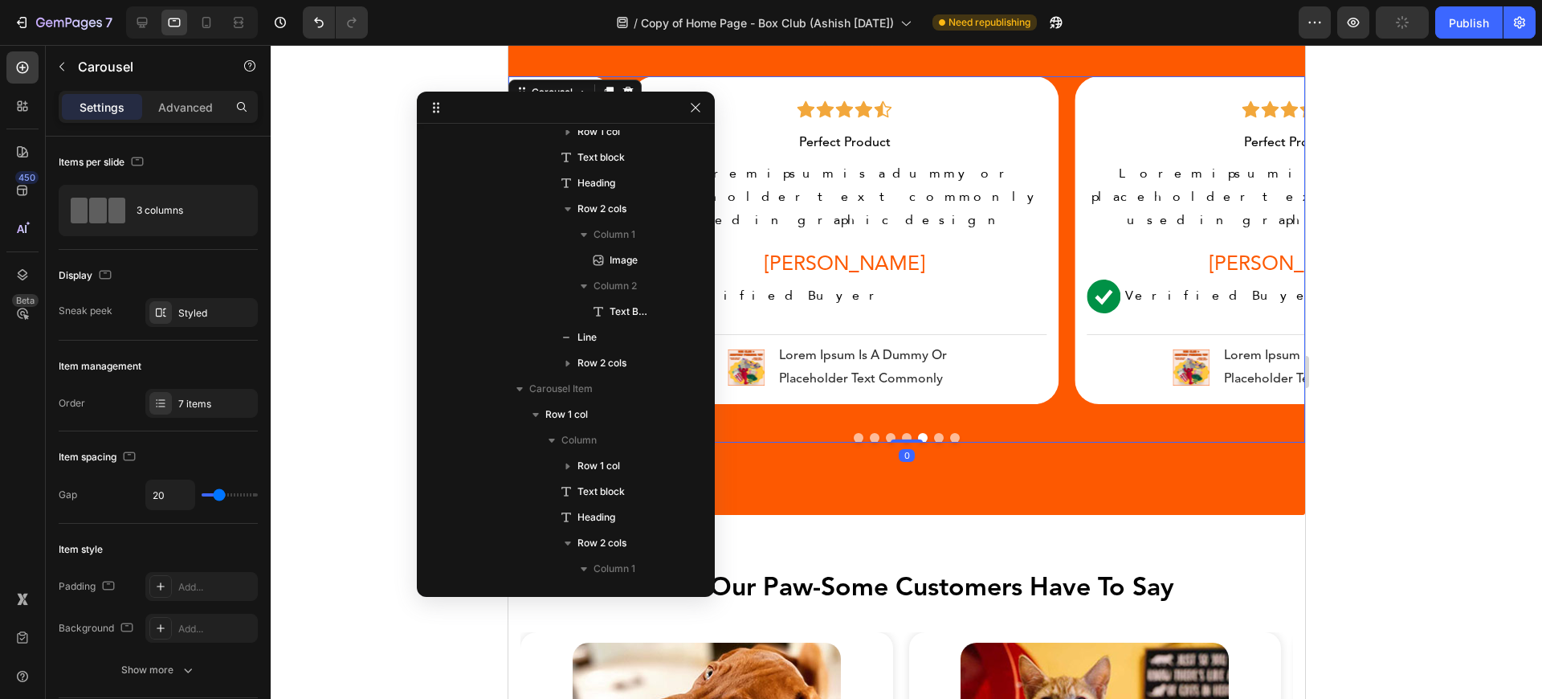
scroll to position [268, 0]
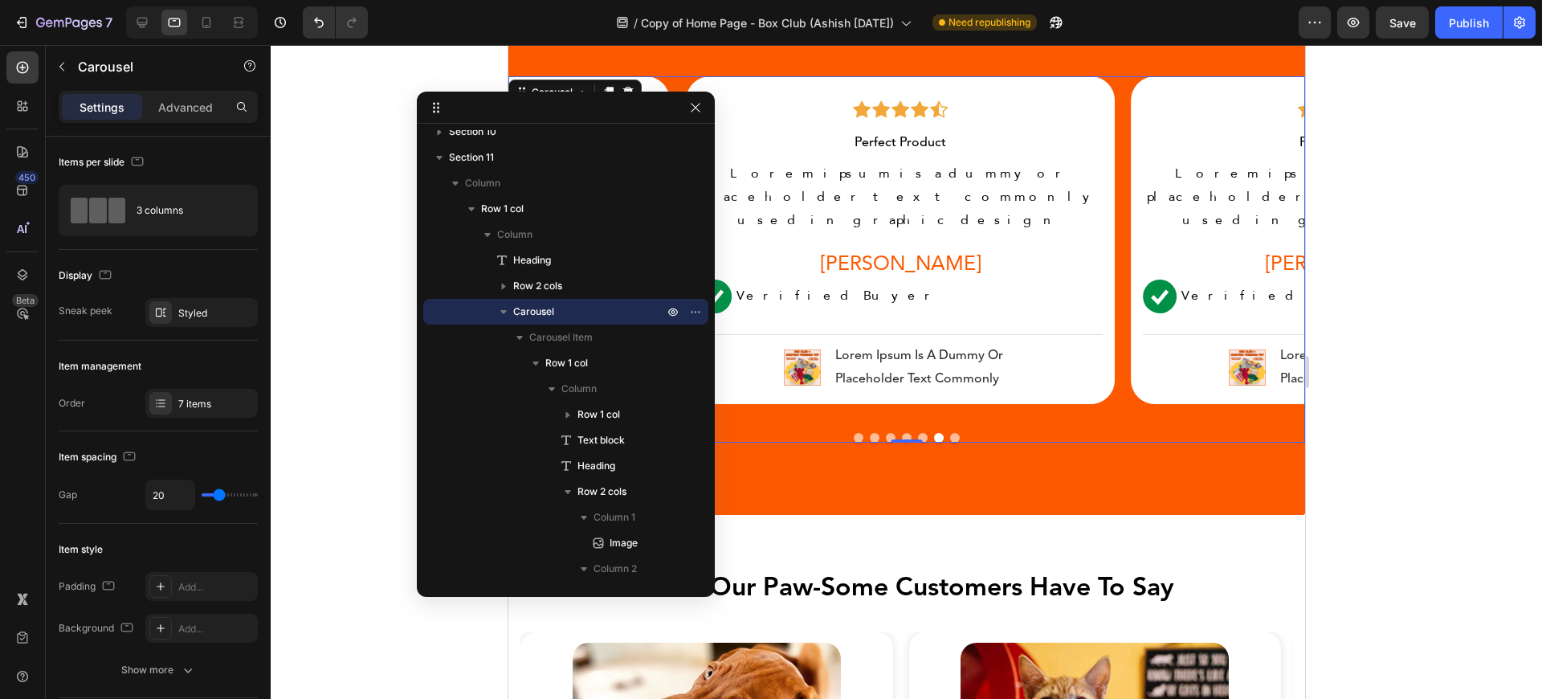
click at [951, 433] on button "Dot" at bounding box center [954, 438] width 10 height 10
click at [1476, 32] on button "Publish" at bounding box center [1468, 22] width 67 height 32
click at [870, 142] on p "Perfect Product" at bounding box center [900, 142] width 92 height 19
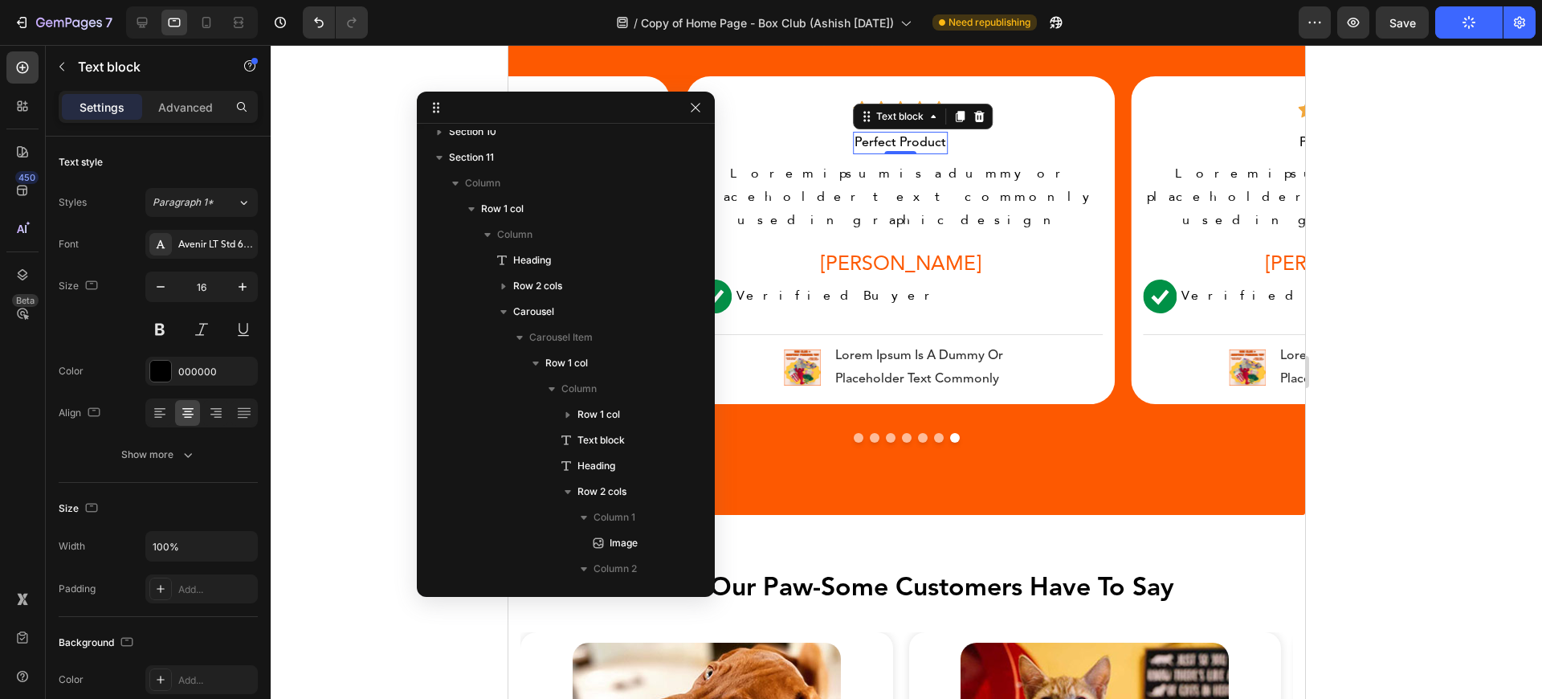
scroll to position [2555, 0]
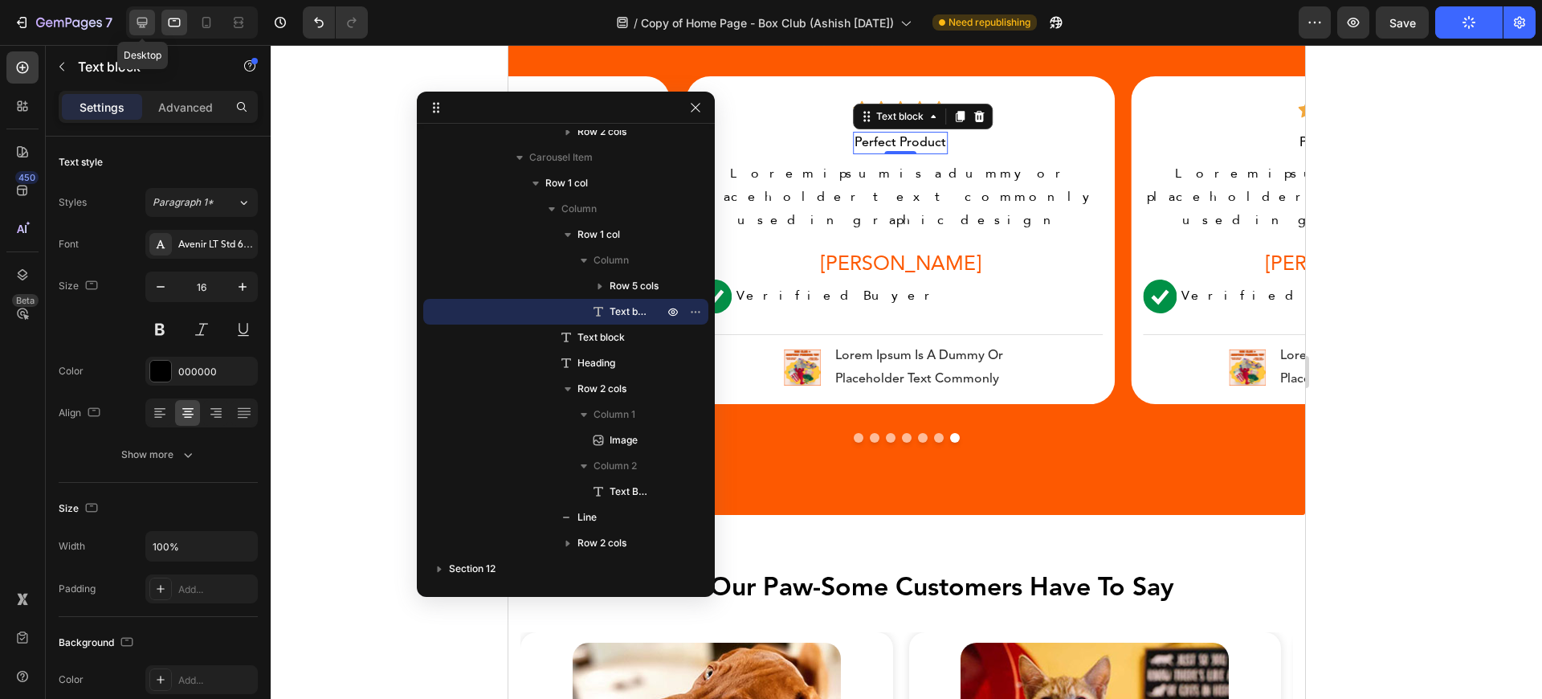
click at [132, 28] on div at bounding box center [142, 23] width 26 height 26
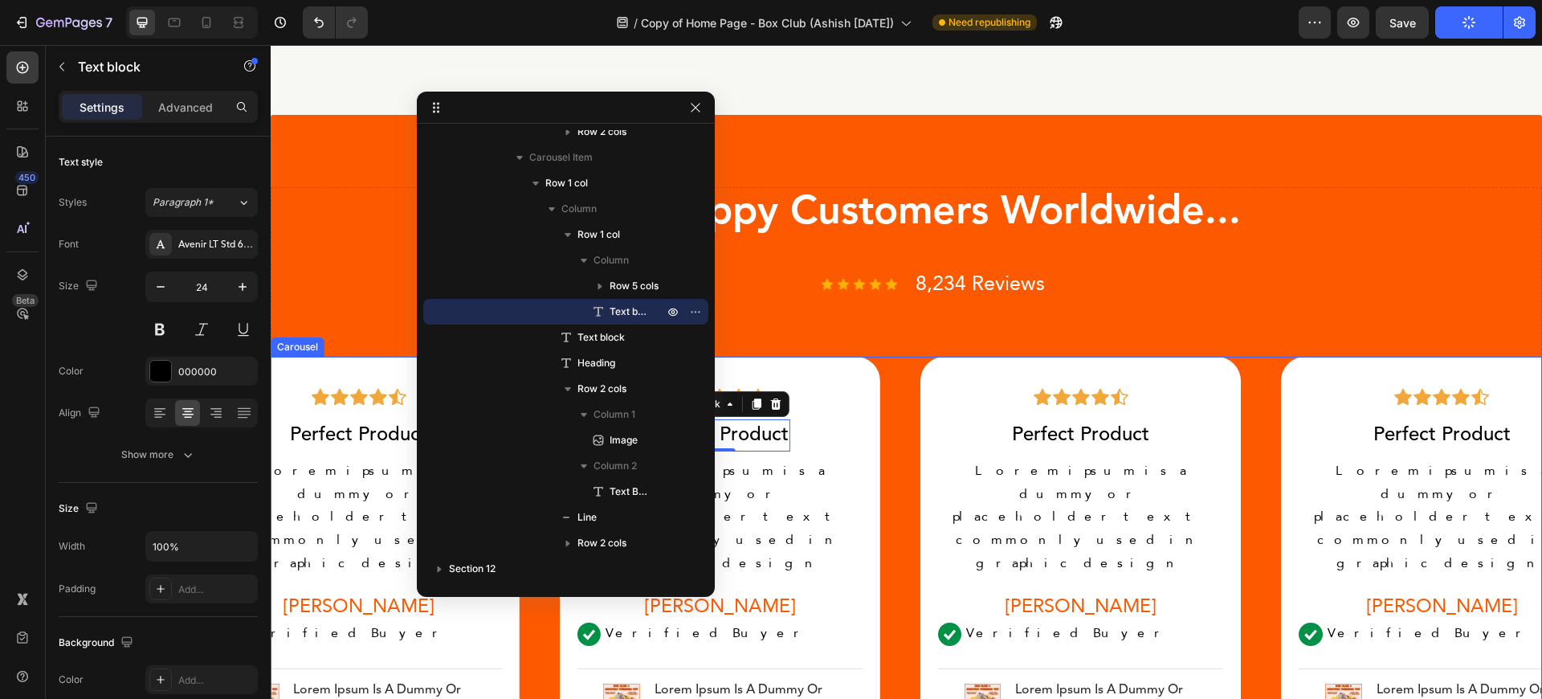
scroll to position [4699, 0]
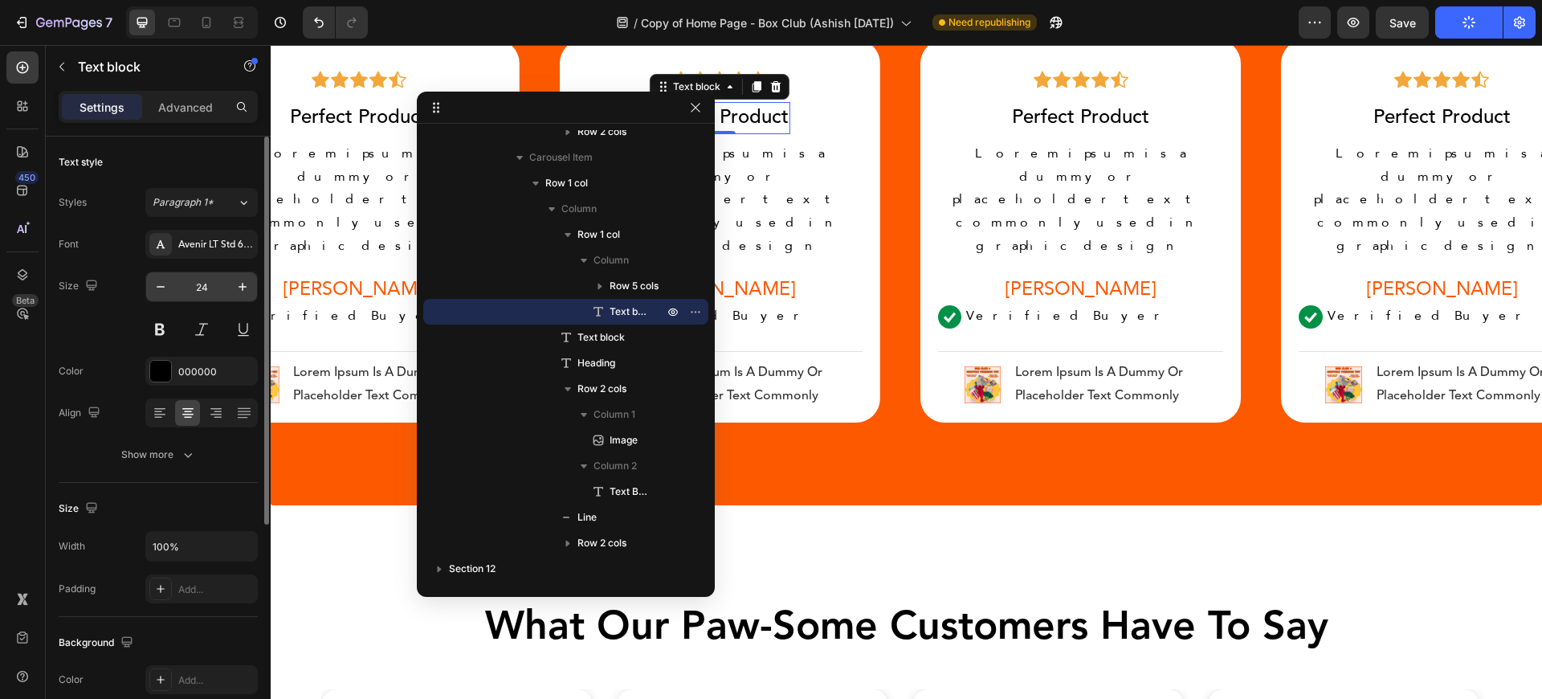
click at [211, 299] on input "24" at bounding box center [201, 286] width 53 height 29
type input "25"
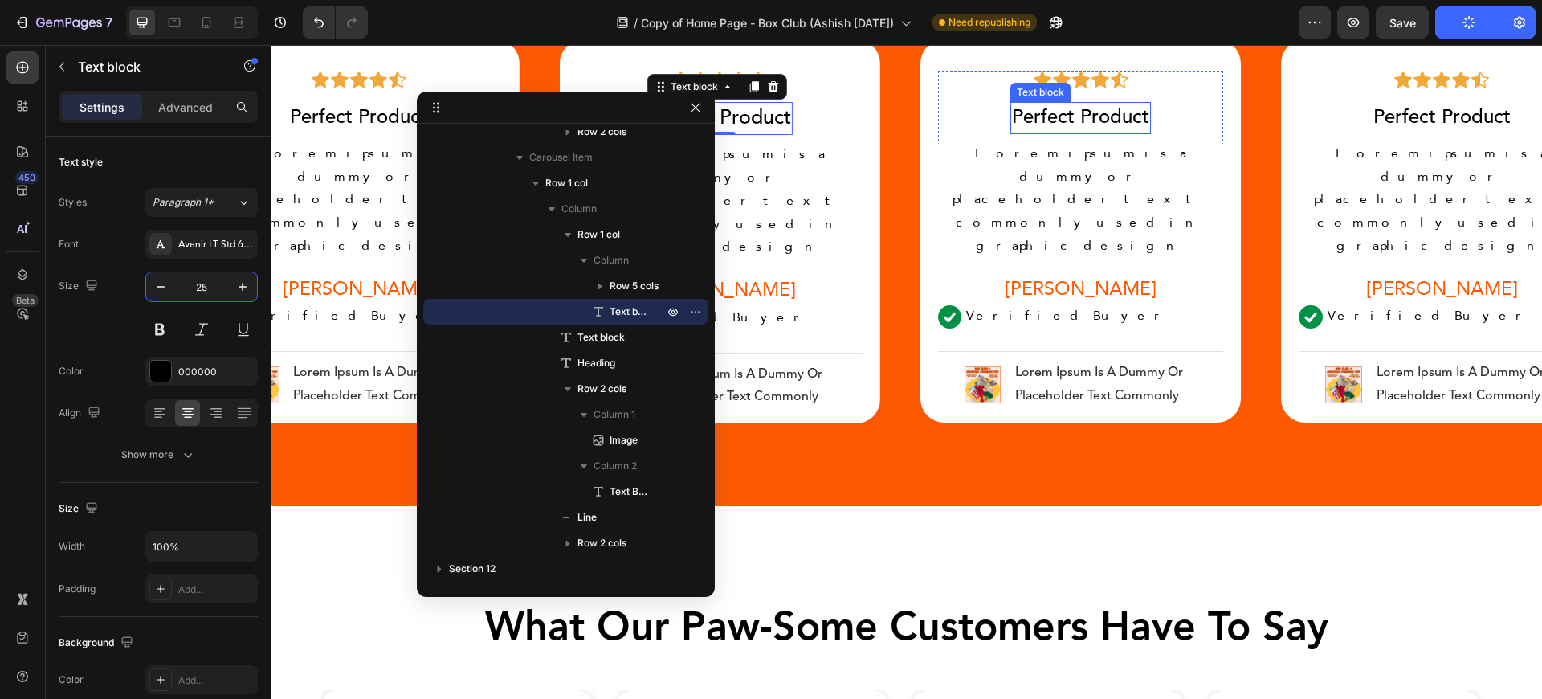
click at [1029, 116] on p "Perfect Product" at bounding box center [1080, 118] width 137 height 29
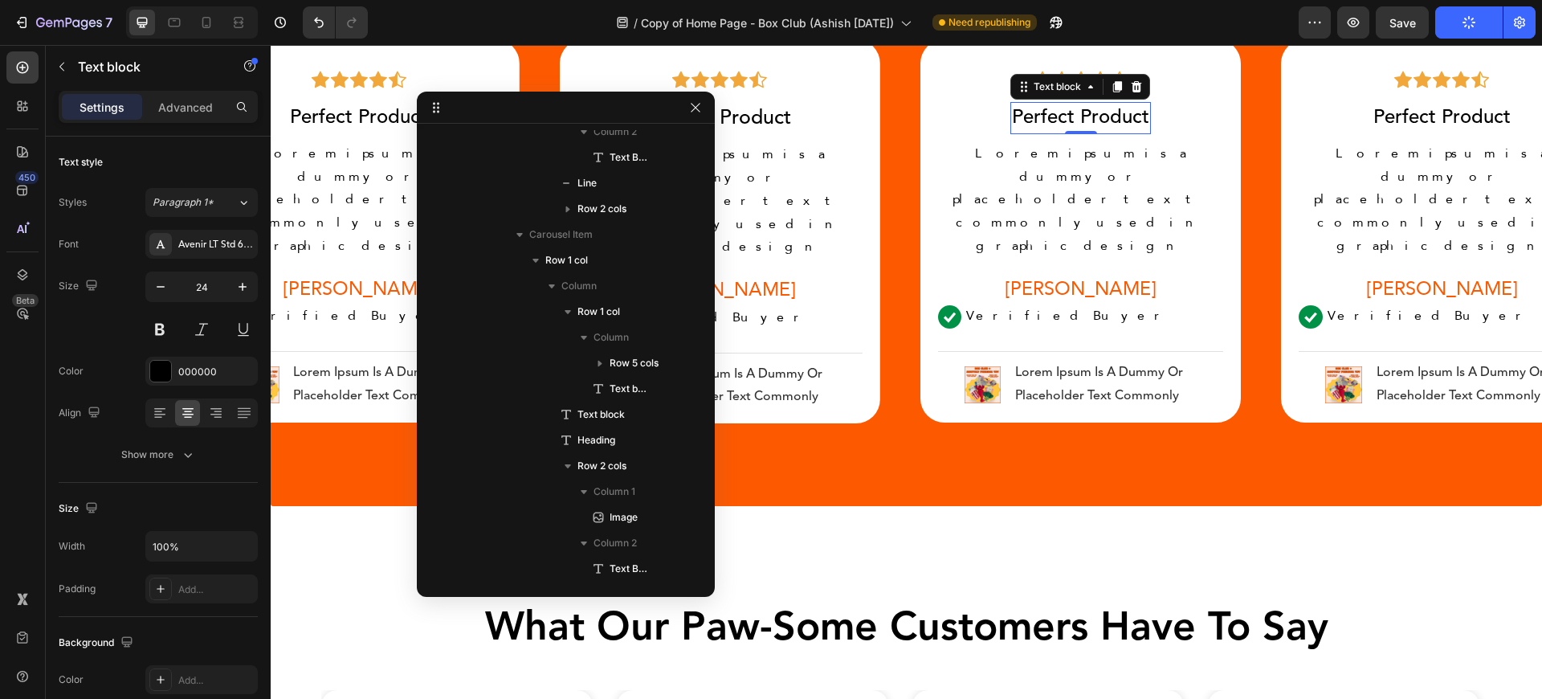
scroll to position [448, 0]
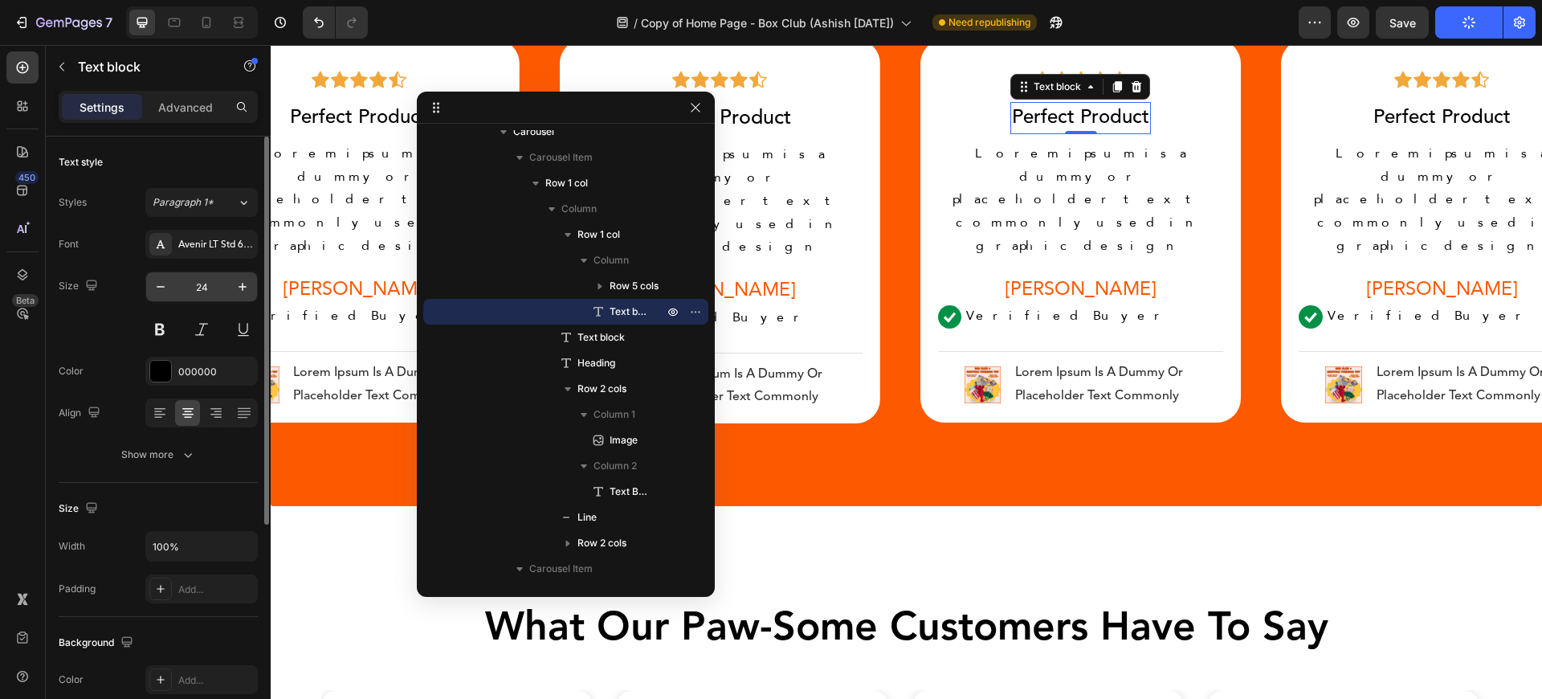
click at [189, 282] on input "24" at bounding box center [201, 286] width 53 height 29
type input "25"
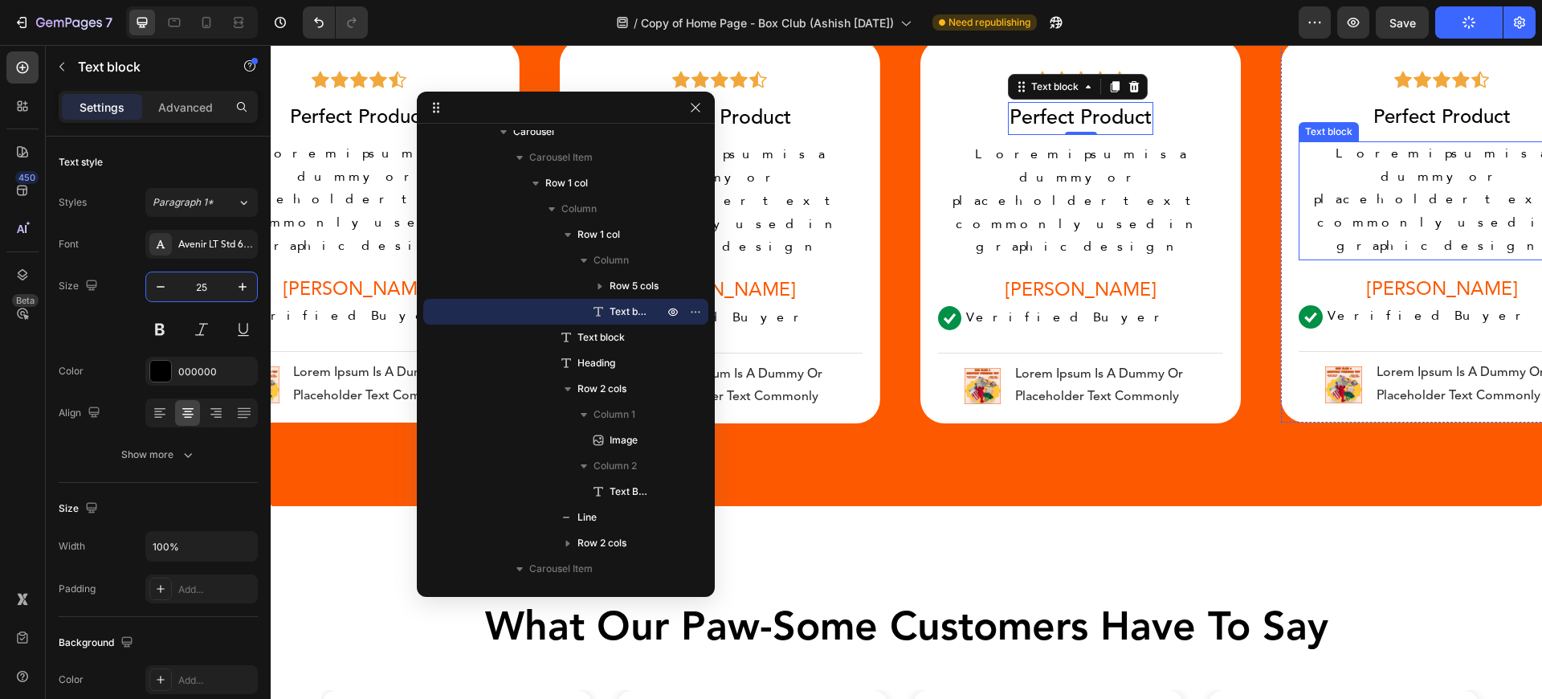
click at [1409, 145] on p "Lorem ipsum is a dummy or placeholder text commonly used in graphic design" at bounding box center [1441, 201] width 282 height 116
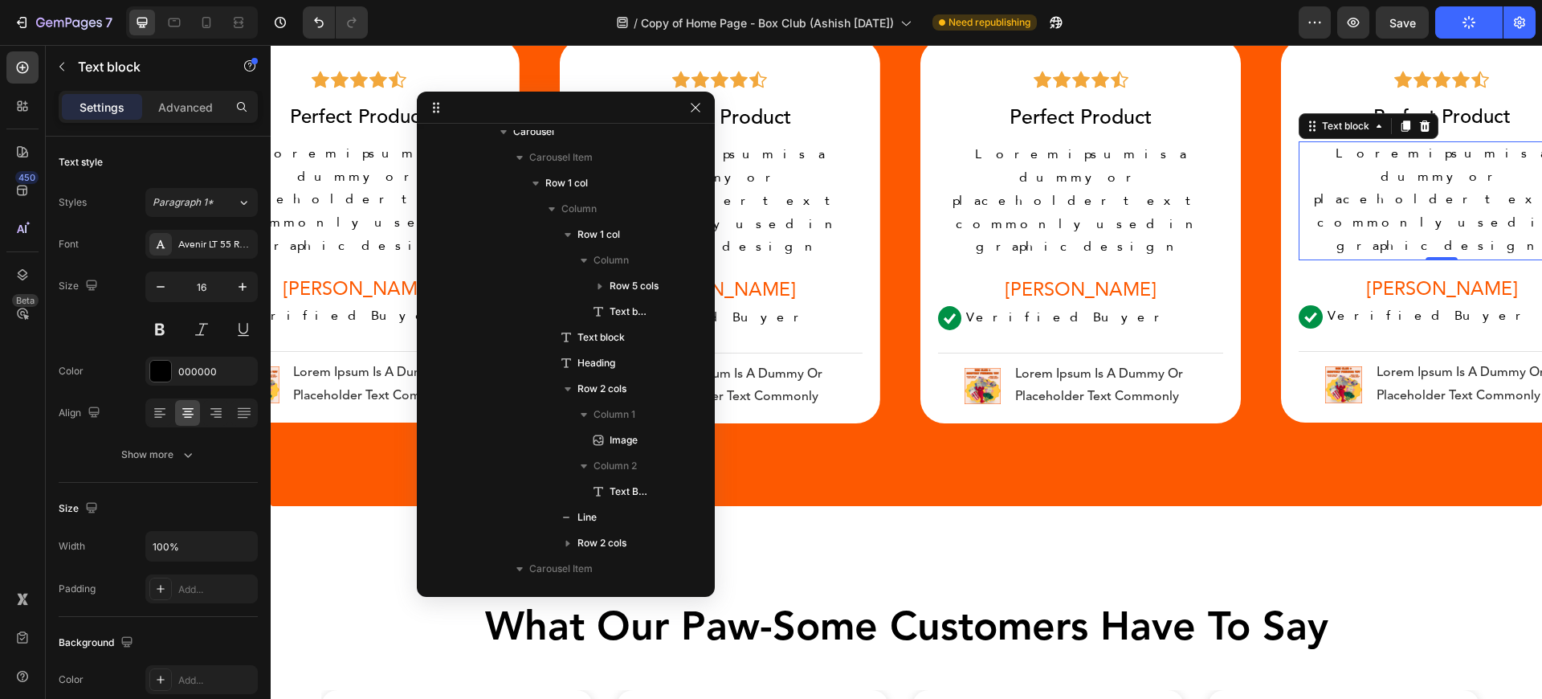
scroll to position [808, 0]
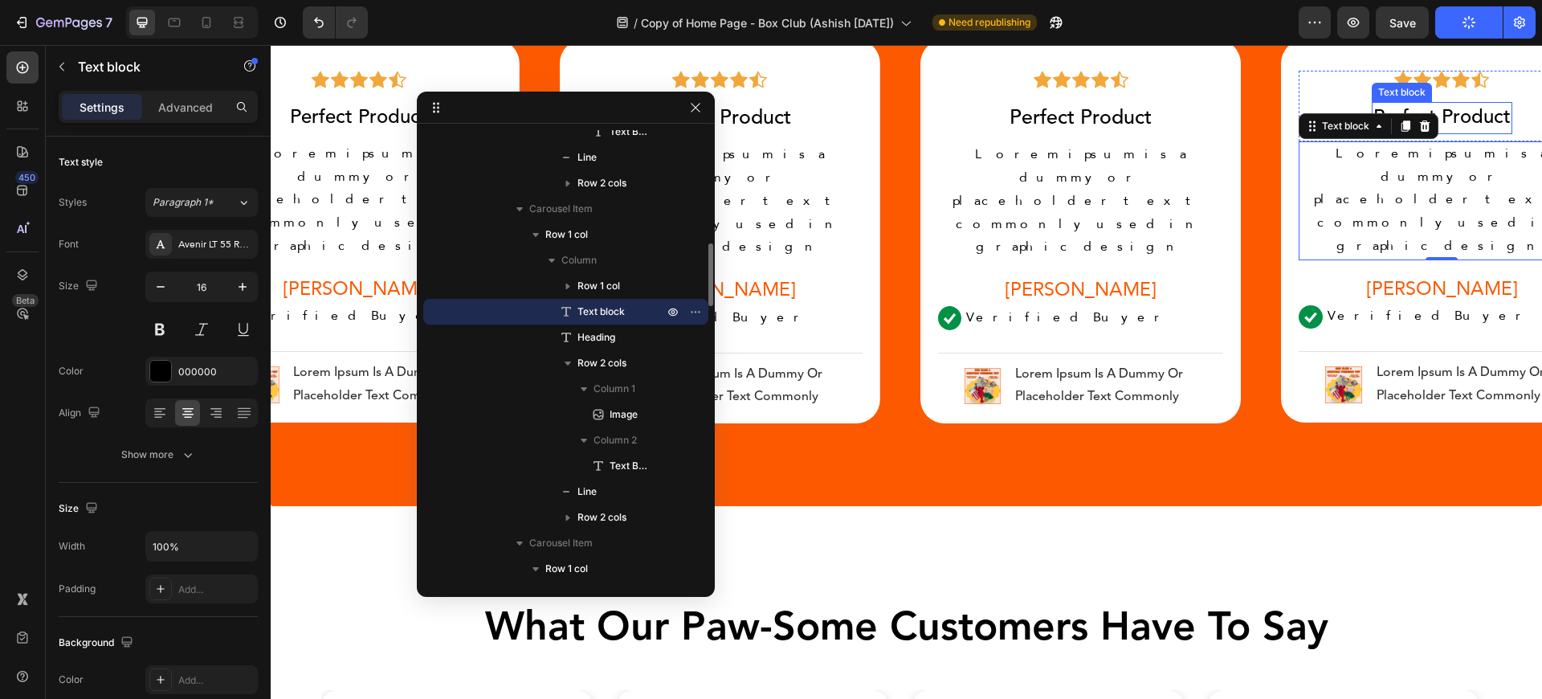
click at [1457, 113] on p "Perfect Product" at bounding box center [1441, 118] width 137 height 29
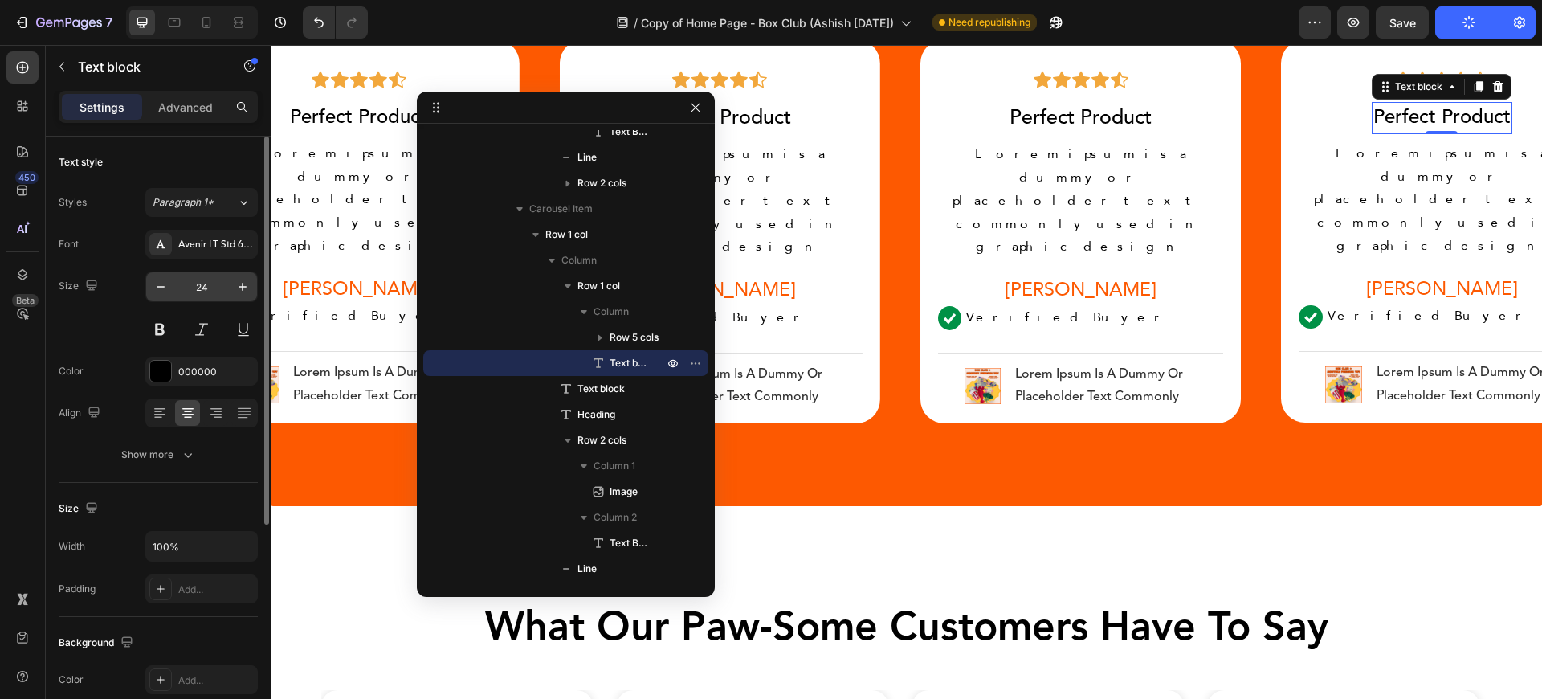
click at [214, 283] on input "24" at bounding box center [201, 286] width 53 height 29
type input "25"
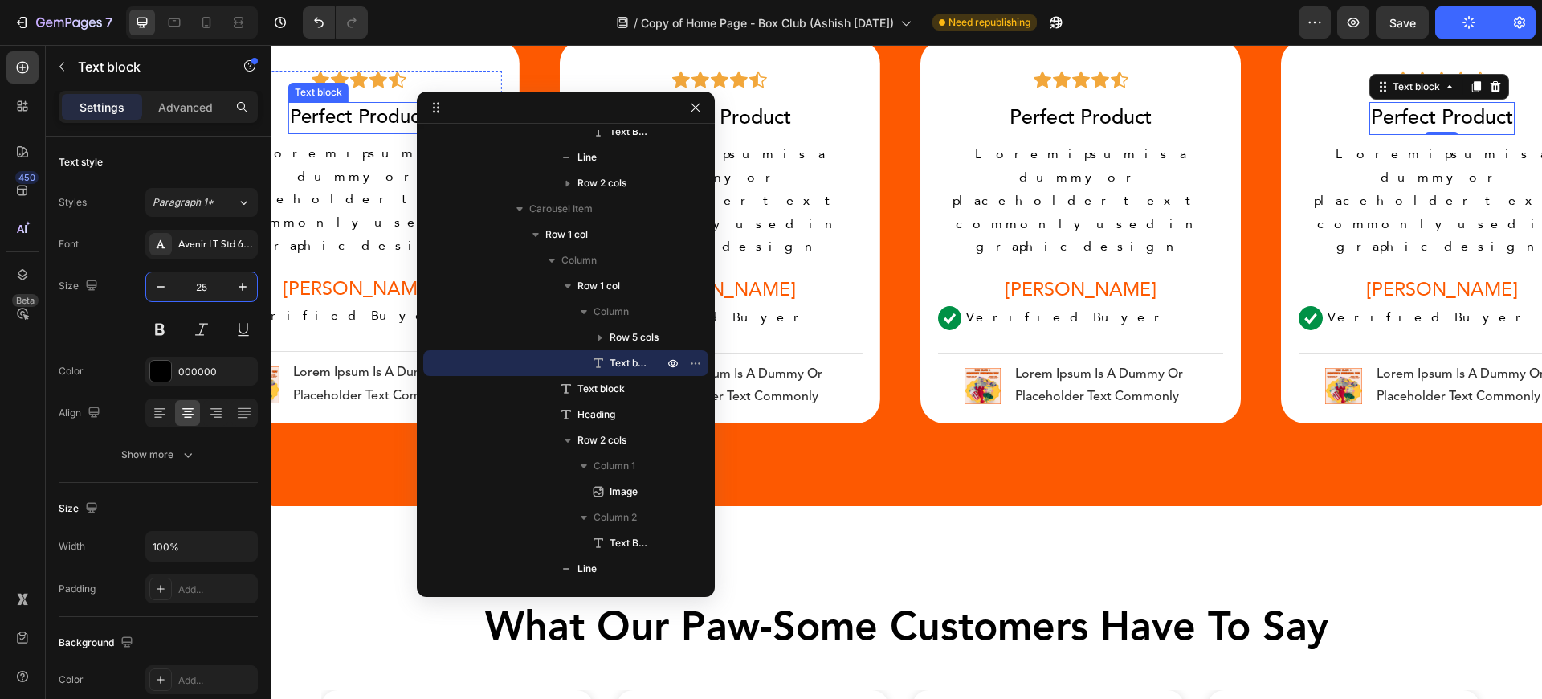
click at [323, 120] on p "Perfect Product" at bounding box center [358, 118] width 137 height 29
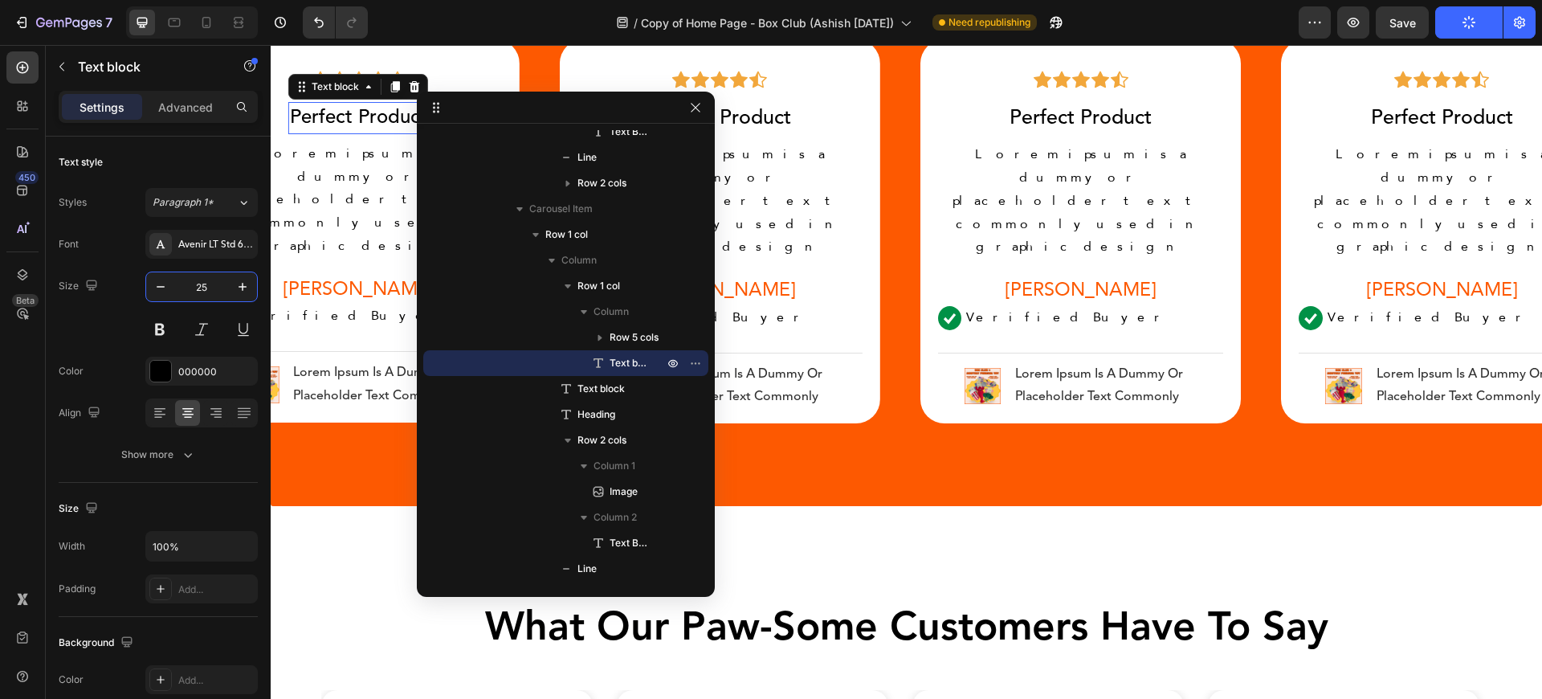
scroll to position [2375, 0]
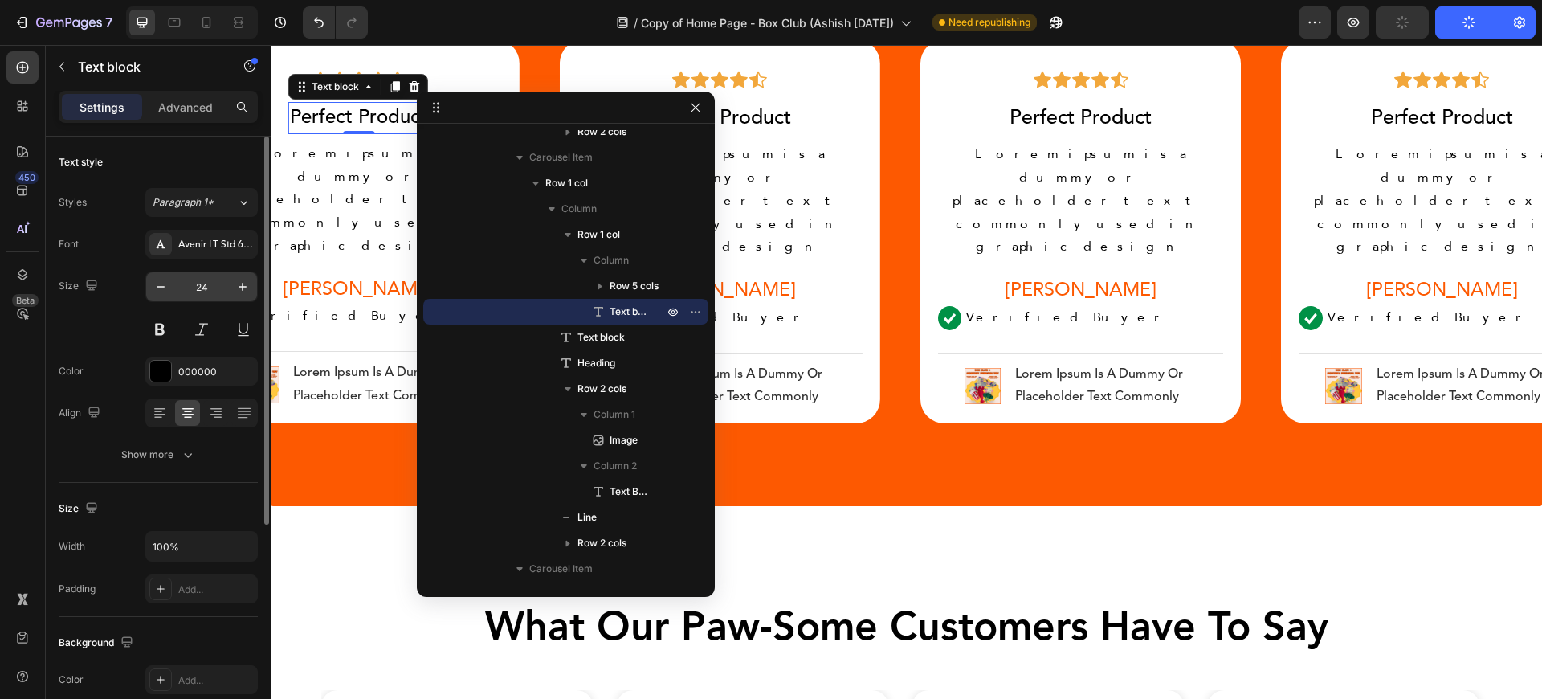
click at [213, 283] on input "24" at bounding box center [201, 286] width 53 height 29
type input "25"
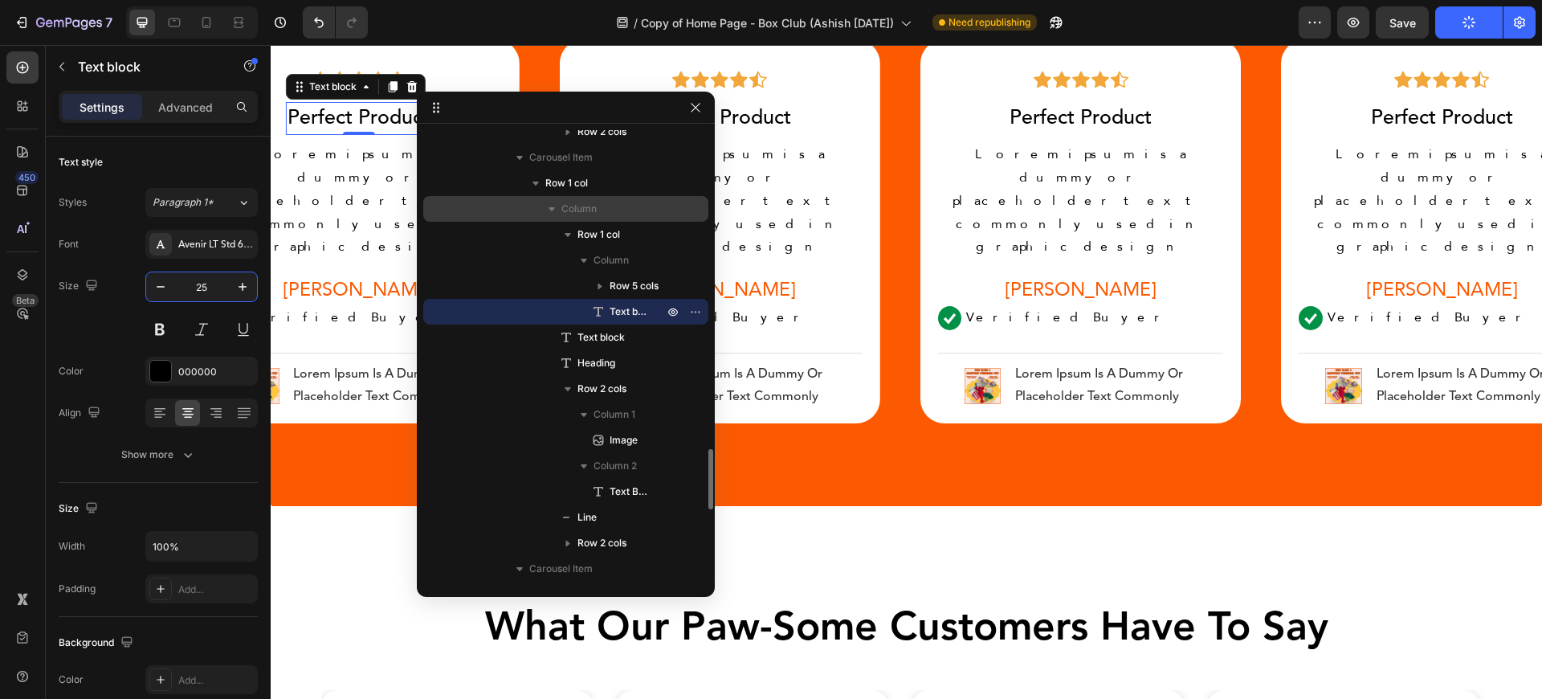
click at [546, 212] on icon "button" at bounding box center [552, 209] width 16 height 16
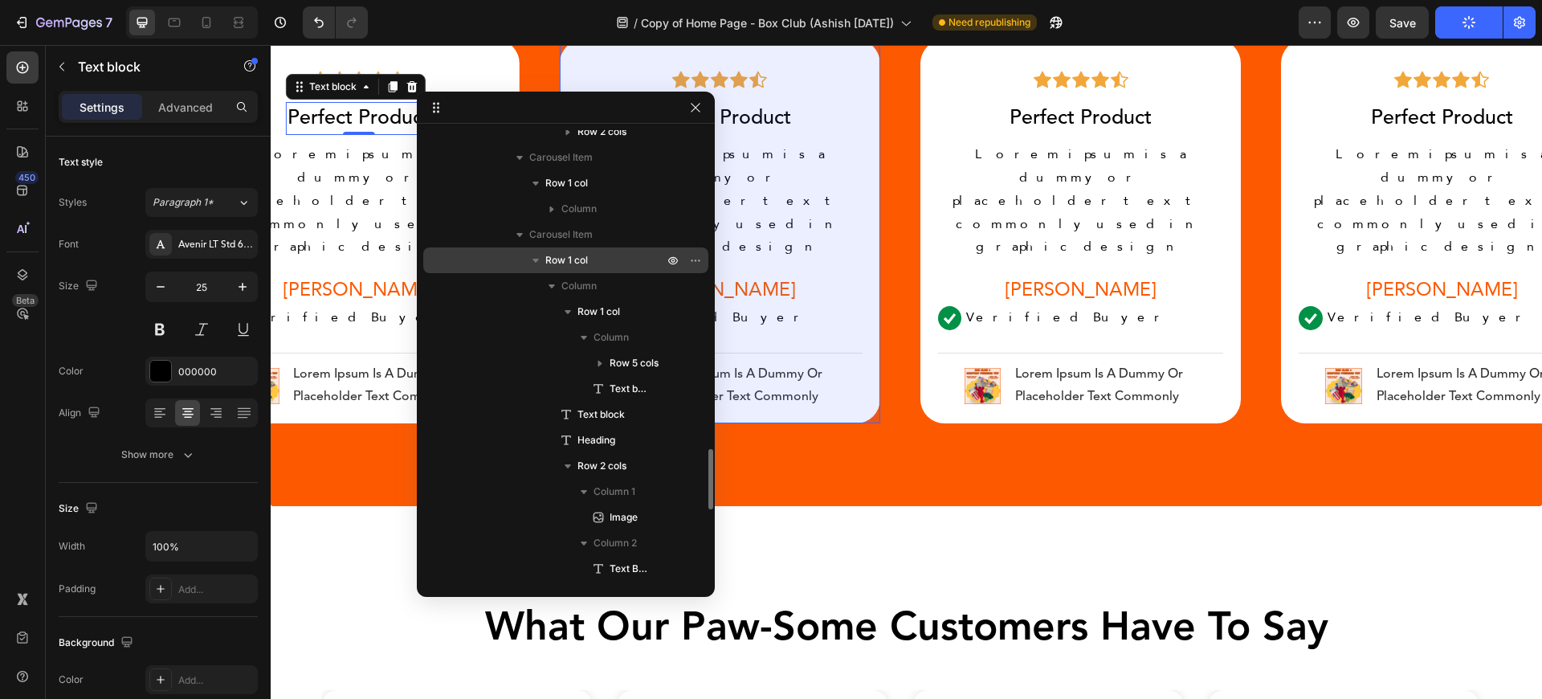
click at [556, 257] on span "Row 1 col" at bounding box center [566, 260] width 43 height 16
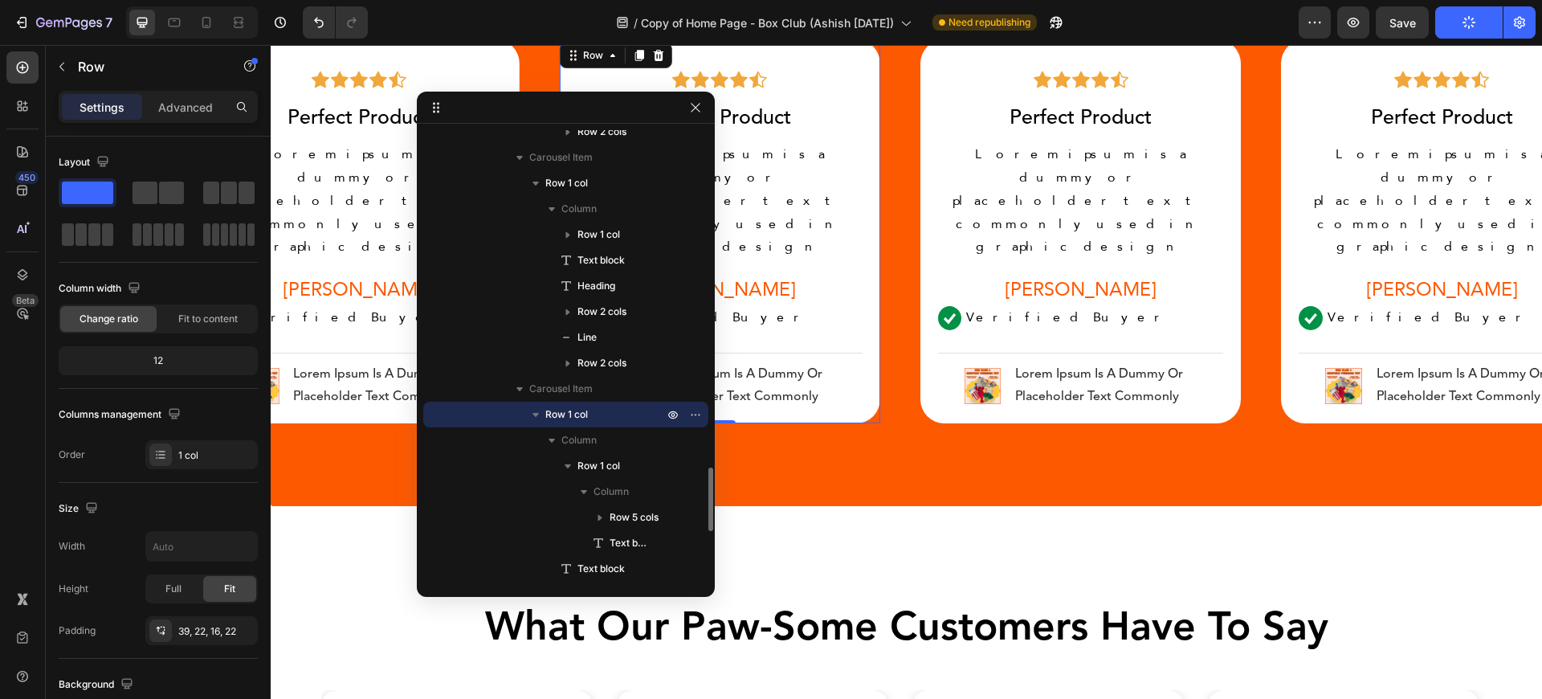
click at [538, 414] on icon "button" at bounding box center [536, 414] width 16 height 16
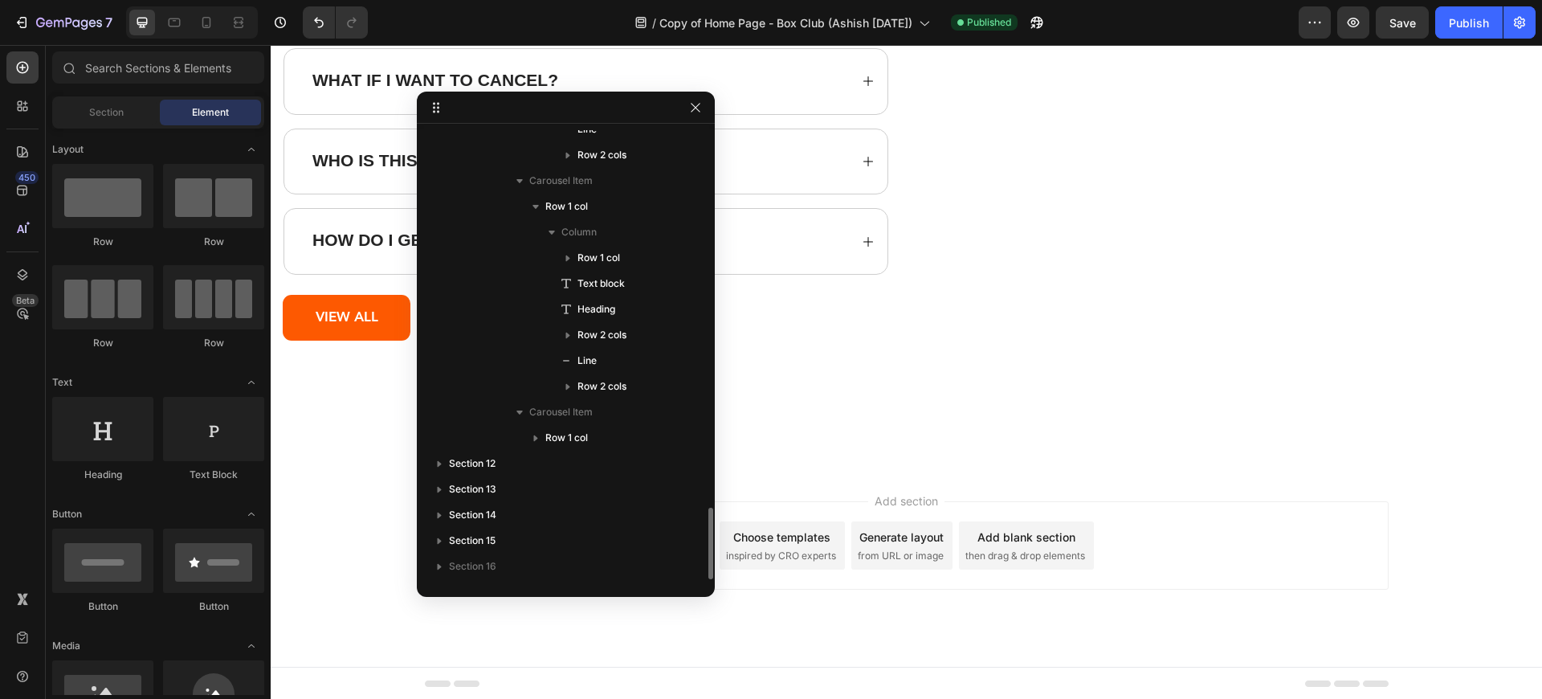
scroll to position [10680, 0]
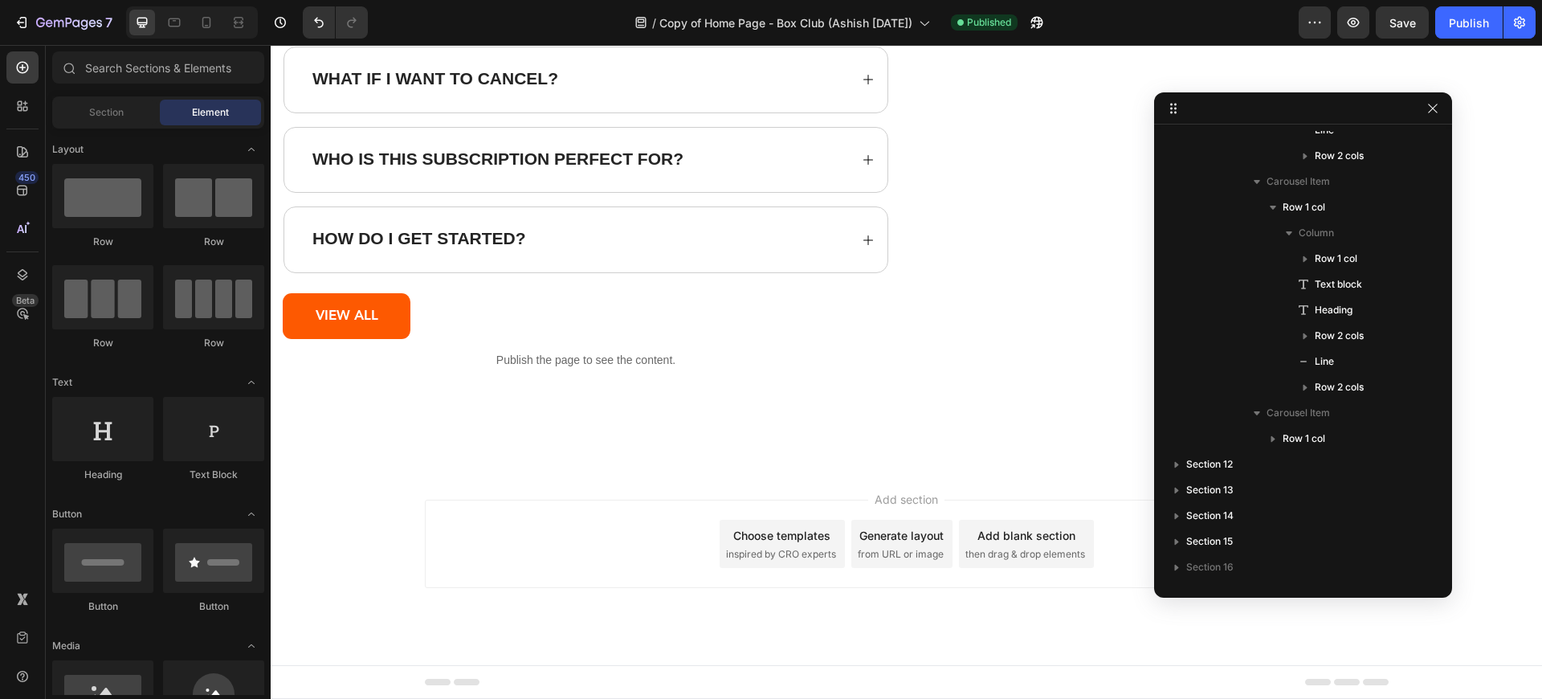
drag, startPoint x: 576, startPoint y: 112, endPoint x: 1364, endPoint y: 108, distance: 788.5
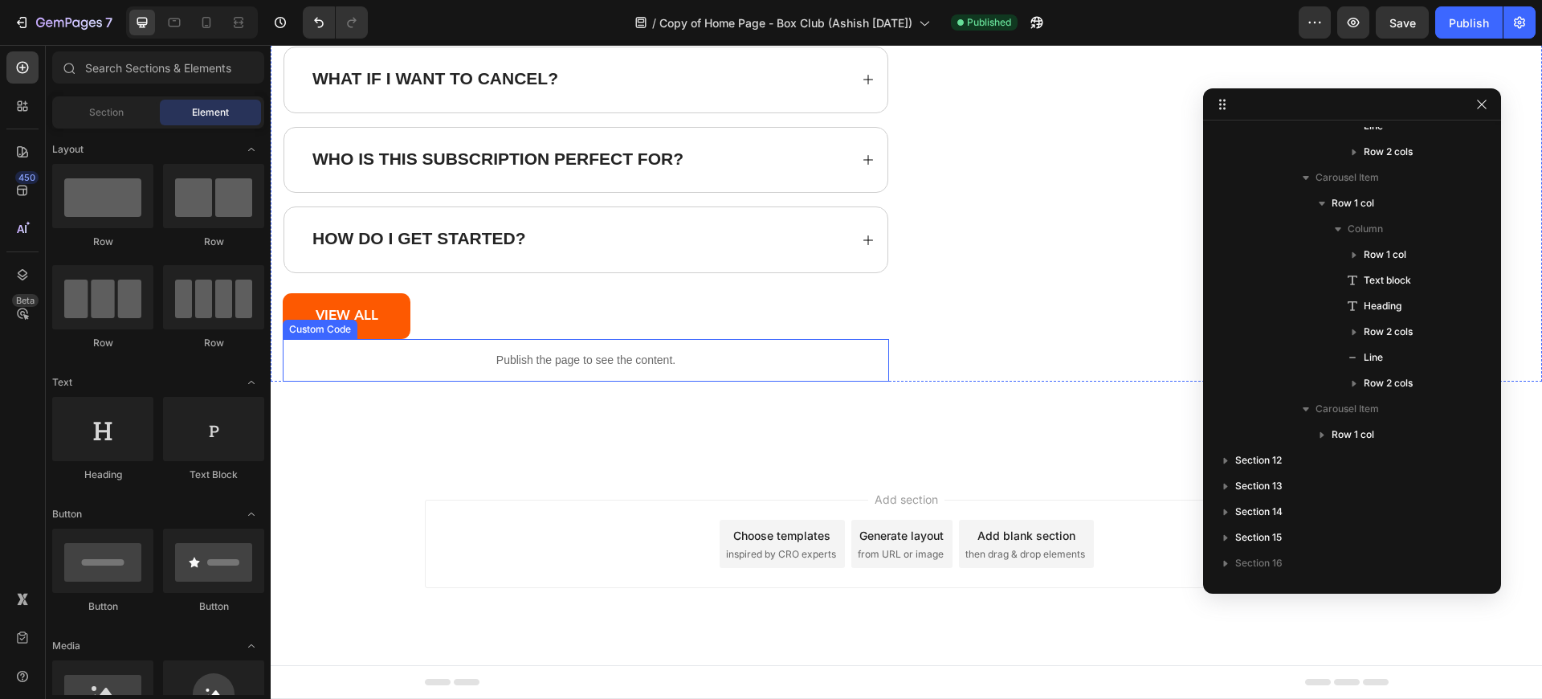
click at [624, 348] on div "Publish the page to see the content." at bounding box center [586, 360] width 606 height 43
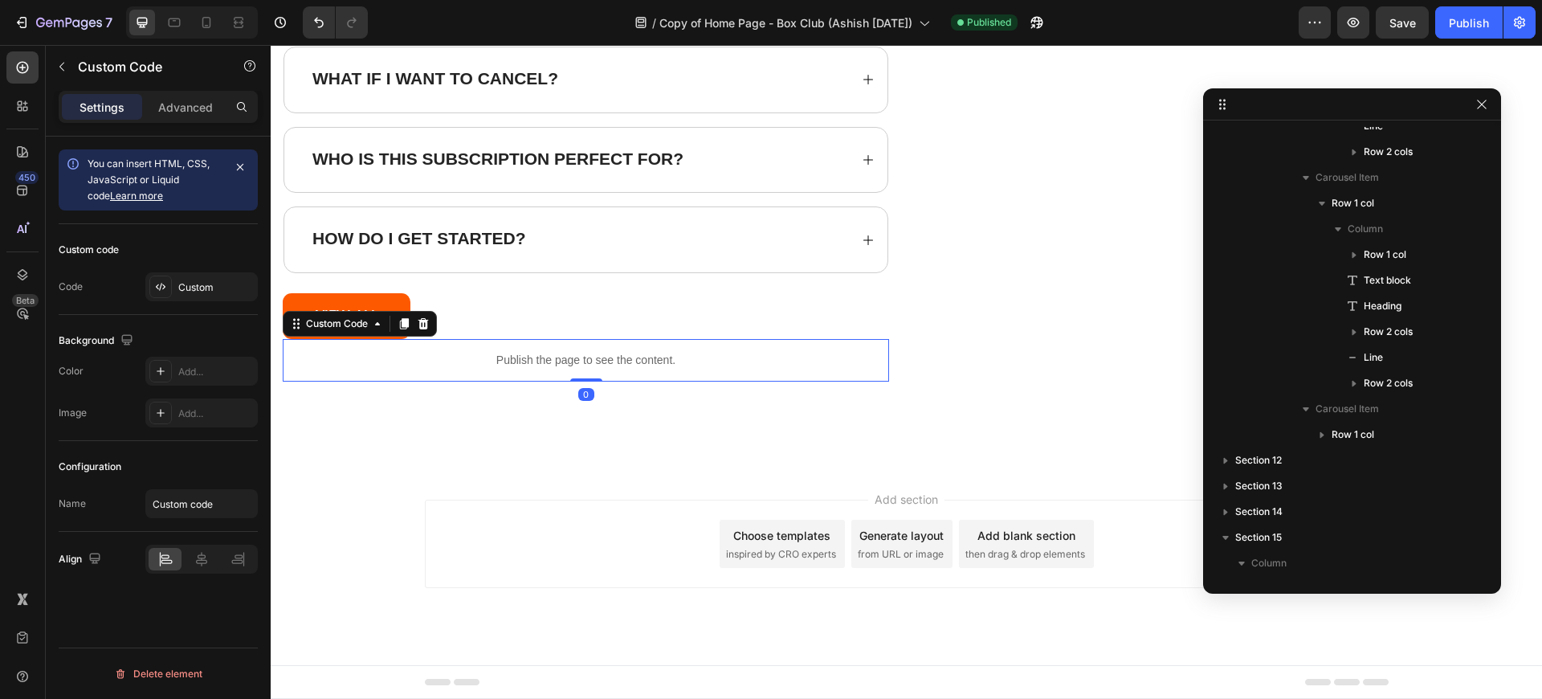
scroll to position [2532, 0]
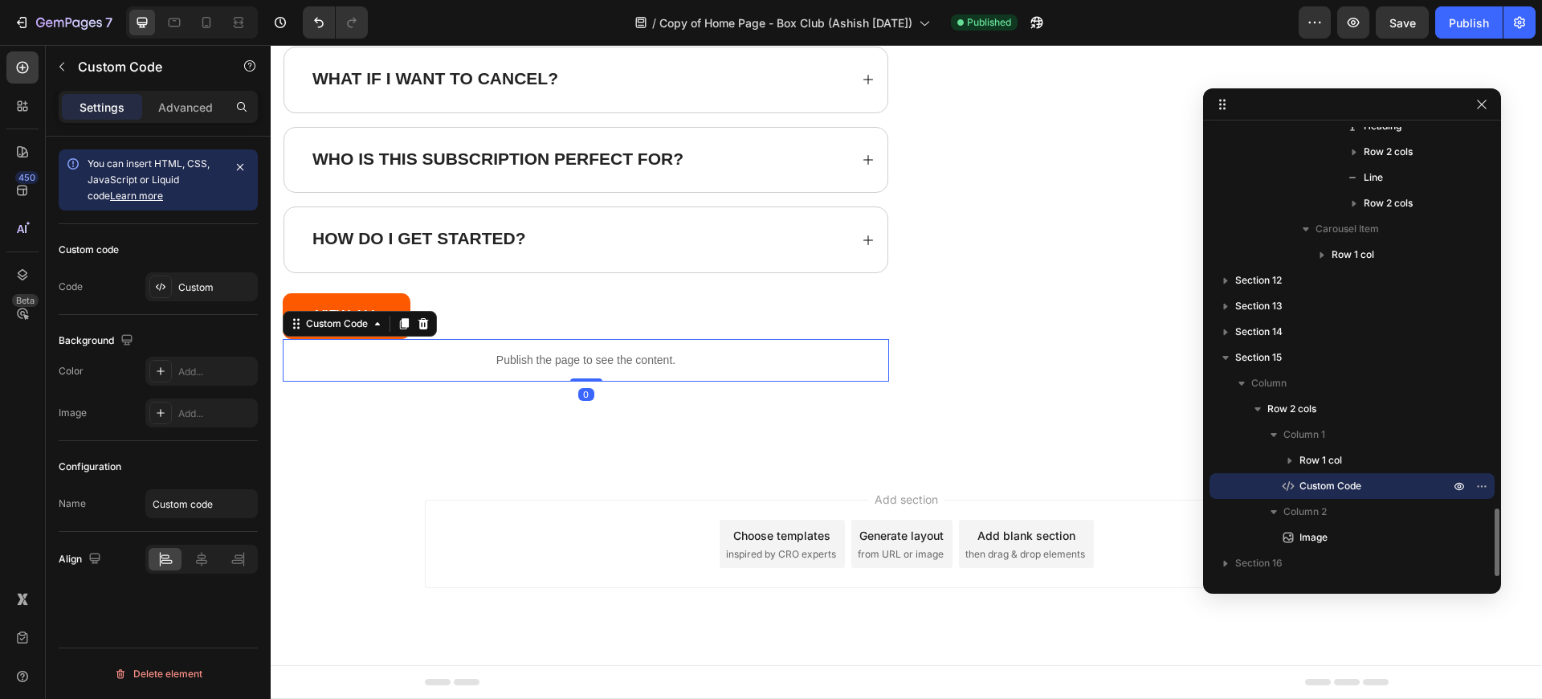
click at [624, 348] on div "Publish the page to see the content." at bounding box center [586, 360] width 606 height 43
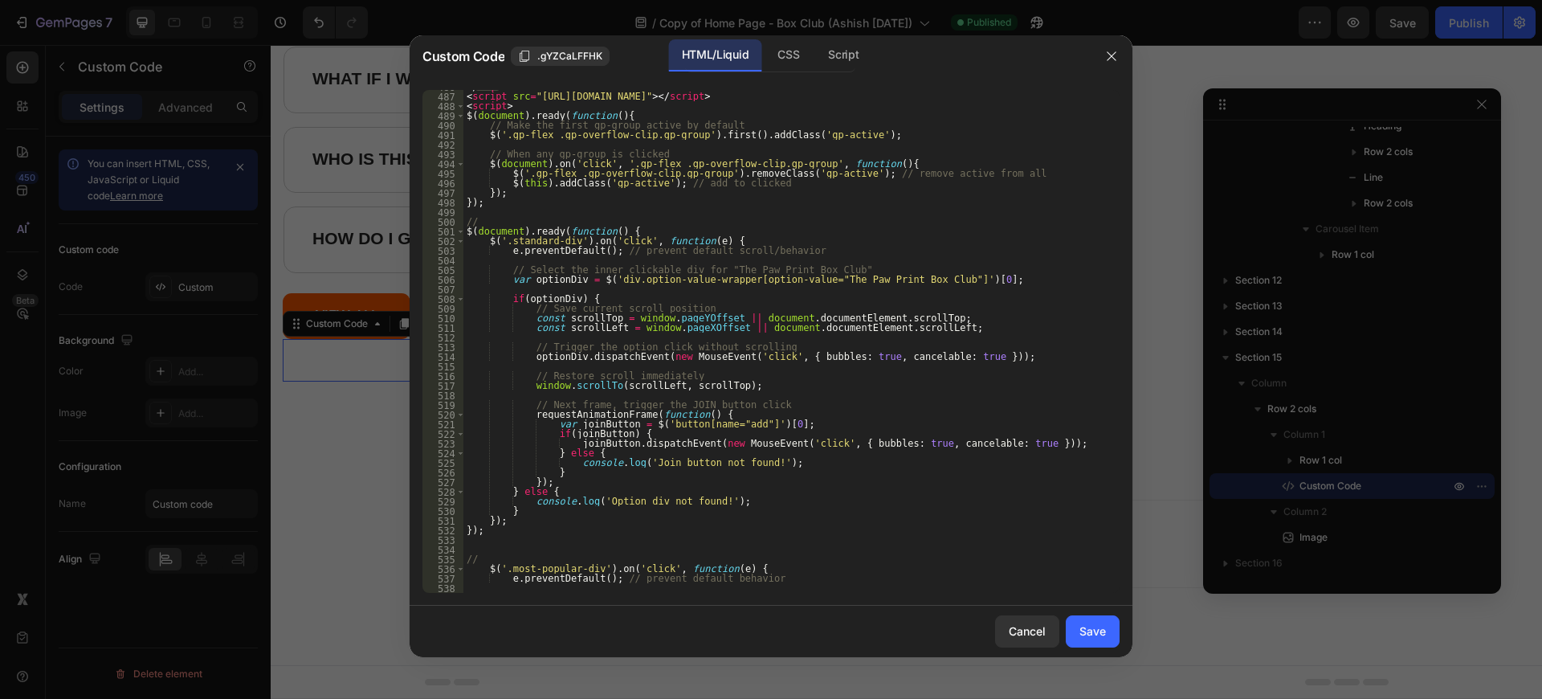
scroll to position [4575, 0]
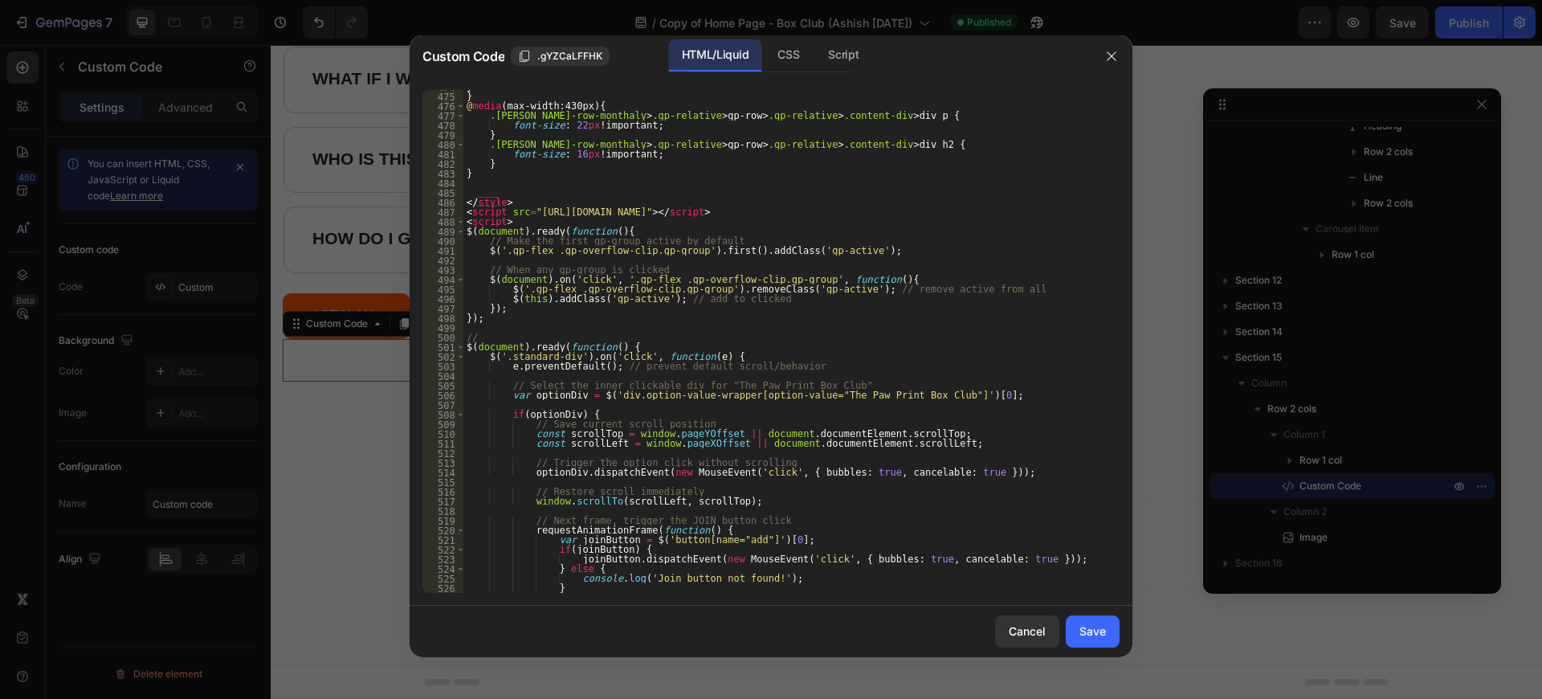
type textarea "</style>"
click at [525, 205] on div "} } @ media (max-width:430px) { .coman-row-monthaly > .gp-relative > gp-row > .…" at bounding box center [785, 343] width 644 height 522
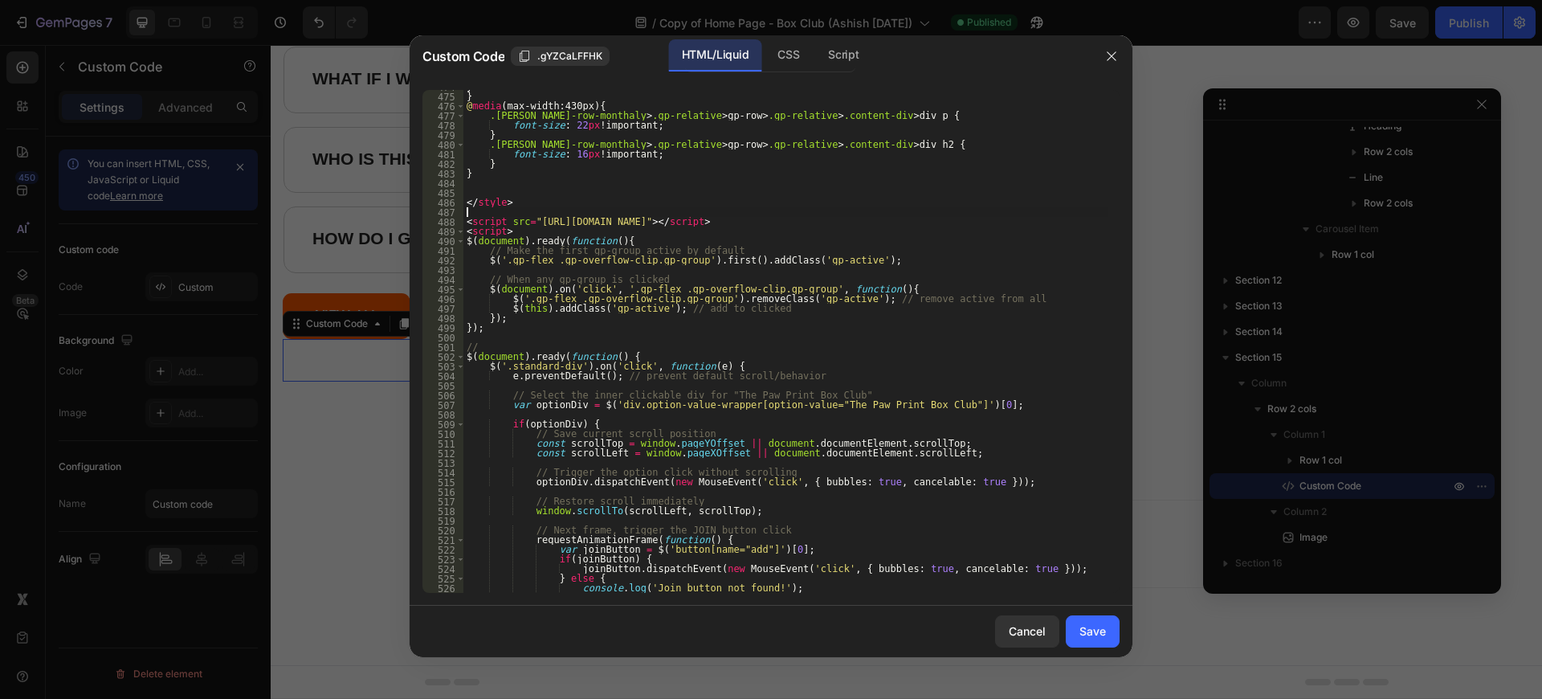
type textarea "<"
type textarea "</style>"
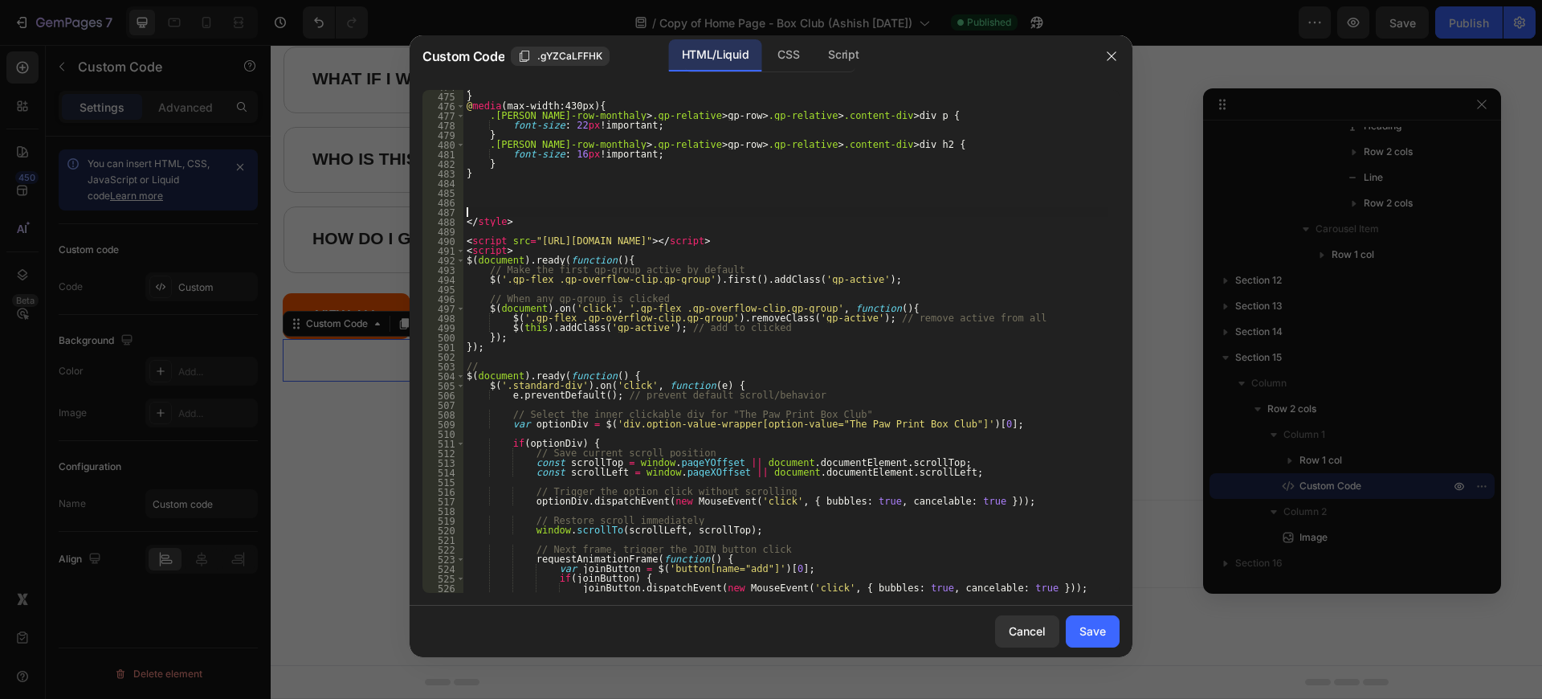
paste textarea "/* footer css ends */"
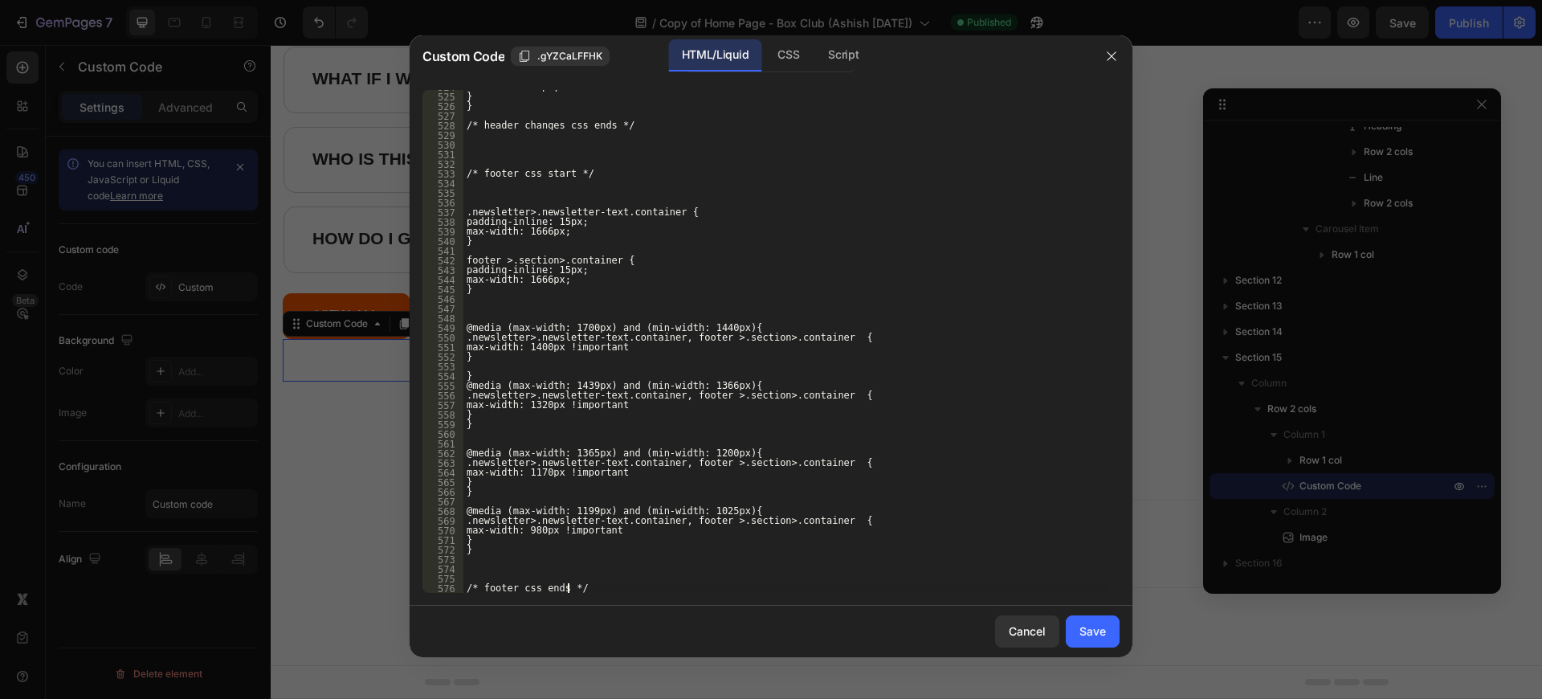
scroll to position [5057, 0]
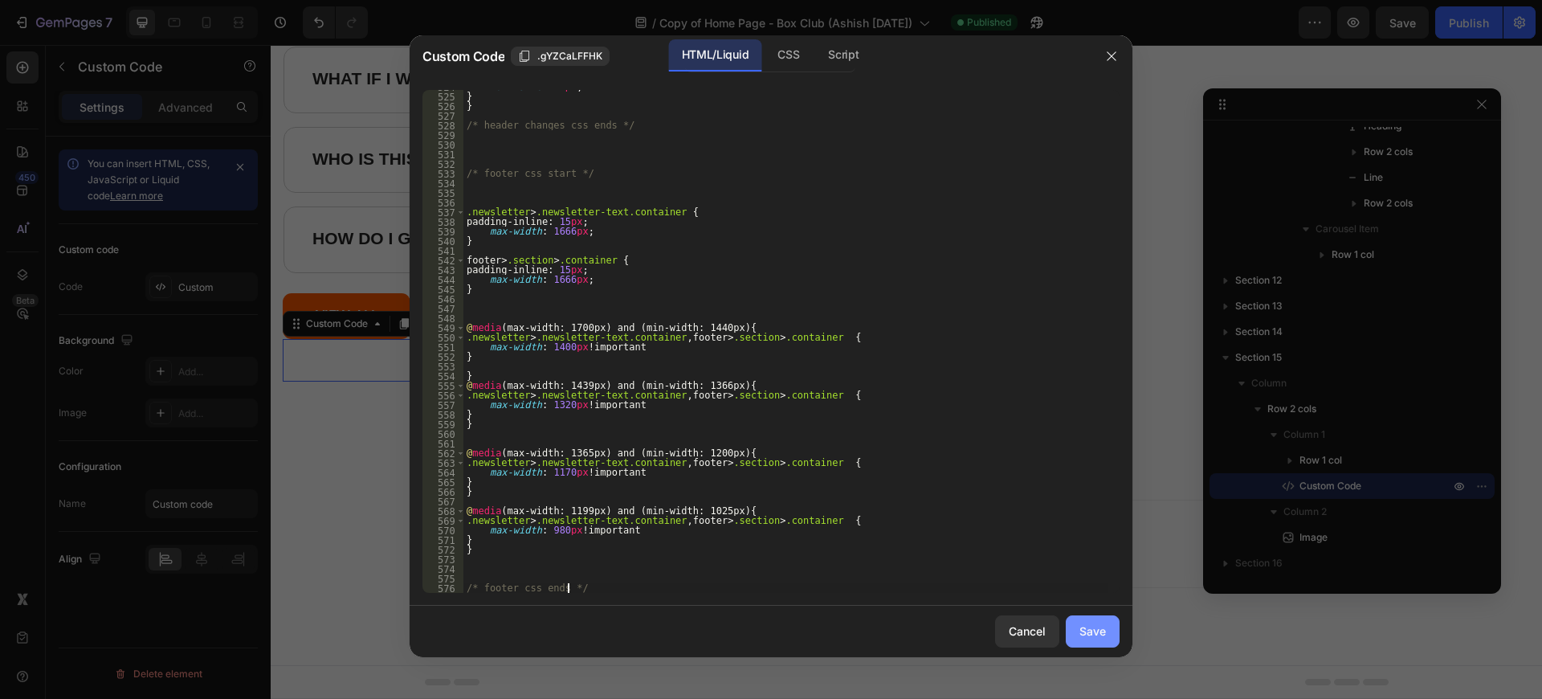
type textarea "/* footer css ends */"
click at [1082, 626] on div "Save" at bounding box center [1092, 630] width 26 height 17
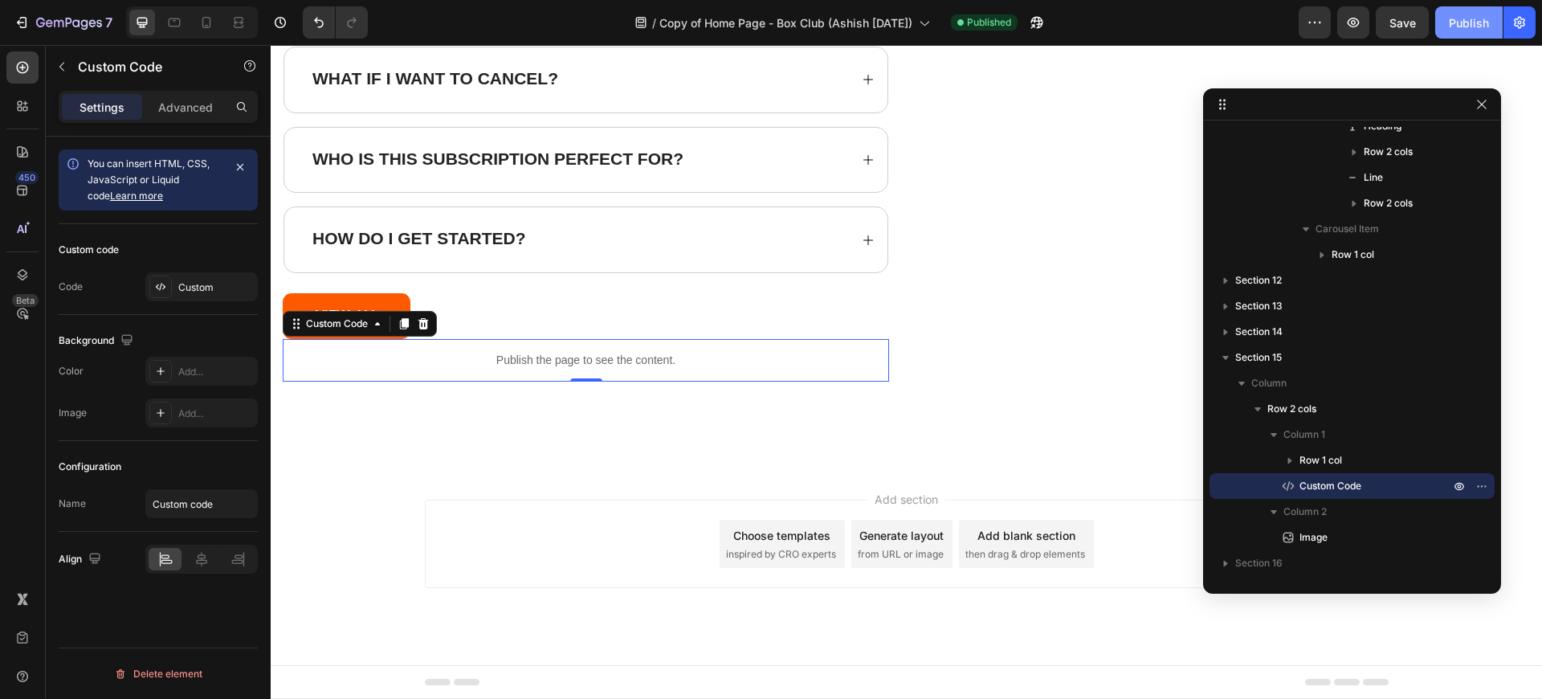
click at [1457, 12] on button "Publish" at bounding box center [1468, 22] width 67 height 32
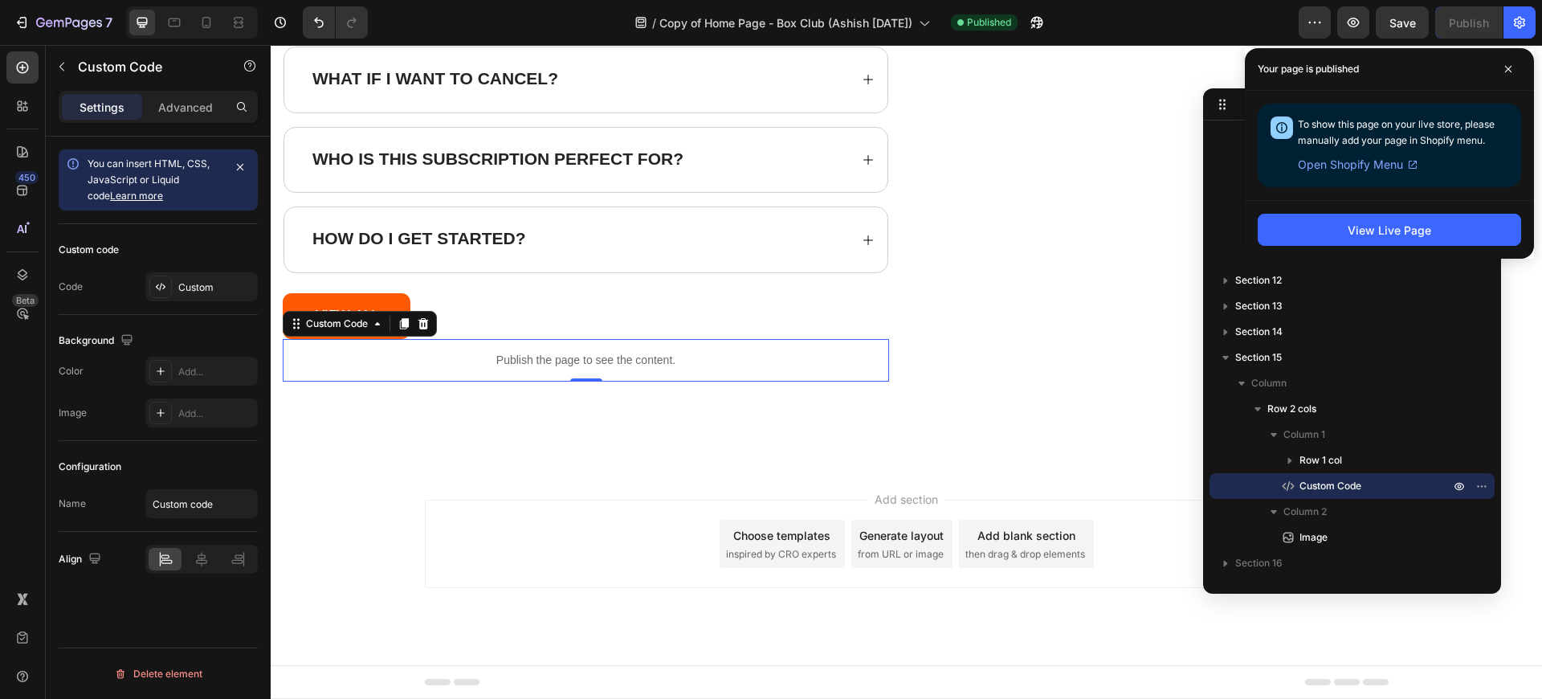
click at [658, 351] on div "Publish the page to see the content." at bounding box center [586, 360] width 606 height 43
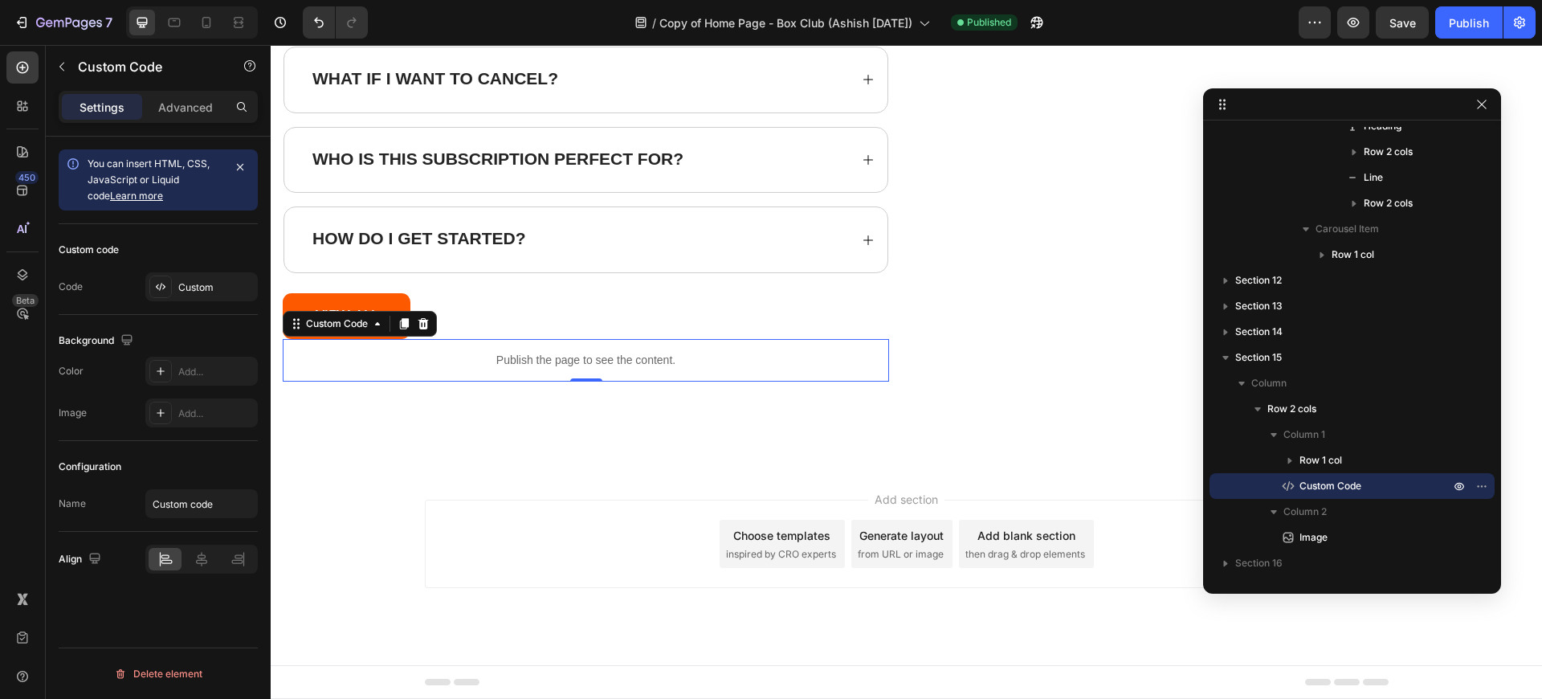
click at [658, 351] on div "Publish the page to see the content." at bounding box center [586, 360] width 606 height 43
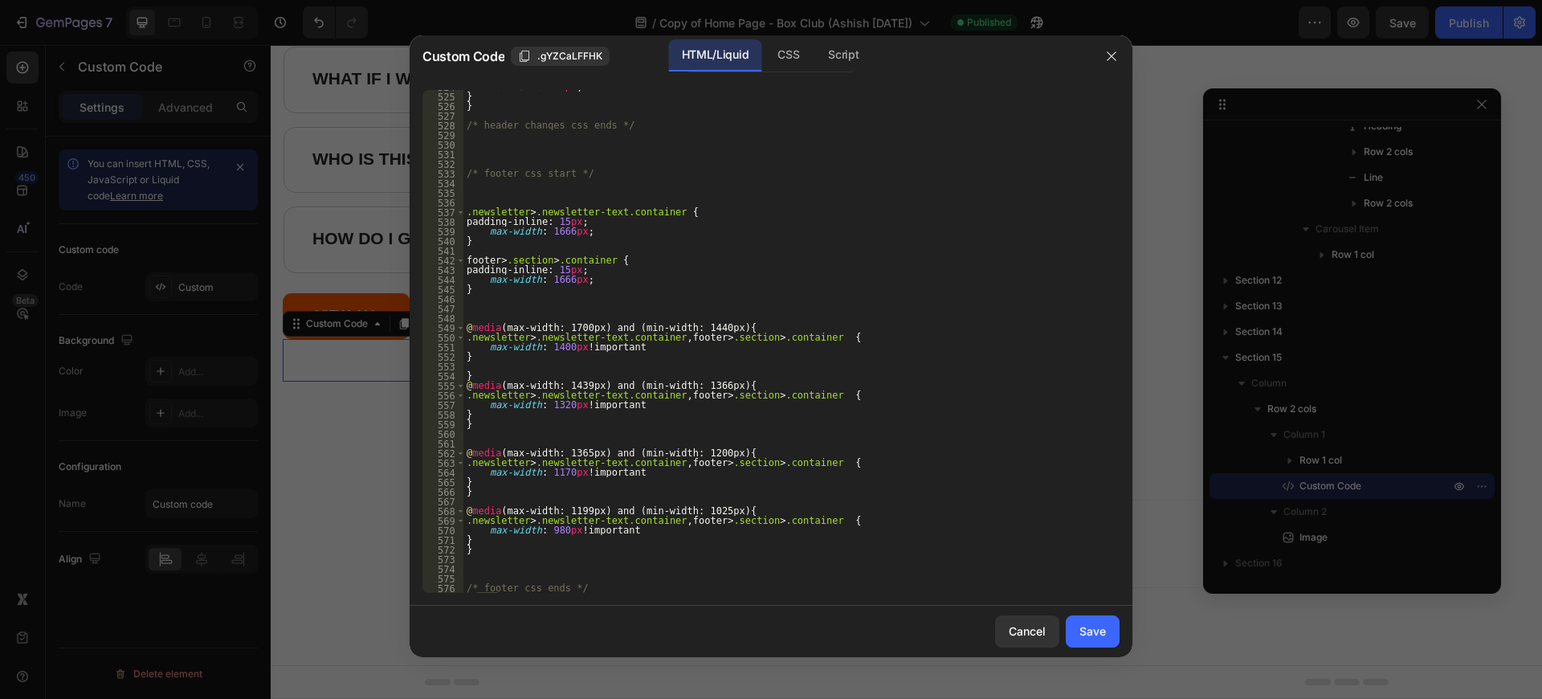
type textarea "}"
click at [517, 108] on div "font-size : 14 px ; } } /* header changes css ends */ /* footer css start */ .n…" at bounding box center [785, 343] width 644 height 522
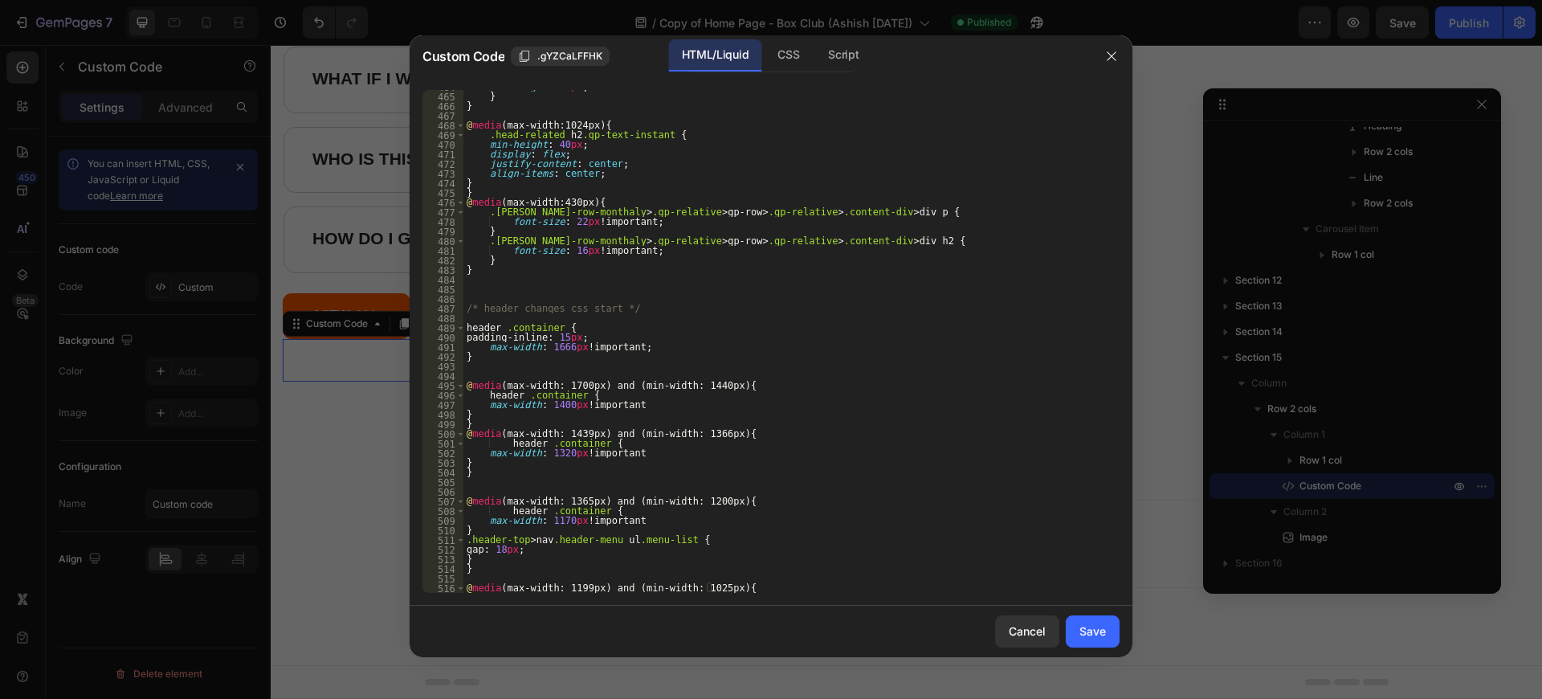
scroll to position [4652, 0]
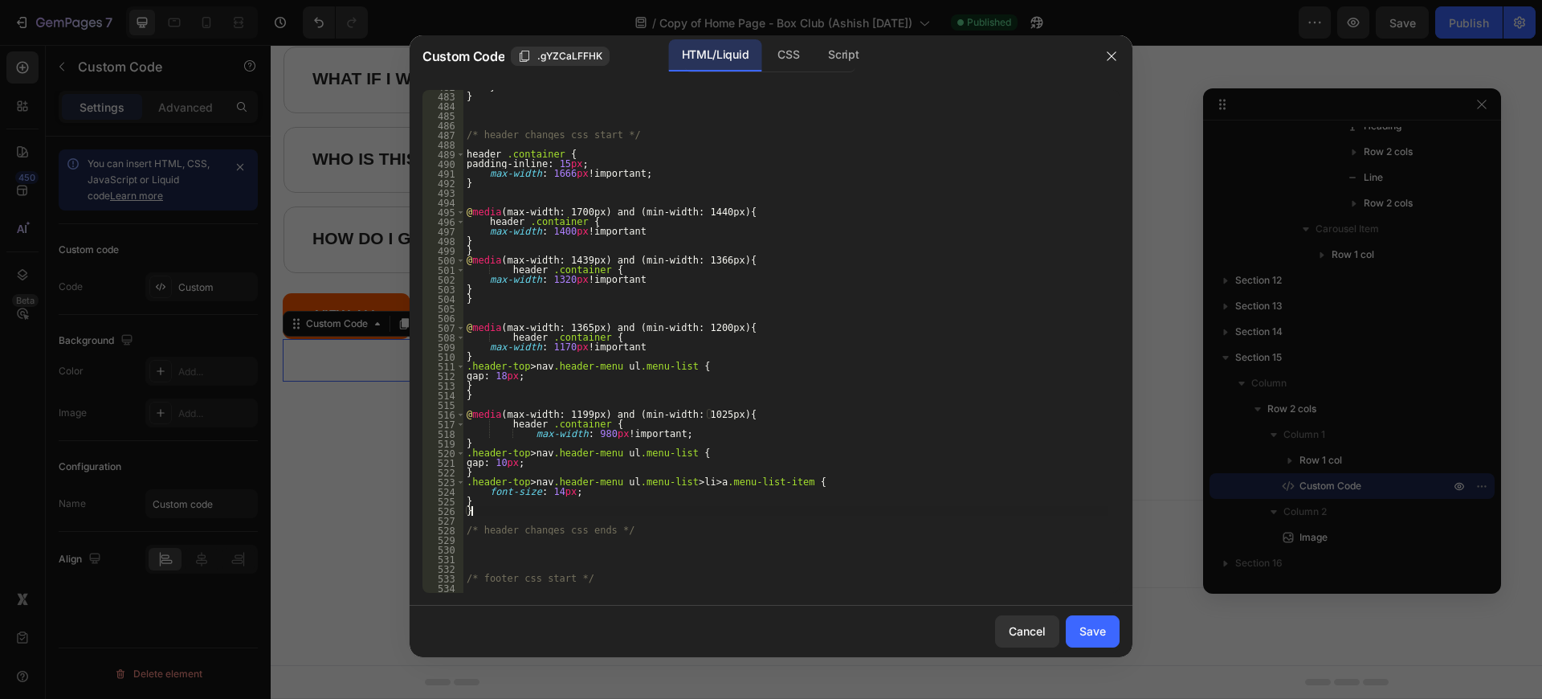
click at [486, 190] on div "} } /* header changes css start */ header .container { padding-inline : 15 px ;…" at bounding box center [785, 343] width 644 height 522
click at [486, 182] on div "} } /* header changes css start */ header .container { padding-inline : 15 px ;…" at bounding box center [785, 343] width 644 height 522
type textarea "}"
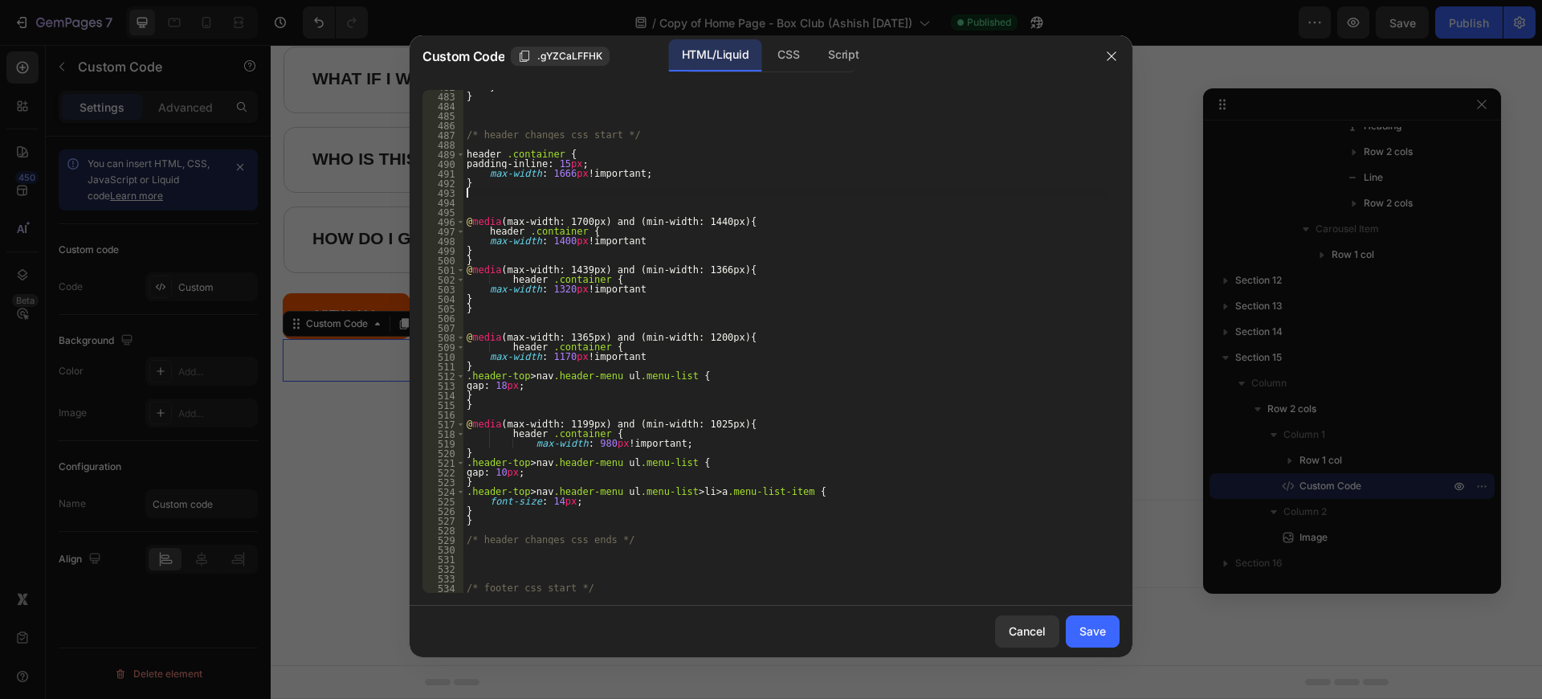
paste textarea "}"
type textarea "}"
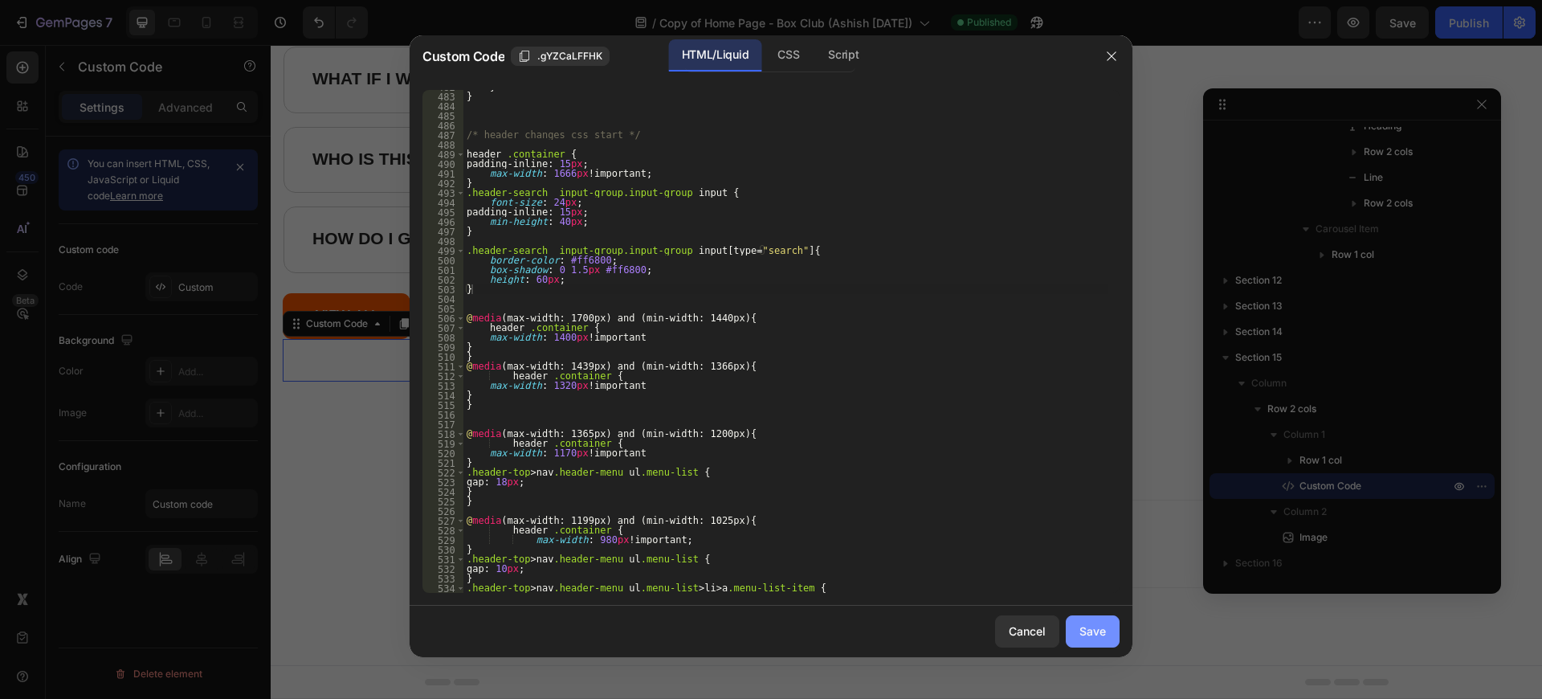
click at [1089, 638] on div "Save" at bounding box center [1092, 630] width 26 height 17
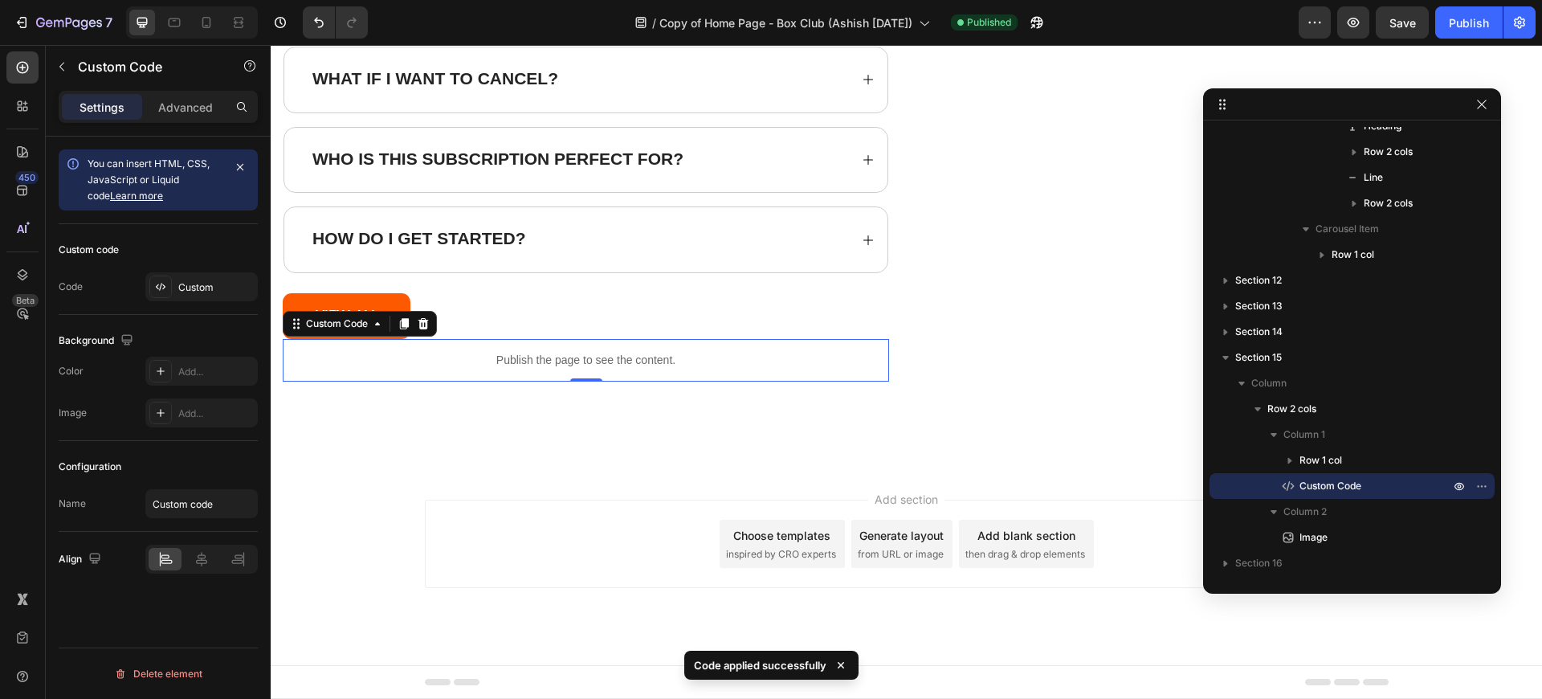
click at [1452, 39] on div "7 Version history / Copy of Home Page - Box Club (Ashish 22/08/2025) Published …" at bounding box center [771, 23] width 1542 height 46
click at [1455, 24] on div "Publish" at bounding box center [1468, 22] width 40 height 17
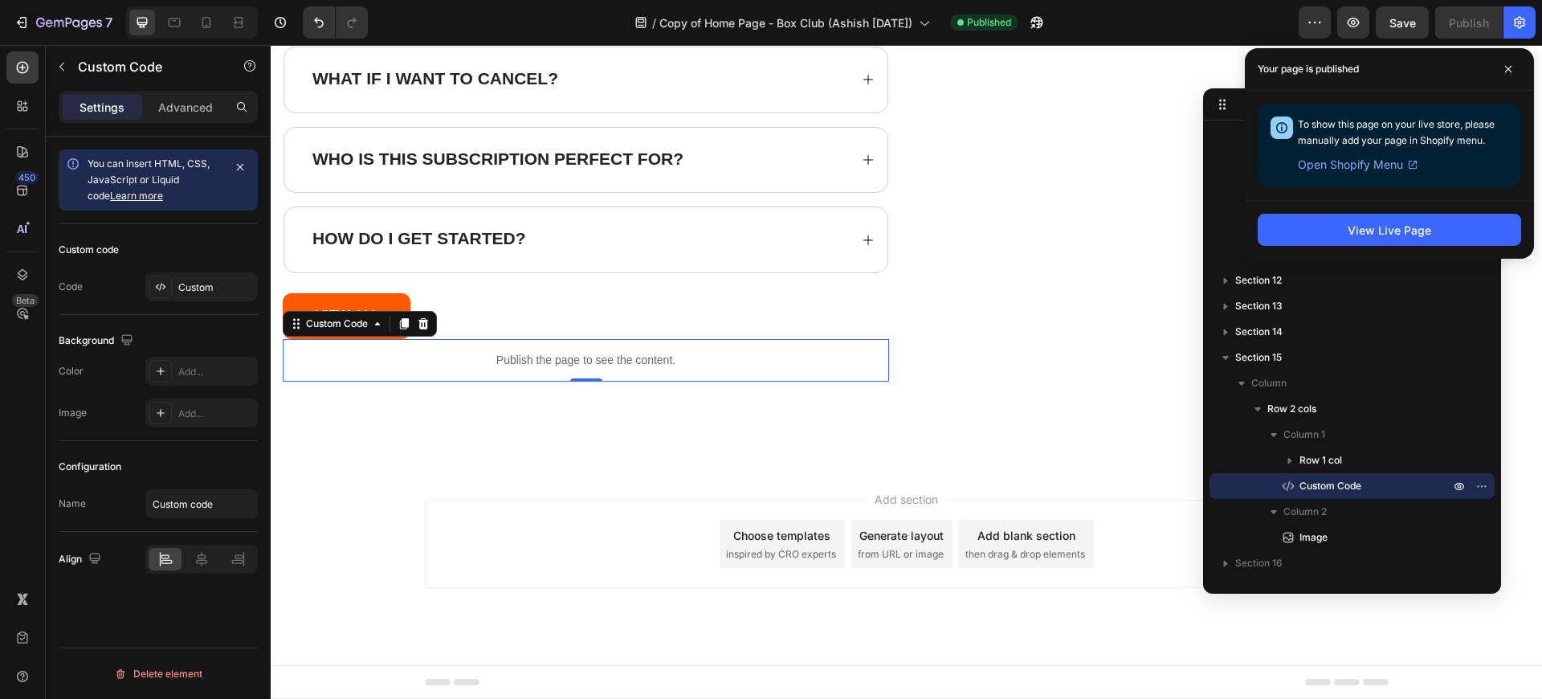
click at [688, 352] on p "Publish the page to see the content." at bounding box center [586, 360] width 606 height 17
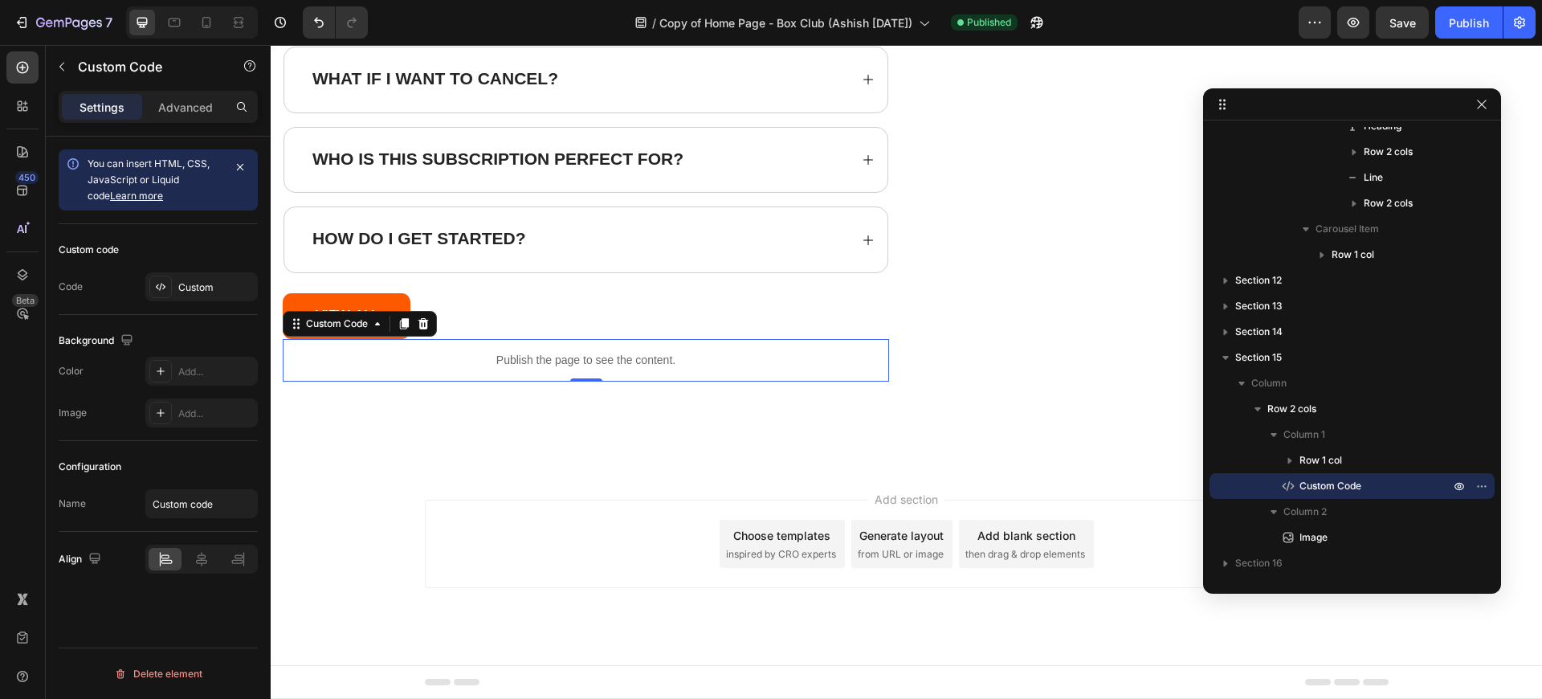
click at [688, 352] on p "Publish the page to see the content." at bounding box center [586, 360] width 606 height 17
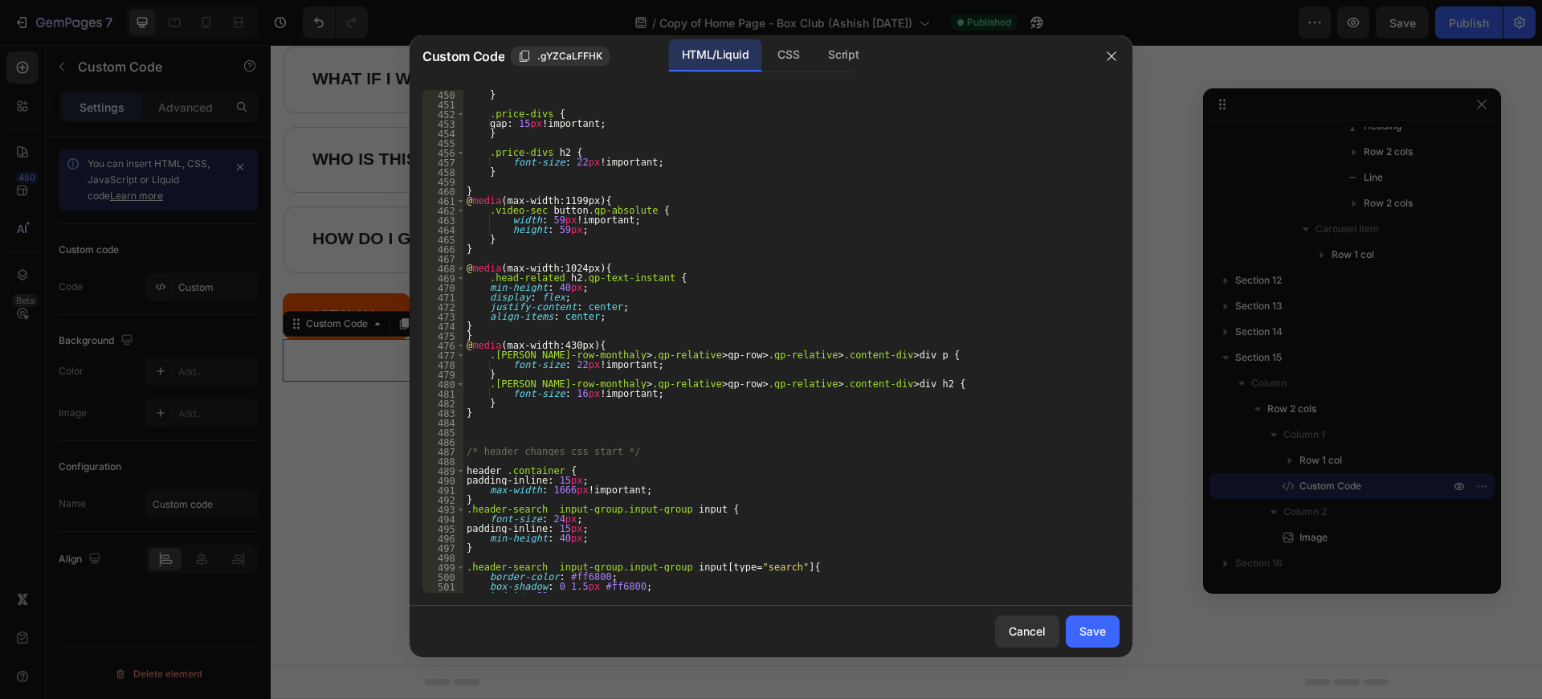
scroll to position [4336, 0]
type textarea "}"
click at [534, 549] on div "} .price-divs { gap : 15 px !important ; } .price-divs h2 { font-size : 22 px !…" at bounding box center [785, 351] width 644 height 522
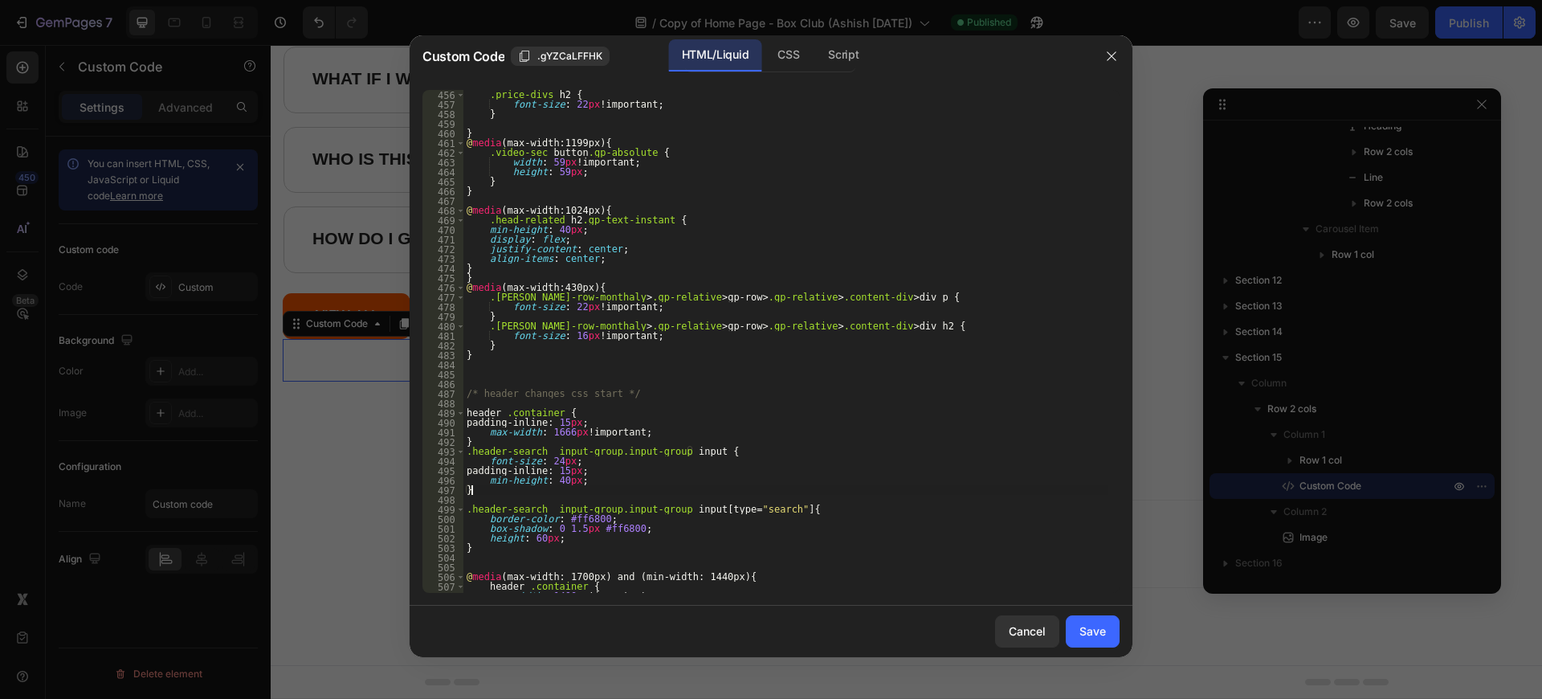
scroll to position [4394, 0]
click at [486, 546] on div ".price-divs h2 { font-size : 22 px !important ; } } @ media (max-width:1199px) …" at bounding box center [785, 351] width 644 height 522
paste textarea "}"
type textarea "}"
click at [1475, 20] on div at bounding box center [771, 349] width 1542 height 699
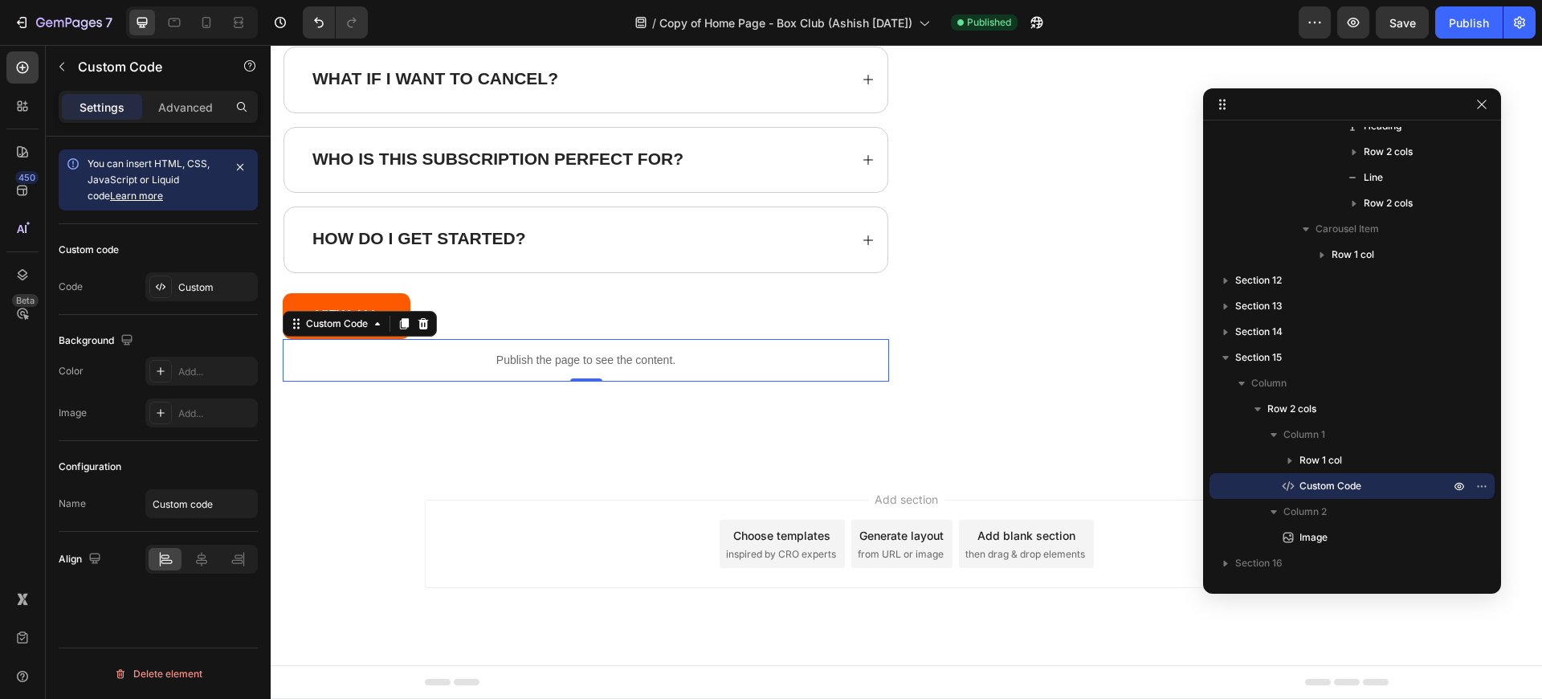
click at [527, 361] on p "Publish the page to see the content." at bounding box center [586, 360] width 606 height 17
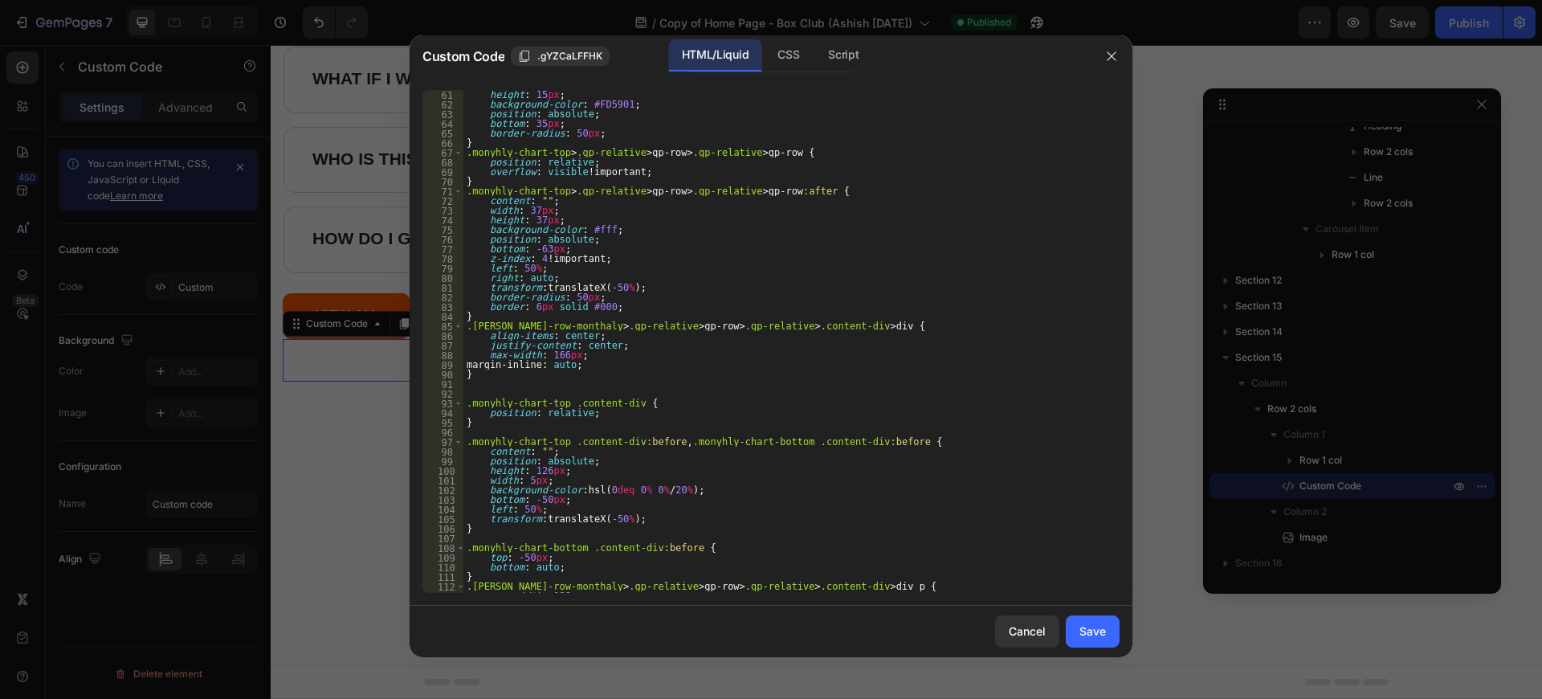
scroll to position [867, 0]
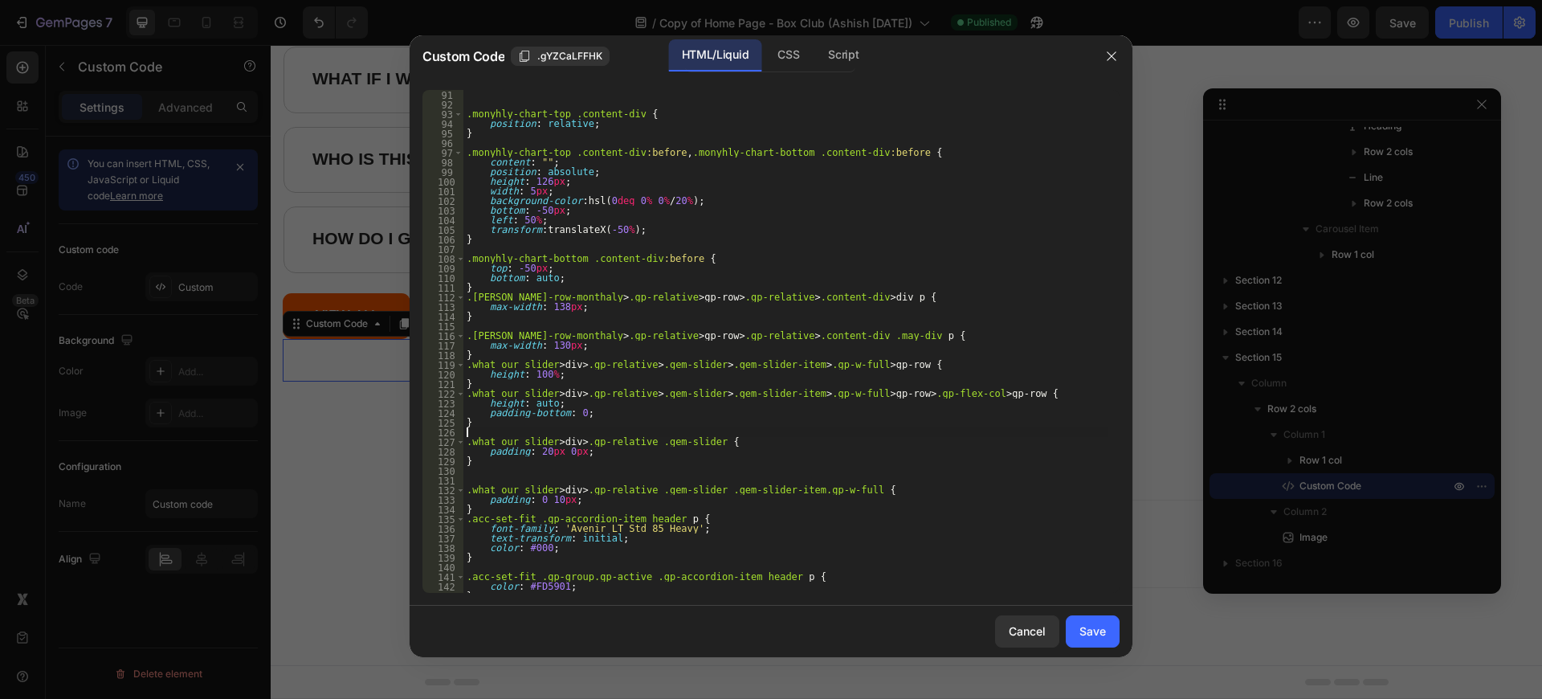
click at [600, 433] on div ".monyhly-chart-top .content-div { position : relative ; } .monyhly-chart-top .c…" at bounding box center [785, 351] width 644 height 522
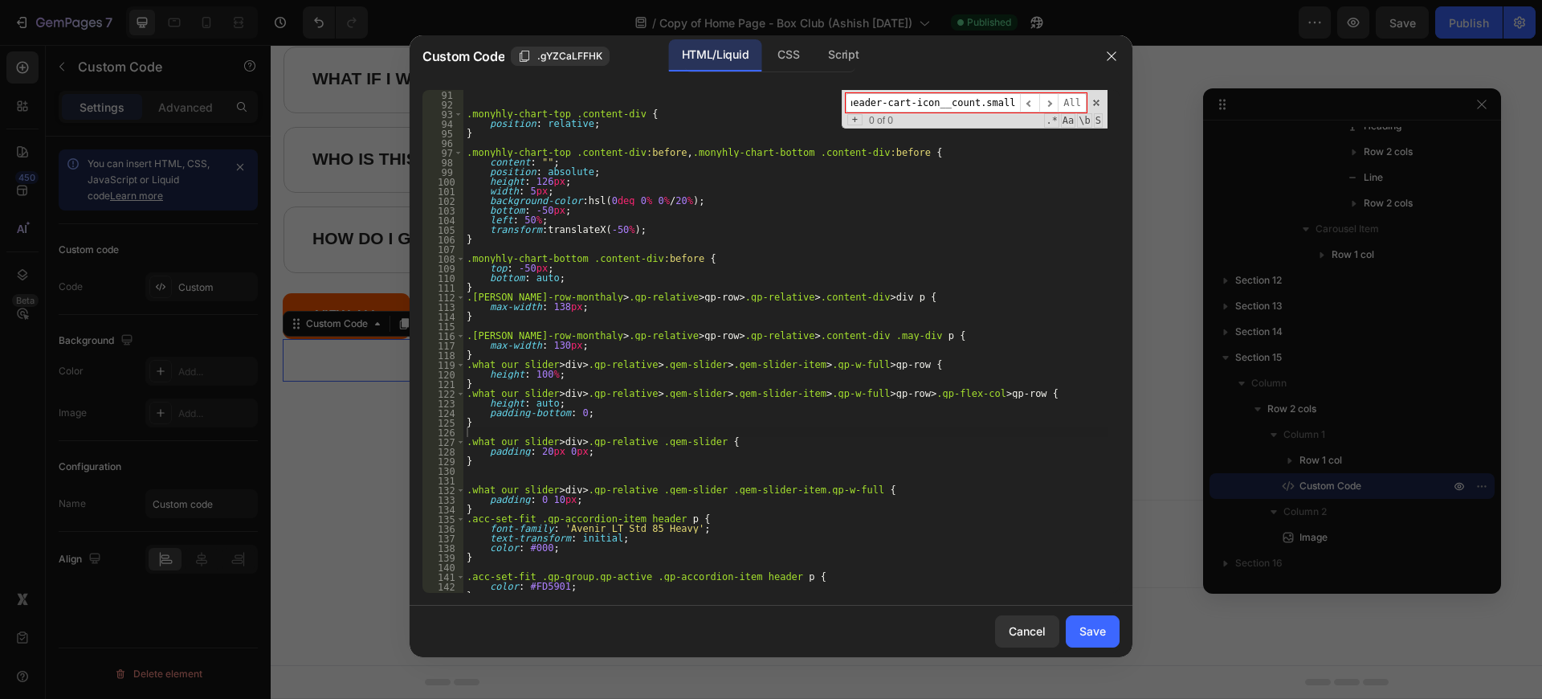
type input ".header-cart-icon__count.small-text"
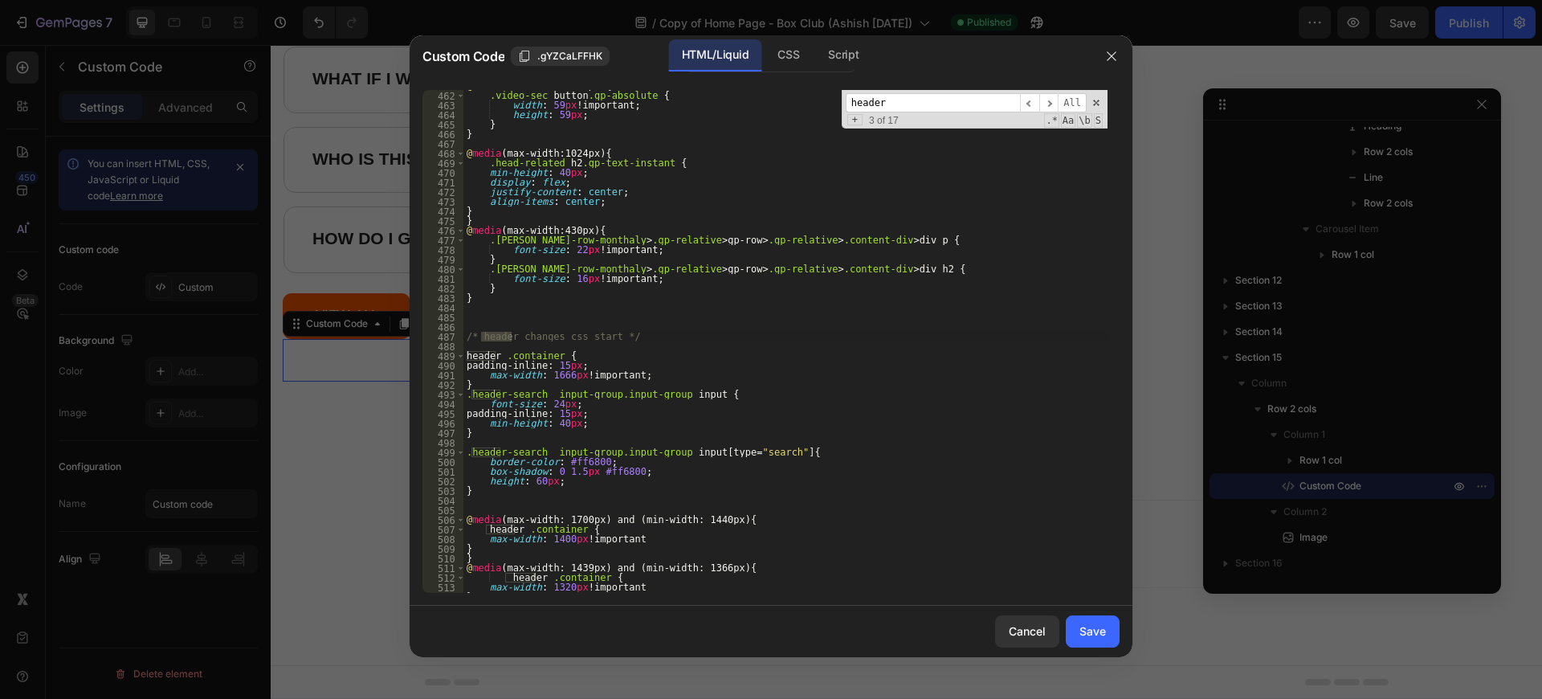
type input "header"
click at [489, 499] on div "@ media (max-width:1199px) { .video-sec button .gp-absolute { width : 59 px !im…" at bounding box center [785, 342] width 644 height 522
paste textarea "}"
type textarea "}"
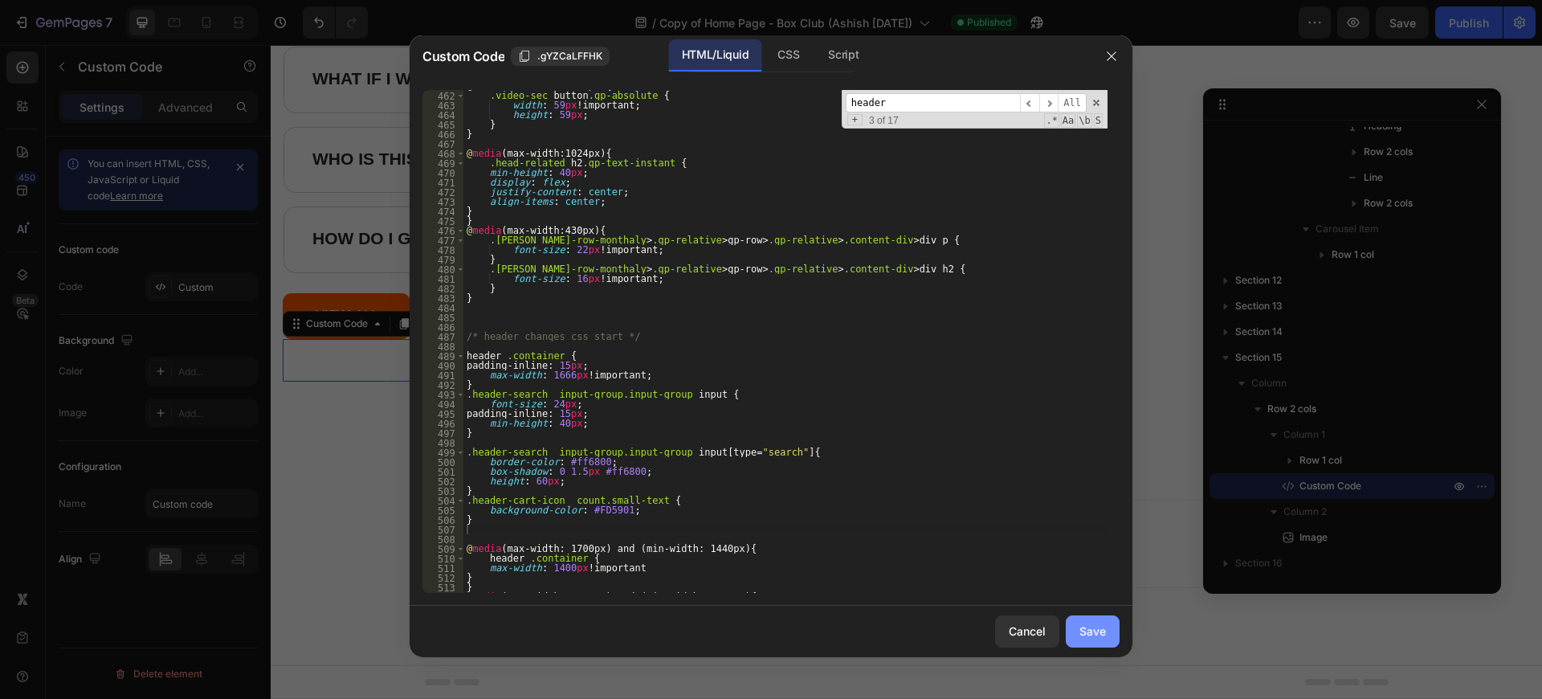
click at [1098, 620] on button "Save" at bounding box center [1092, 631] width 54 height 32
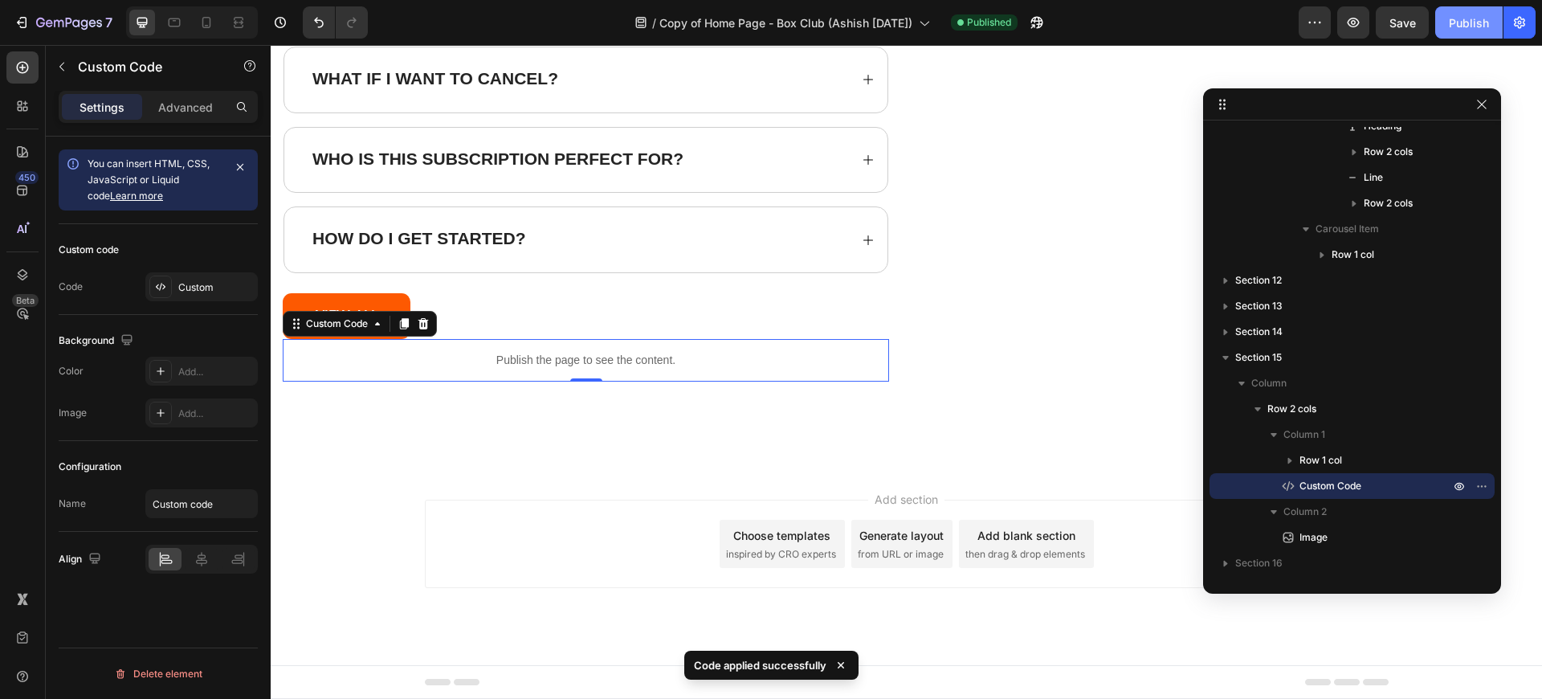
click at [1480, 25] on div "Publish" at bounding box center [1468, 22] width 40 height 17
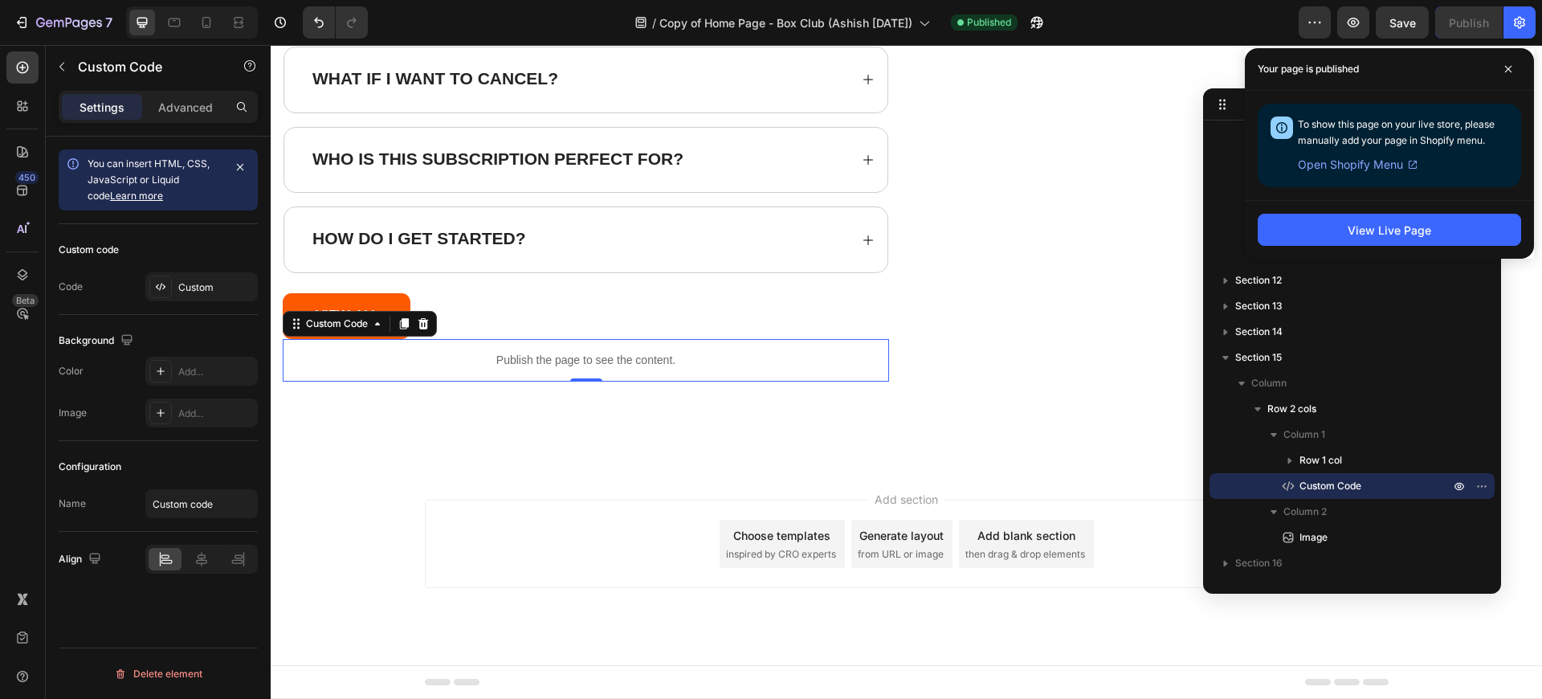
click at [565, 359] on p "Publish the page to see the content." at bounding box center [586, 360] width 606 height 17
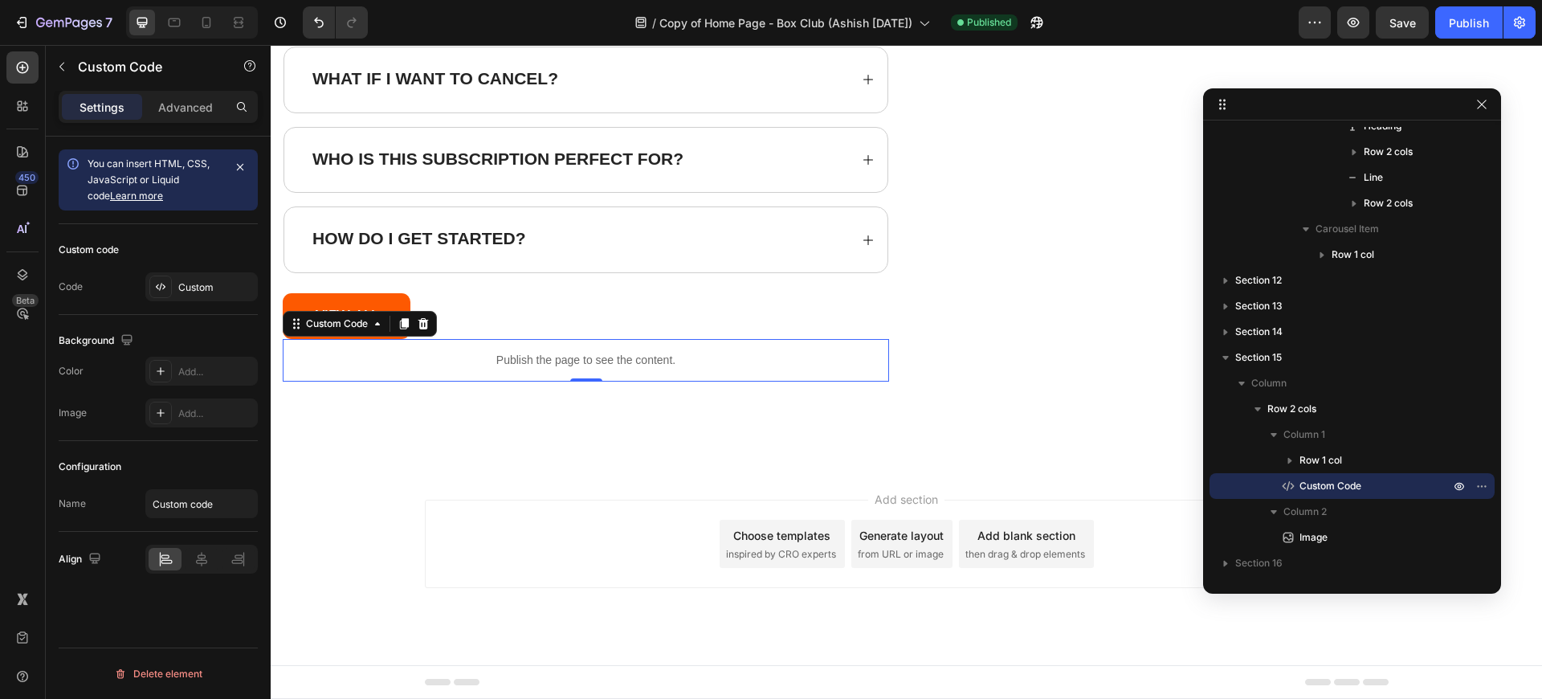
click at [565, 359] on p "Publish the page to see the content." at bounding box center [586, 360] width 606 height 17
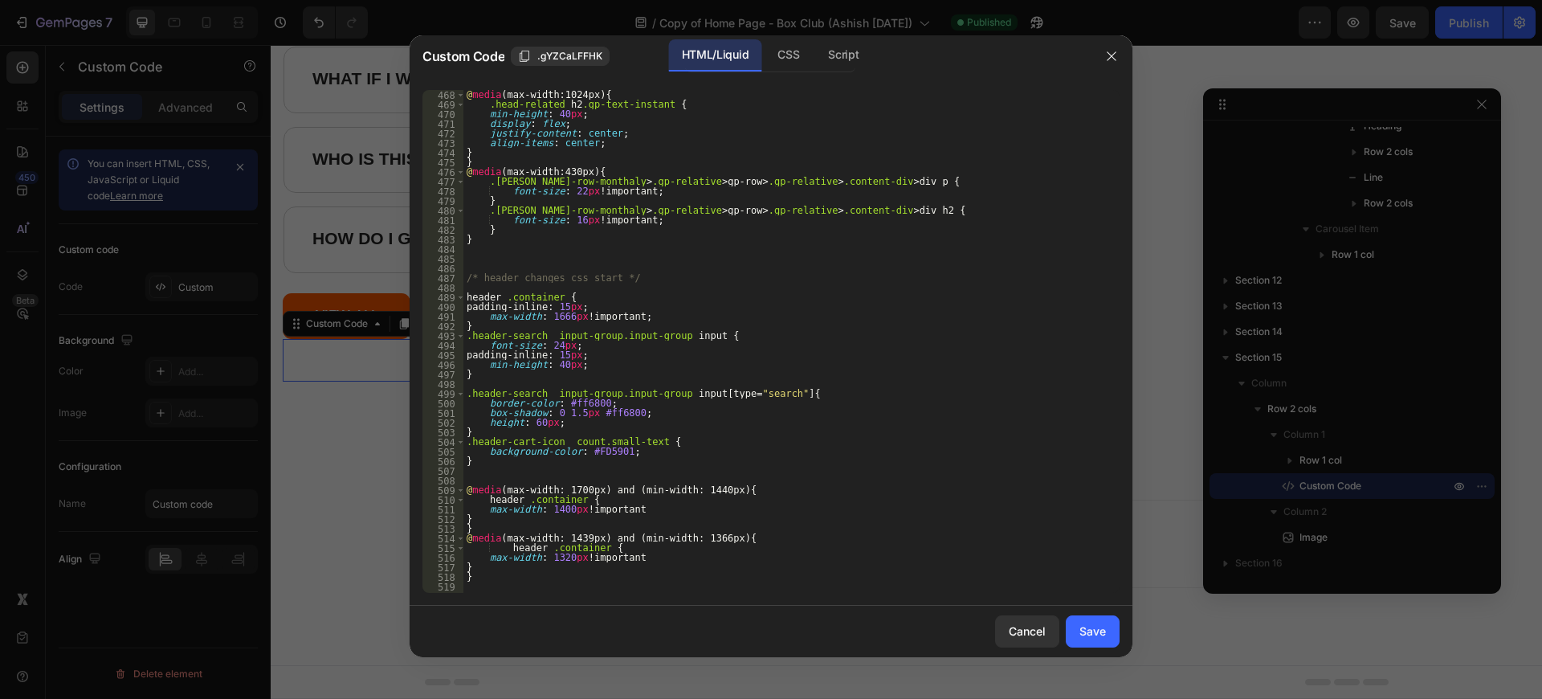
scroll to position [4567, 0]
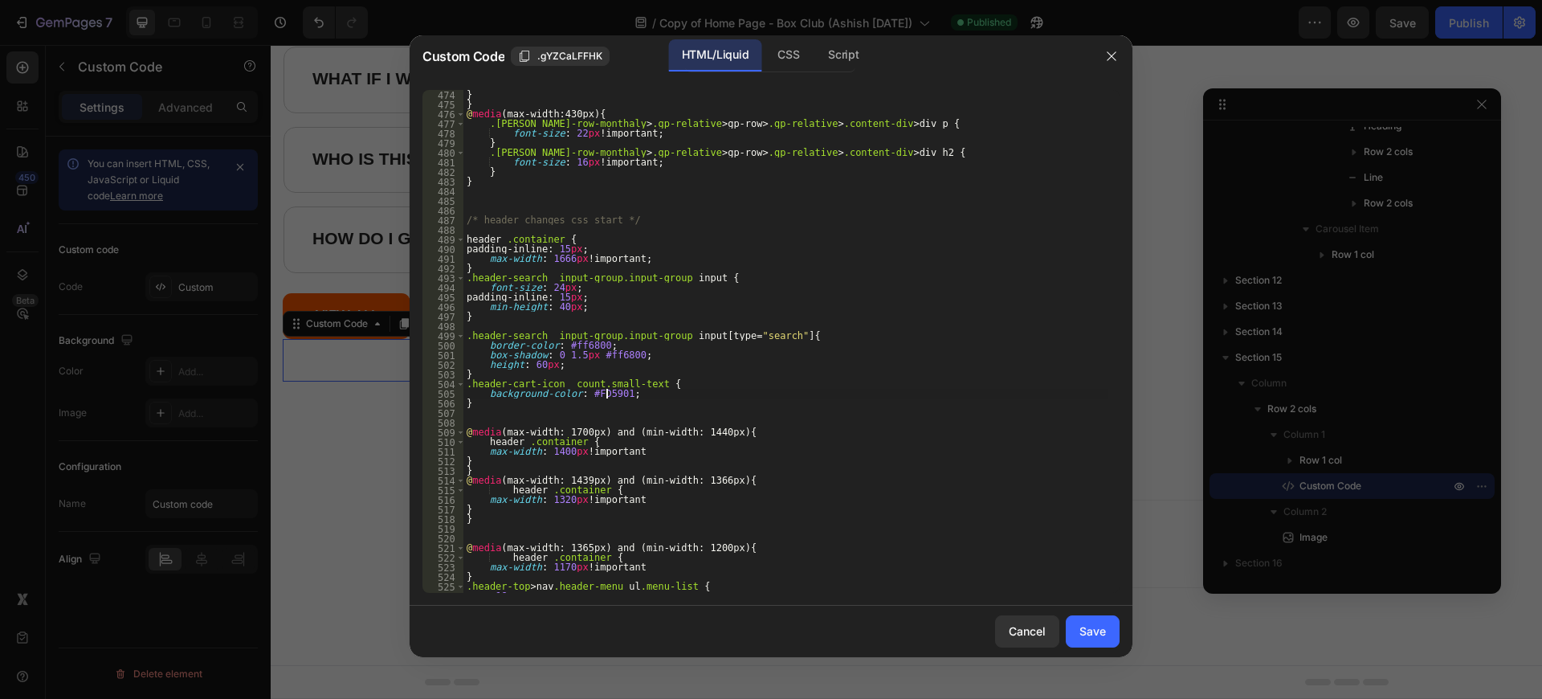
click at [607, 397] on div "} } @ media (max-width:430px) { .coman-row-monthaly > .gp-relative > gp-row > .…" at bounding box center [785, 351] width 644 height 522
type textarea "background-color: #FD5901 !;"
click at [1106, 632] on button "Save" at bounding box center [1092, 631] width 54 height 32
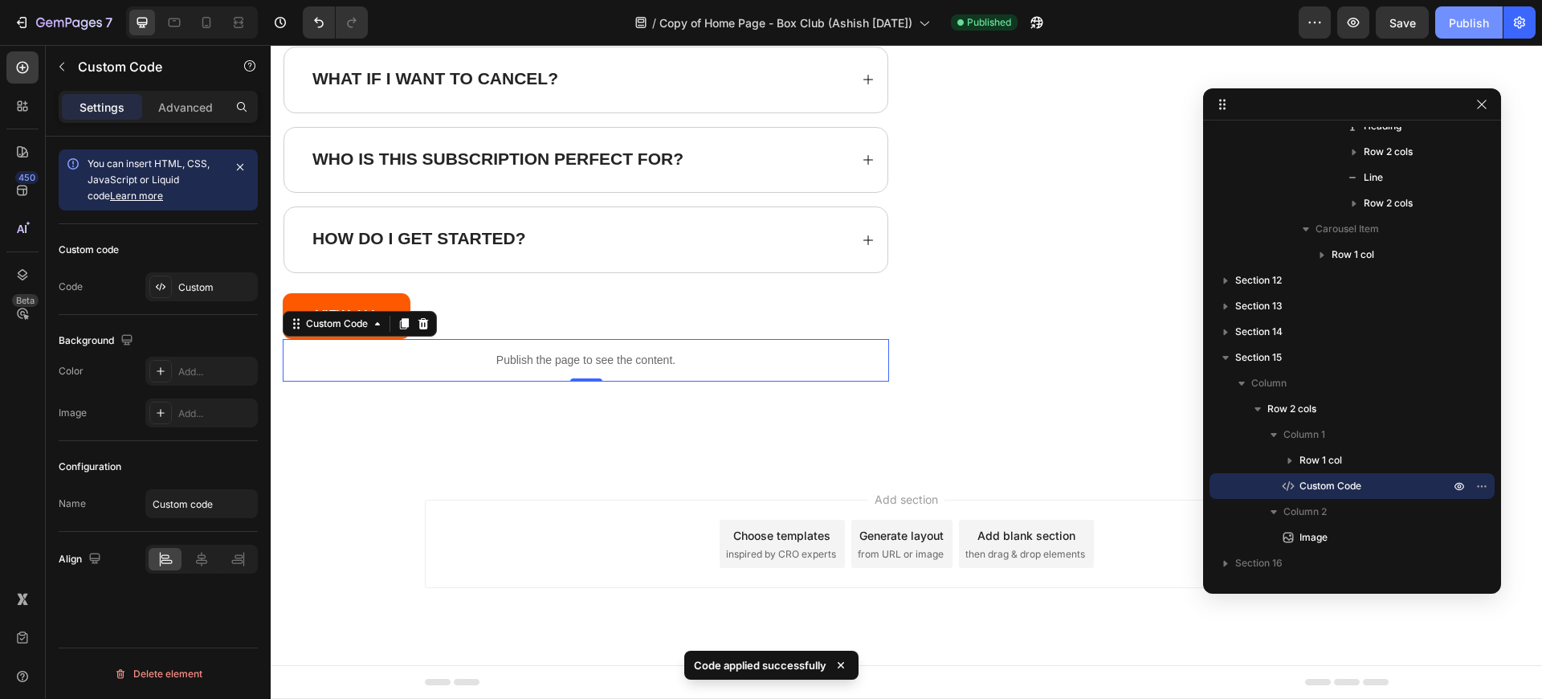
click at [1466, 36] on button "Publish" at bounding box center [1468, 22] width 67 height 32
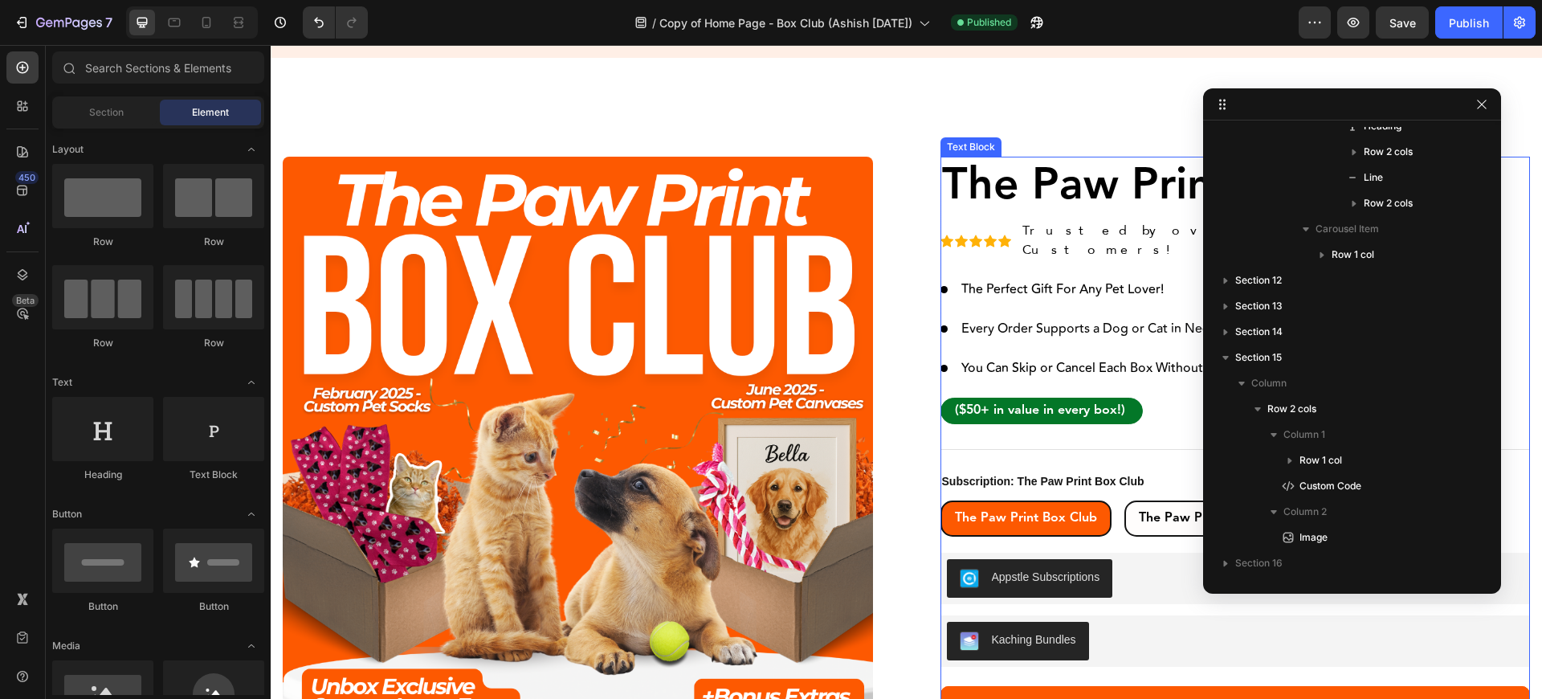
scroll to position [385, 0]
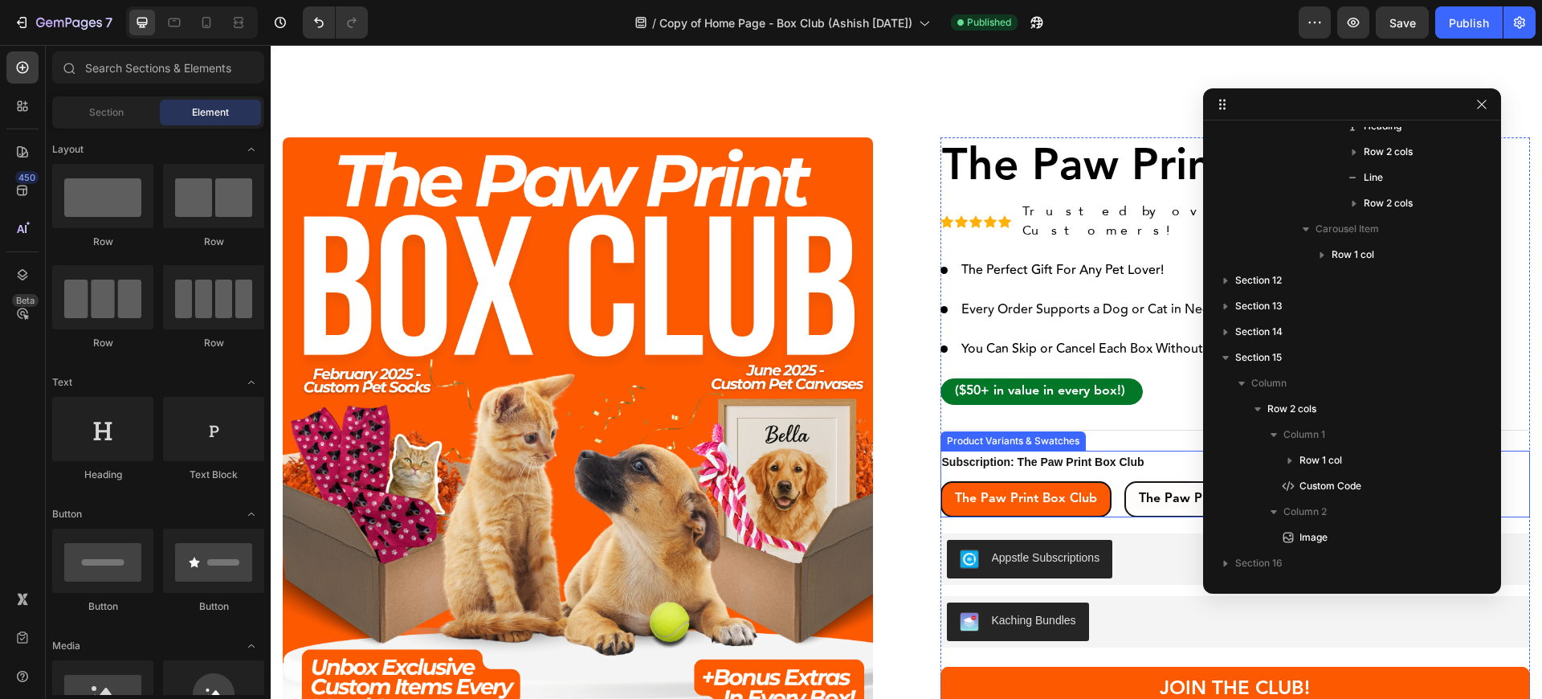
click at [1100, 481] on div "The Paw Print Box Club" at bounding box center [1026, 499] width 168 height 36
click at [940, 480] on input "The Paw Print Box Club The Paw Print Box Club The Paw Print Box Club" at bounding box center [939, 480] width 1 height 1
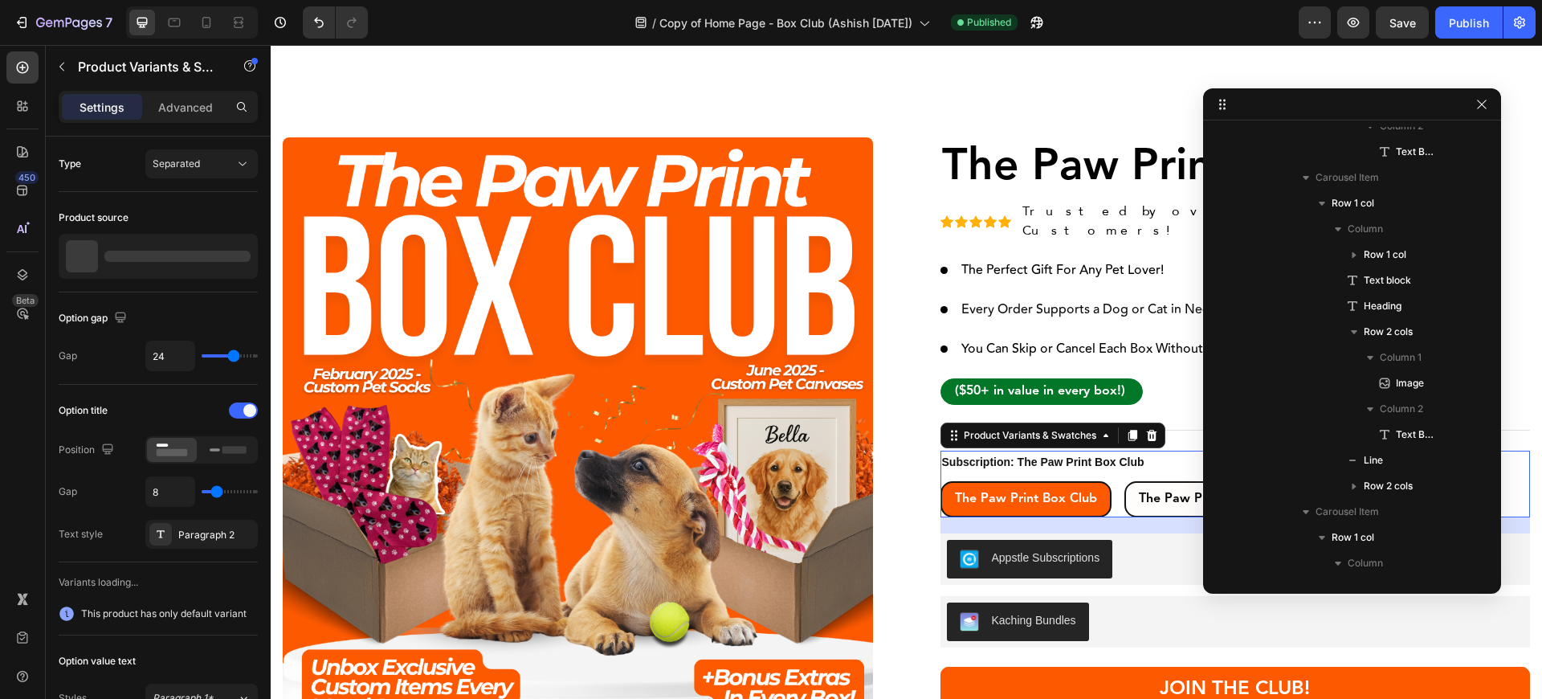
scroll to position [268, 0]
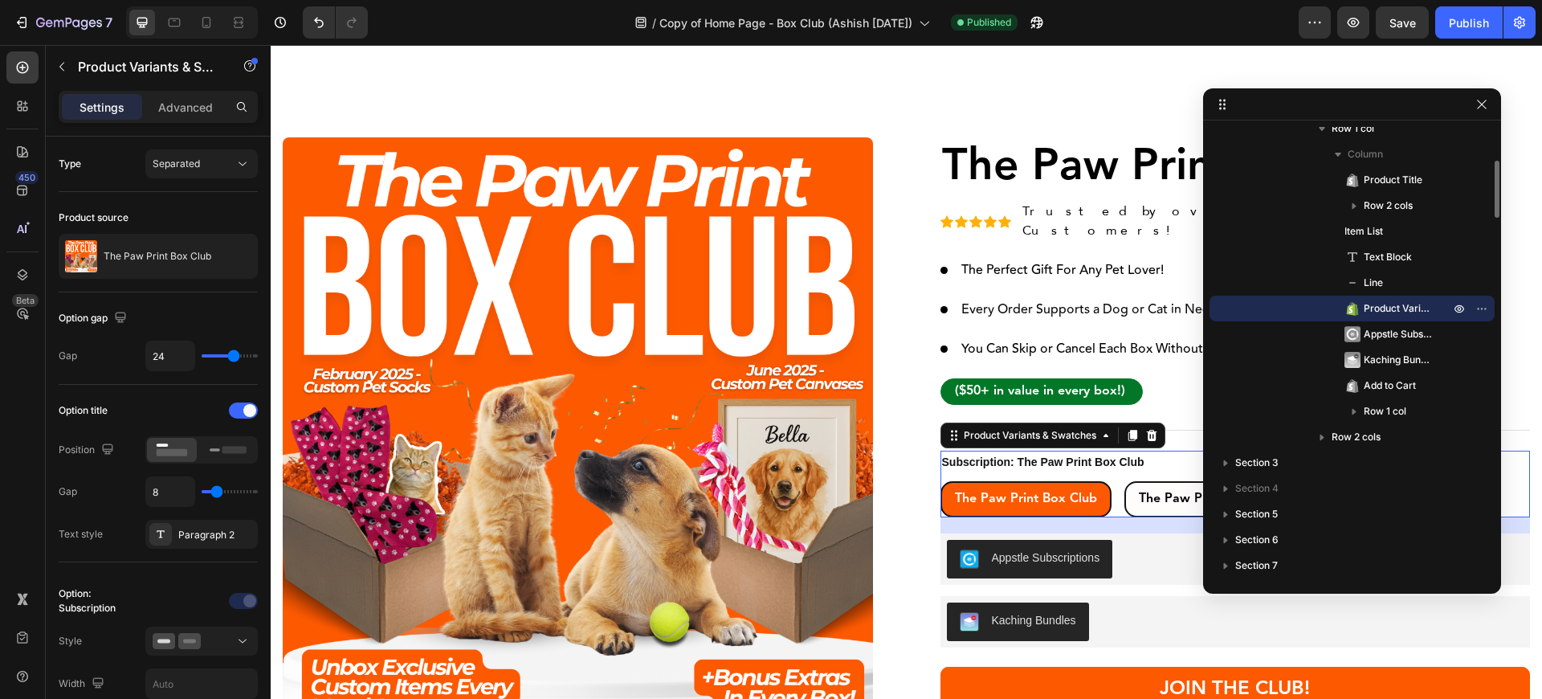
click at [1411, 306] on span "Product Variants & Swatches" at bounding box center [1398, 308] width 70 height 16
click at [210, 169] on div "Separated" at bounding box center [194, 164] width 82 height 14
click at [200, 231] on p "Combine" at bounding box center [199, 233] width 92 height 14
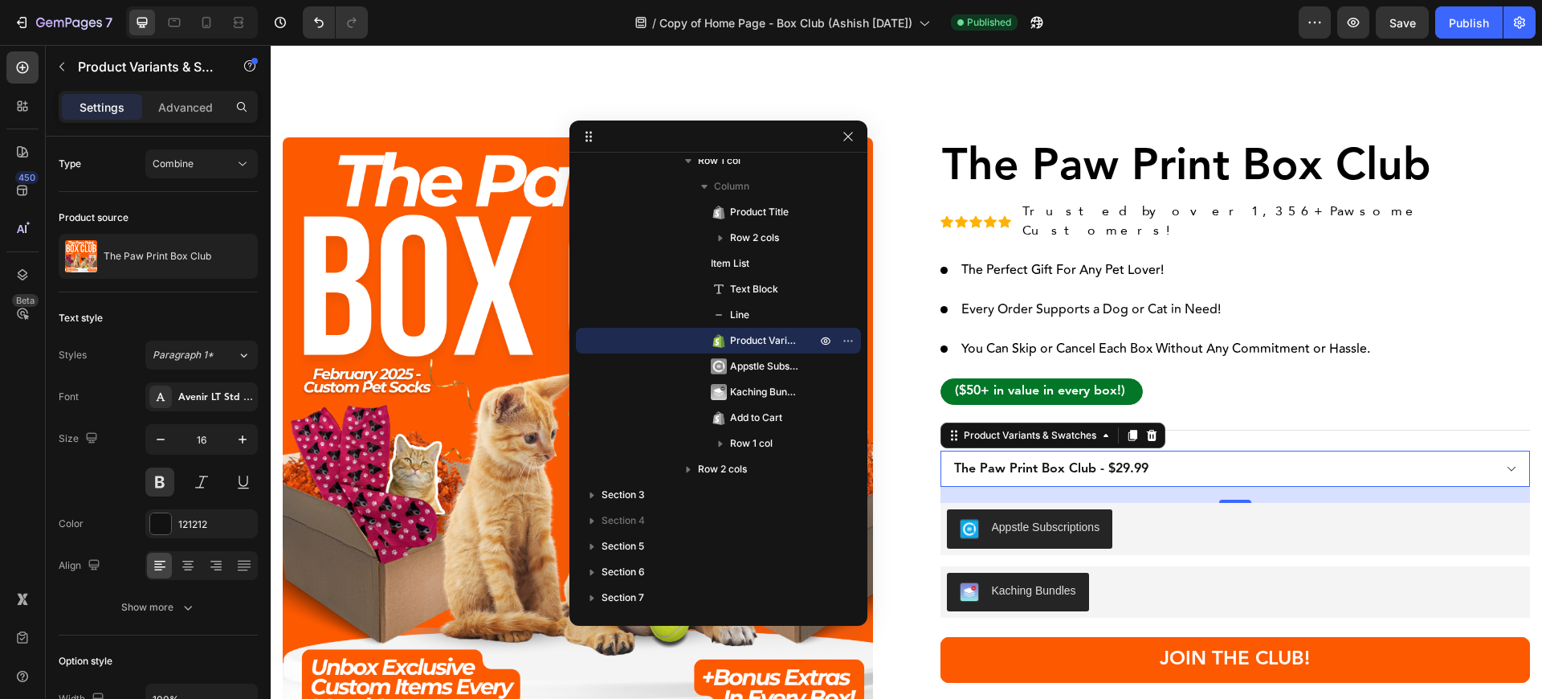
drag, startPoint x: 1286, startPoint y: 105, endPoint x: 650, endPoint y: 139, distance: 636.8
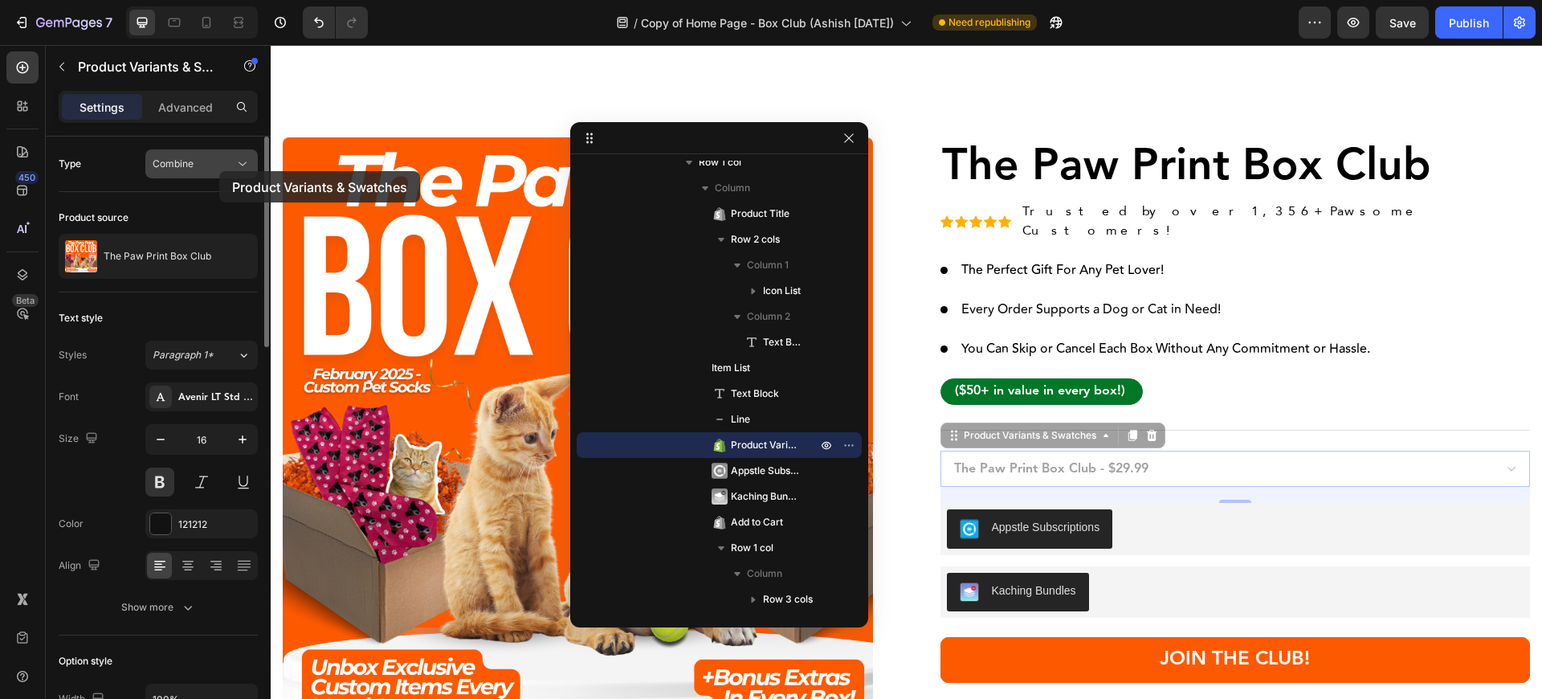
click at [219, 171] on div "Combine" at bounding box center [202, 164] width 98 height 16
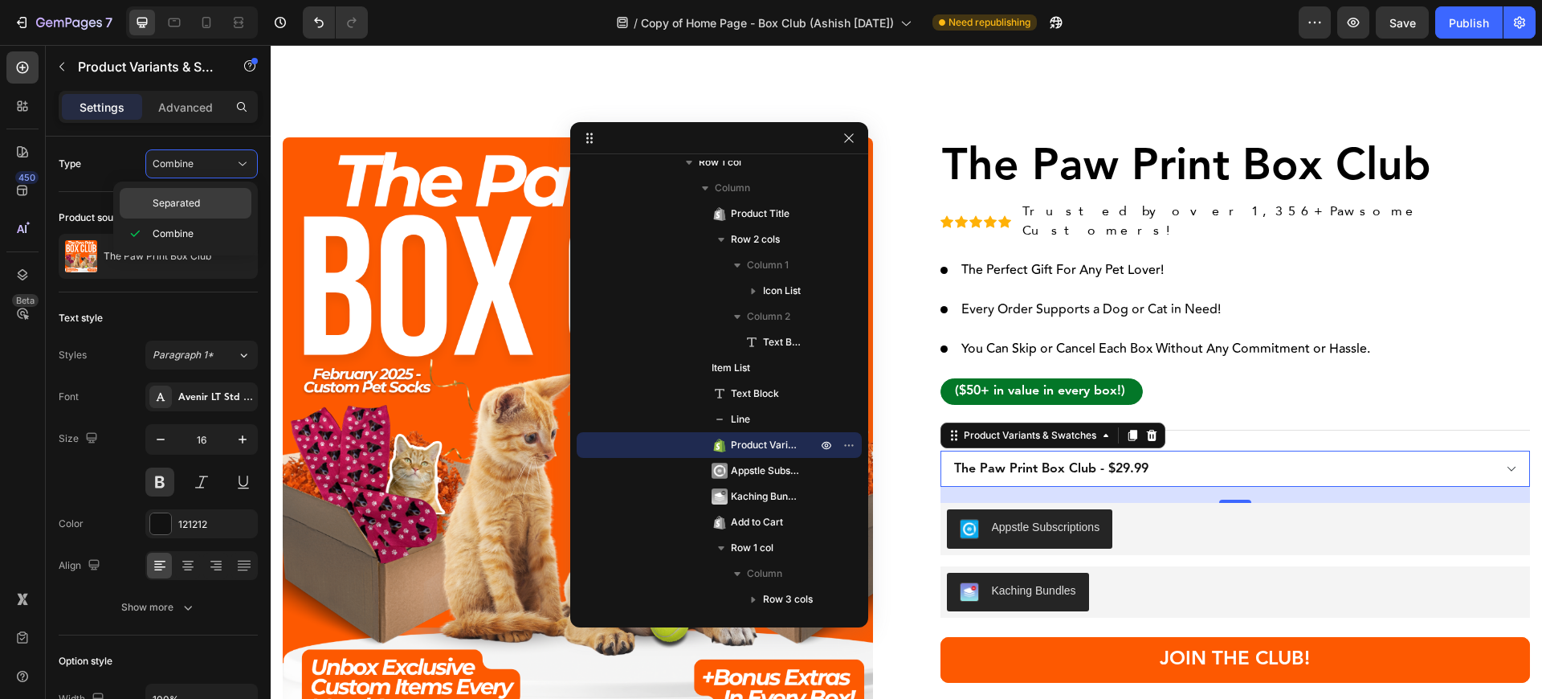
click at [216, 206] on p "Separated" at bounding box center [199, 203] width 92 height 14
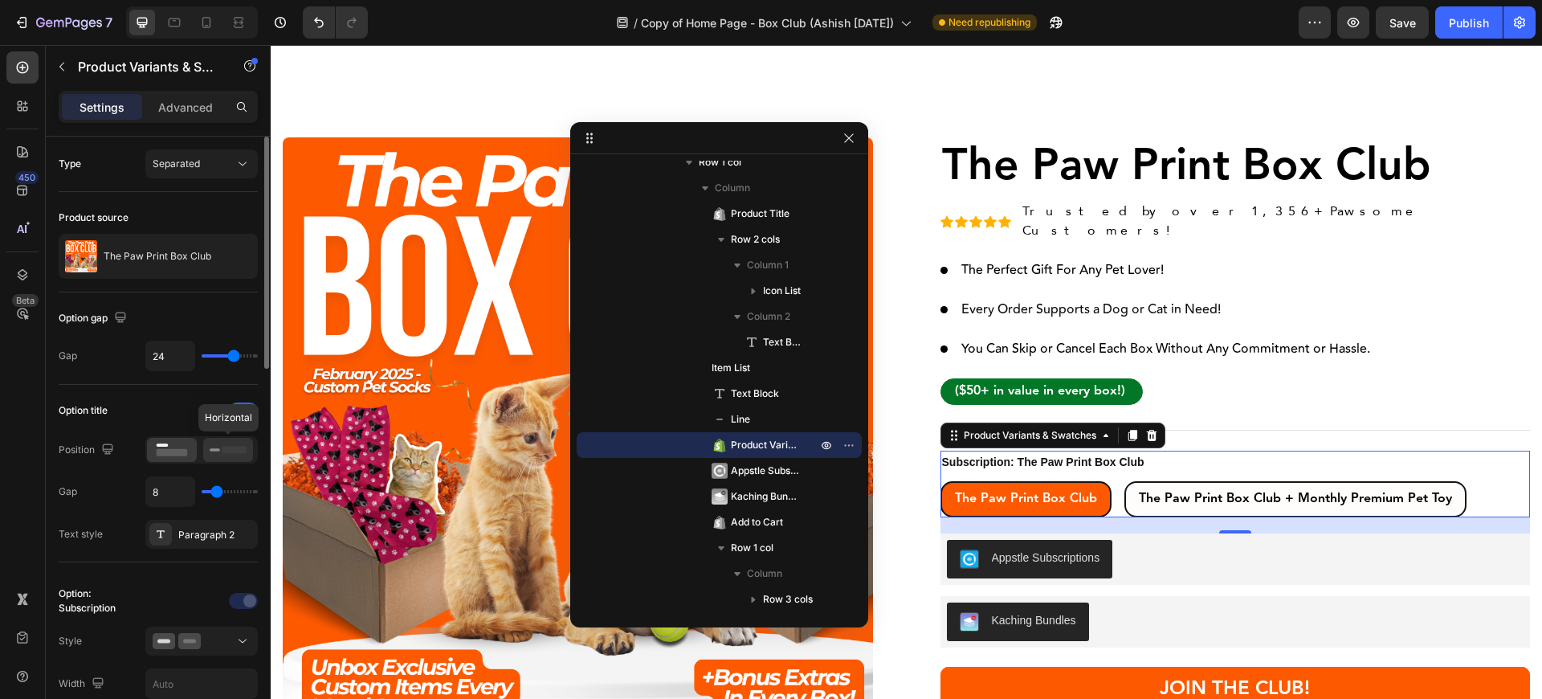
click at [220, 456] on icon at bounding box center [228, 450] width 37 height 18
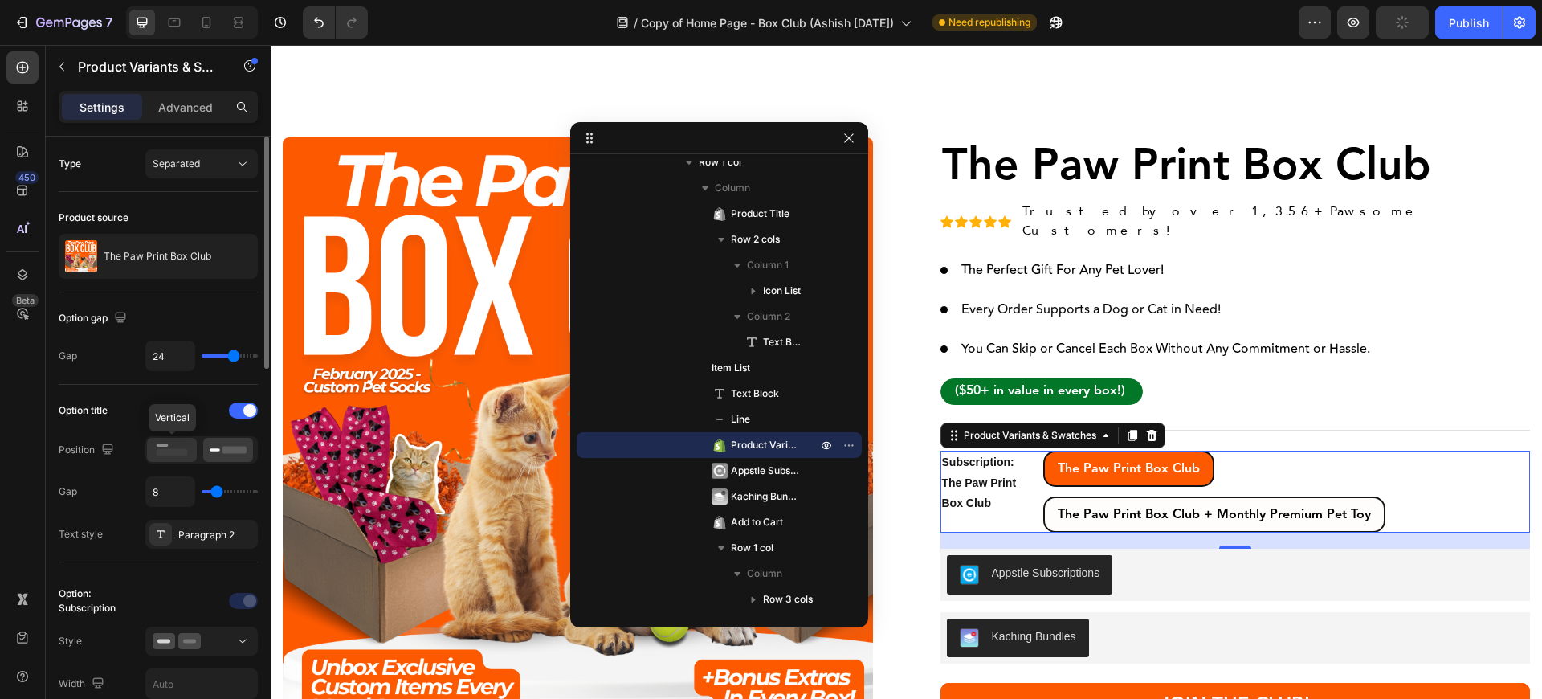
click at [182, 445] on icon at bounding box center [171, 450] width 37 height 18
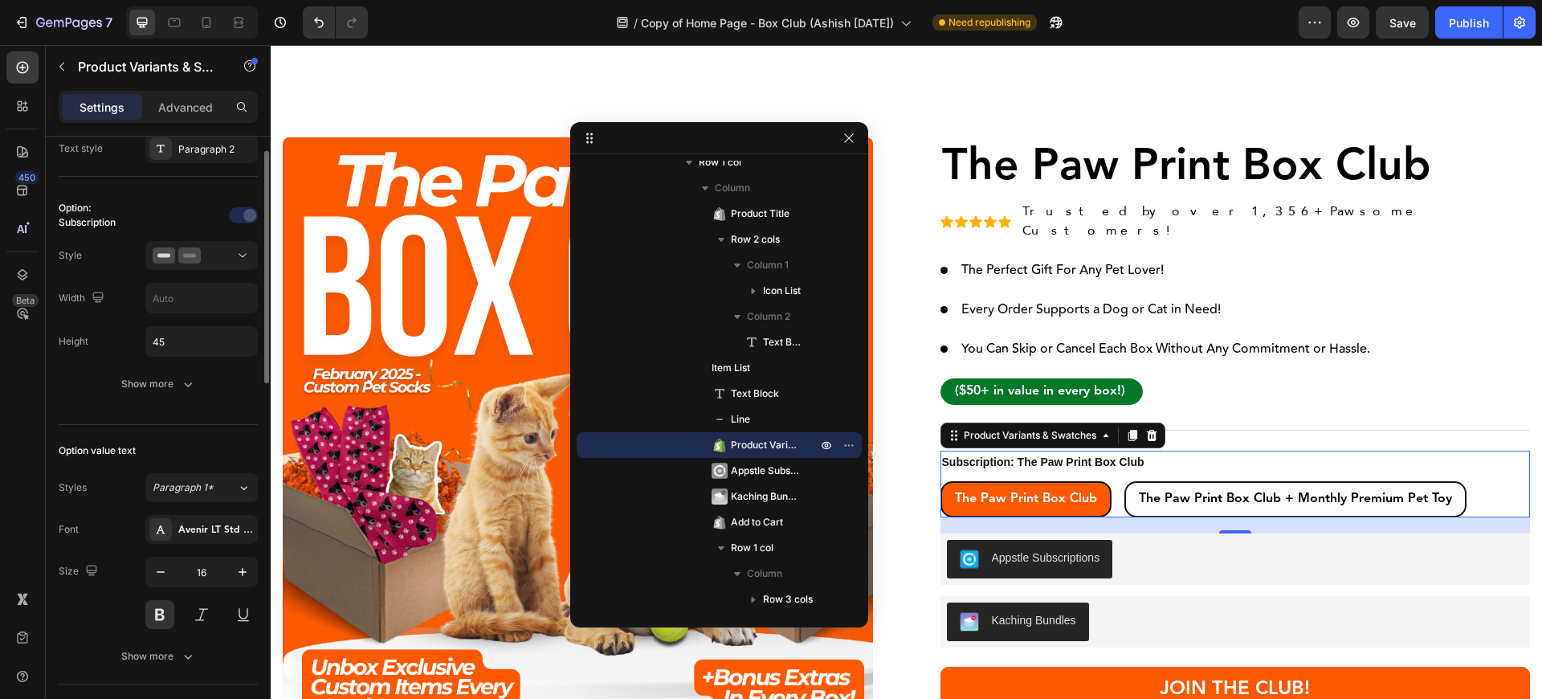
scroll to position [193, 0]
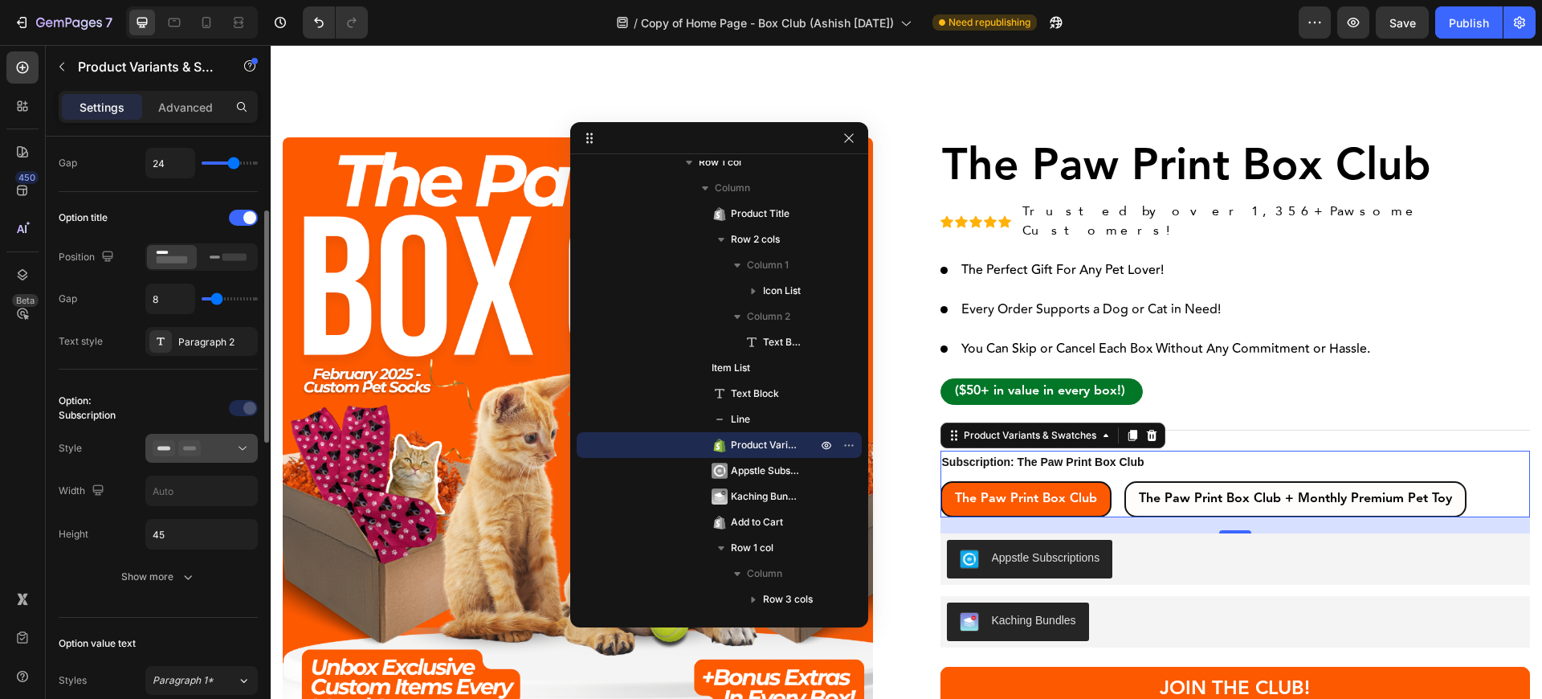
click at [249, 444] on icon at bounding box center [242, 448] width 16 height 16
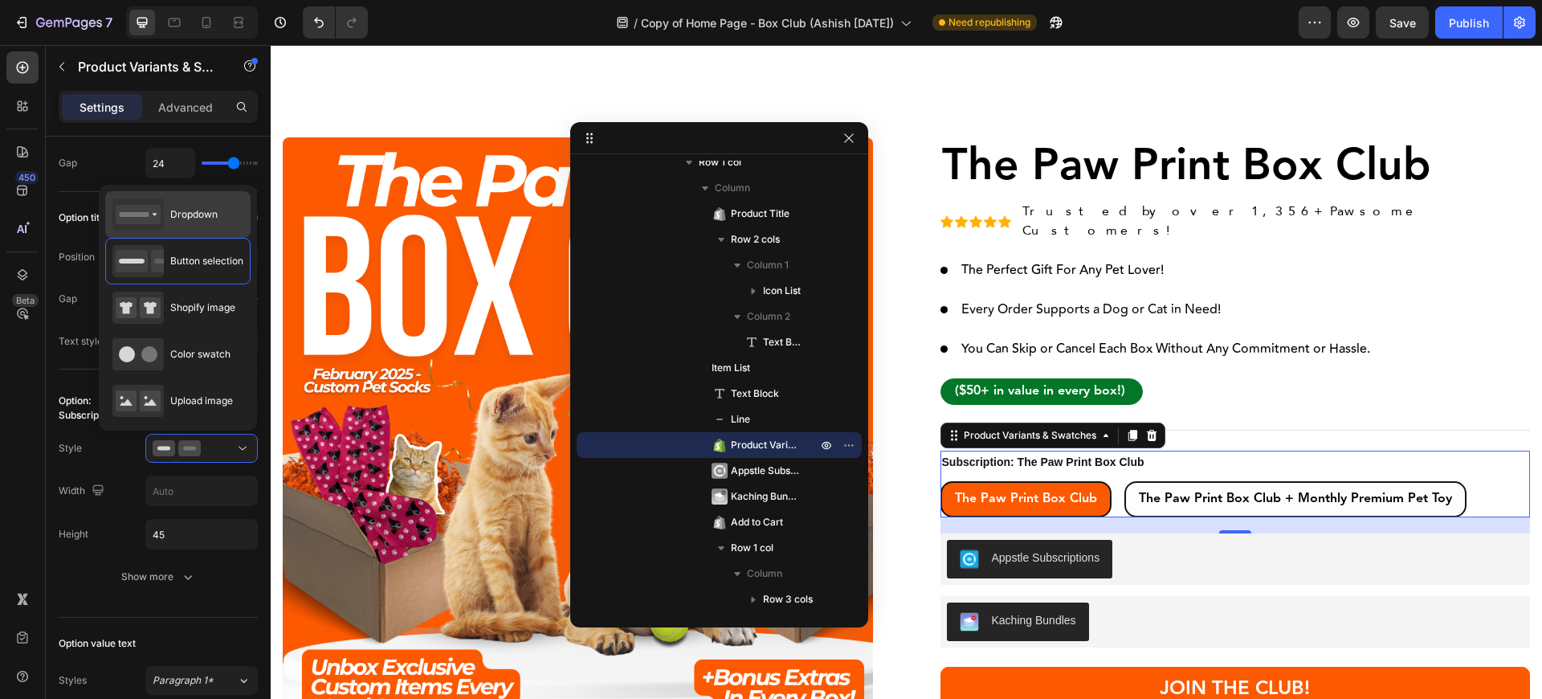
click at [182, 220] on span "Dropdown" at bounding box center [193, 214] width 47 height 14
type input "100%"
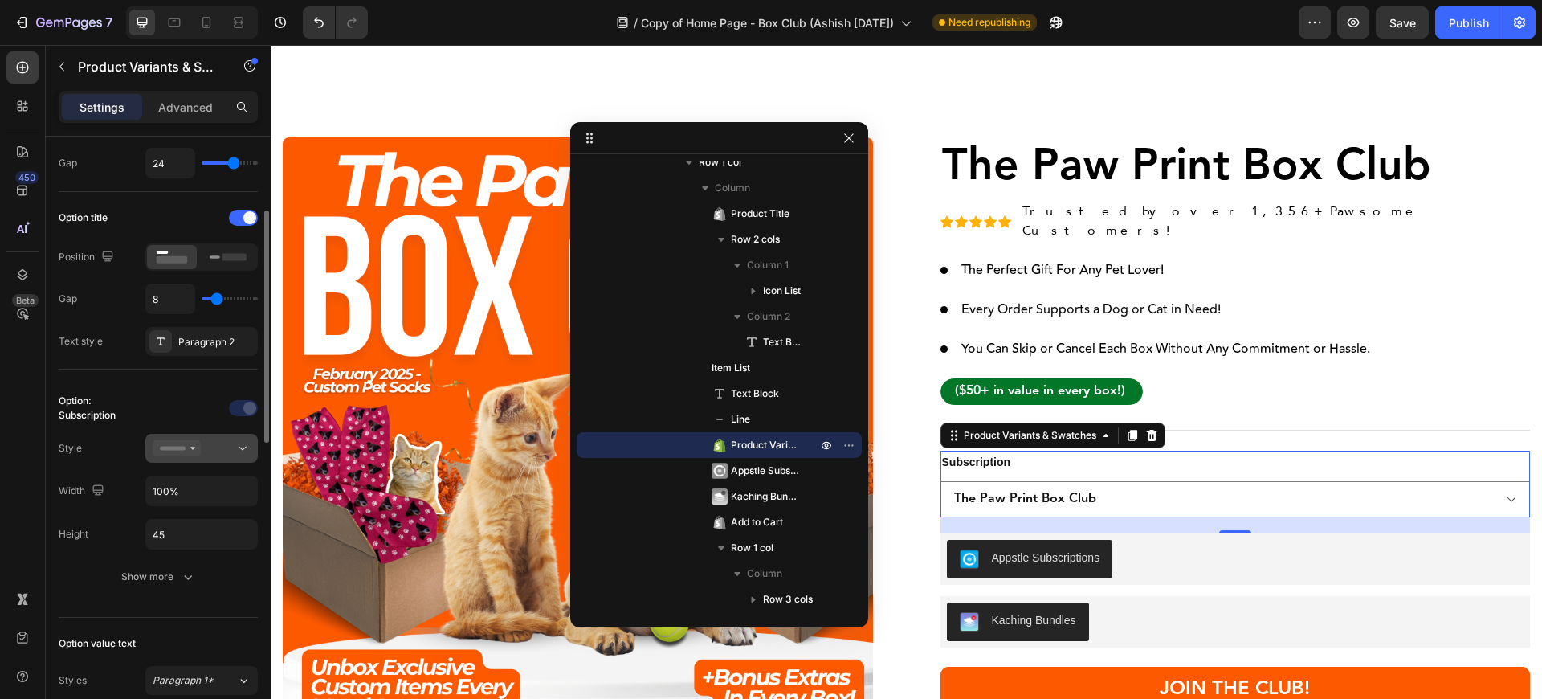
click at [222, 458] on button at bounding box center [201, 448] width 112 height 29
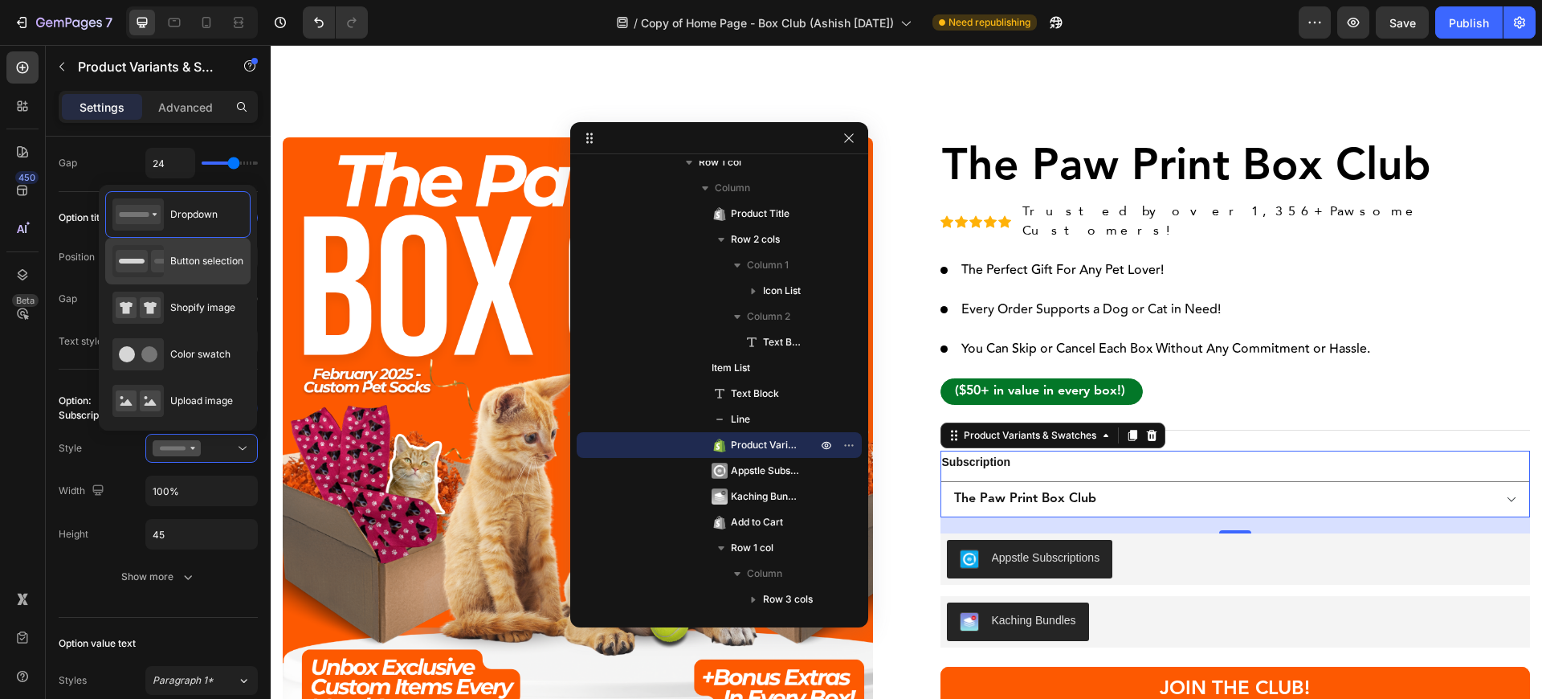
click at [191, 255] on span "Button selection" at bounding box center [206, 261] width 73 height 14
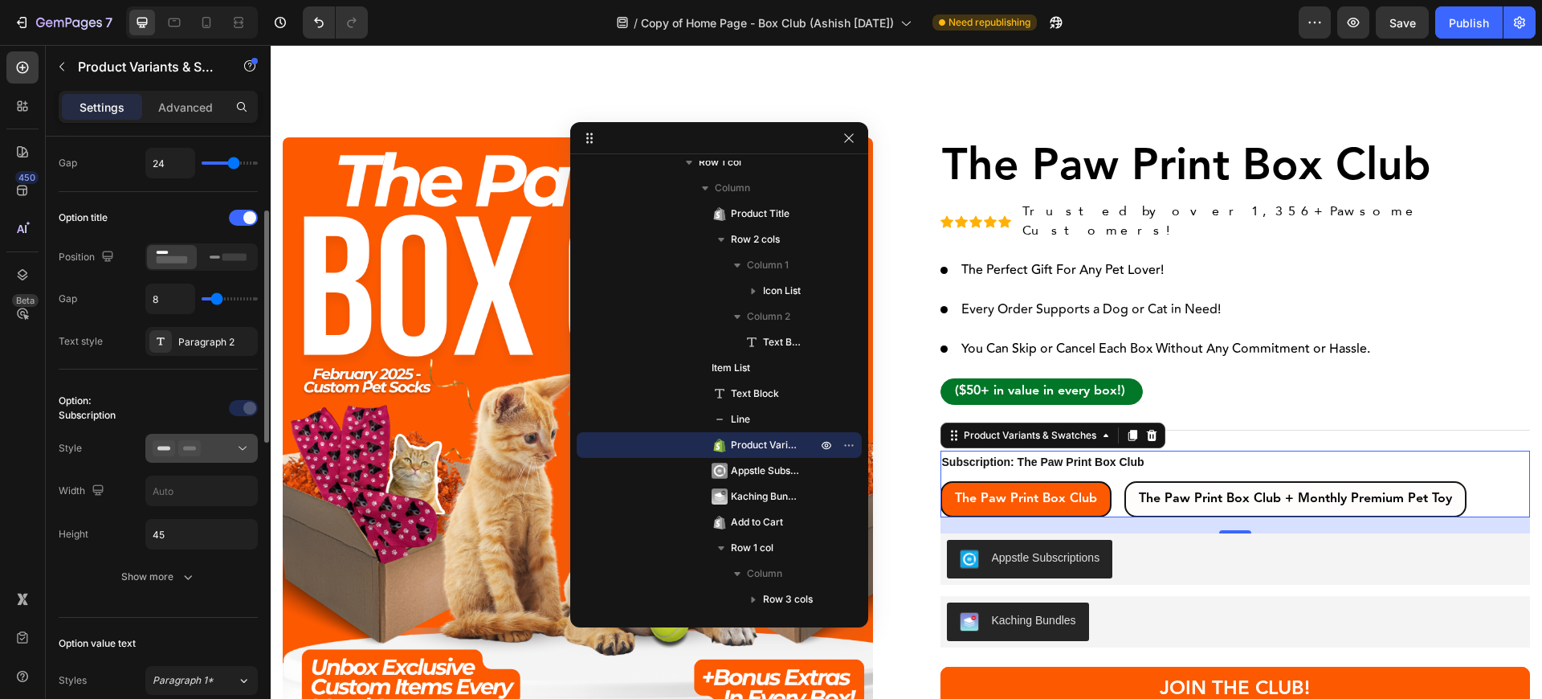
click at [198, 451] on icon at bounding box center [189, 448] width 22 height 16
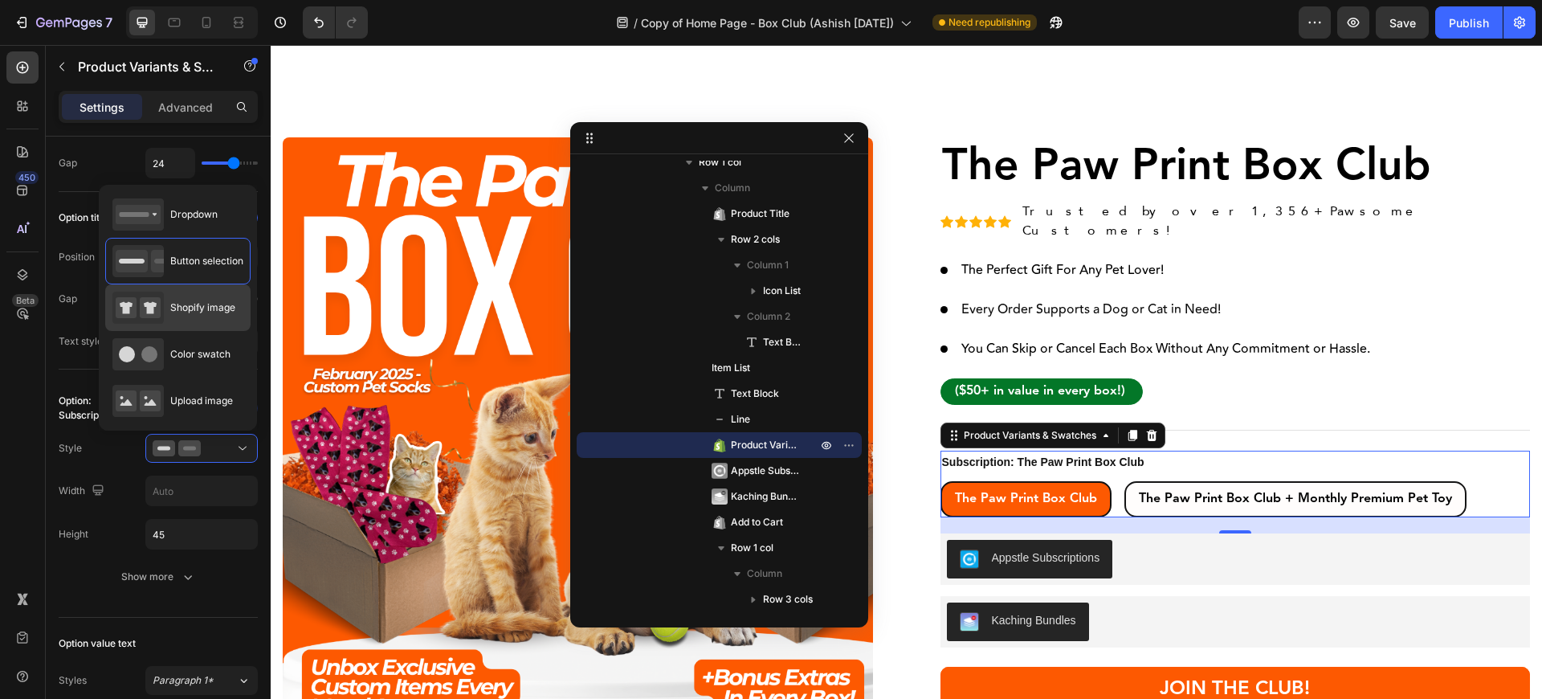
click at [177, 316] on div "Shopify image" at bounding box center [173, 307] width 123 height 32
type input "64"
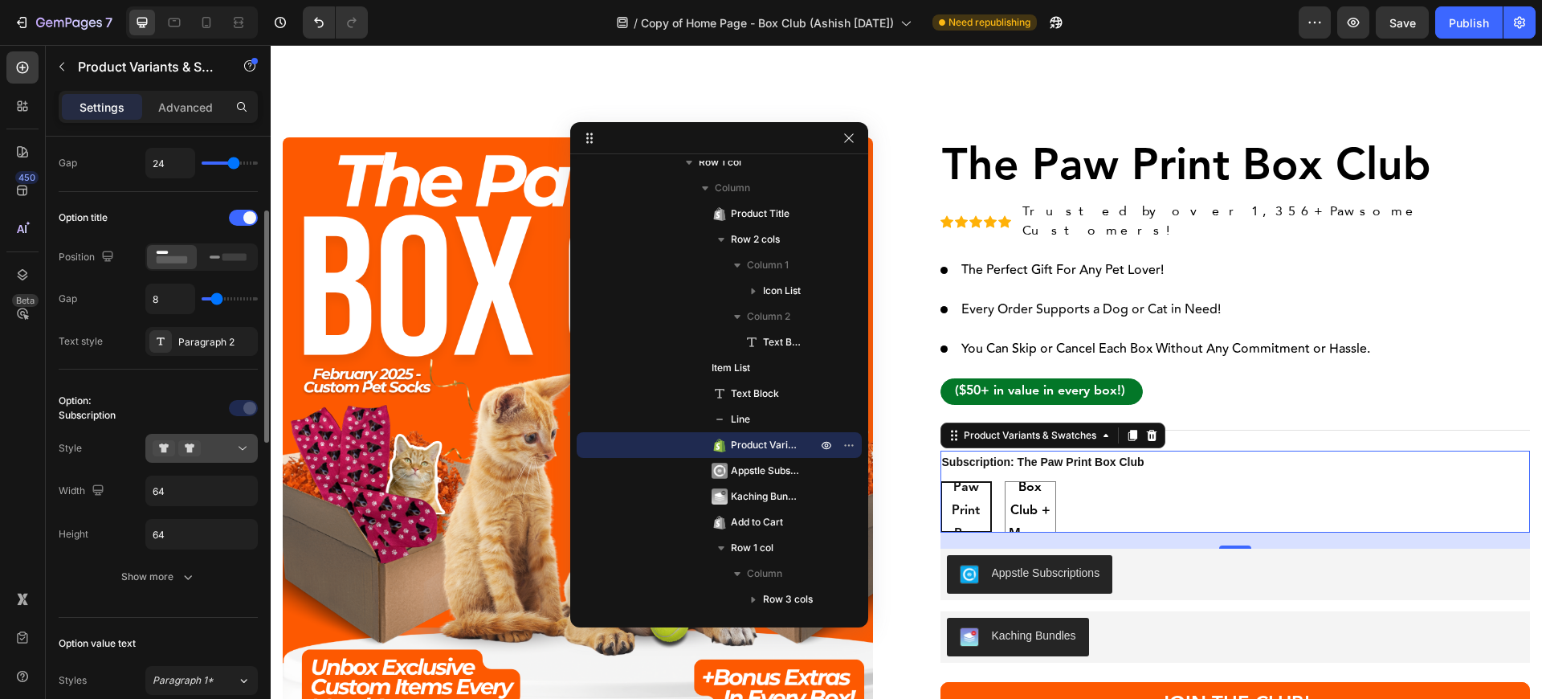
click at [212, 452] on div at bounding box center [202, 448] width 98 height 16
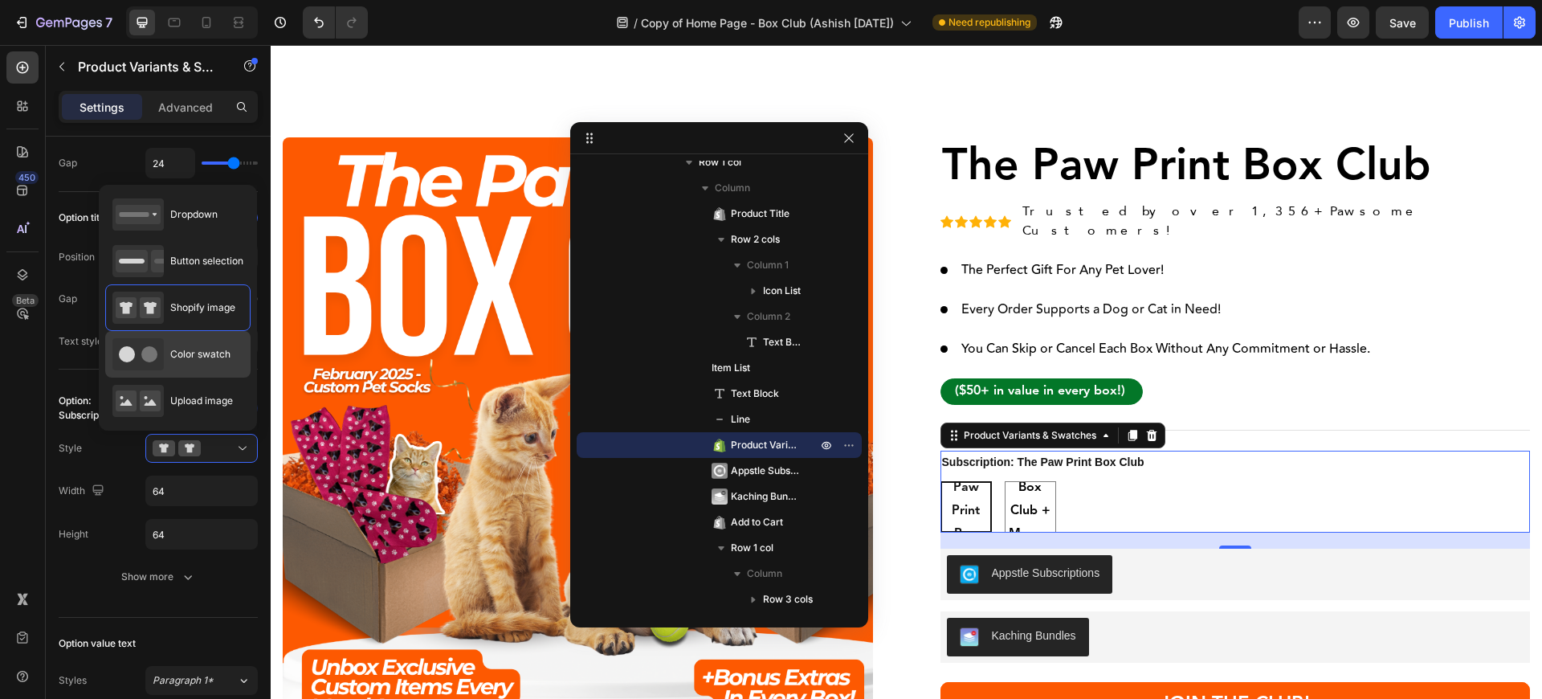
click at [180, 359] on span "Color swatch" at bounding box center [200, 354] width 60 height 14
type input "45"
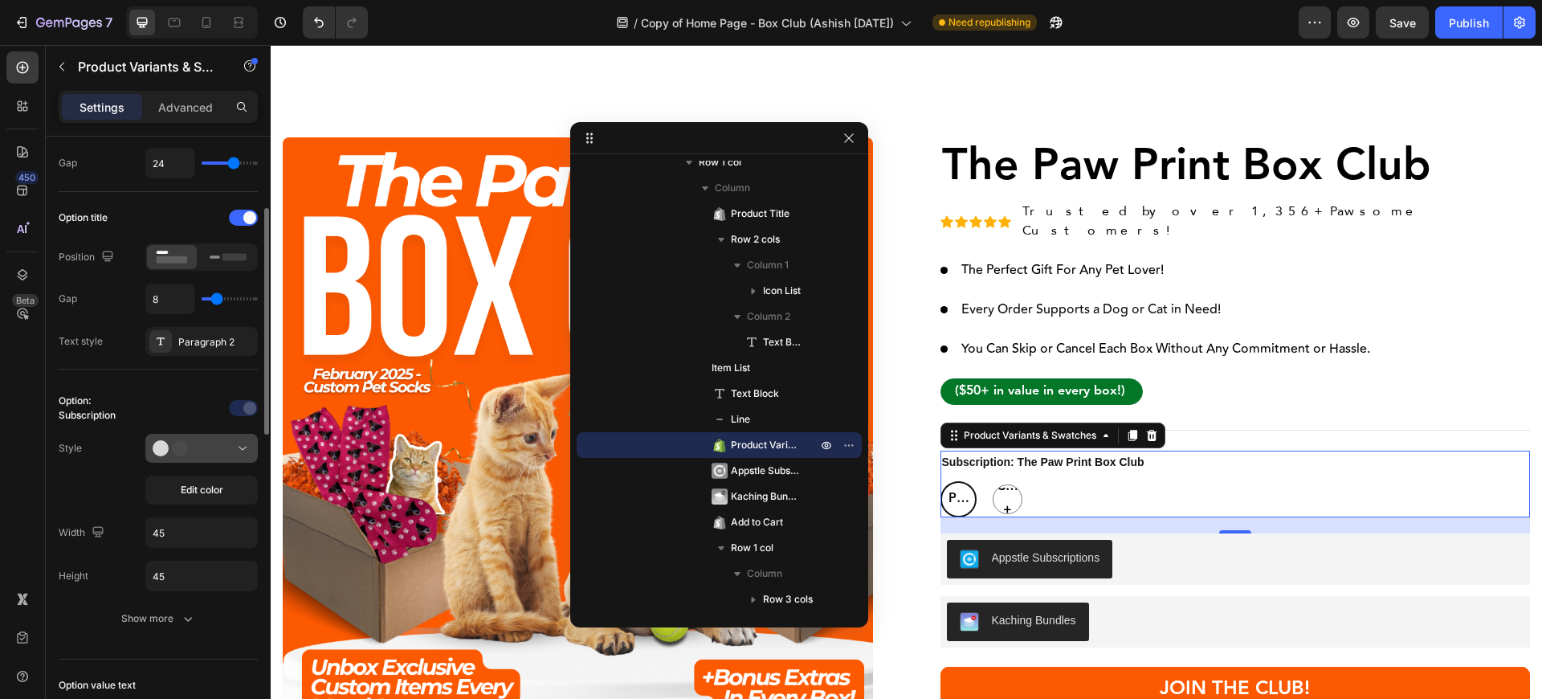
click at [217, 444] on div at bounding box center [202, 448] width 98 height 16
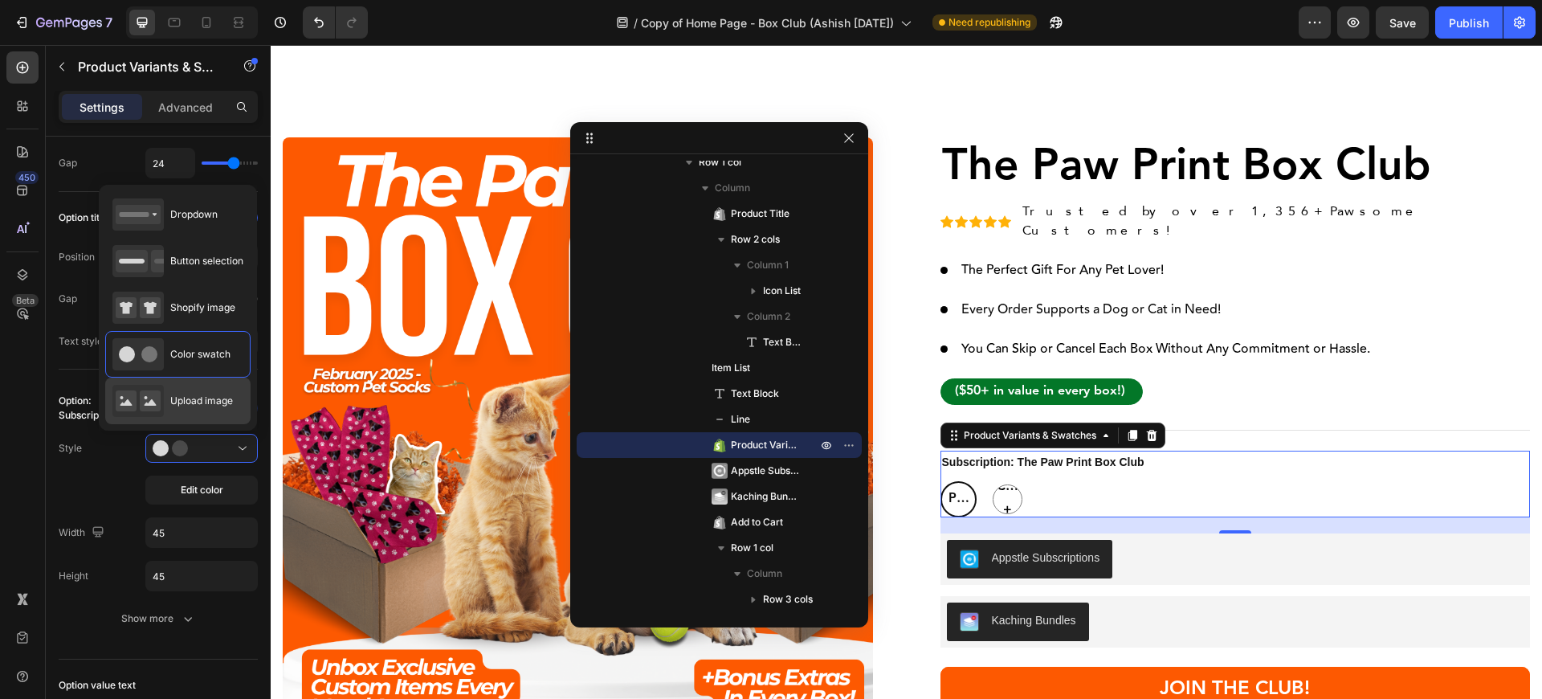
click at [194, 389] on div "Upload image" at bounding box center [172, 401] width 120 height 32
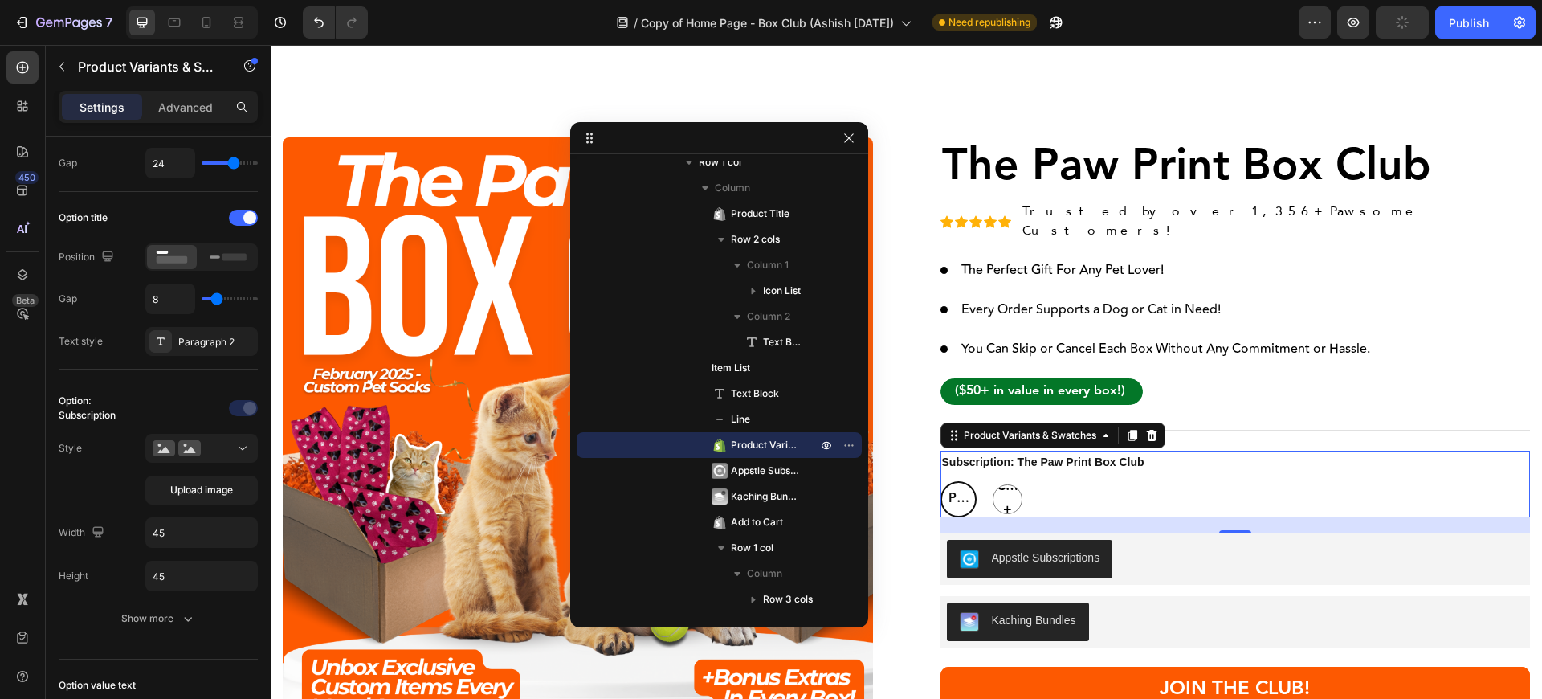
type input "64"
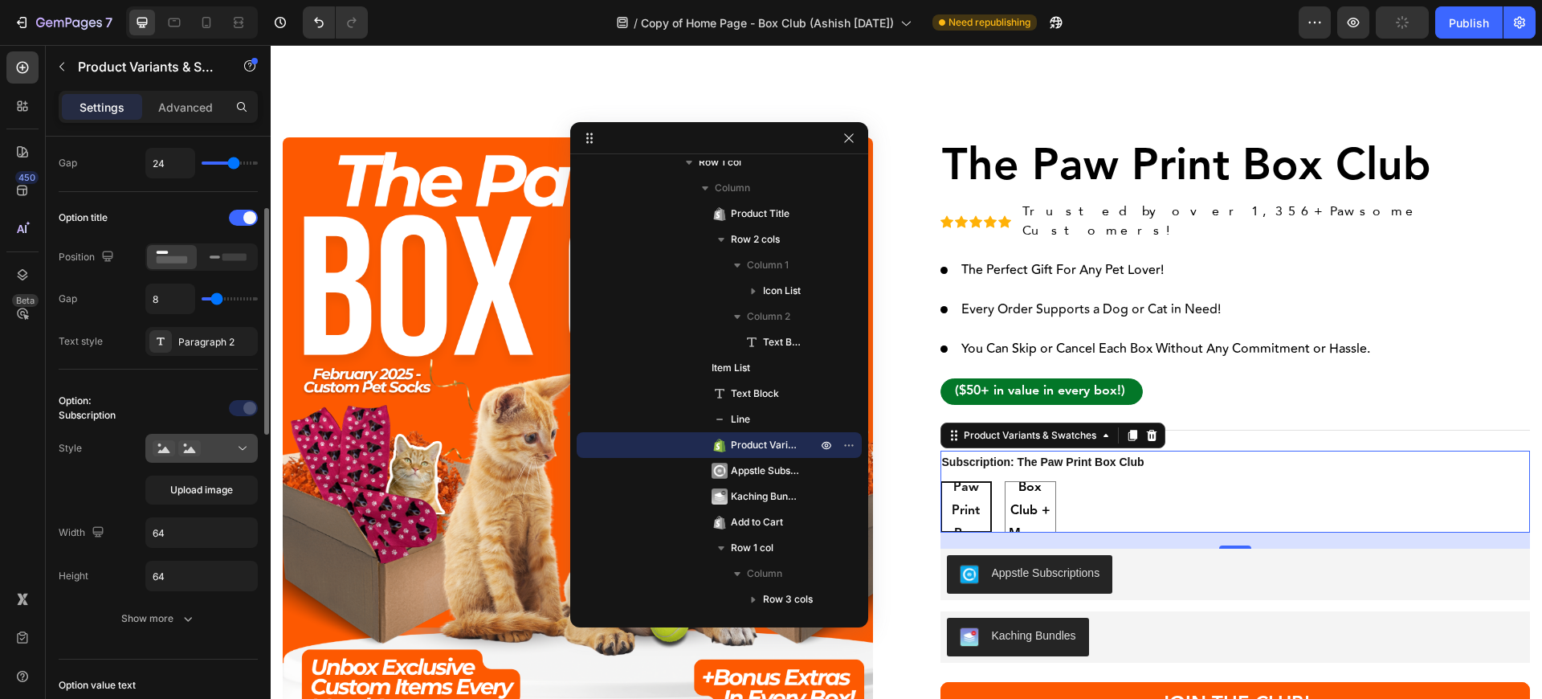
click at [210, 446] on div at bounding box center [202, 448] width 98 height 16
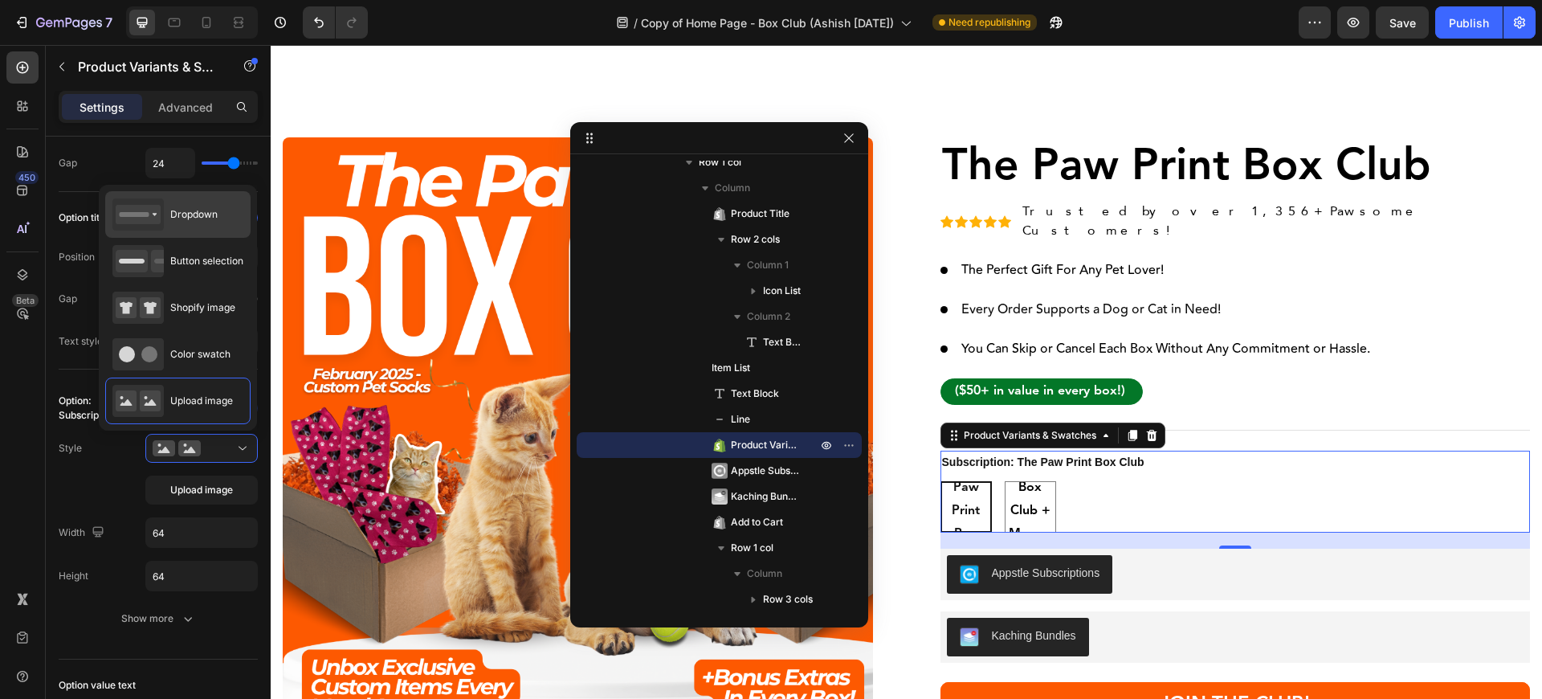
click at [190, 224] on div "Dropdown" at bounding box center [164, 214] width 105 height 32
type input "100%"
type input "45"
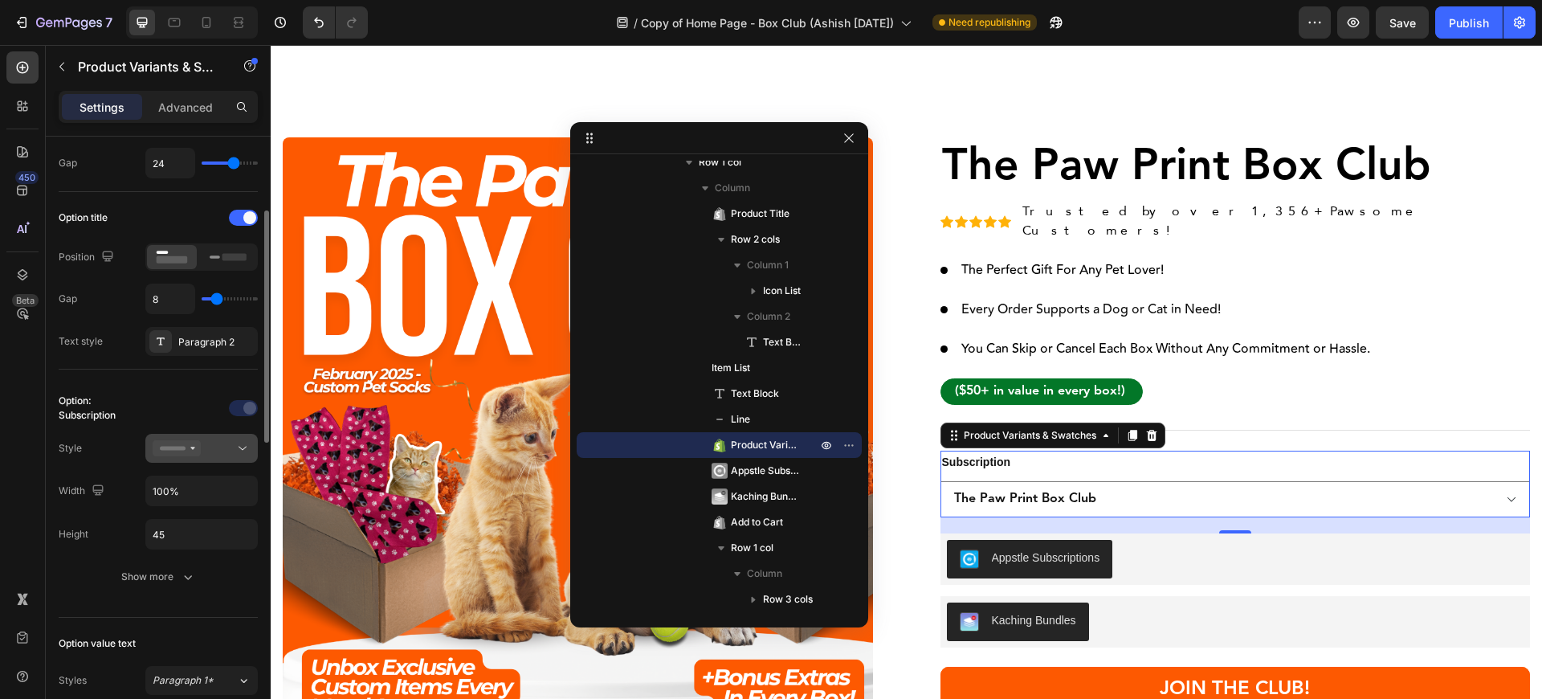
click at [218, 446] on div at bounding box center [202, 448] width 98 height 16
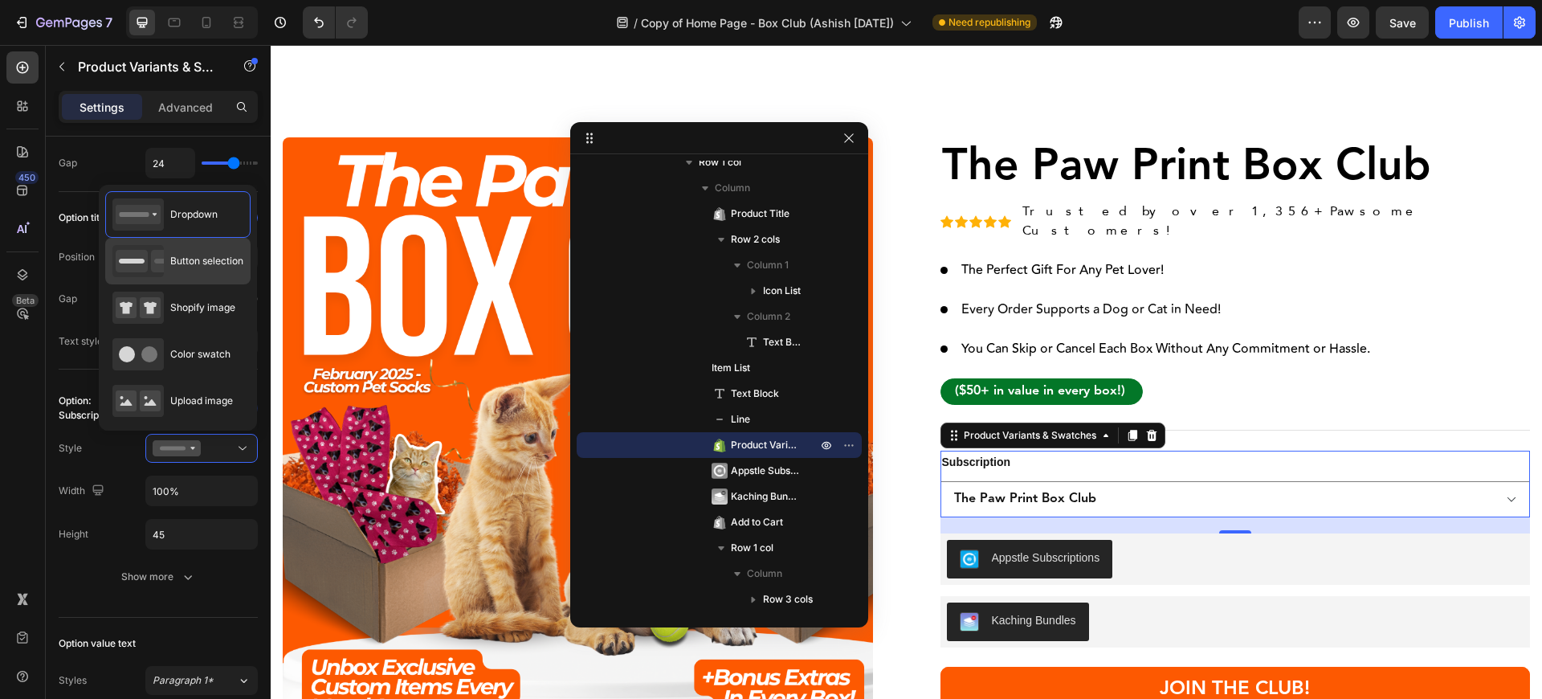
click at [185, 263] on span "Button selection" at bounding box center [206, 261] width 73 height 14
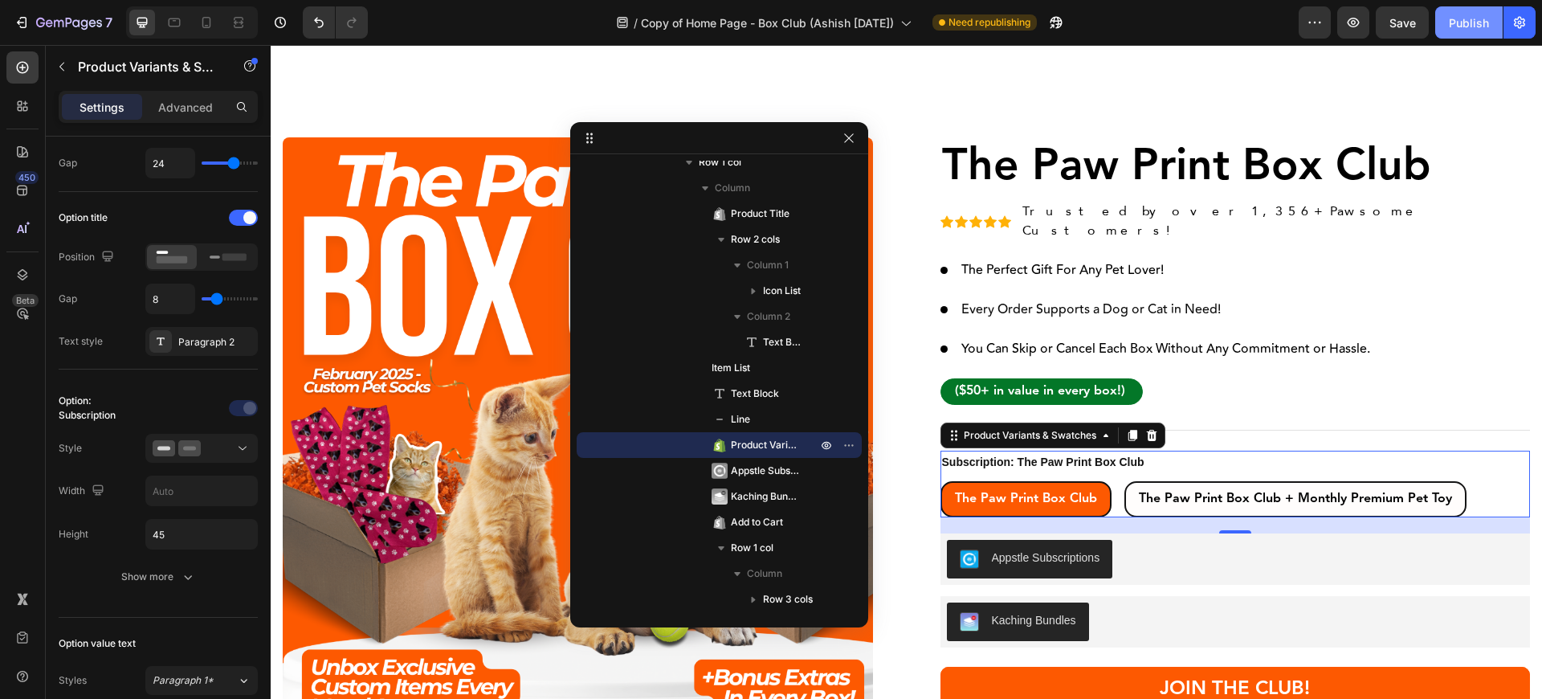
click at [1452, 25] on div "Publish" at bounding box center [1468, 22] width 40 height 17
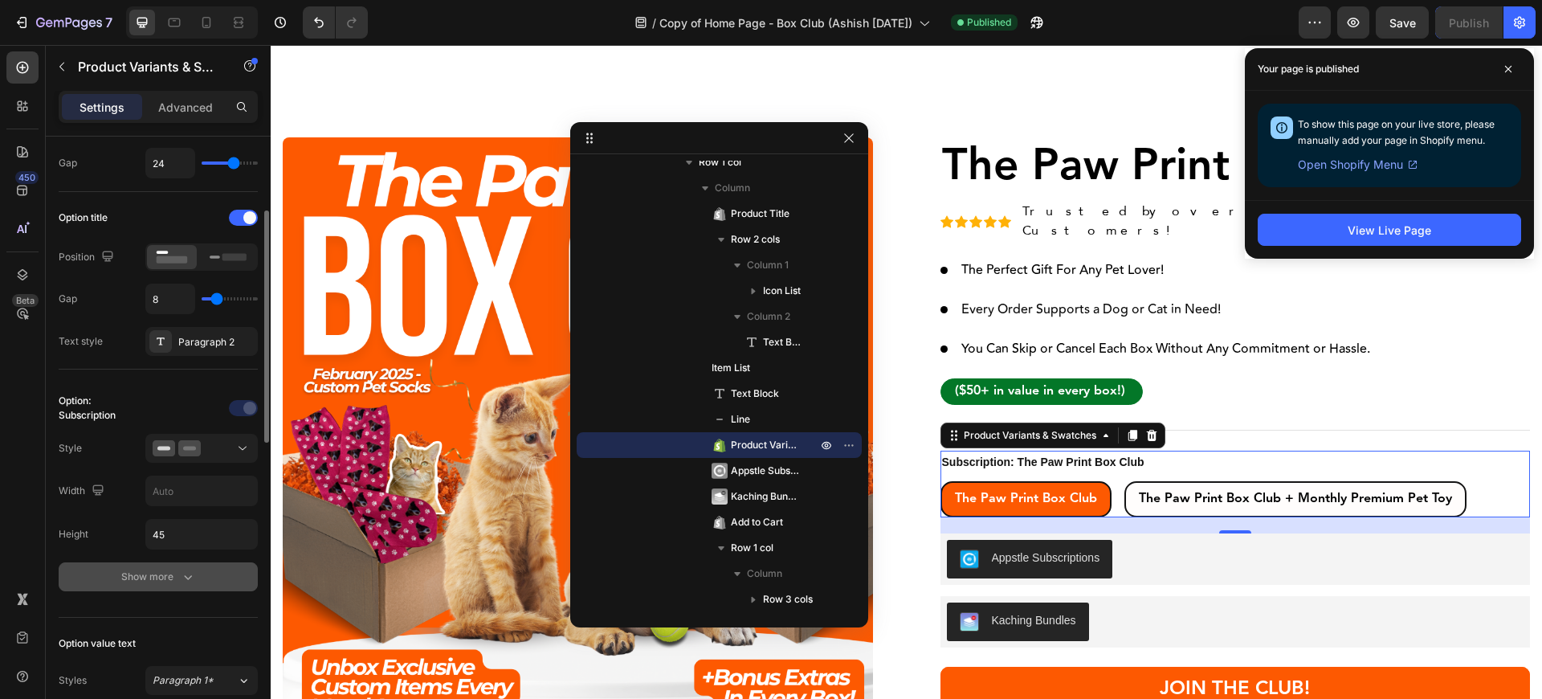
click at [206, 581] on button "Show more" at bounding box center [158, 576] width 199 height 29
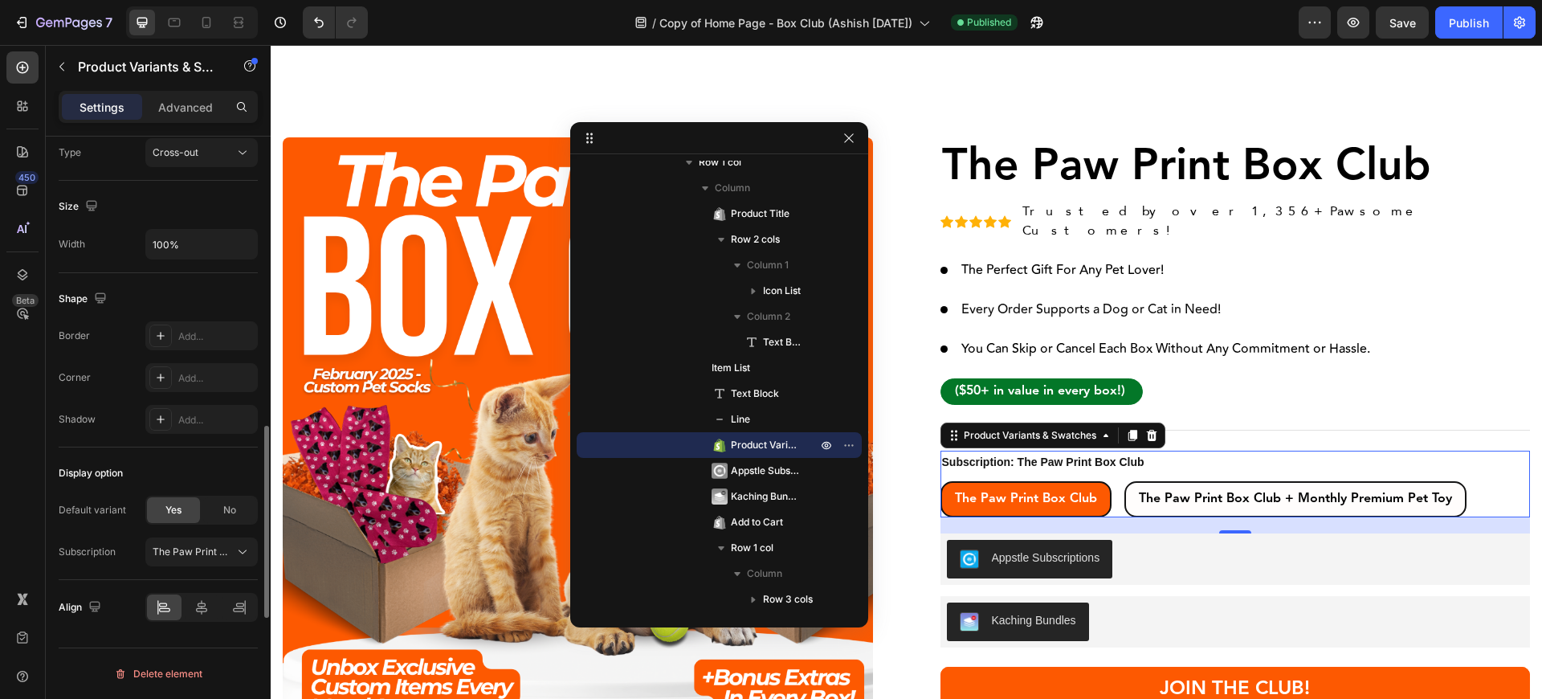
scroll to position [1122, 0]
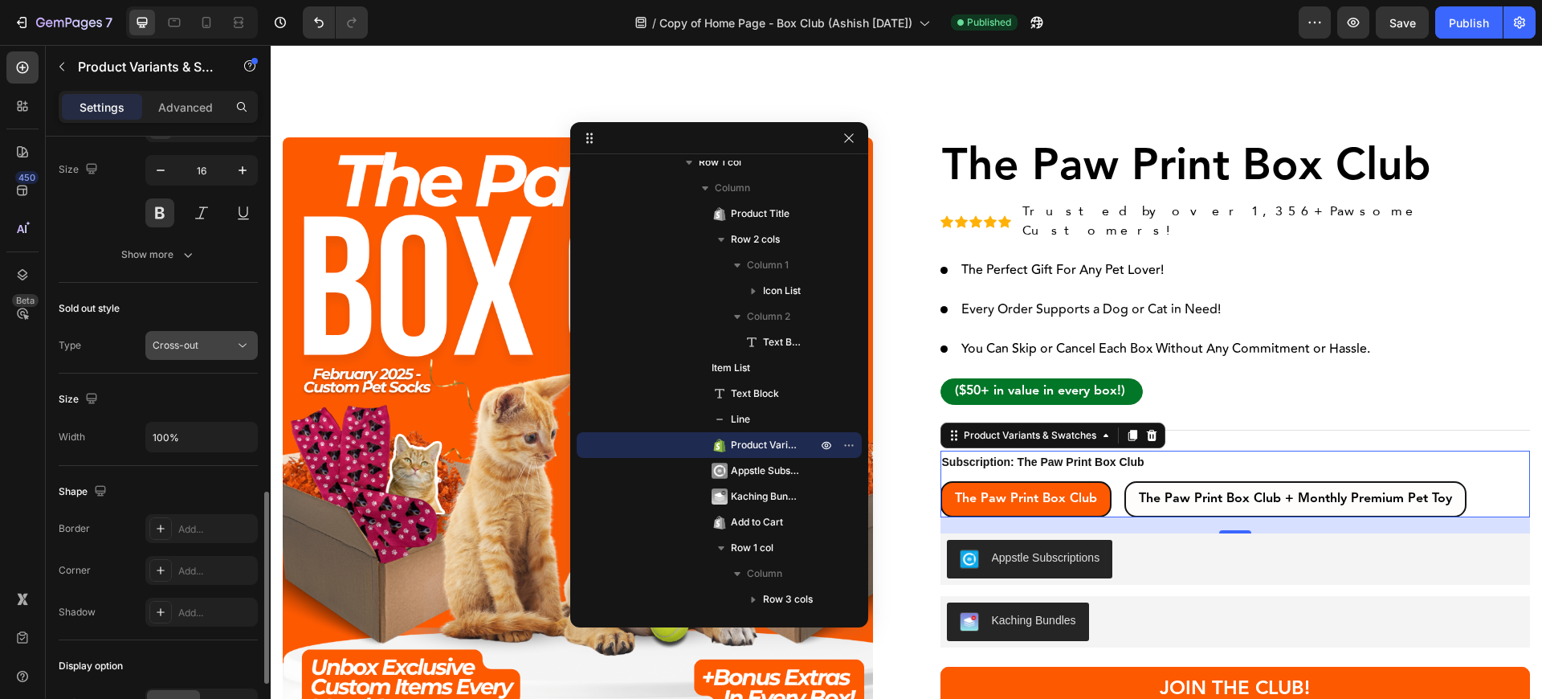
click at [193, 335] on button "Cross-out" at bounding box center [201, 345] width 112 height 29
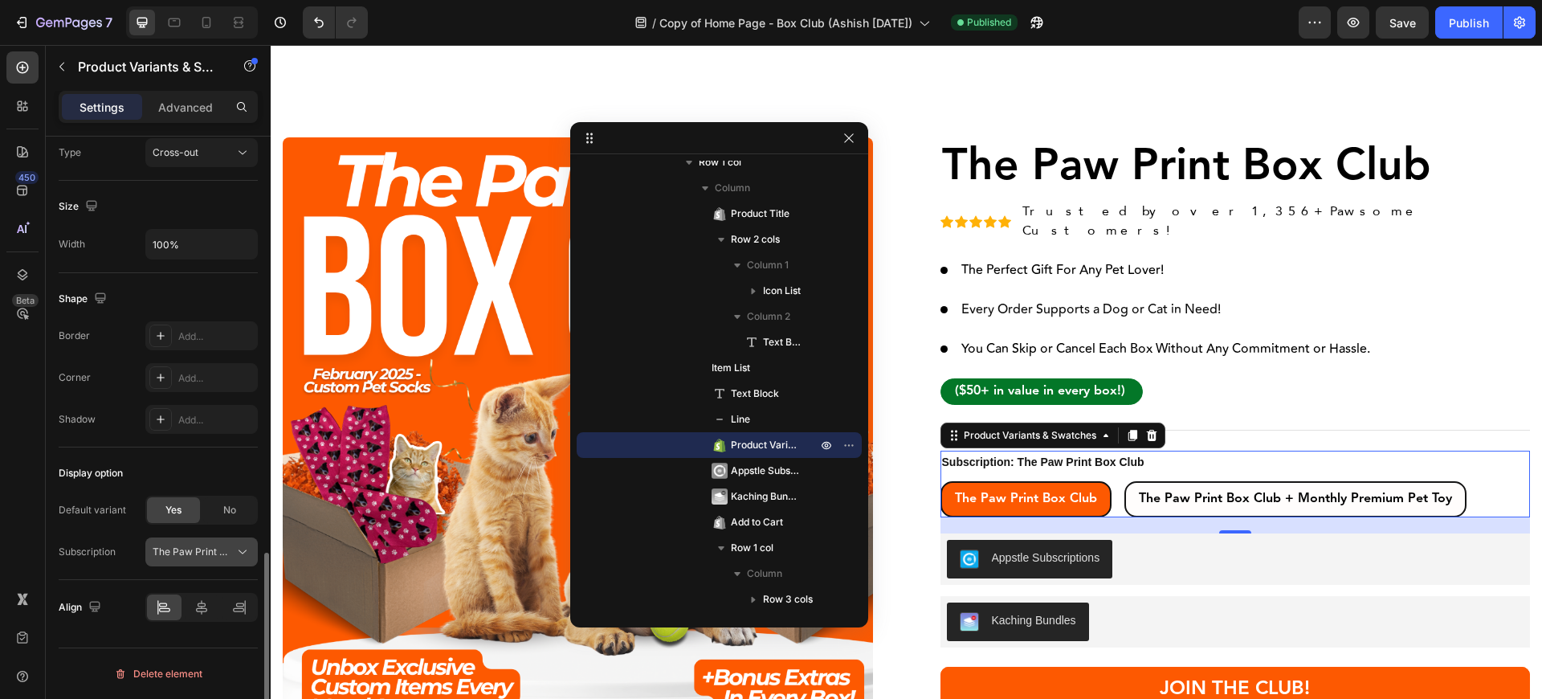
click at [195, 553] on span "The Paw Print Box Club" at bounding box center [192, 551] width 79 height 14
click at [157, 463] on div "Display option" at bounding box center [158, 473] width 199 height 26
click at [120, 67] on p "Product Variants & Swatches" at bounding box center [146, 66] width 136 height 19
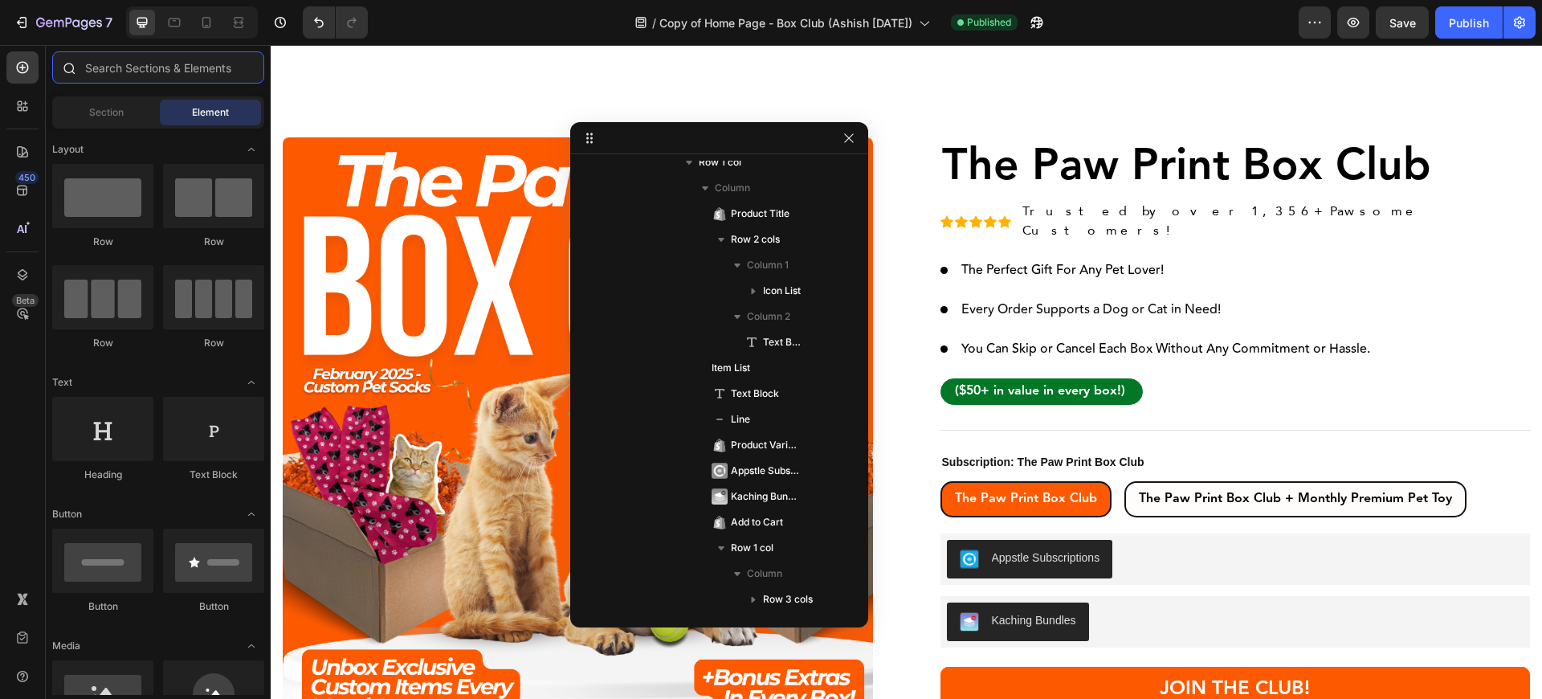
click at [116, 78] on input "text" at bounding box center [158, 67] width 212 height 32
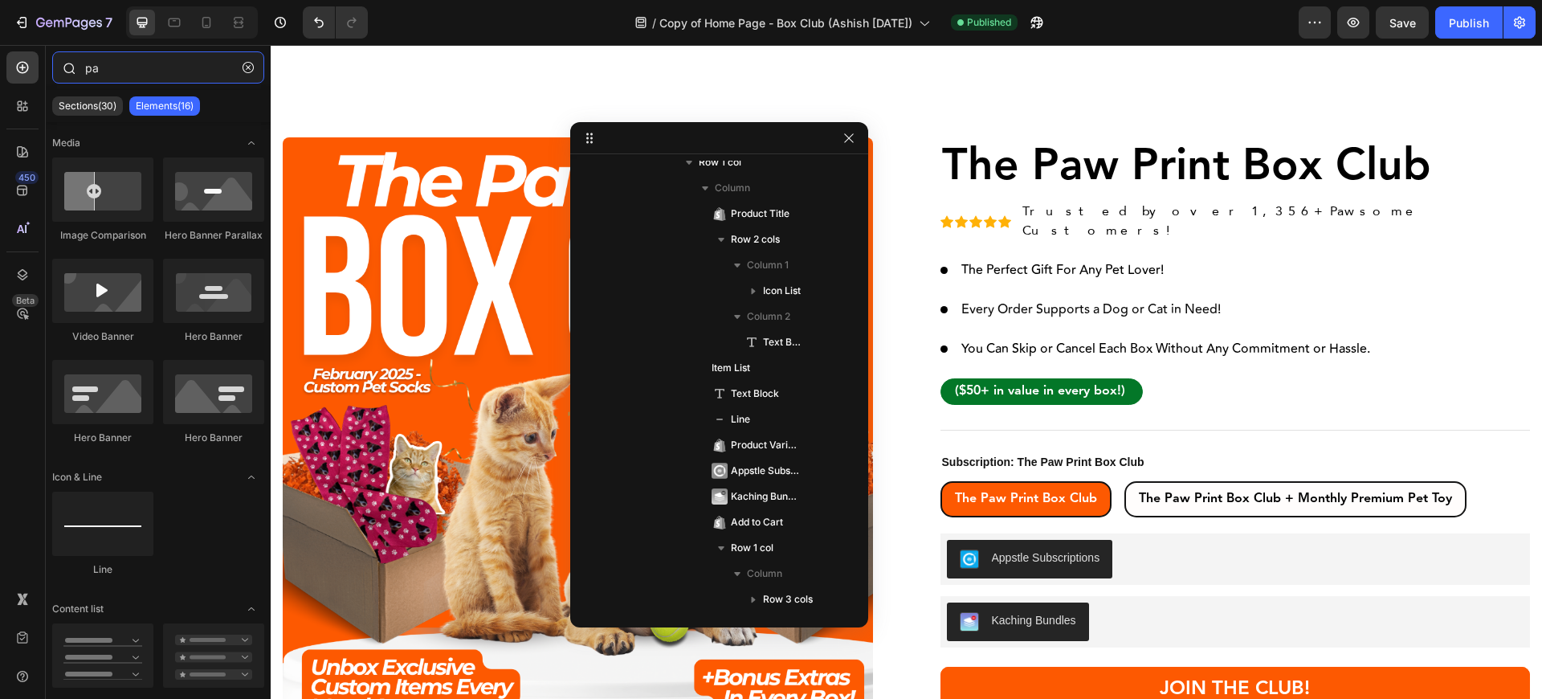
type input "p"
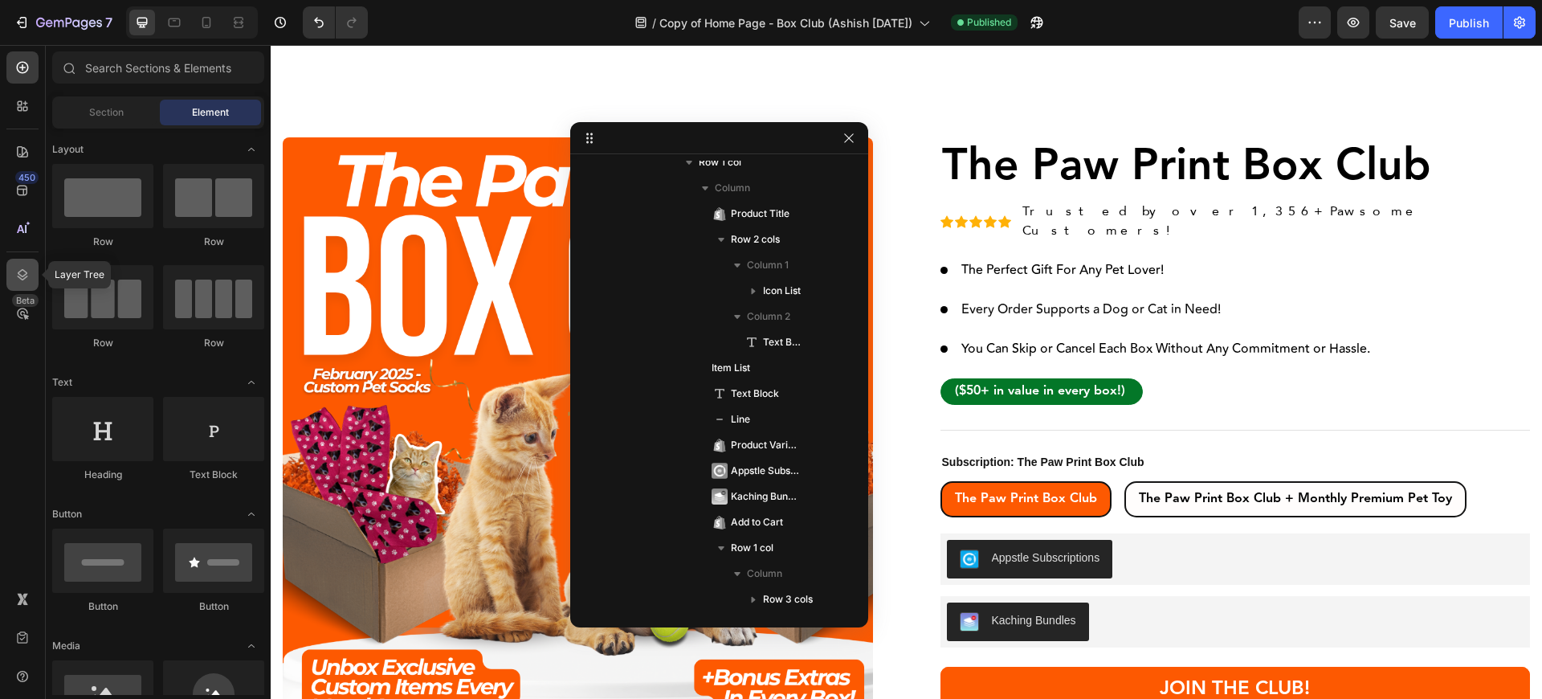
click at [32, 266] on div at bounding box center [22, 275] width 32 height 32
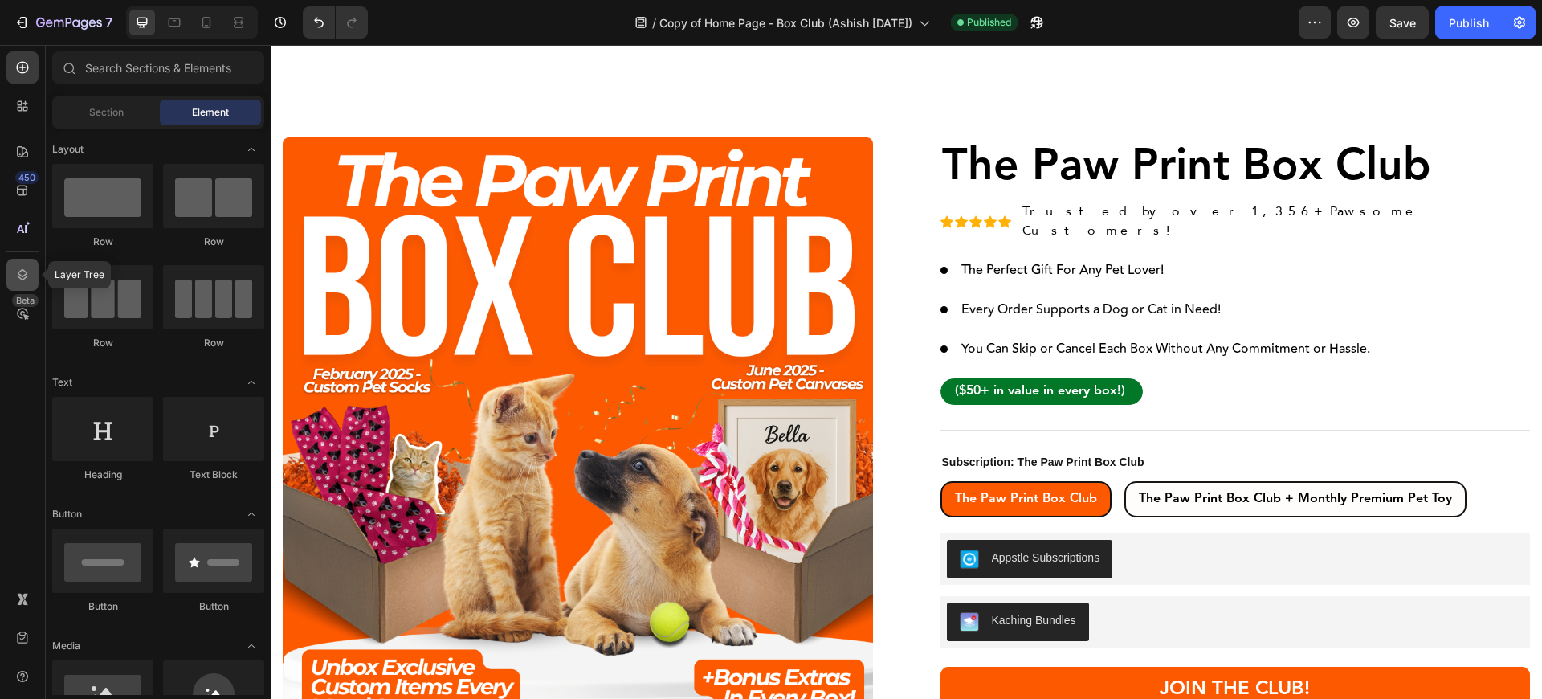
click at [18, 276] on icon at bounding box center [23, 274] width 10 height 11
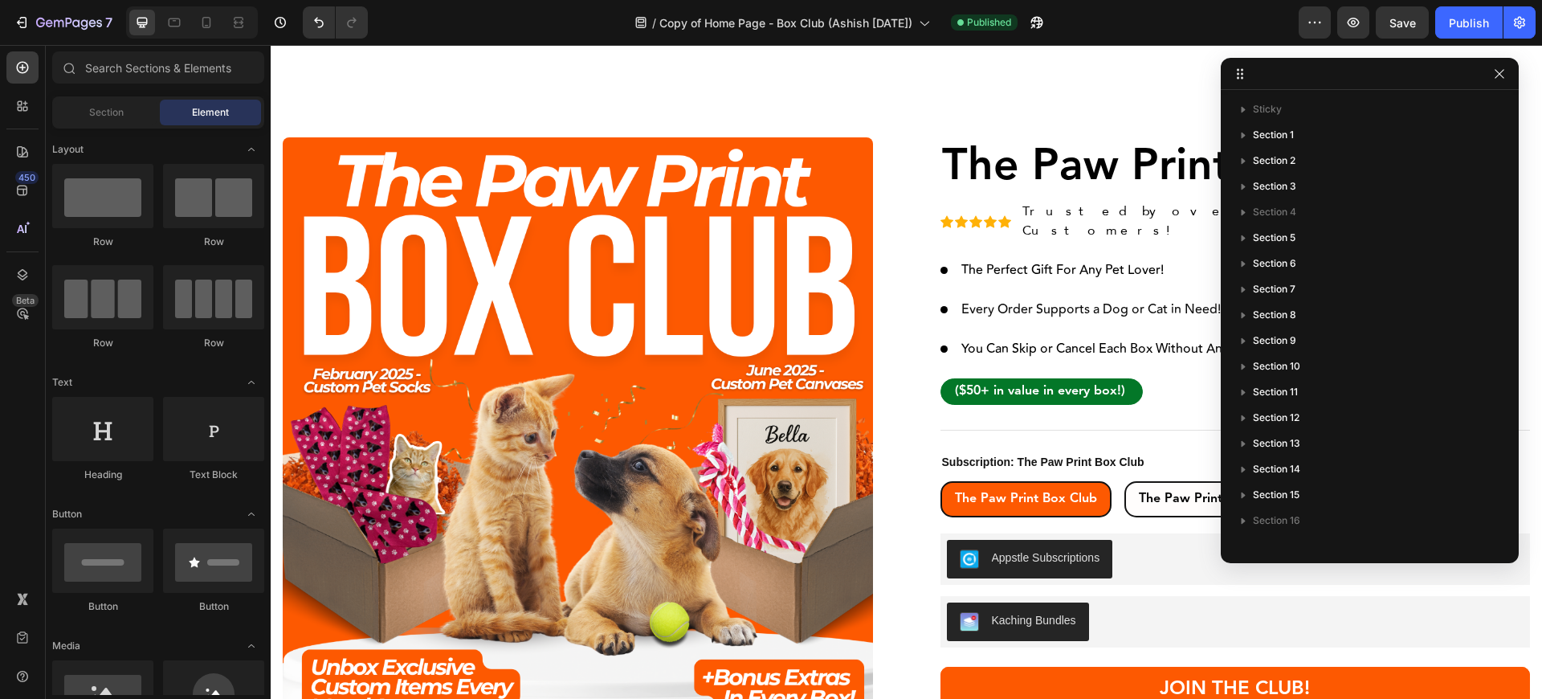
drag, startPoint x: 691, startPoint y: 128, endPoint x: 1344, endPoint y: 63, distance: 655.9
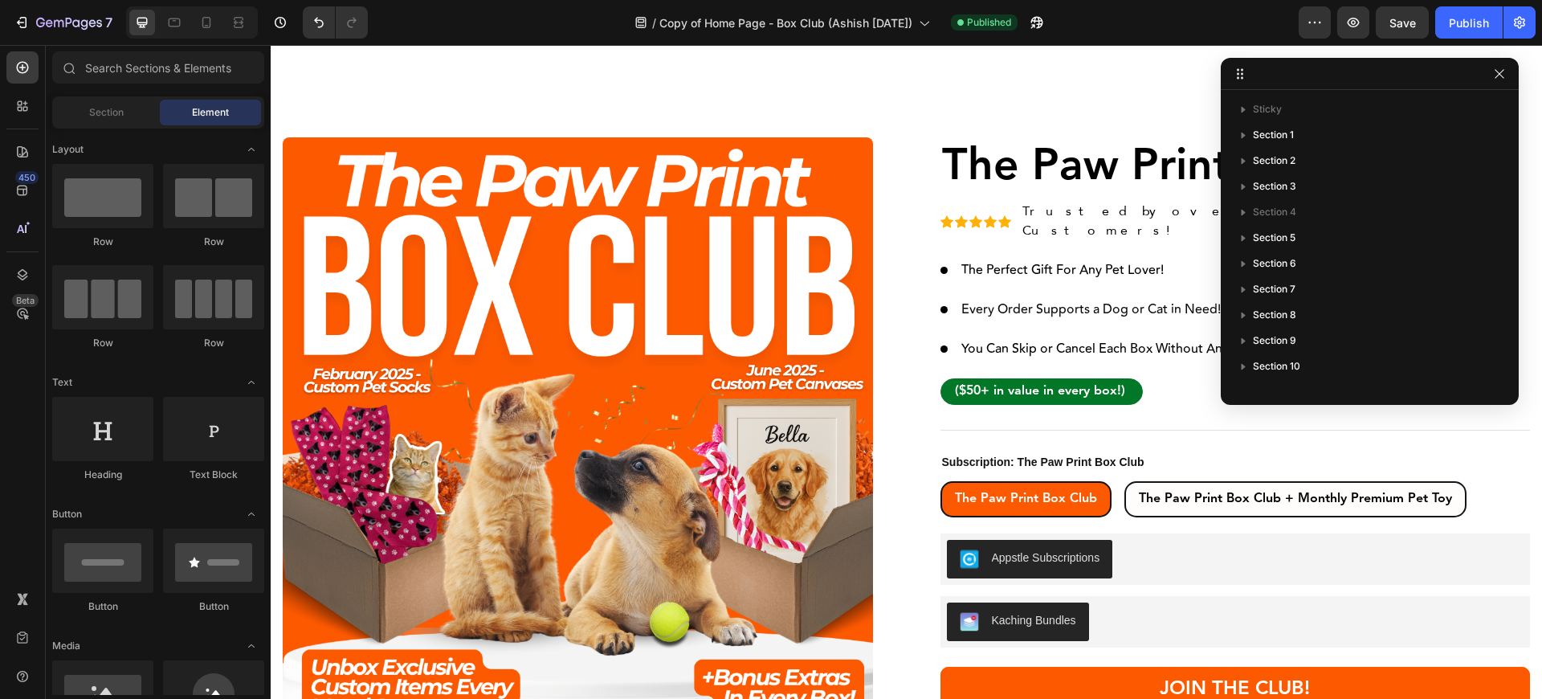
drag, startPoint x: 1379, startPoint y: 560, endPoint x: 1452, endPoint y: 401, distance: 174.2
click at [109, 122] on div "Section" at bounding box center [105, 113] width 101 height 26
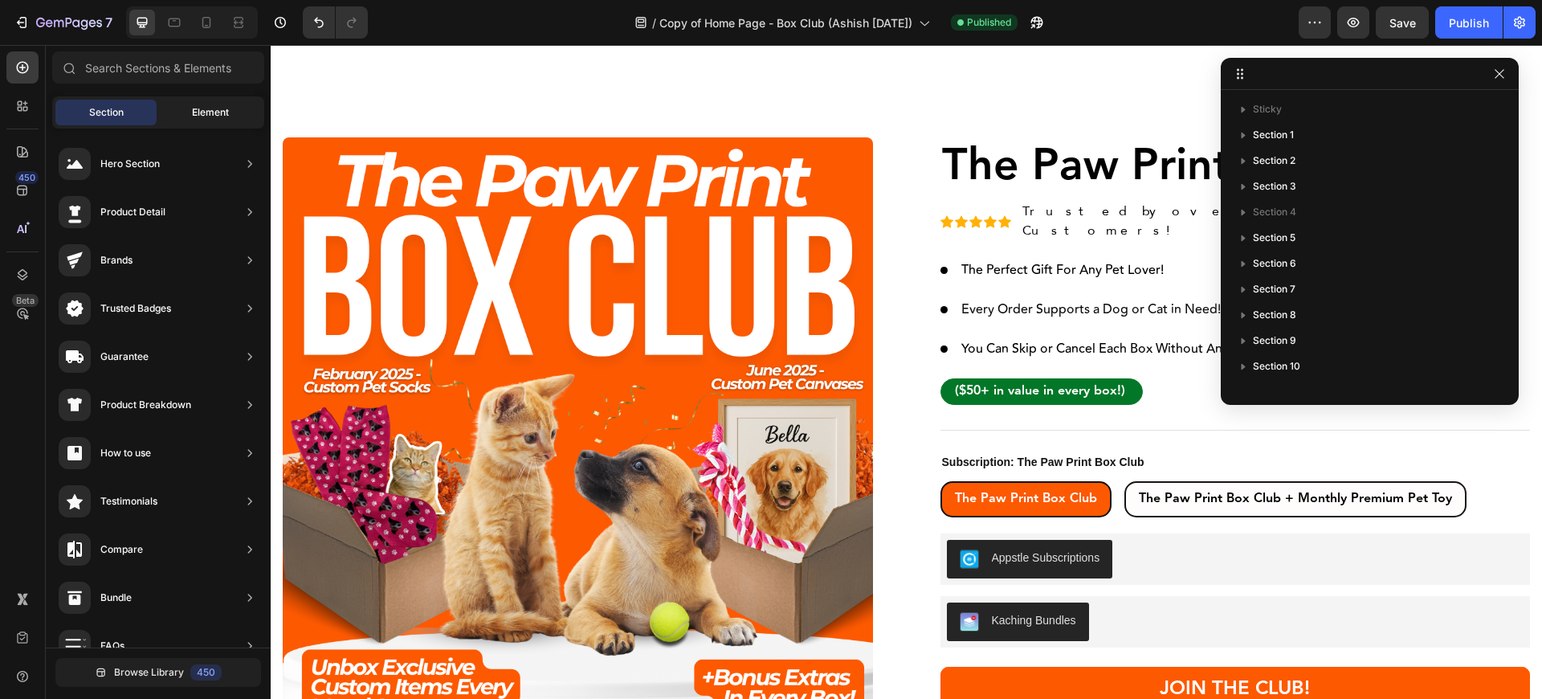
click at [200, 116] on span "Element" at bounding box center [210, 112] width 37 height 14
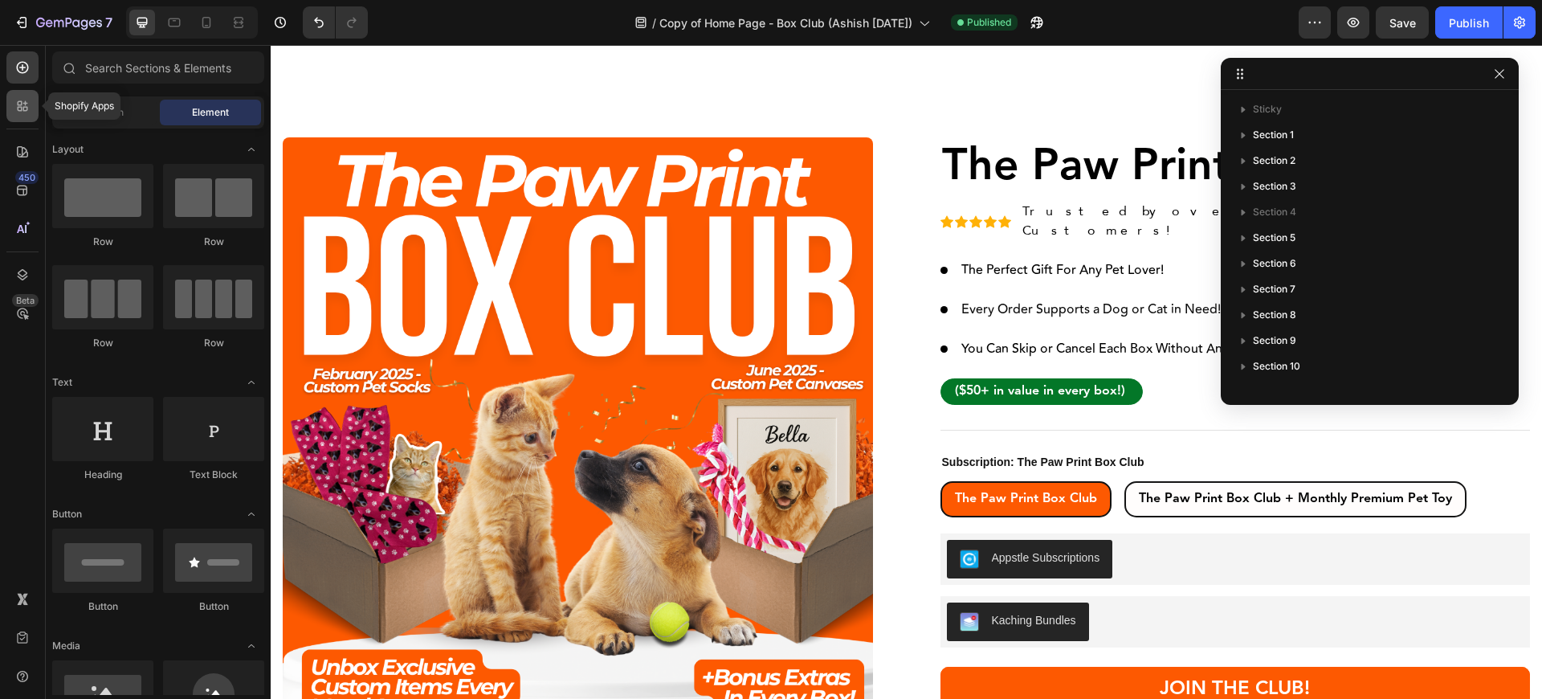
click at [18, 119] on div at bounding box center [22, 106] width 32 height 32
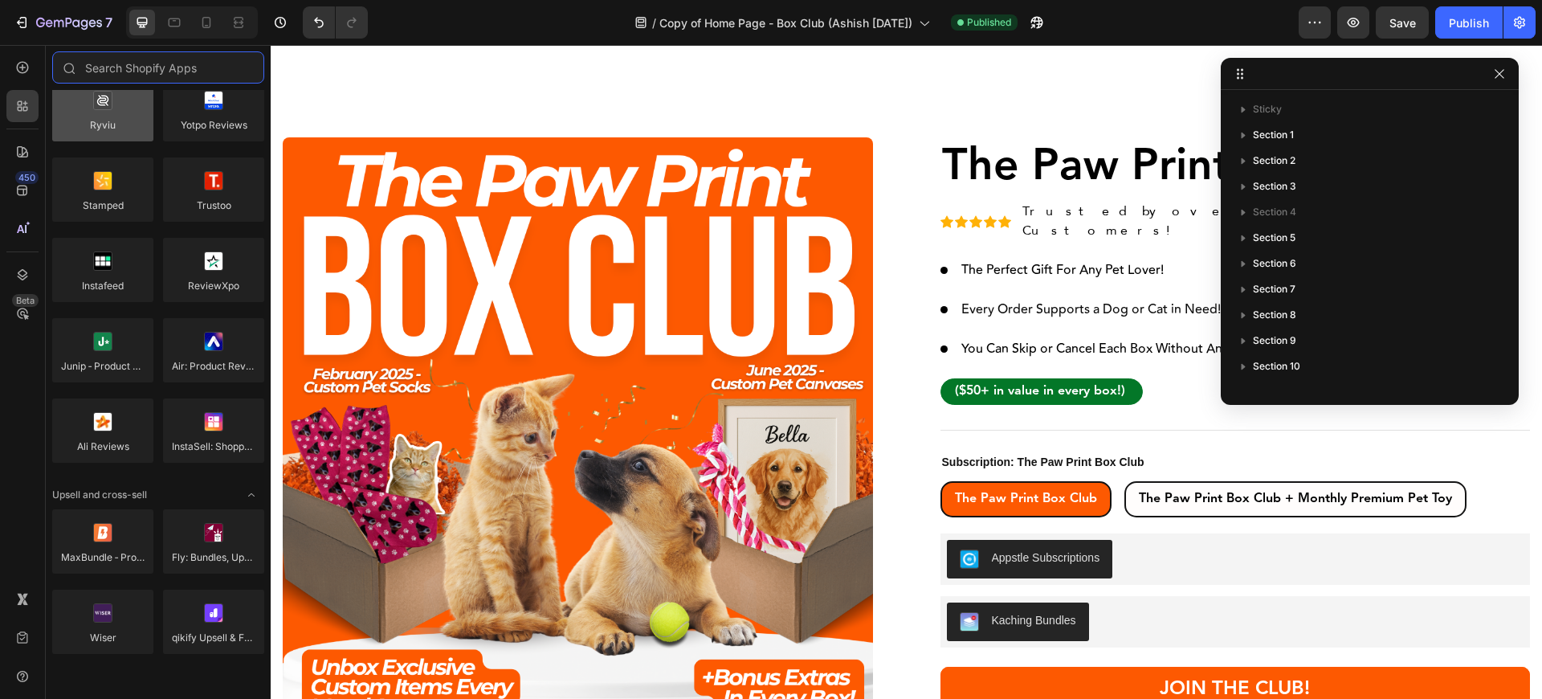
scroll to position [0, 0]
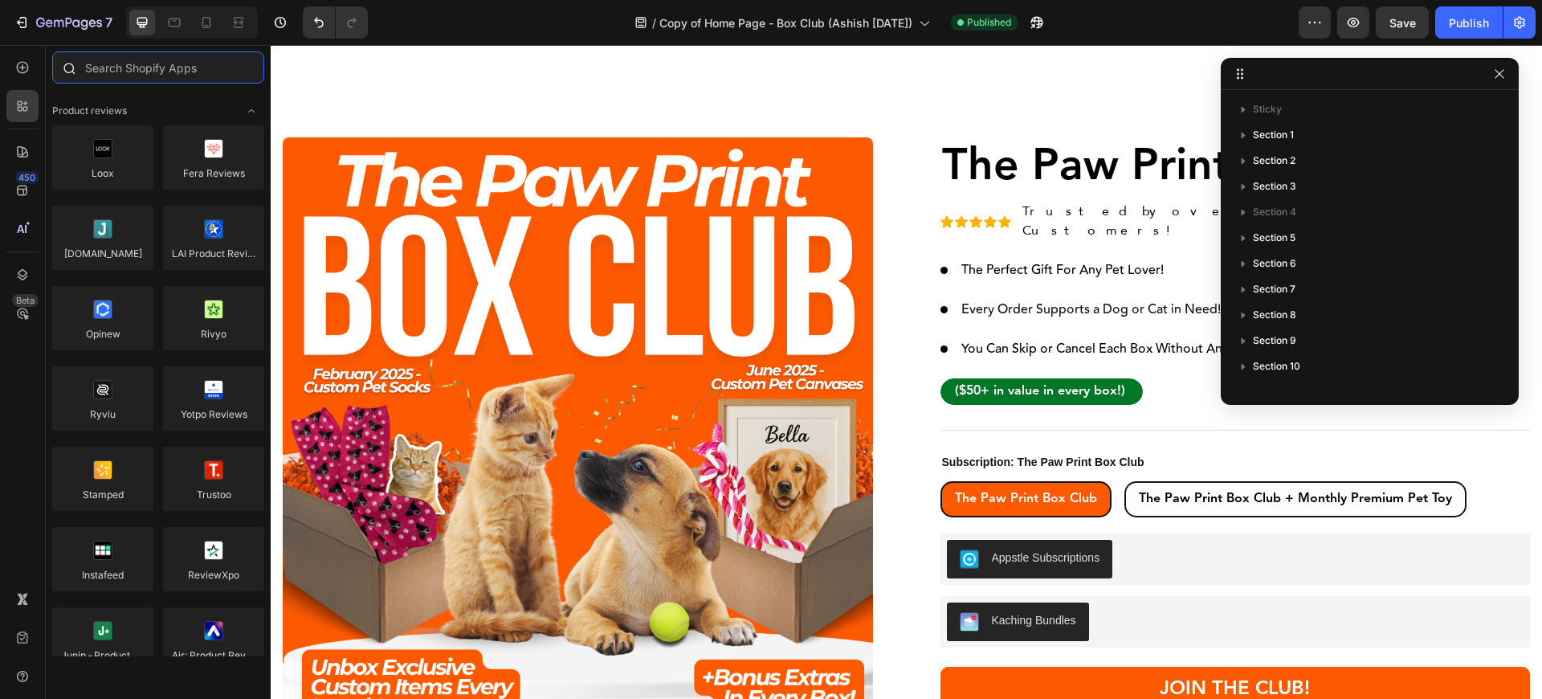
click at [129, 75] on input "text" at bounding box center [158, 67] width 212 height 32
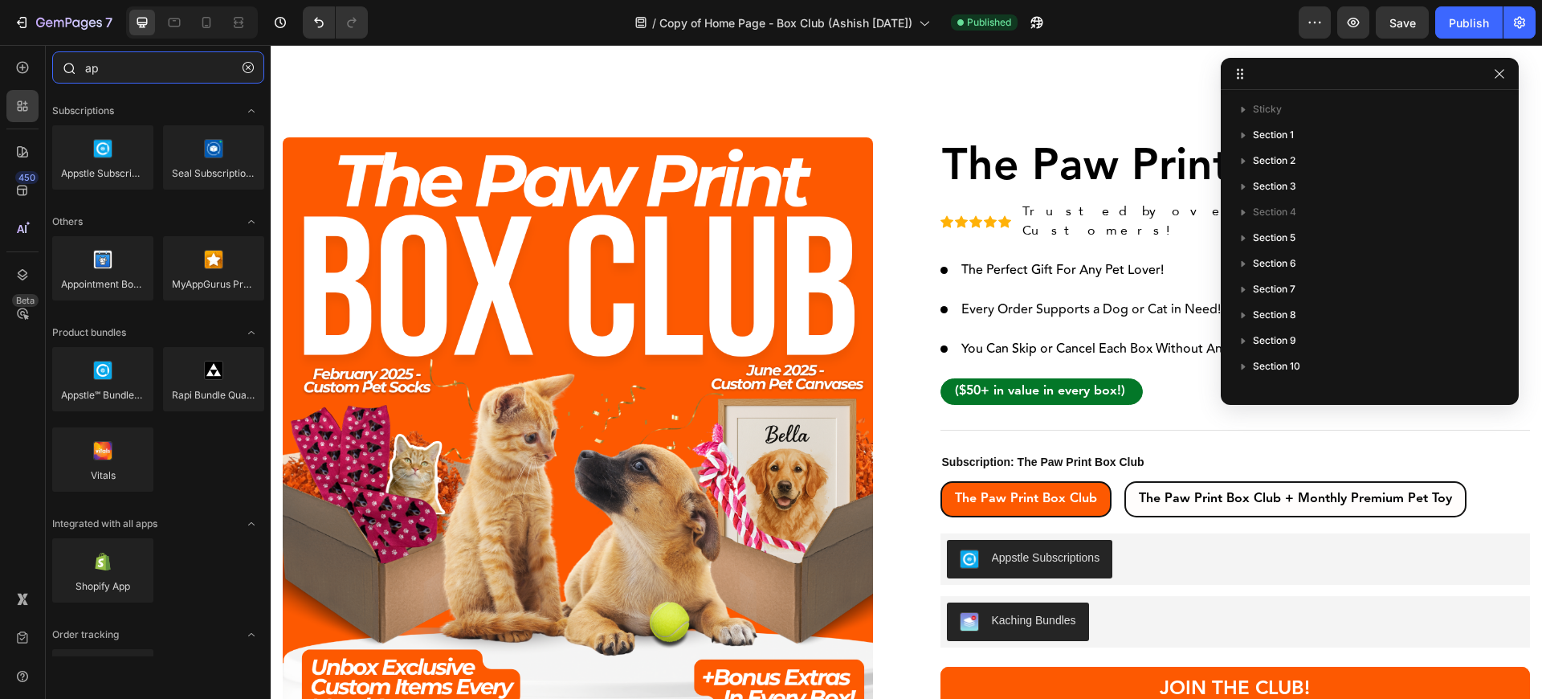
type input "app"
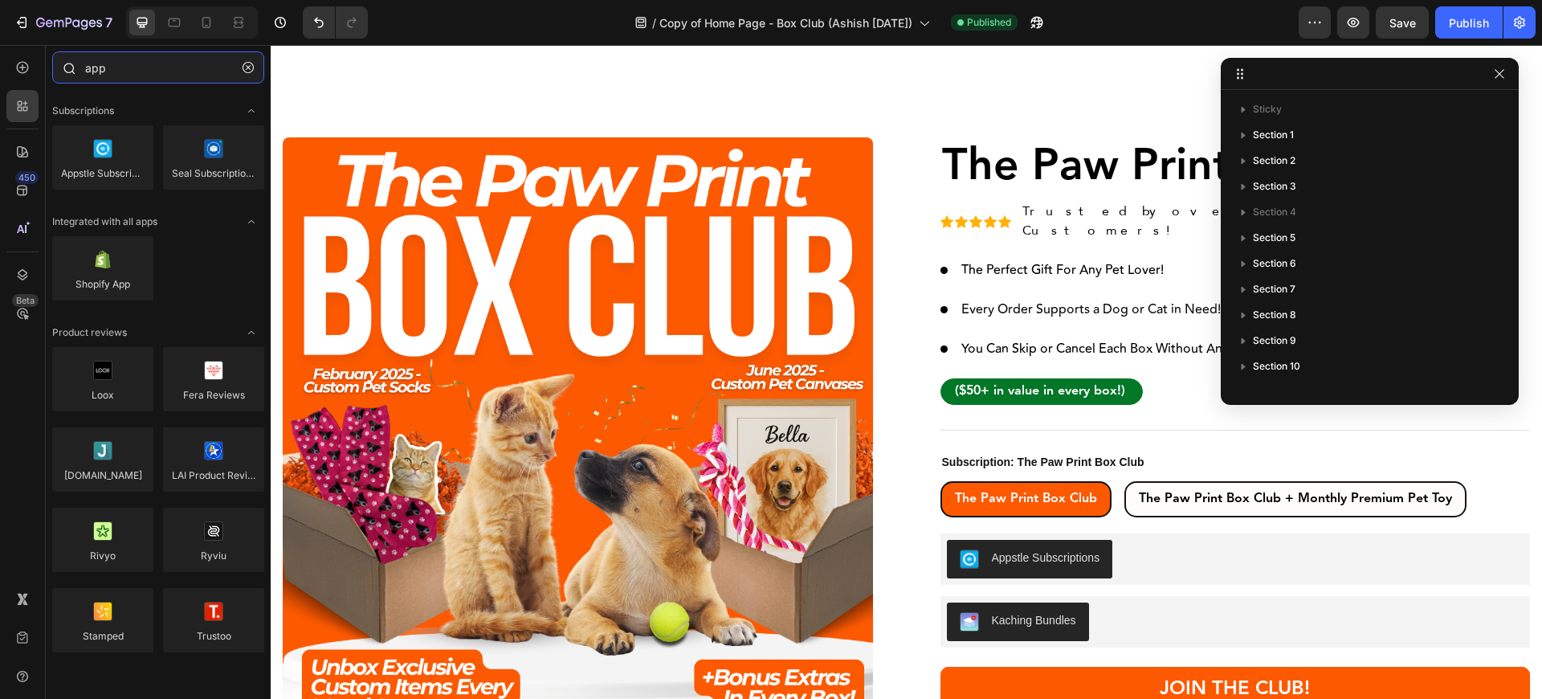
click at [111, 70] on input "app" at bounding box center [158, 67] width 212 height 32
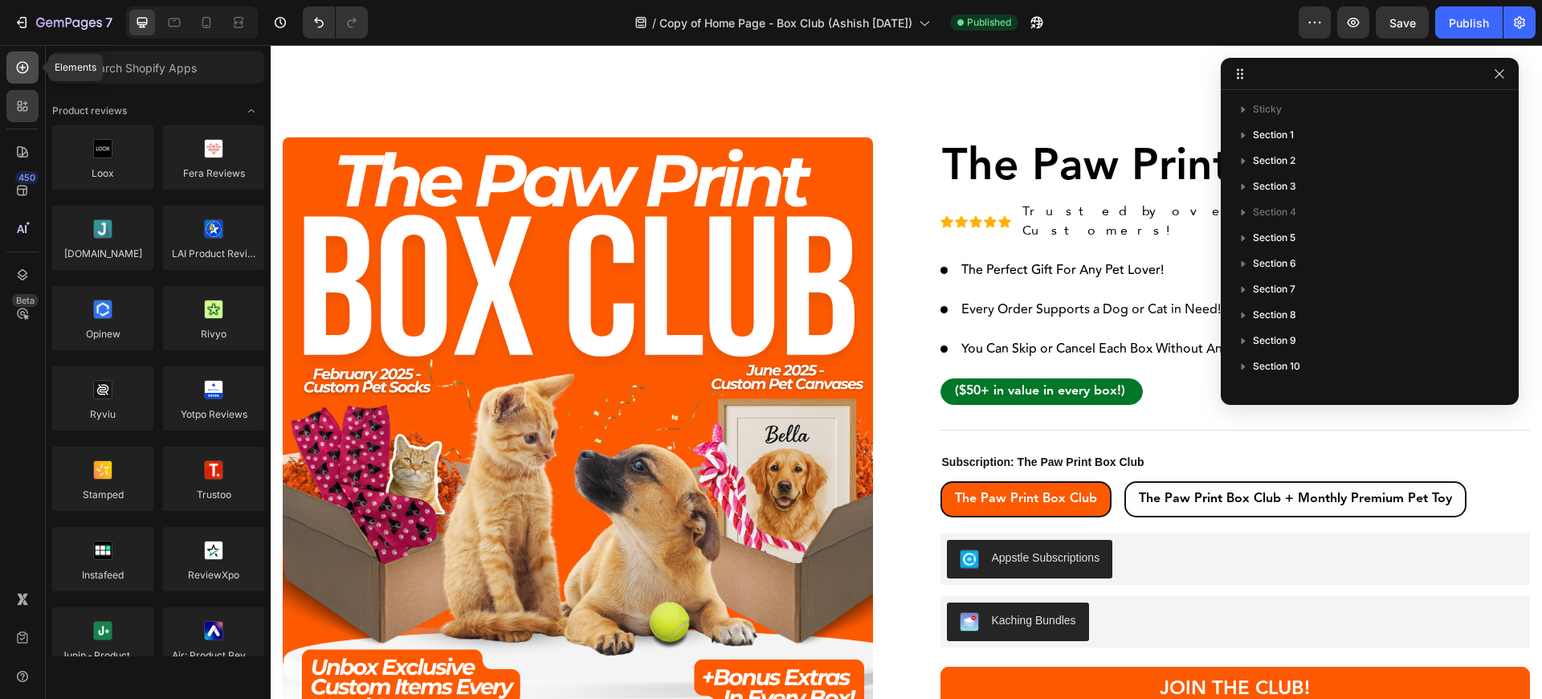
click at [18, 73] on icon at bounding box center [22, 67] width 16 height 16
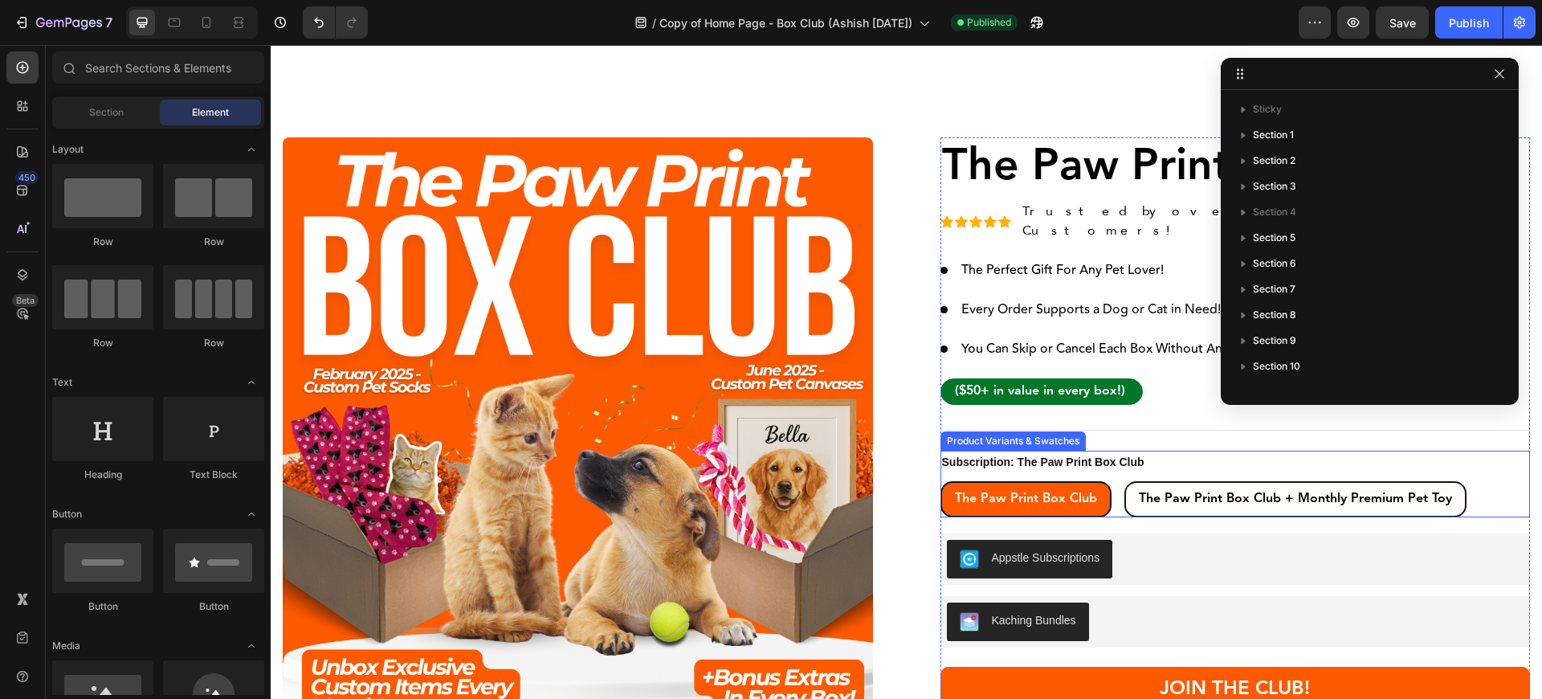
click at [1101, 455] on div "Subscription: The Paw Print Box Club The Paw Print Box Club The Paw Print Box C…" at bounding box center [1235, 483] width 590 height 66
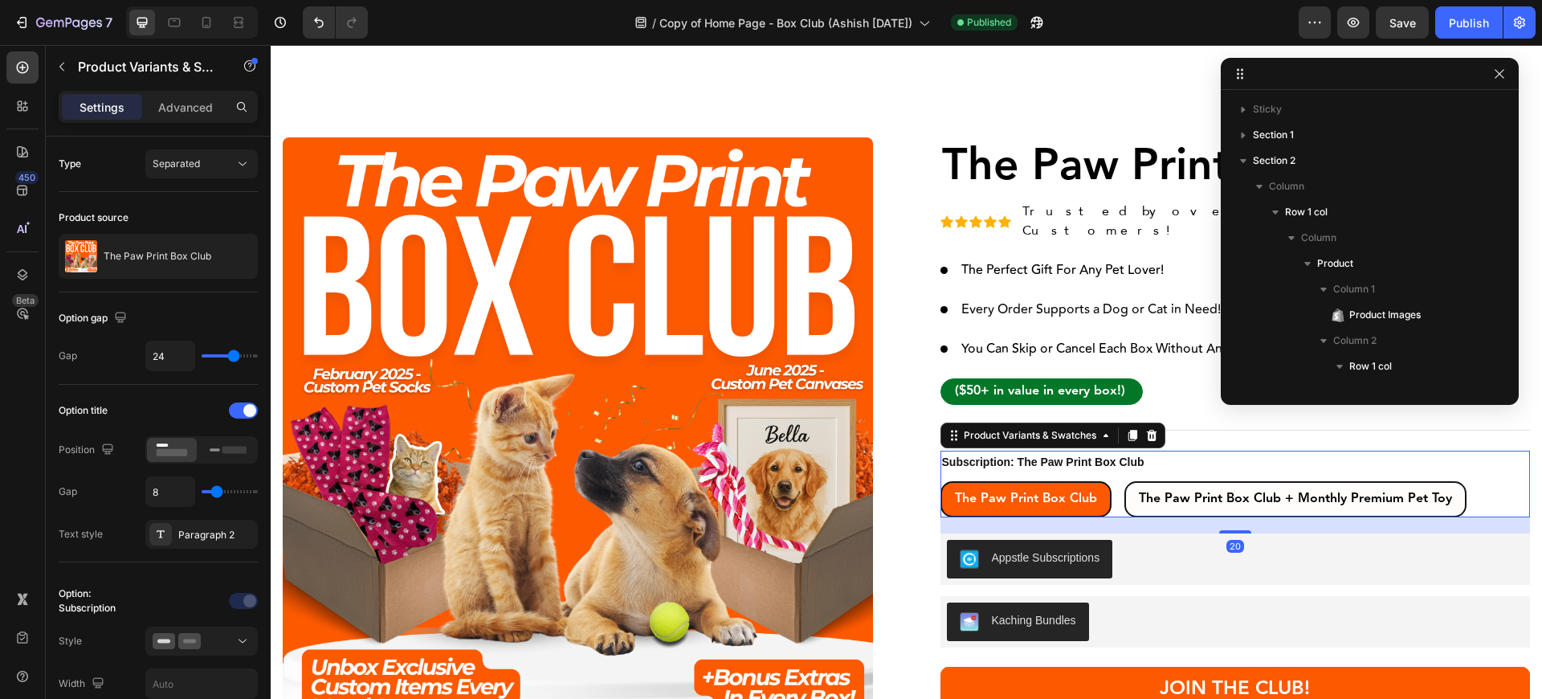
scroll to position [321, 0]
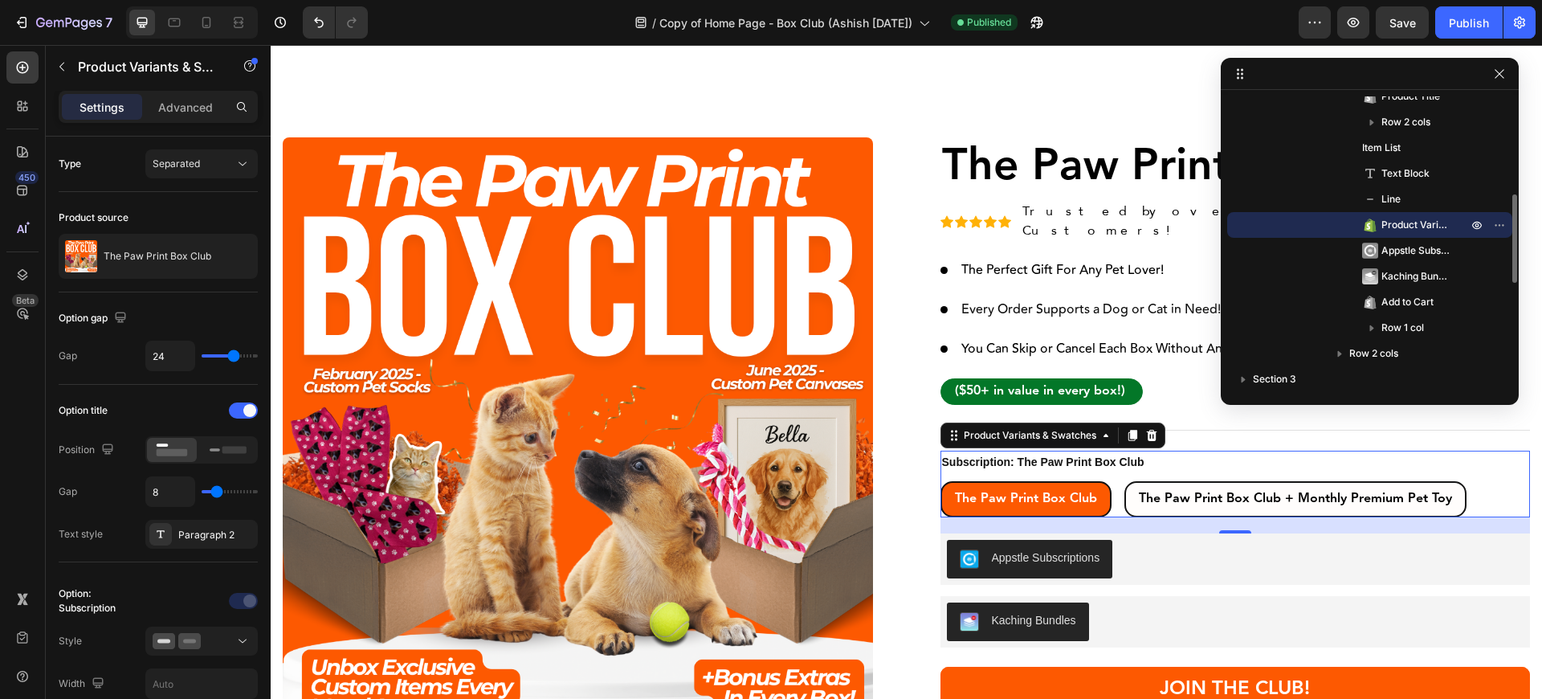
click at [1442, 220] on span "Product Variants & Swatches" at bounding box center [1416, 225] width 70 height 16
click at [1397, 220] on span "Product Variants & Swatches" at bounding box center [1416, 225] width 70 height 16
click at [1497, 220] on icon "button" at bounding box center [1499, 224] width 13 height 13
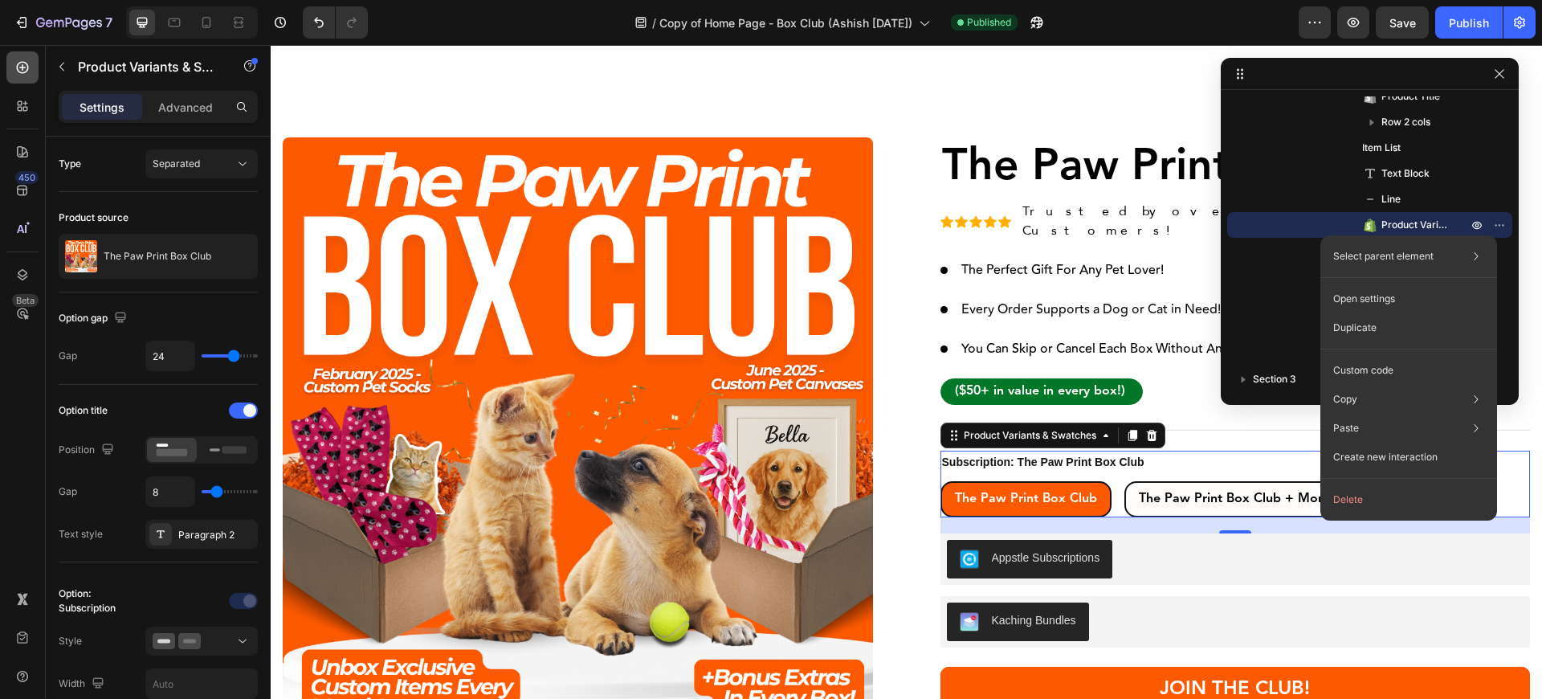
click at [24, 71] on icon at bounding box center [22, 67] width 16 height 16
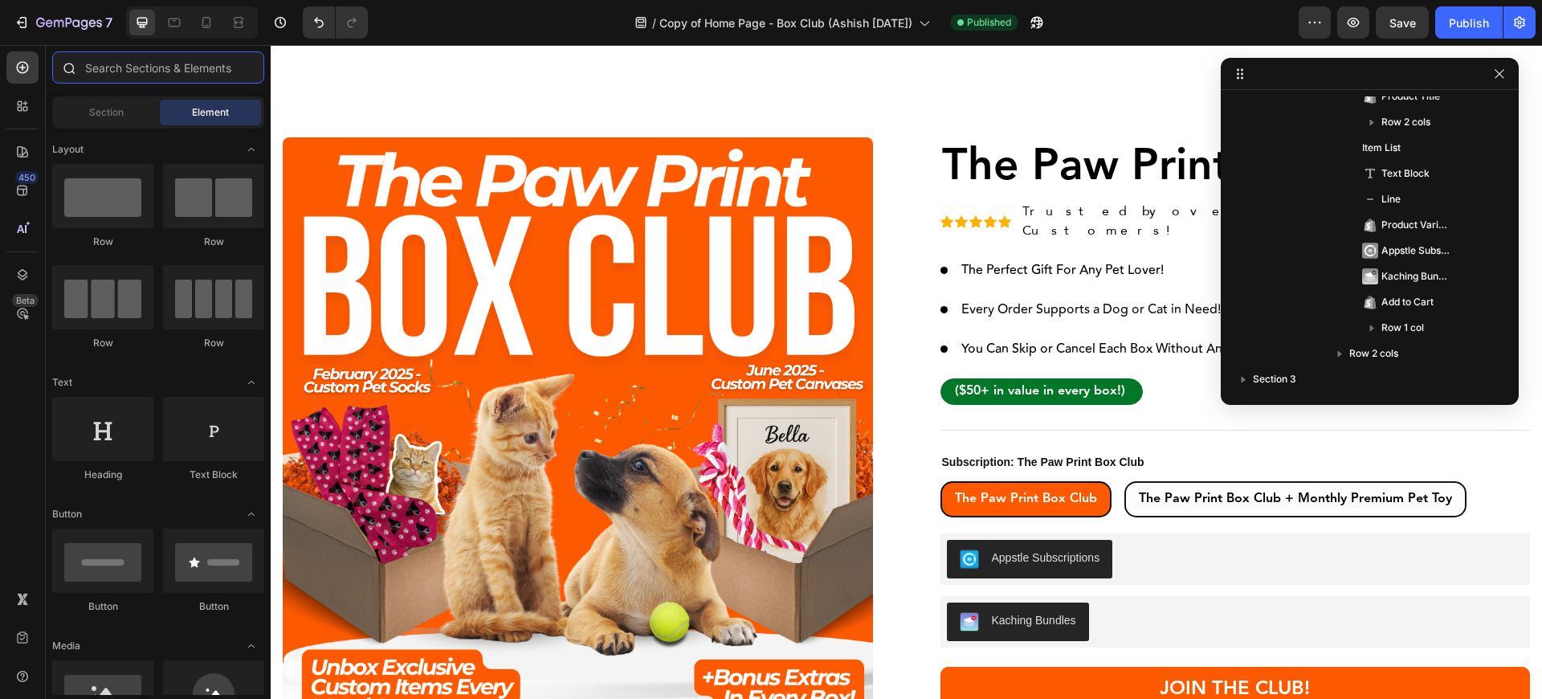
click at [104, 72] on input "text" at bounding box center [158, 67] width 212 height 32
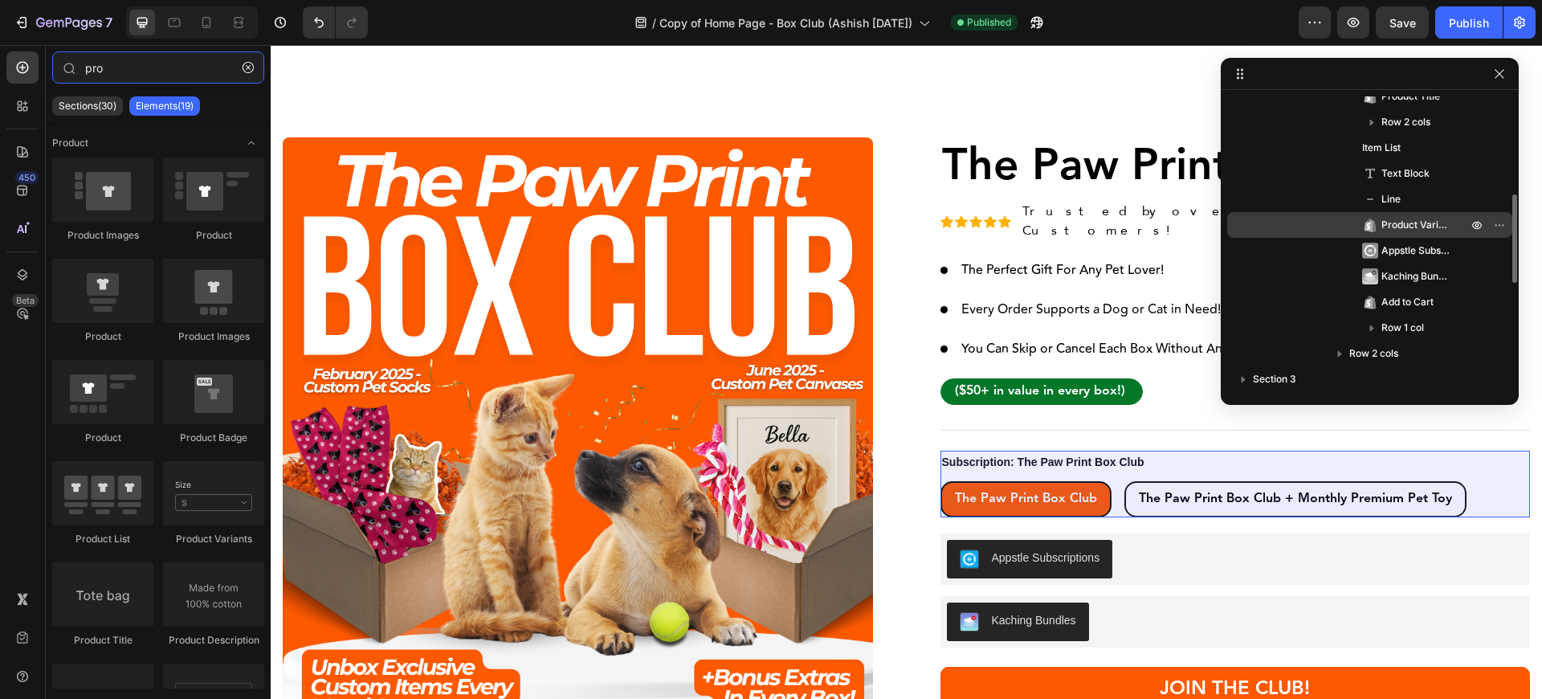
type input "pro"
click at [1354, 218] on div "Product Variants & Swatches" at bounding box center [1369, 225] width 272 height 26
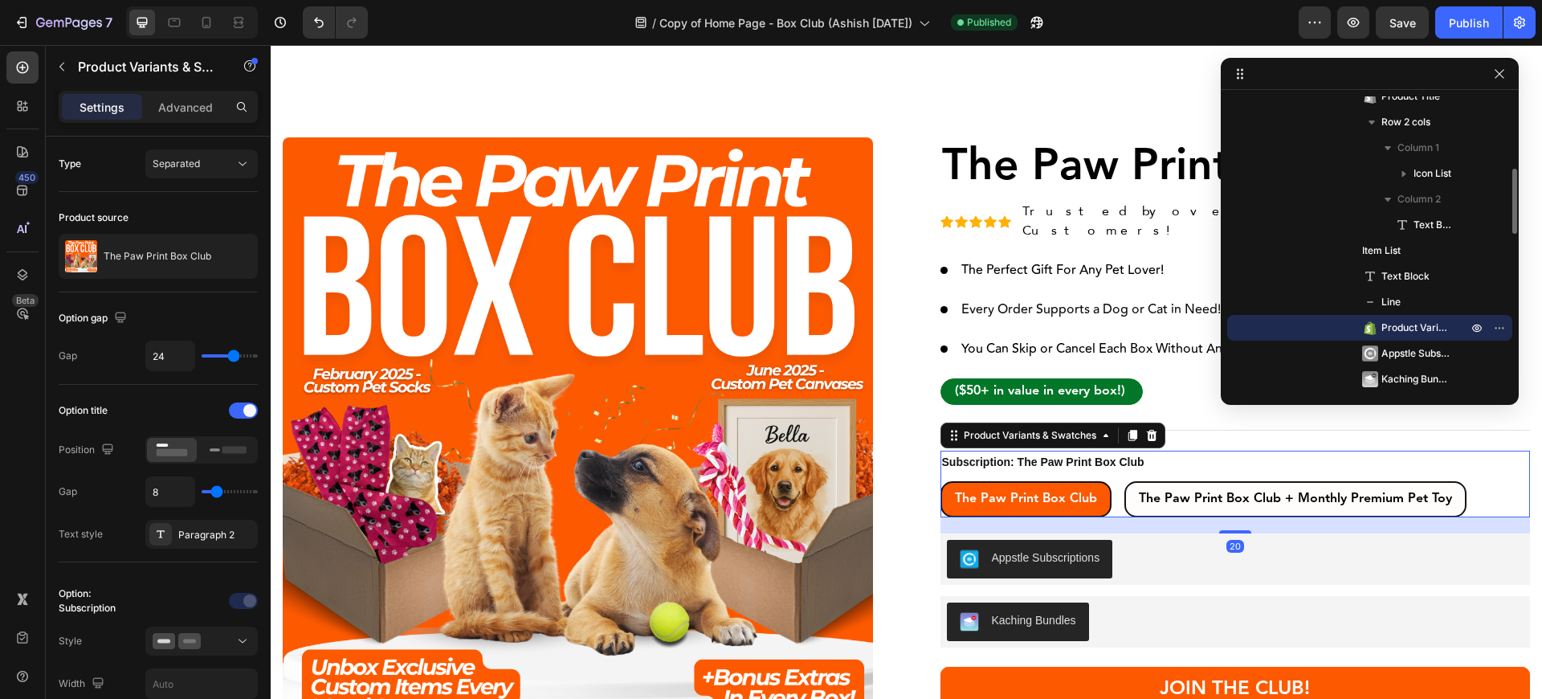
click at [1414, 324] on span "Product Variants & Swatches" at bounding box center [1416, 328] width 70 height 16
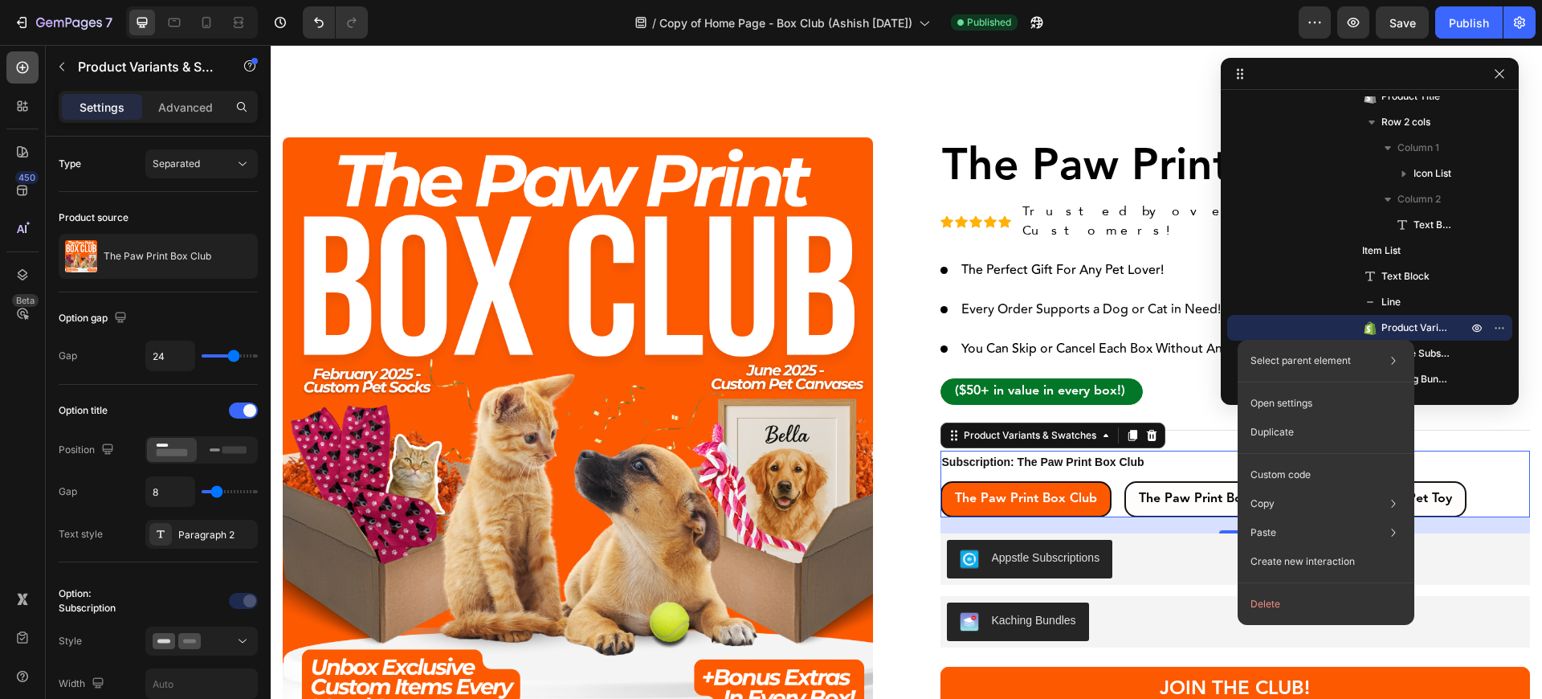
click at [14, 60] on div at bounding box center [22, 67] width 32 height 32
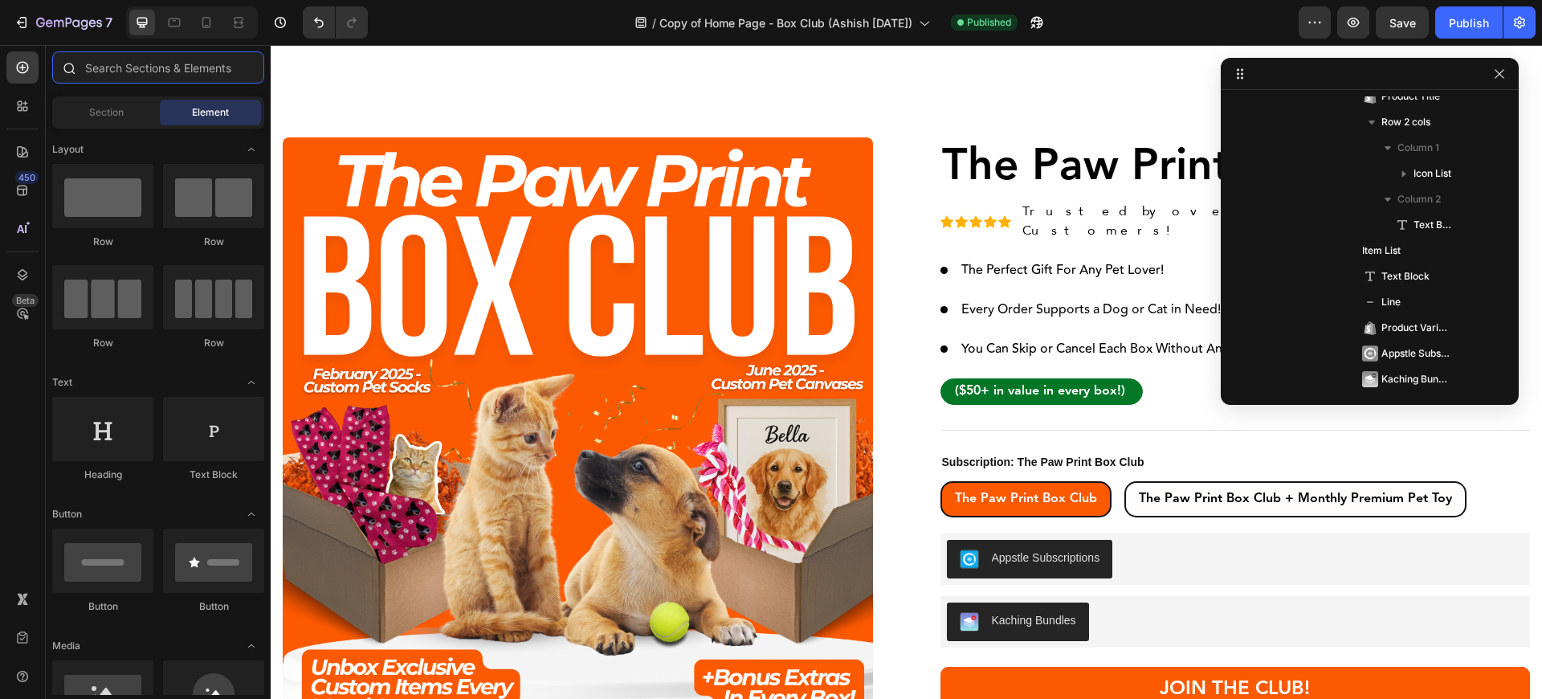
click at [128, 61] on input "text" at bounding box center [158, 67] width 212 height 32
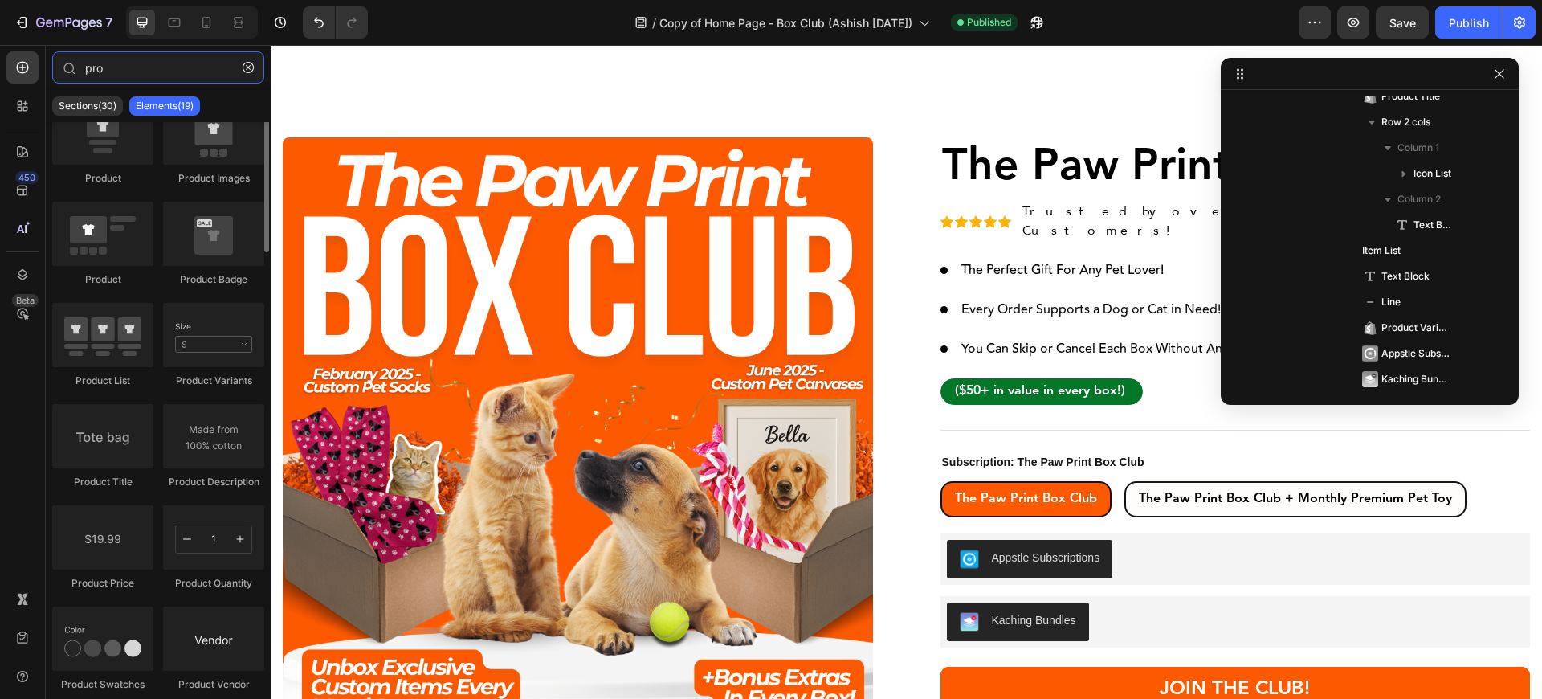
scroll to position [0, 0]
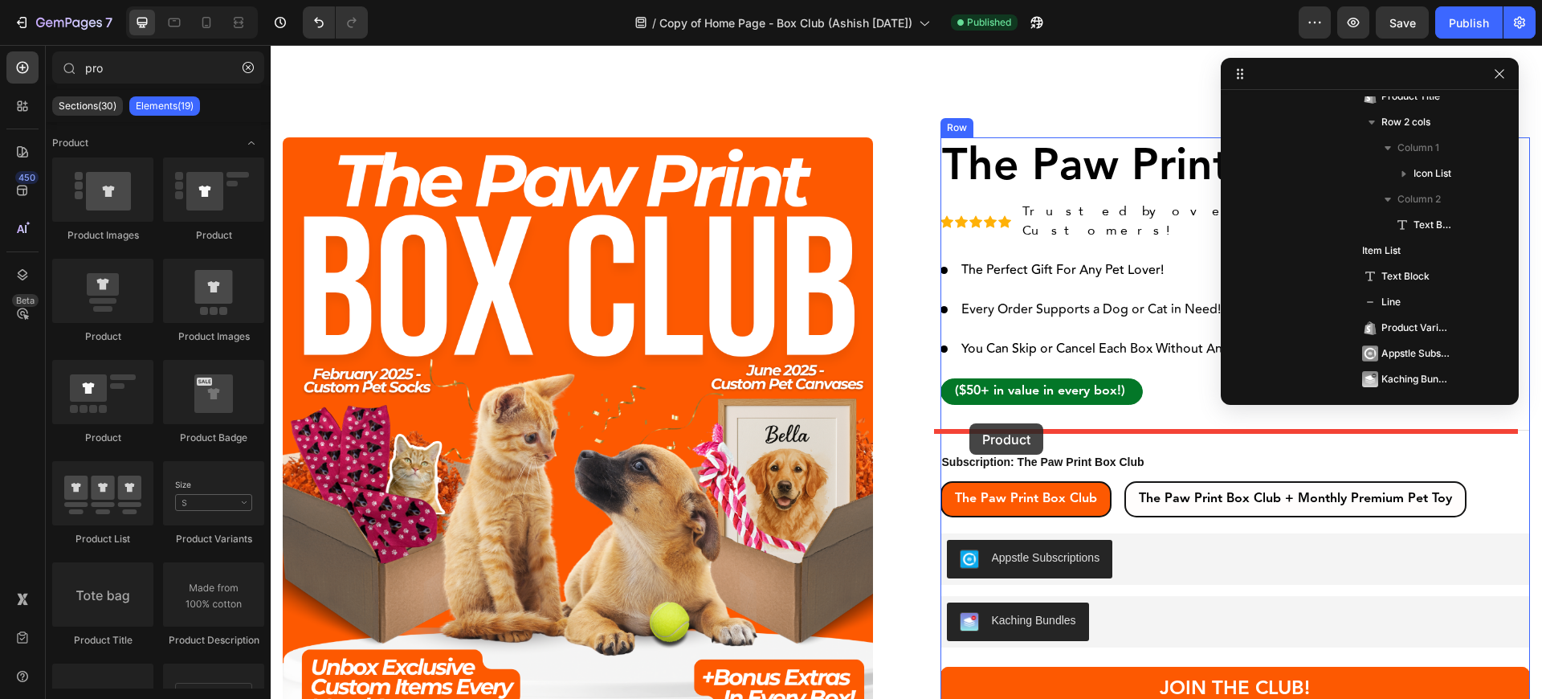
drag, startPoint x: 378, startPoint y: 338, endPoint x: 969, endPoint y: 423, distance: 597.0
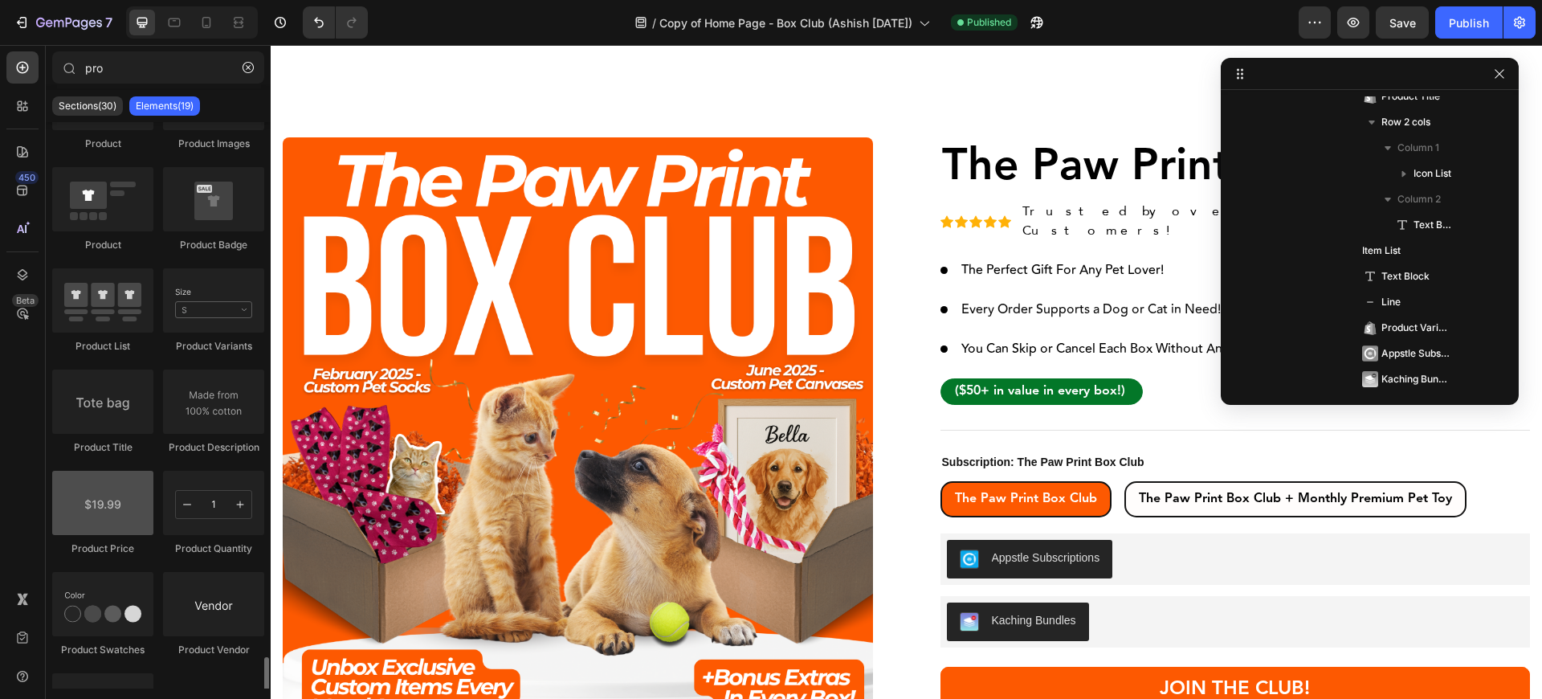
scroll to position [482, 0]
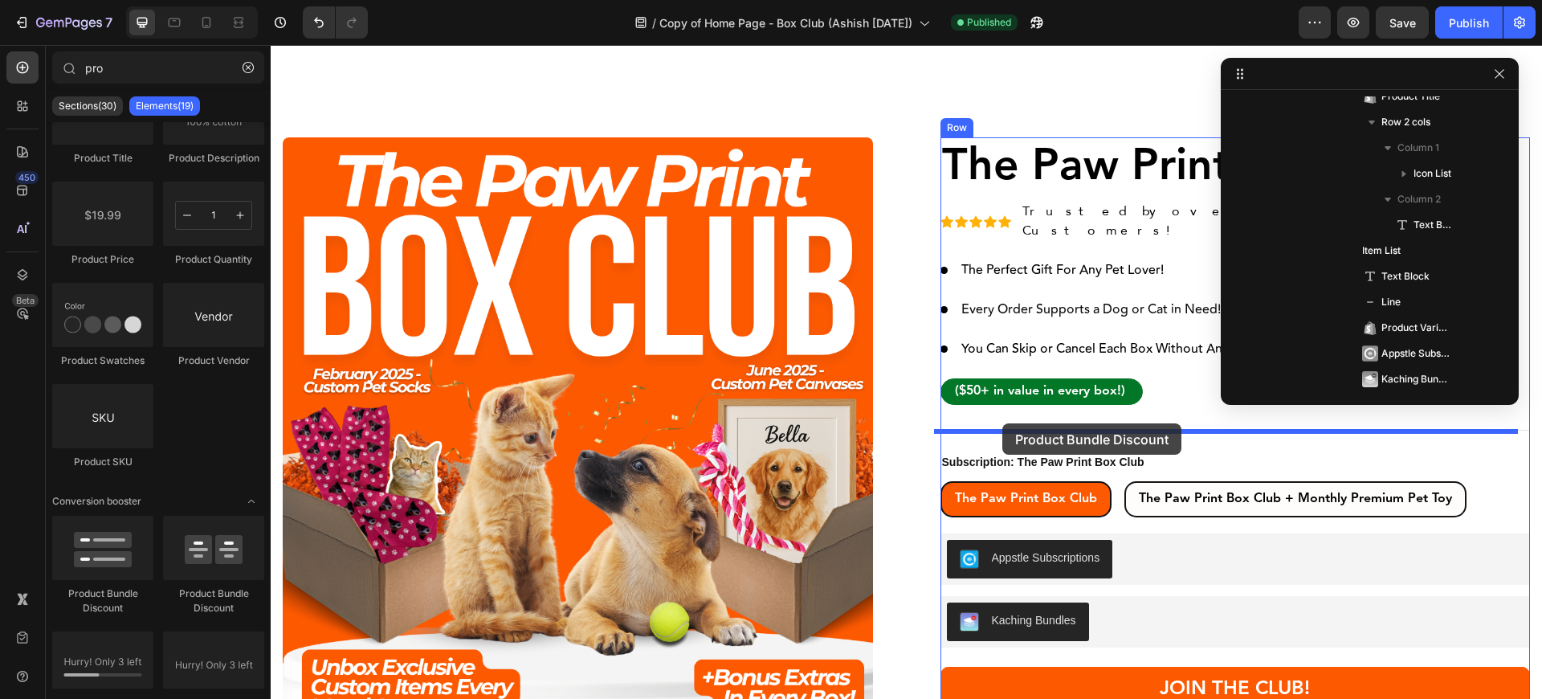
drag, startPoint x: 494, startPoint y: 591, endPoint x: 1002, endPoint y: 423, distance: 535.2
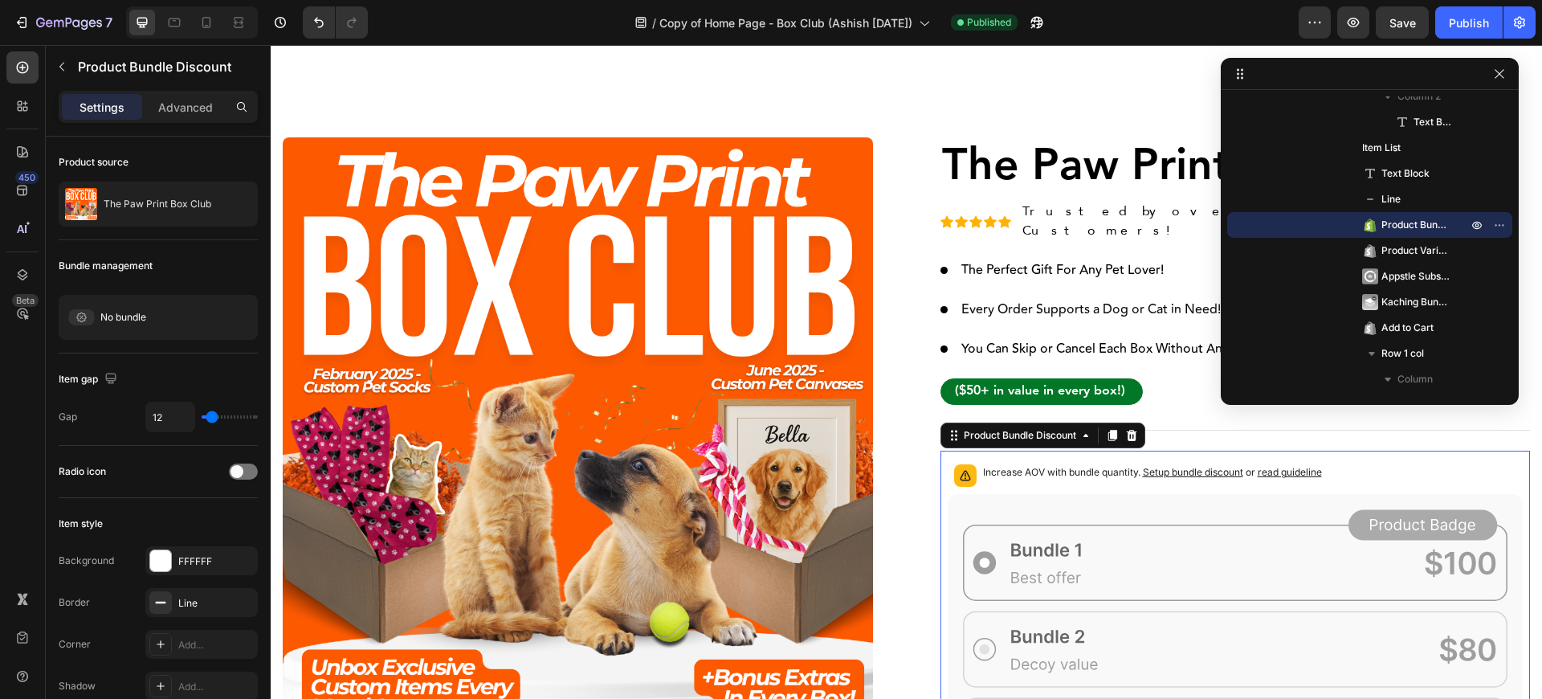
scroll to position [578, 0]
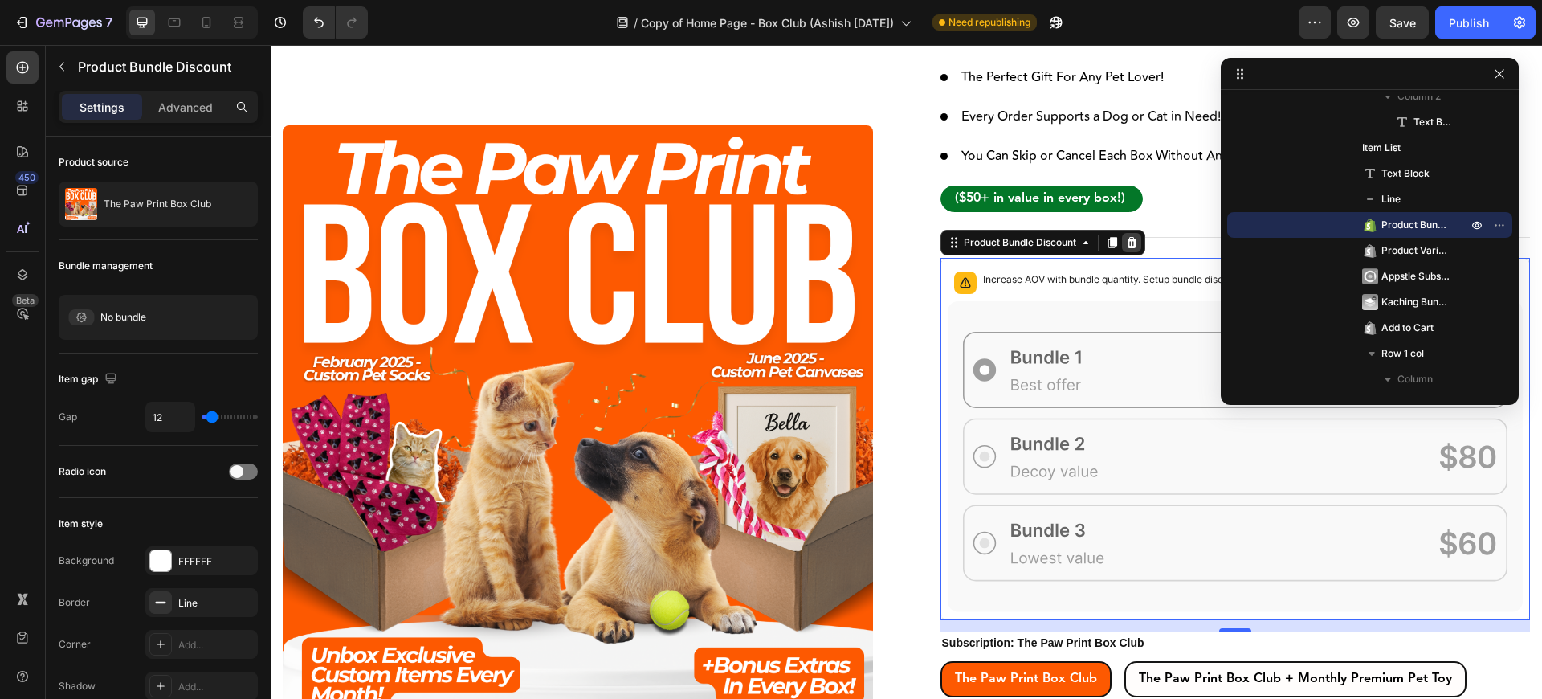
click at [1125, 236] on icon at bounding box center [1131, 242] width 13 height 13
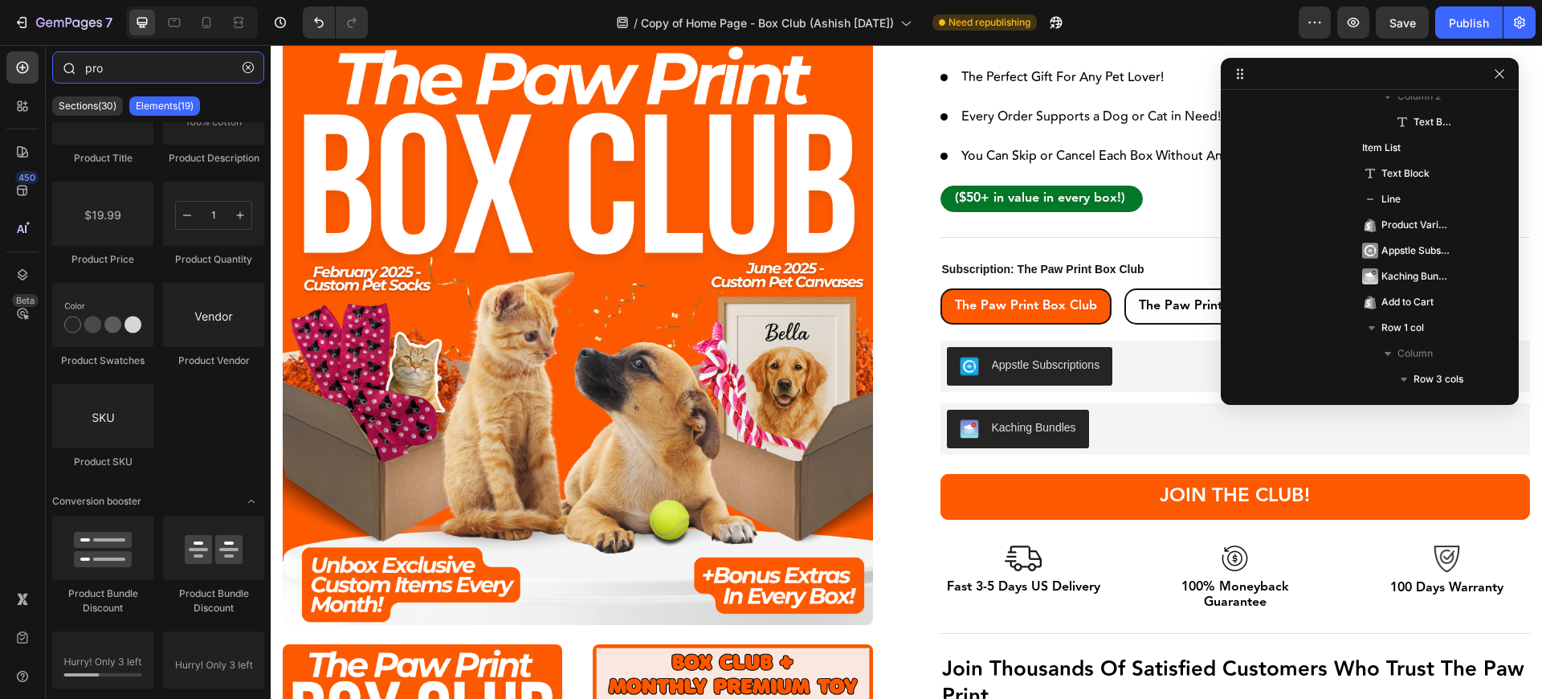
click at [118, 70] on input "pro" at bounding box center [158, 67] width 212 height 32
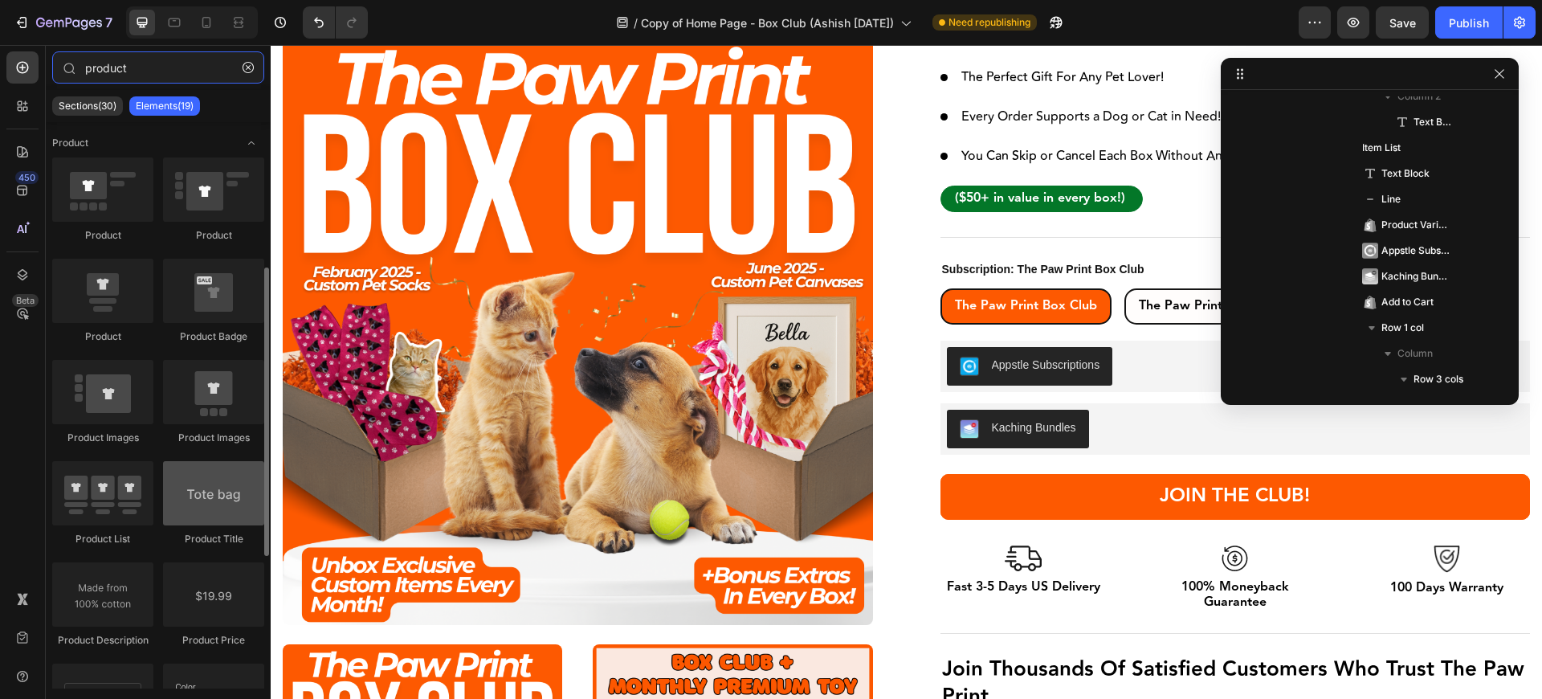
scroll to position [193, 0]
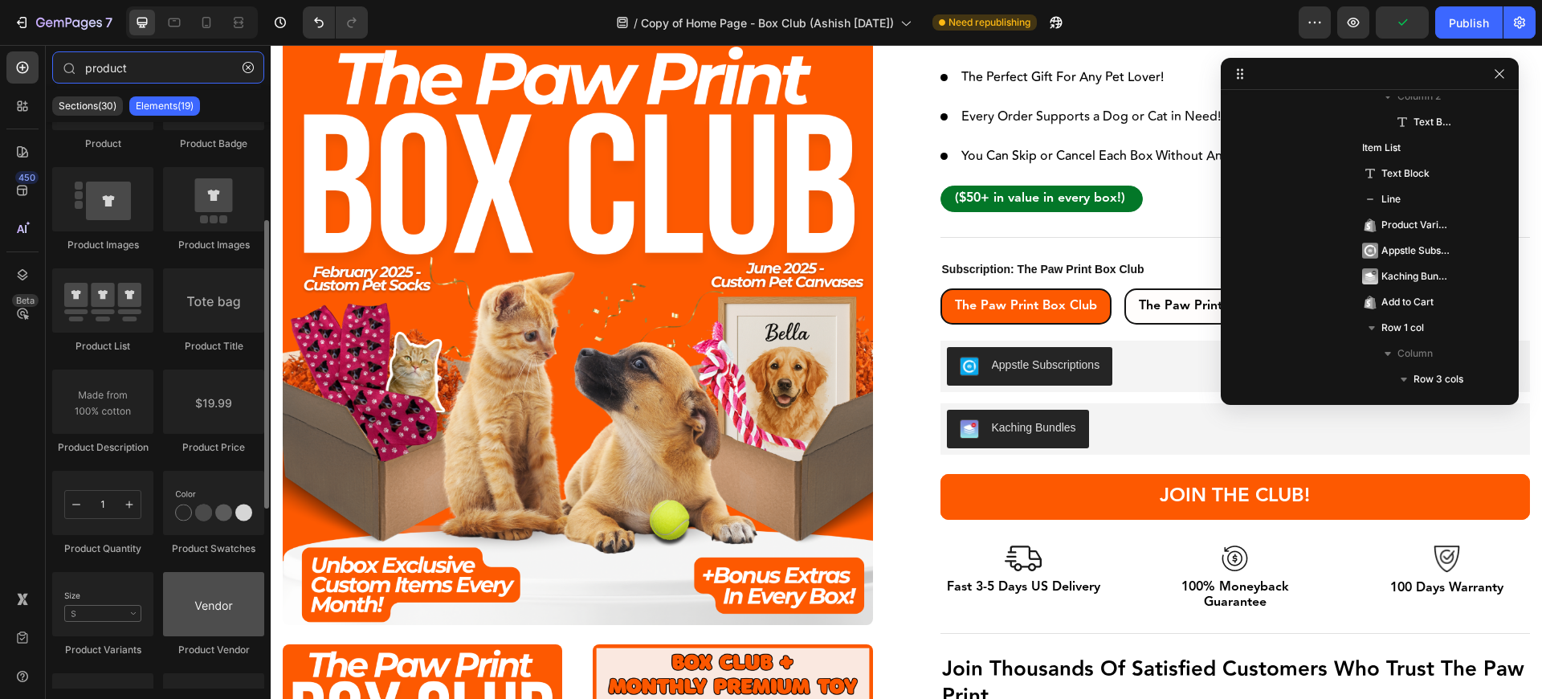
type input "product"
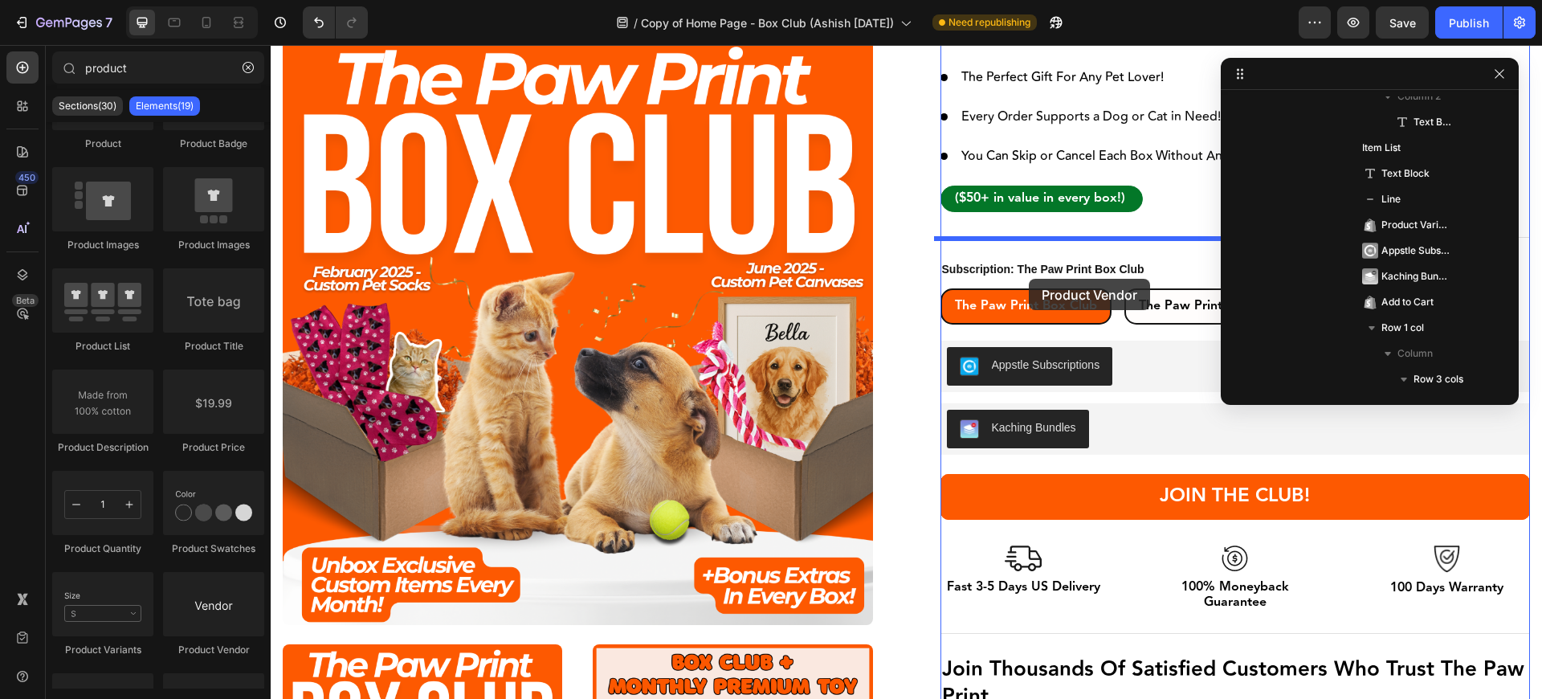
drag, startPoint x: 497, startPoint y: 645, endPoint x: 1029, endPoint y: 279, distance: 645.4
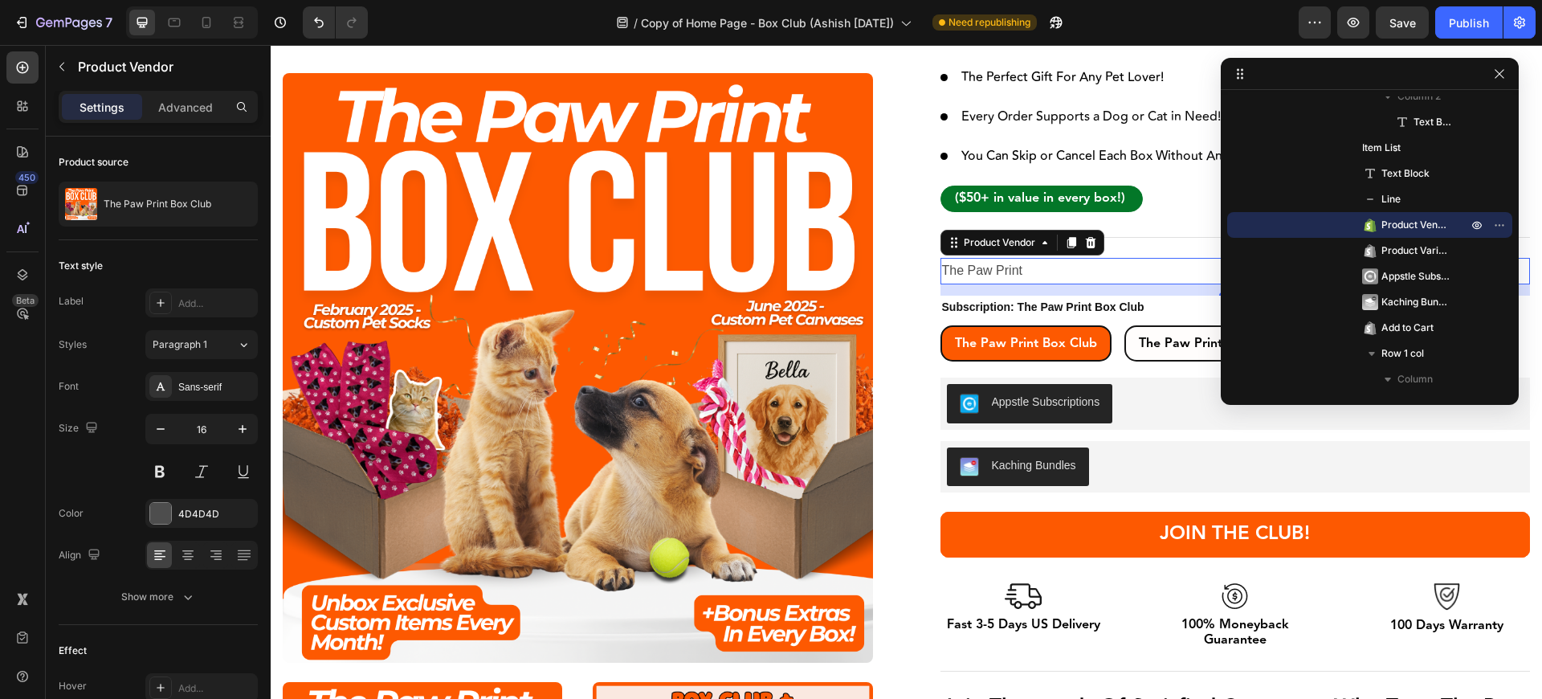
click at [1021, 258] on h2 "The Paw Print" at bounding box center [1235, 271] width 590 height 26
click at [1000, 235] on div "Product Vendor" at bounding box center [999, 242] width 78 height 14
click at [1023, 233] on div "Product Vendor" at bounding box center [999, 242] width 110 height 19
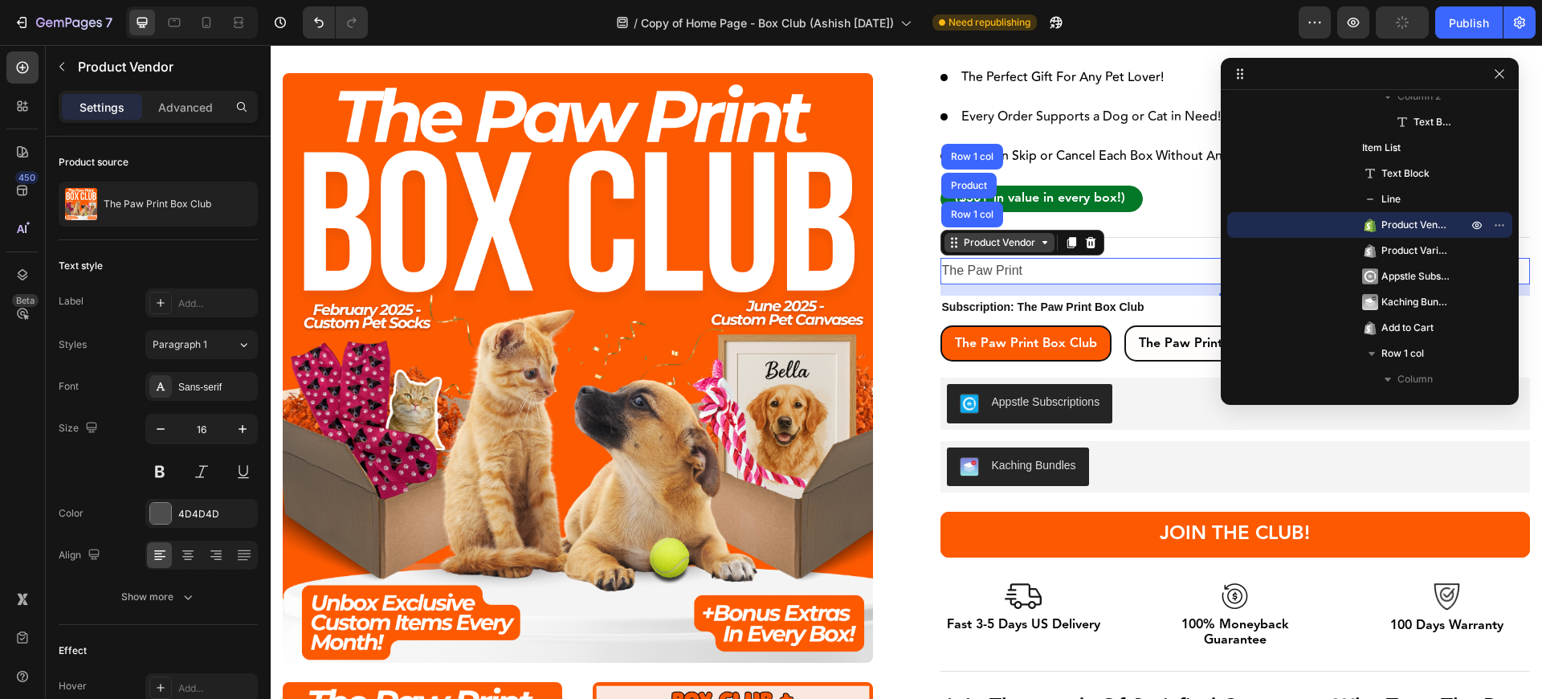
click at [1002, 235] on div "Product Vendor" at bounding box center [999, 242] width 78 height 14
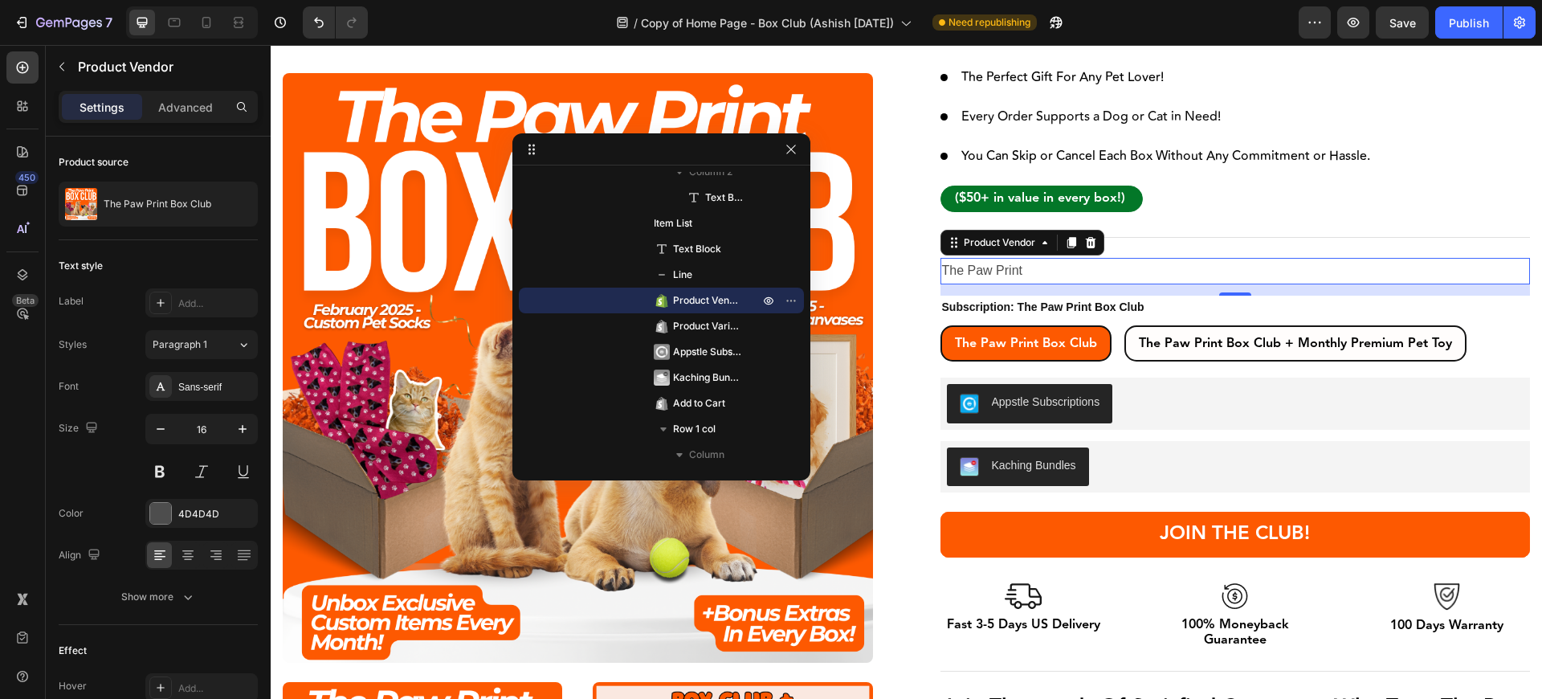
drag, startPoint x: 1323, startPoint y: 79, endPoint x: 614, endPoint y: 155, distance: 713.0
click at [1087, 236] on icon at bounding box center [1090, 242] width 13 height 13
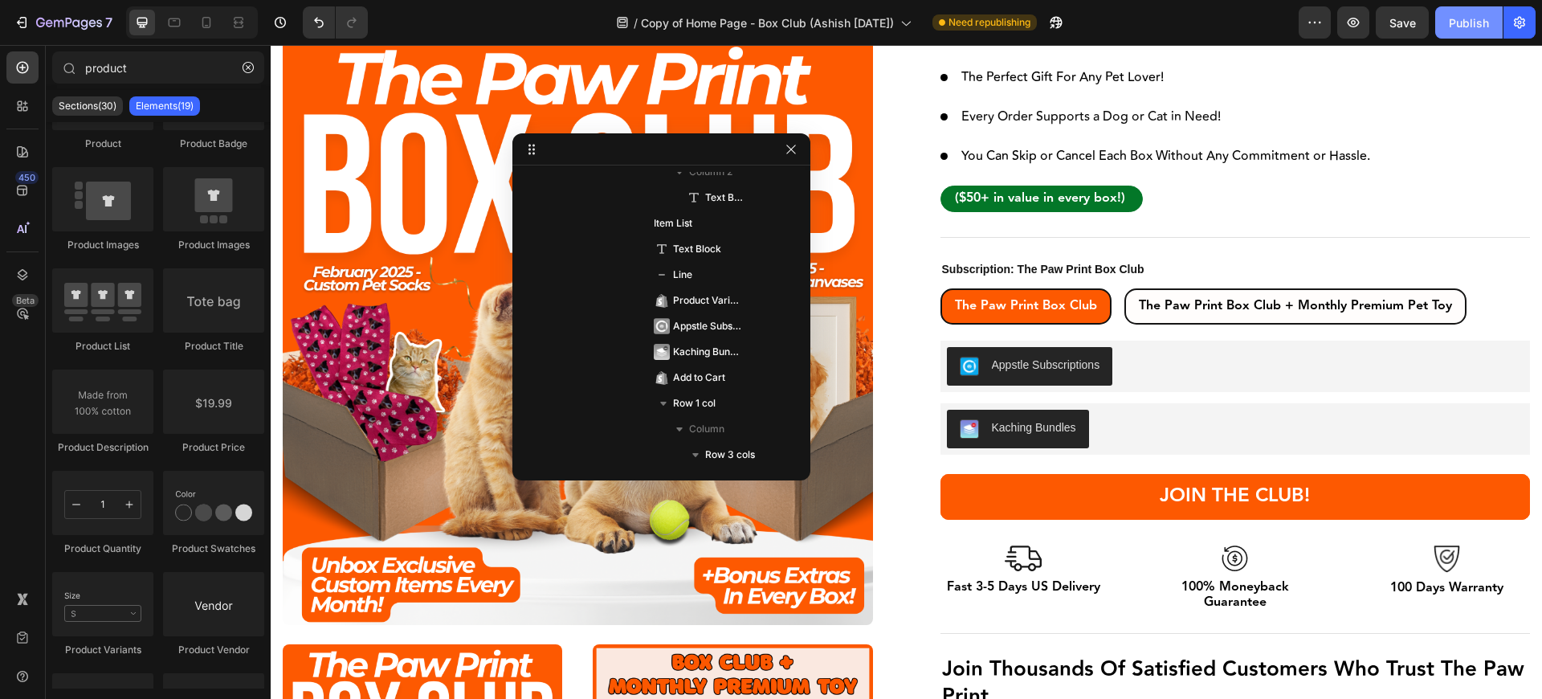
click at [1477, 33] on button "Publish" at bounding box center [1468, 22] width 67 height 32
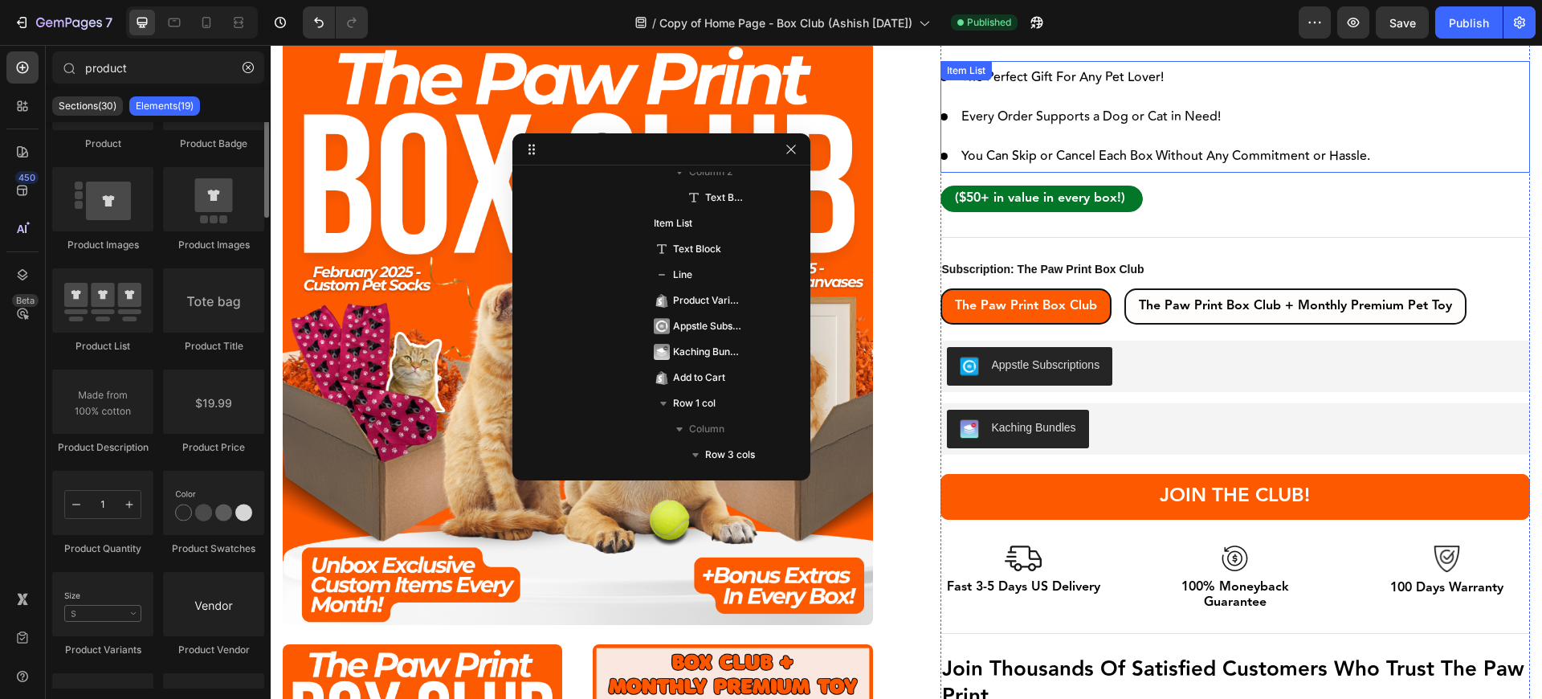
scroll to position [0, 0]
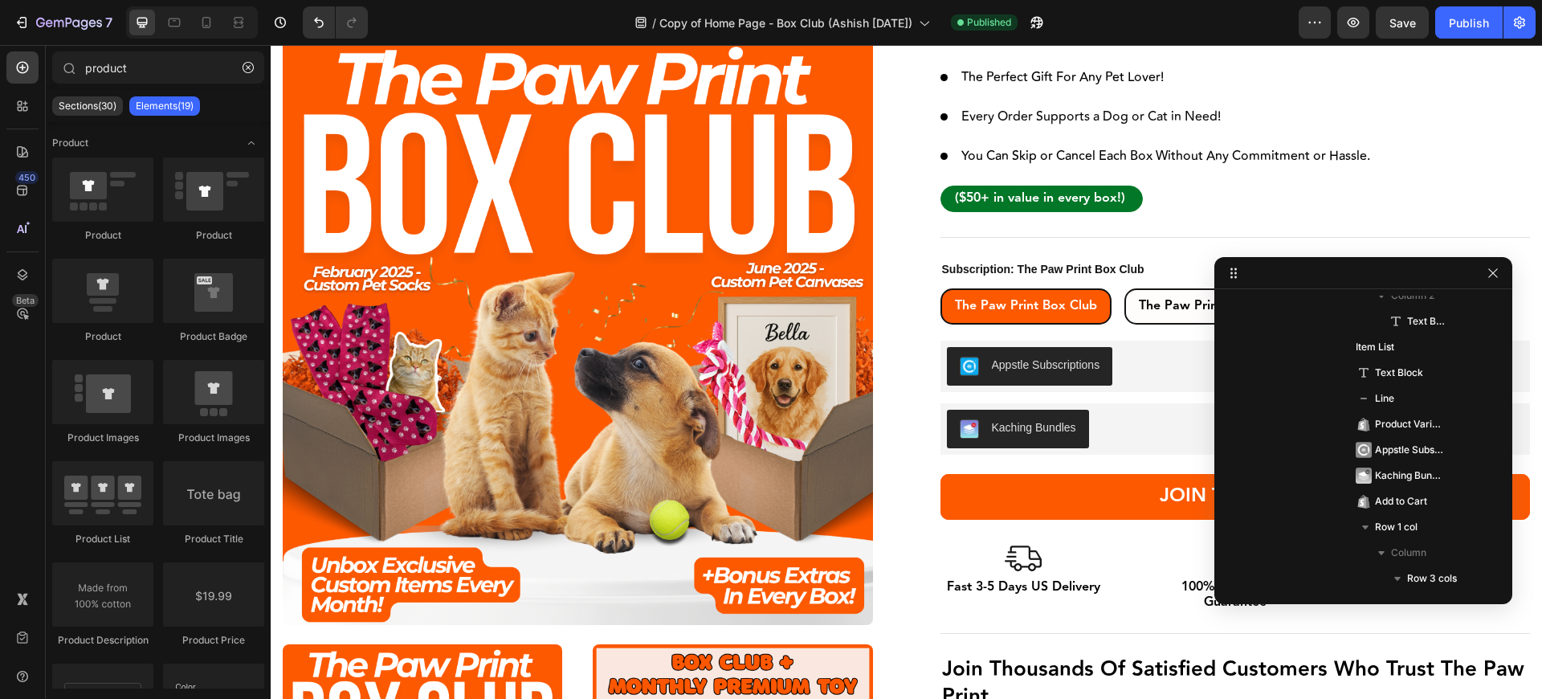
drag, startPoint x: 633, startPoint y: 142, endPoint x: 1335, endPoint y: 265, distance: 713.2
